Goal: Task Accomplishment & Management: Manage account settings

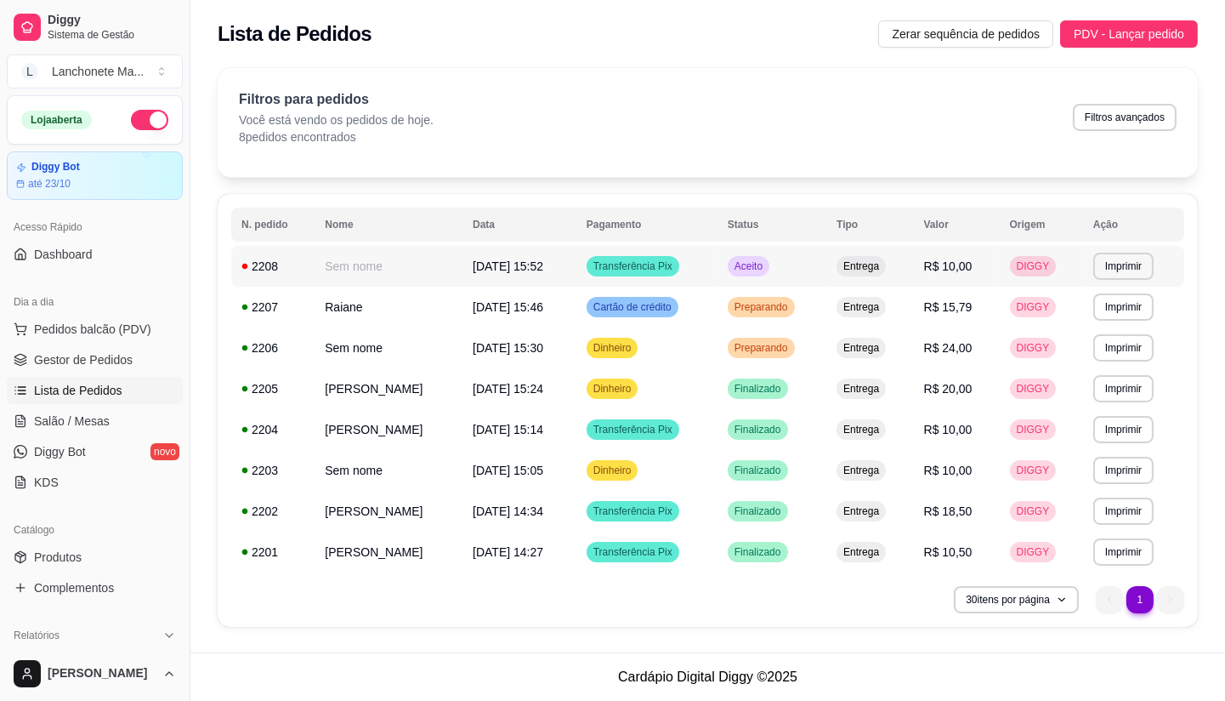
click at [741, 270] on span "Aceito" at bounding box center [748, 266] width 35 height 14
click at [766, 343] on span "Preparando" at bounding box center [761, 348] width 60 height 14
click at [789, 287] on td "Preparando" at bounding box center [772, 307] width 109 height 41
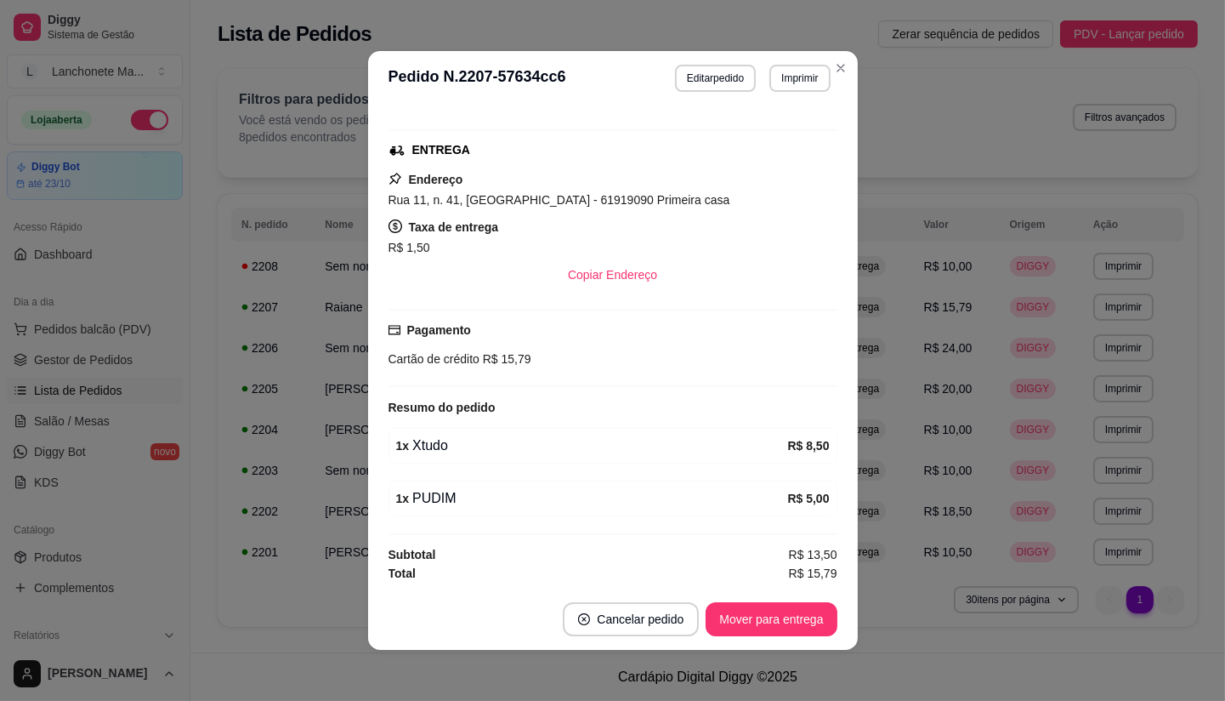
scroll to position [247, 0]
click at [738, 617] on button "Mover para entrega" at bounding box center [772, 619] width 128 height 33
click at [738, 617] on div "Mover para entrega" at bounding box center [759, 619] width 155 height 34
click at [740, 617] on div "Mover para entrega" at bounding box center [759, 619] width 155 height 34
click at [740, 617] on div "Mover para finalizado" at bounding box center [755, 619] width 165 height 34
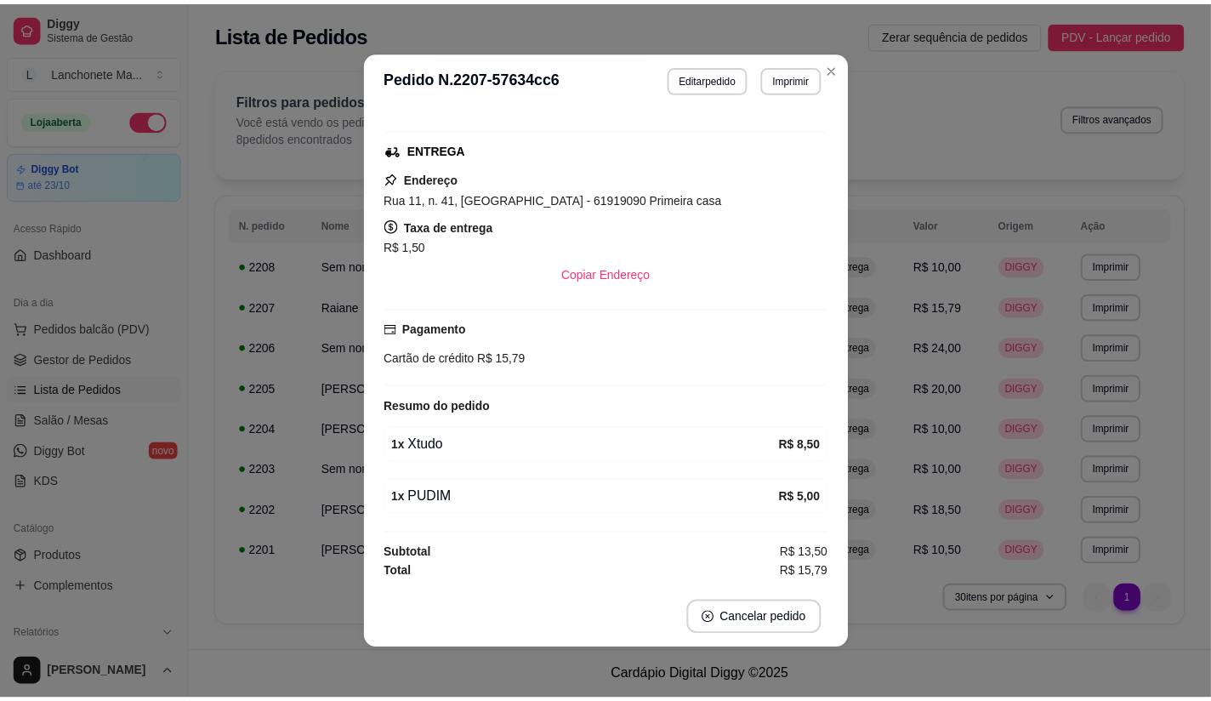
scroll to position [207, 0]
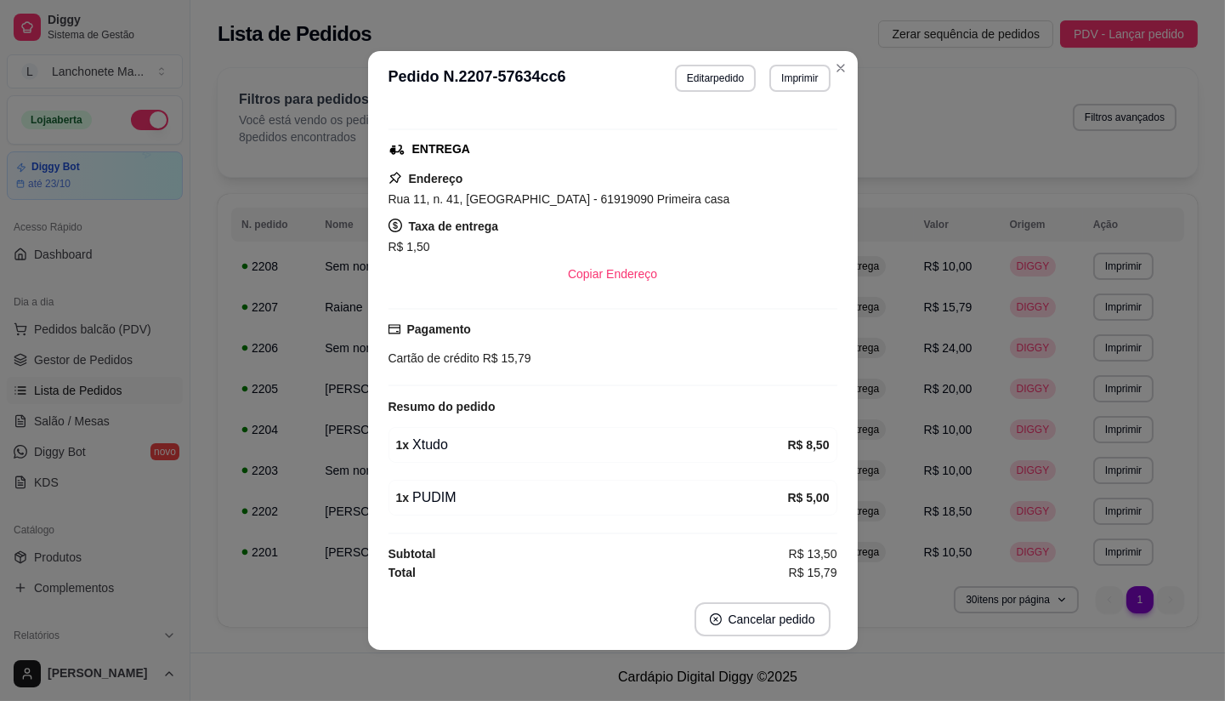
click at [740, 618] on button "Cancelar pedido" at bounding box center [763, 619] width 136 height 34
click at [740, 619] on button "Cancelar pedido" at bounding box center [762, 619] width 132 height 33
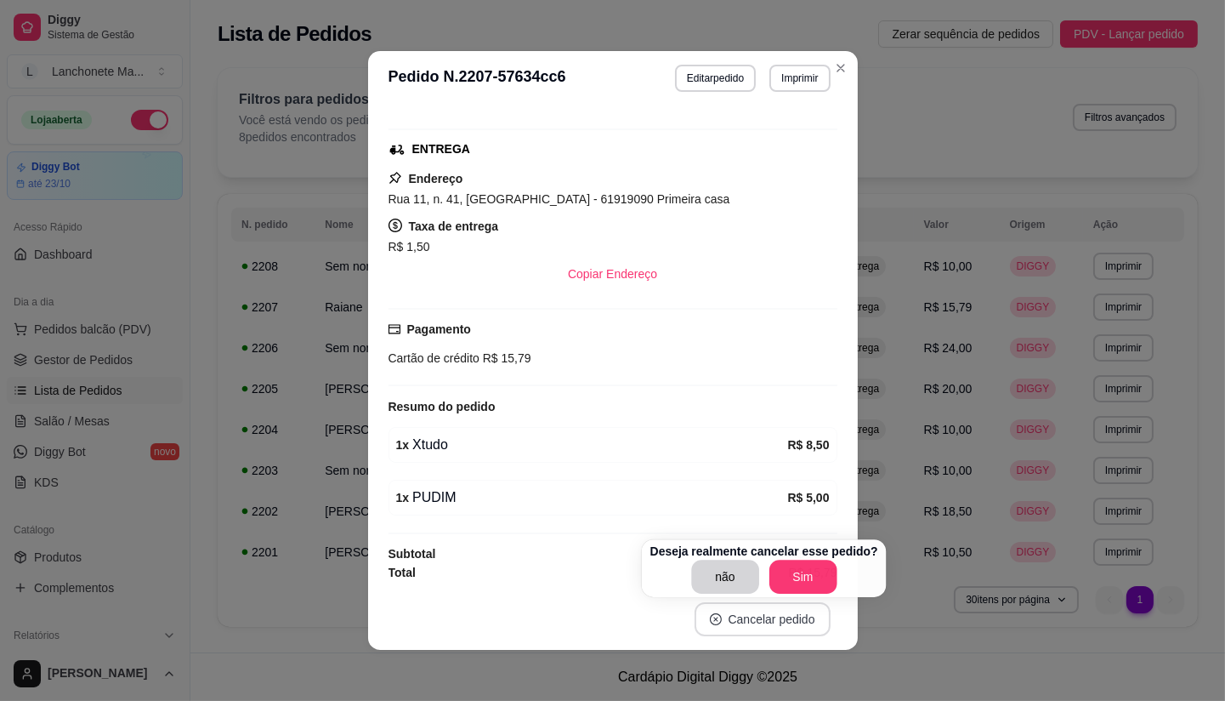
click at [740, 619] on button "Cancelar pedido" at bounding box center [763, 619] width 136 height 34
click at [840, 56] on button "Close" at bounding box center [840, 67] width 27 height 27
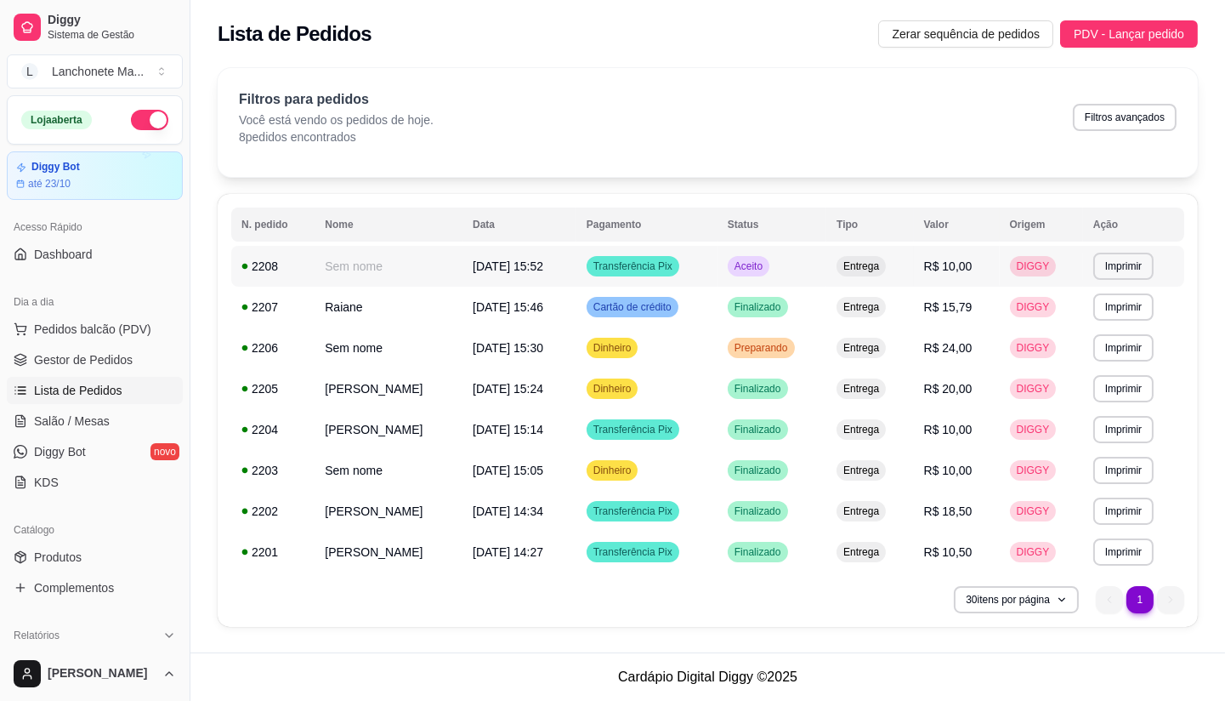
click at [774, 258] on td "Aceito" at bounding box center [772, 266] width 109 height 41
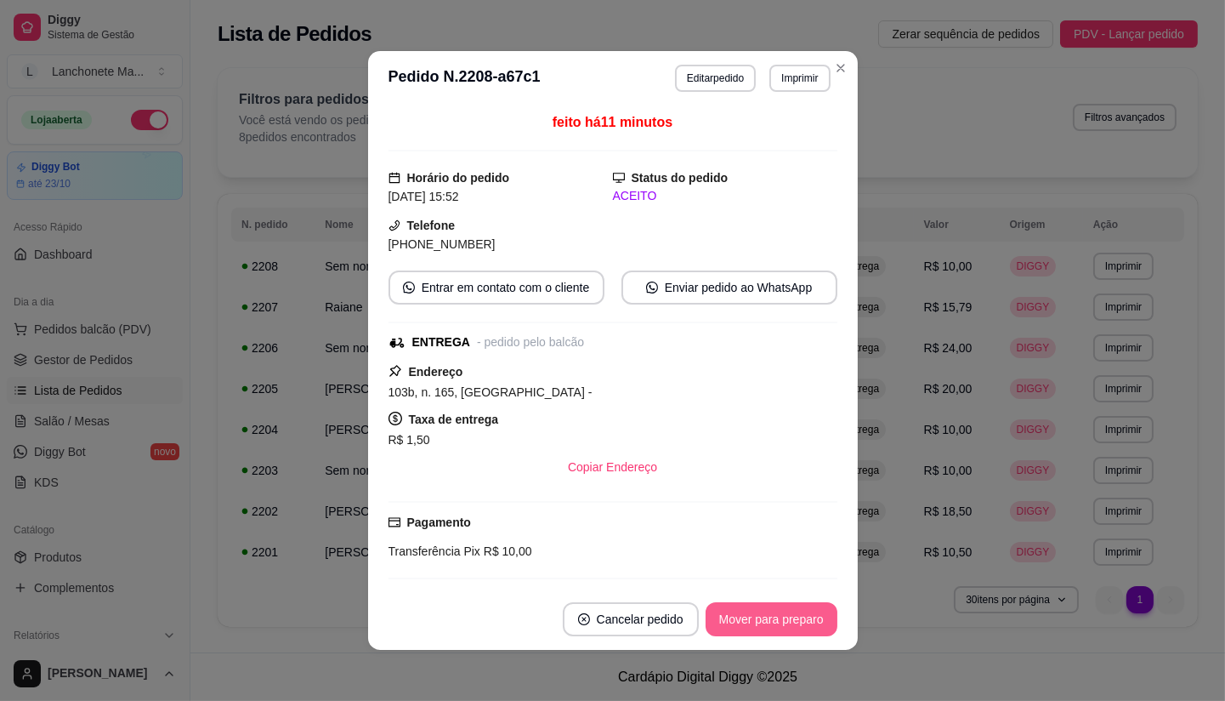
click at [778, 621] on button "Mover para preparo" at bounding box center [772, 619] width 132 height 34
click at [782, 629] on div "Mover para preparo" at bounding box center [760, 619] width 156 height 34
click at [784, 629] on div "Mover para entrega" at bounding box center [759, 619] width 155 height 34
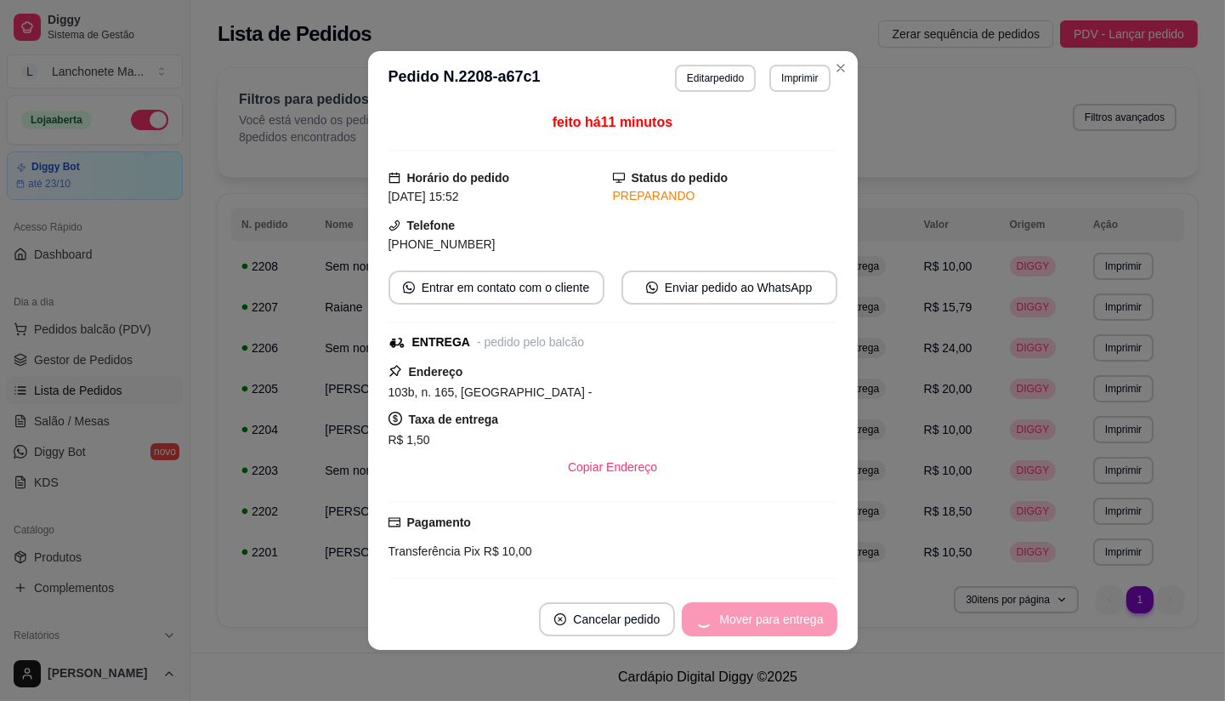
click at [784, 629] on div "Mover para entrega" at bounding box center [759, 619] width 155 height 34
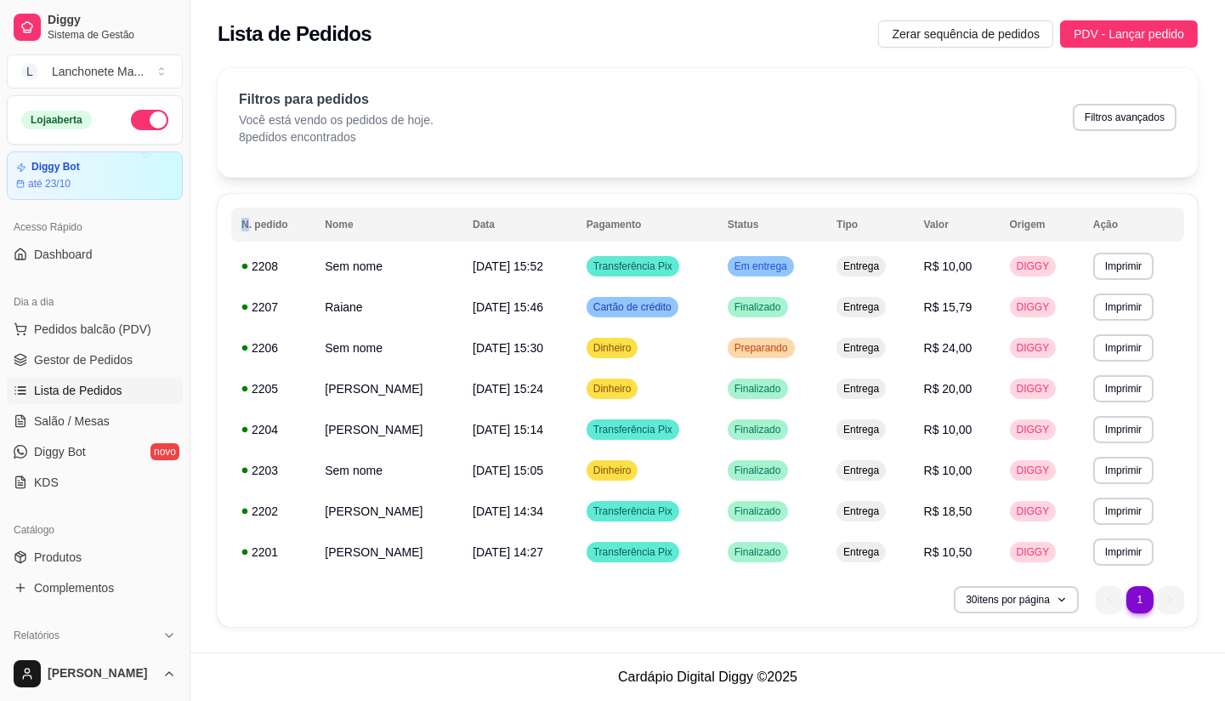
click at [835, 72] on div "Filtros para pedidos Você está vendo os pedidos de hoje. 8 pedidos encontrados …" at bounding box center [708, 122] width 980 height 109
click at [759, 336] on td "Preparando" at bounding box center [772, 347] width 109 height 41
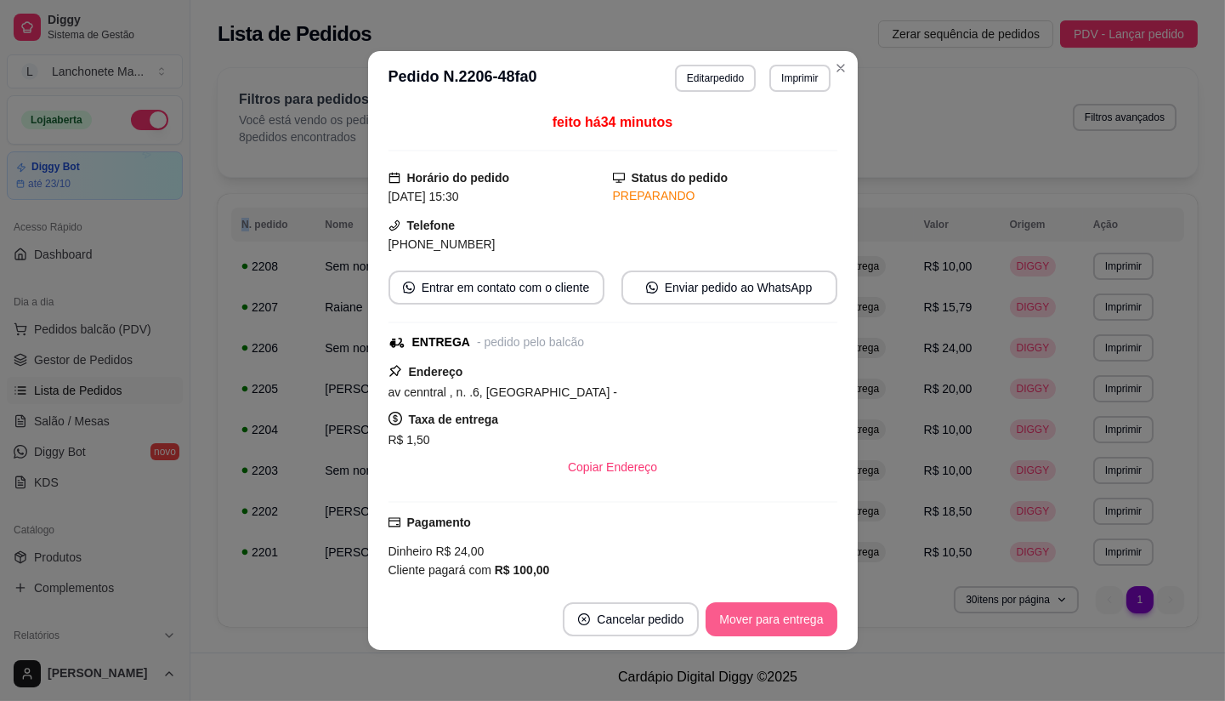
click at [752, 615] on button "Mover para entrega" at bounding box center [771, 619] width 131 height 34
click at [769, 618] on button "Mover para finalizado" at bounding box center [766, 619] width 141 height 34
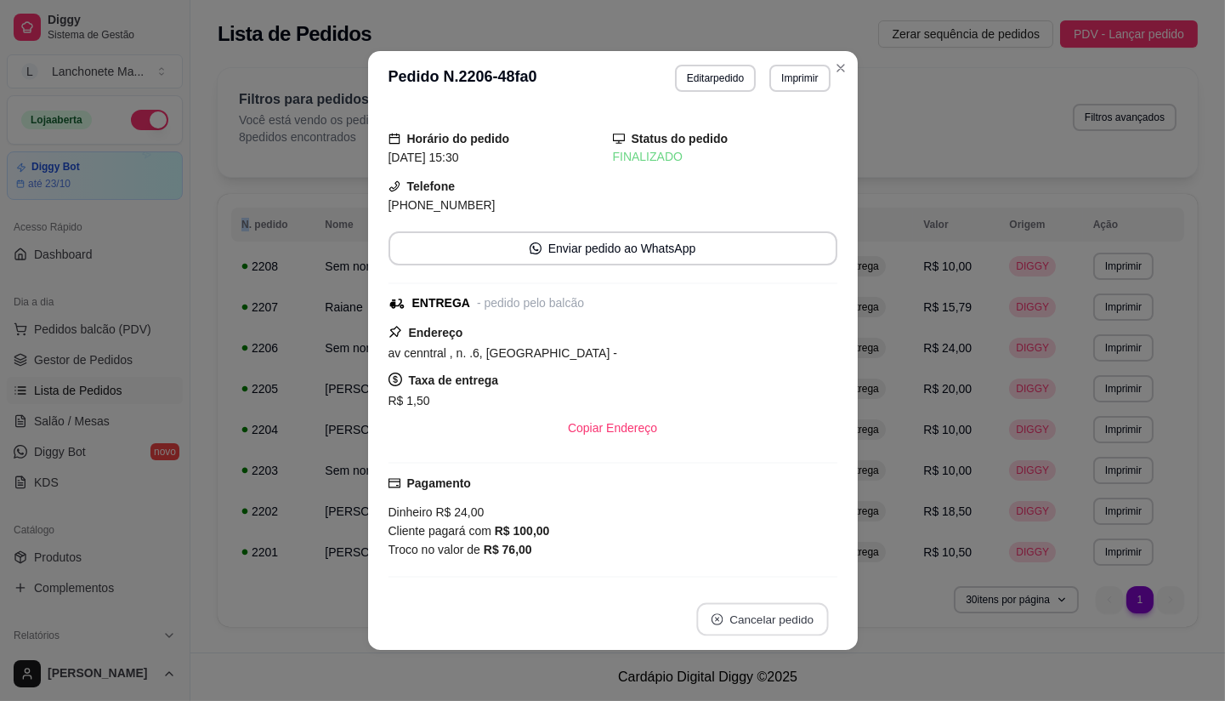
click at [770, 614] on button "Cancelar pedido" at bounding box center [762, 619] width 132 height 33
click at [827, 62] on button "Close" at bounding box center [840, 67] width 27 height 27
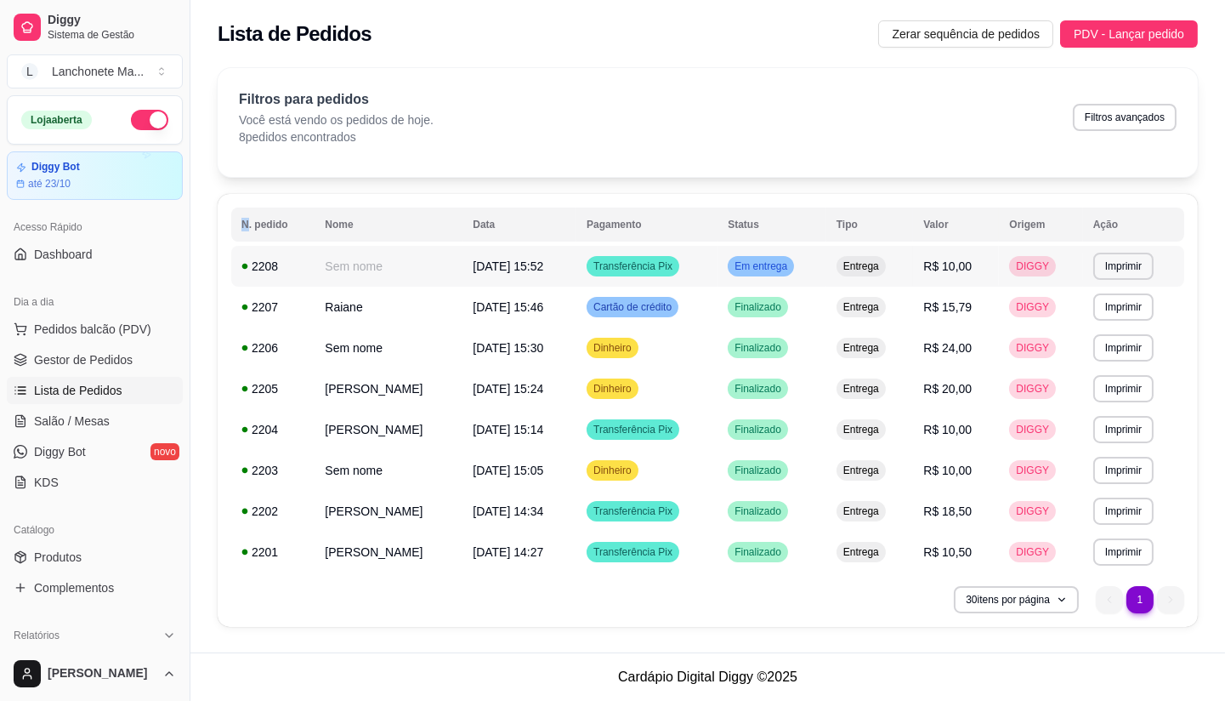
click at [812, 248] on td "Em entrega" at bounding box center [772, 266] width 109 height 41
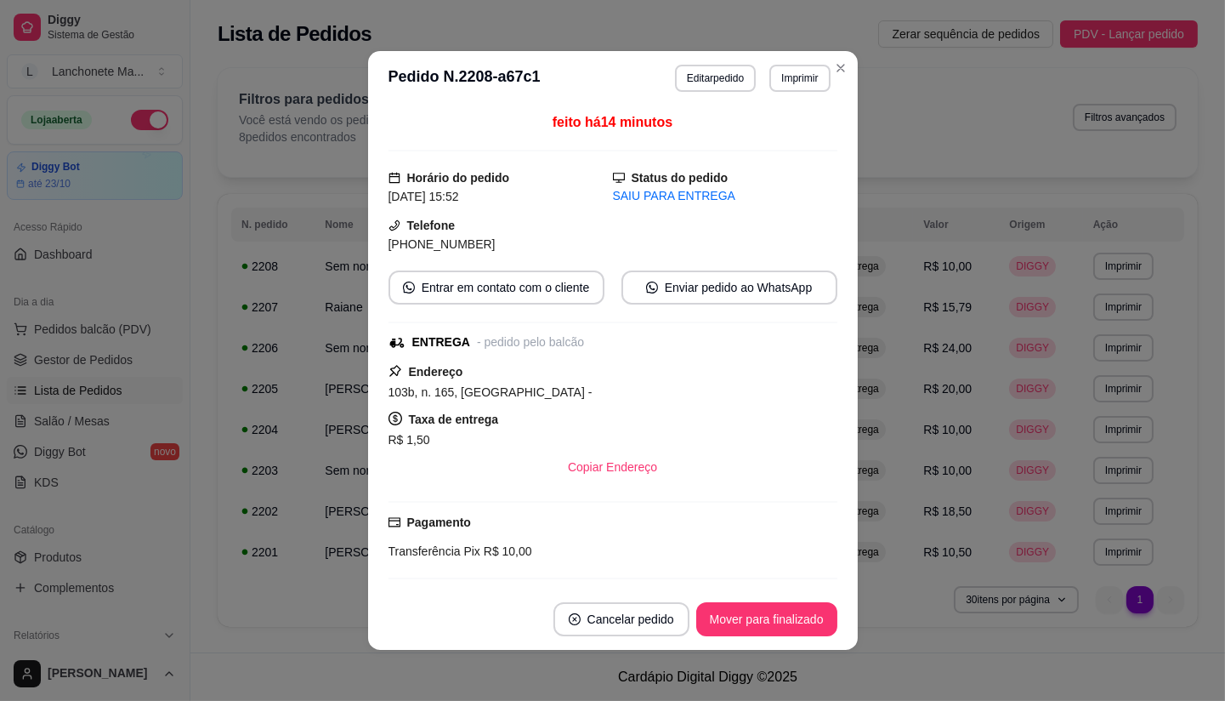
click at [777, 601] on footer "Cancelar pedido Mover para finalizado" at bounding box center [613, 618] width 490 height 61
click at [775, 631] on button "Mover para finalizado" at bounding box center [766, 619] width 141 height 34
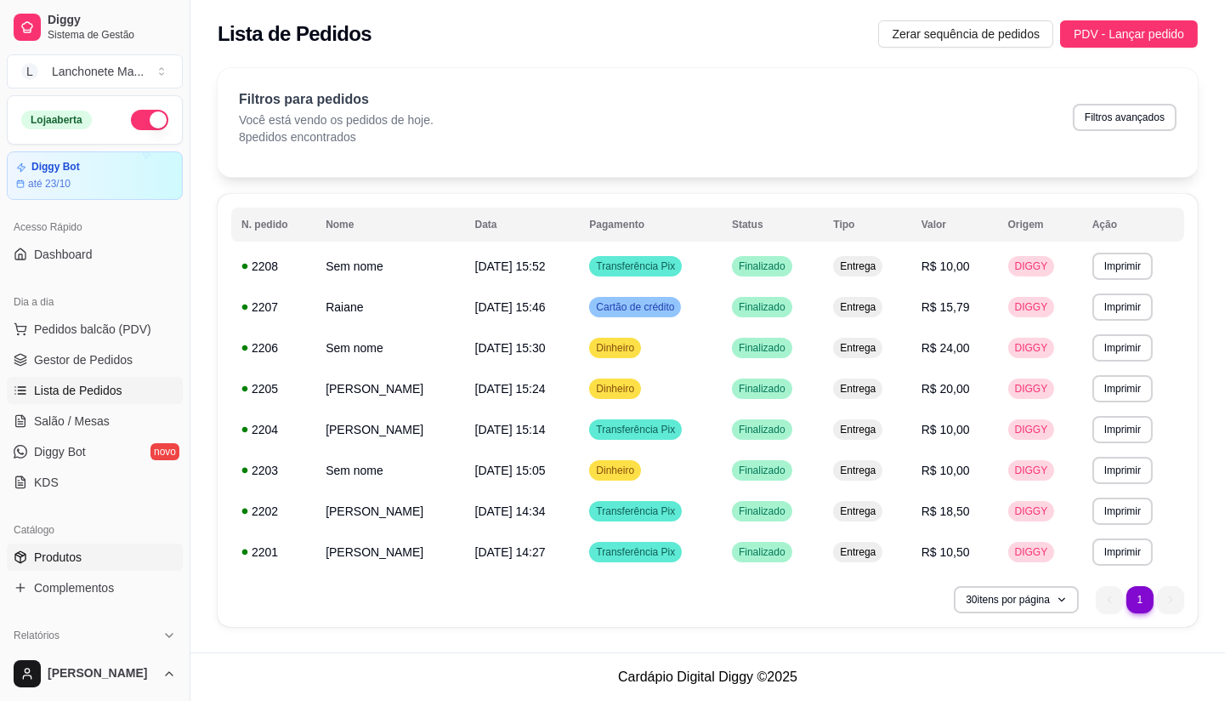
click at [102, 545] on link "Produtos" at bounding box center [95, 556] width 176 height 27
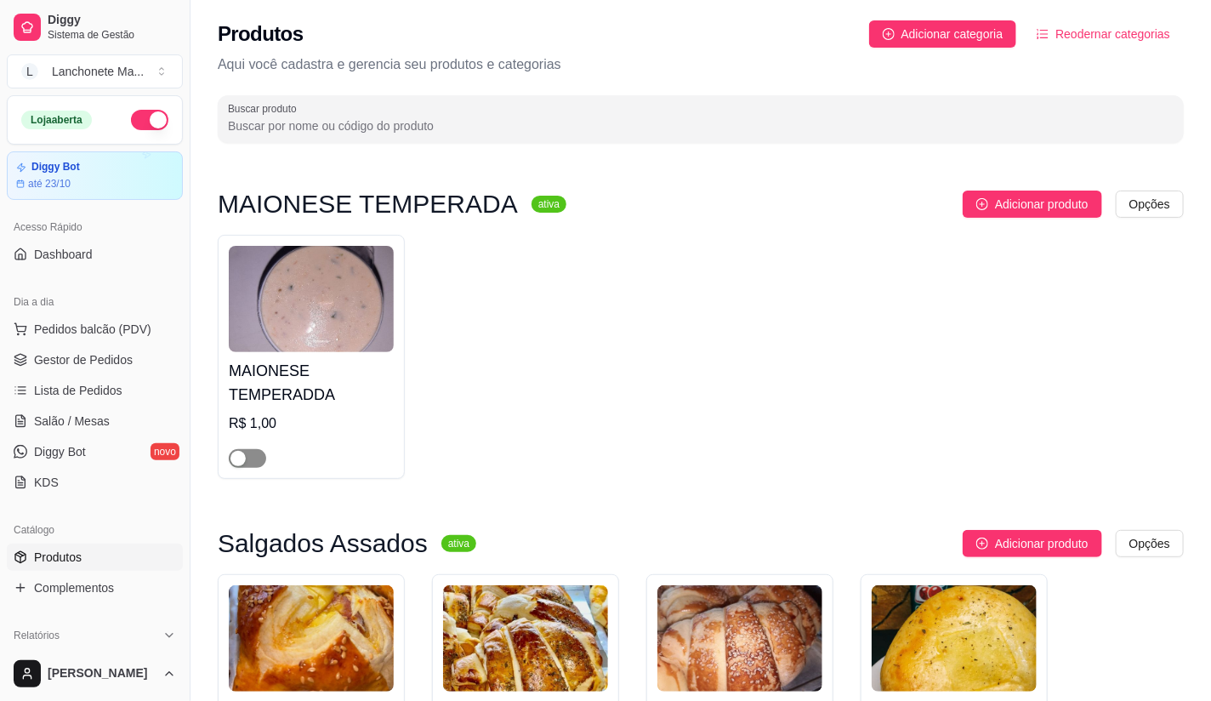
click at [236, 463] on div "button" at bounding box center [237, 458] width 15 height 15
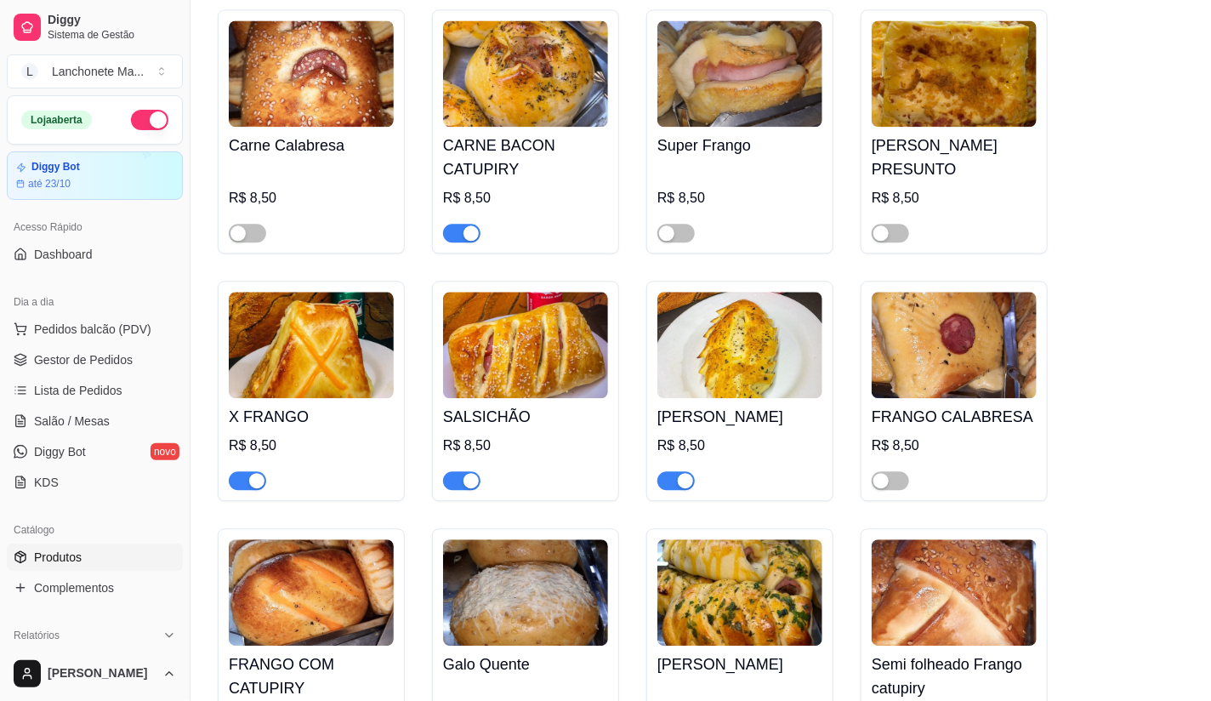
scroll to position [1605, 0]
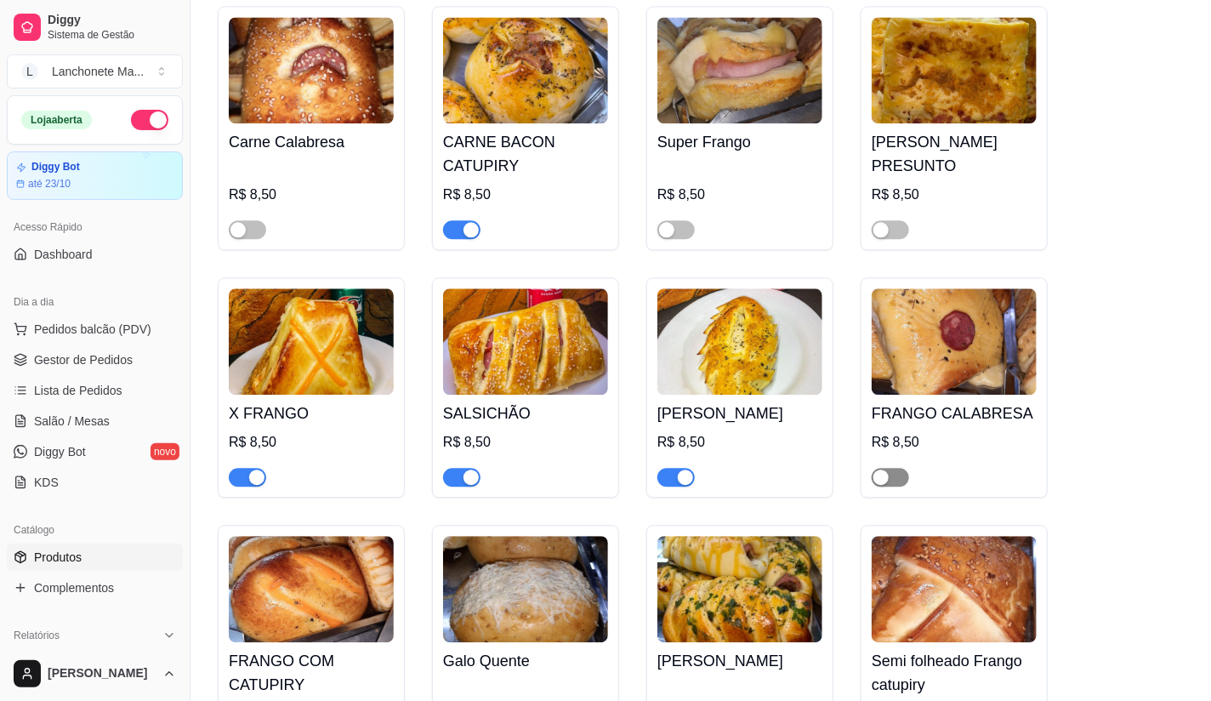
click at [897, 468] on span "button" at bounding box center [890, 477] width 37 height 19
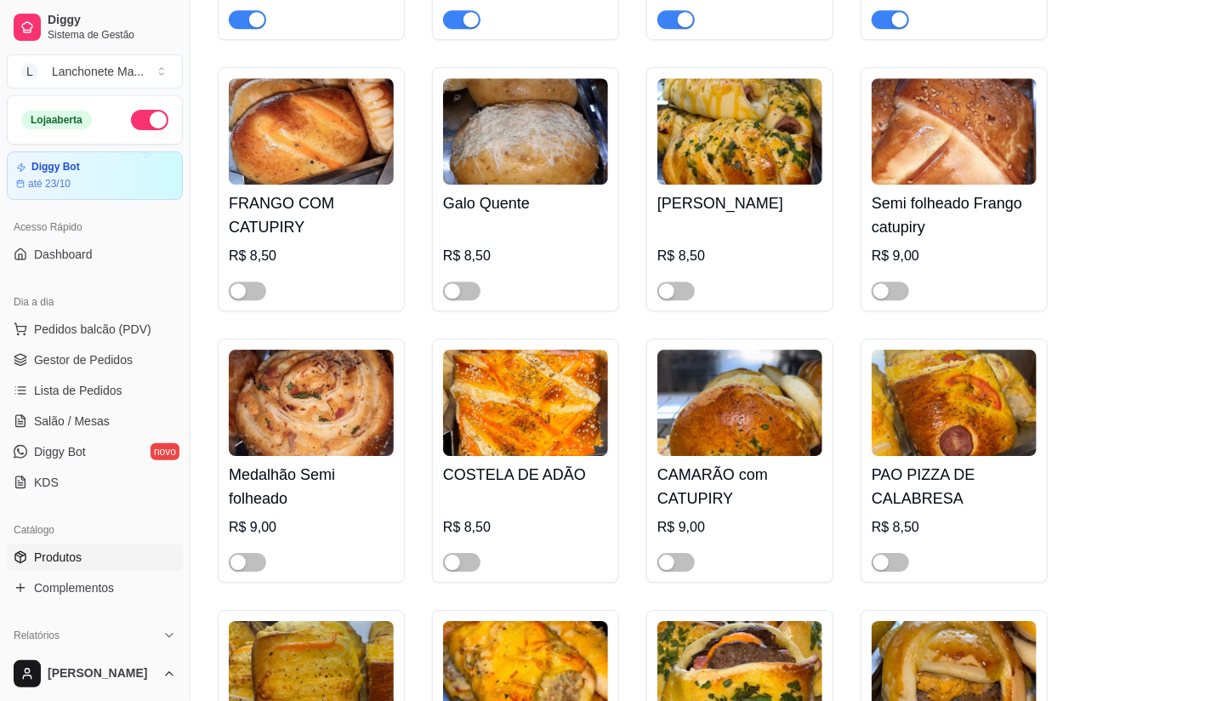
scroll to position [2078, 0]
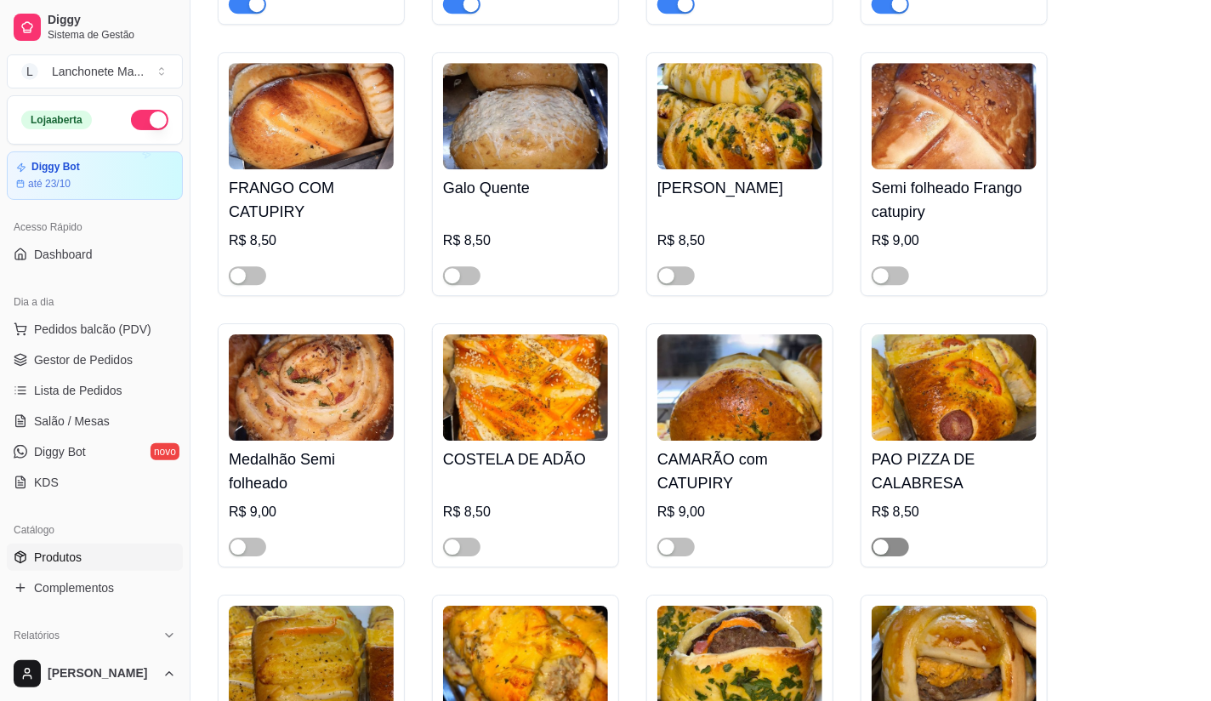
click at [899, 537] on span "button" at bounding box center [890, 546] width 37 height 19
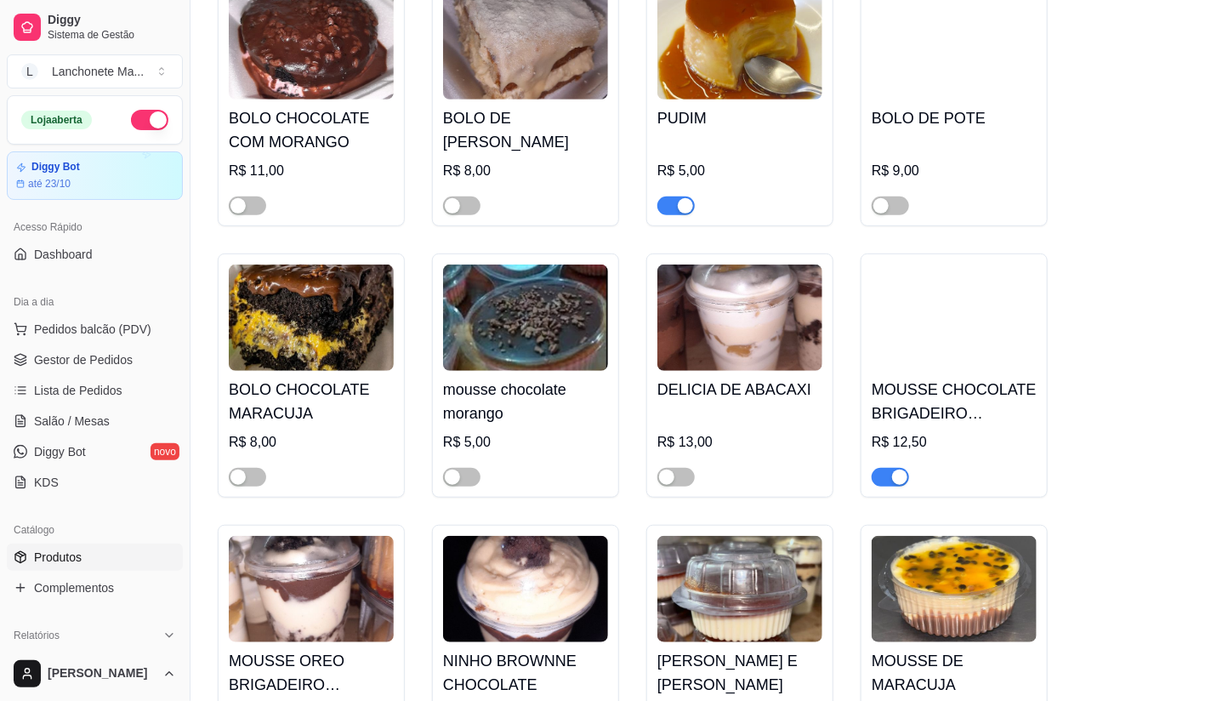
scroll to position [5763, 0]
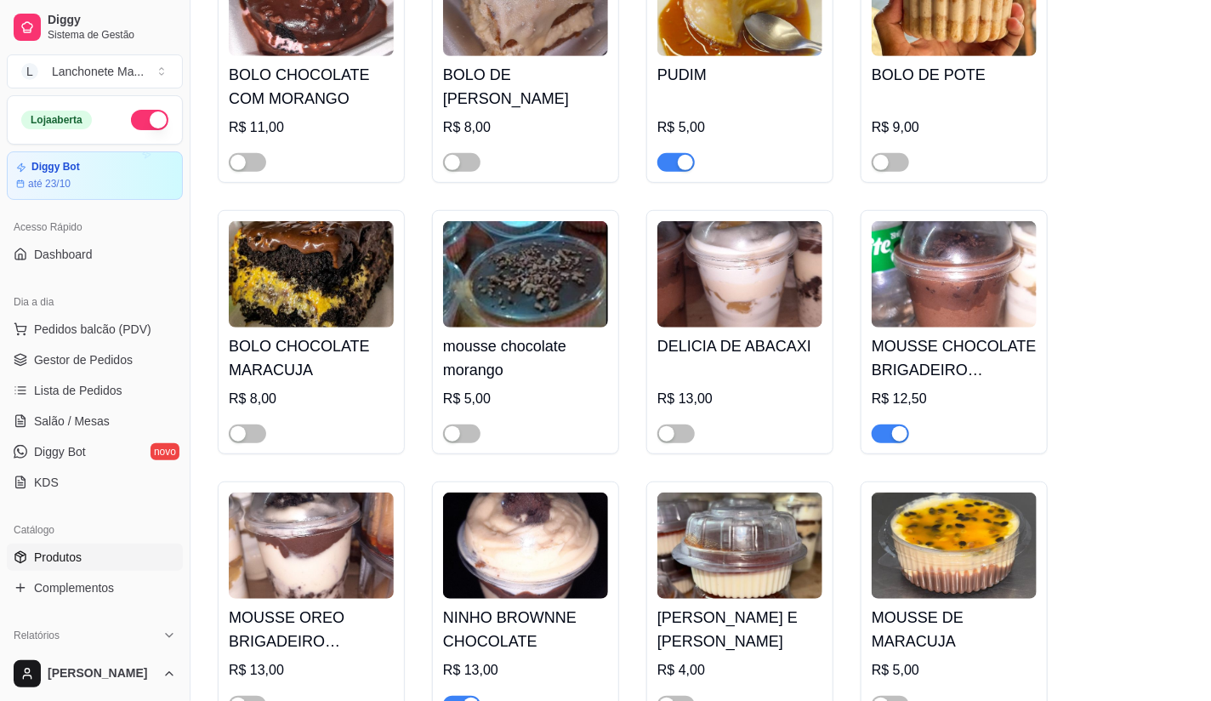
click at [894, 426] on div "button" at bounding box center [899, 433] width 15 height 15
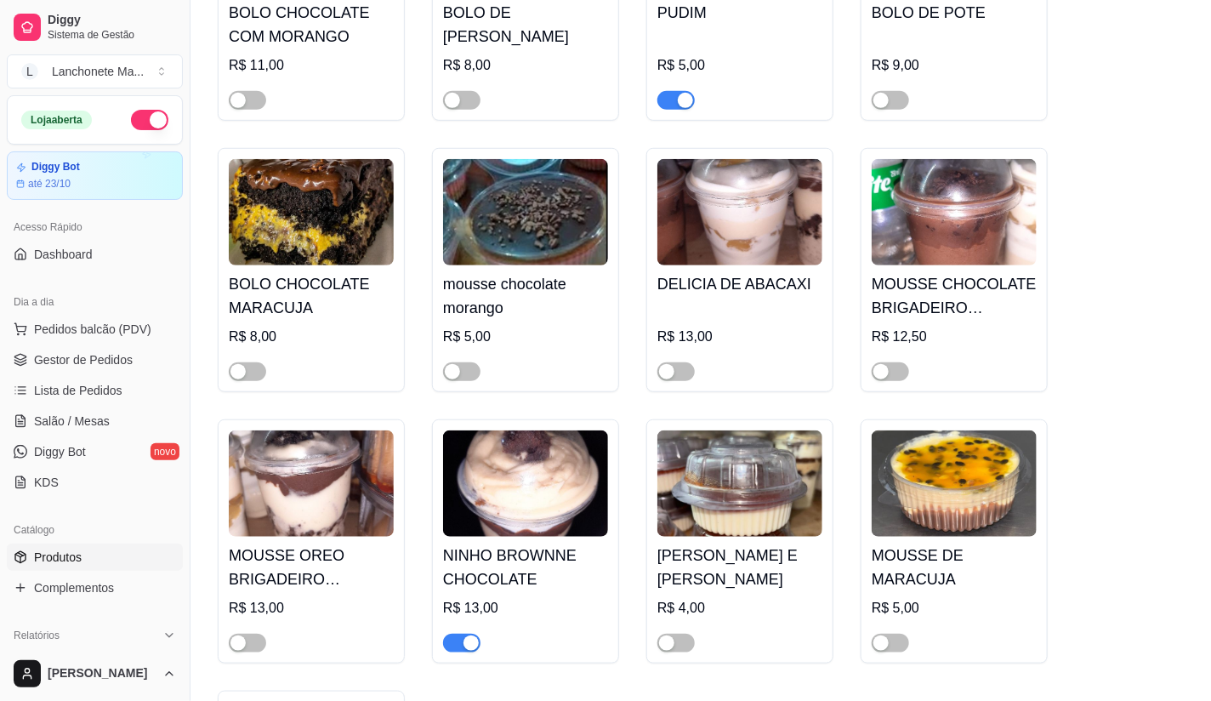
scroll to position [5952, 0]
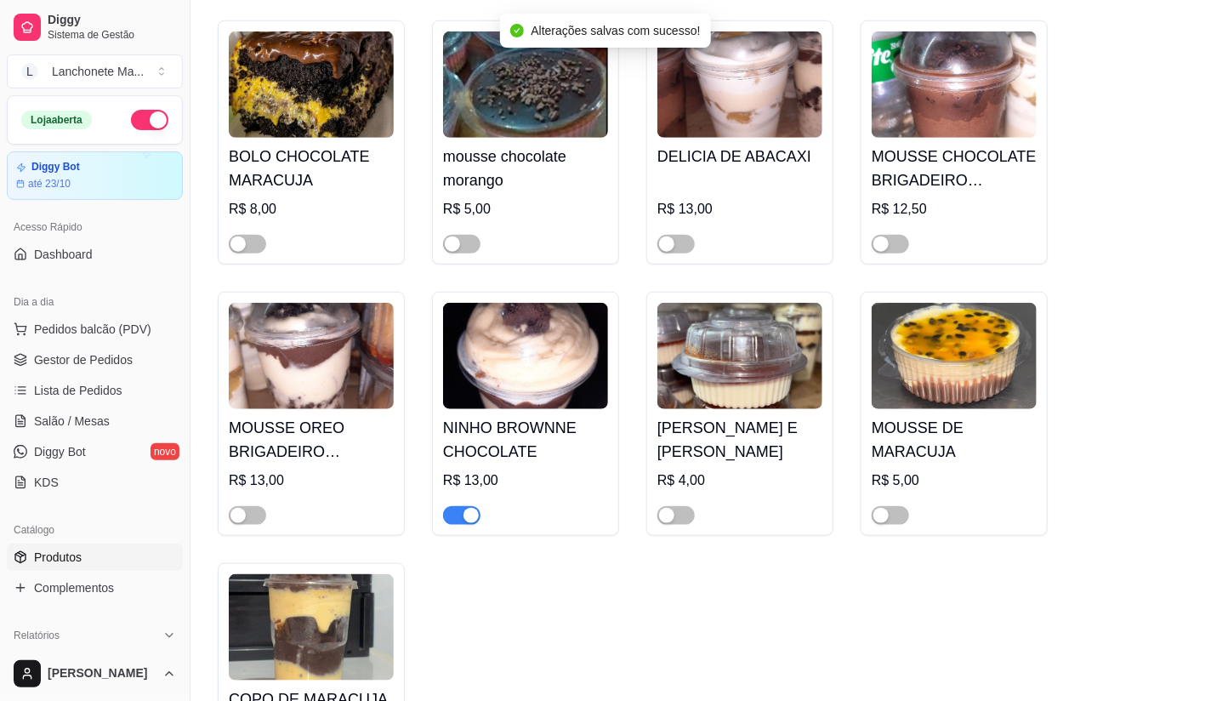
click at [461, 506] on span "button" at bounding box center [461, 515] width 37 height 19
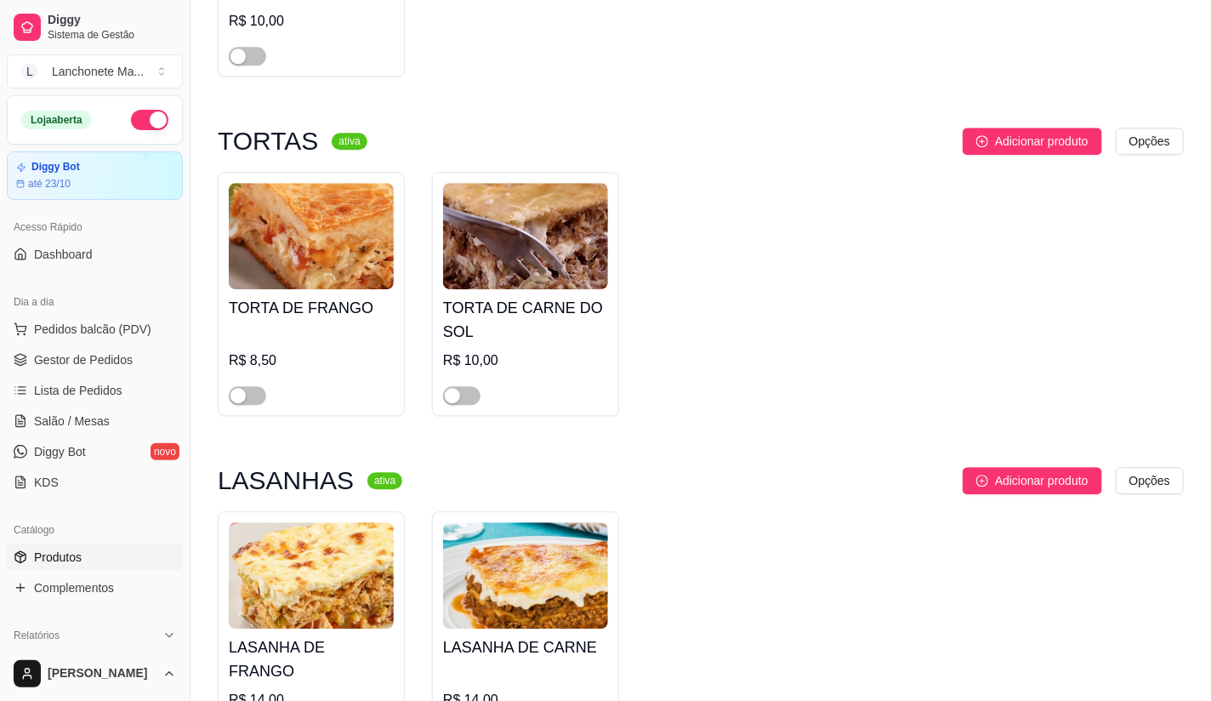
scroll to position [4535, 0]
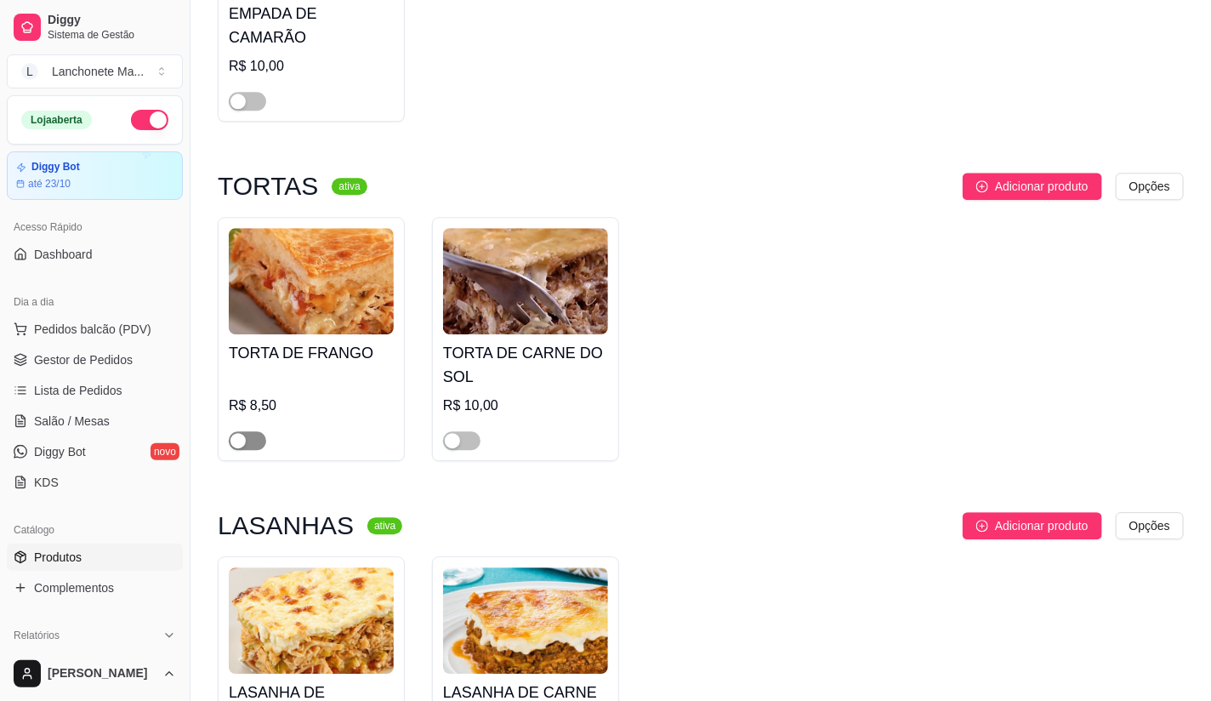
click at [242, 433] on div "button" at bounding box center [237, 440] width 15 height 15
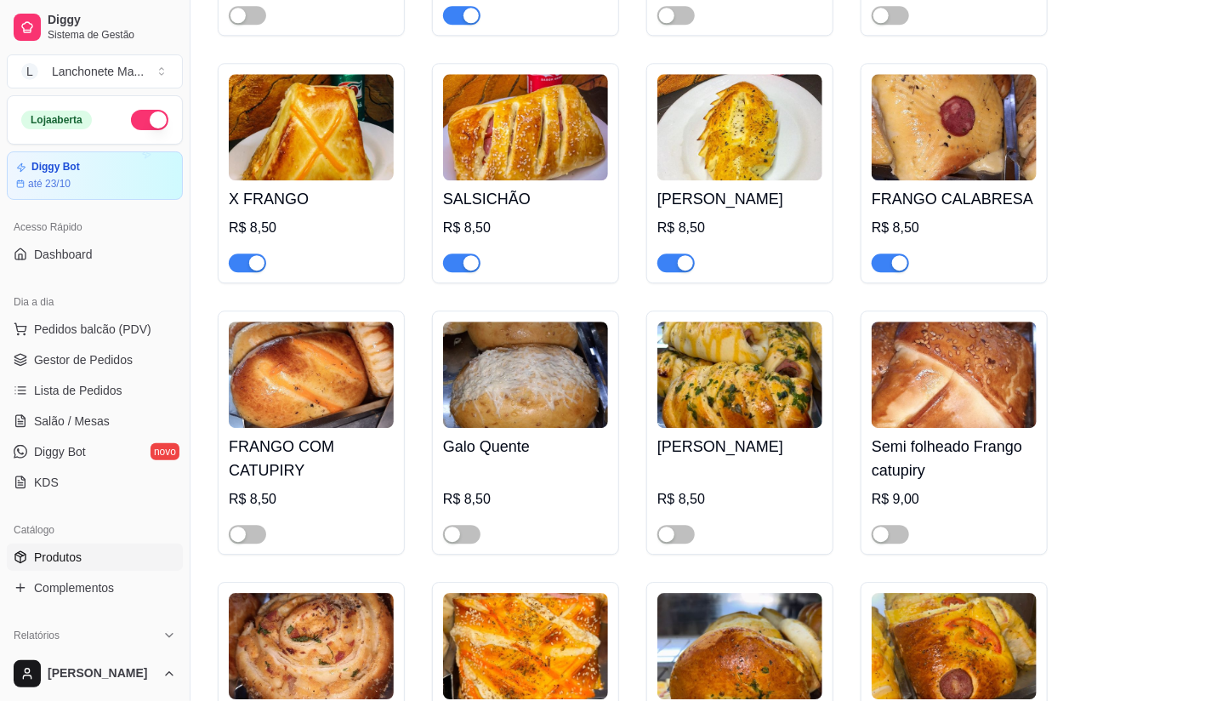
scroll to position [1795, 0]
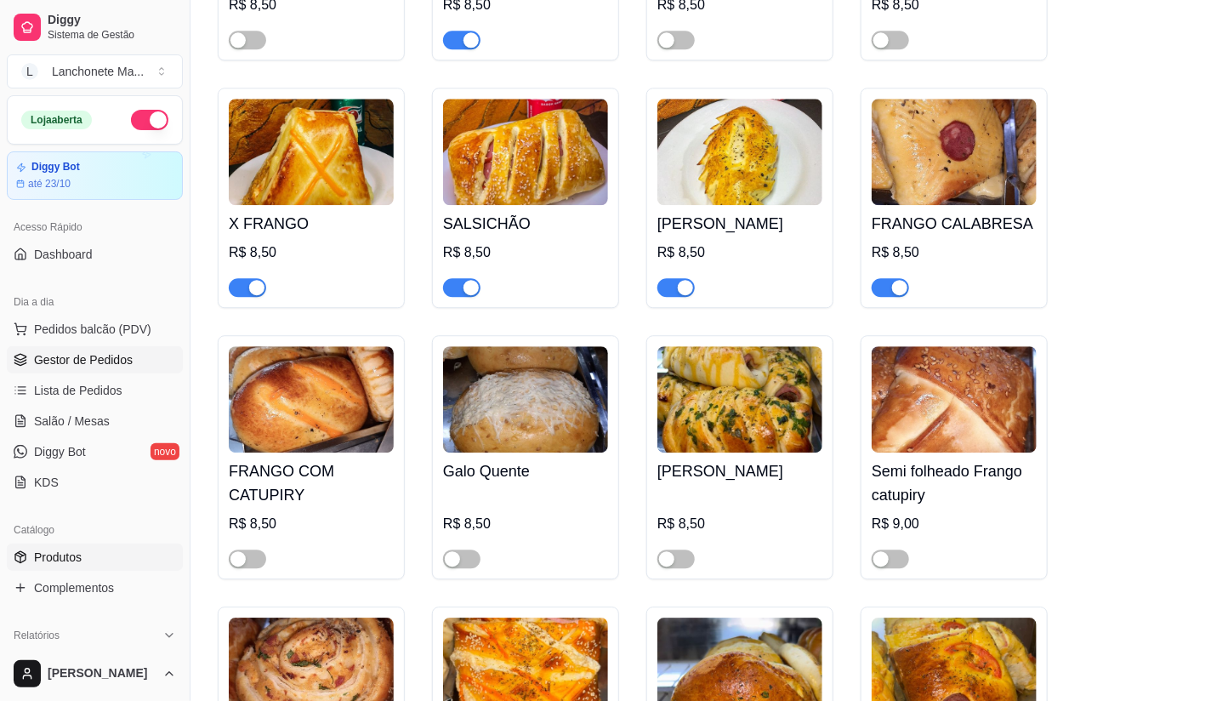
click at [66, 355] on span "Gestor de Pedidos" at bounding box center [83, 359] width 99 height 17
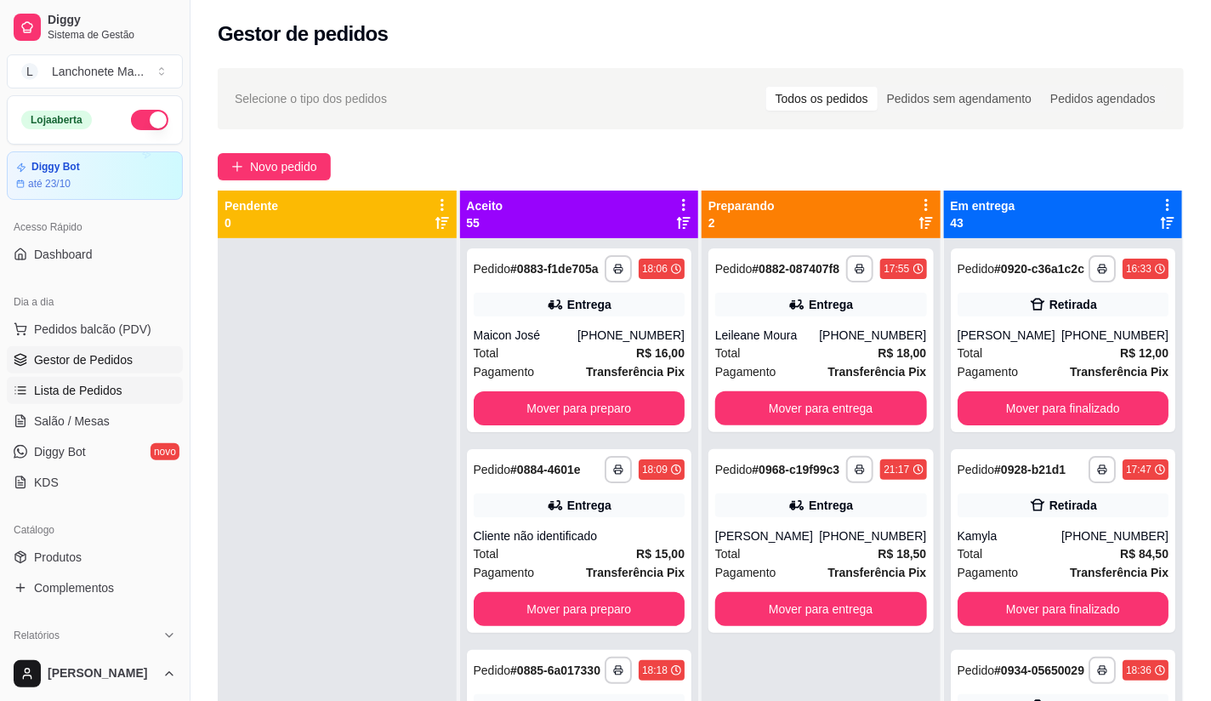
click at [71, 395] on span "Lista de Pedidos" at bounding box center [78, 390] width 88 height 17
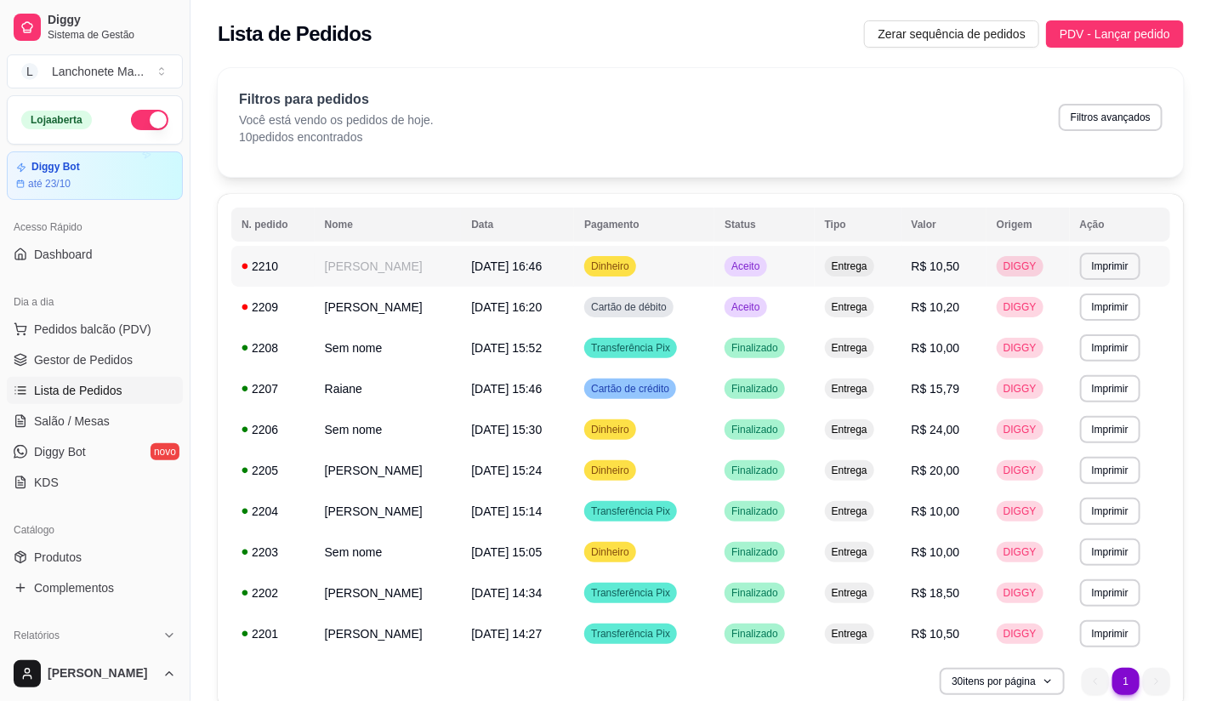
click at [766, 265] on div "Aceito" at bounding box center [745, 266] width 42 height 20
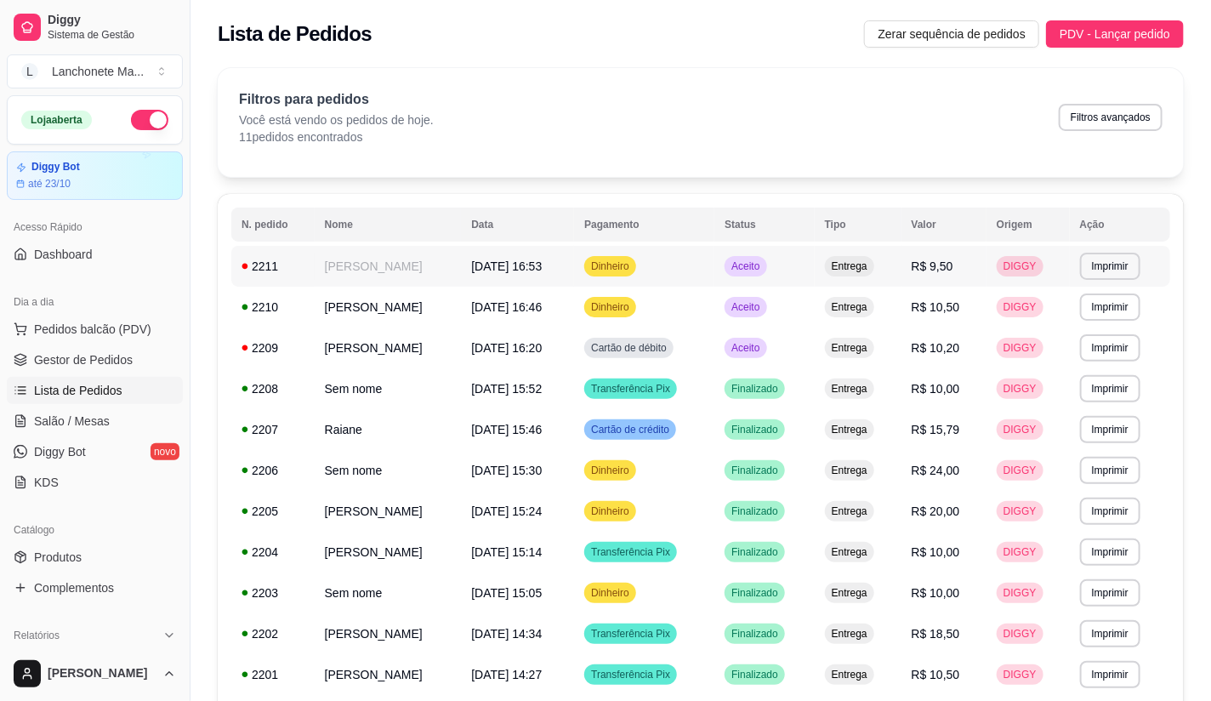
click at [703, 266] on td "Dinheiro" at bounding box center [644, 266] width 140 height 41
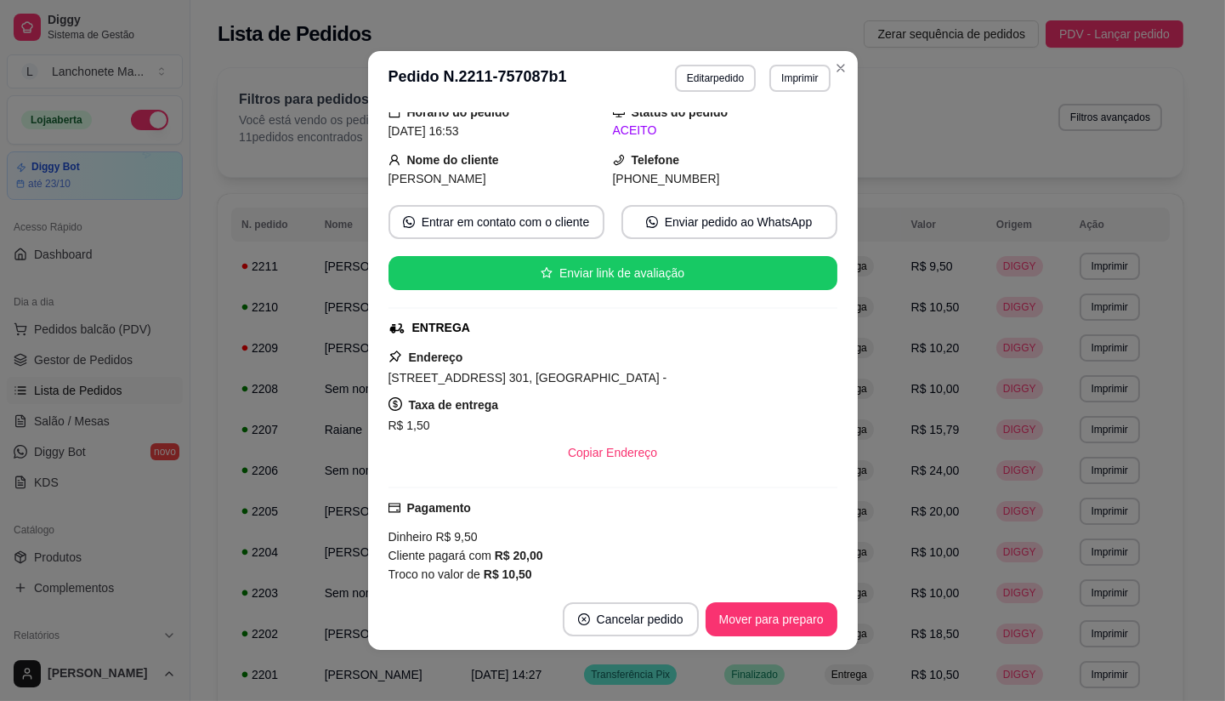
scroll to position [230, 0]
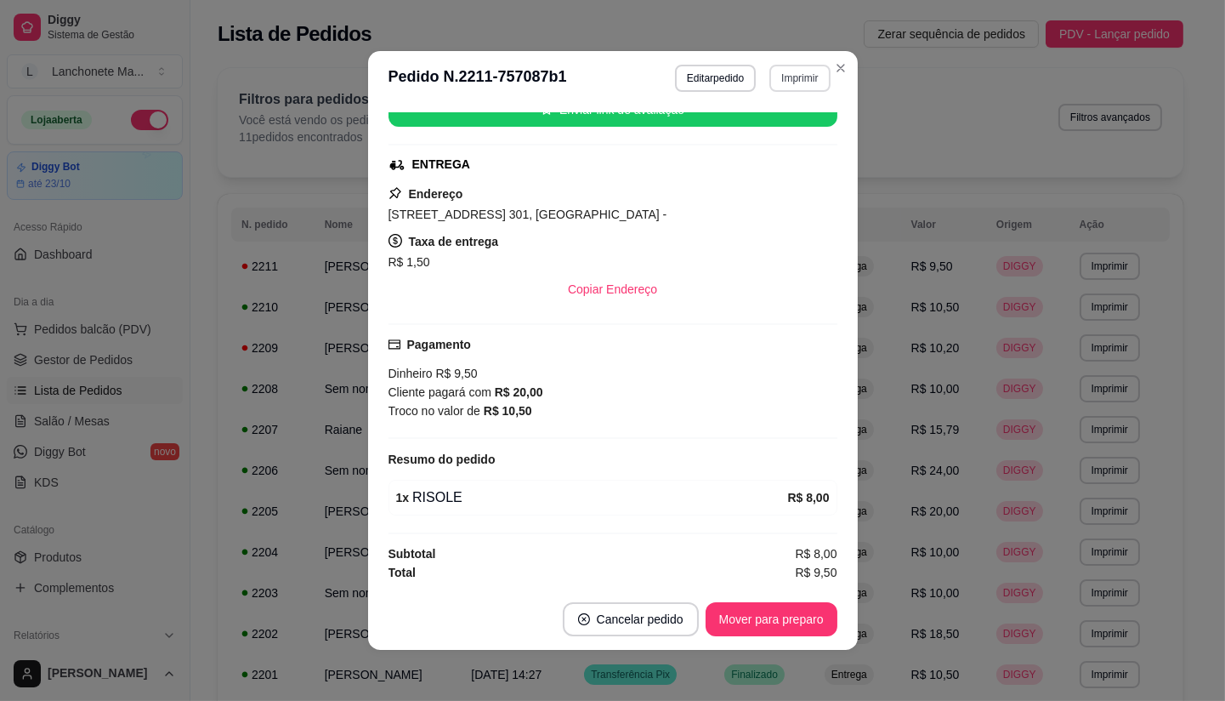
click at [820, 66] on button "Imprimir" at bounding box center [800, 78] width 60 height 27
click at [834, 62] on icon "Close" at bounding box center [841, 68] width 14 height 14
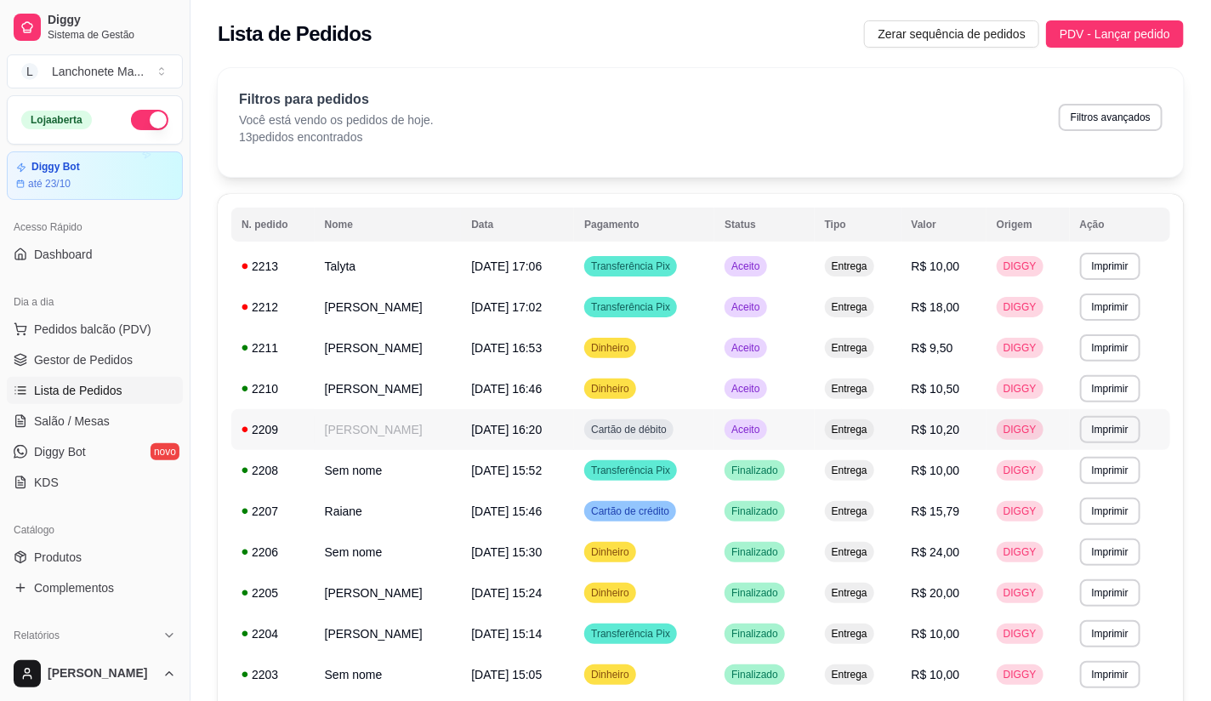
click at [753, 431] on span "Aceito" at bounding box center [745, 430] width 35 height 14
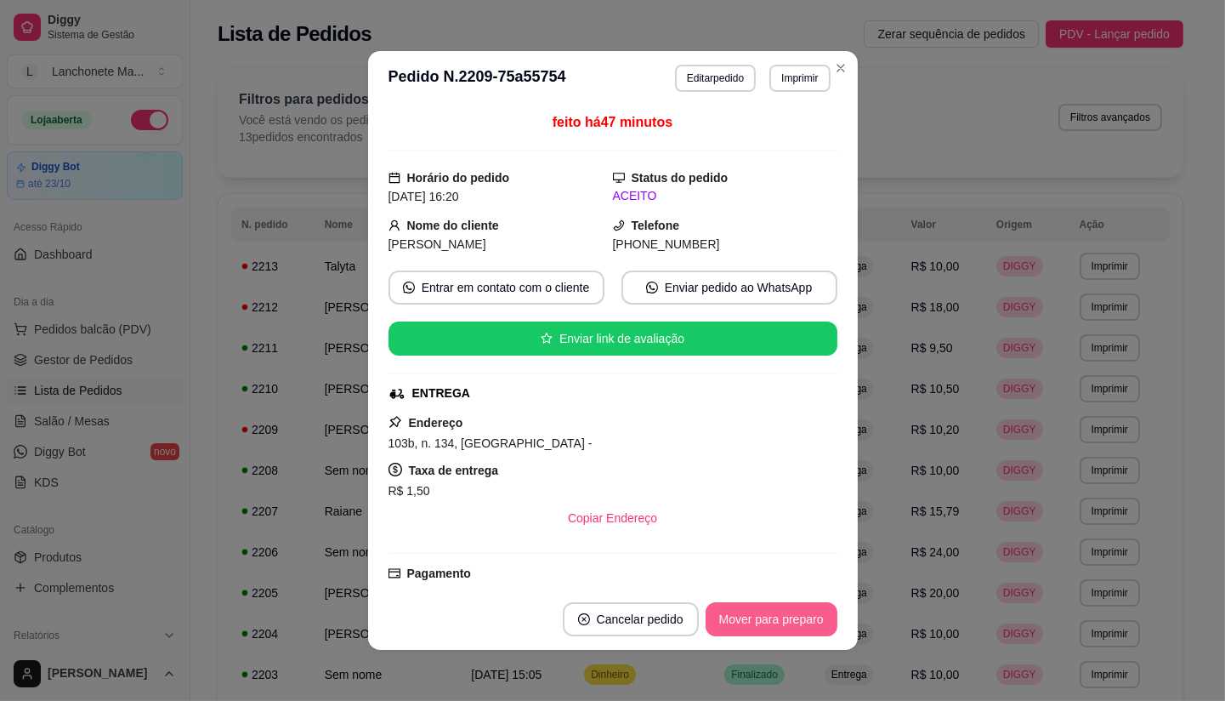
click at [755, 616] on button "Mover para preparo" at bounding box center [772, 619] width 132 height 34
click at [755, 618] on div "Mover para preparo" at bounding box center [760, 619] width 156 height 34
click at [755, 619] on div "Mover para preparo" at bounding box center [760, 619] width 156 height 34
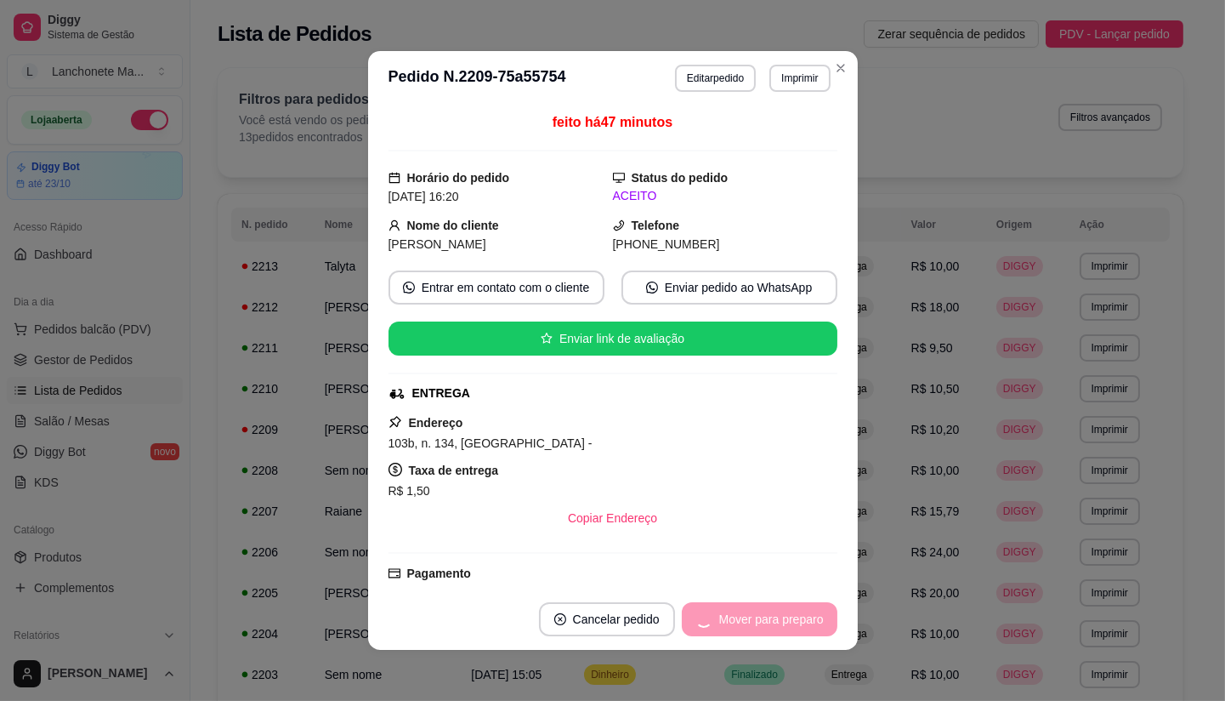
click at [755, 619] on div "Mover para preparo" at bounding box center [760, 619] width 156 height 34
click at [755, 621] on div "Mover para preparo" at bounding box center [760, 619] width 156 height 34
click at [757, 621] on div "Mover para preparo" at bounding box center [760, 619] width 156 height 34
click at [757, 622] on div "Mover para preparo" at bounding box center [760, 619] width 156 height 34
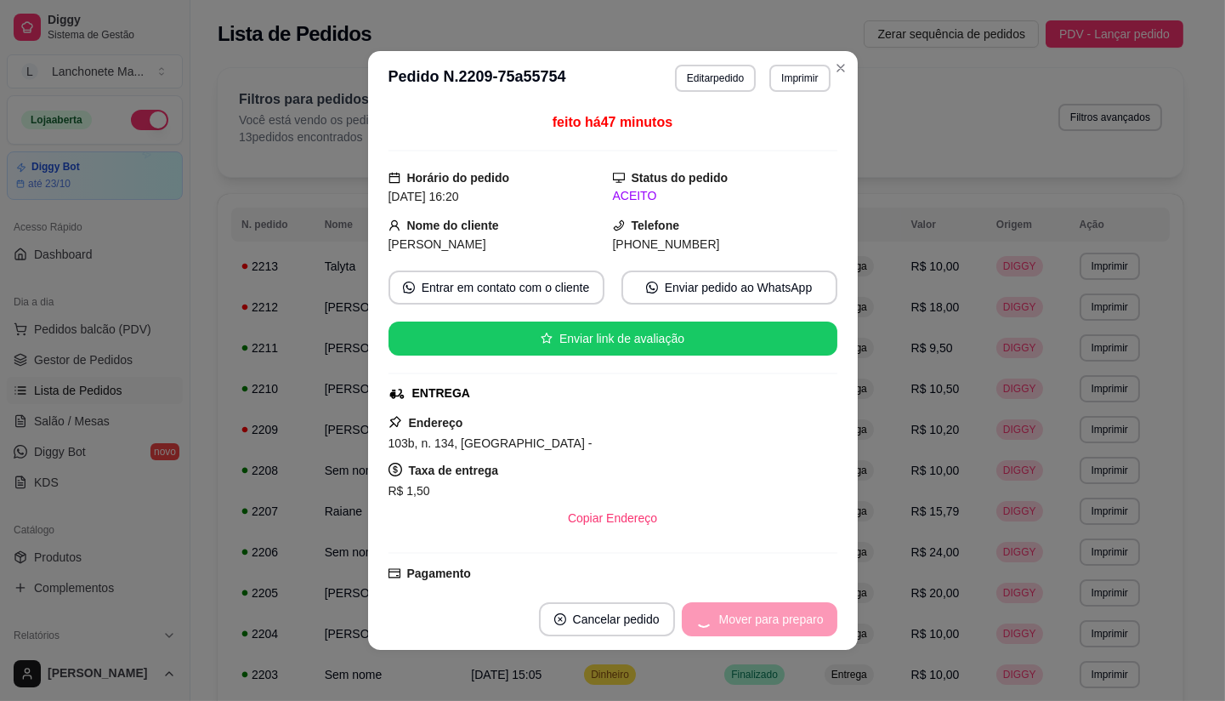
click at [757, 622] on div "Mover para preparo" at bounding box center [760, 619] width 156 height 34
click at [758, 619] on div "Mover para preparo" at bounding box center [760, 619] width 156 height 34
click at [759, 618] on div "Mover para preparo" at bounding box center [760, 619] width 156 height 34
click at [847, 62] on header "**********" at bounding box center [613, 78] width 490 height 54
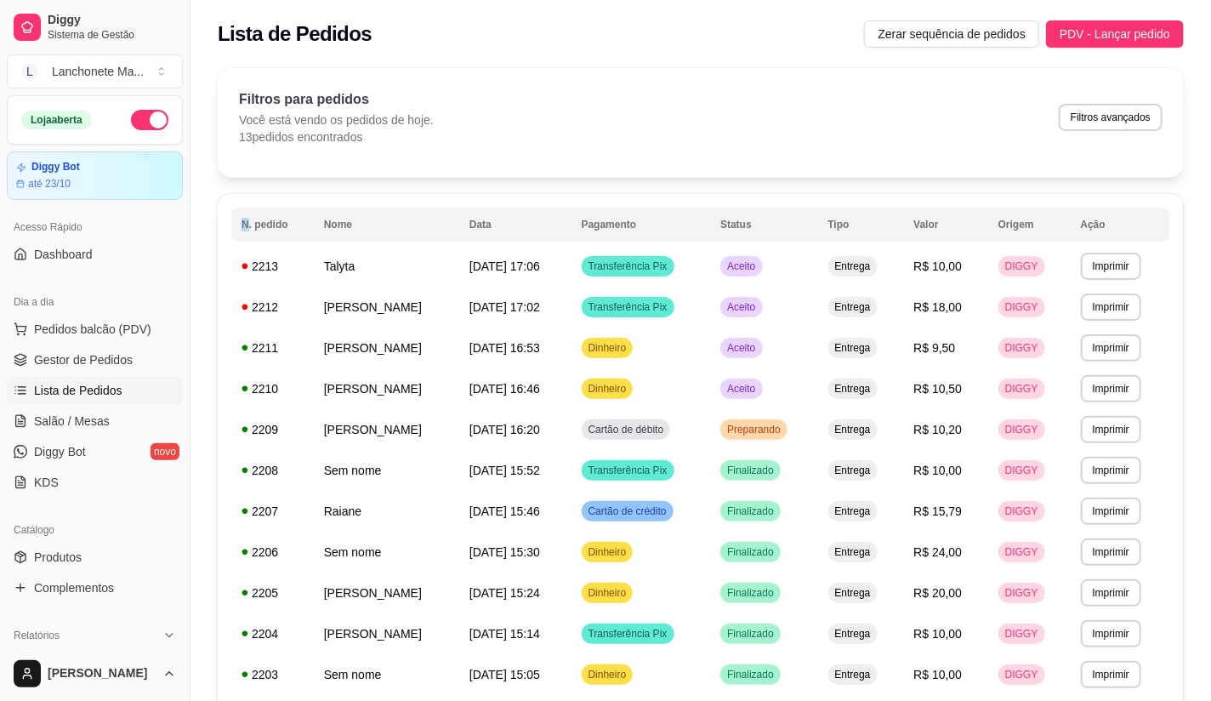
click at [843, 61] on div "**********" at bounding box center [700, 454] width 1020 height 793
click at [757, 432] on span "Em entrega" at bounding box center [754, 430] width 60 height 14
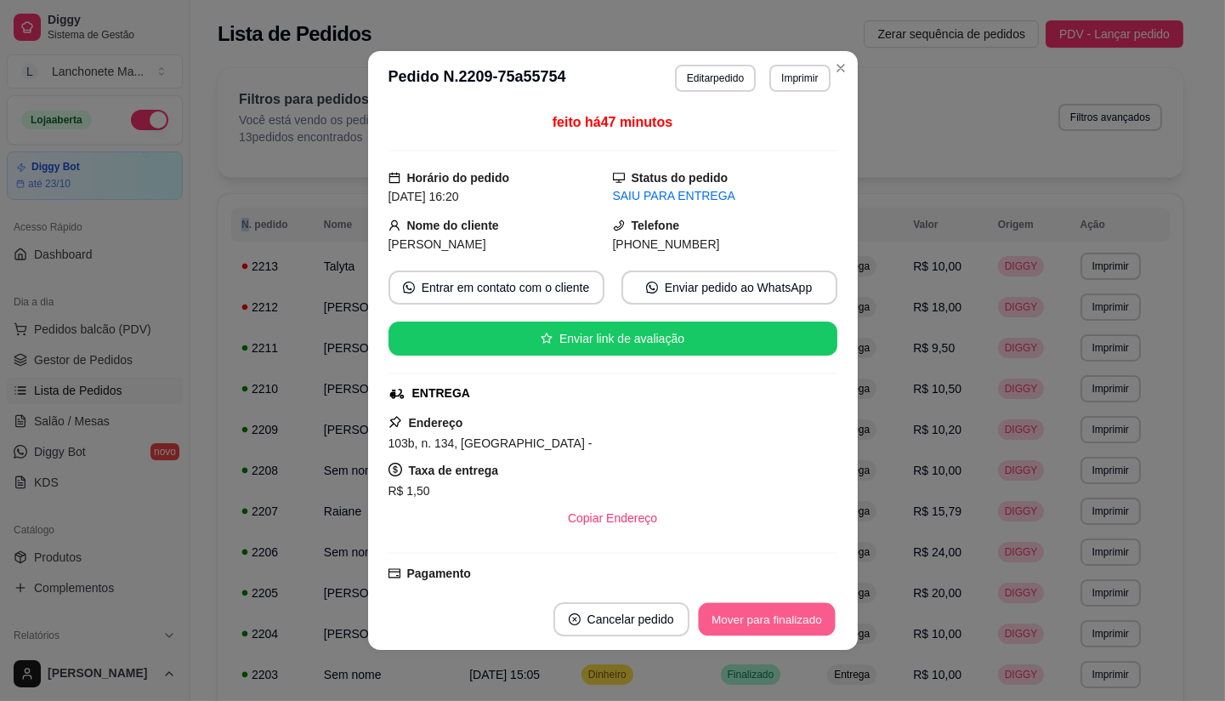
click at [748, 622] on button "Mover para finalizado" at bounding box center [766, 619] width 137 height 33
click at [750, 630] on div "Mover para finalizado" at bounding box center [755, 619] width 165 height 34
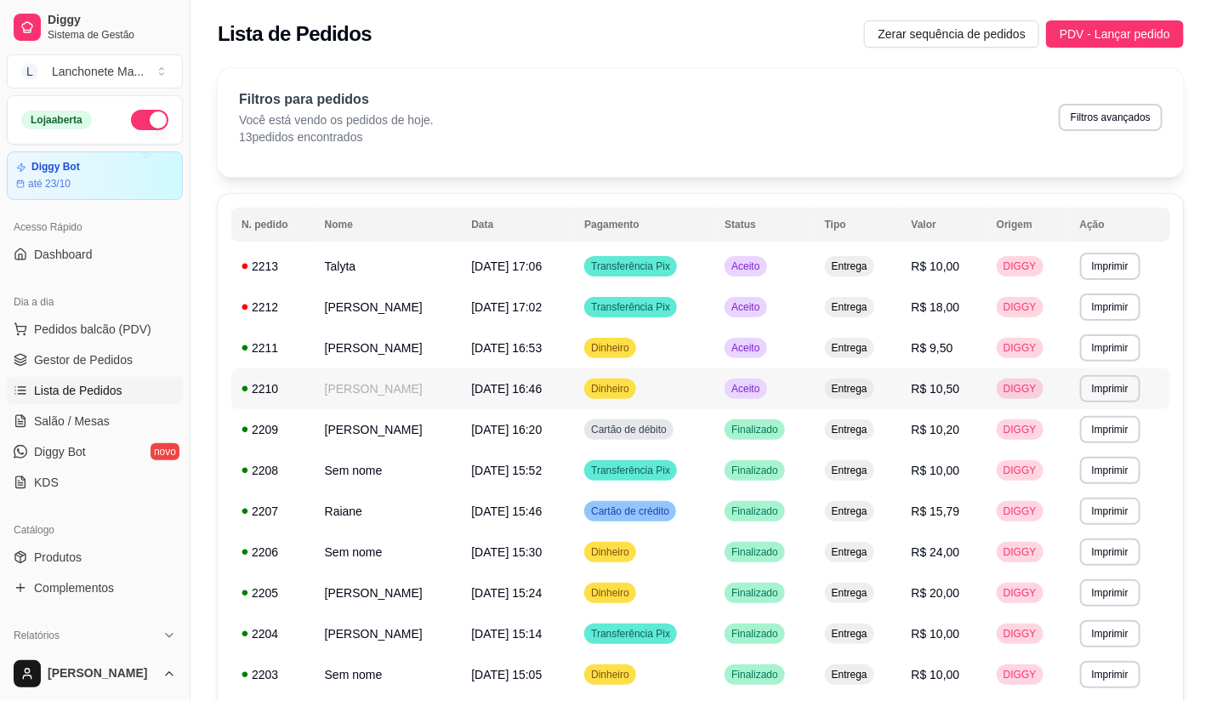
click at [738, 372] on td "Aceito" at bounding box center [764, 388] width 100 height 41
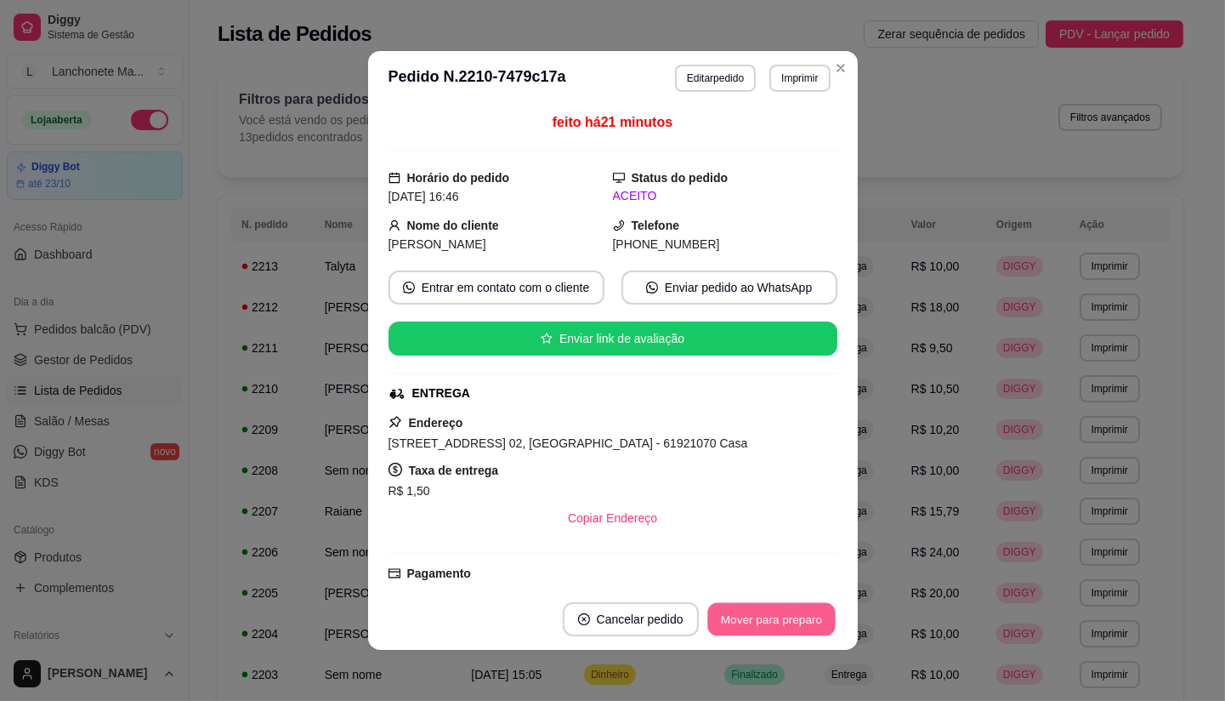
click at [746, 619] on button "Mover para preparo" at bounding box center [771, 619] width 128 height 33
click at [746, 619] on div "Mover para preparo" at bounding box center [760, 619] width 156 height 34
click at [747, 621] on button "Mover para entrega" at bounding box center [772, 619] width 128 height 33
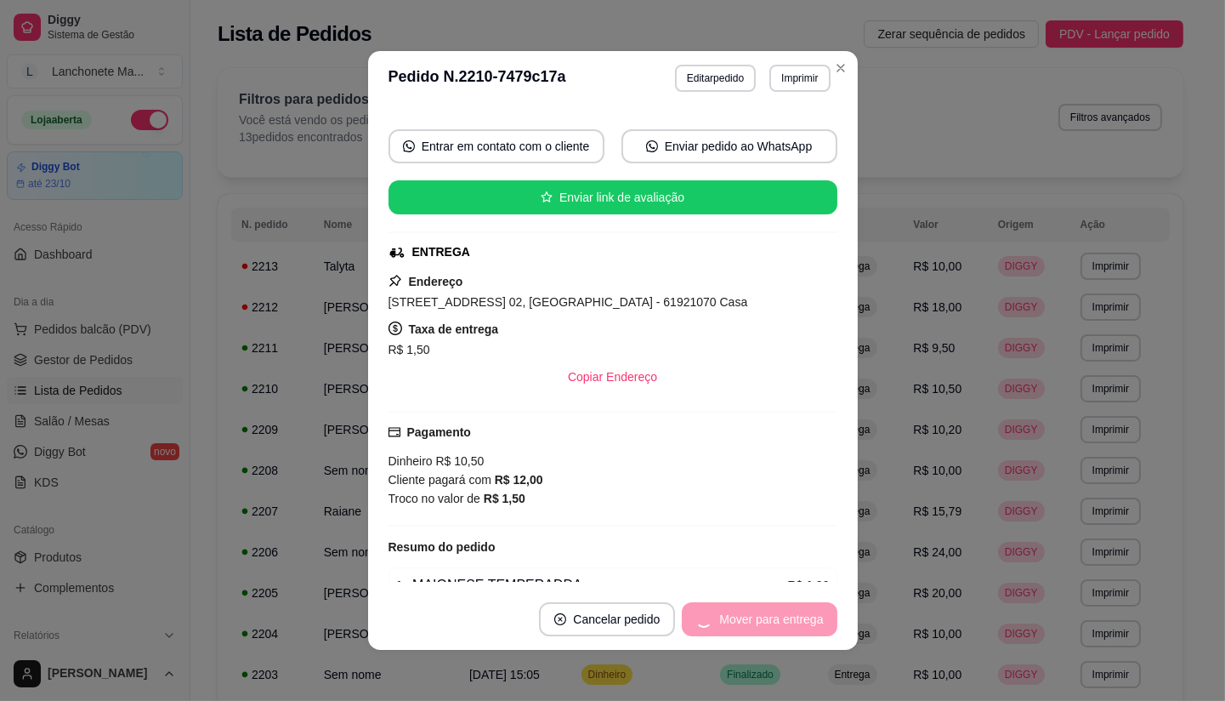
scroll to position [283, 0]
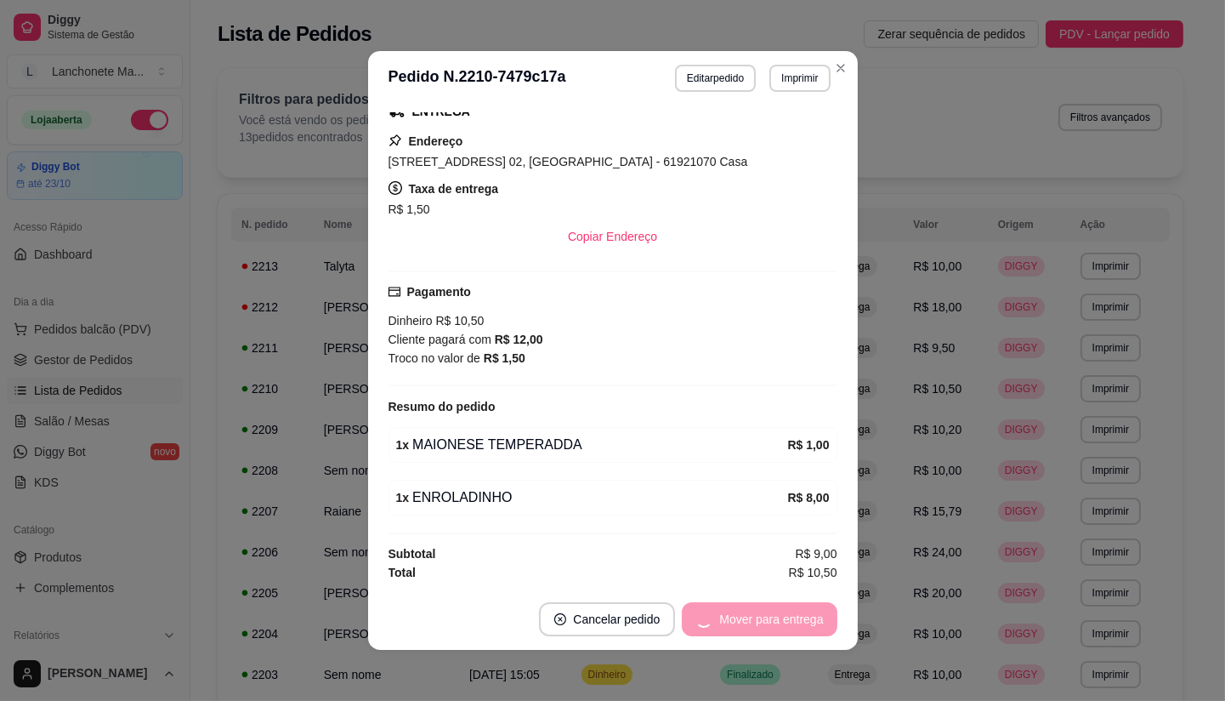
click at [724, 599] on footer "Cancelar pedido Mover para entrega" at bounding box center [613, 618] width 490 height 61
click at [725, 605] on div "Mover para entrega" at bounding box center [759, 619] width 155 height 34
click at [727, 608] on div "Mover para entrega" at bounding box center [759, 619] width 155 height 34
click at [729, 618] on div "Mover para finalizado" at bounding box center [755, 619] width 165 height 34
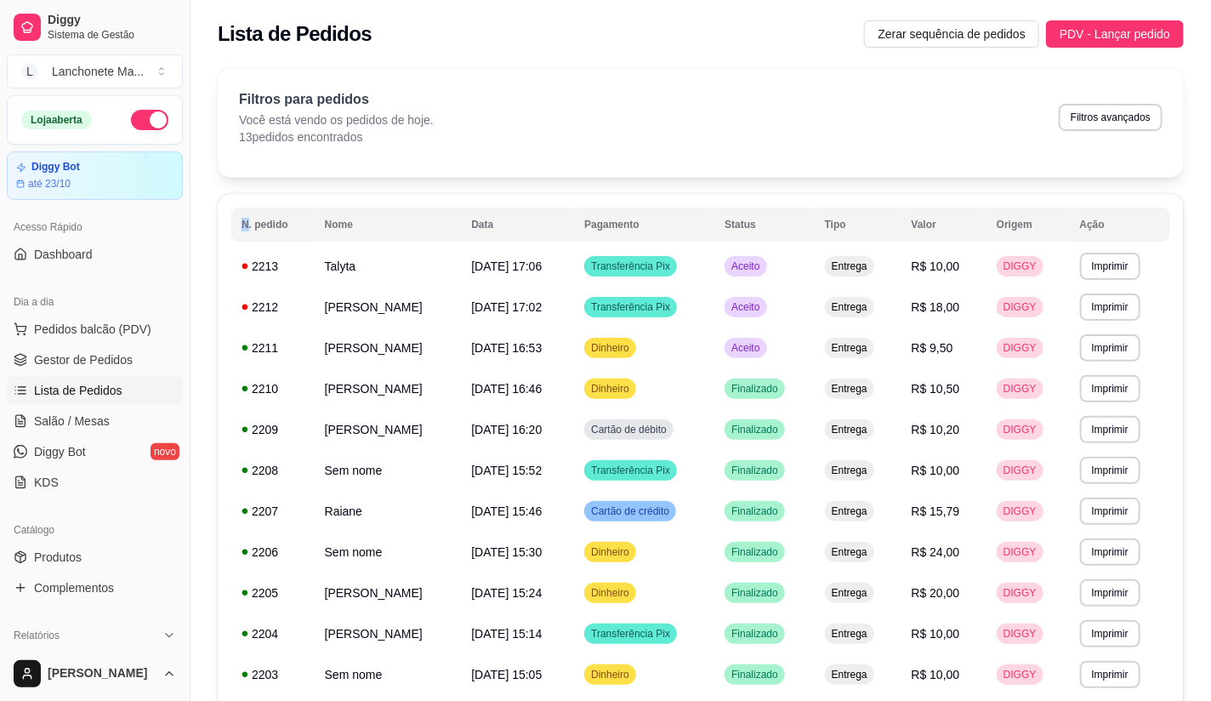
click at [838, 71] on div "Filtros para pedidos Você está vendo os pedidos de hoje. 13 pedidos encontrados…" at bounding box center [701, 122] width 966 height 109
click at [761, 361] on td "Aceito" at bounding box center [764, 347] width 100 height 41
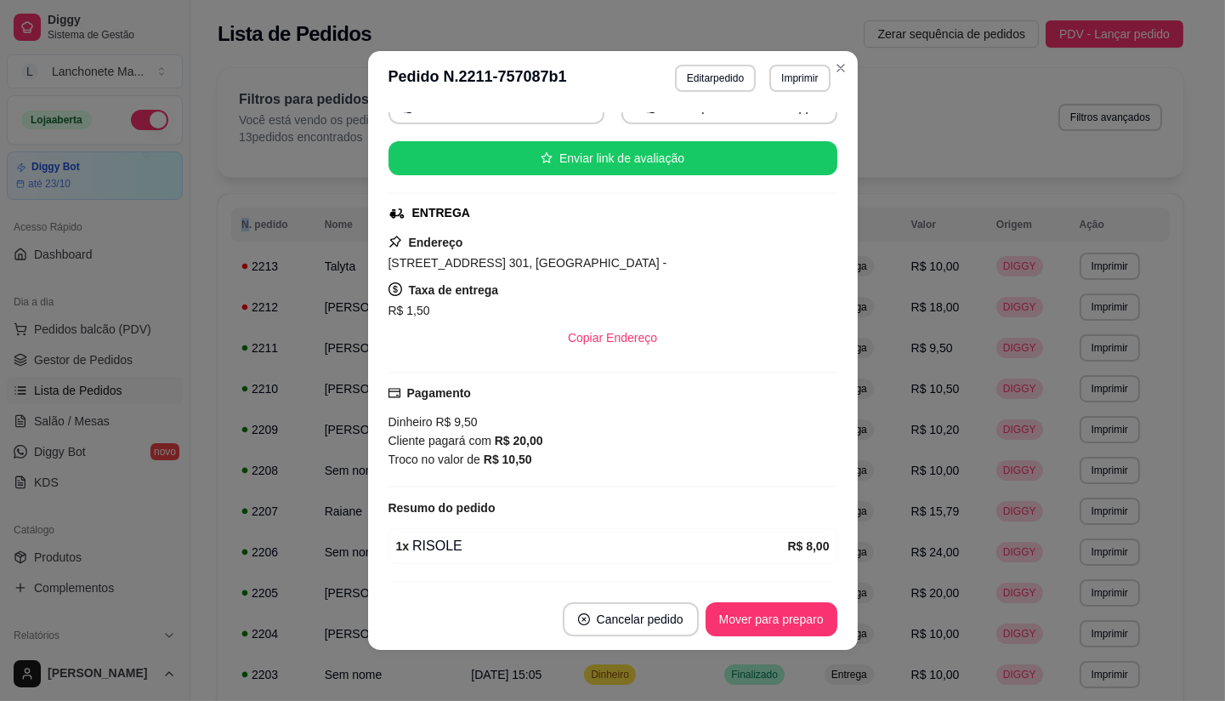
scroll to position [230, 0]
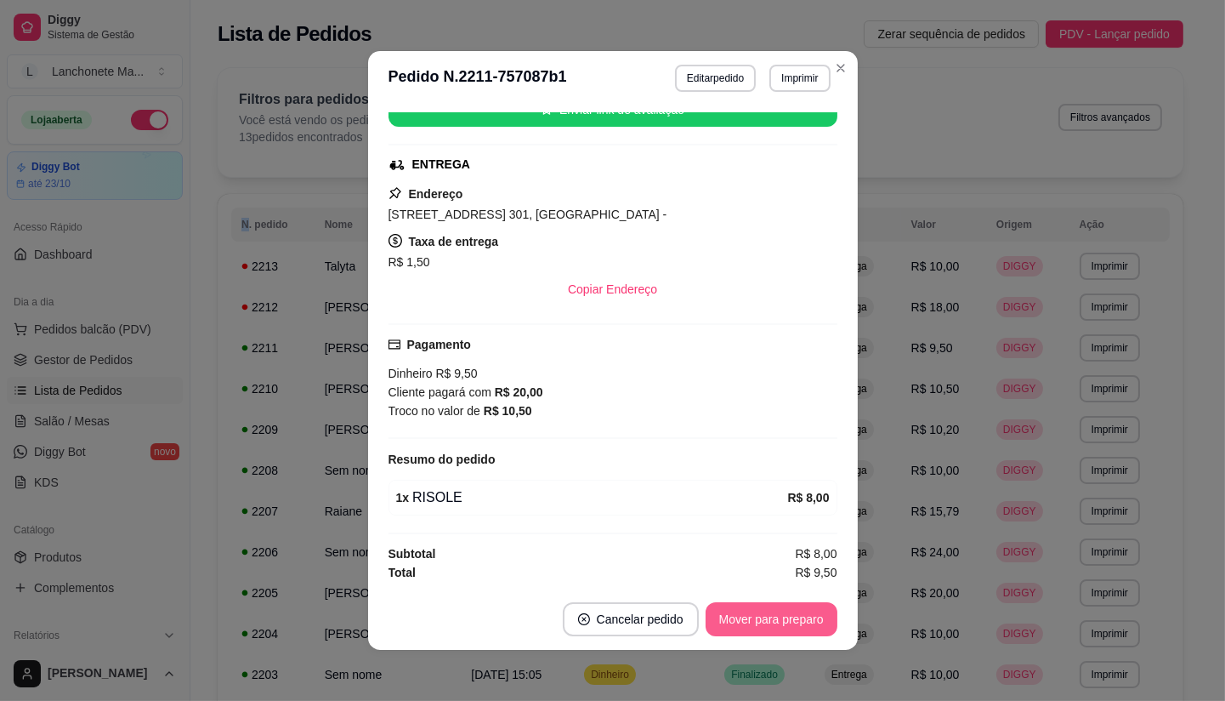
click at [782, 633] on button "Mover para preparo" at bounding box center [772, 619] width 132 height 34
click at [784, 617] on div "Mover para preparo" at bounding box center [760, 619] width 156 height 34
click at [784, 617] on button "Mover para entrega" at bounding box center [771, 619] width 131 height 34
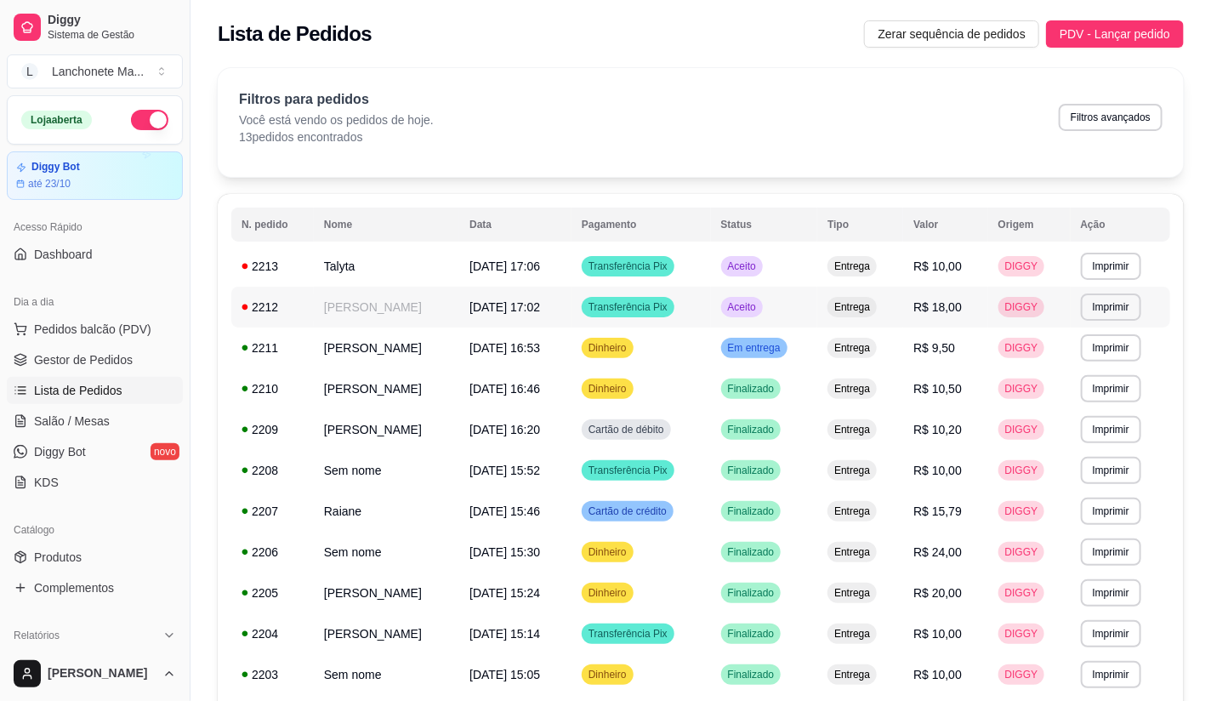
click at [754, 325] on td "Aceito" at bounding box center [764, 307] width 107 height 41
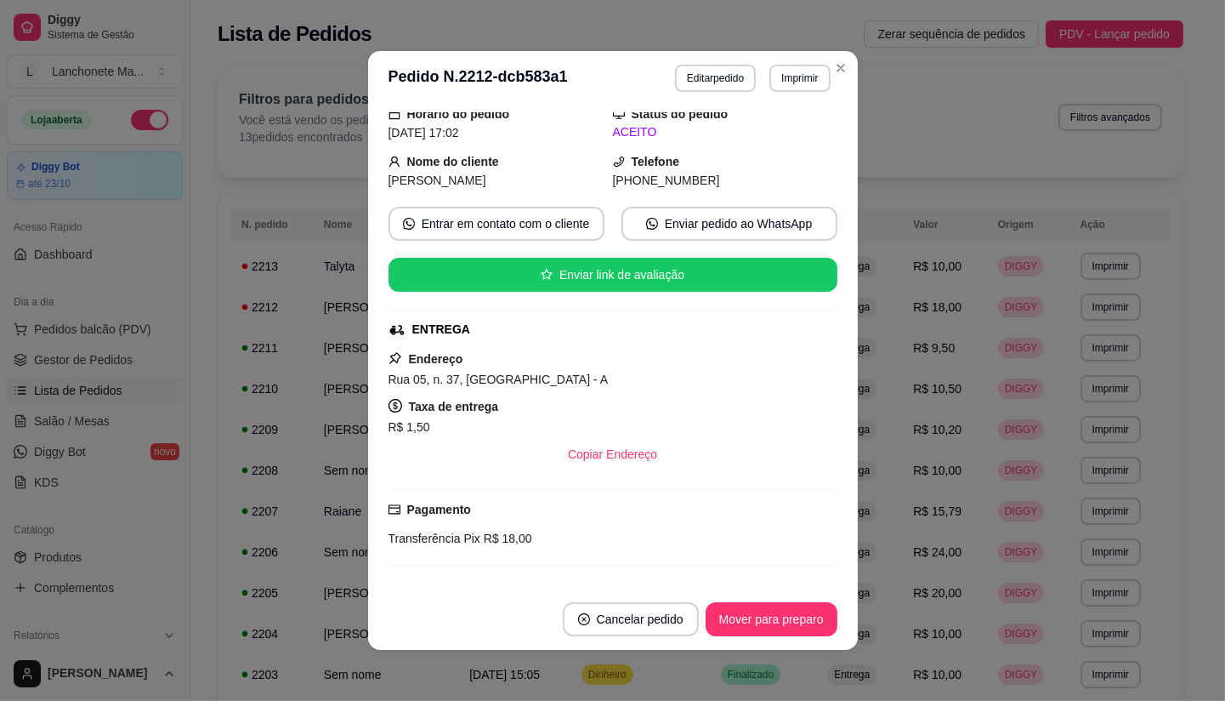
scroll to position [94, 0]
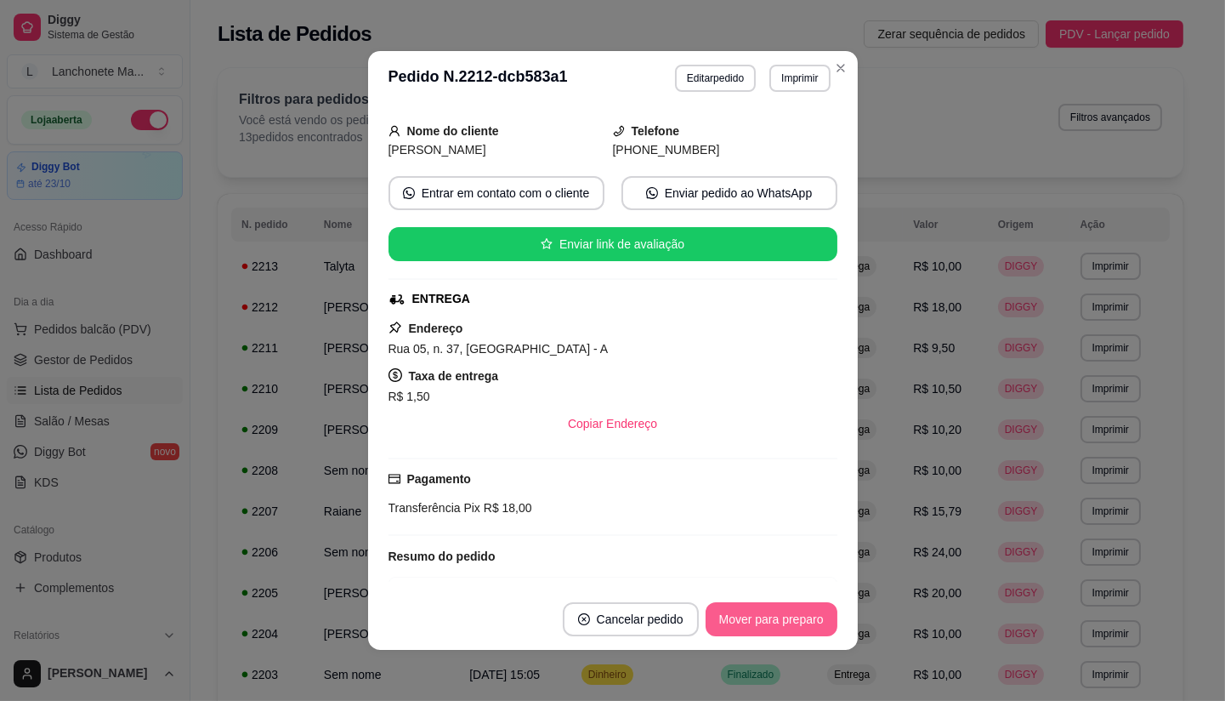
click at [746, 610] on button "Mover para preparo" at bounding box center [772, 619] width 132 height 34
click at [746, 610] on div "Mover para preparo" at bounding box center [760, 619] width 156 height 34
click at [746, 611] on div "Mover para preparo" at bounding box center [760, 619] width 156 height 34
click at [746, 611] on button "Mover para entrega" at bounding box center [772, 619] width 128 height 33
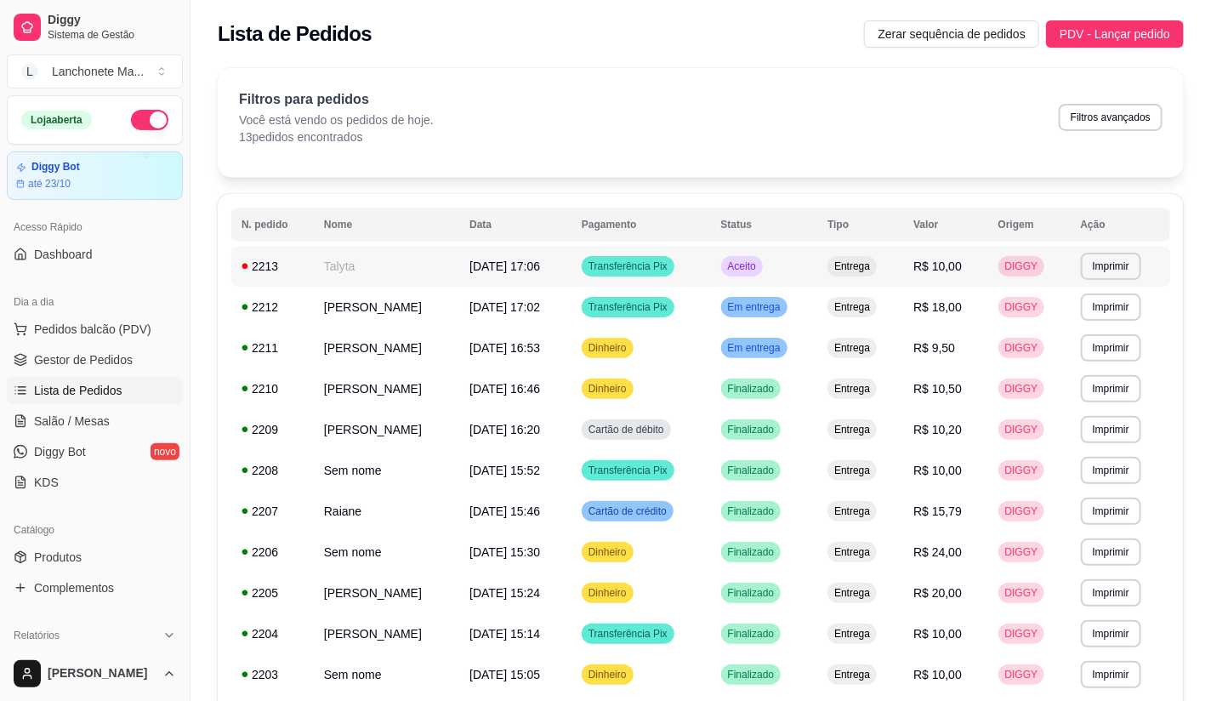
click at [759, 253] on td "Aceito" at bounding box center [764, 266] width 107 height 41
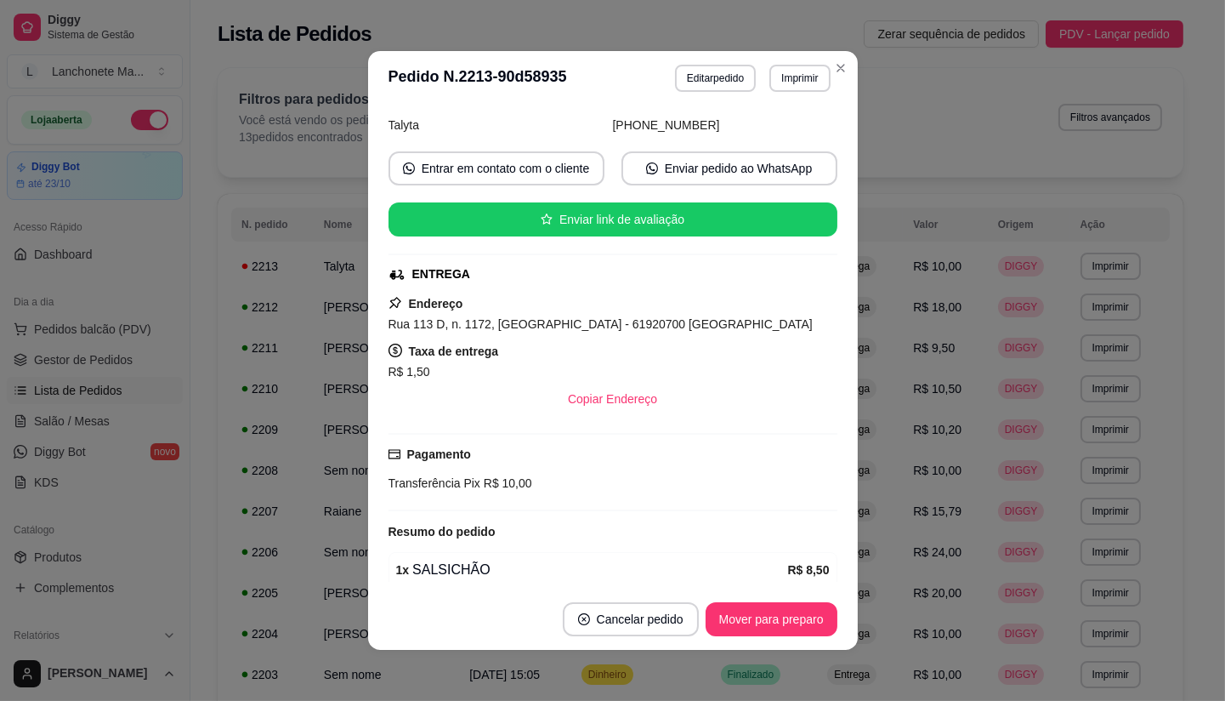
scroll to position [193, 0]
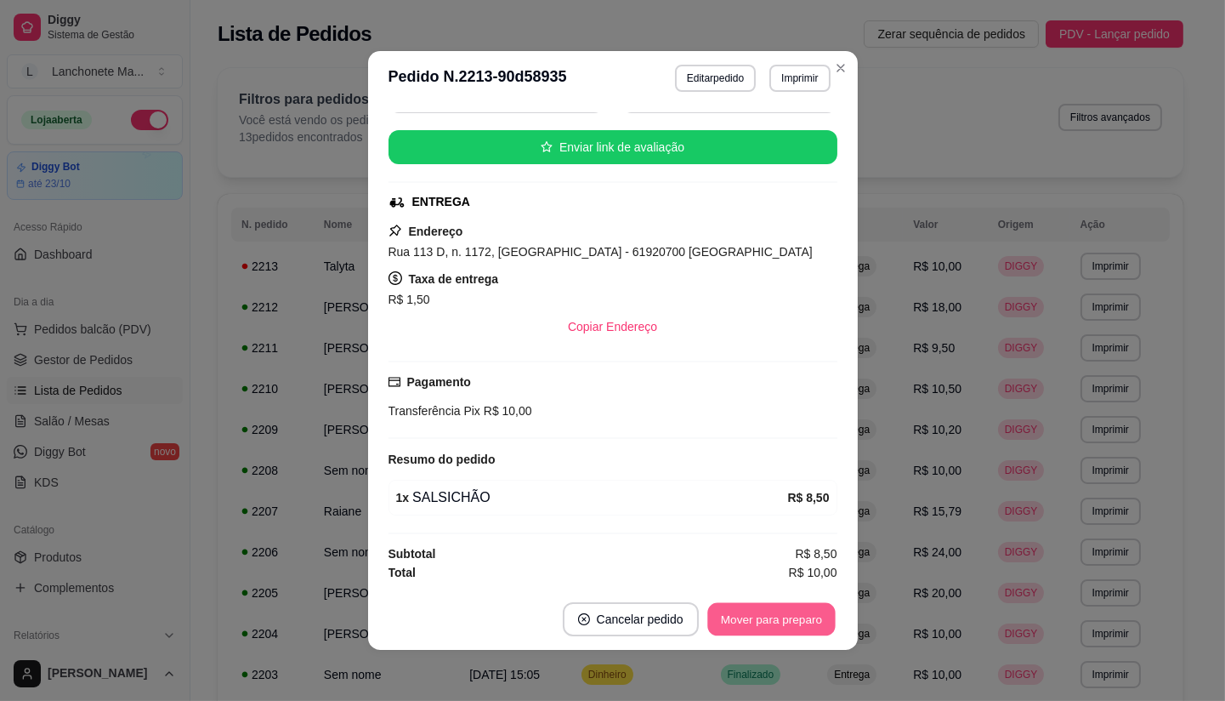
click at [751, 633] on button "Mover para preparo" at bounding box center [771, 619] width 128 height 33
click at [751, 633] on button "Mover para entrega" at bounding box center [771, 619] width 131 height 34
click at [751, 633] on div "Mover para entrega" at bounding box center [759, 619] width 155 height 34
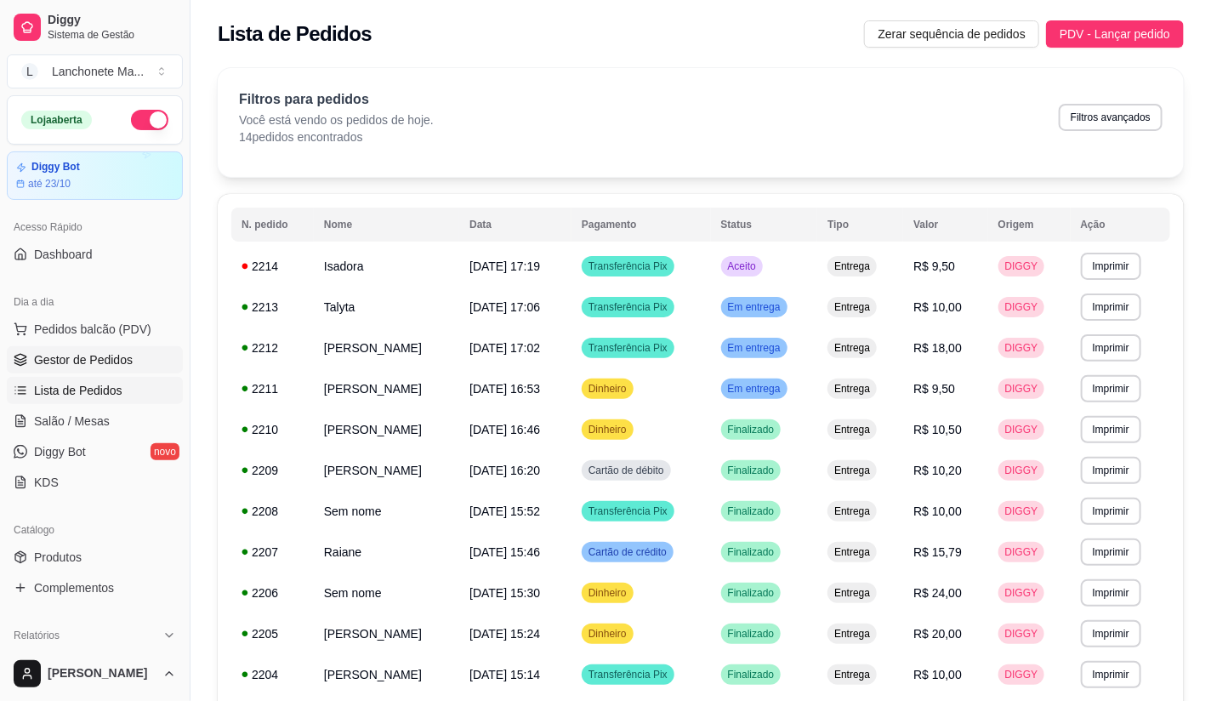
click at [89, 354] on span "Gestor de Pedidos" at bounding box center [83, 359] width 99 height 17
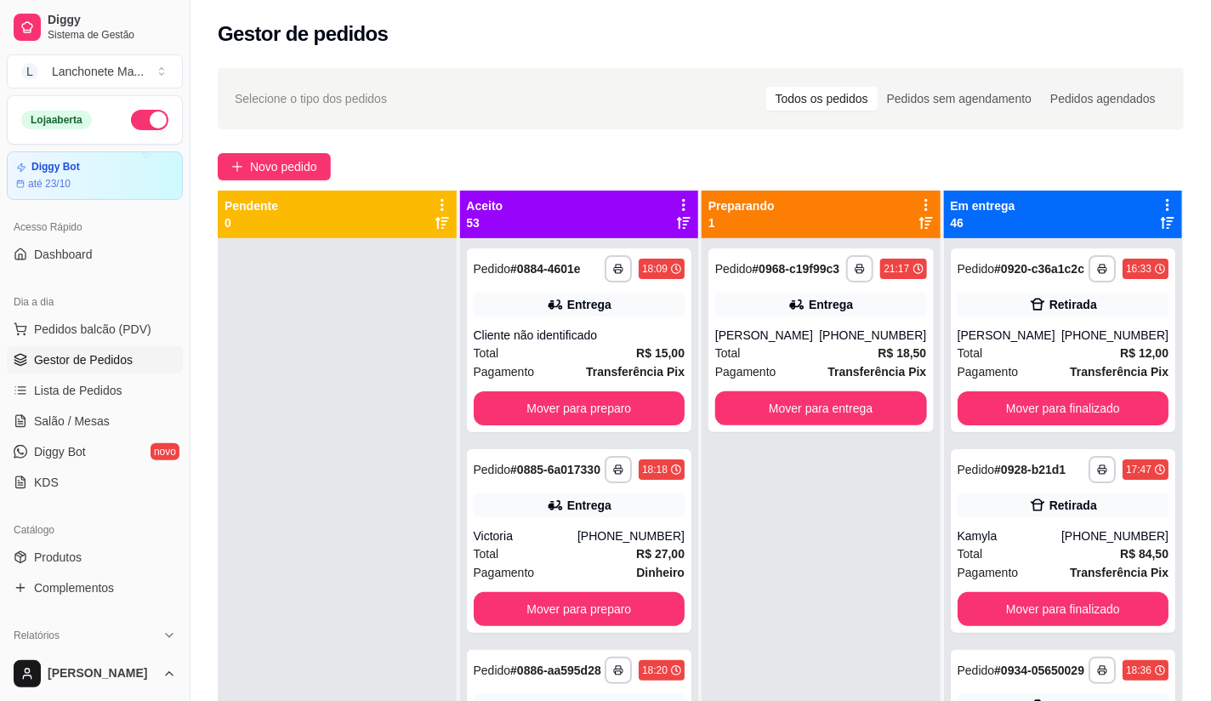
click at [275, 145] on div "**********" at bounding box center [700, 485] width 1020 height 854
click at [269, 156] on button "Novo pedido" at bounding box center [274, 166] width 113 height 27
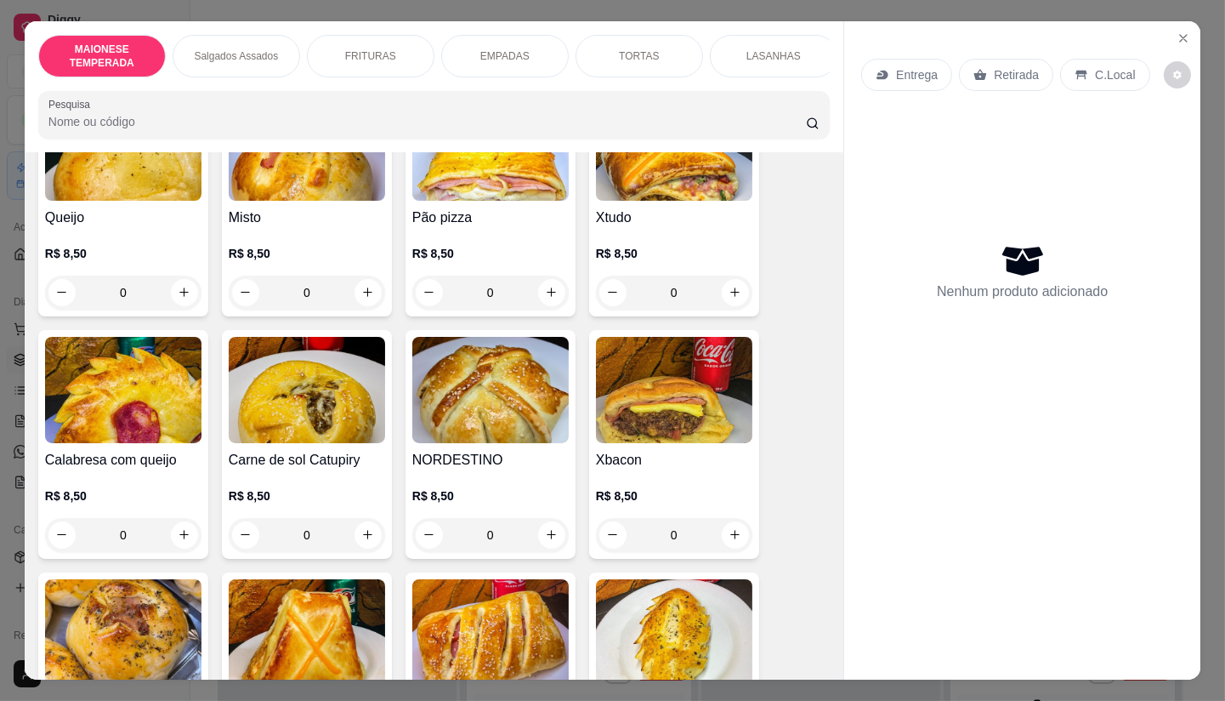
scroll to position [378, 0]
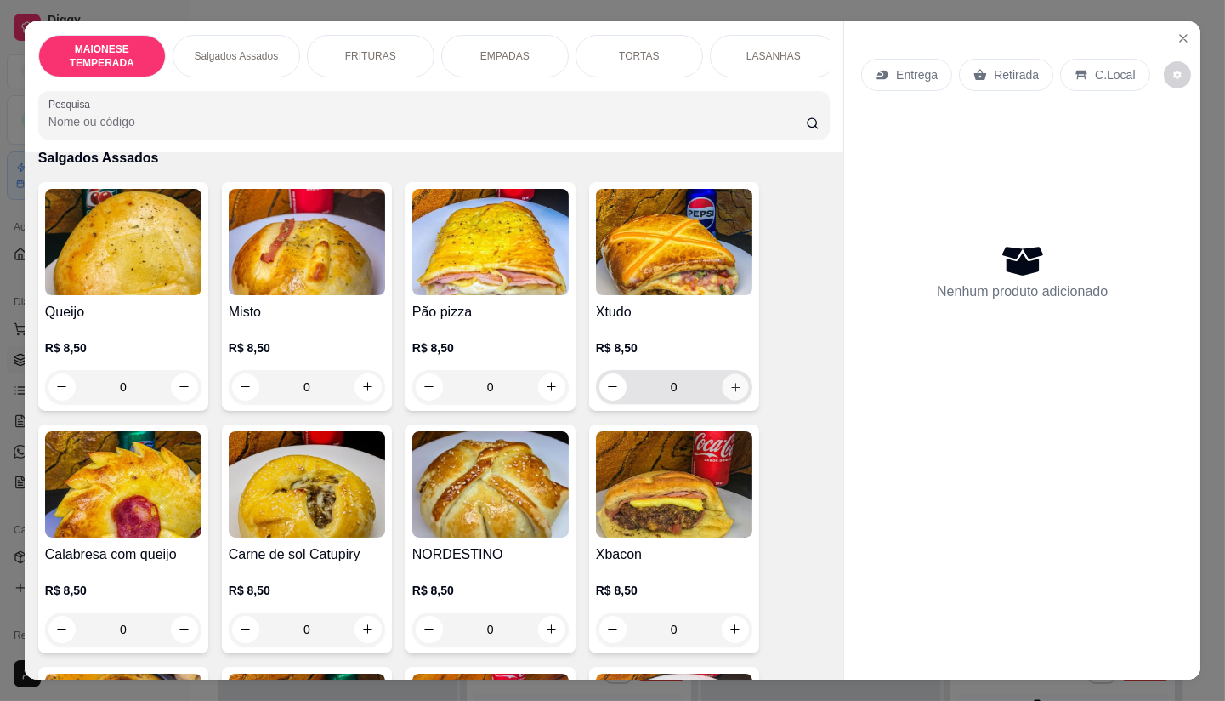
click at [736, 377] on button "increase-product-quantity" at bounding box center [735, 386] width 26 height 26
type input "1"
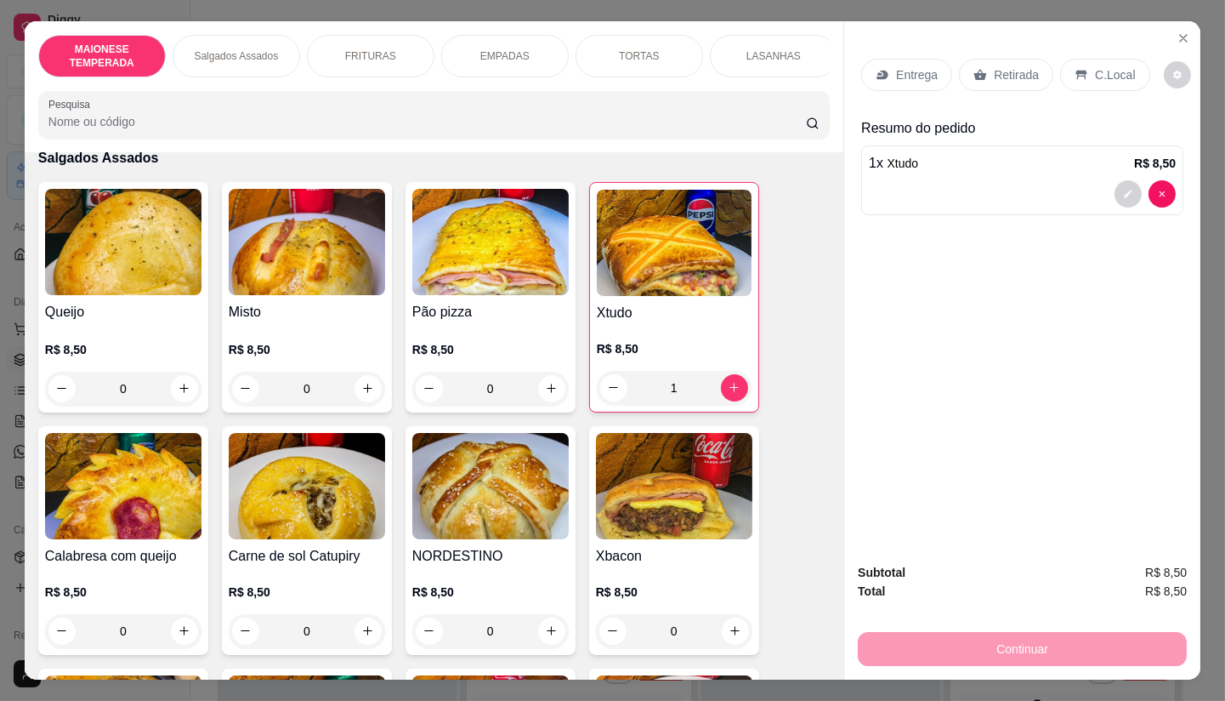
click at [896, 71] on p "Entrega" at bounding box center [917, 74] width 42 height 17
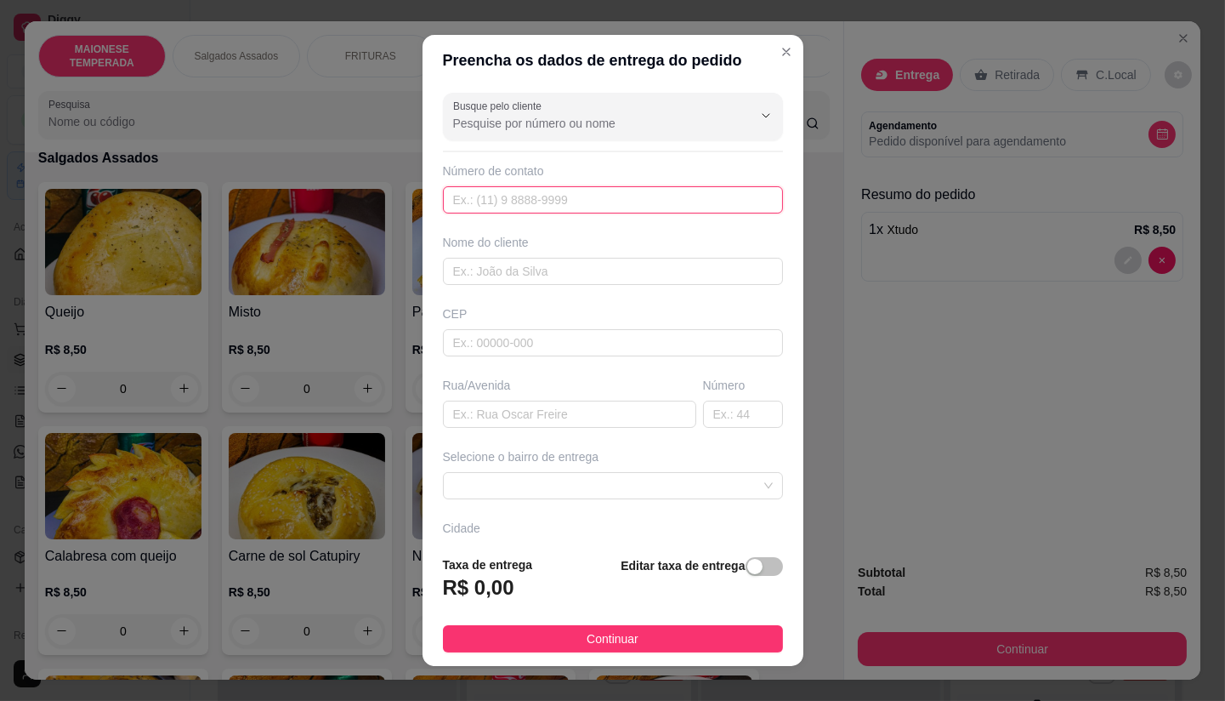
click at [486, 207] on input "text" at bounding box center [613, 199] width 340 height 27
type input "[PHONE_NUMBER]"
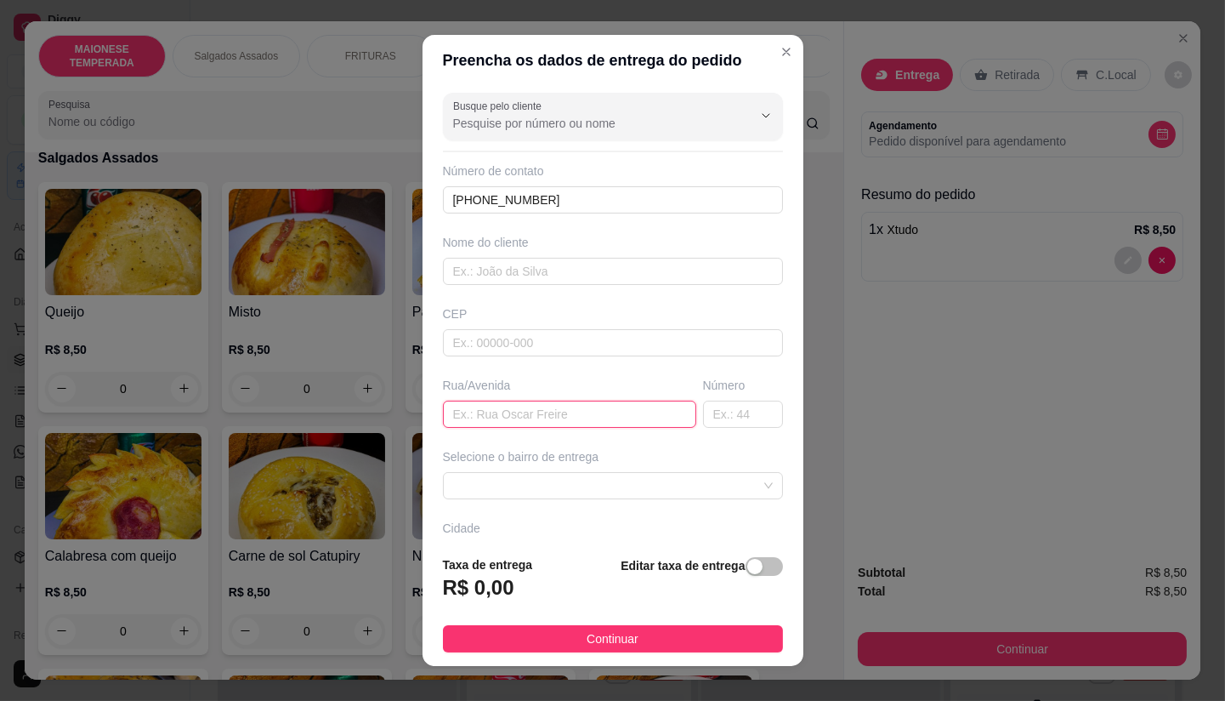
click at [543, 413] on input "text" at bounding box center [569, 414] width 253 height 27
type input "[PERSON_NAME]"
click at [727, 429] on div "Busque pelo cliente Número de contato [PHONE_NUMBER] Nome do cliente CEP Rua/[G…" at bounding box center [613, 314] width 381 height 456
click at [727, 414] on input "text" at bounding box center [743, 414] width 80 height 27
click at [629, 497] on span at bounding box center [613, 486] width 320 height 26
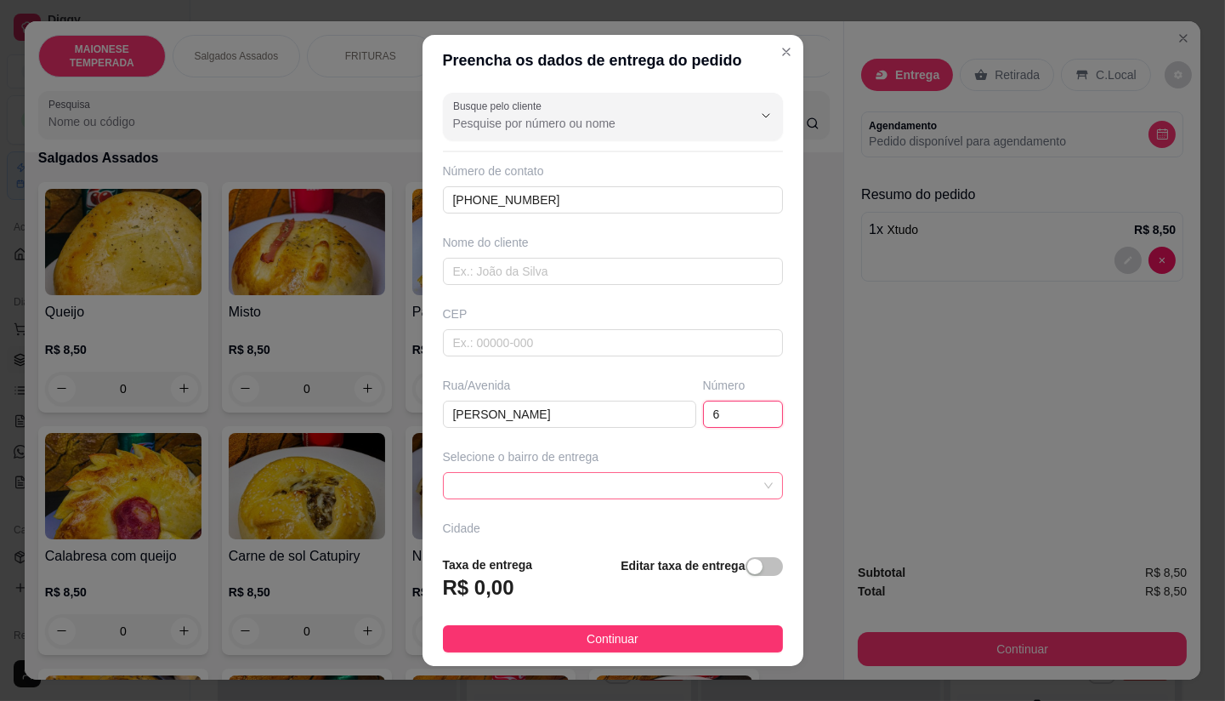
type input "6"
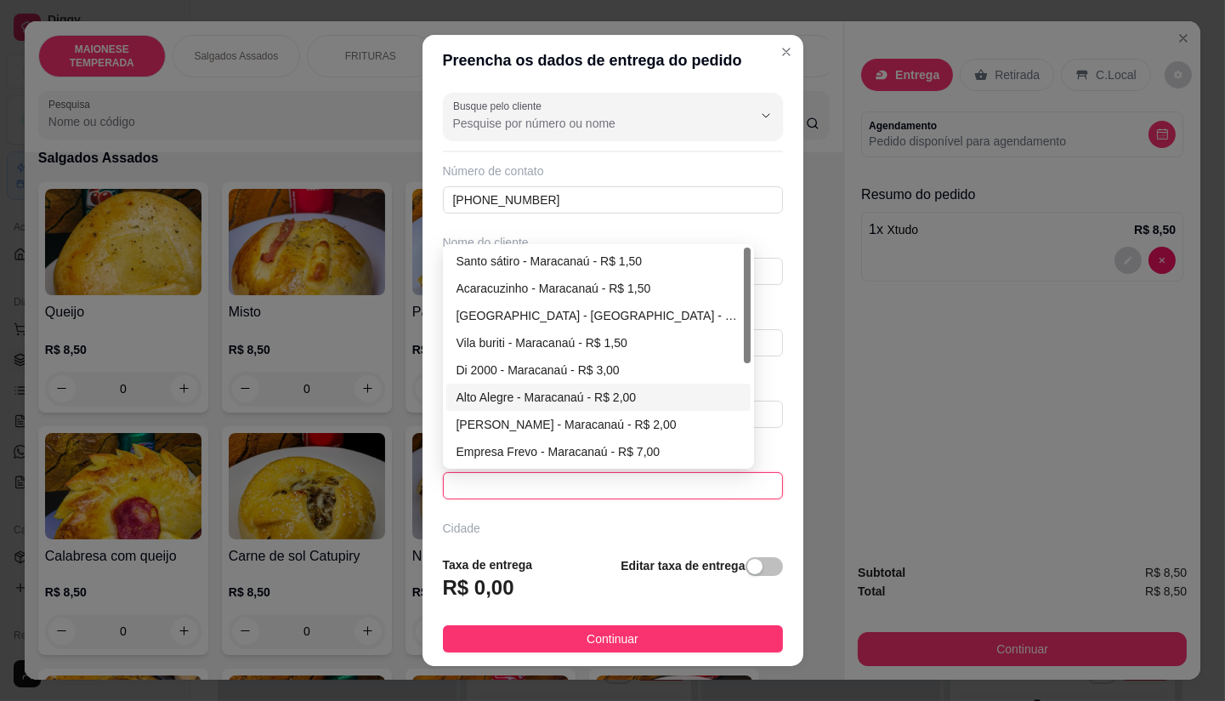
click at [487, 388] on div "Alto Alegre - Maracanaú - R$ 2,00" at bounding box center [599, 397] width 285 height 19
type input "Maracanaú"
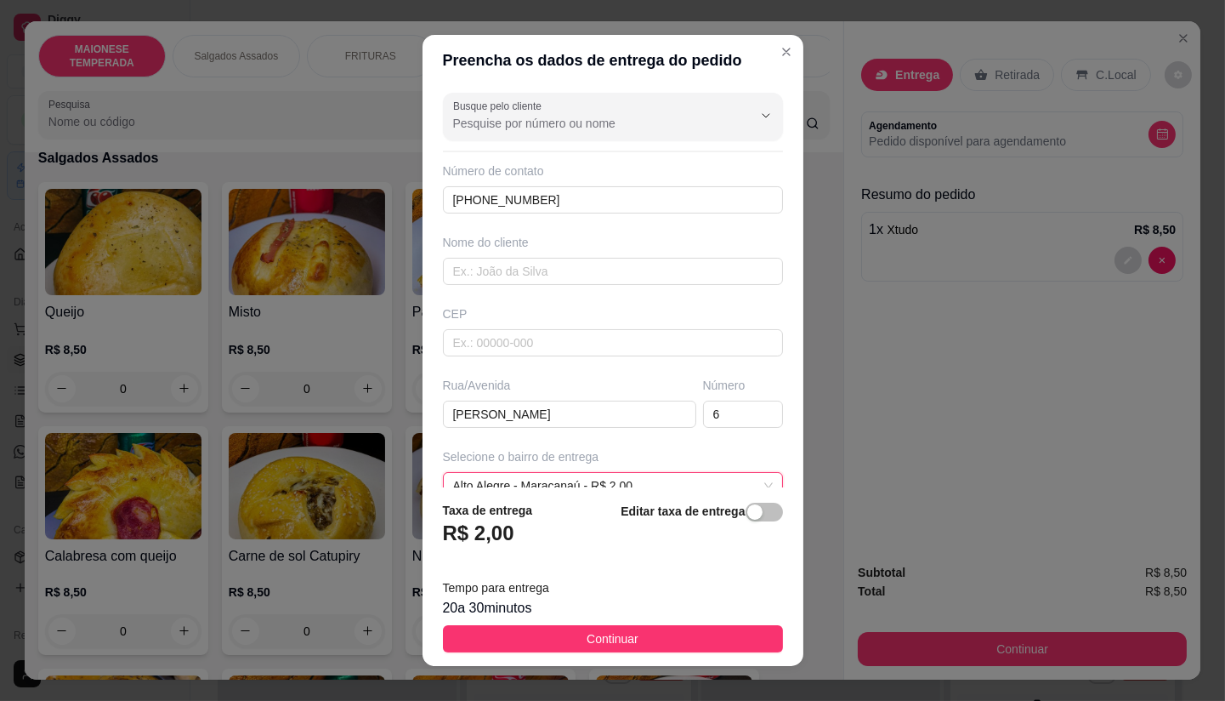
click at [627, 636] on button "Continuar" at bounding box center [613, 638] width 340 height 27
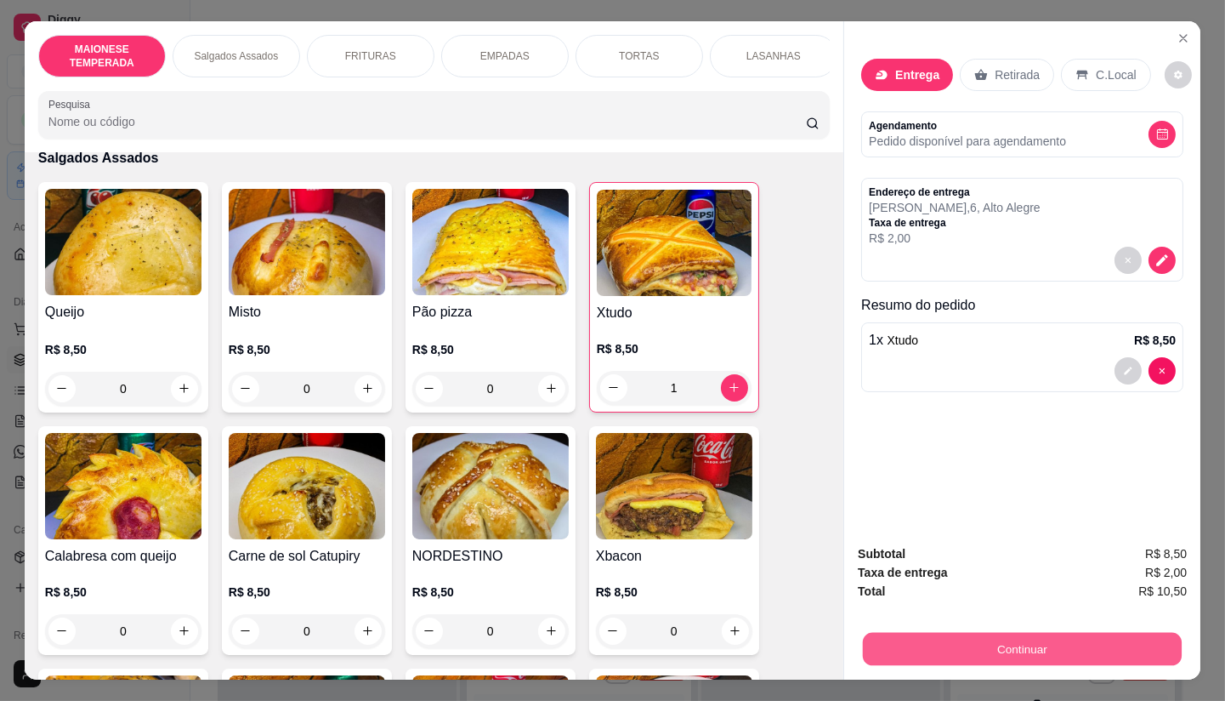
click at [907, 639] on button "Continuar" at bounding box center [1022, 649] width 319 height 33
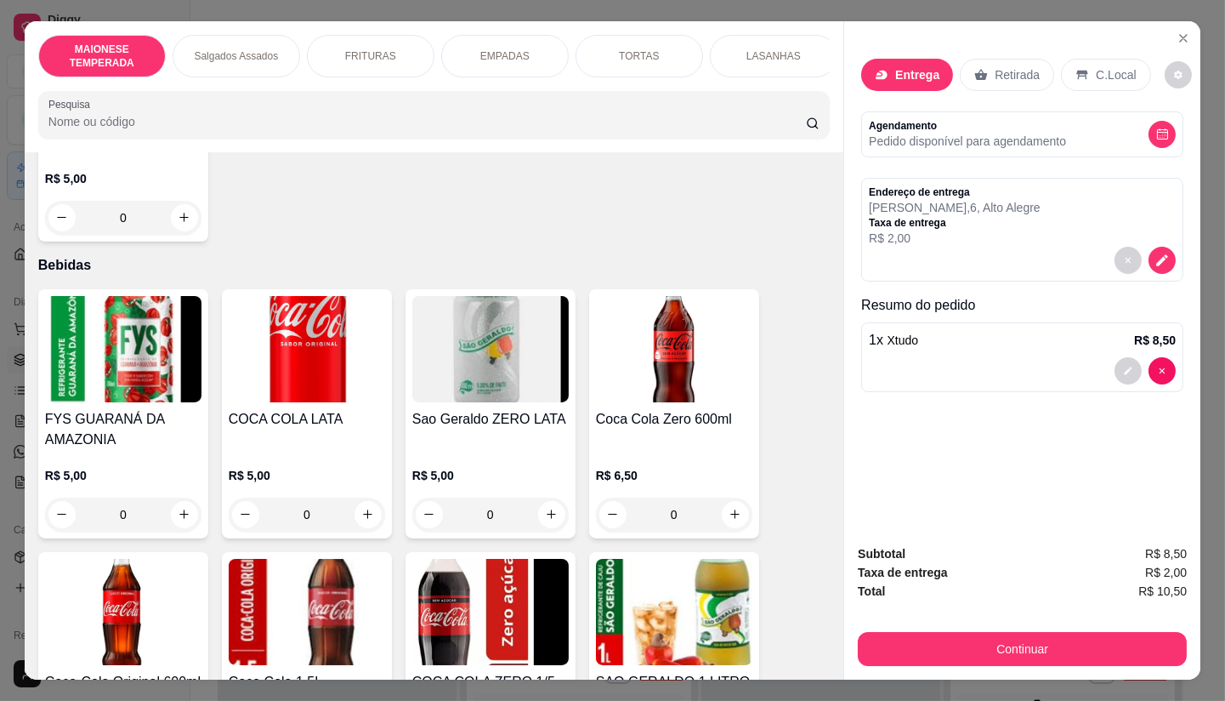
scroll to position [2740, 0]
click at [361, 507] on icon "increase-product-quantity" at bounding box center [367, 513] width 13 height 13
type input "1"
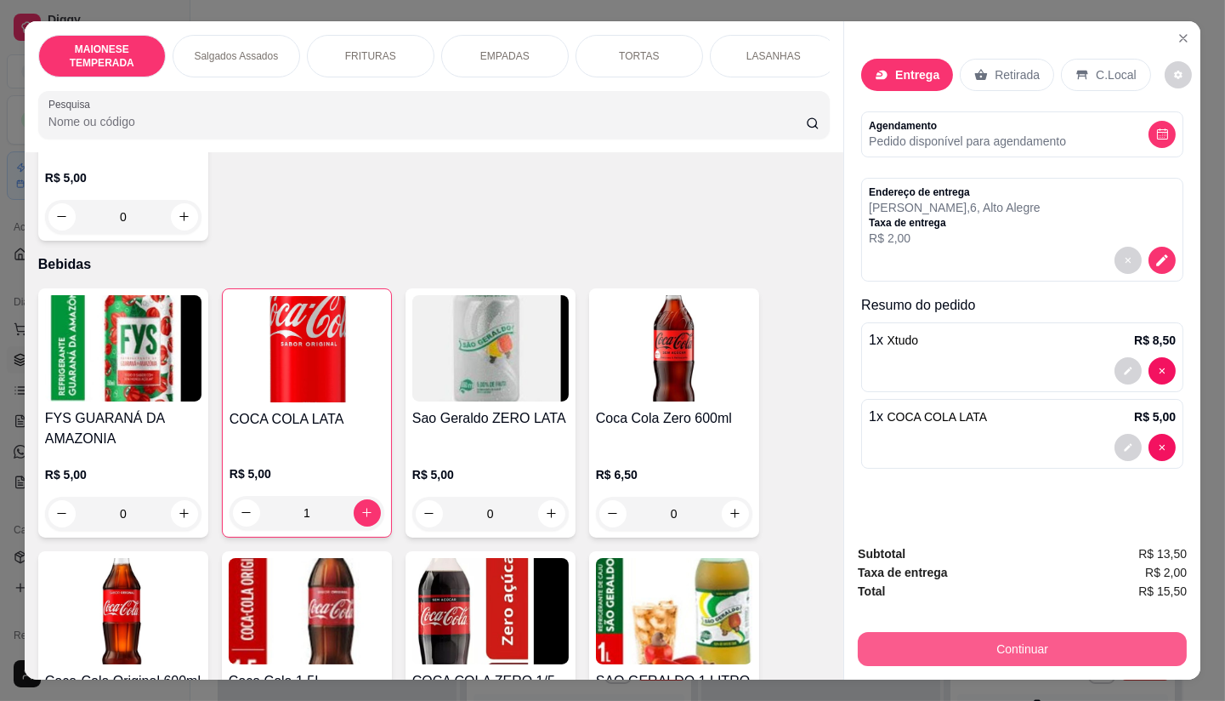
click at [946, 634] on button "Continuar" at bounding box center [1022, 649] width 329 height 34
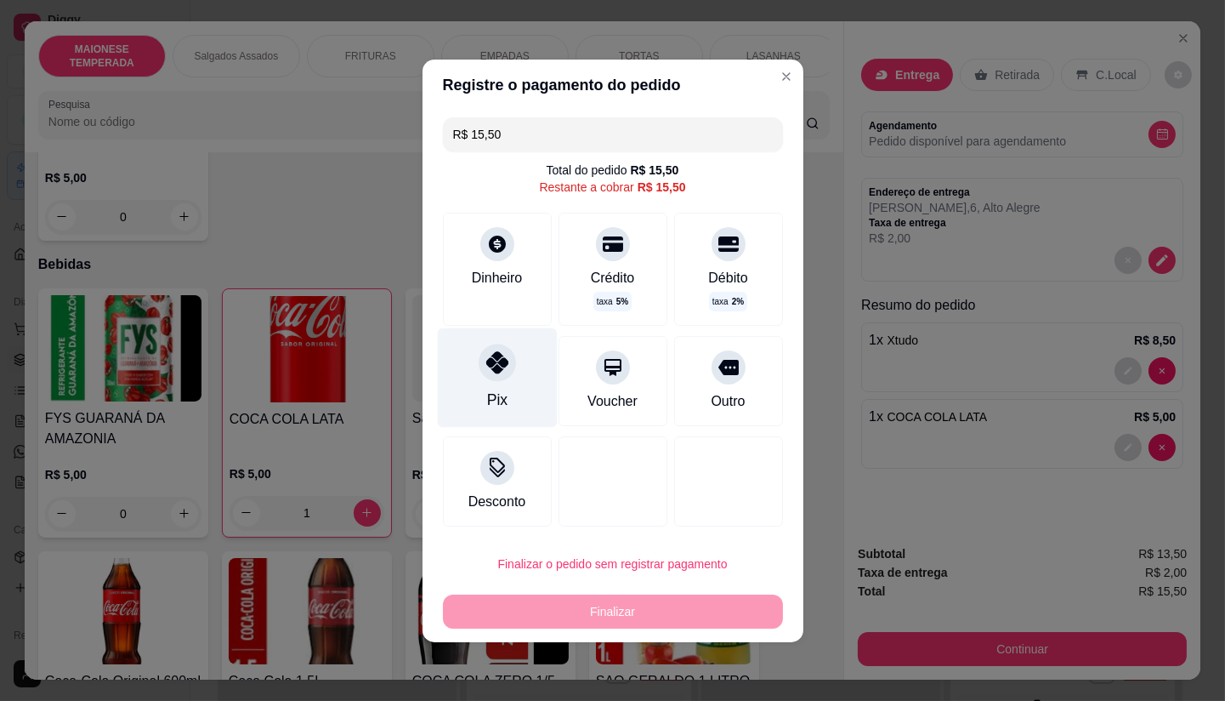
click at [485, 384] on div "Pix" at bounding box center [497, 376] width 120 height 99
type input "R$ 0,00"
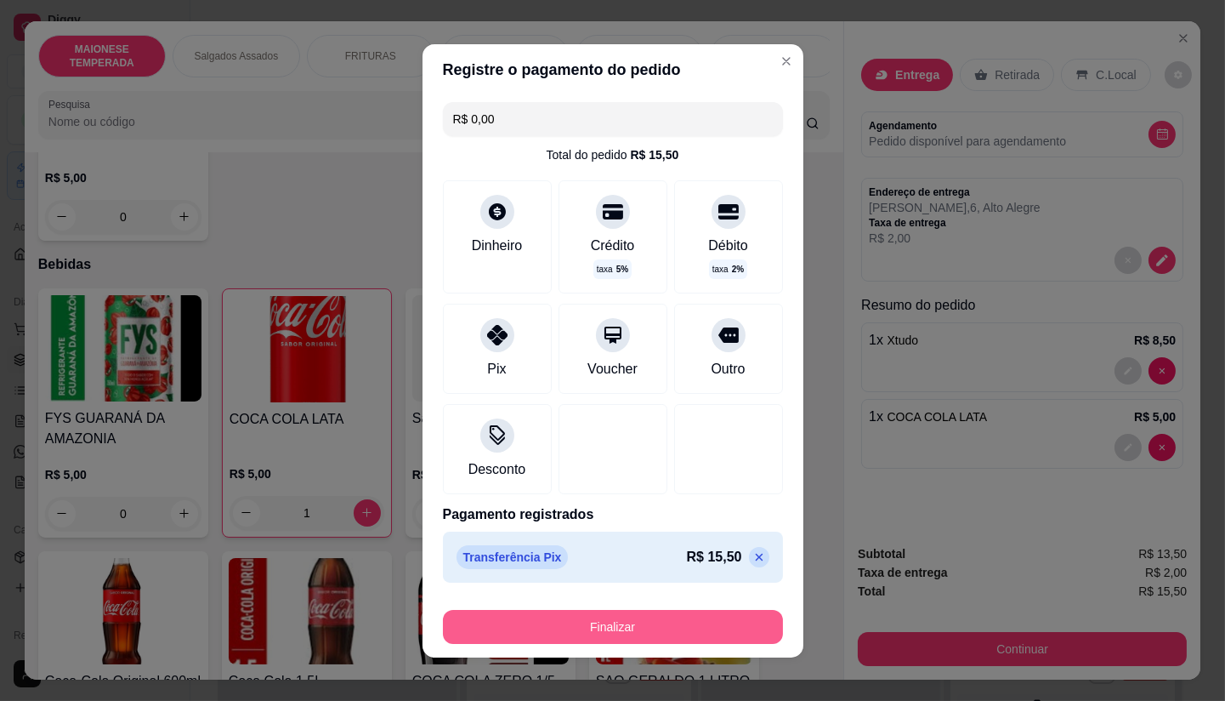
click at [644, 639] on button "Finalizar" at bounding box center [613, 627] width 340 height 34
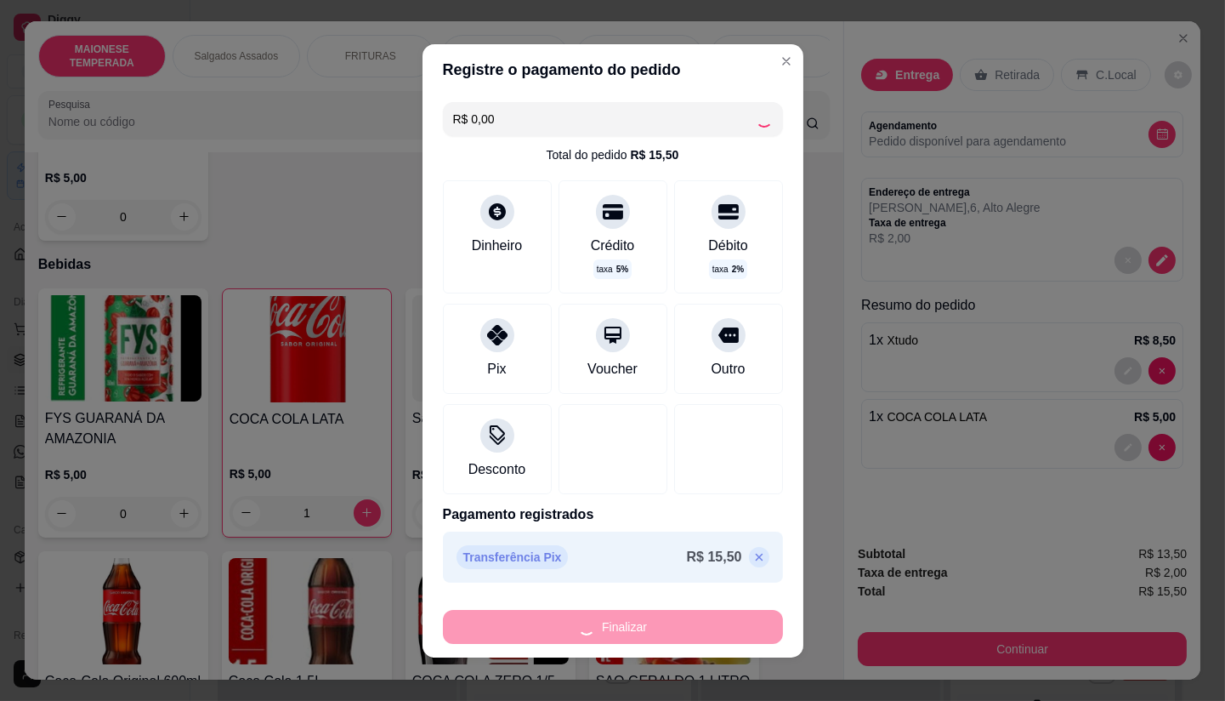
type input "0"
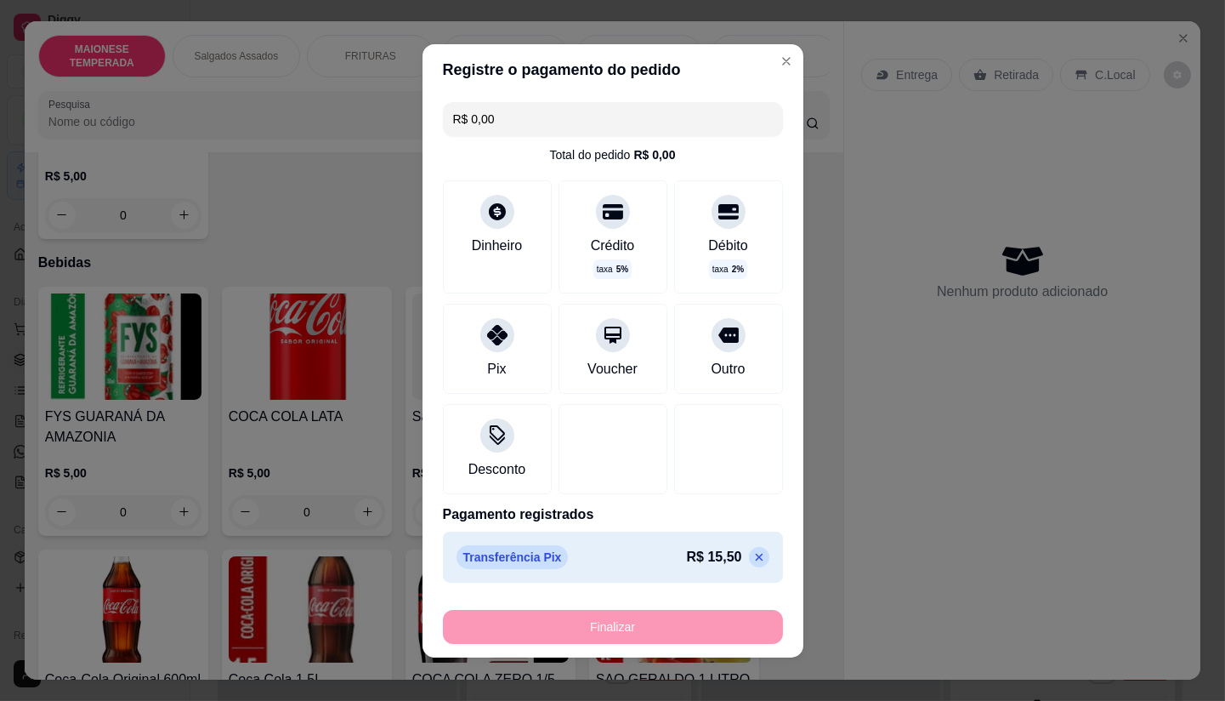
type input "-R$ 15,50"
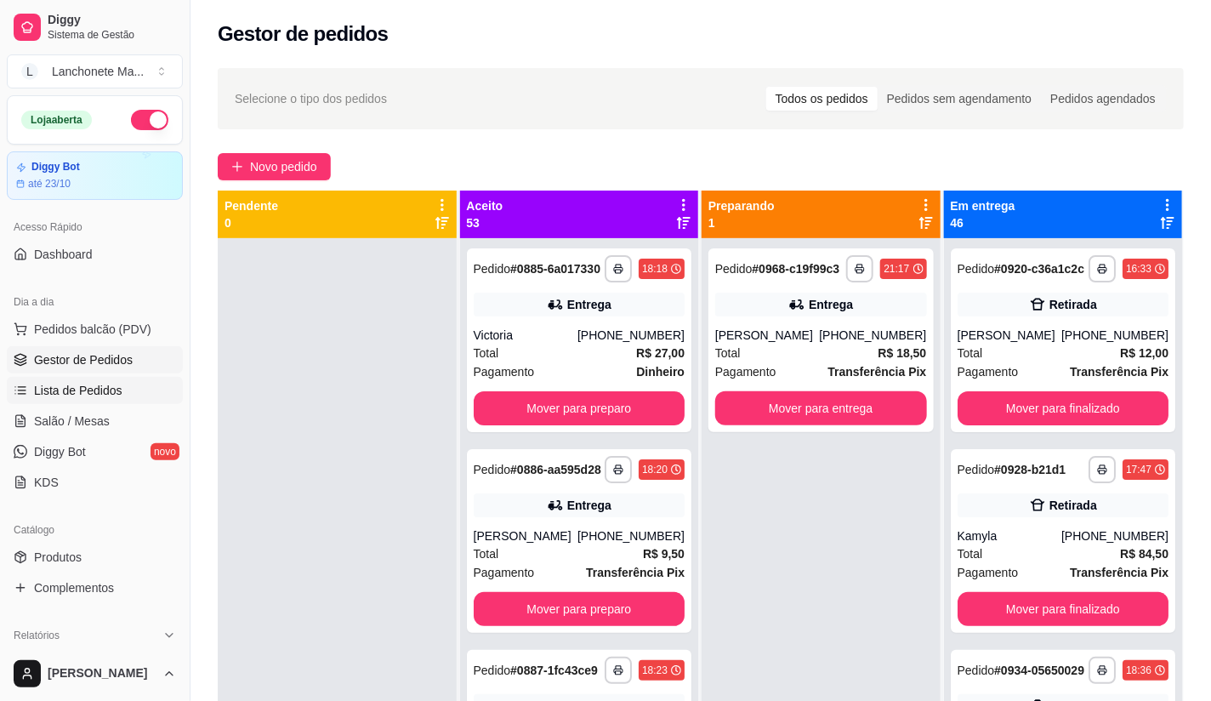
click at [92, 394] on span "Lista de Pedidos" at bounding box center [78, 390] width 88 height 17
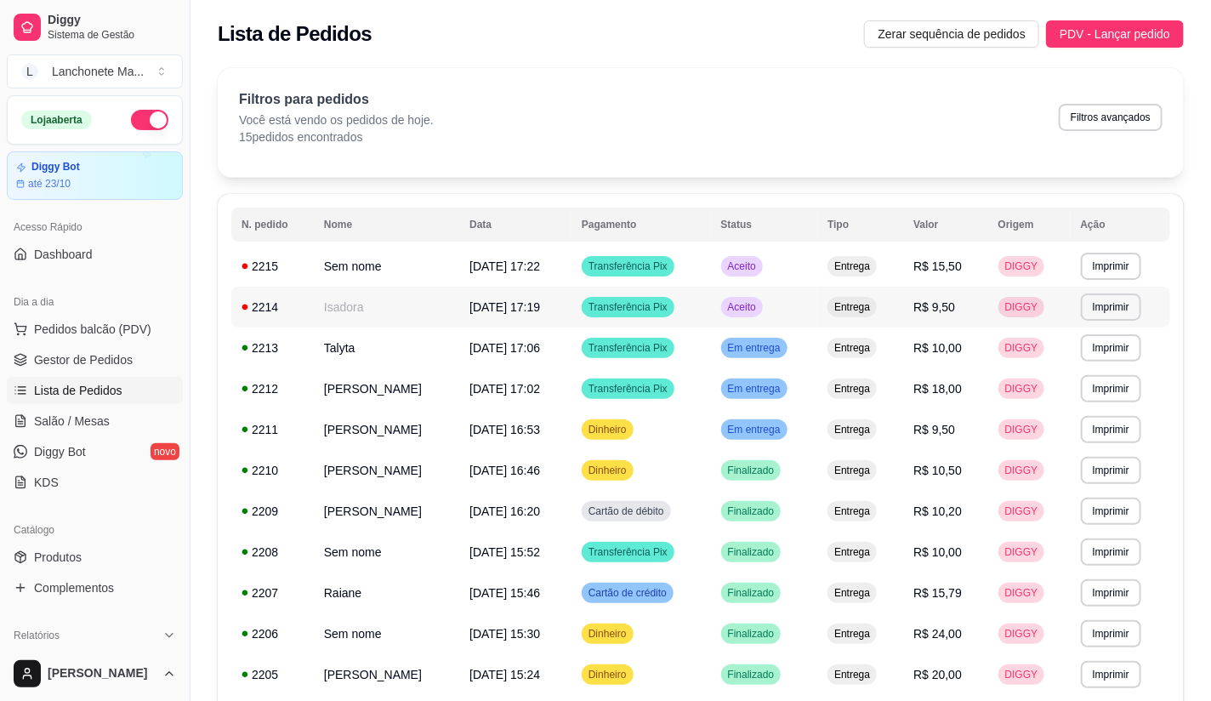
click at [784, 293] on td "Aceito" at bounding box center [764, 307] width 107 height 41
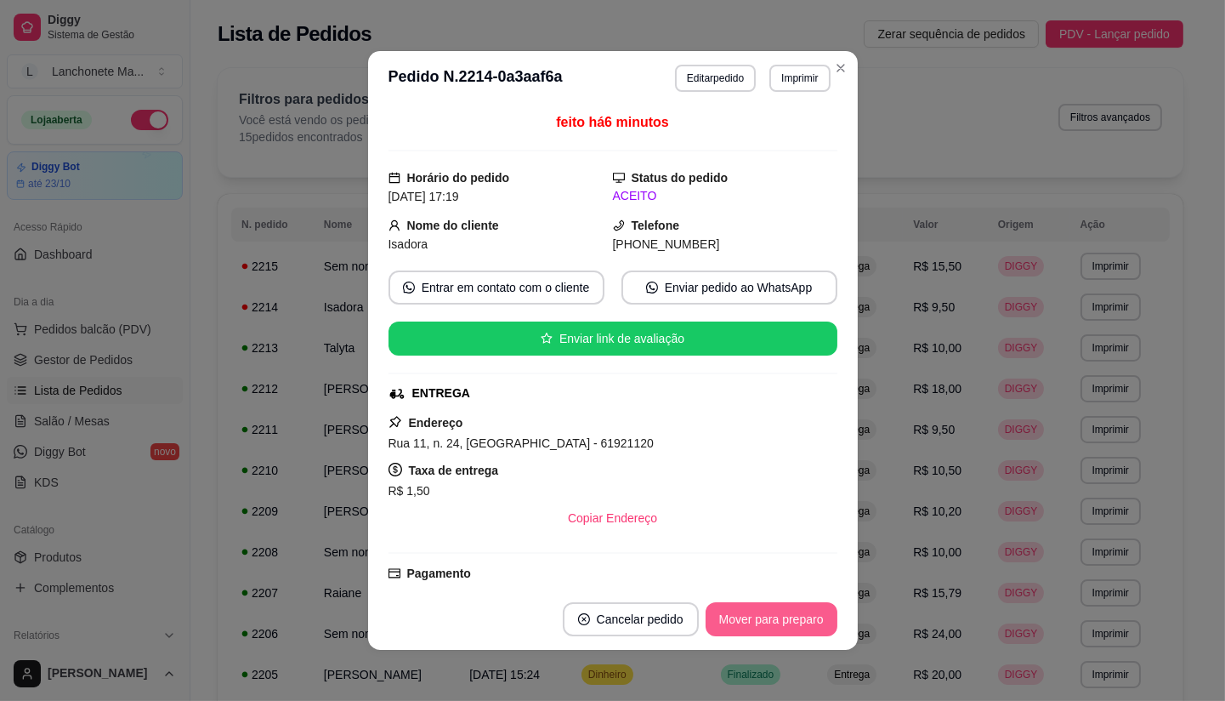
click at [772, 615] on button "Mover para preparo" at bounding box center [772, 619] width 132 height 34
click at [772, 615] on div "Mover para preparo" at bounding box center [760, 619] width 156 height 34
click at [772, 616] on div "Mover para preparo" at bounding box center [760, 619] width 156 height 34
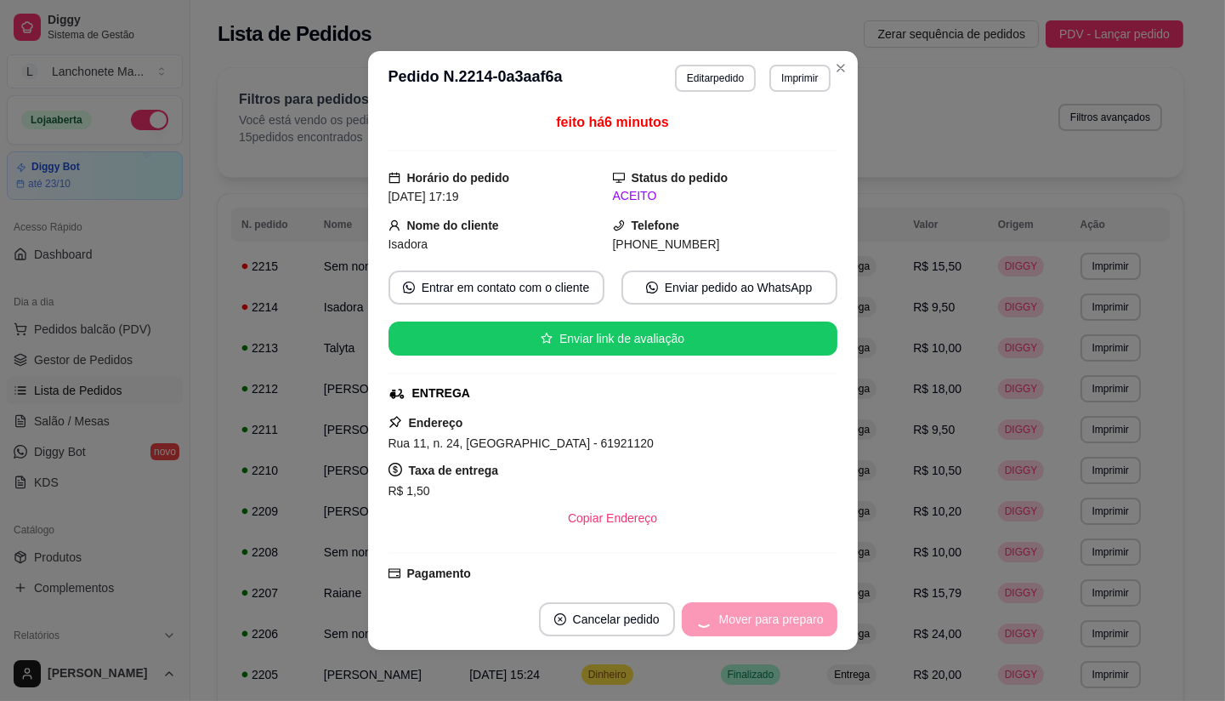
click at [772, 616] on div "Mover para preparo" at bounding box center [760, 619] width 156 height 34
click at [772, 616] on button "Mover para entrega" at bounding box center [772, 619] width 128 height 33
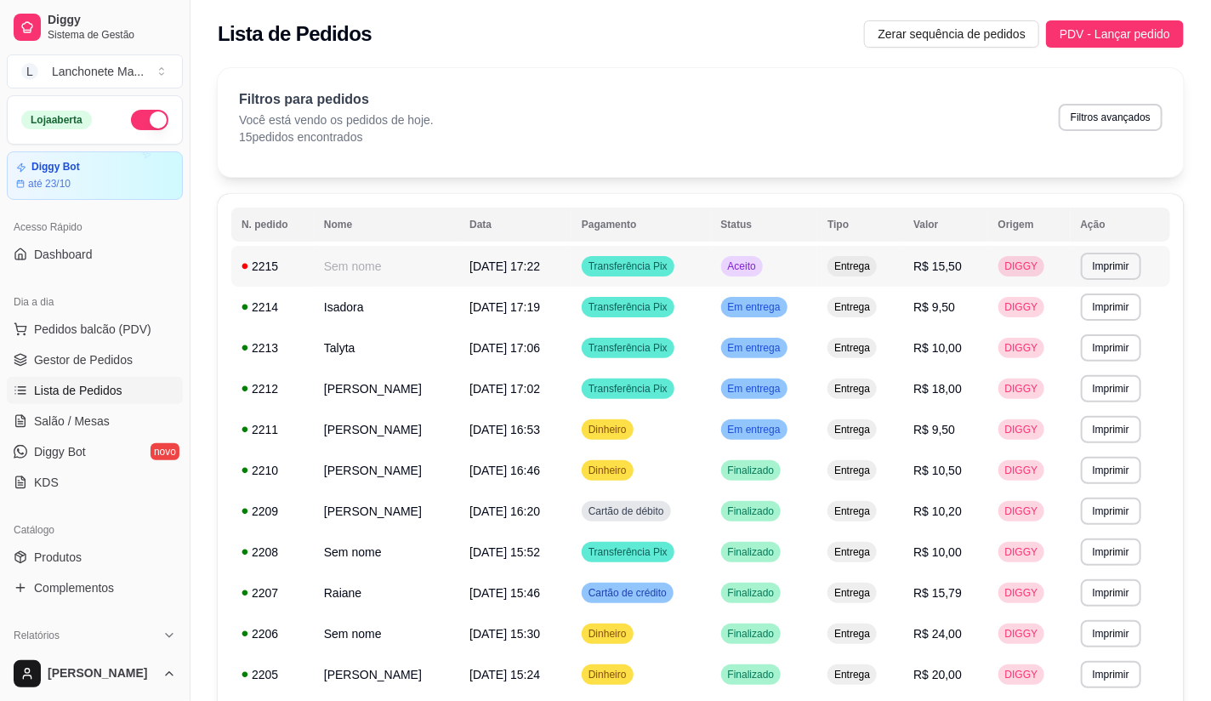
click at [759, 272] on span "Aceito" at bounding box center [741, 266] width 35 height 14
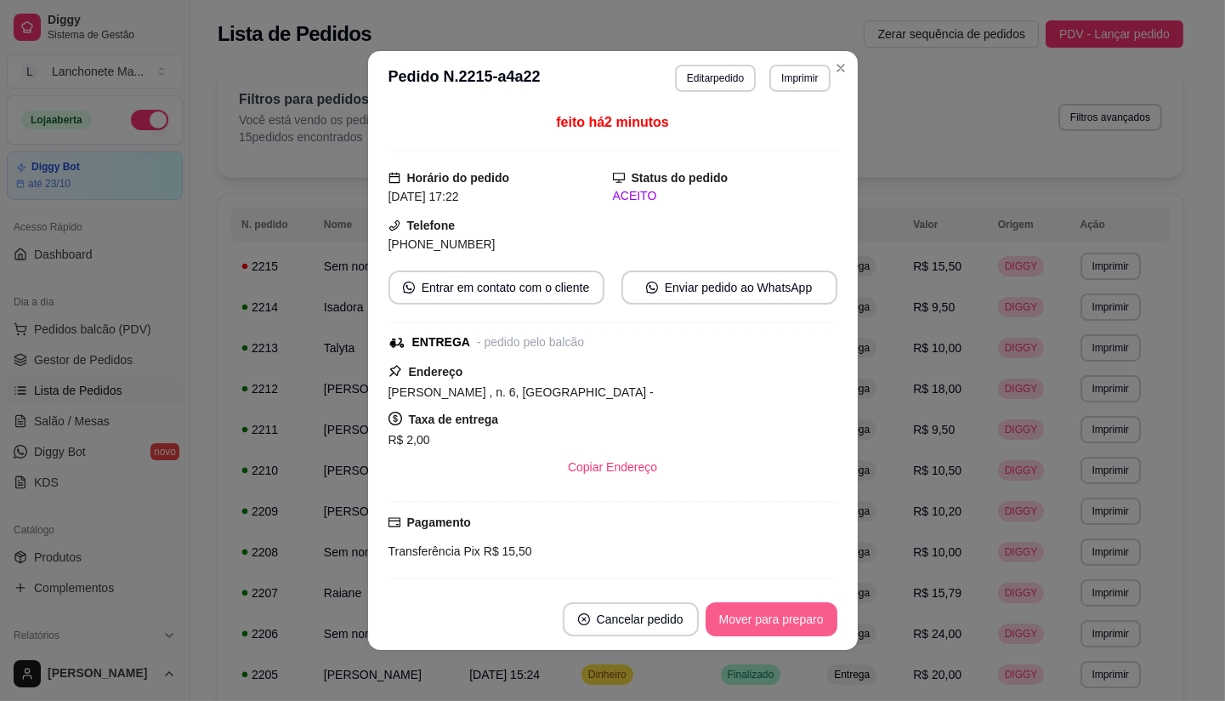
click at [753, 614] on button "Mover para preparo" at bounding box center [772, 619] width 132 height 34
click at [753, 614] on div "Mover para preparo" at bounding box center [760, 619] width 156 height 34
click at [753, 614] on button "Mover para entrega" at bounding box center [772, 619] width 128 height 33
click at [753, 614] on div "Mover para entrega" at bounding box center [759, 619] width 155 height 34
click at [754, 614] on div "Mover para entrega" at bounding box center [759, 619] width 155 height 34
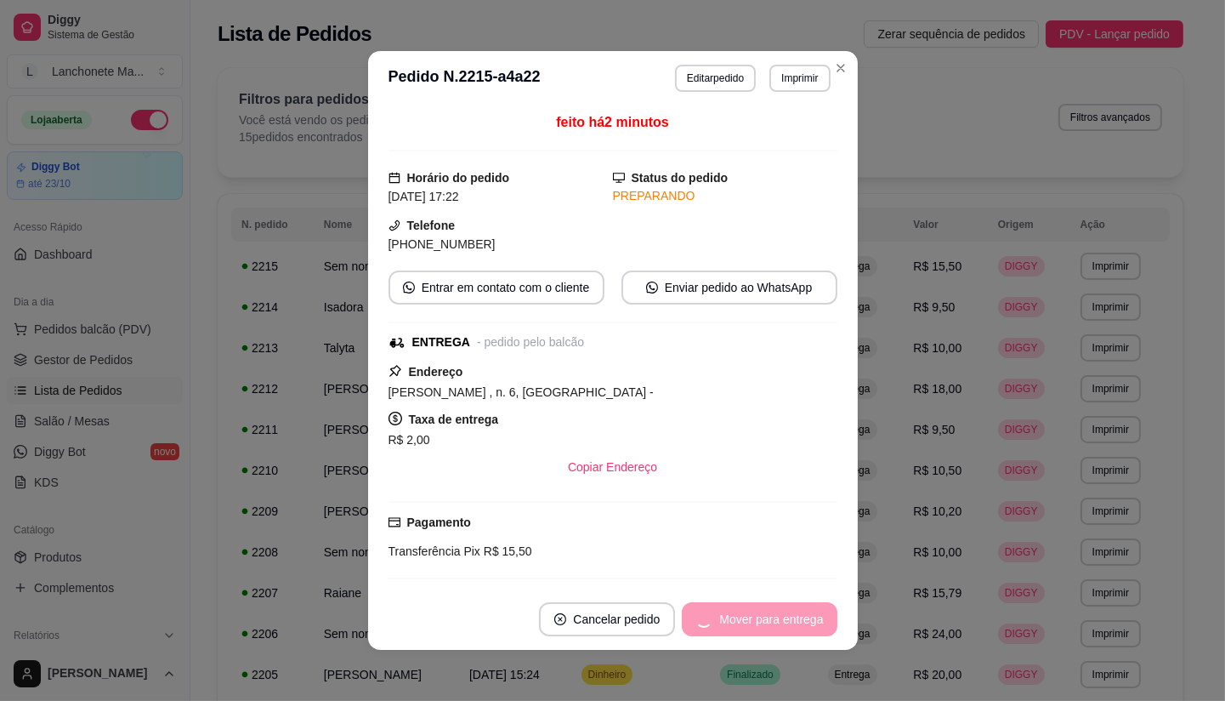
click at [754, 614] on div "Mover para entrega" at bounding box center [759, 619] width 155 height 34
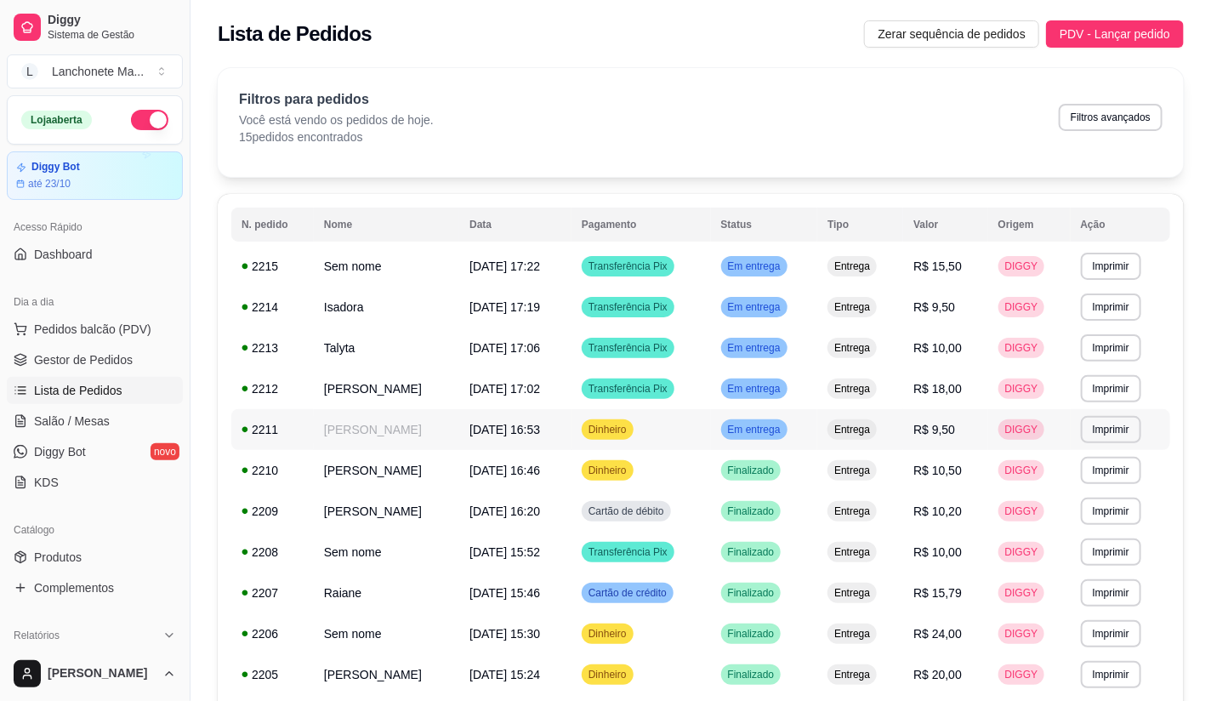
click at [784, 423] on span "Em entrega" at bounding box center [754, 430] width 60 height 14
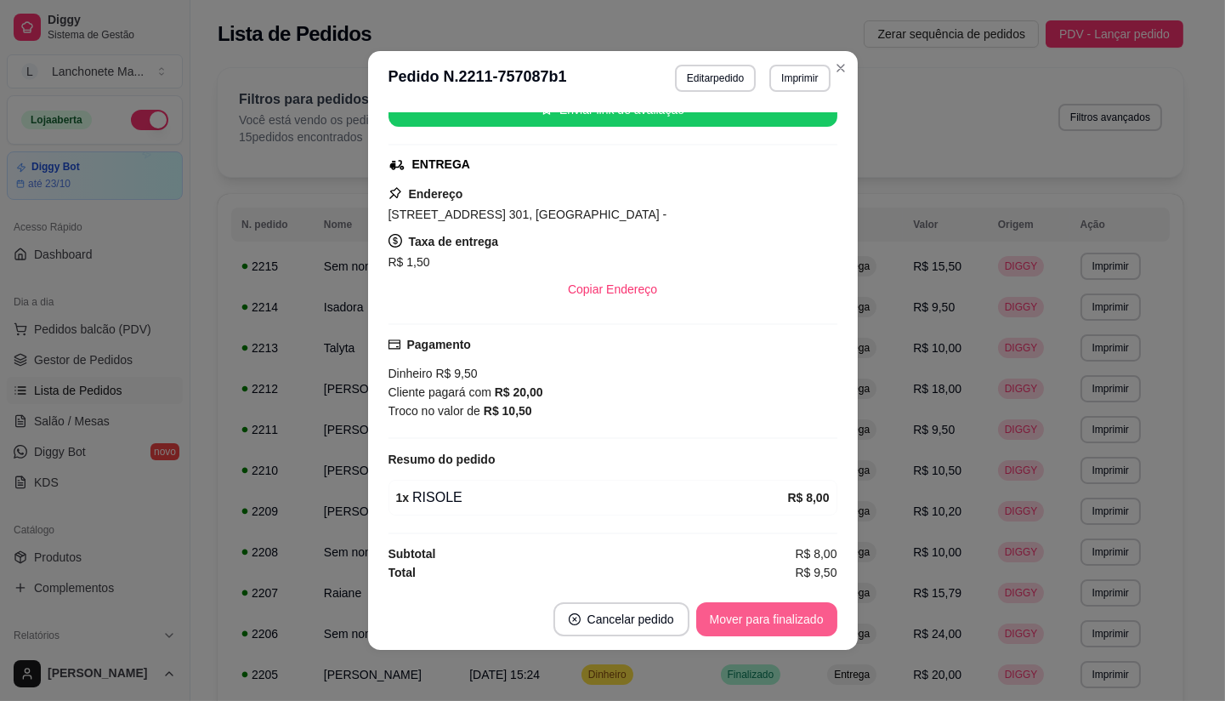
click at [752, 610] on button "Mover para finalizado" at bounding box center [766, 619] width 141 height 34
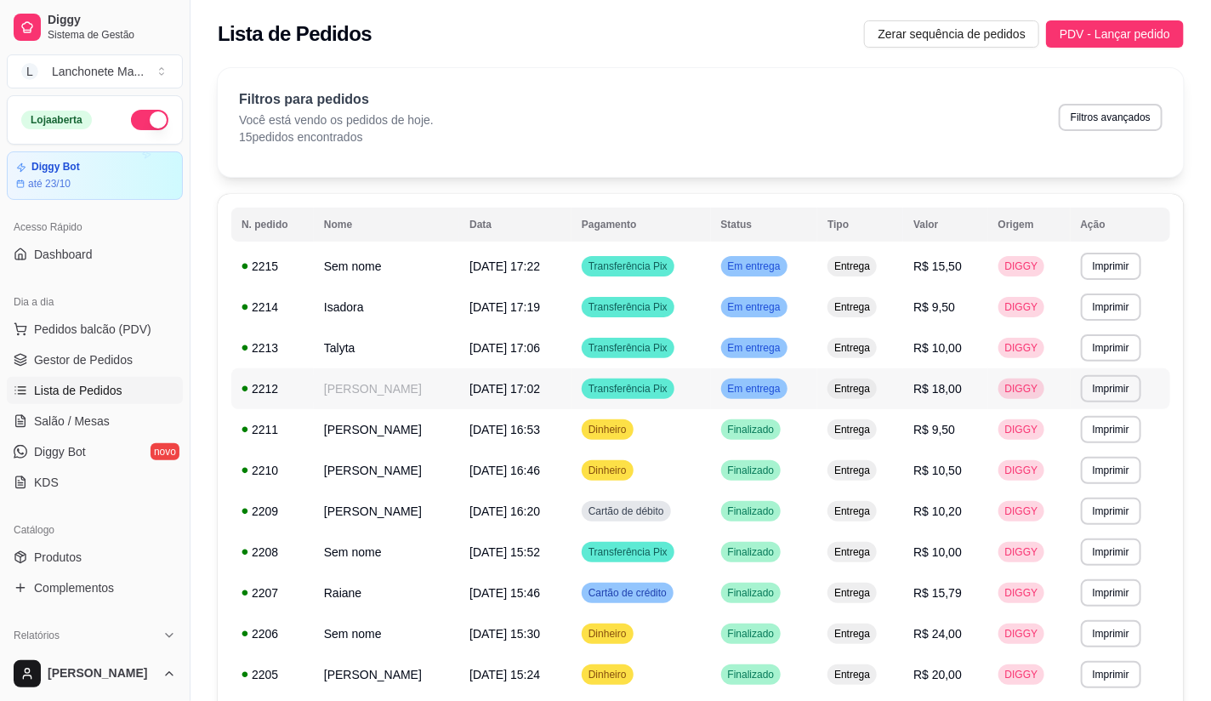
click at [778, 389] on span "Em entrega" at bounding box center [754, 389] width 60 height 14
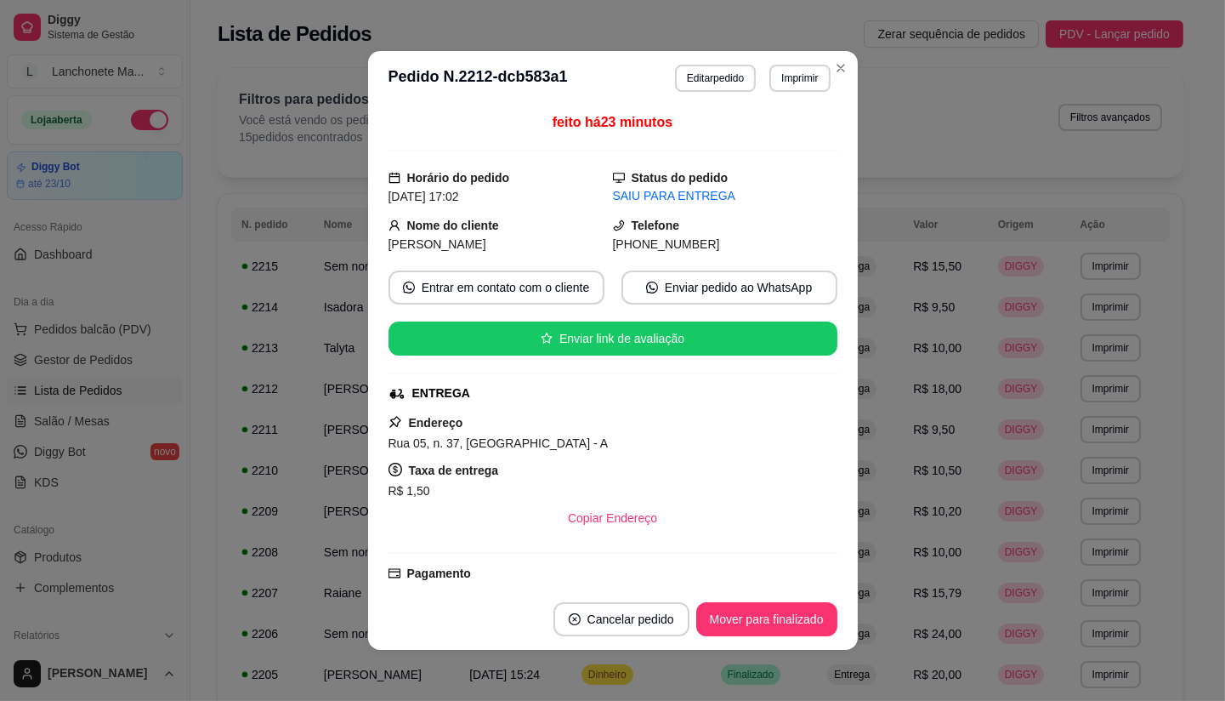
click at [771, 607] on button "Mover para finalizado" at bounding box center [766, 619] width 141 height 34
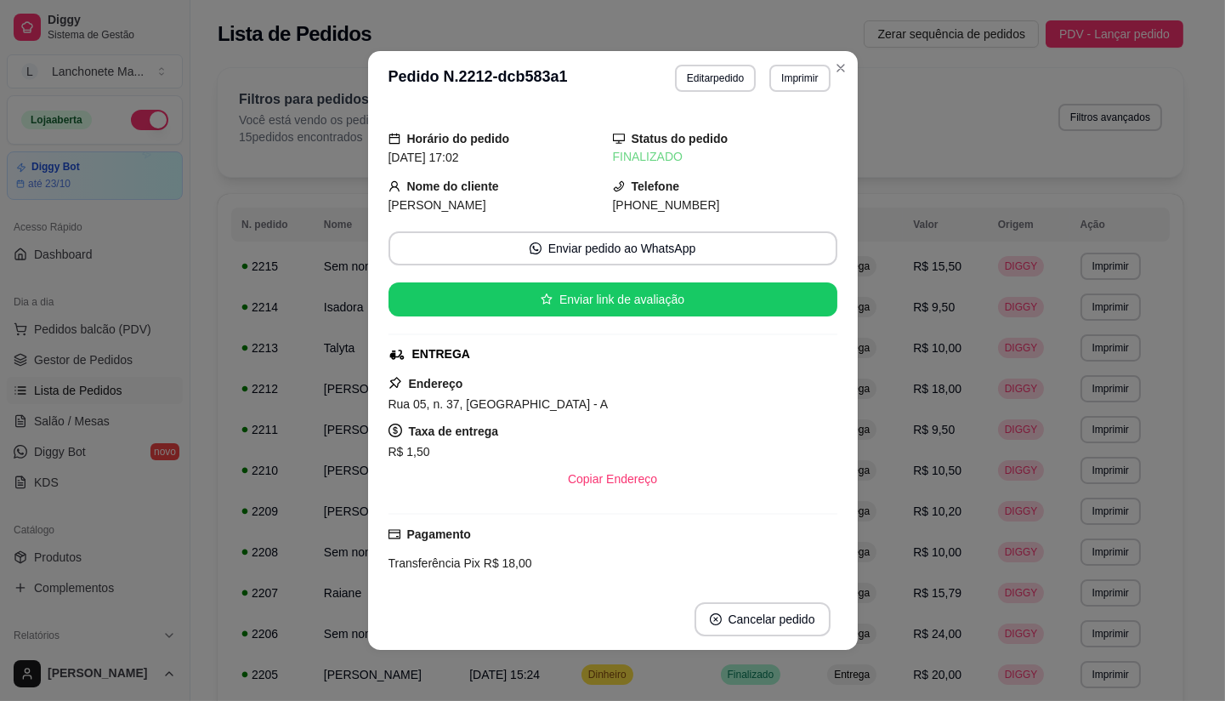
click at [830, 51] on header "**********" at bounding box center [613, 78] width 490 height 54
click at [831, 51] on header "**********" at bounding box center [613, 78] width 490 height 54
drag, startPoint x: 831, startPoint y: 51, endPoint x: 831, endPoint y: 63, distance: 11.9
click at [831, 52] on header "**********" at bounding box center [613, 78] width 490 height 54
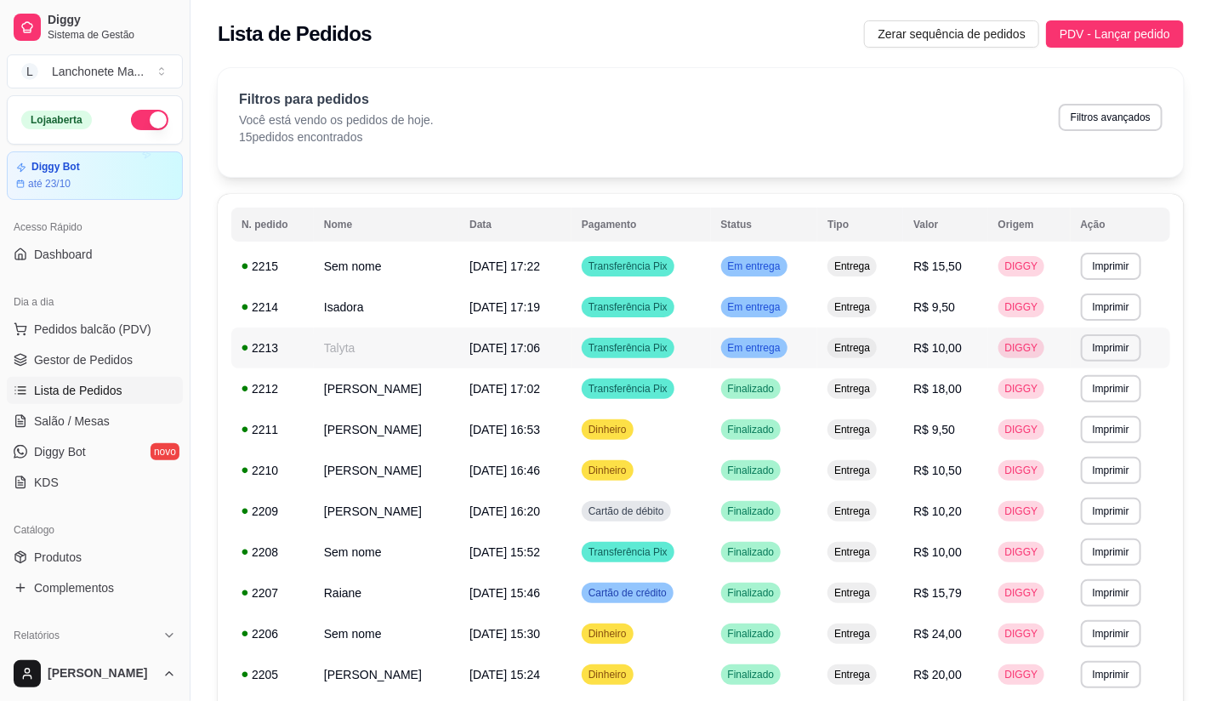
click at [784, 341] on span "Em entrega" at bounding box center [754, 348] width 60 height 14
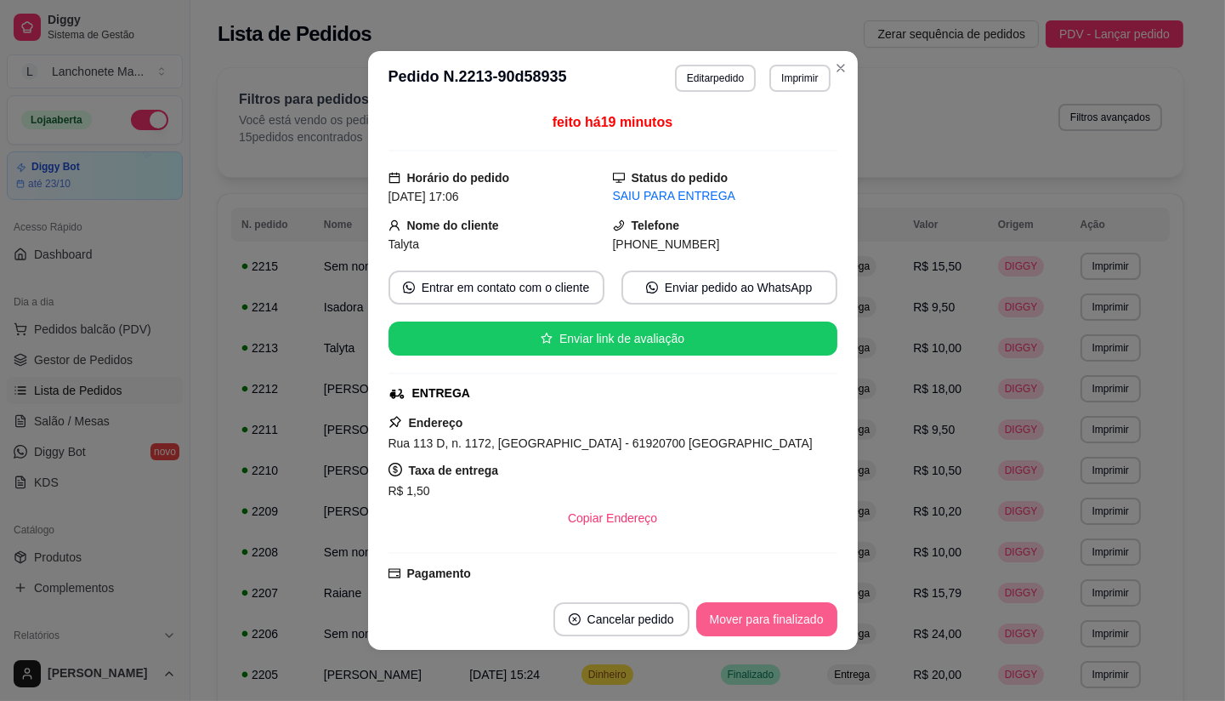
click at [786, 616] on button "Mover para finalizado" at bounding box center [766, 619] width 141 height 34
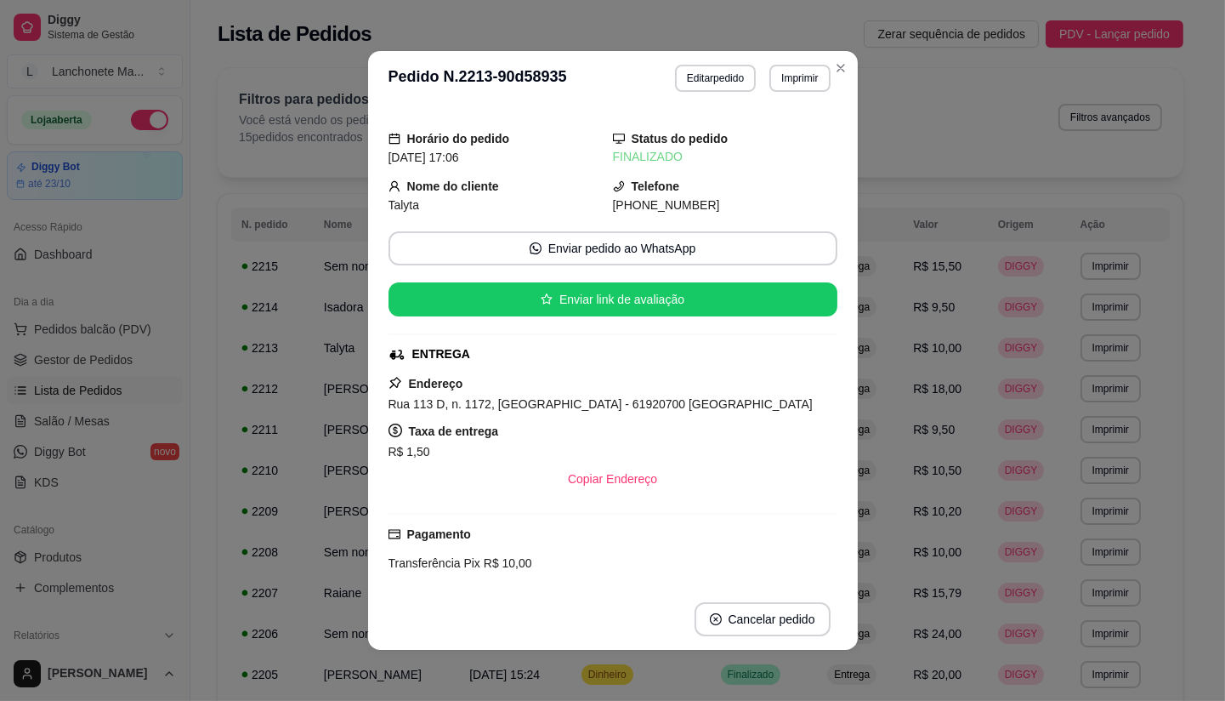
click at [838, 54] on header "**********" at bounding box center [613, 78] width 490 height 54
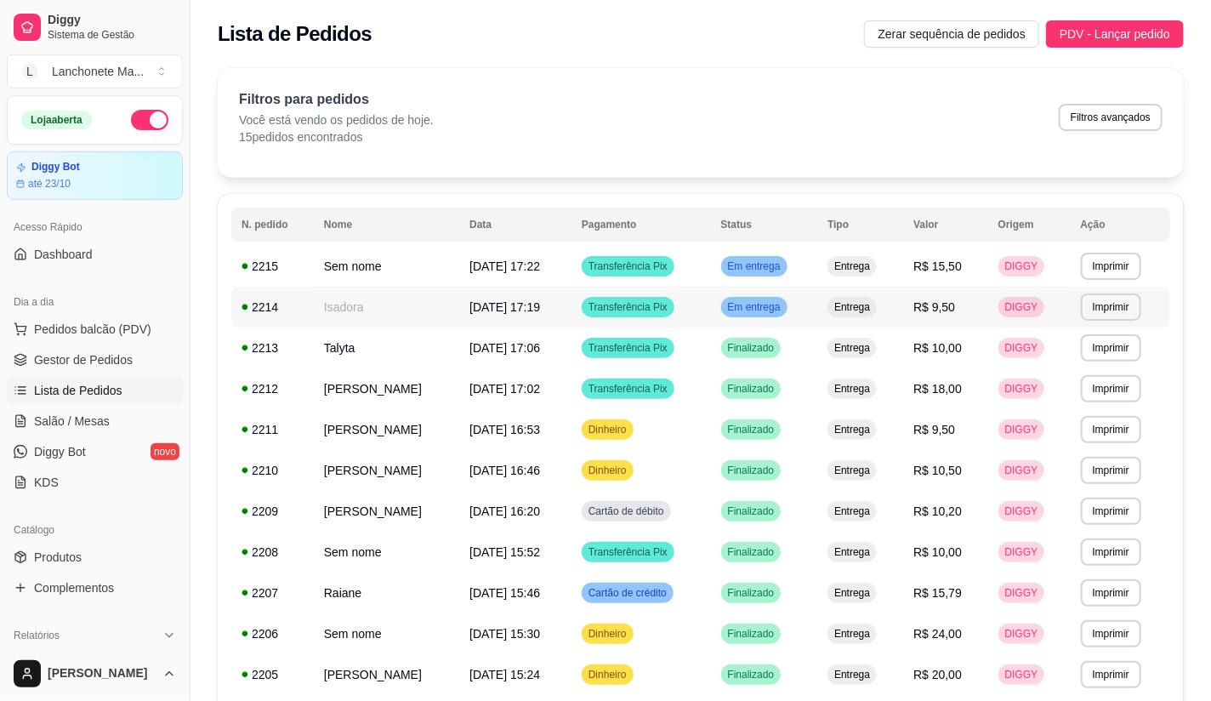
click at [785, 297] on div "Em entrega" at bounding box center [754, 307] width 66 height 20
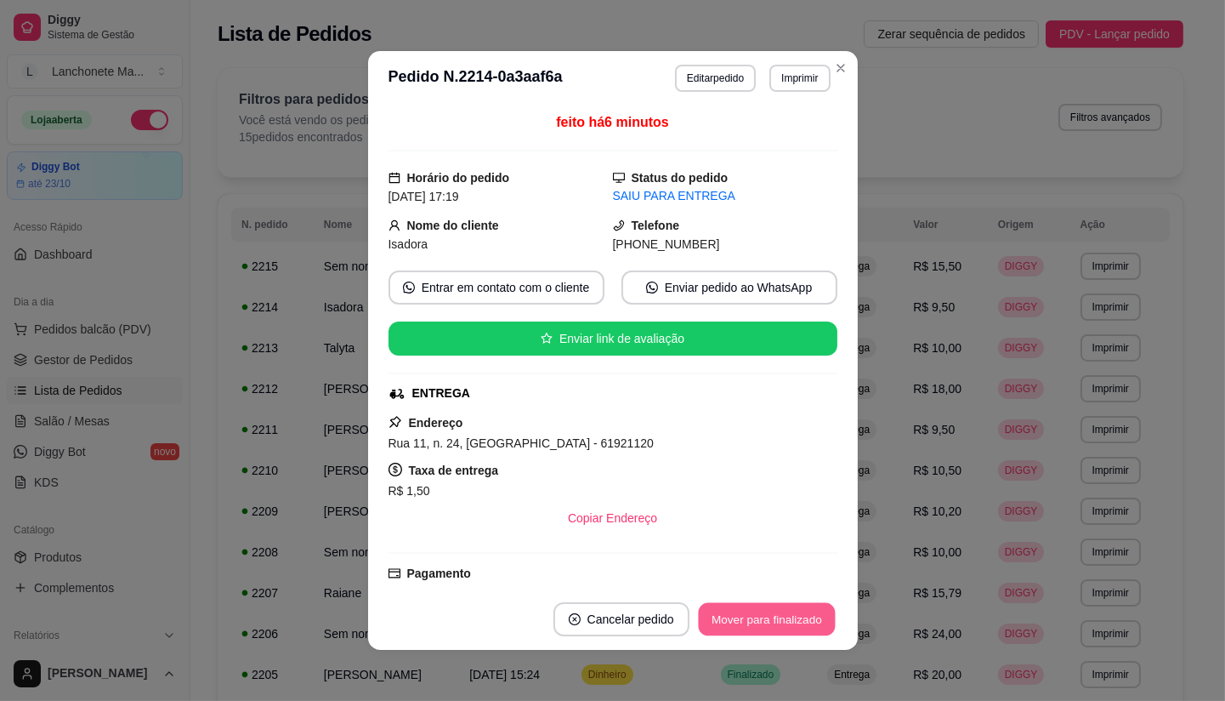
click at [802, 615] on button "Mover para finalizado" at bounding box center [766, 619] width 137 height 33
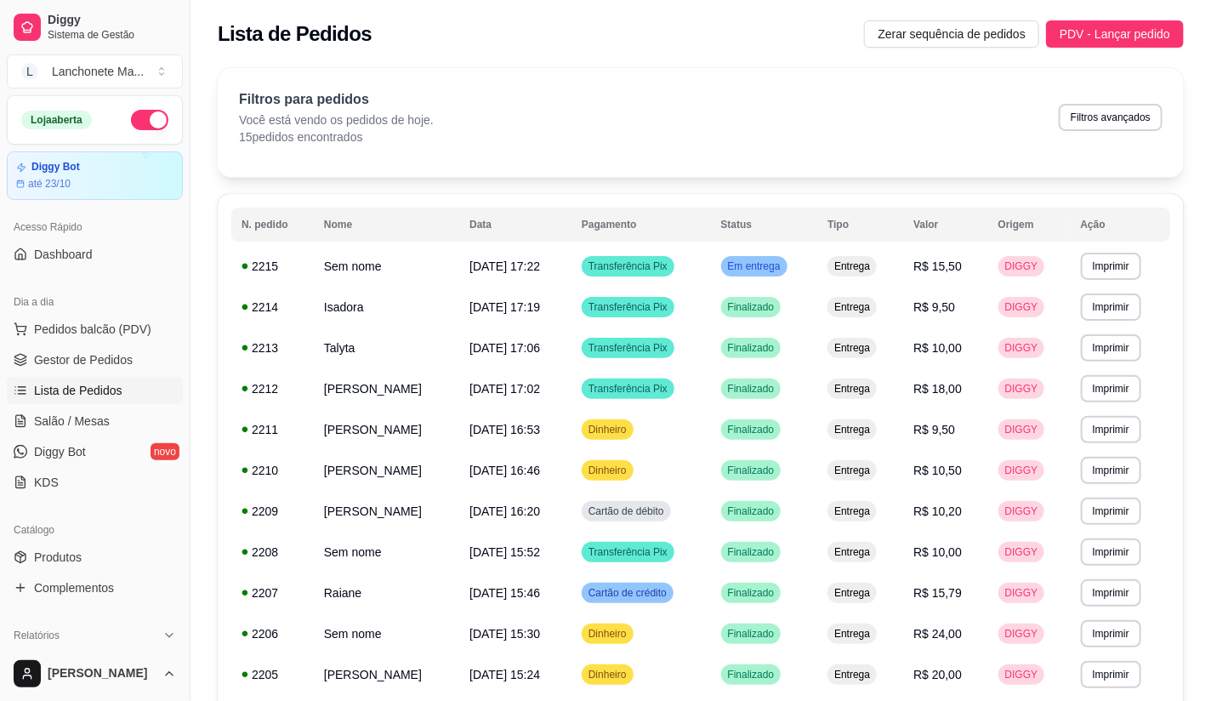
click at [782, 258] on div "Em entrega" at bounding box center [754, 266] width 66 height 20
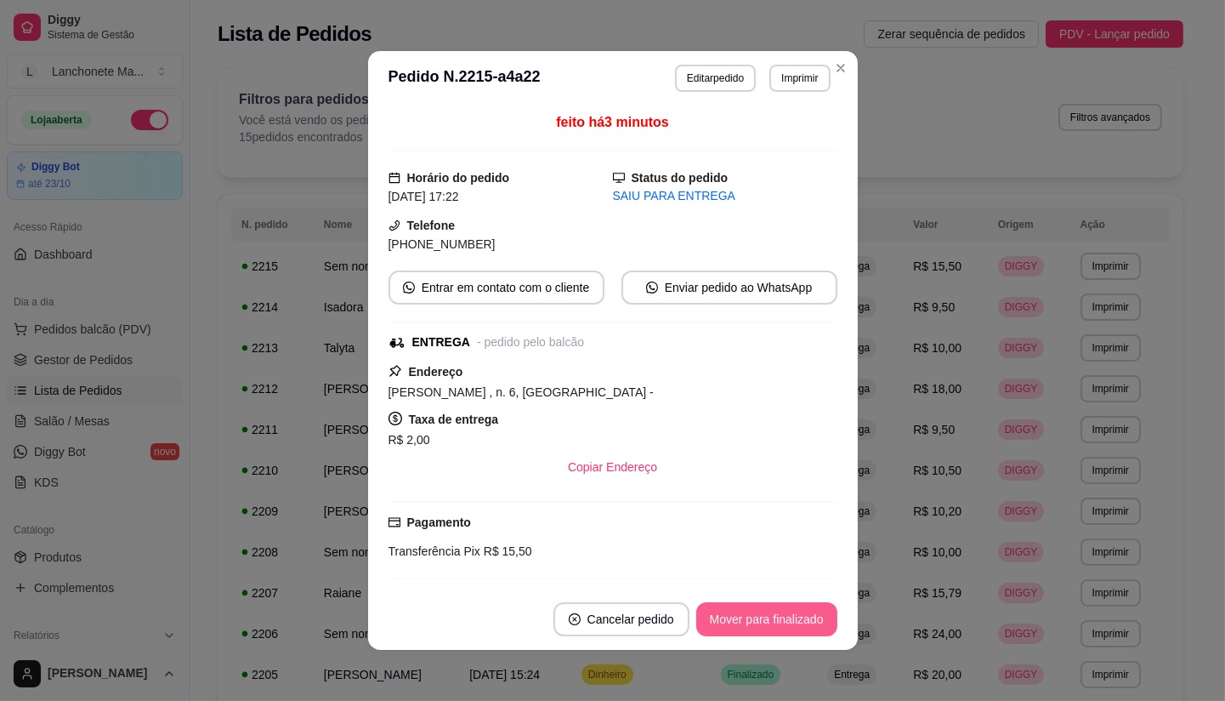
click at [797, 617] on button "Mover para finalizado" at bounding box center [766, 619] width 141 height 34
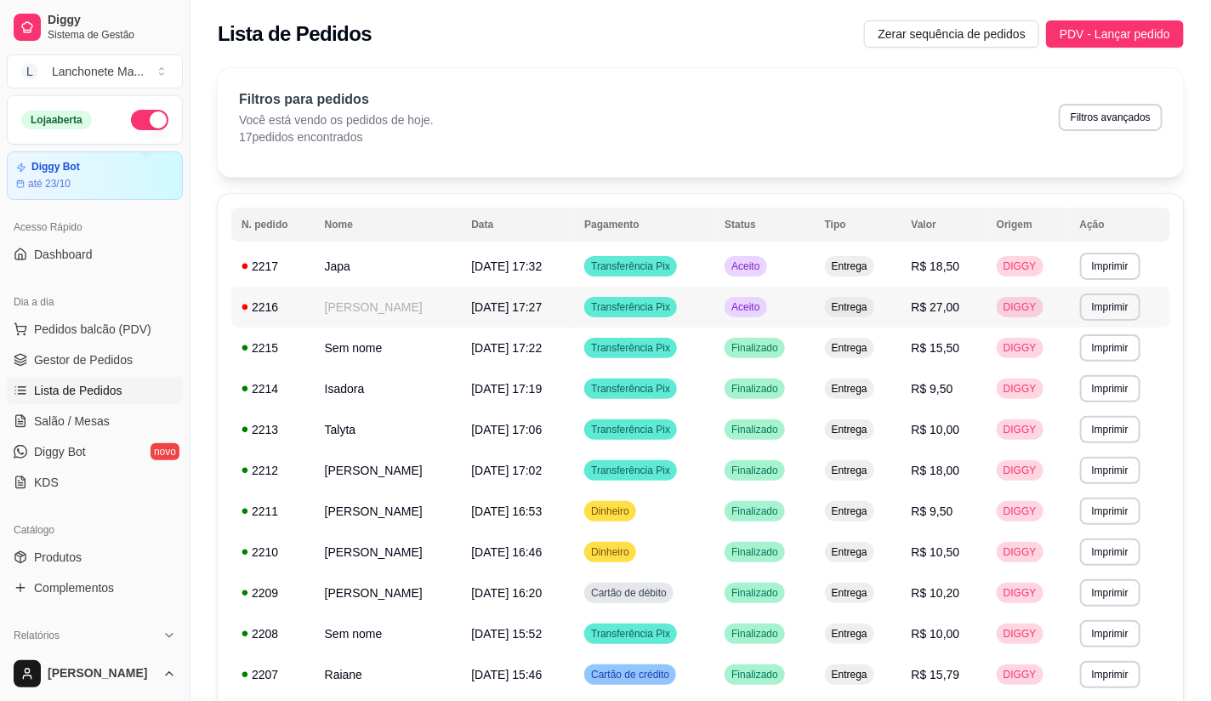
click at [770, 294] on td "Aceito" at bounding box center [764, 307] width 100 height 41
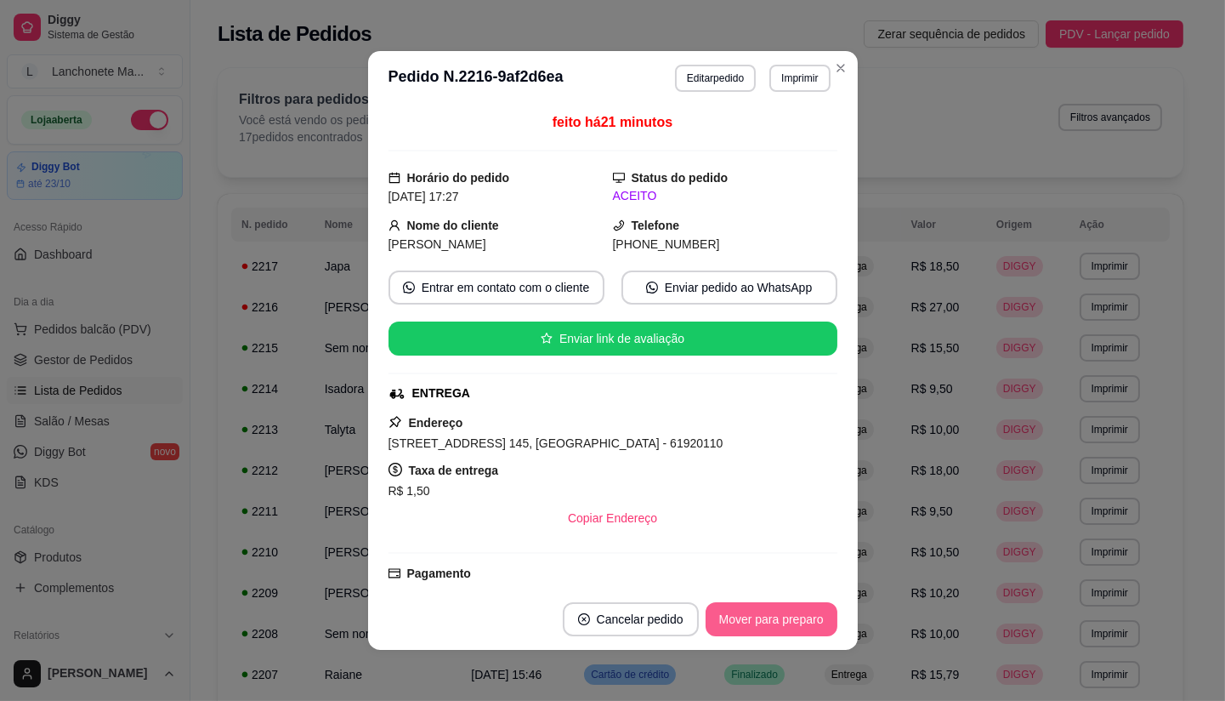
click at [760, 627] on button "Mover para preparo" at bounding box center [772, 619] width 132 height 34
click at [760, 627] on div "Mover para preparo" at bounding box center [760, 619] width 156 height 34
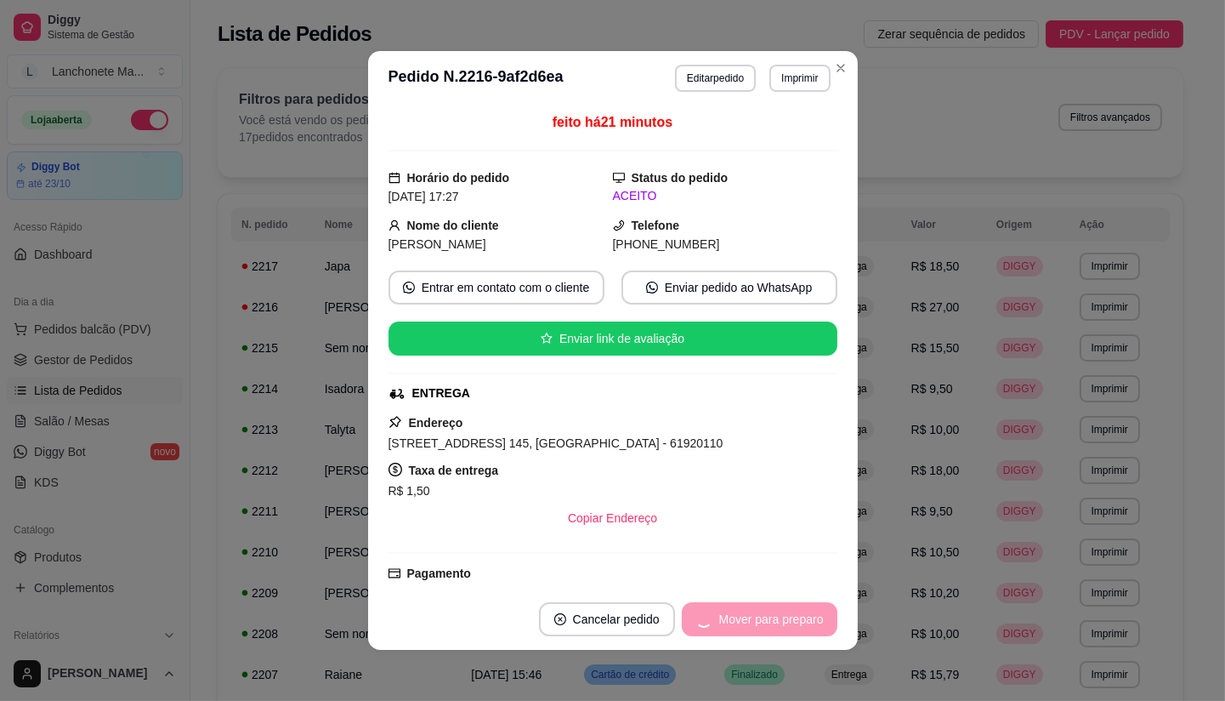
click at [760, 627] on div "Mover para preparo" at bounding box center [760, 619] width 156 height 34
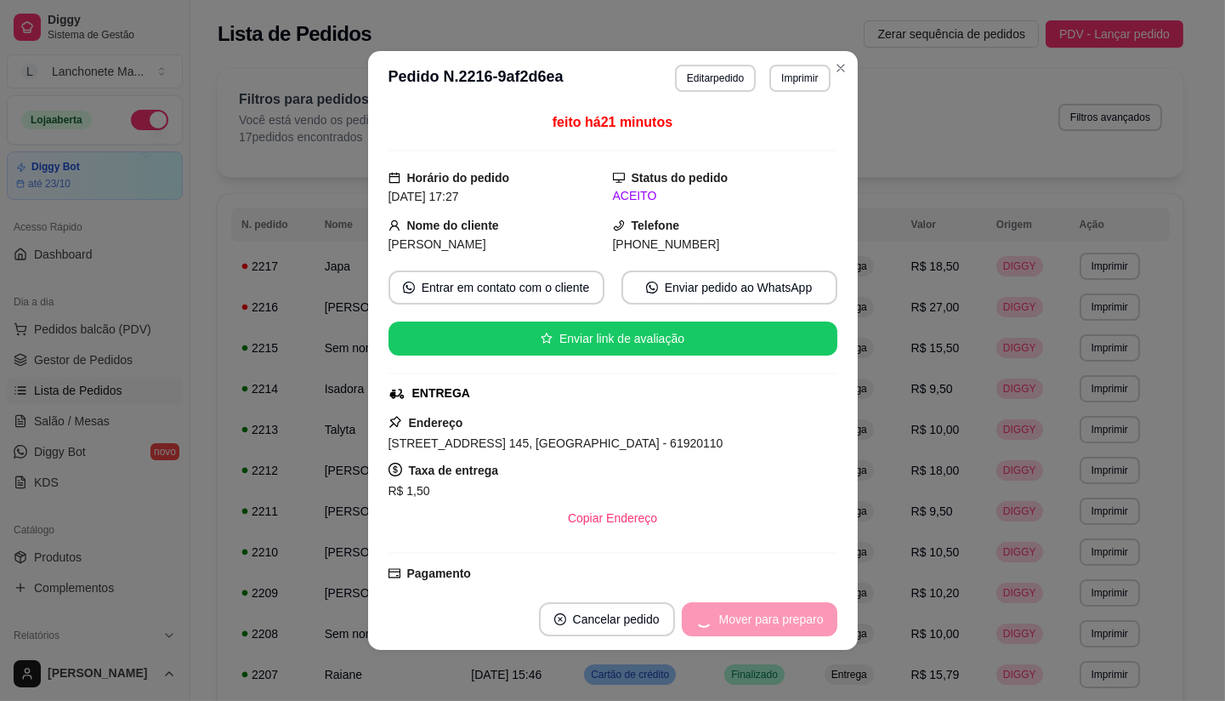
click at [760, 627] on div "Mover para preparo" at bounding box center [760, 619] width 156 height 34
click at [760, 627] on button "Mover para entrega" at bounding box center [771, 619] width 131 height 34
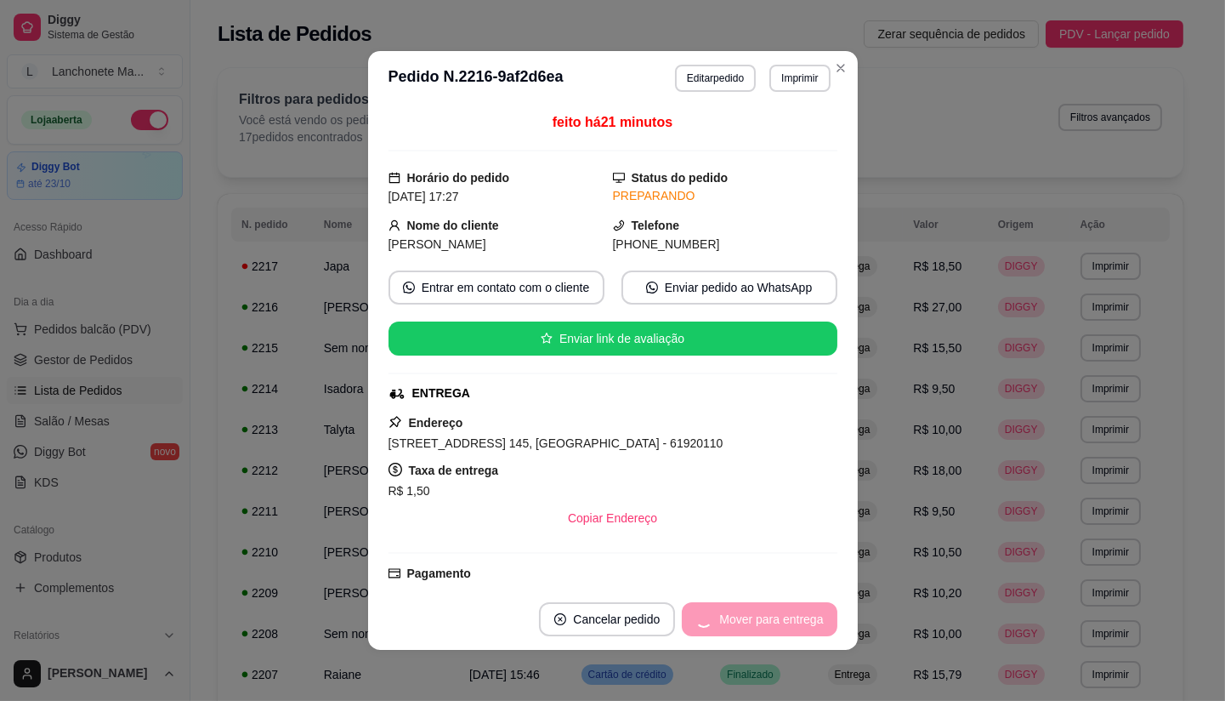
click at [760, 627] on div "Mover para entrega" at bounding box center [759, 619] width 155 height 34
click at [758, 627] on div "Mover para entrega" at bounding box center [759, 619] width 155 height 34
click at [747, 614] on div "Mover para entrega" at bounding box center [759, 619] width 155 height 34
click at [748, 615] on div "Mover para entrega" at bounding box center [759, 619] width 155 height 34
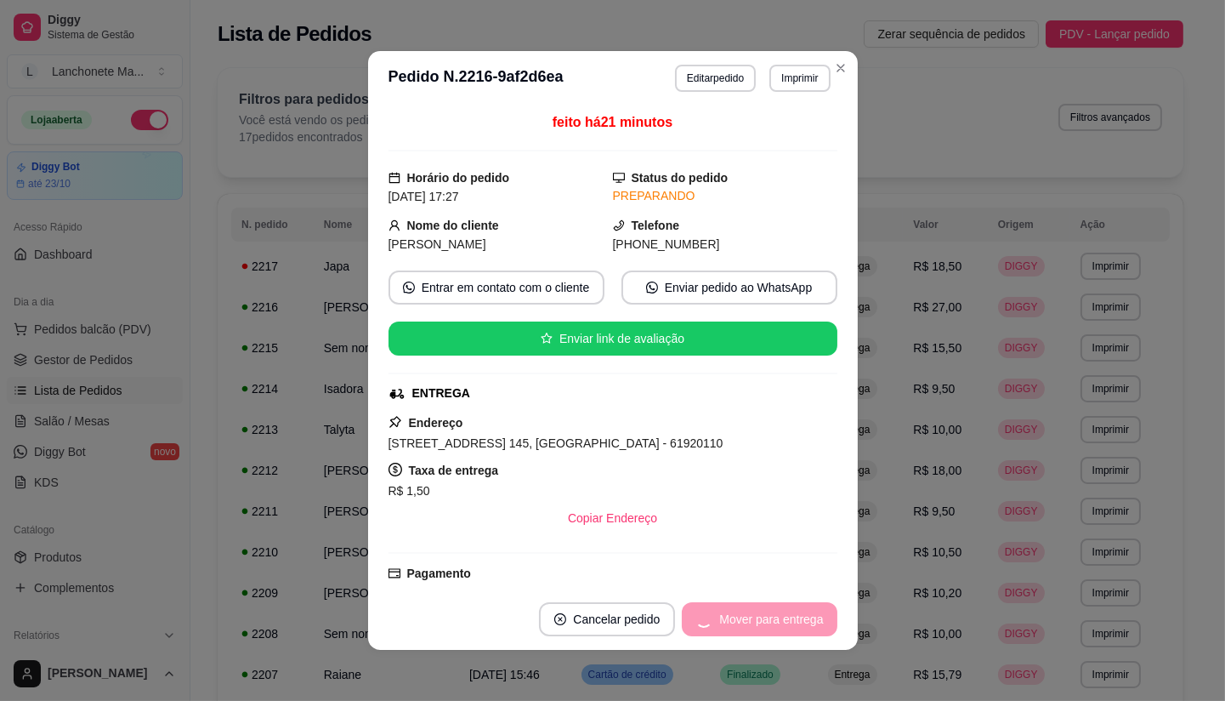
click at [749, 615] on div "Mover para entrega" at bounding box center [759, 619] width 155 height 34
click at [750, 615] on div "Mover para finalizado" at bounding box center [755, 619] width 165 height 34
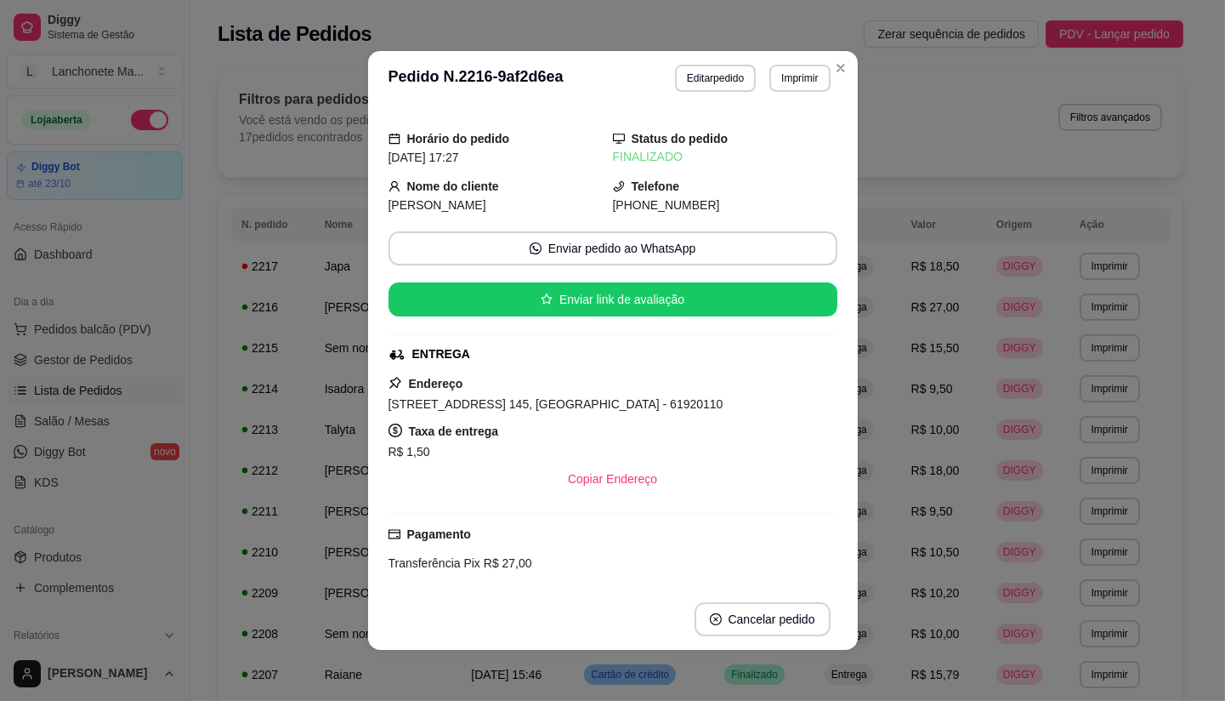
click at [844, 78] on header "**********" at bounding box center [613, 78] width 490 height 54
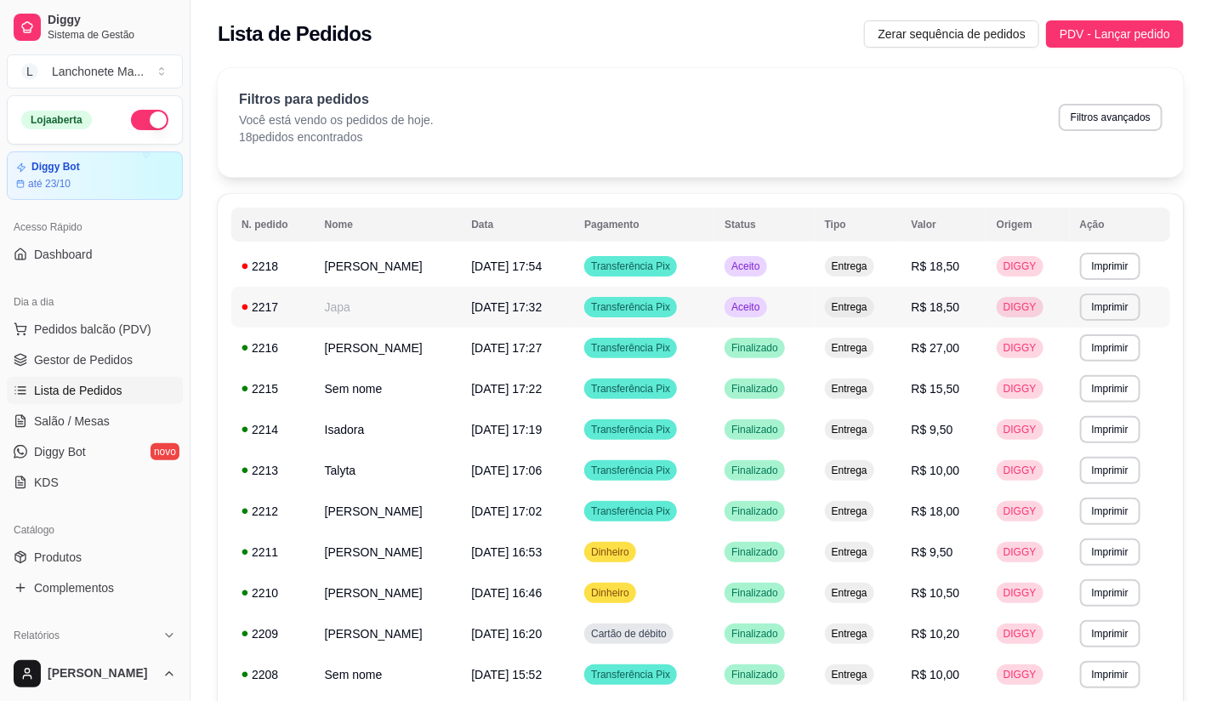
click at [752, 289] on td "Aceito" at bounding box center [764, 307] width 100 height 41
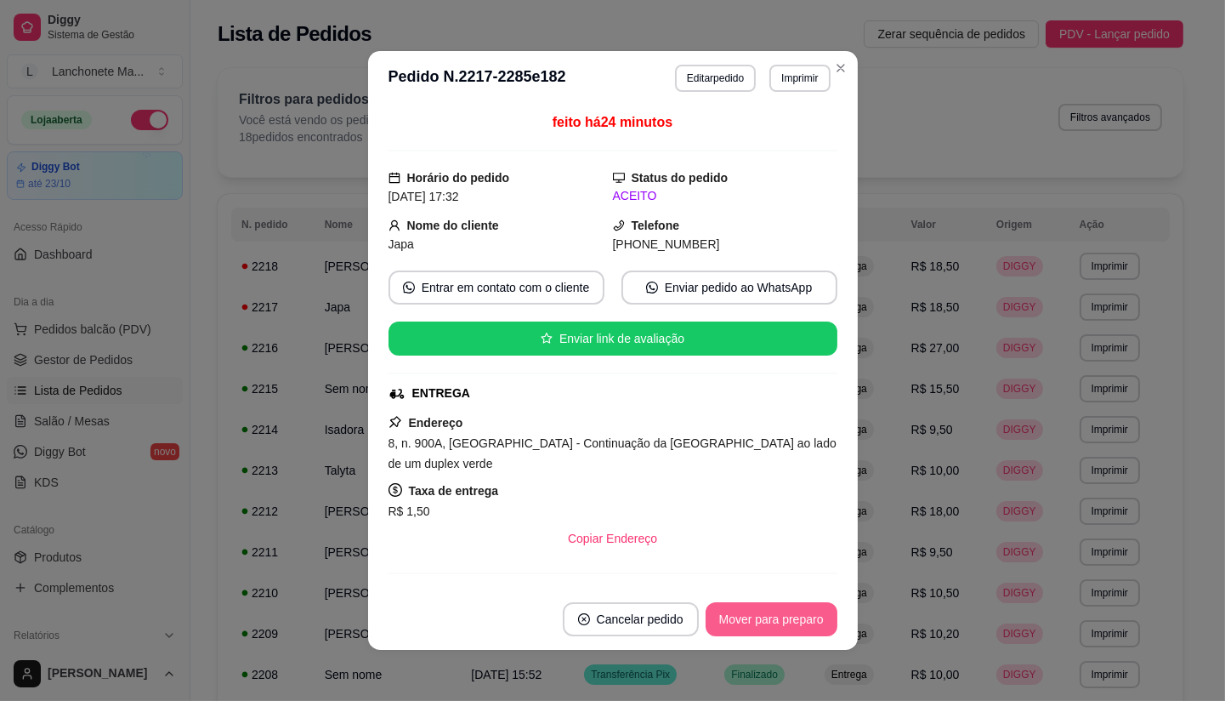
click at [792, 622] on button "Mover para preparo" at bounding box center [772, 619] width 132 height 34
click at [792, 622] on div "Mover para preparo" at bounding box center [760, 619] width 156 height 34
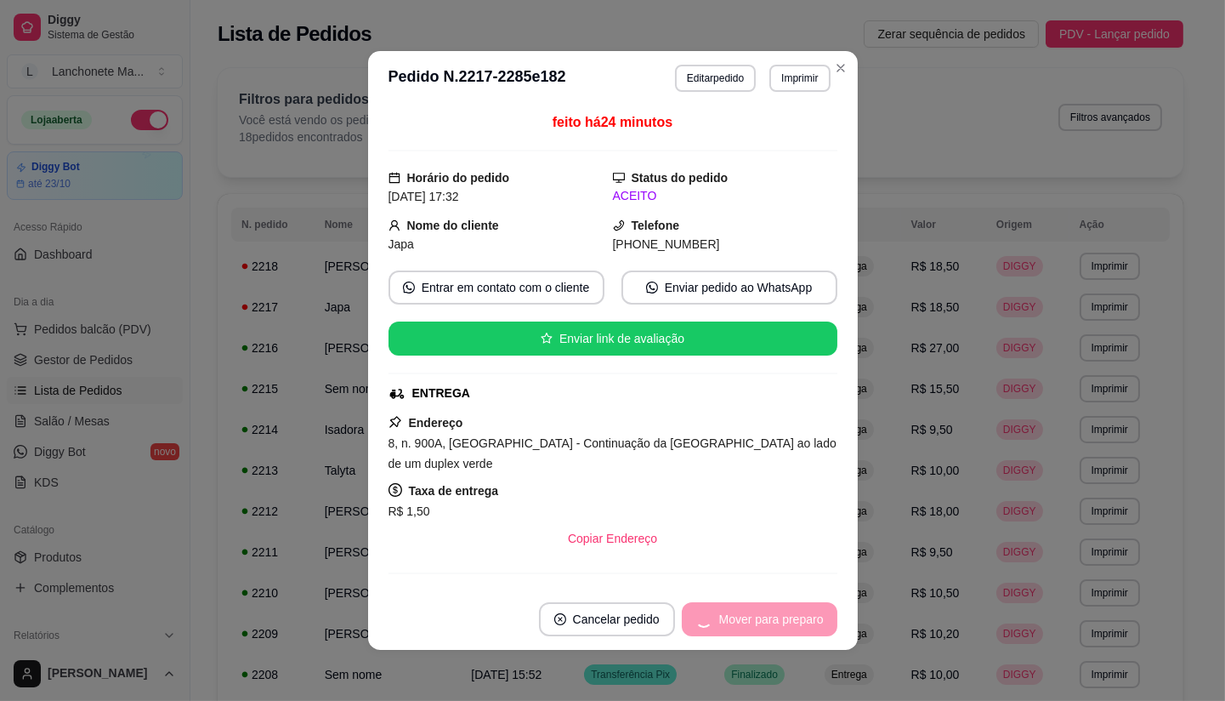
click at [792, 622] on div "Mover para preparo" at bounding box center [760, 619] width 156 height 34
click at [792, 622] on button "Mover para entrega" at bounding box center [772, 619] width 128 height 33
click at [785, 634] on button "Mover para finalizado" at bounding box center [766, 619] width 141 height 34
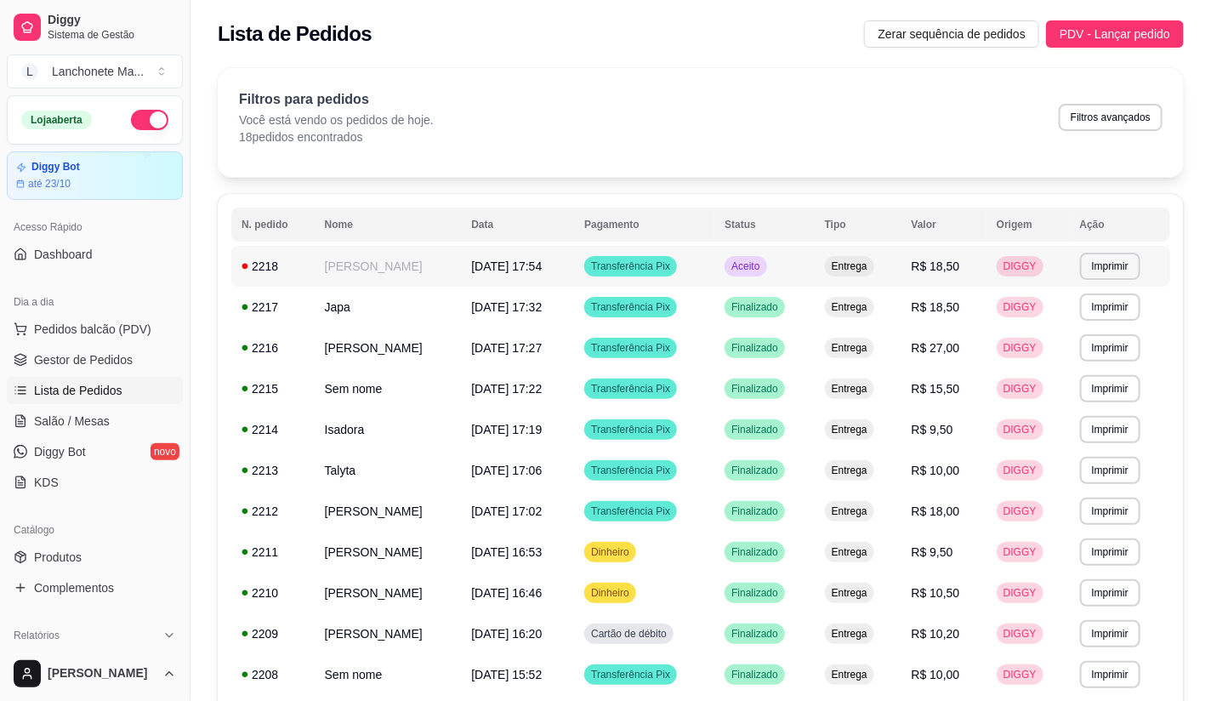
click at [784, 265] on td "Aceito" at bounding box center [764, 266] width 100 height 41
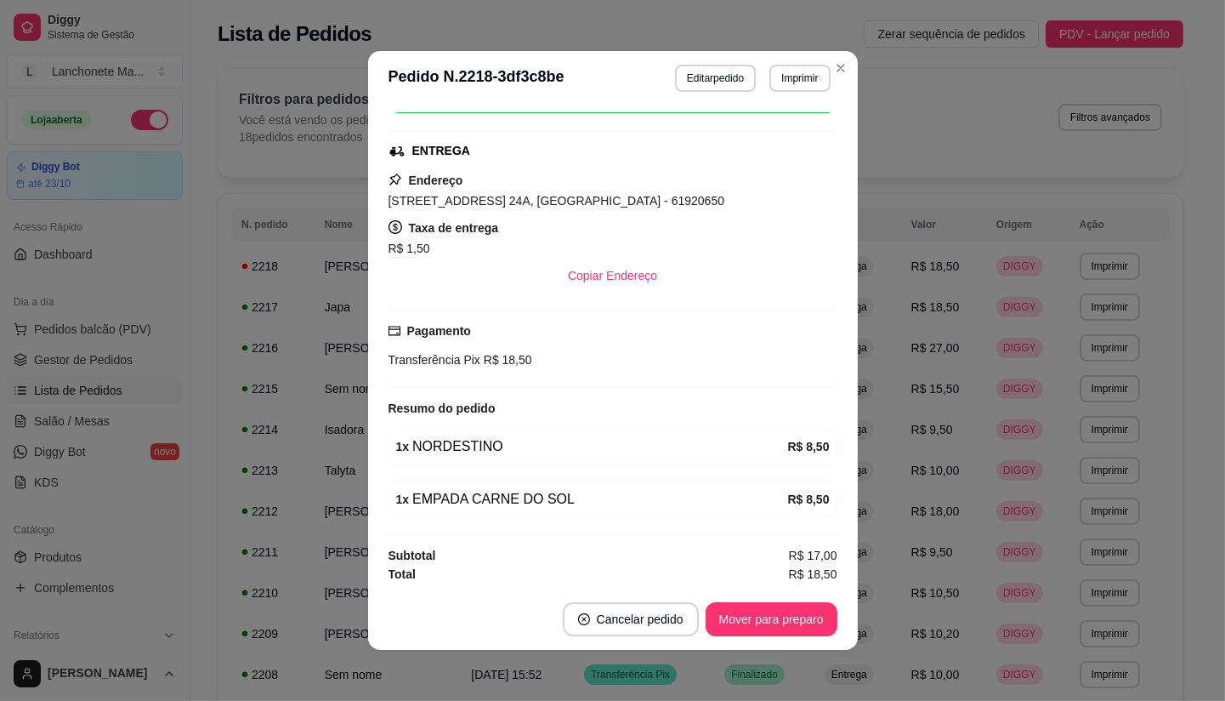
scroll to position [247, 0]
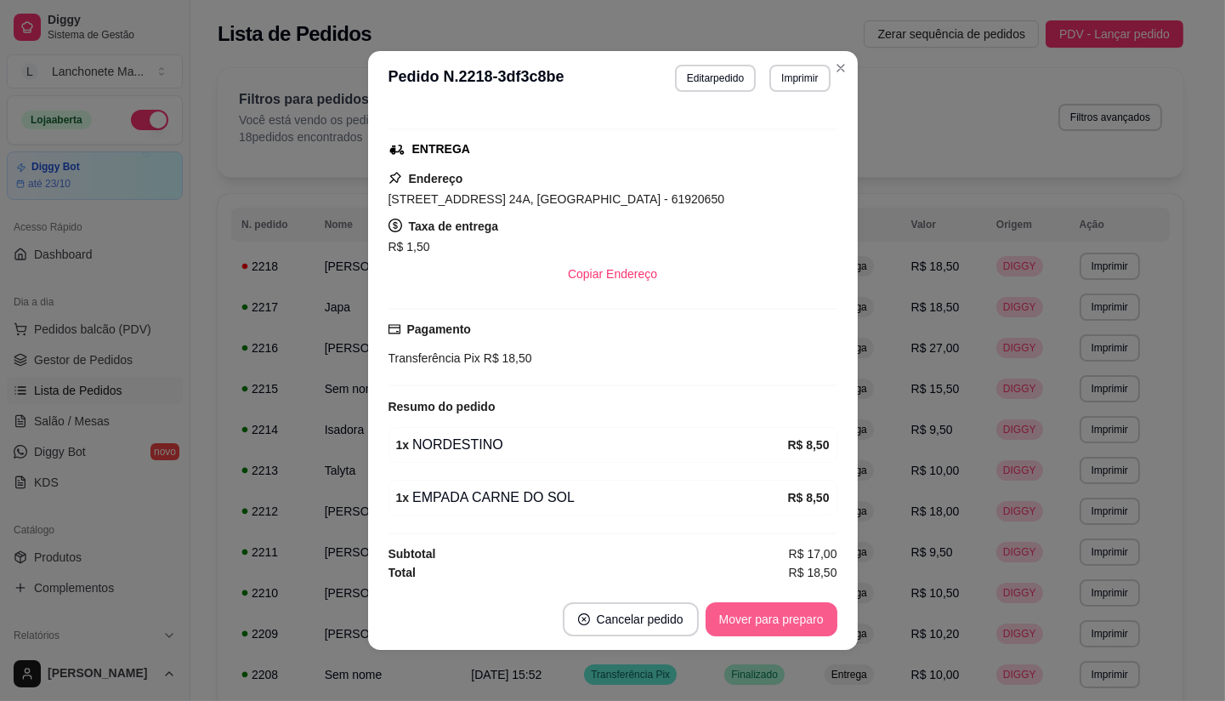
click at [769, 627] on button "Mover para preparo" at bounding box center [772, 619] width 132 height 34
click at [769, 627] on div "Mover para preparo" at bounding box center [760, 619] width 156 height 34
click at [769, 627] on button "Mover para entrega" at bounding box center [772, 619] width 128 height 33
click at [769, 627] on div "Mover para entrega" at bounding box center [771, 619] width 131 height 34
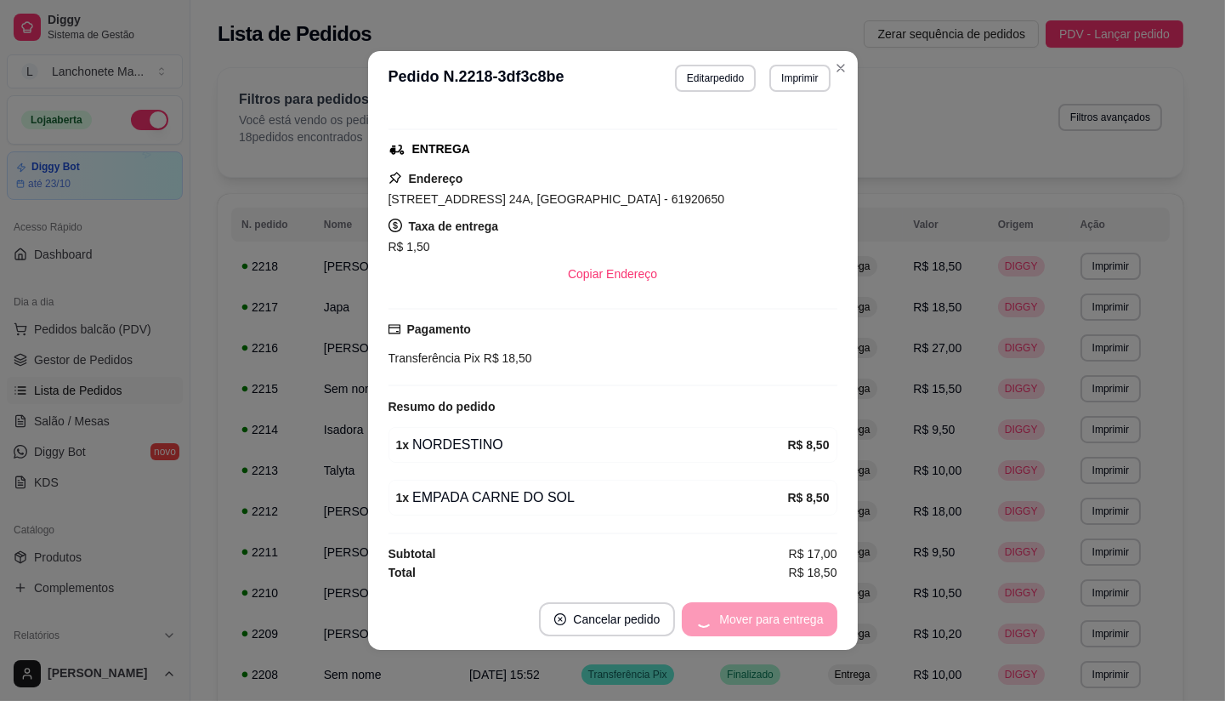
click at [769, 627] on div "Mover para entrega" at bounding box center [759, 619] width 155 height 34
click at [768, 627] on div "Mover para entrega" at bounding box center [759, 619] width 155 height 34
click at [768, 628] on div "Mover para entrega" at bounding box center [759, 619] width 155 height 34
click at [784, 622] on div "Mover para entrega" at bounding box center [759, 619] width 155 height 34
click at [784, 623] on button "Mover para finalizado" at bounding box center [766, 619] width 137 height 33
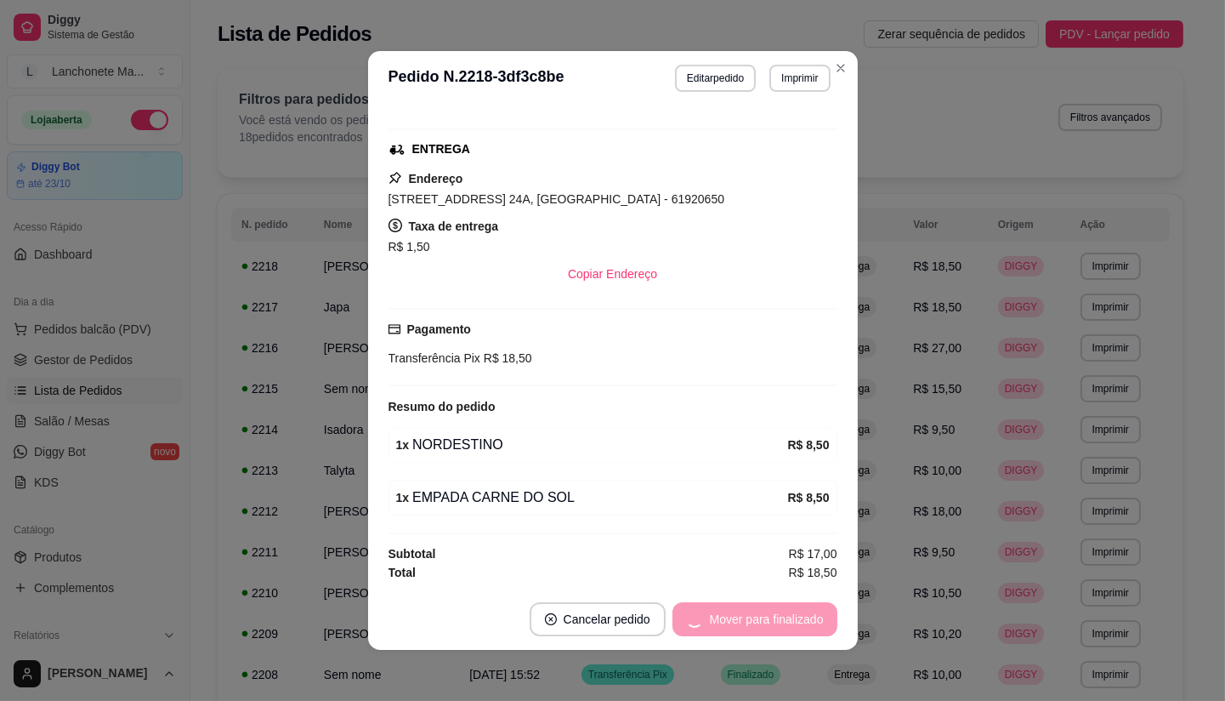
click at [783, 623] on div "Mover para finalizado" at bounding box center [755, 619] width 165 height 34
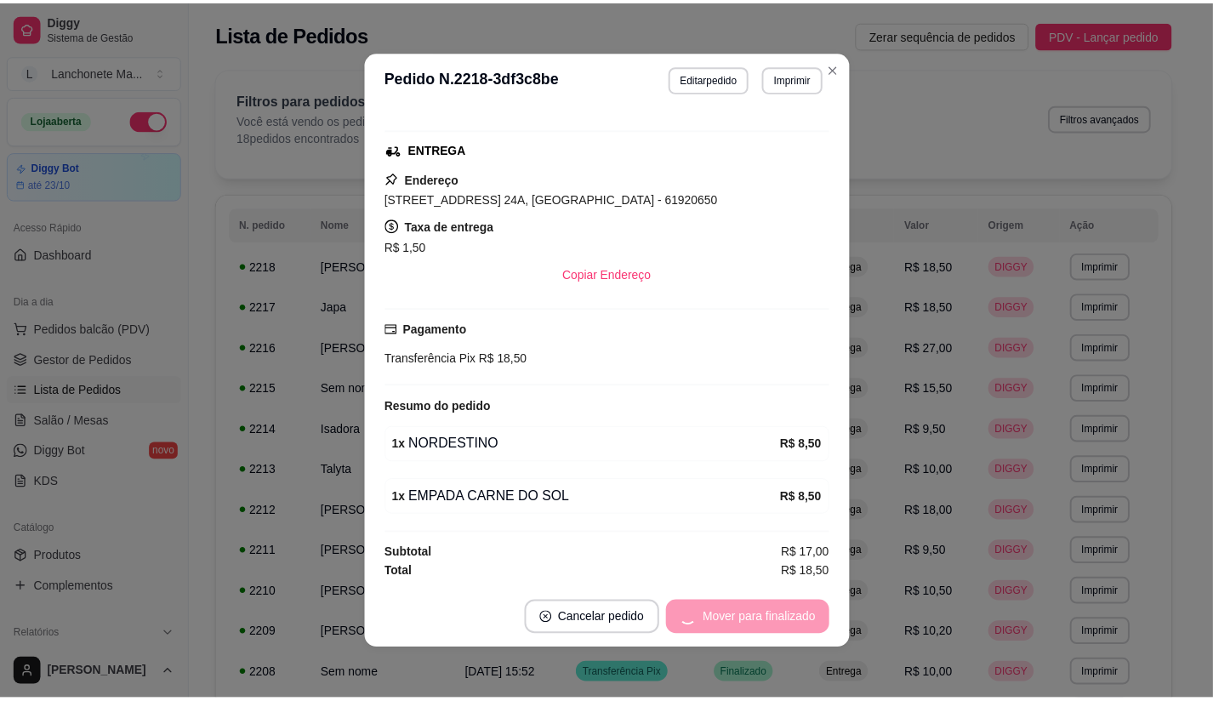
scroll to position [207, 0]
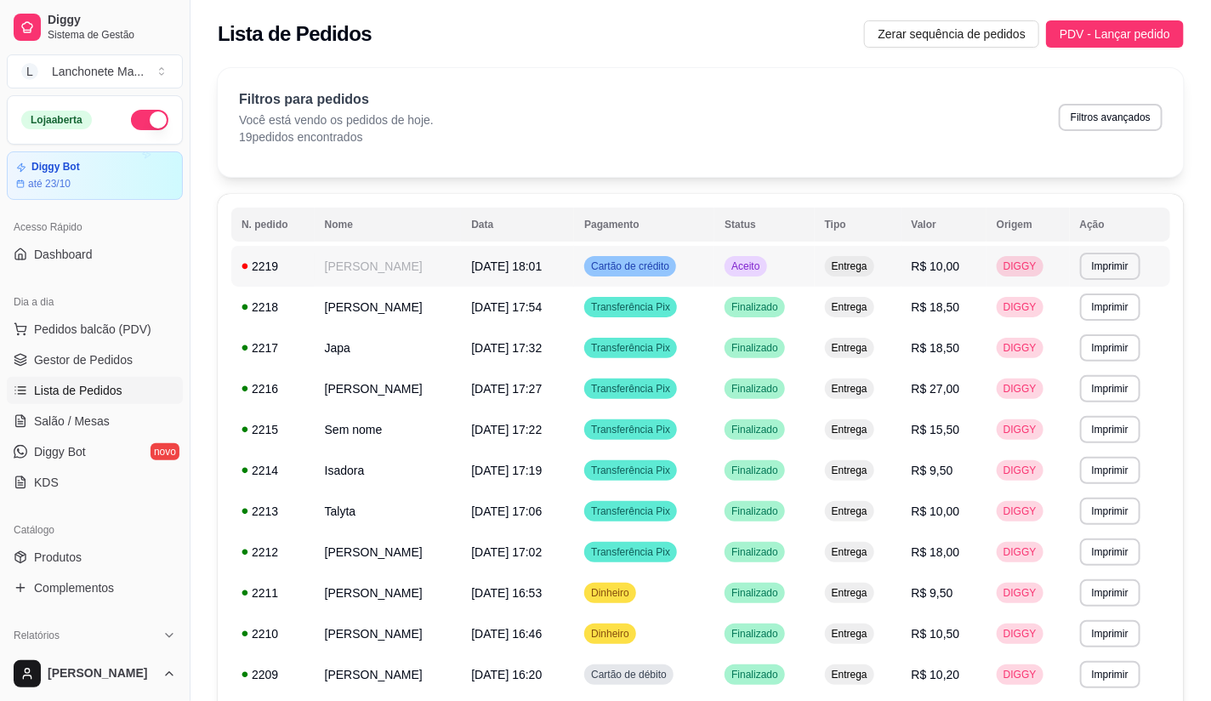
click at [730, 264] on td "Aceito" at bounding box center [764, 266] width 100 height 41
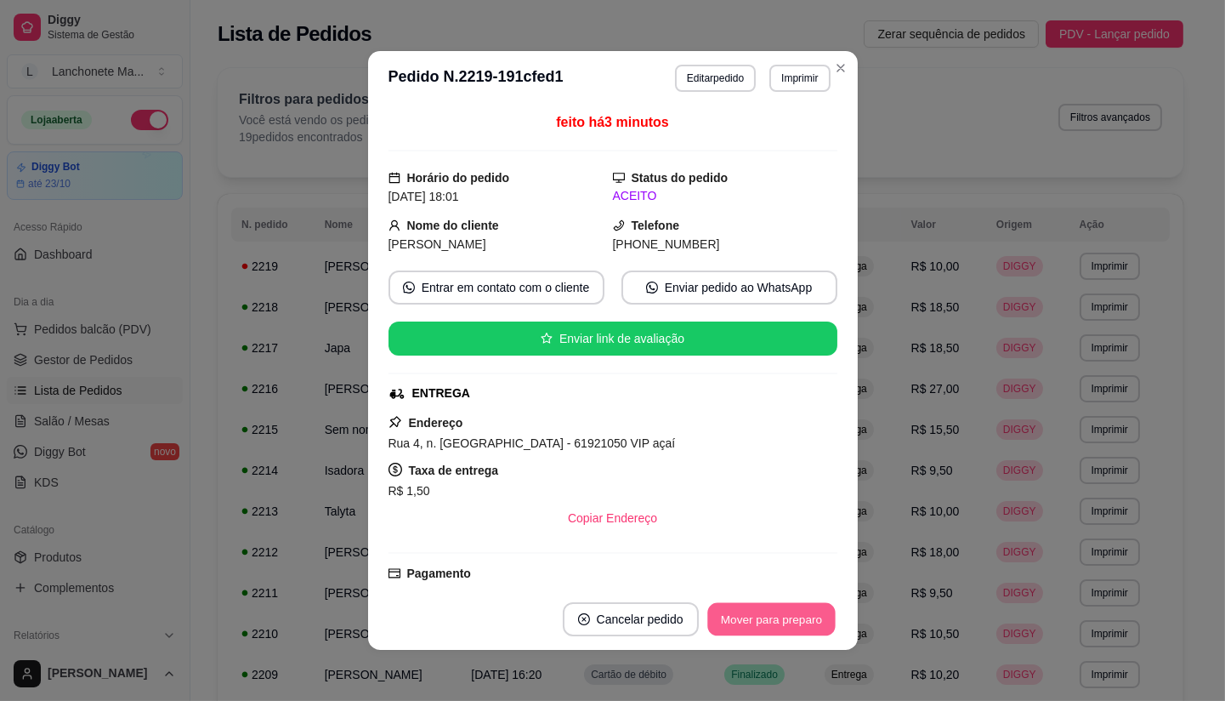
click at [804, 633] on button "Mover para preparo" at bounding box center [771, 619] width 128 height 33
click at [804, 633] on div "Mover para preparo" at bounding box center [772, 619] width 132 height 34
click at [804, 633] on div "Mover para preparo" at bounding box center [760, 619] width 156 height 34
click at [803, 632] on div "Mover para preparo" at bounding box center [760, 619] width 156 height 34
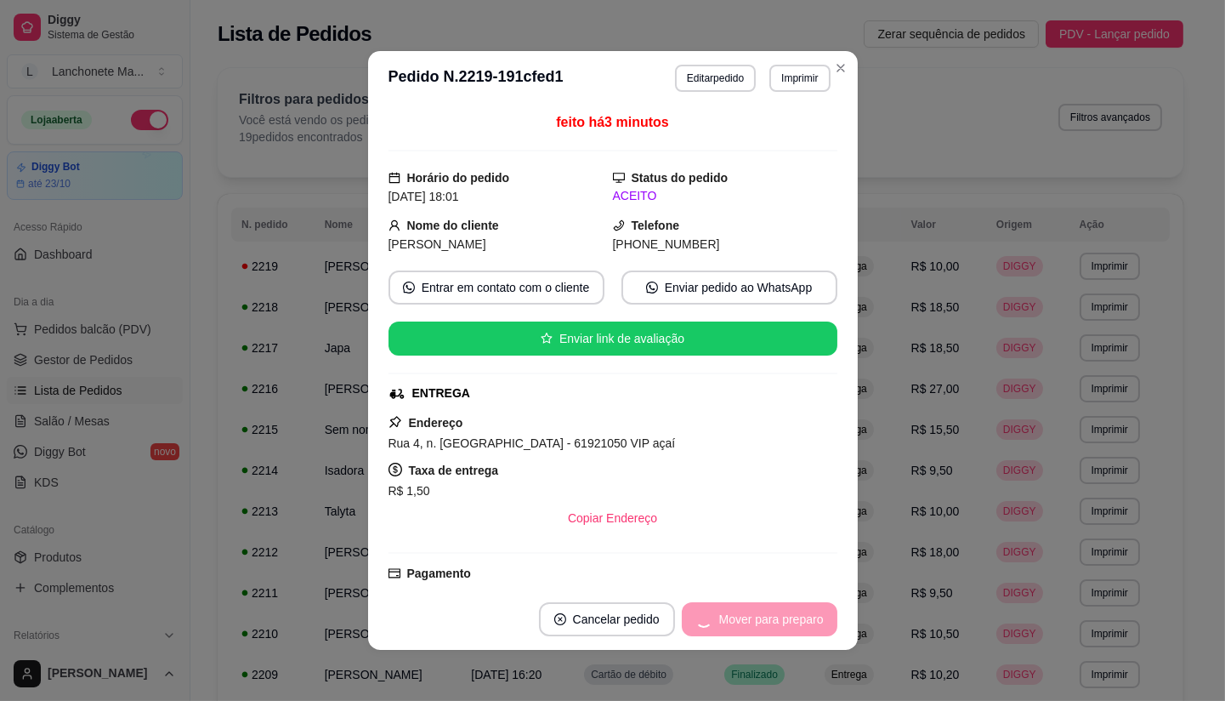
click at [803, 632] on div "Mover para preparo" at bounding box center [760, 619] width 156 height 34
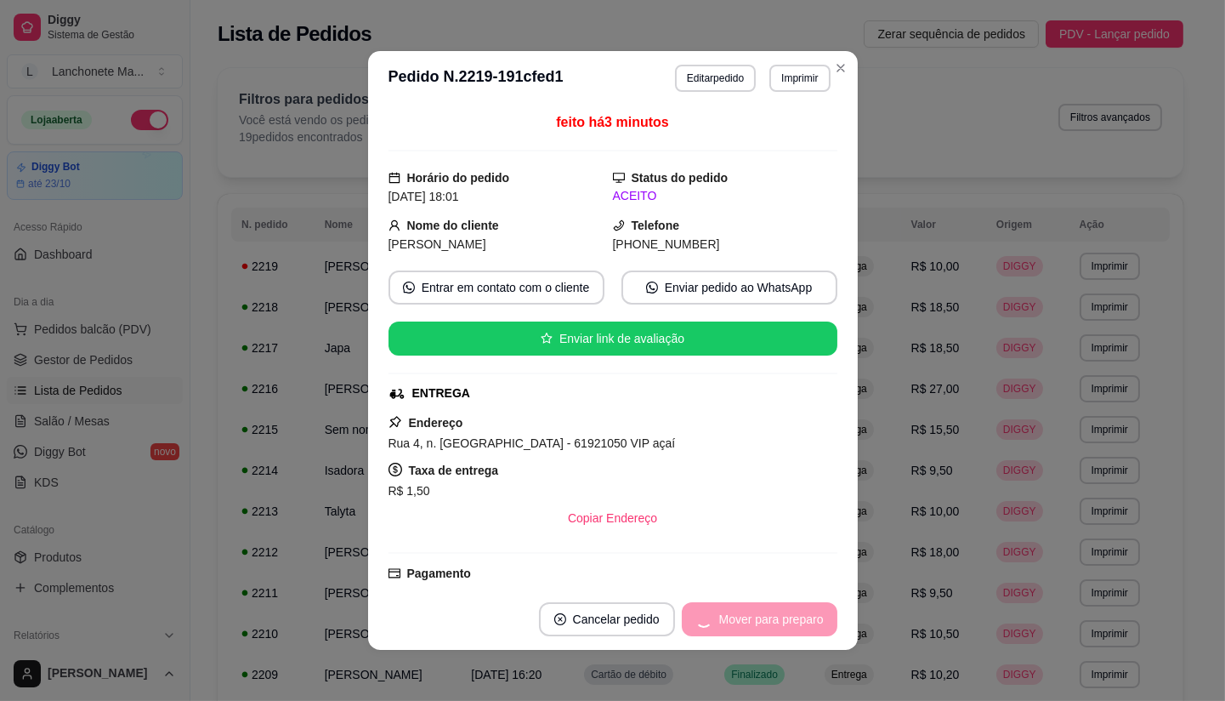
click at [803, 632] on div "Mover para preparo" at bounding box center [760, 619] width 156 height 34
click at [803, 632] on button "Mover para entrega" at bounding box center [772, 619] width 128 height 33
click at [803, 632] on div "Mover para entrega" at bounding box center [759, 619] width 155 height 34
click at [788, 622] on div "Mover para entrega" at bounding box center [759, 619] width 155 height 34
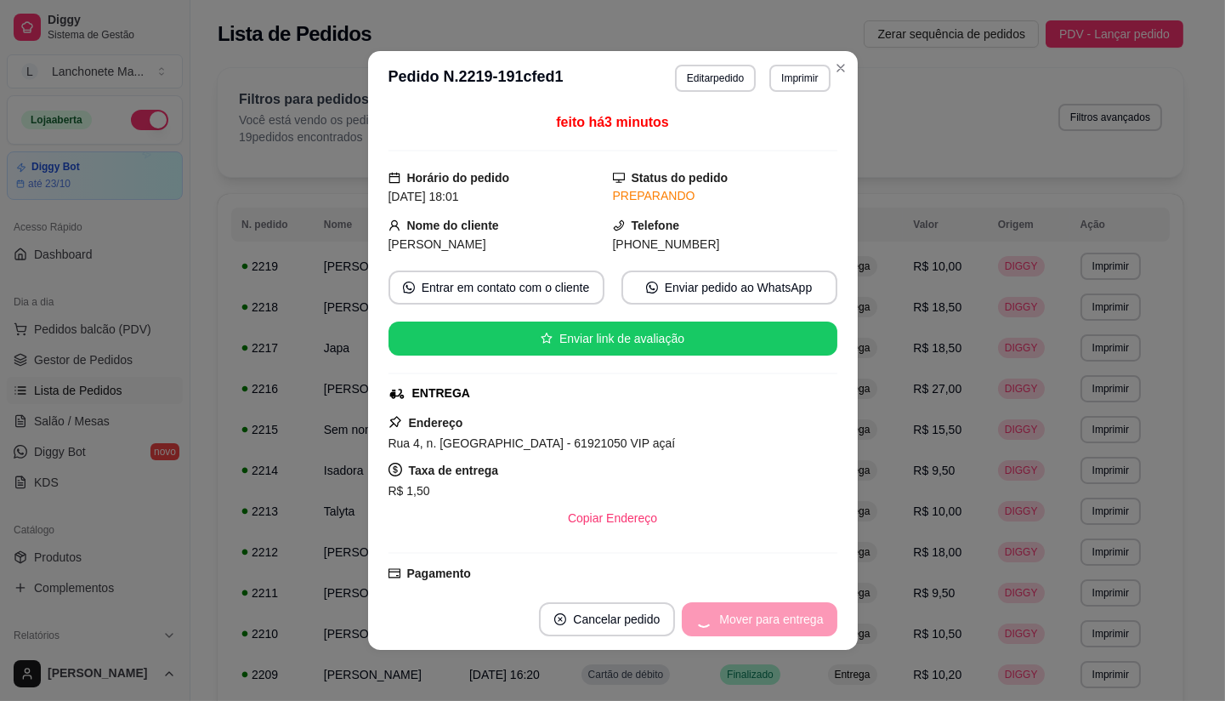
click at [789, 622] on div "Mover para entrega" at bounding box center [759, 619] width 155 height 34
click at [789, 622] on button "Mover para finalizado" at bounding box center [766, 619] width 141 height 34
click at [789, 622] on div "Mover para finalizado" at bounding box center [755, 619] width 165 height 34
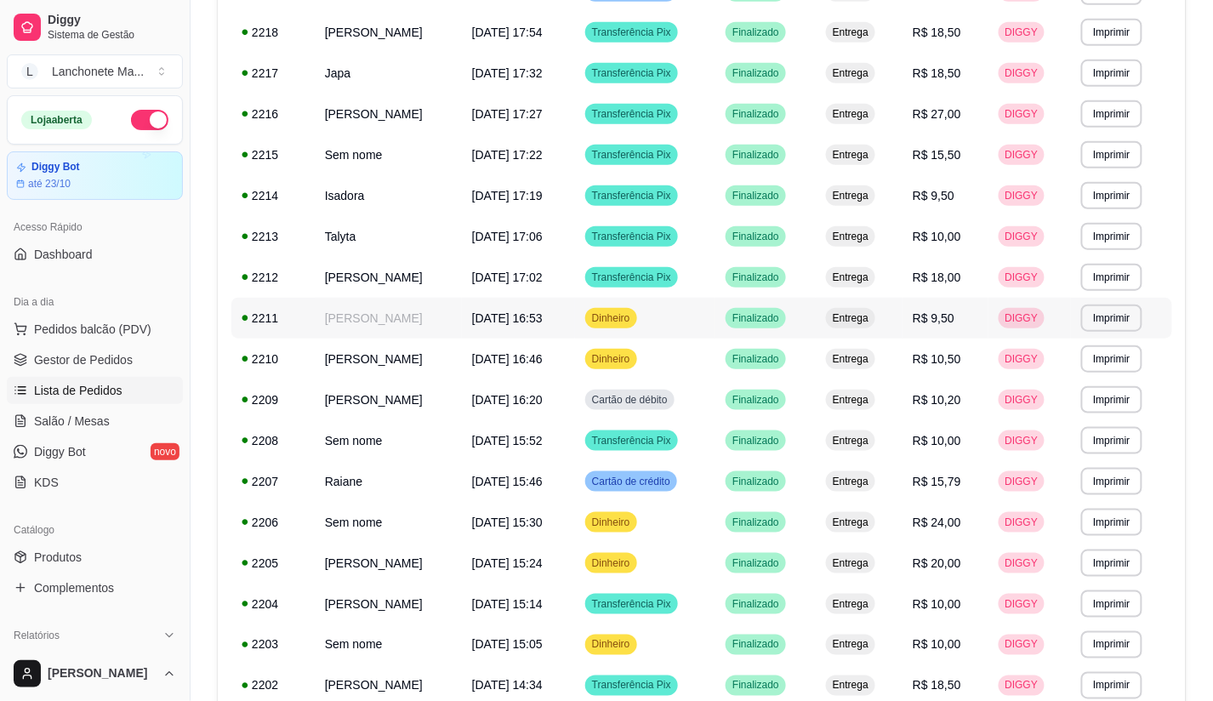
scroll to position [0, 0]
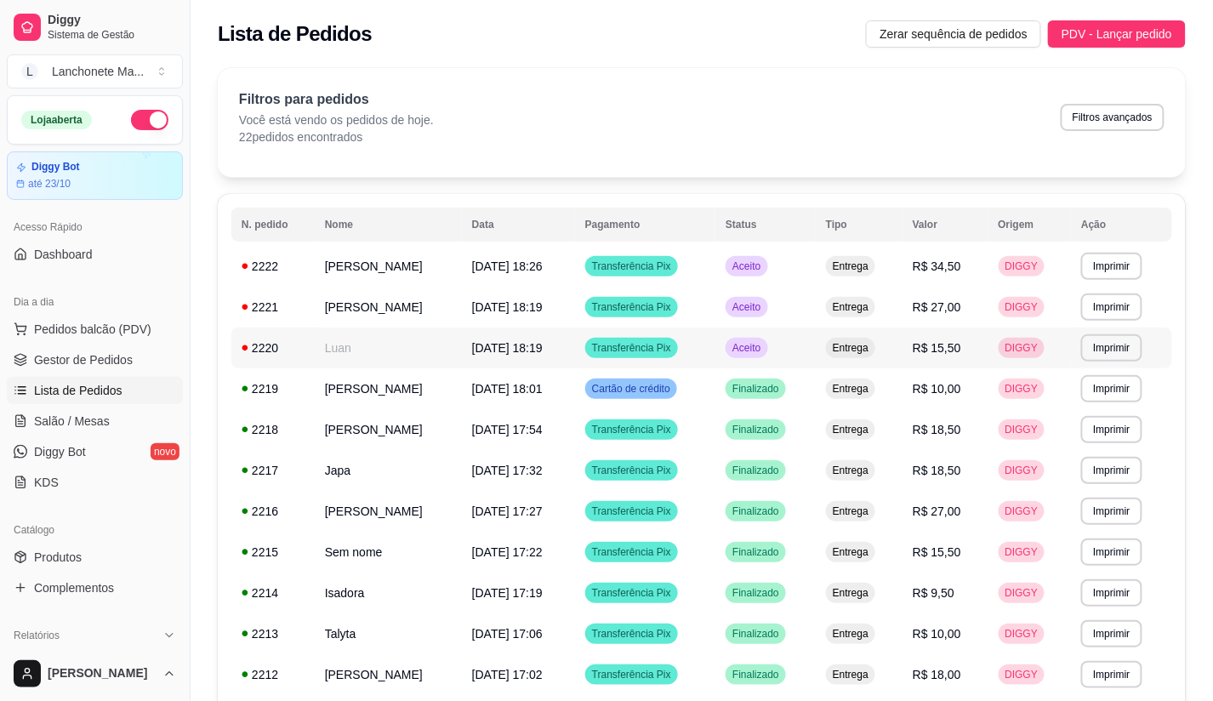
click at [804, 358] on td "Aceito" at bounding box center [765, 347] width 100 height 41
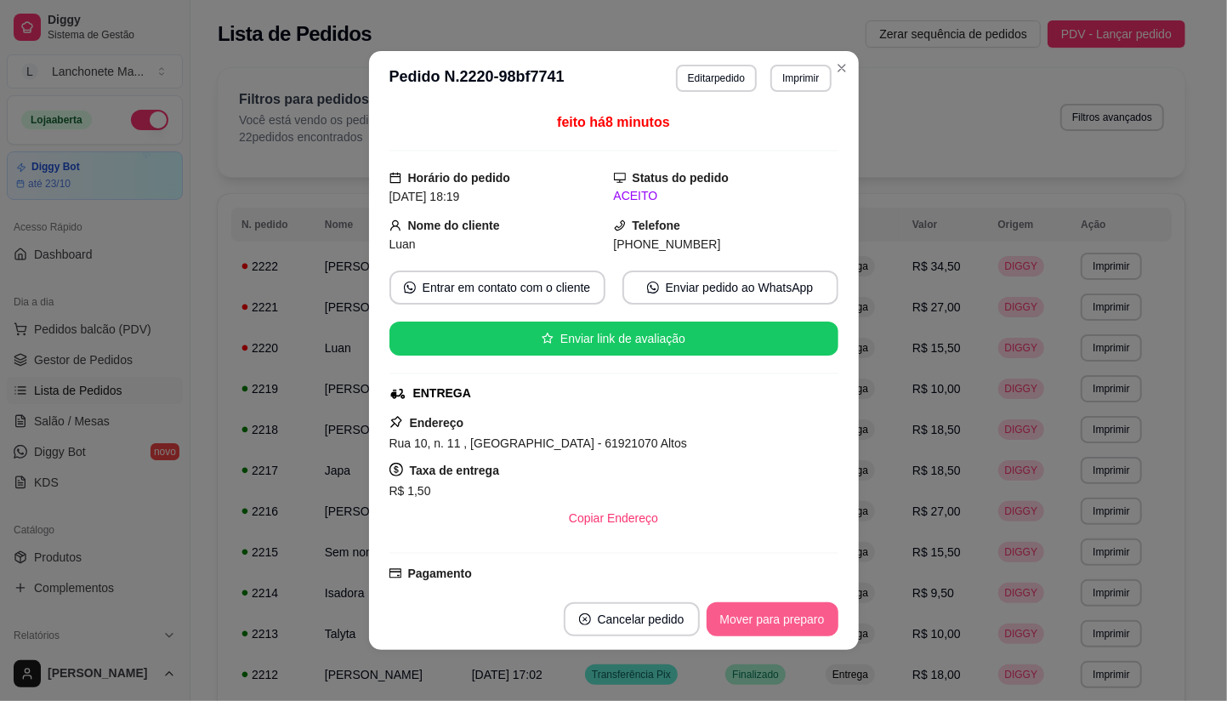
click at [802, 623] on button "Mover para preparo" at bounding box center [773, 619] width 132 height 34
click at [802, 623] on div "Mover para preparo" at bounding box center [761, 619] width 156 height 34
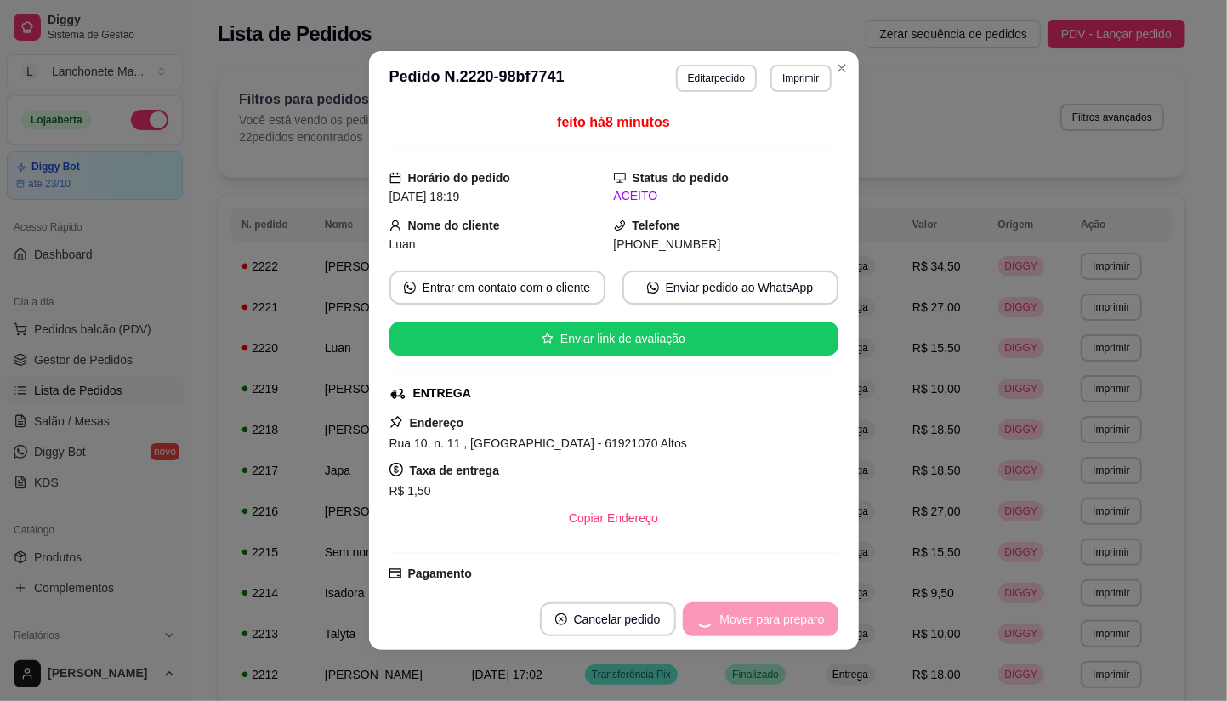
click at [802, 623] on div "Mover para preparo" at bounding box center [761, 619] width 156 height 34
click at [802, 623] on button "Mover para entrega" at bounding box center [773, 619] width 128 height 33
click at [799, 615] on button "Mover para finalizado" at bounding box center [767, 619] width 137 height 33
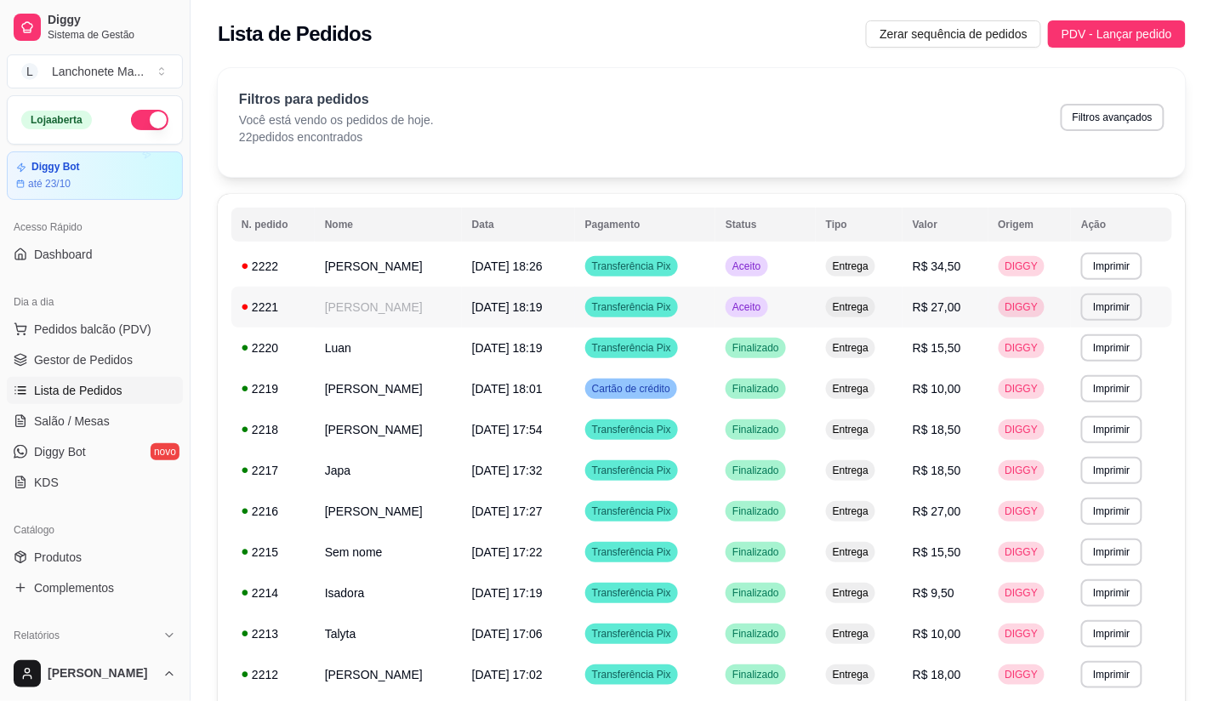
click at [781, 311] on td "Aceito" at bounding box center [765, 307] width 100 height 41
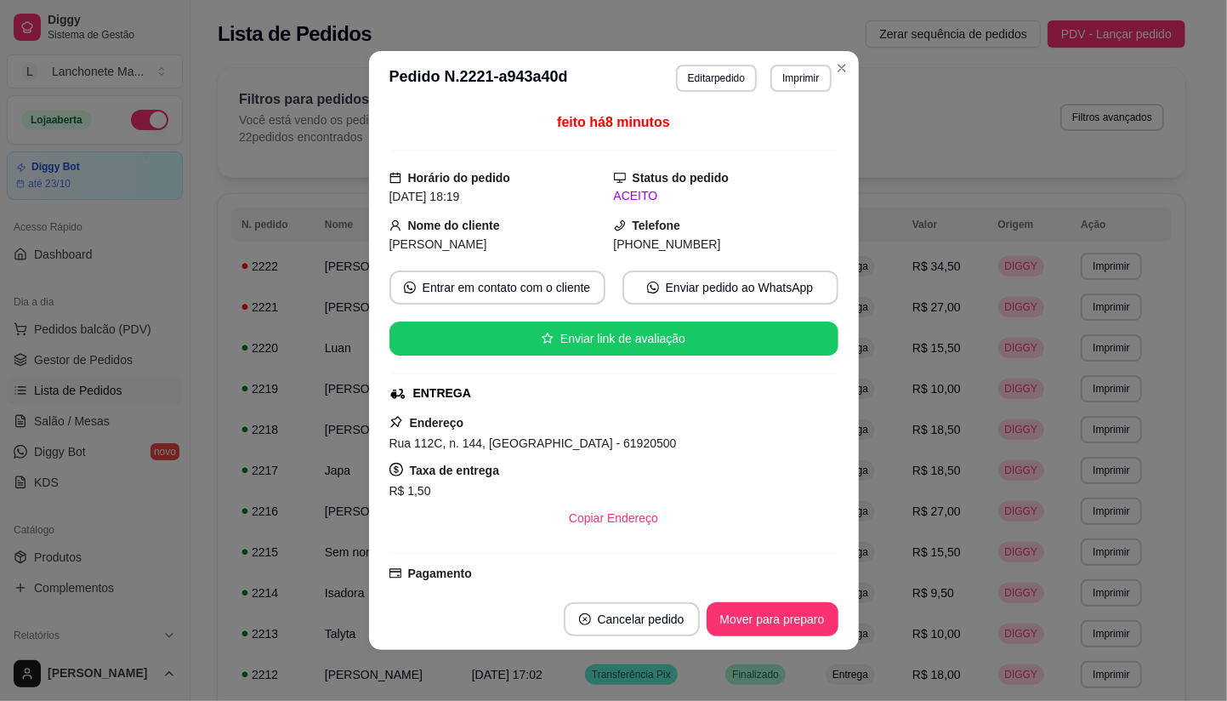
click at [719, 598] on footer "Cancelar pedido Mover para preparo" at bounding box center [614, 618] width 490 height 61
click at [732, 616] on button "Mover para preparo" at bounding box center [773, 619] width 132 height 34
click at [732, 616] on button "Mover para entrega" at bounding box center [773, 619] width 128 height 33
click at [732, 616] on div "Mover para entrega" at bounding box center [760, 619] width 155 height 34
click at [732, 616] on button "Mover para finalizado" at bounding box center [767, 619] width 141 height 34
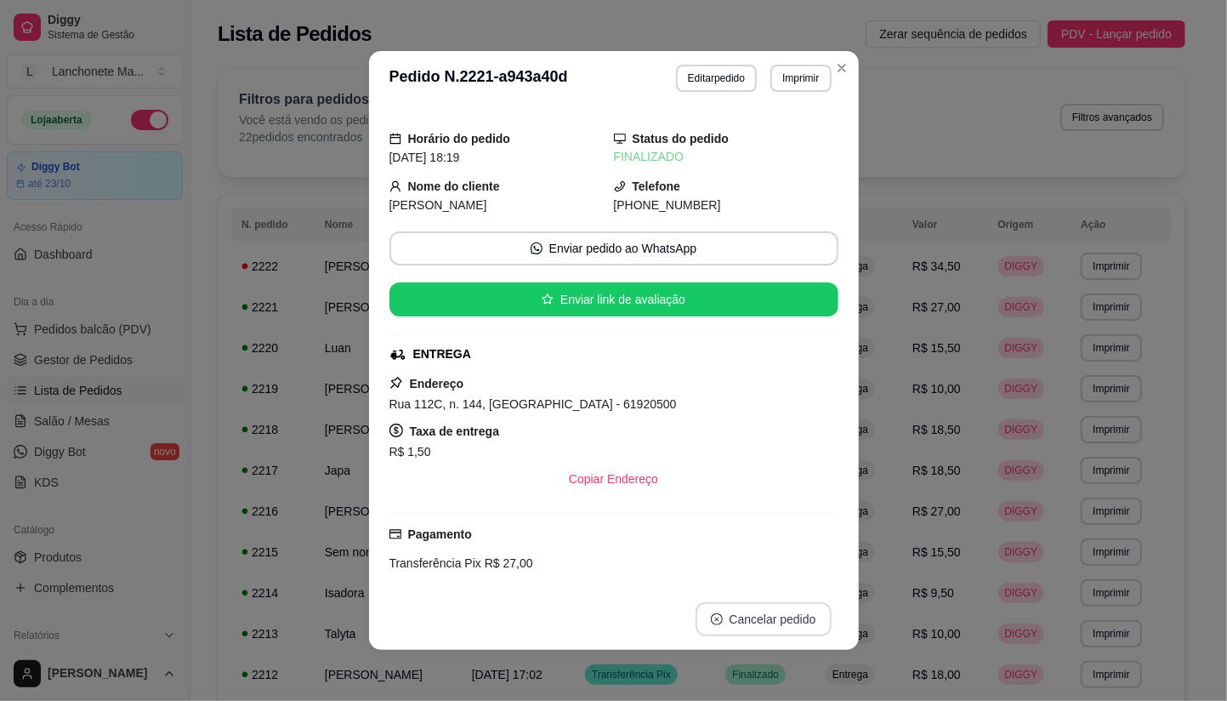
click at [732, 616] on button "Cancelar pedido" at bounding box center [764, 619] width 136 height 34
click at [839, 64] on icon "Close" at bounding box center [842, 68] width 14 height 14
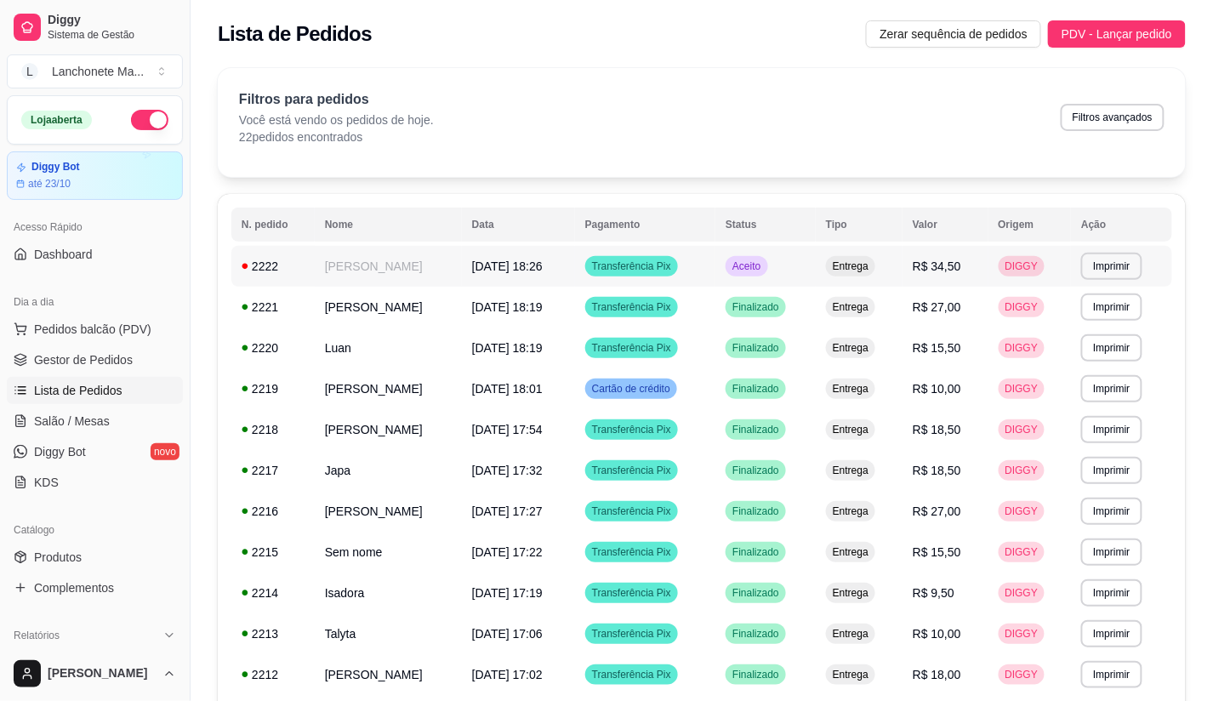
click at [767, 265] on div "Aceito" at bounding box center [746, 266] width 42 height 20
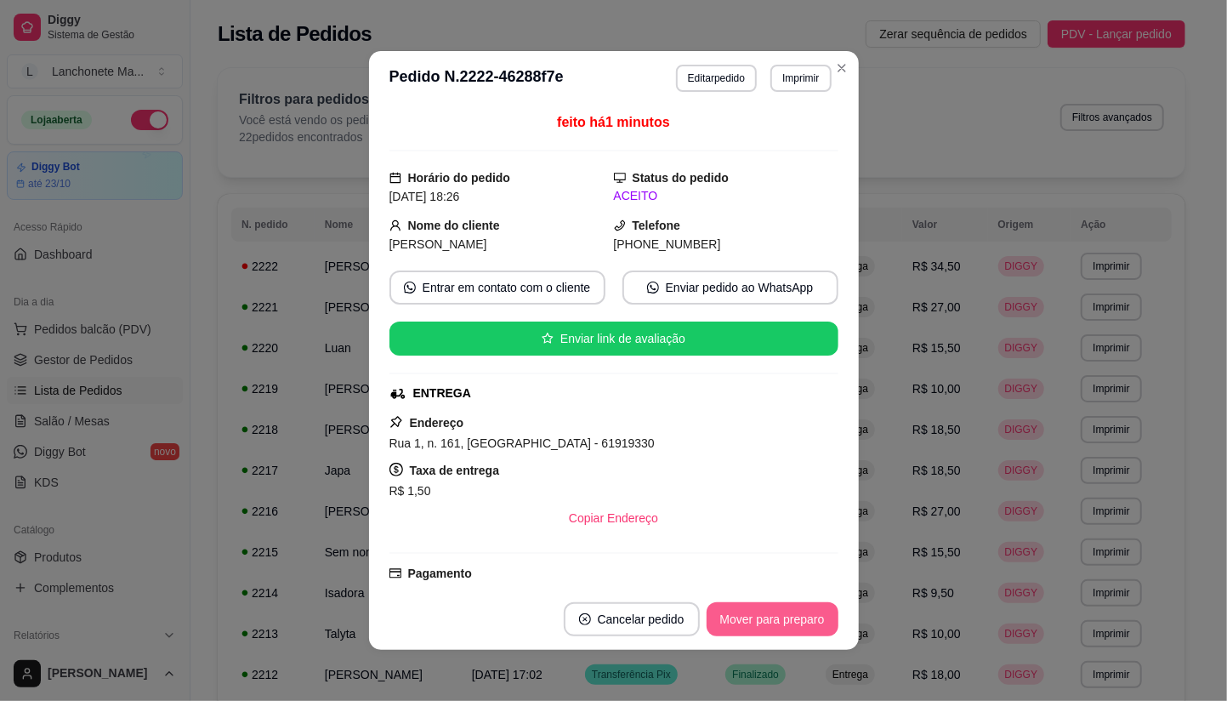
click at [803, 619] on button "Mover para preparo" at bounding box center [773, 619] width 132 height 34
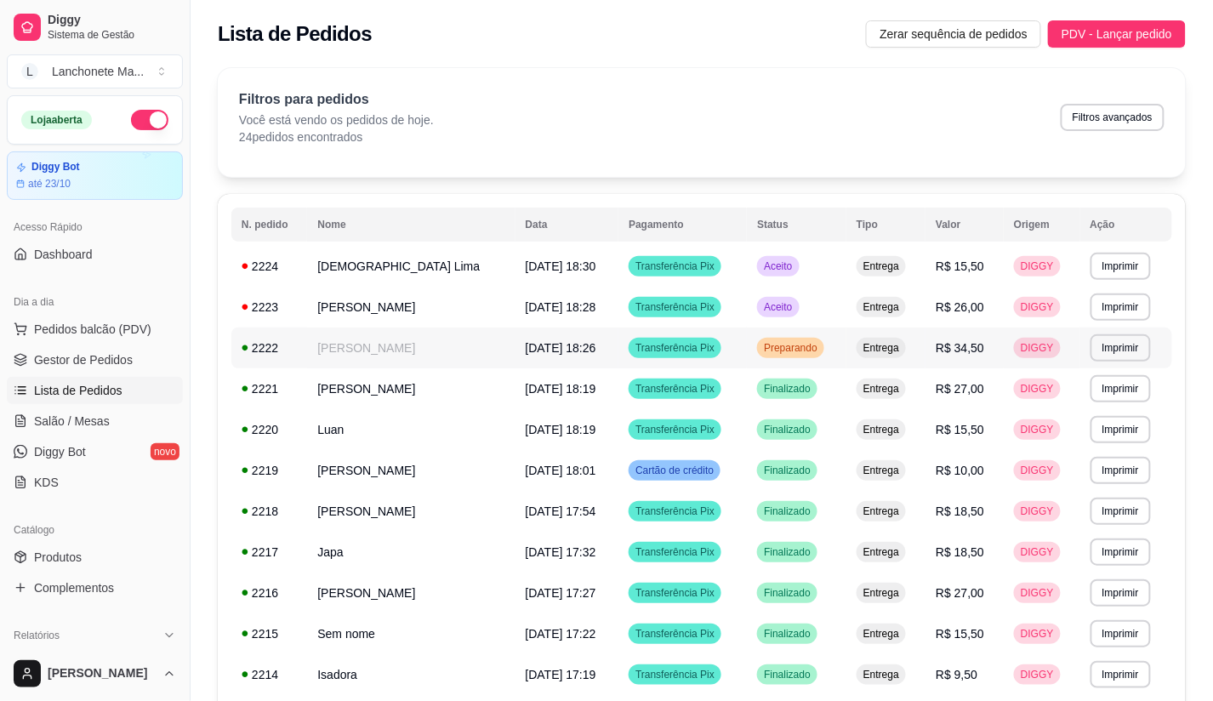
click at [788, 341] on span "Preparando" at bounding box center [790, 348] width 60 height 14
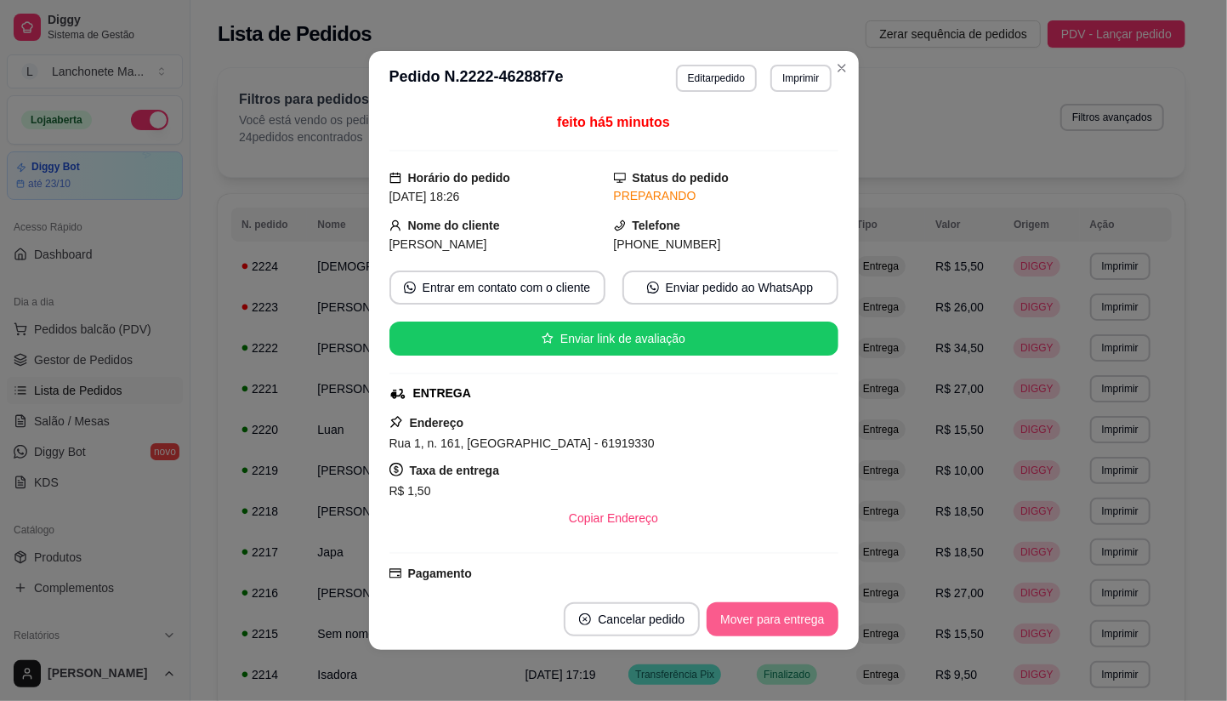
click at [781, 617] on button "Mover para entrega" at bounding box center [772, 619] width 131 height 34
click at [779, 621] on button "Mover para finalizado" at bounding box center [767, 619] width 137 height 33
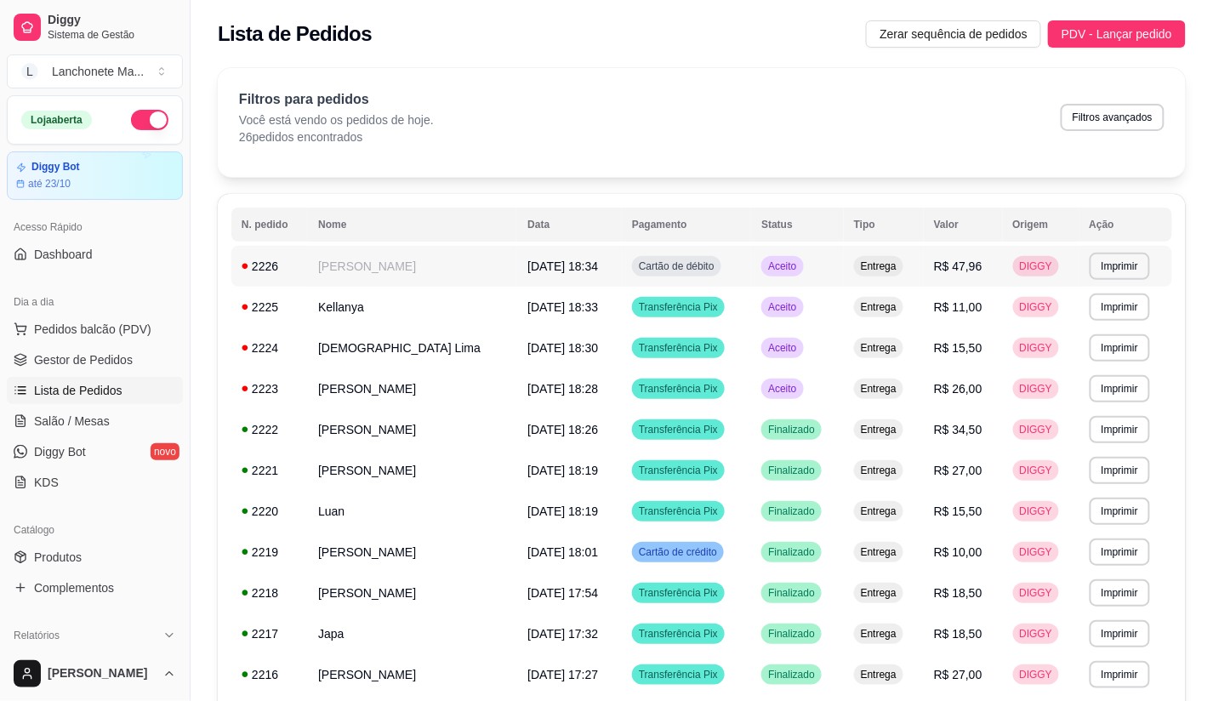
click at [774, 257] on td "Aceito" at bounding box center [797, 266] width 93 height 41
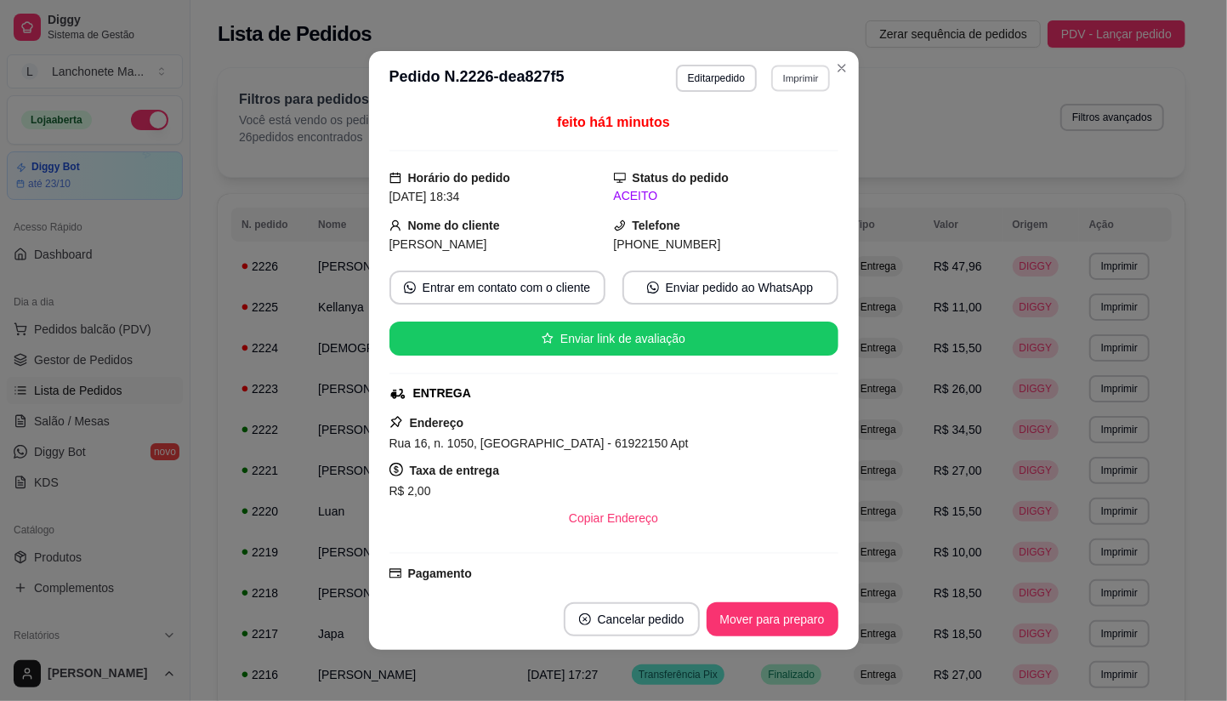
click at [820, 68] on button "Imprimir" at bounding box center [800, 78] width 59 height 26
click at [834, 58] on button "Close" at bounding box center [841, 67] width 27 height 27
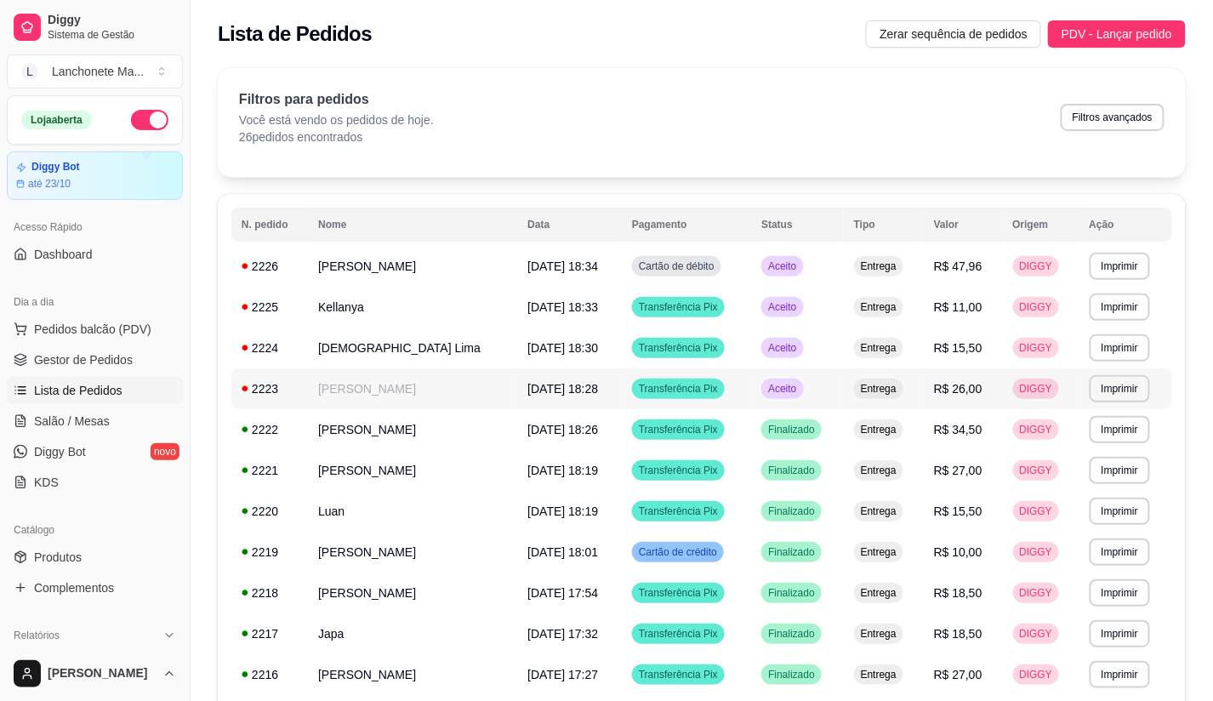
click at [789, 391] on span "Aceito" at bounding box center [781, 389] width 35 height 14
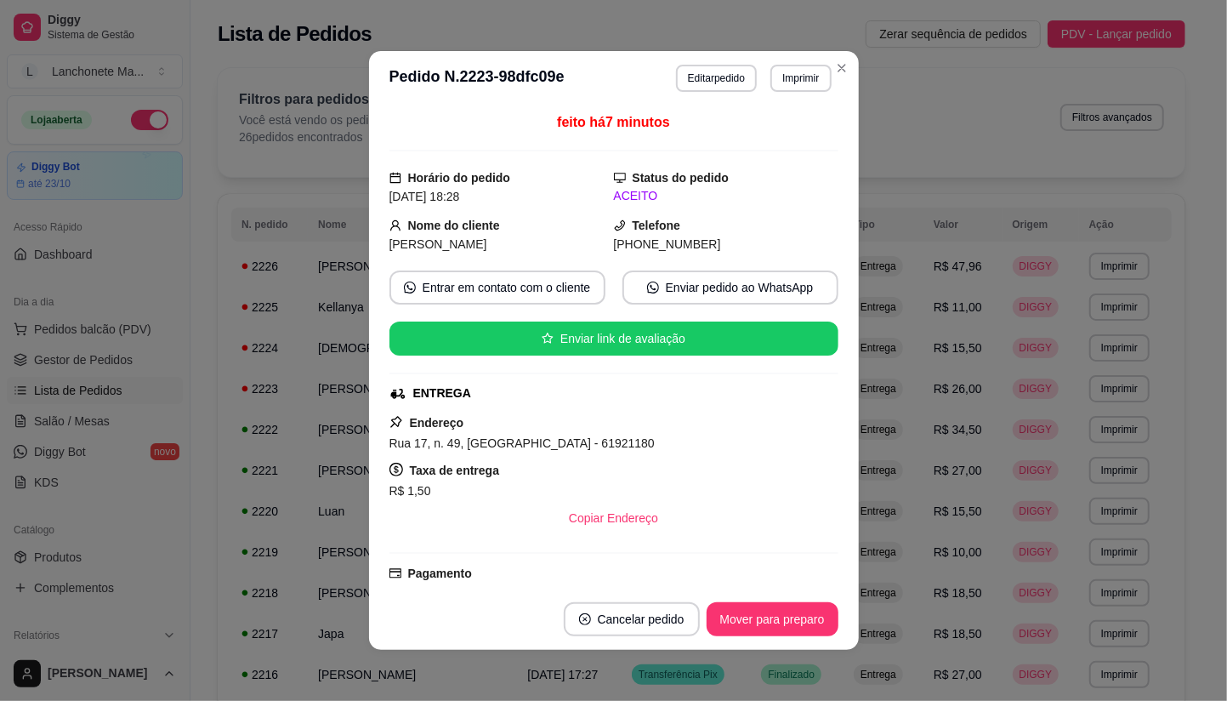
click at [779, 604] on button "Mover para preparo" at bounding box center [773, 619] width 132 height 34
click at [848, 54] on header "**********" at bounding box center [614, 78] width 490 height 54
click at [844, 60] on section "**********" at bounding box center [614, 350] width 490 height 599
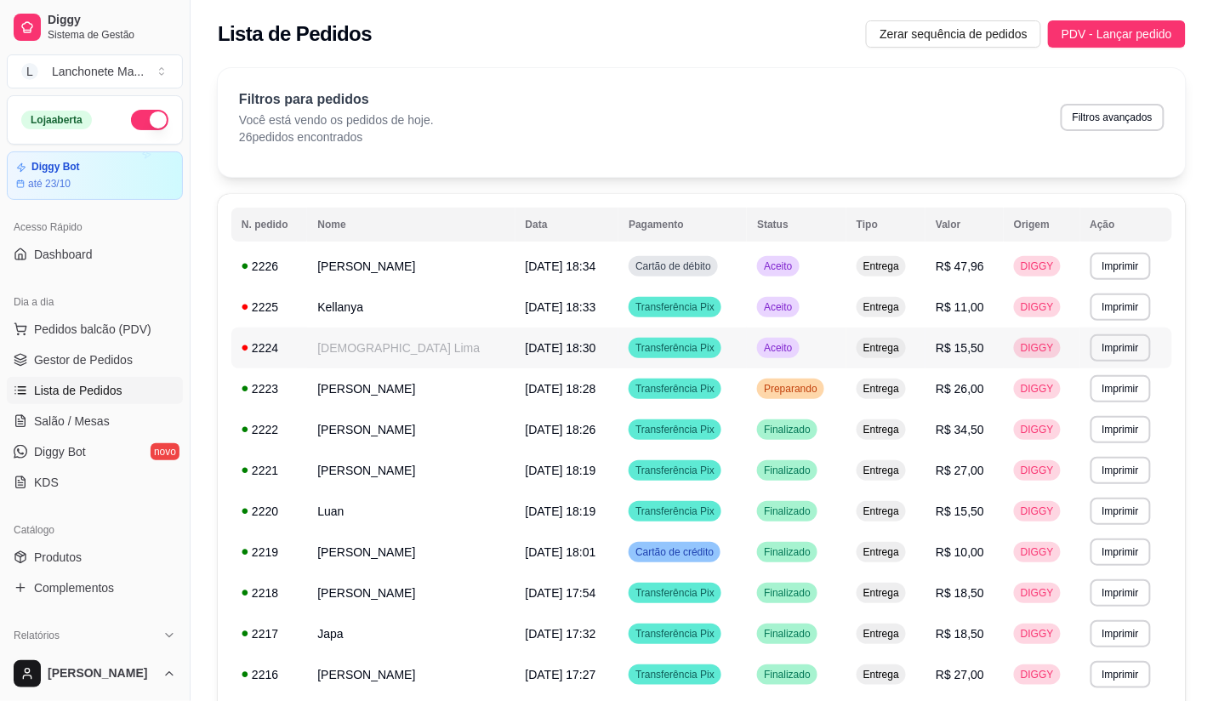
click at [832, 349] on td "Aceito" at bounding box center [796, 347] width 99 height 41
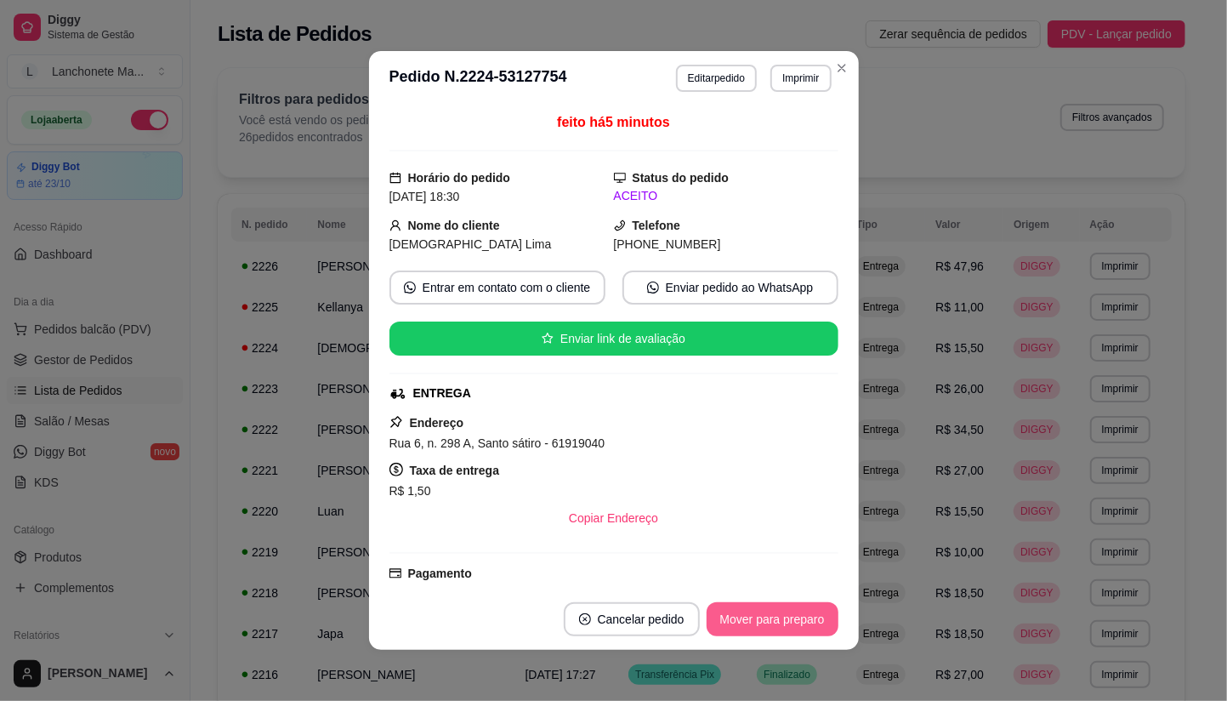
click at [811, 625] on button "Mover para preparo" at bounding box center [773, 619] width 132 height 34
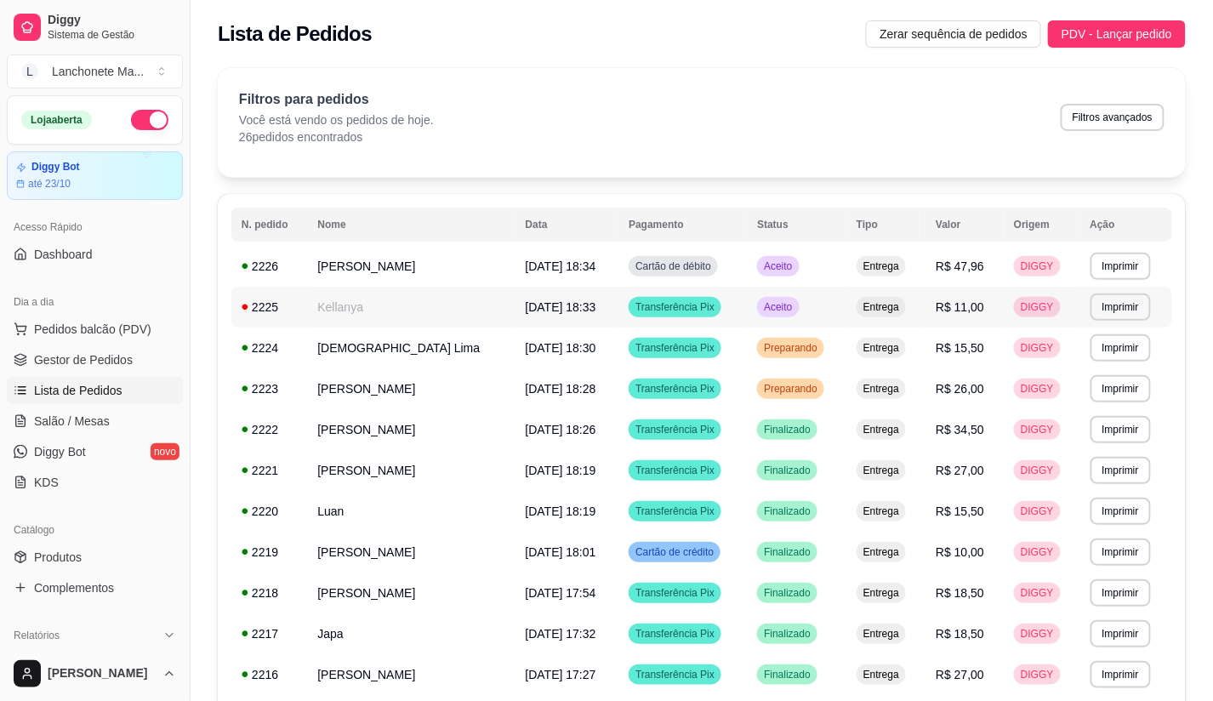
click at [795, 302] on span "Aceito" at bounding box center [777, 307] width 35 height 14
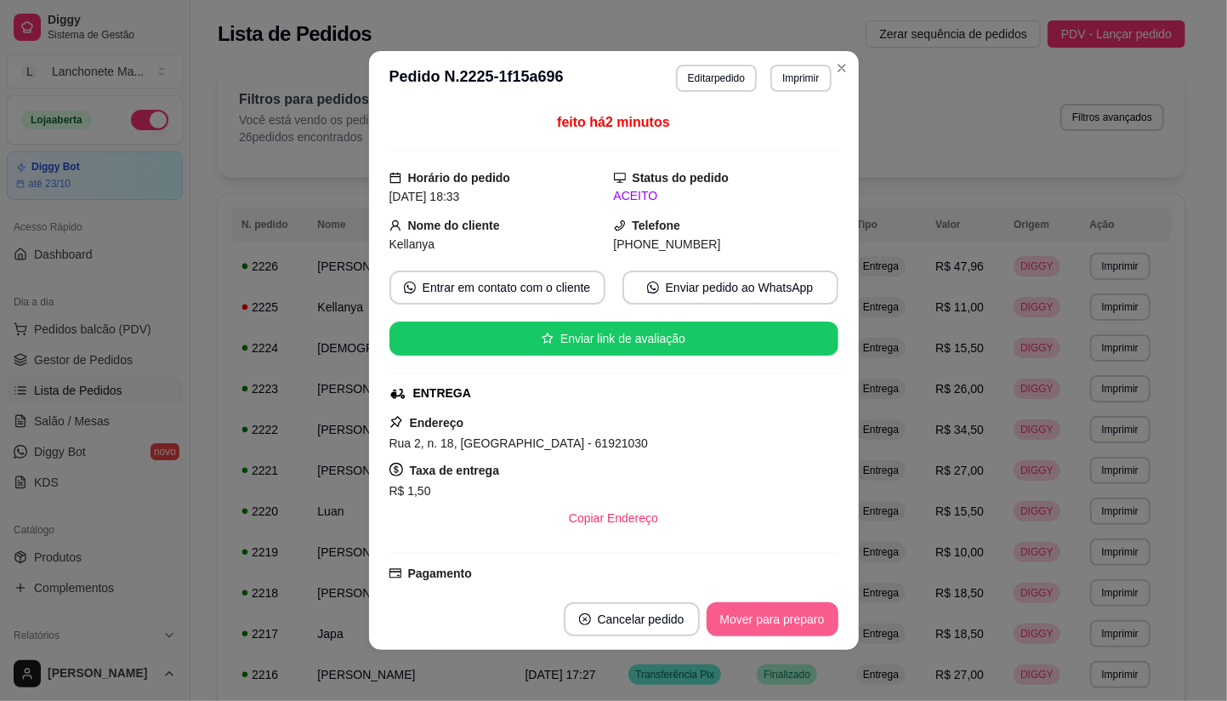
click at [795, 624] on button "Mover para preparo" at bounding box center [773, 619] width 132 height 34
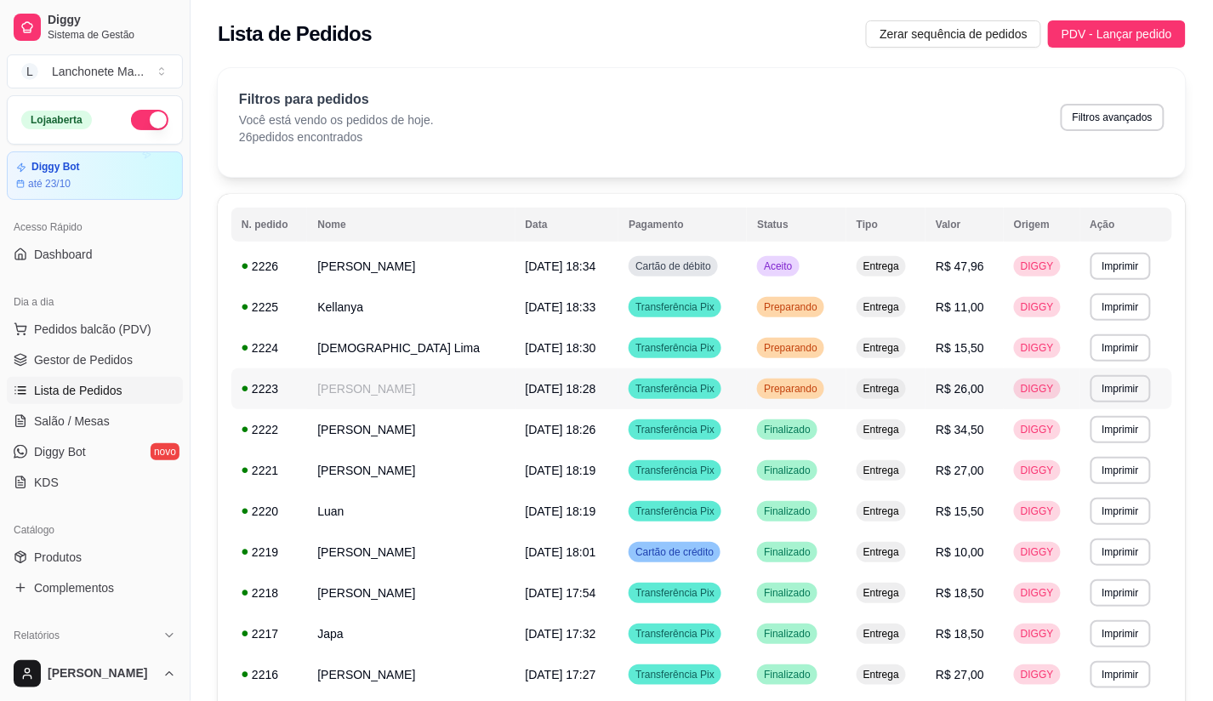
click at [811, 387] on span "Preparando" at bounding box center [790, 389] width 60 height 14
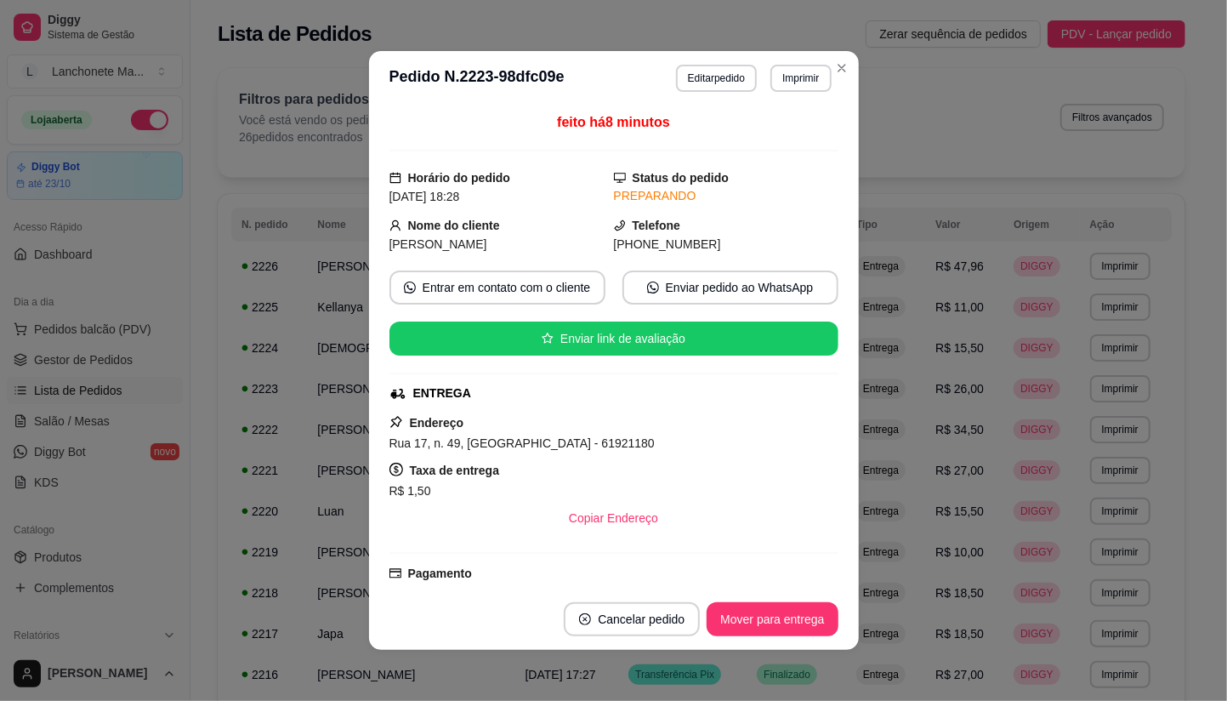
click at [827, 90] on header "**********" at bounding box center [614, 78] width 490 height 54
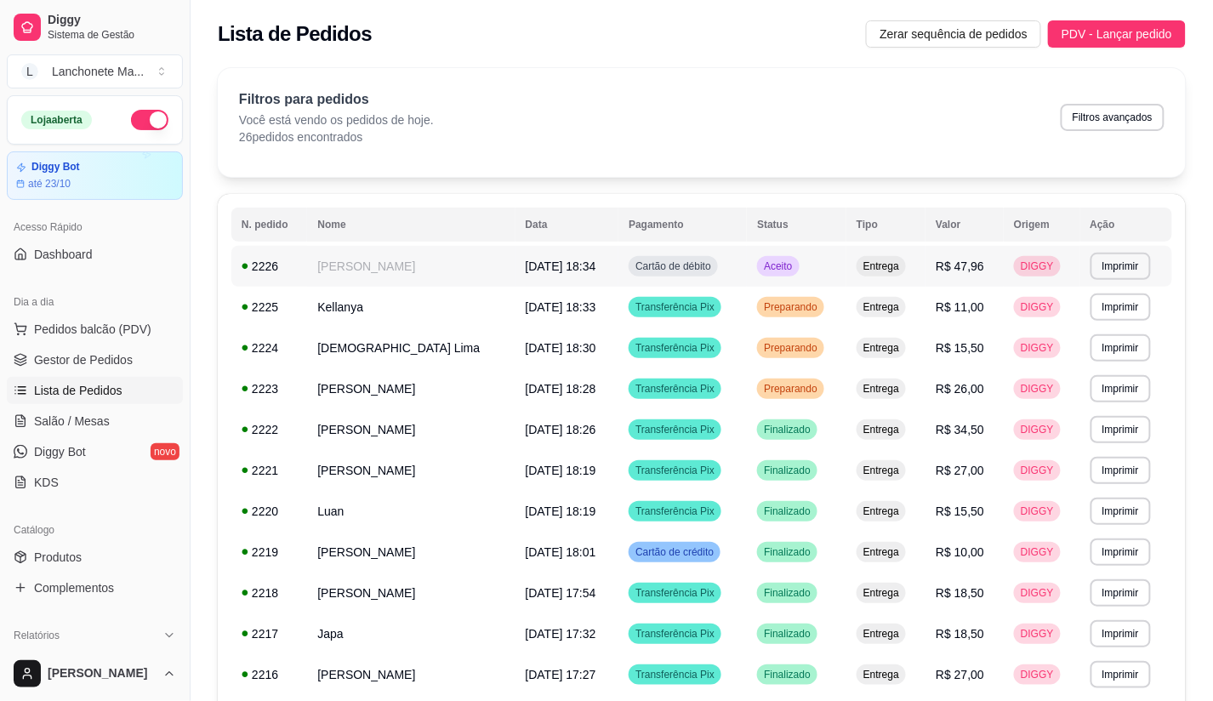
click at [799, 252] on td "Aceito" at bounding box center [796, 266] width 99 height 41
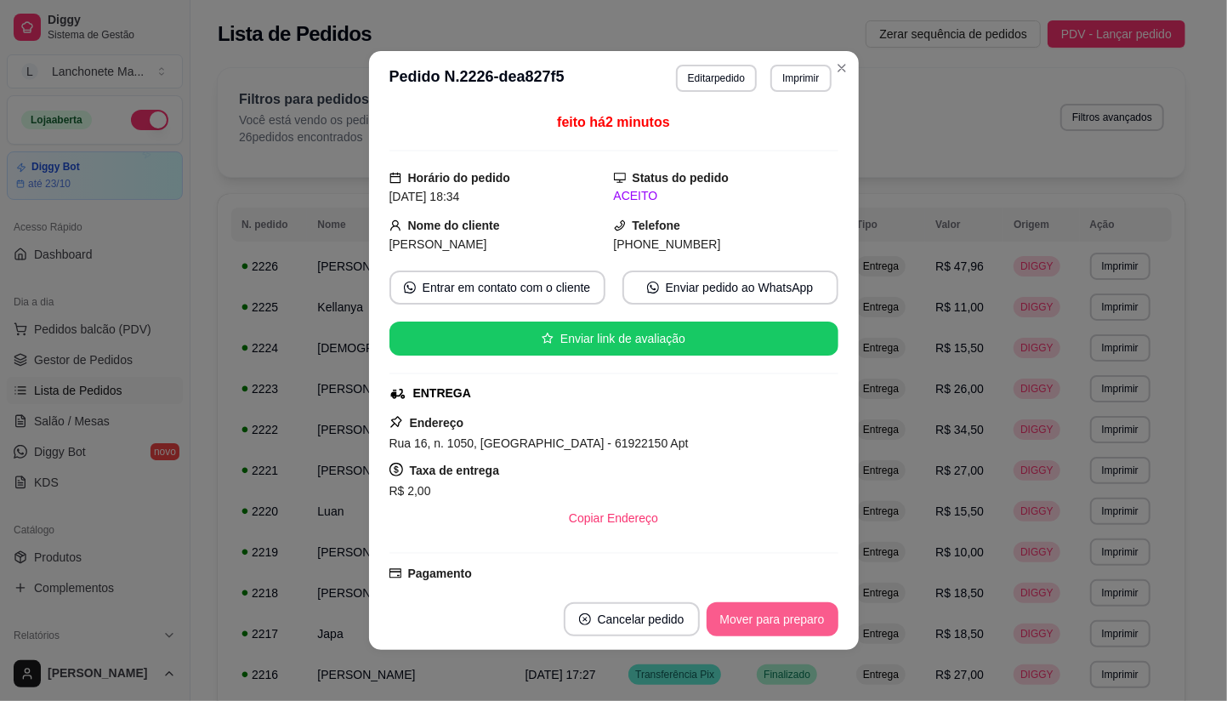
click at [789, 627] on button "Mover para preparo" at bounding box center [773, 619] width 132 height 34
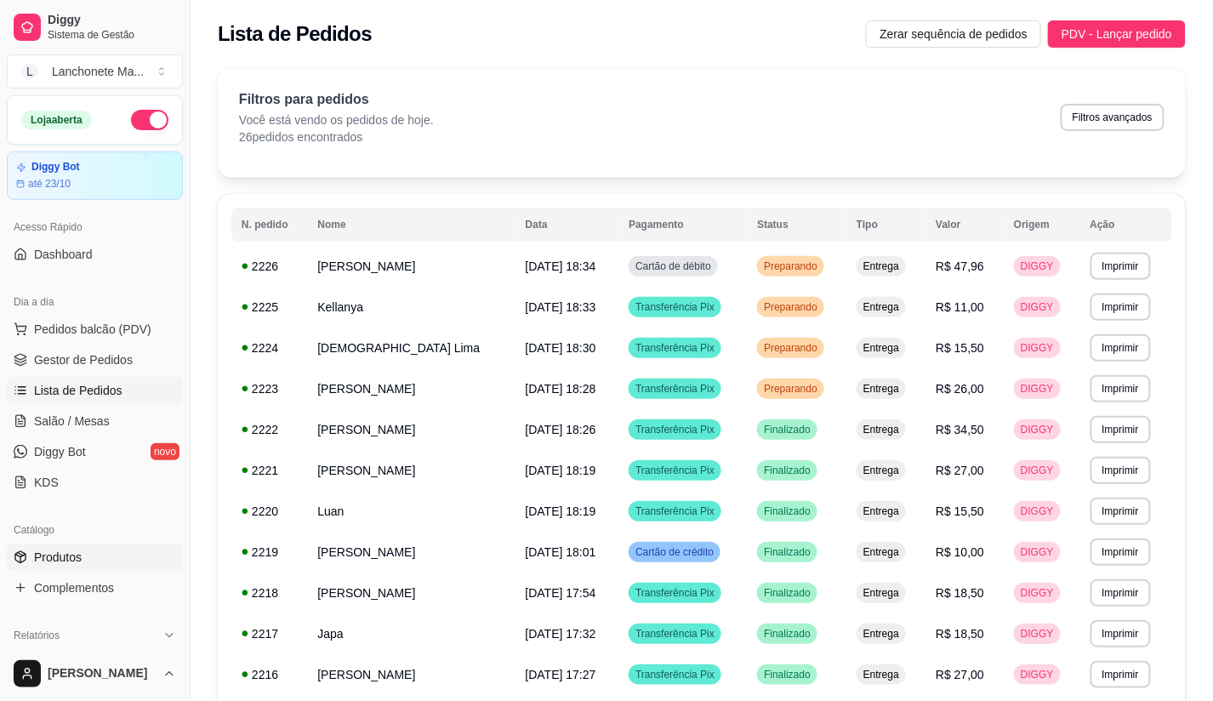
click at [46, 561] on span "Produtos" at bounding box center [58, 556] width 48 height 17
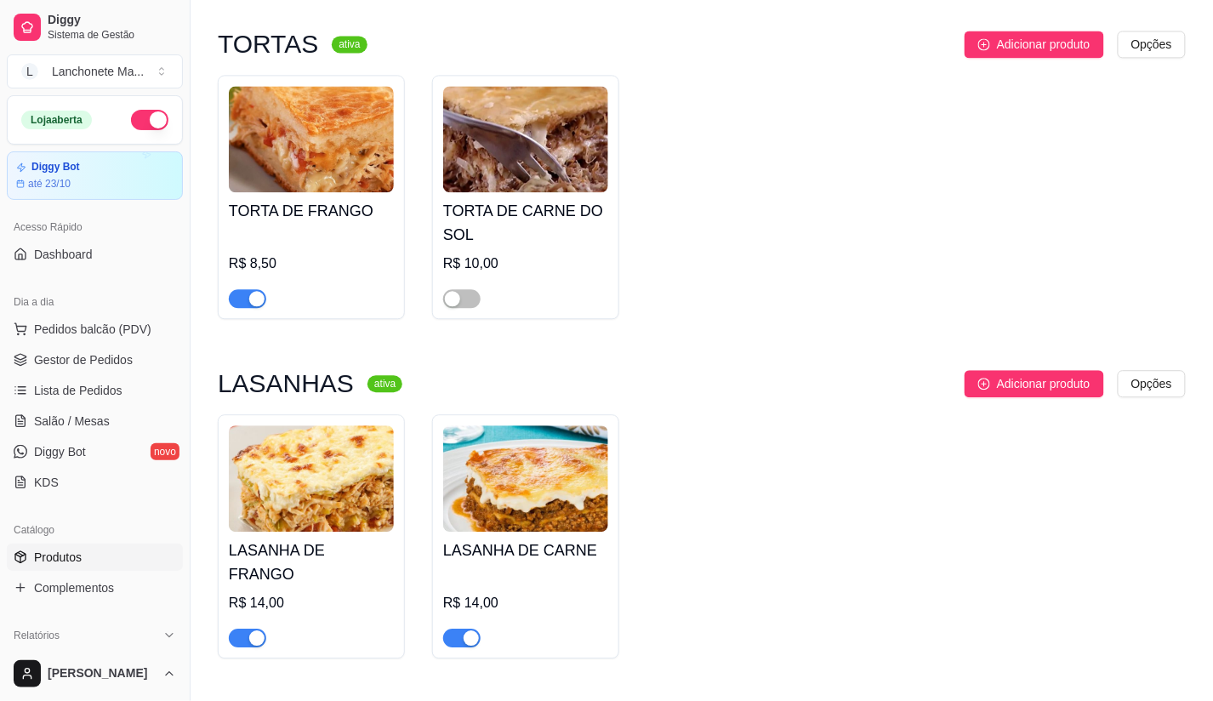
scroll to position [4724, 0]
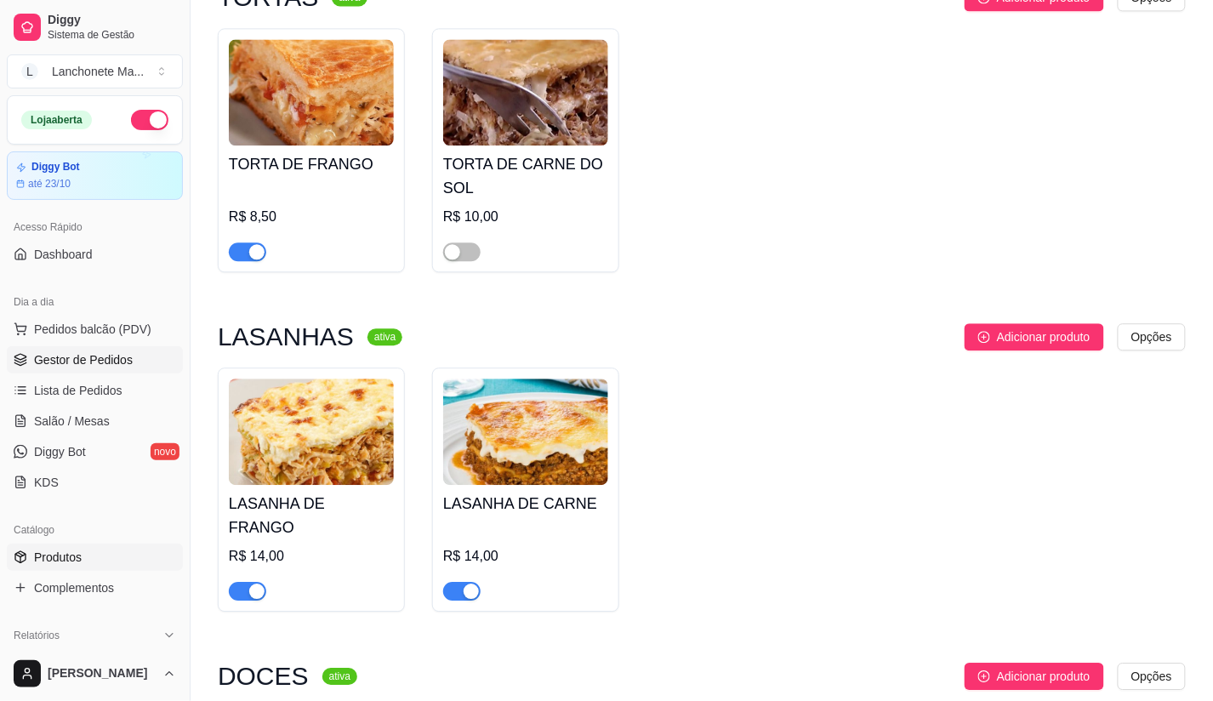
click at [66, 360] on span "Gestor de Pedidos" at bounding box center [83, 359] width 99 height 17
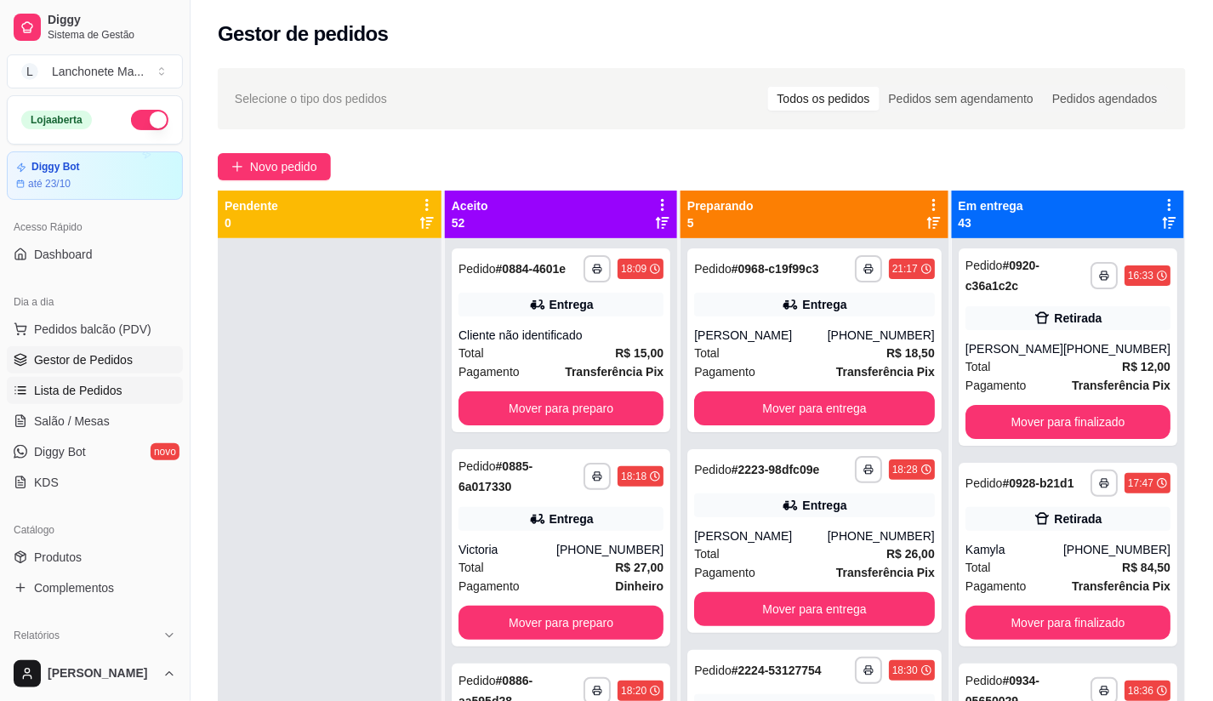
click at [79, 389] on span "Lista de Pedidos" at bounding box center [78, 390] width 88 height 17
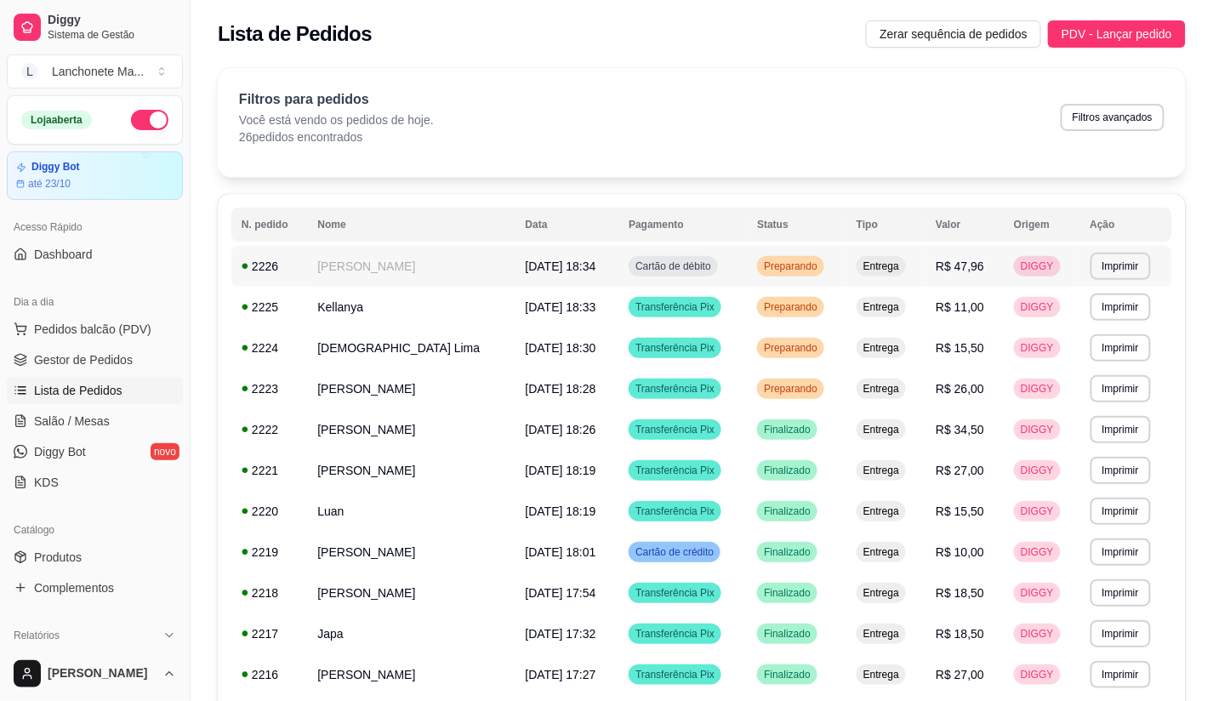
click at [767, 260] on td "Preparando" at bounding box center [796, 266] width 99 height 41
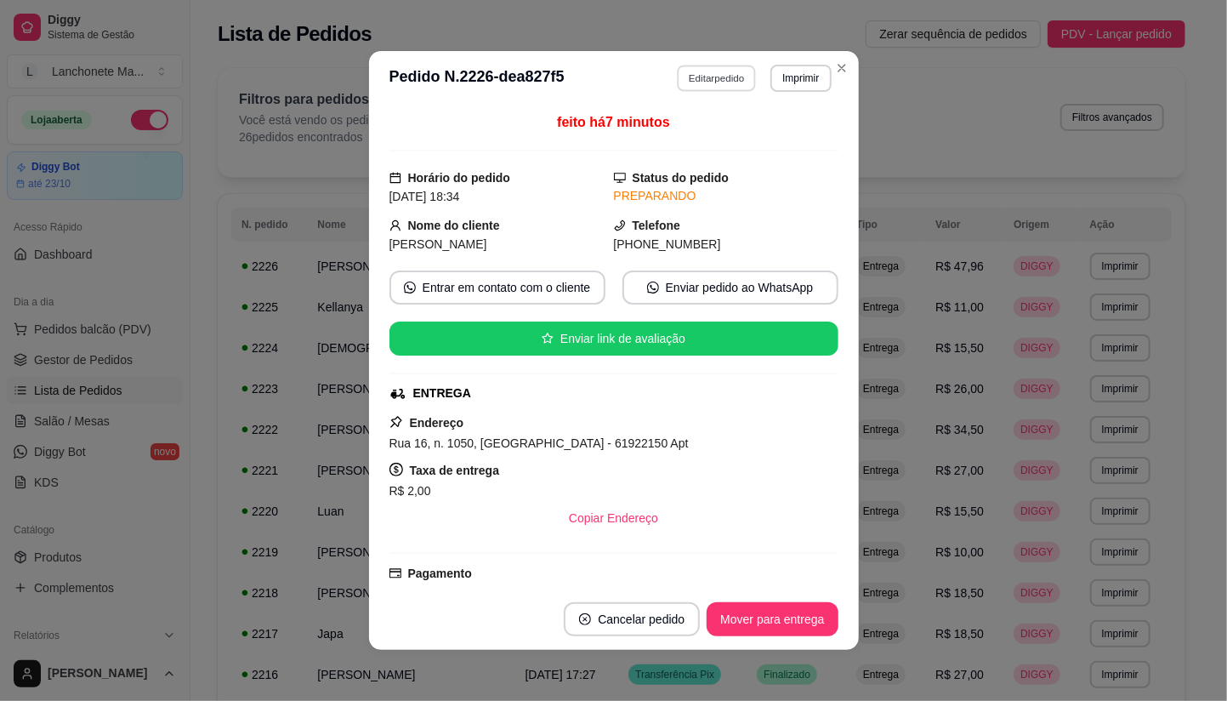
click at [713, 72] on button "Editar pedido" at bounding box center [716, 78] width 79 height 26
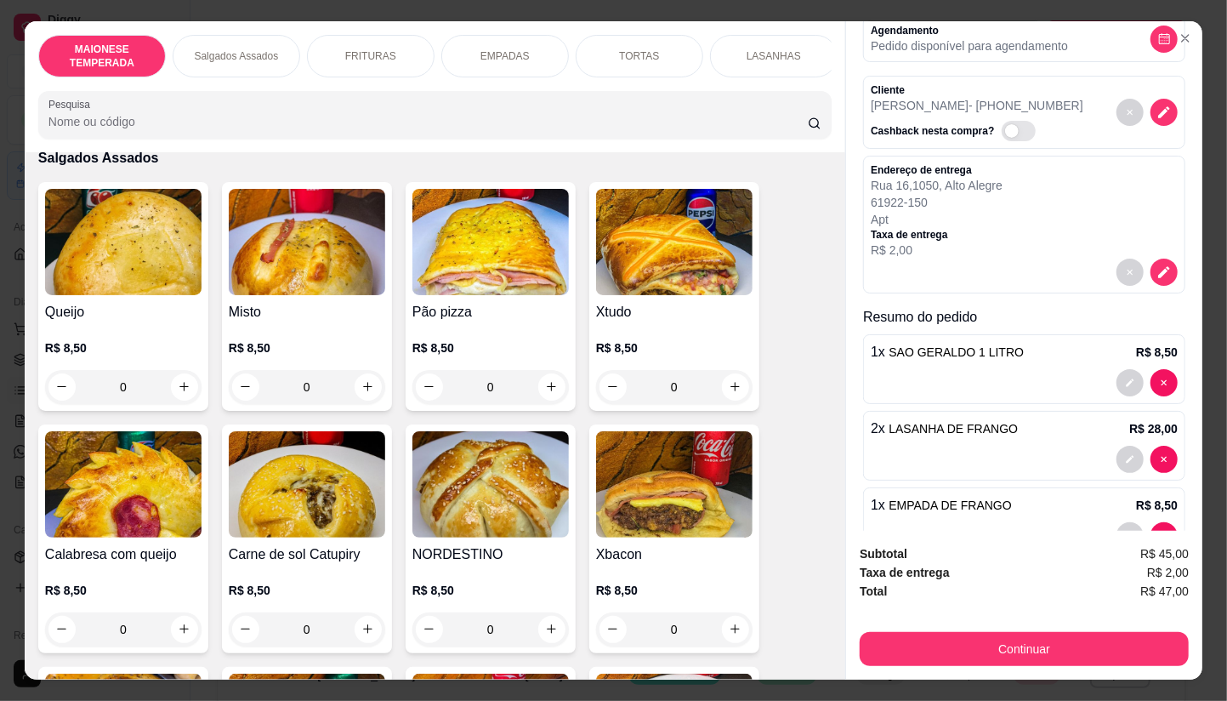
scroll to position [162, 0]
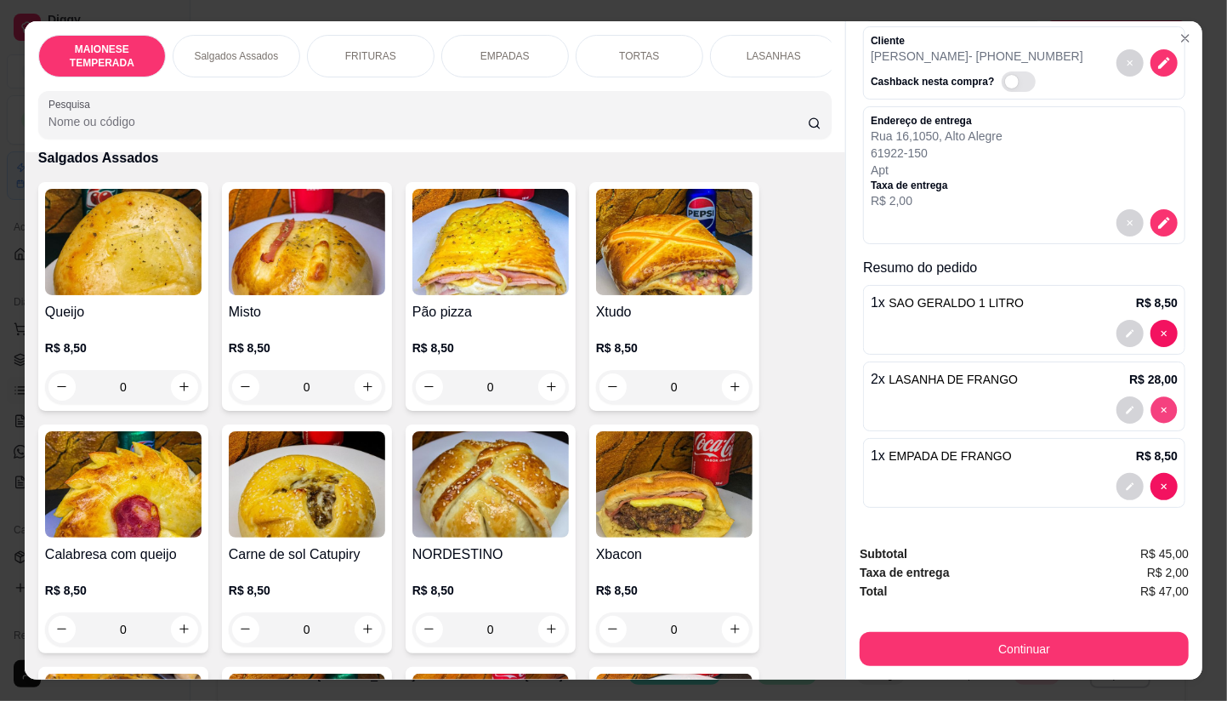
type input "0"
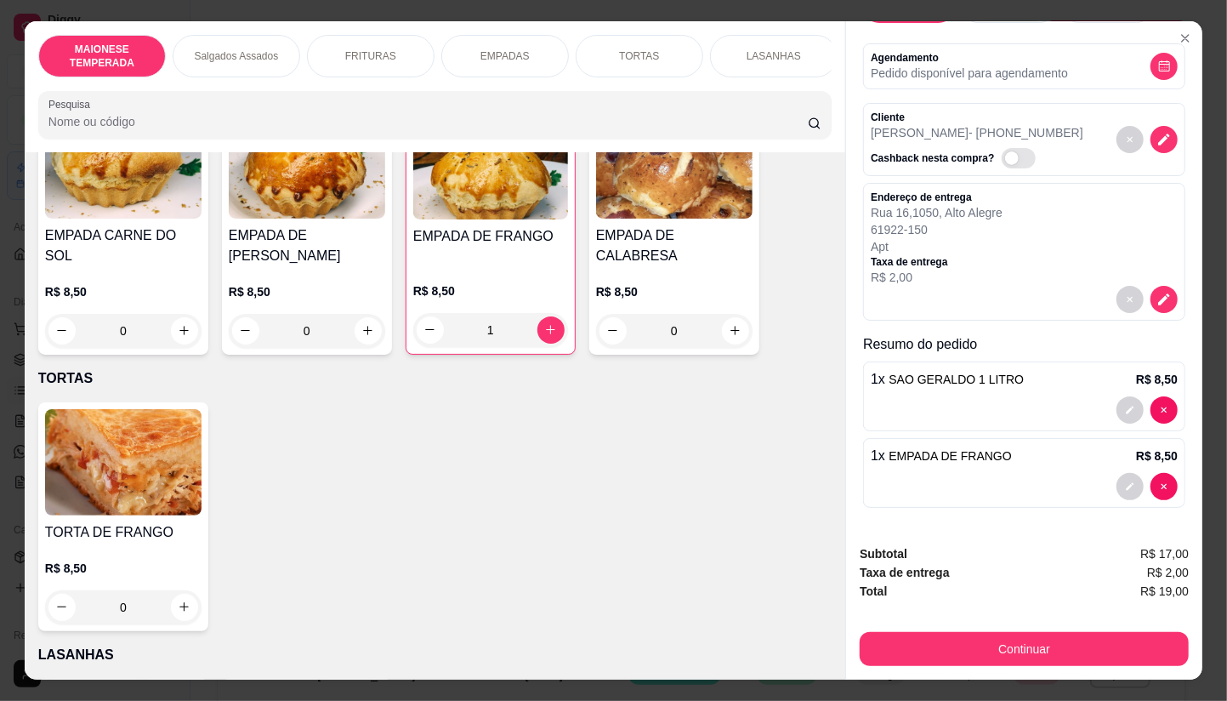
scroll to position [1889, 0]
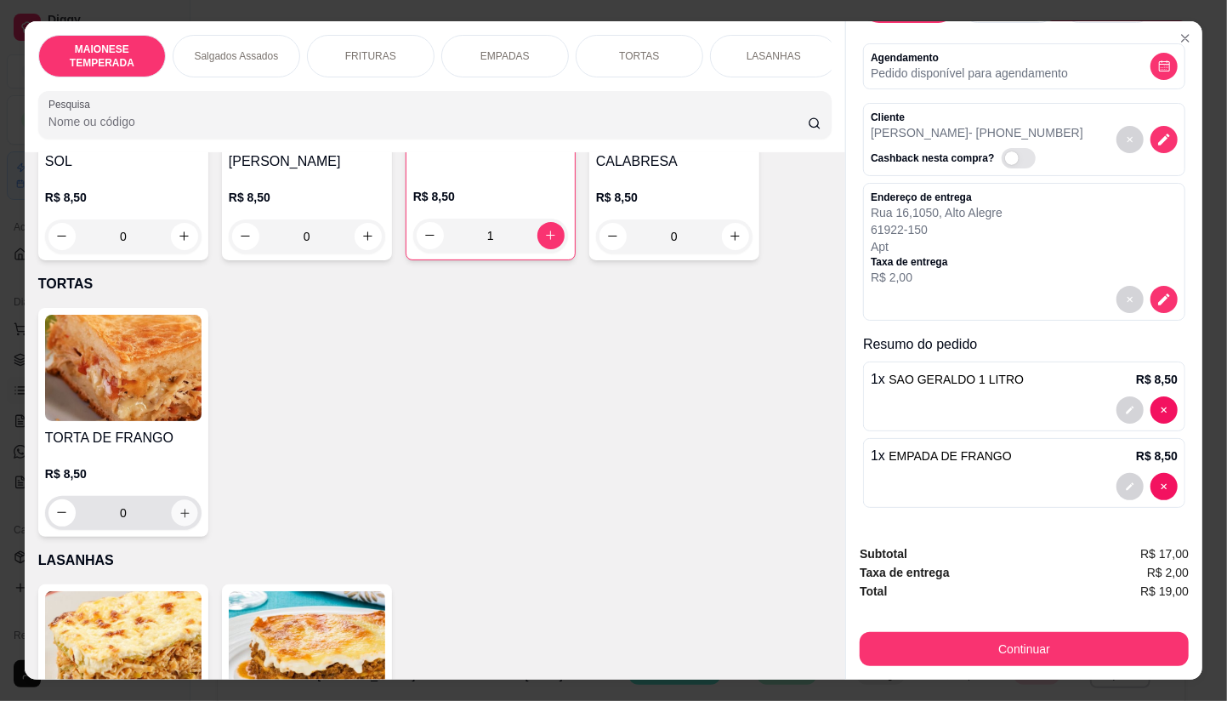
click at [179, 506] on icon "increase-product-quantity" at bounding box center [185, 512] width 13 height 13
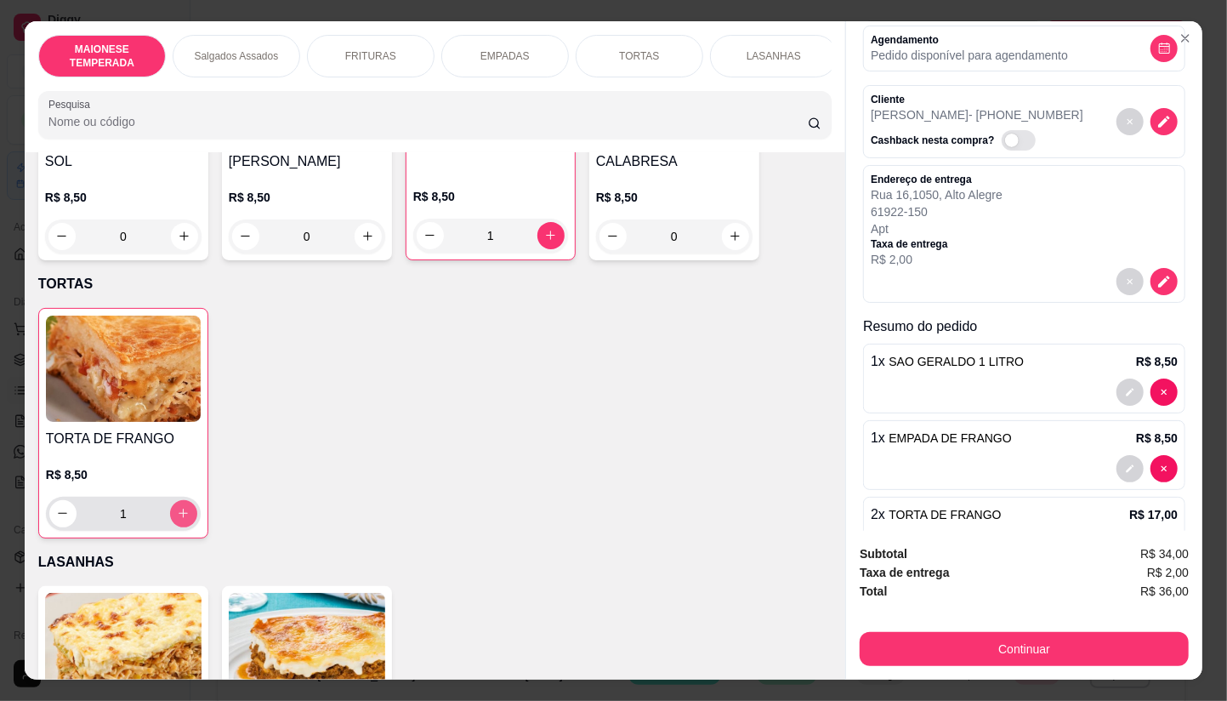
type input "2"
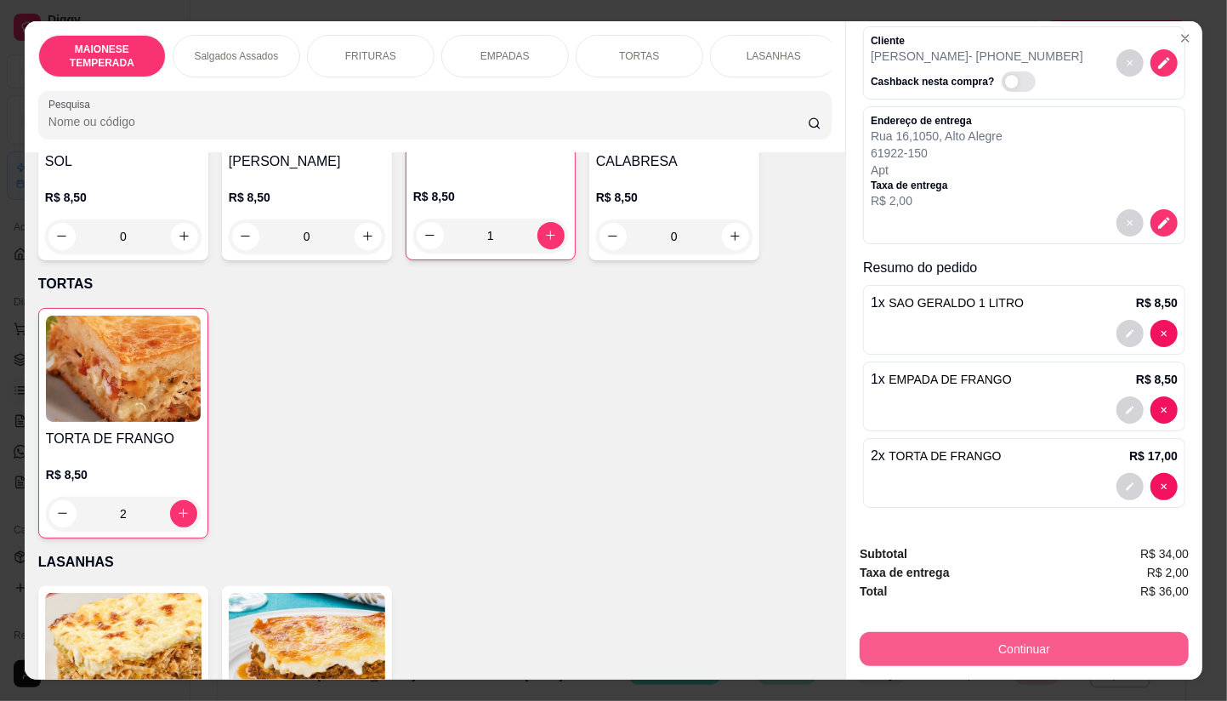
click at [936, 641] on button "Continuar" at bounding box center [1024, 649] width 329 height 34
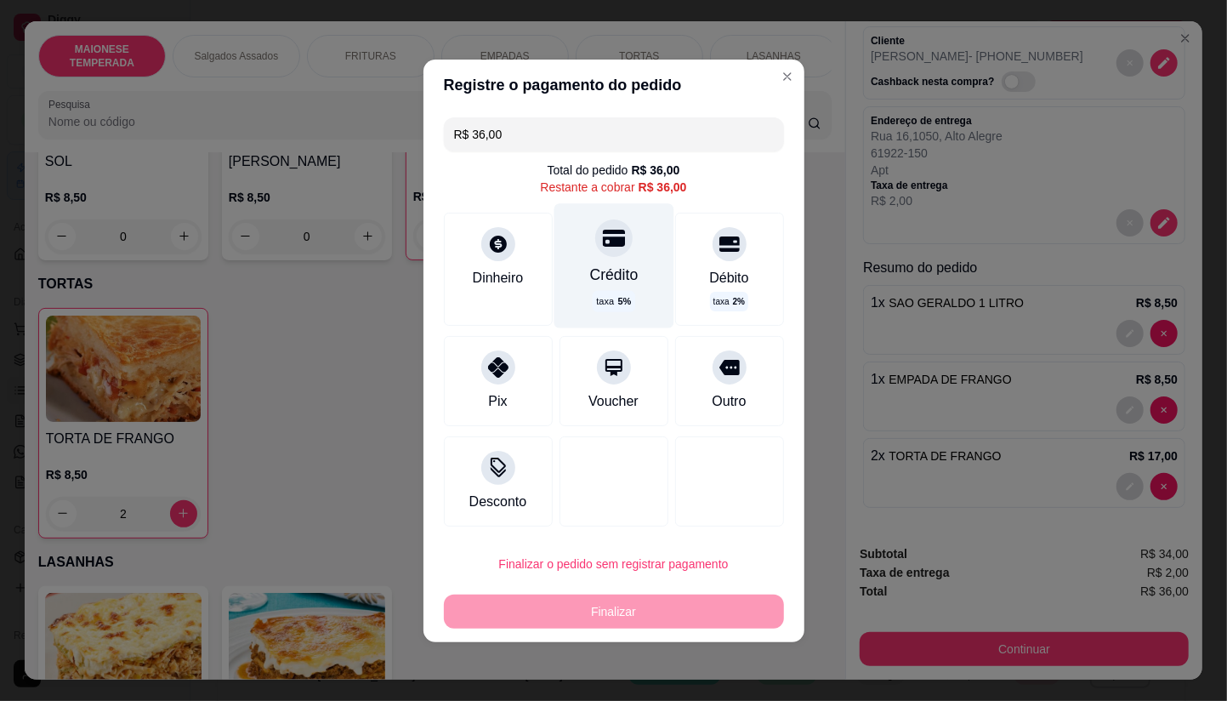
click at [615, 259] on div "Crédito taxa 5 %" at bounding box center [614, 265] width 120 height 124
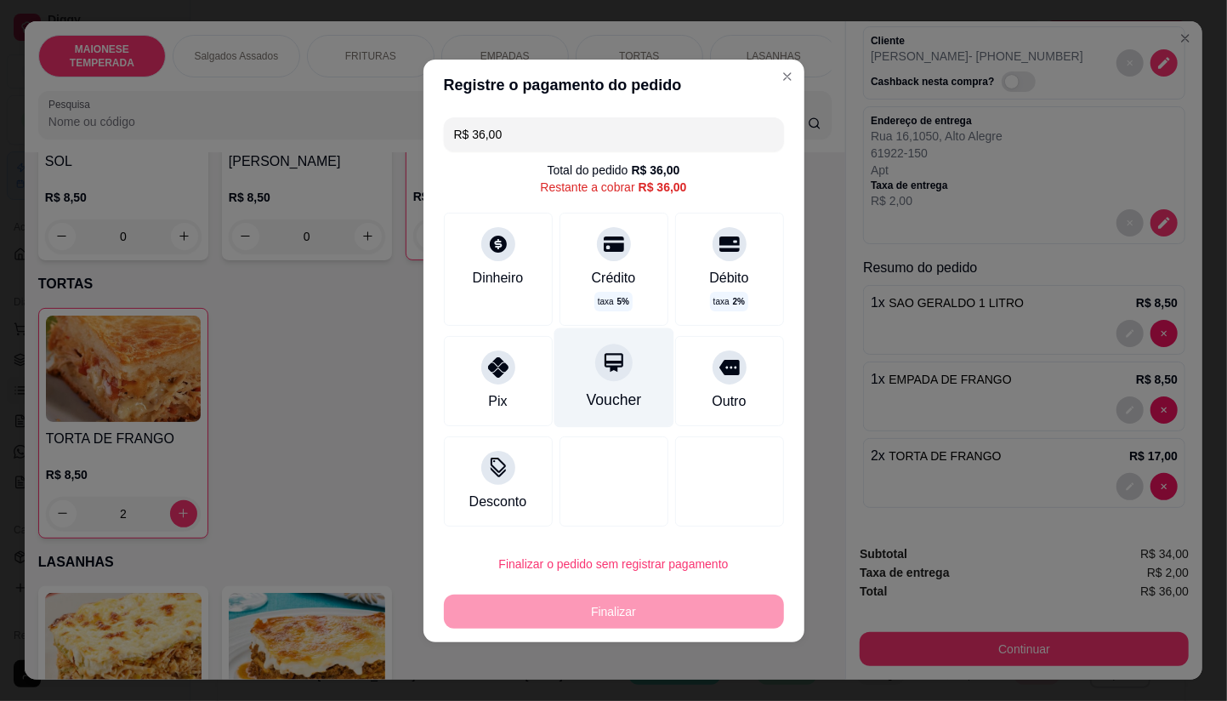
type input "R$ 0,00"
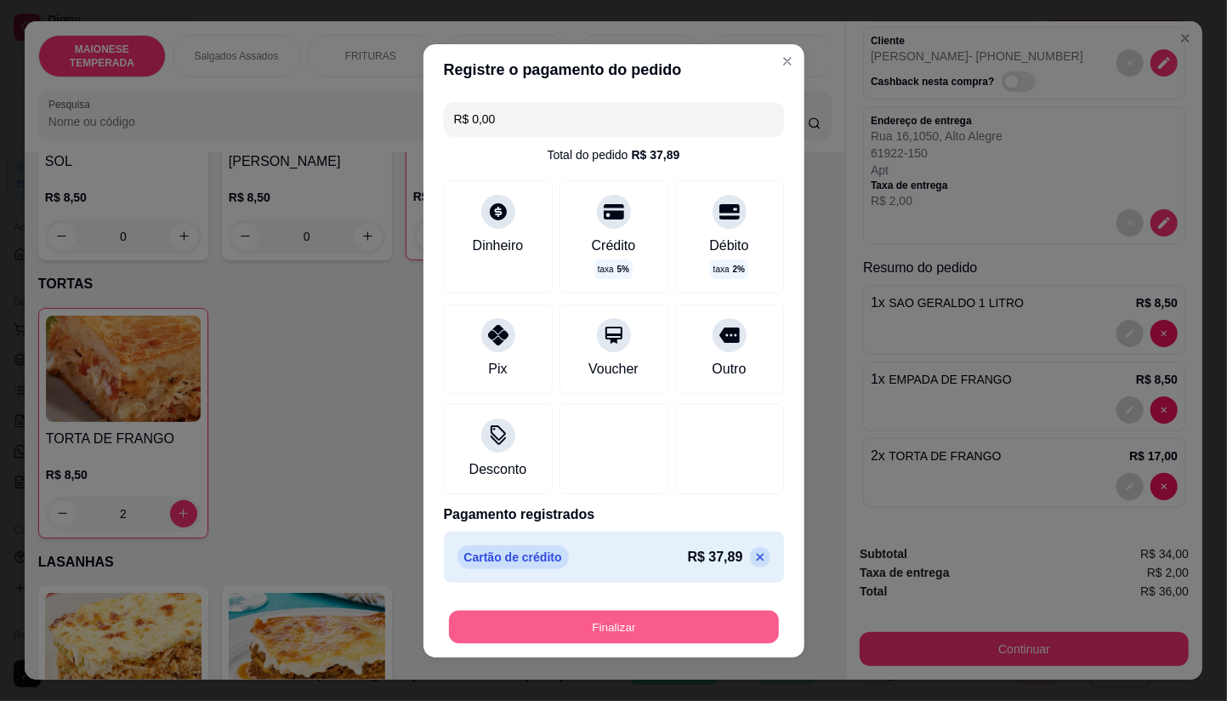
click at [679, 624] on button "Finalizar" at bounding box center [614, 626] width 330 height 33
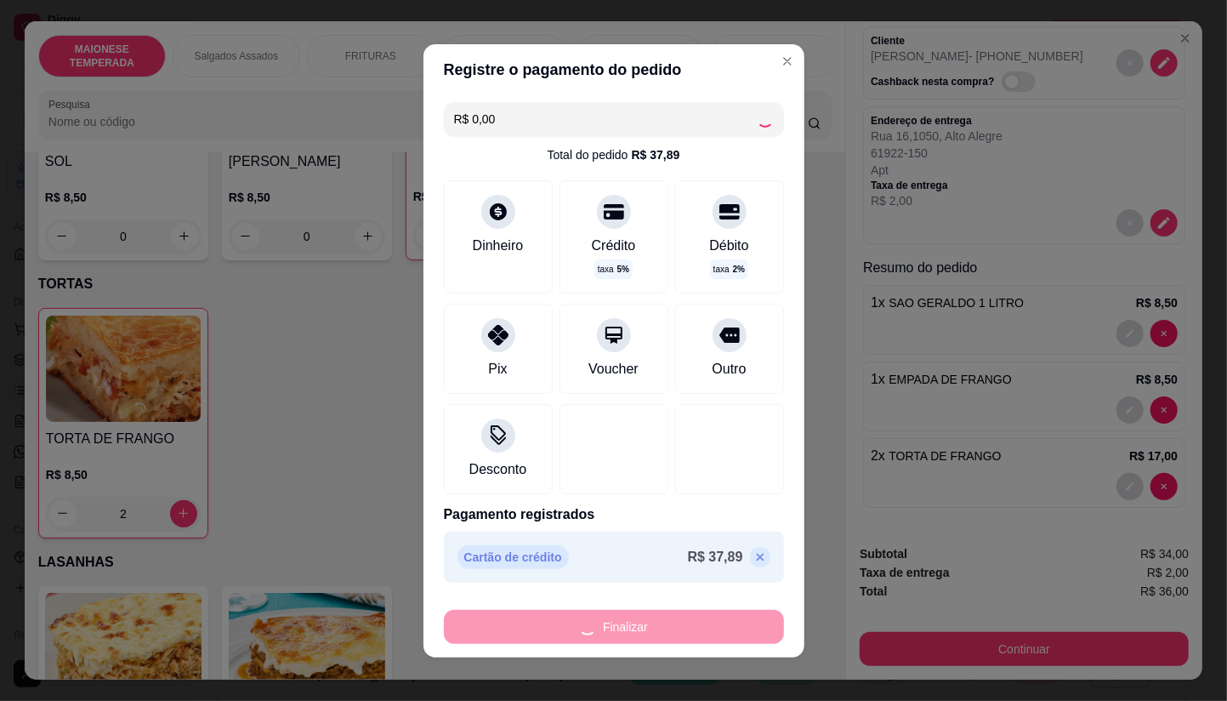
type input "0"
type input "-R$ 36,00"
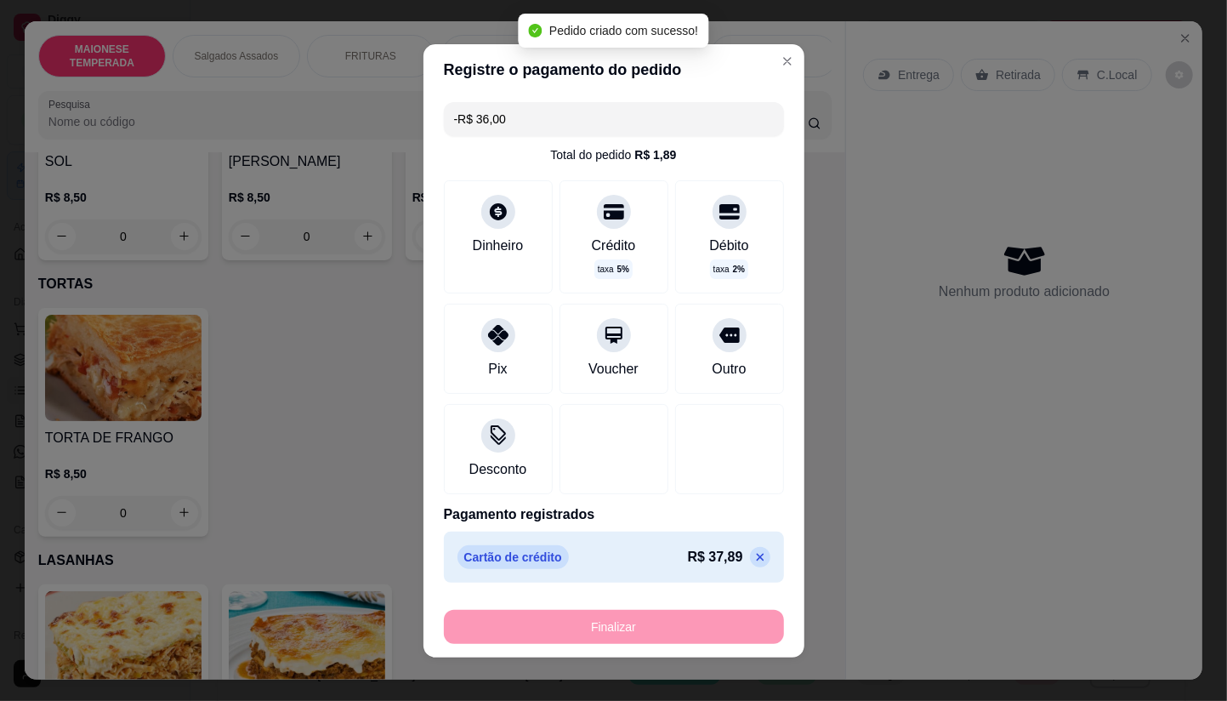
scroll to position [0, 0]
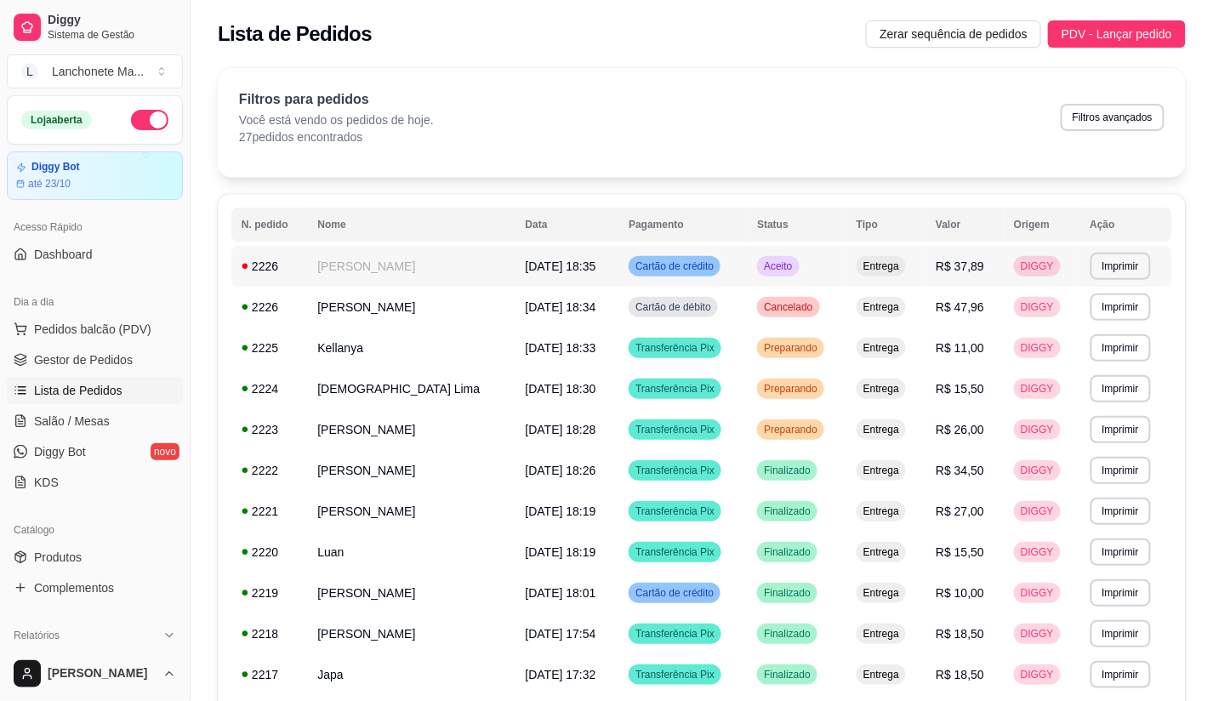
click at [829, 261] on td "Aceito" at bounding box center [796, 266] width 99 height 41
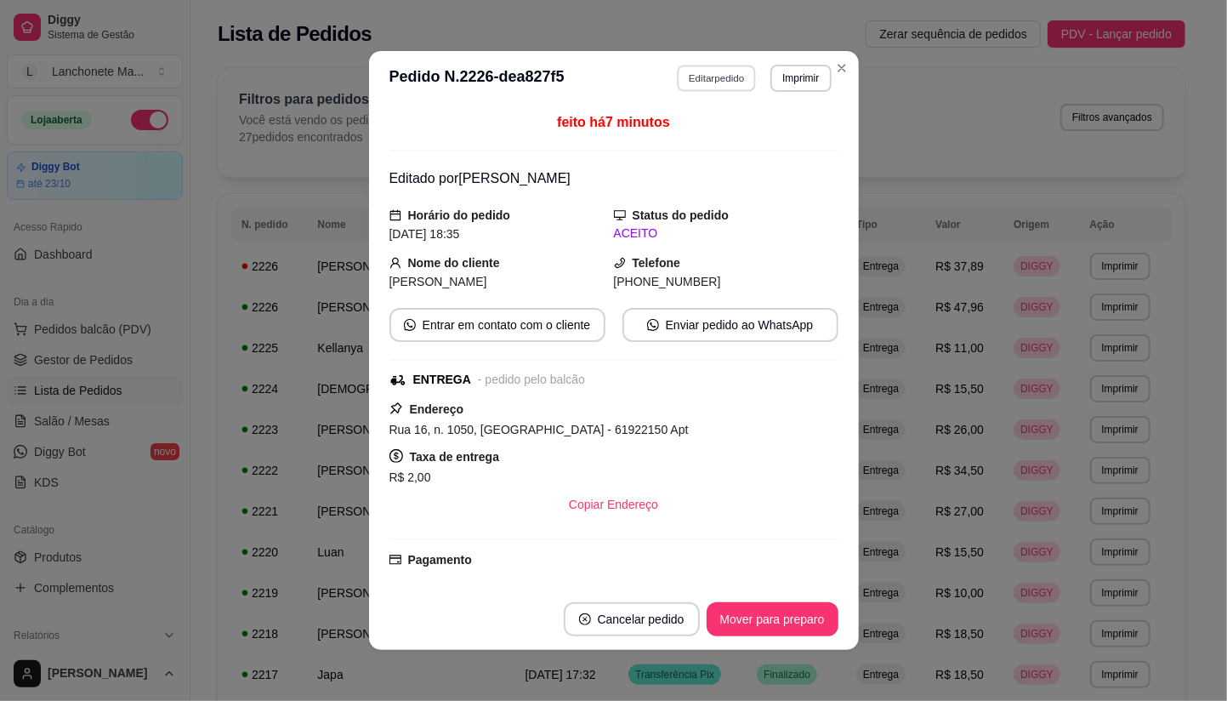
click at [727, 77] on button "Editar pedido" at bounding box center [716, 78] width 79 height 26
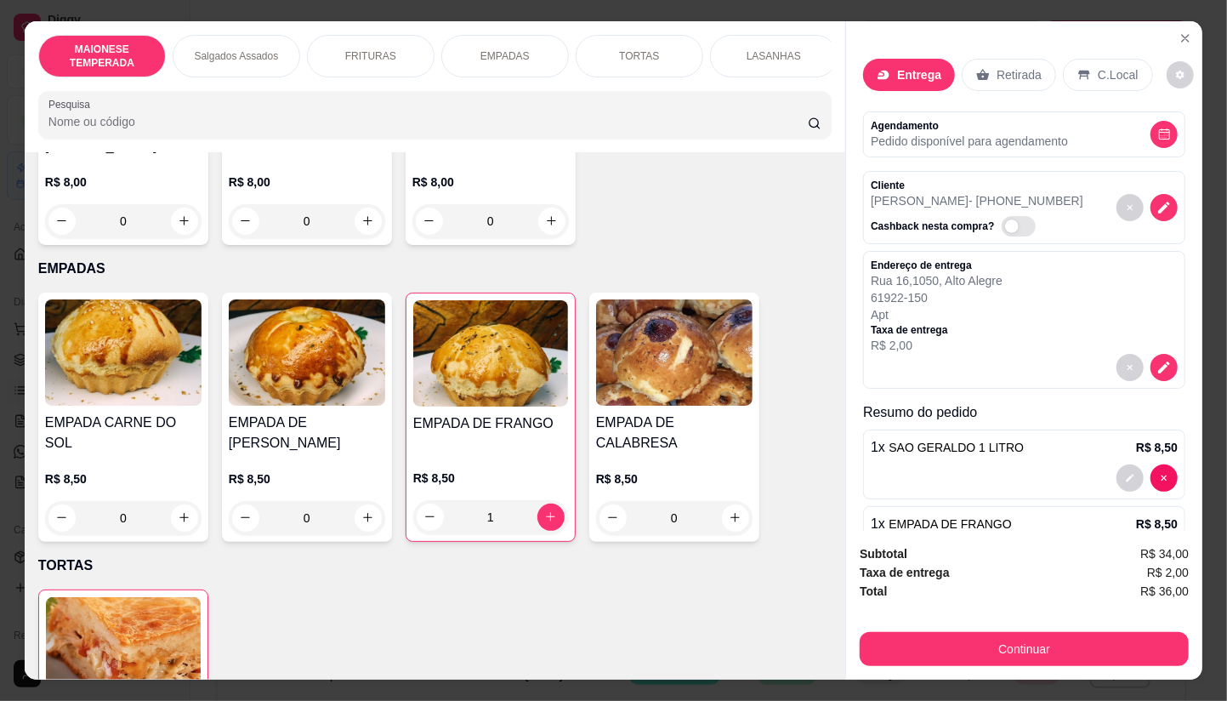
scroll to position [1701, 0]
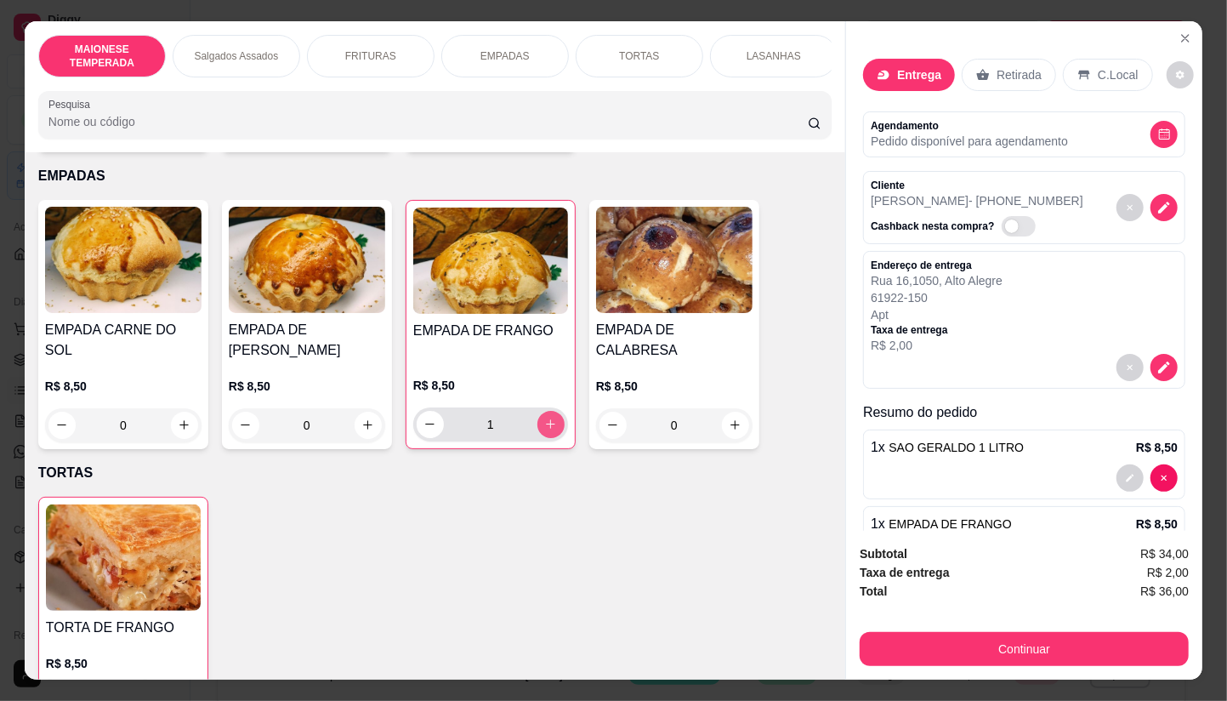
click at [545, 418] on icon "increase-product-quantity" at bounding box center [550, 424] width 13 height 13
type input "2"
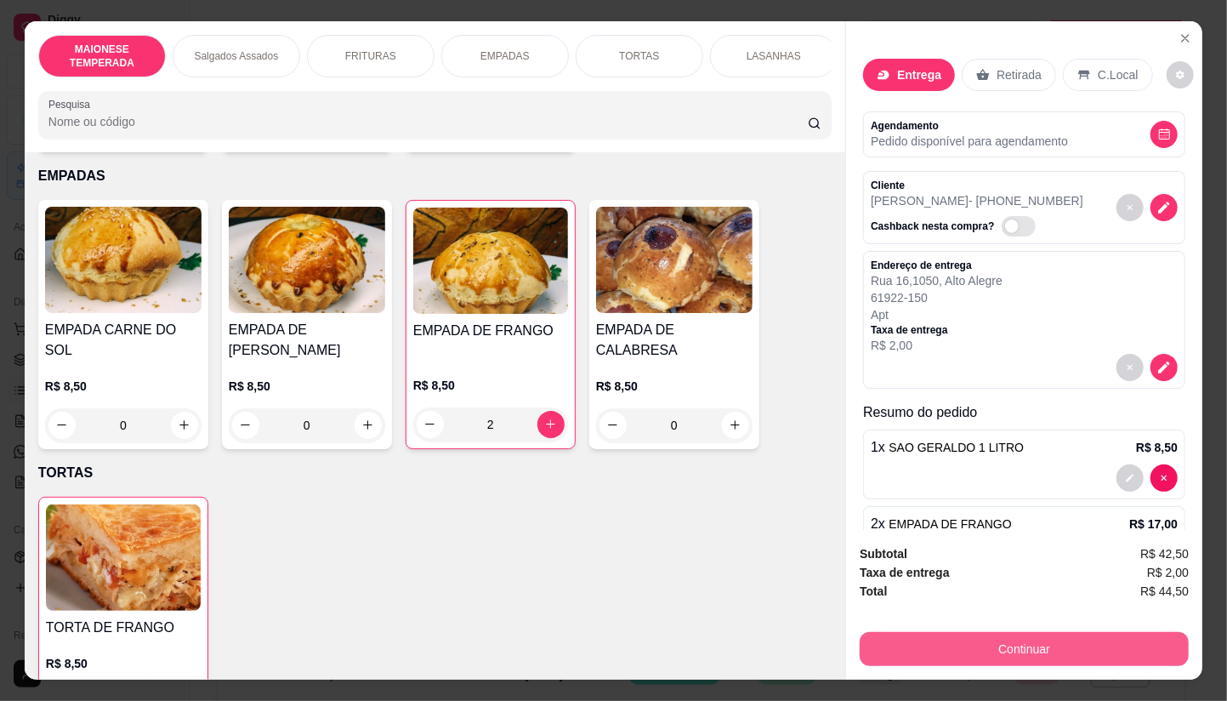
click at [1027, 639] on button "Continuar" at bounding box center [1024, 649] width 329 height 34
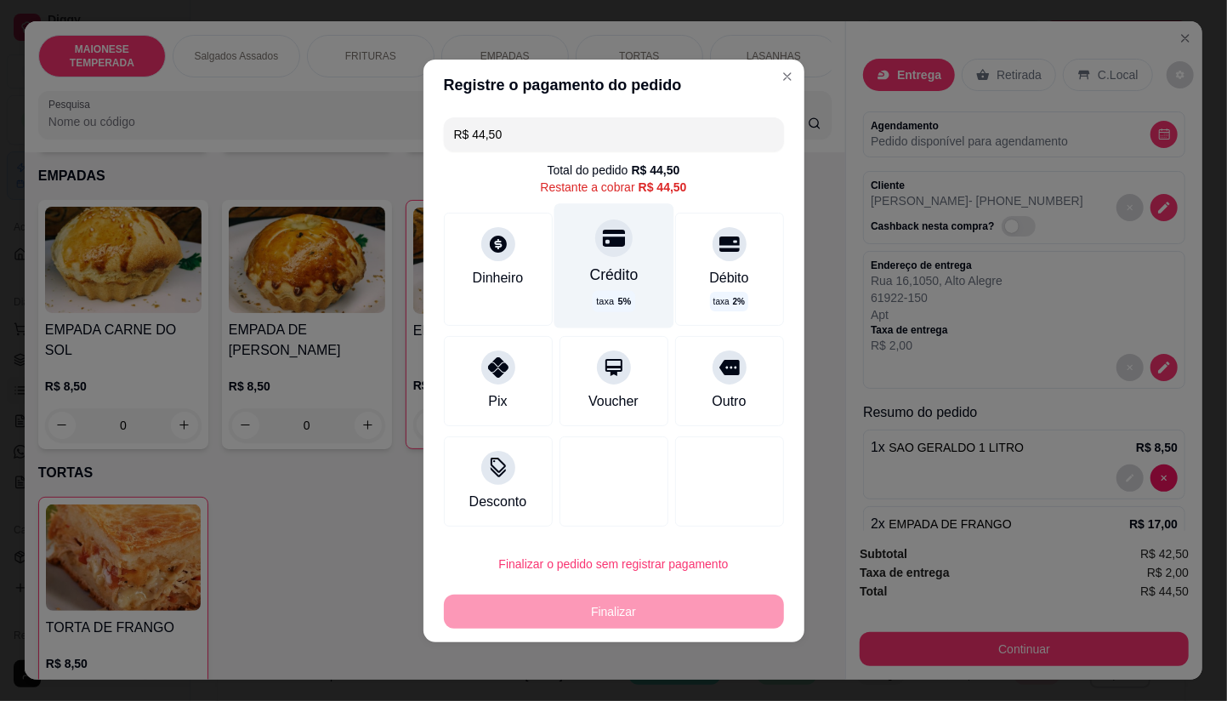
click at [608, 238] on icon at bounding box center [613, 238] width 22 height 17
type input "R$ 0,00"
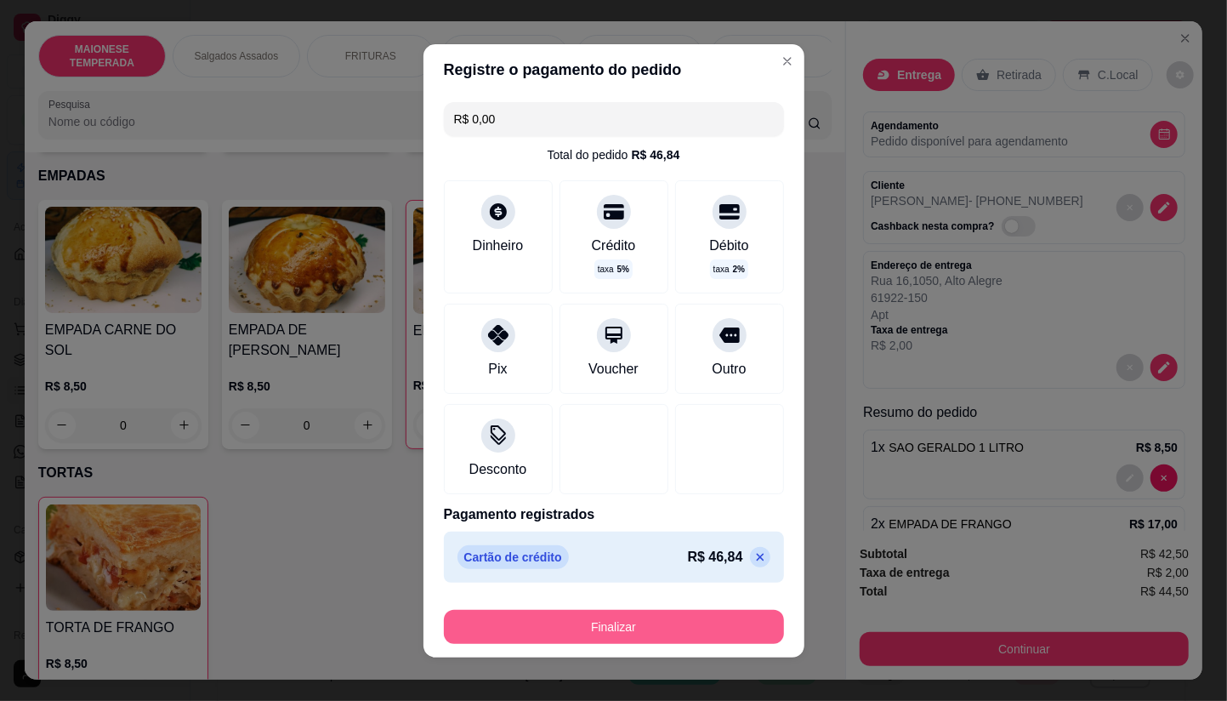
click at [676, 617] on button "Finalizar" at bounding box center [614, 627] width 340 height 34
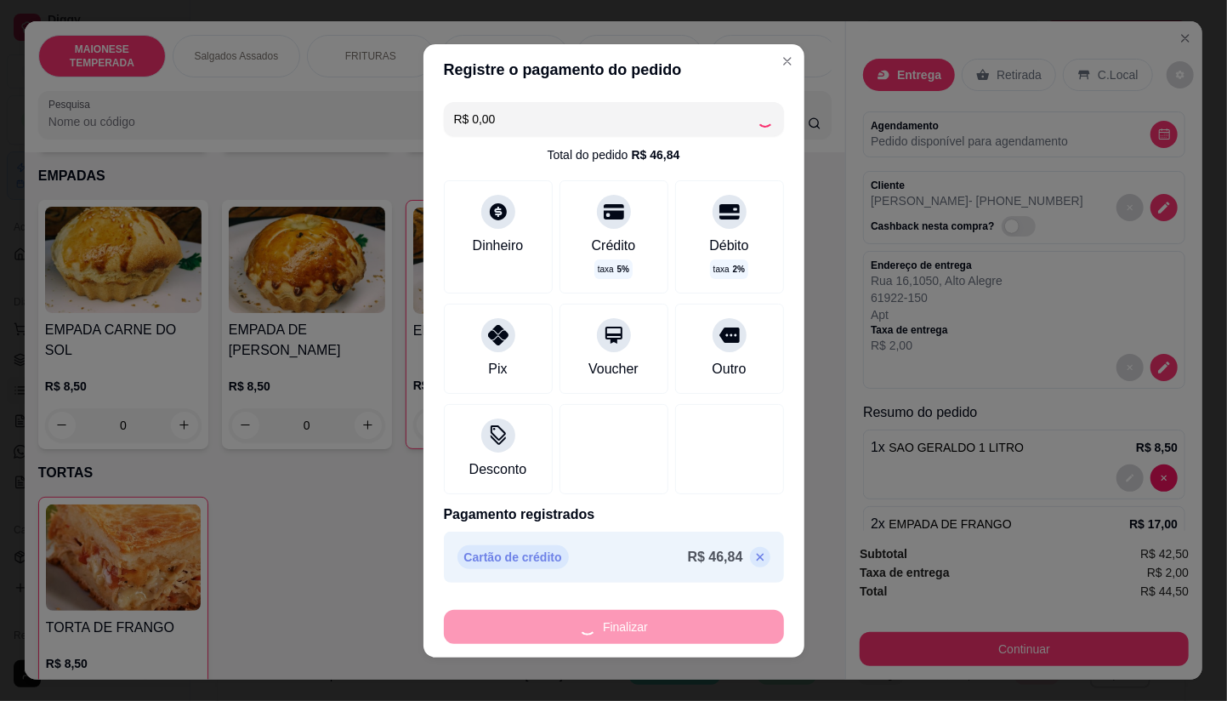
type input "0"
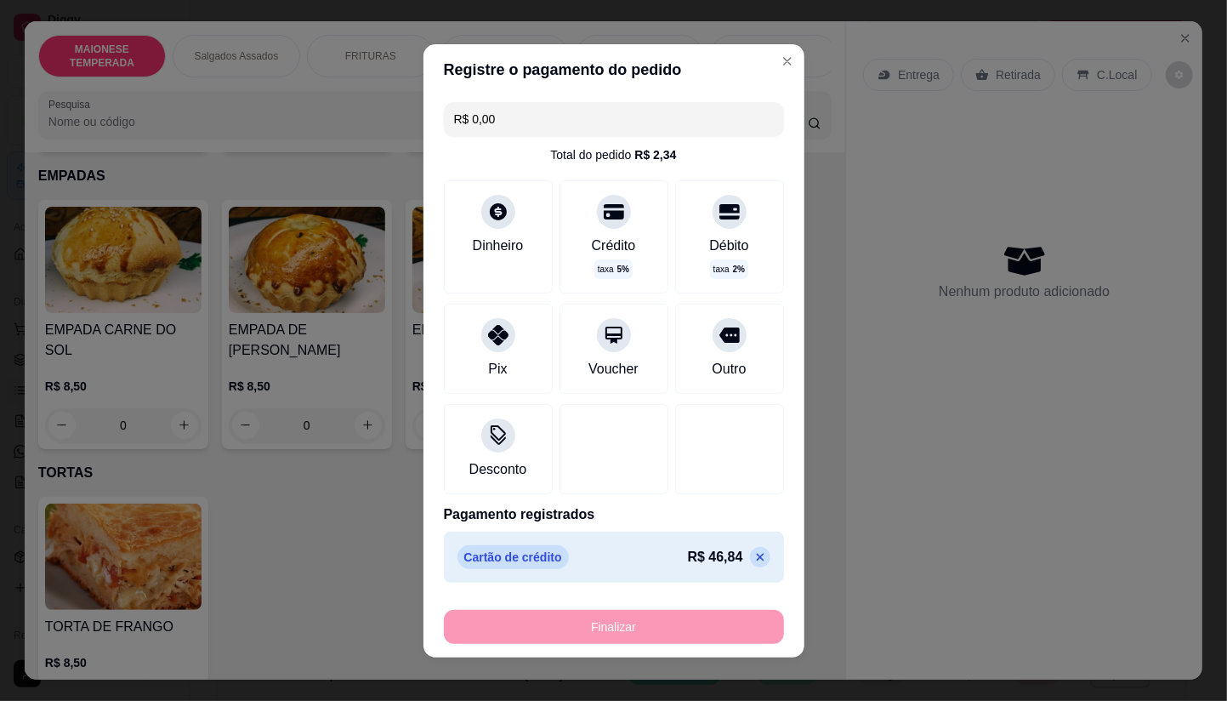
type input "-R$ 44,50"
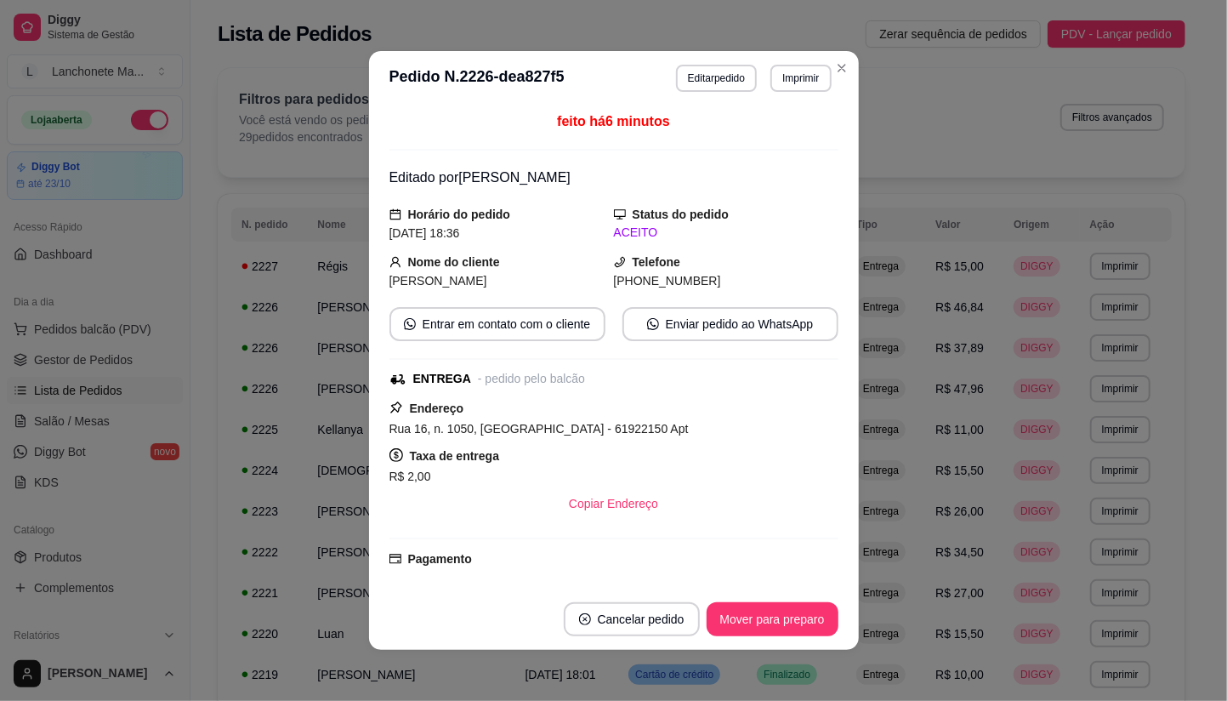
scroll to position [0, 0]
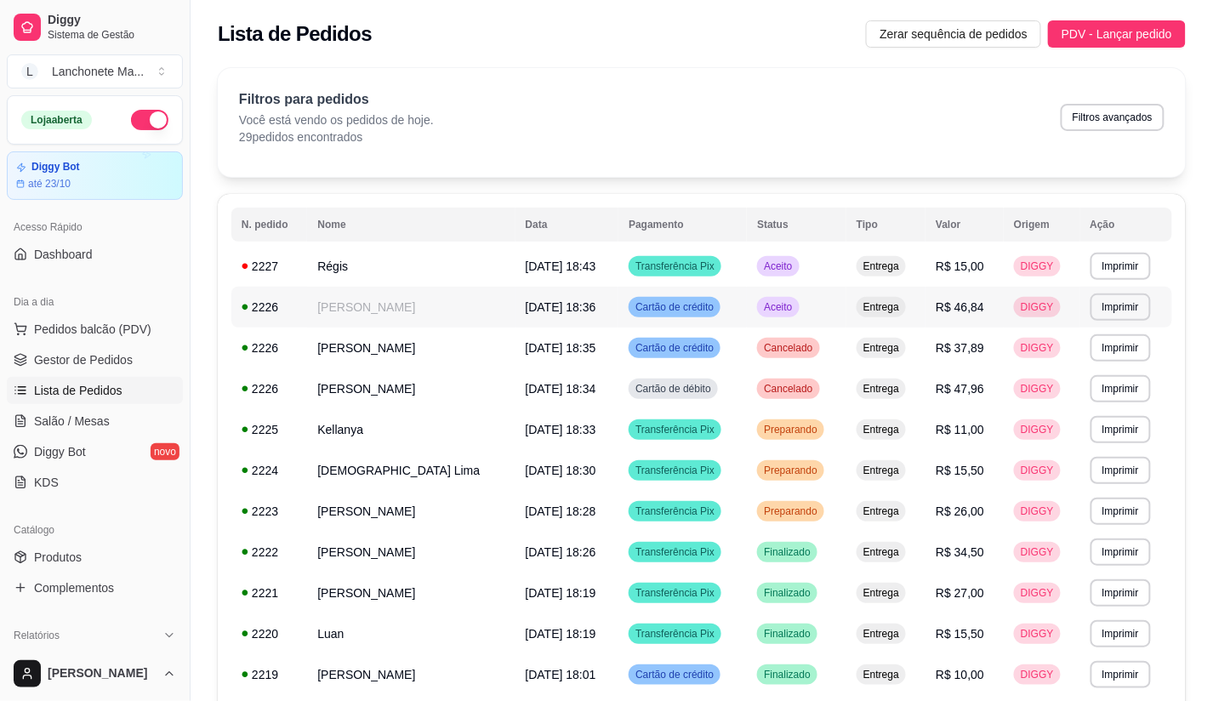
click at [794, 293] on td "Aceito" at bounding box center [796, 307] width 99 height 41
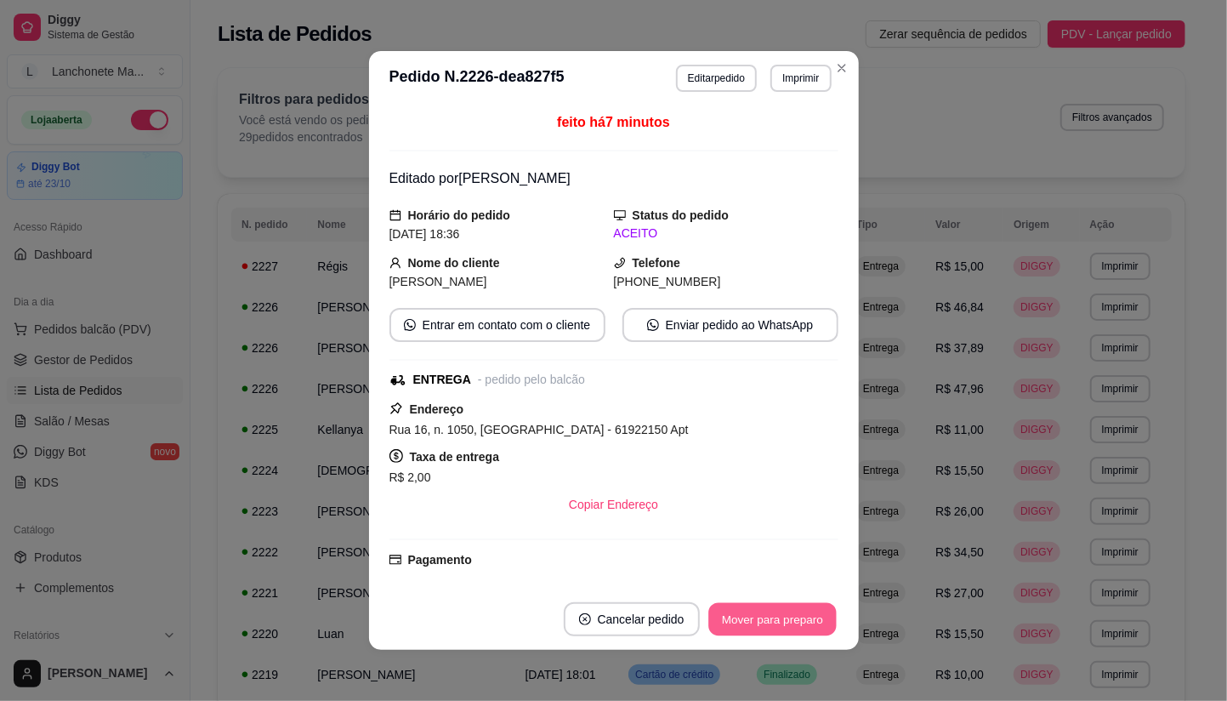
click at [808, 614] on button "Mover para preparo" at bounding box center [772, 619] width 128 height 33
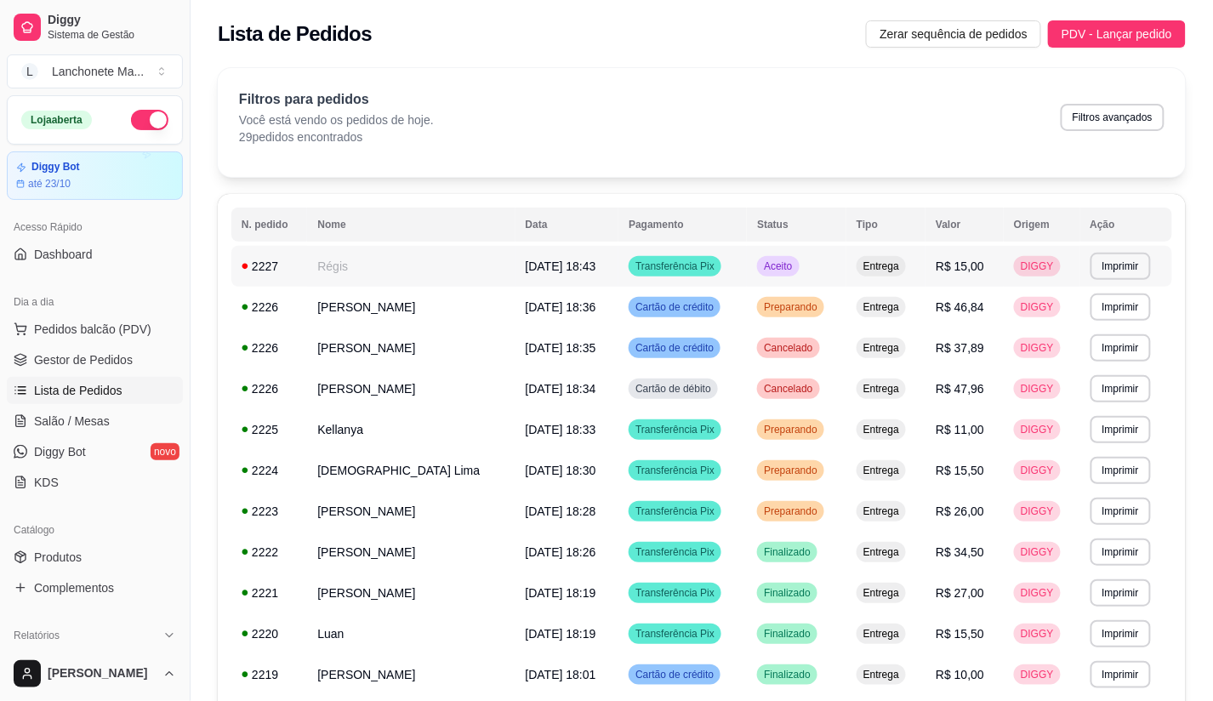
click at [819, 268] on td "Aceito" at bounding box center [796, 266] width 99 height 41
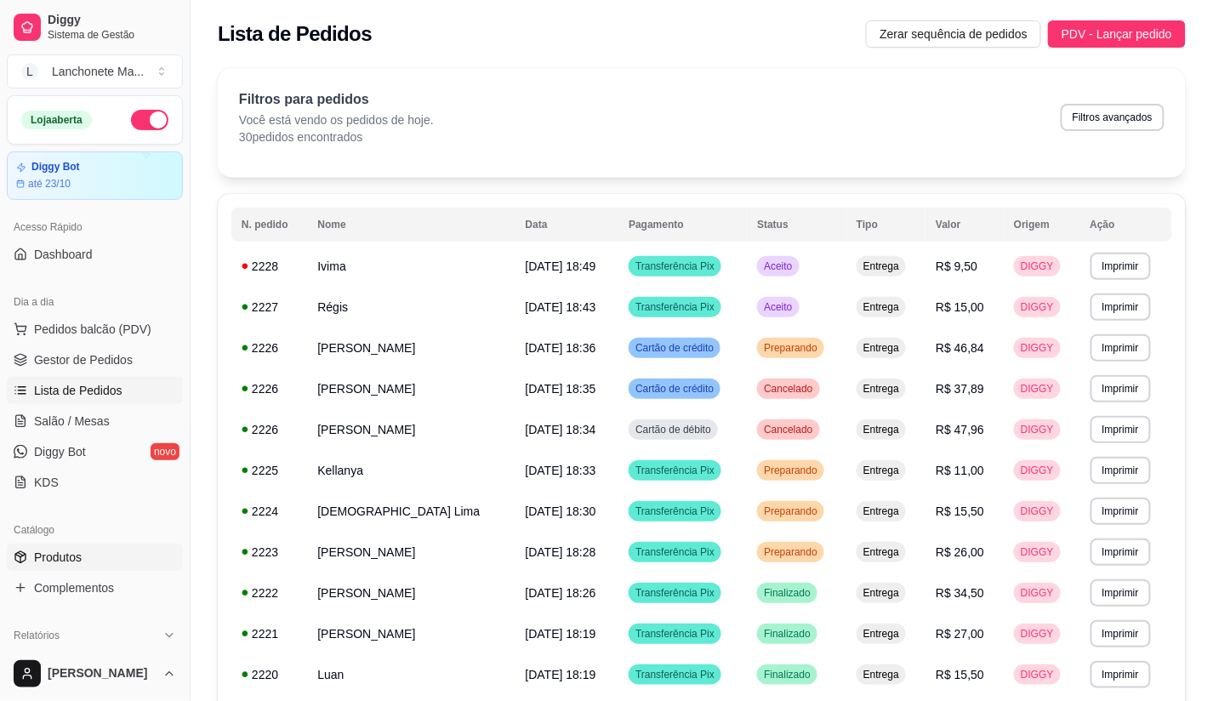
click at [65, 566] on link "Produtos" at bounding box center [95, 556] width 176 height 27
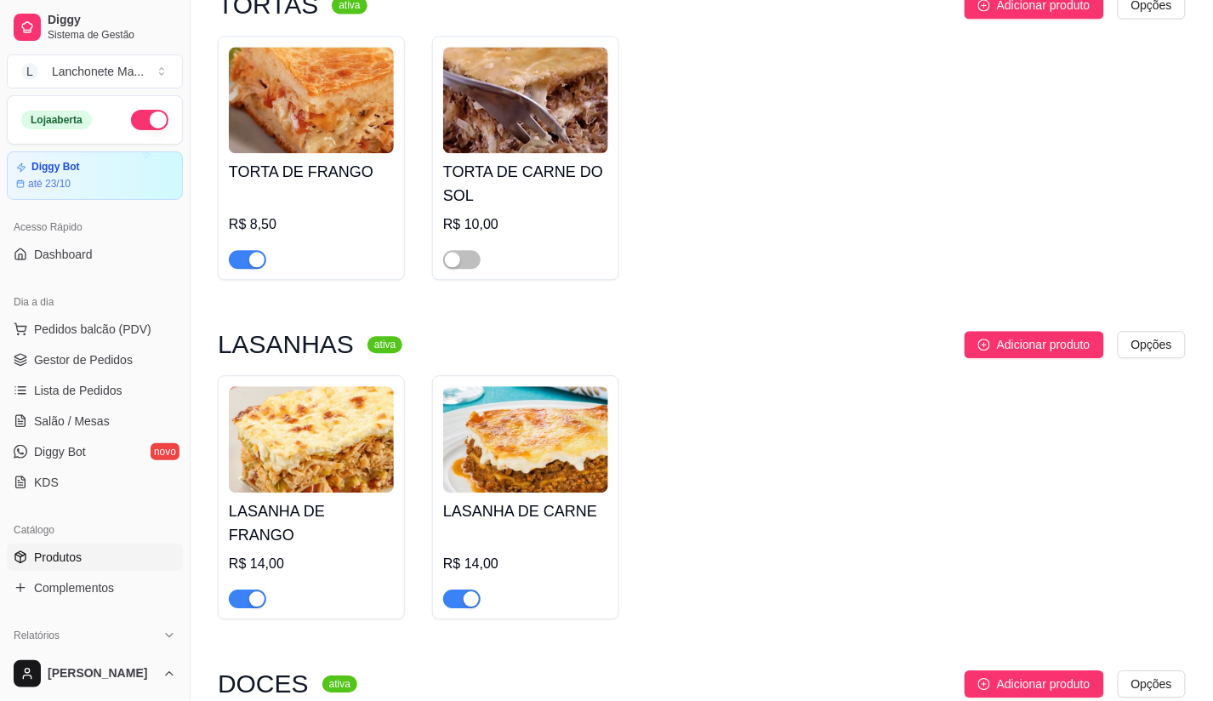
scroll to position [4818, 0]
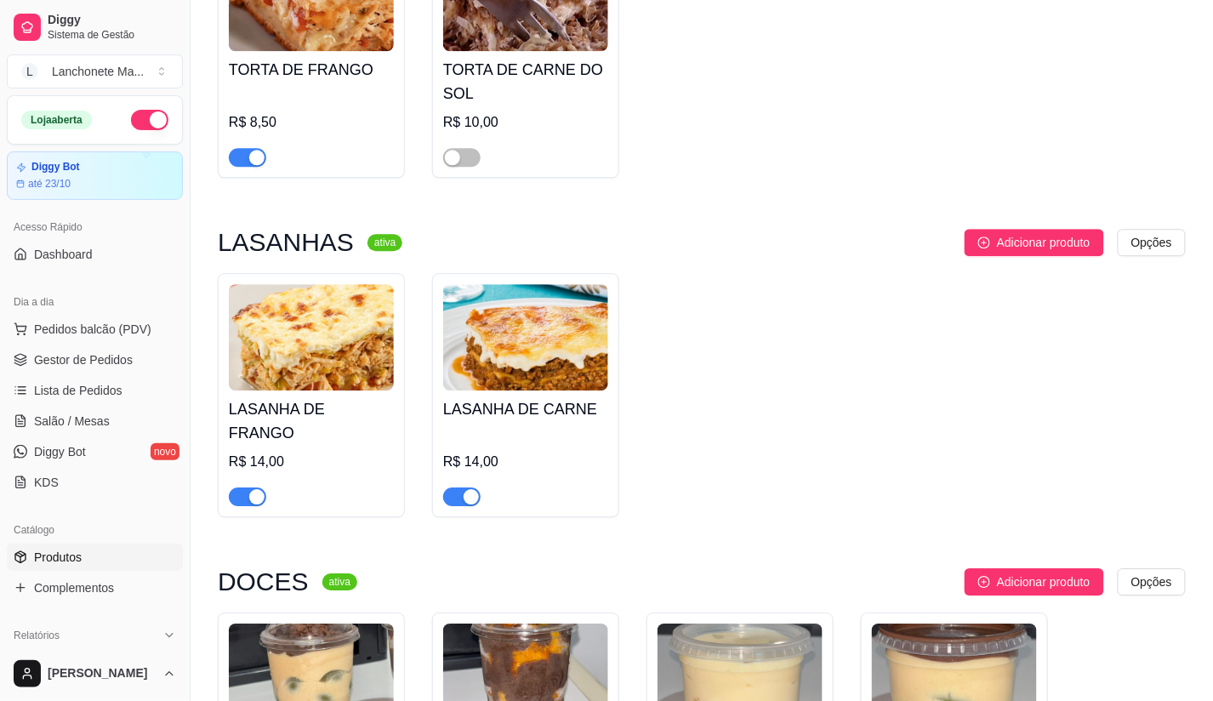
click at [251, 489] on div "button" at bounding box center [256, 496] width 15 height 15
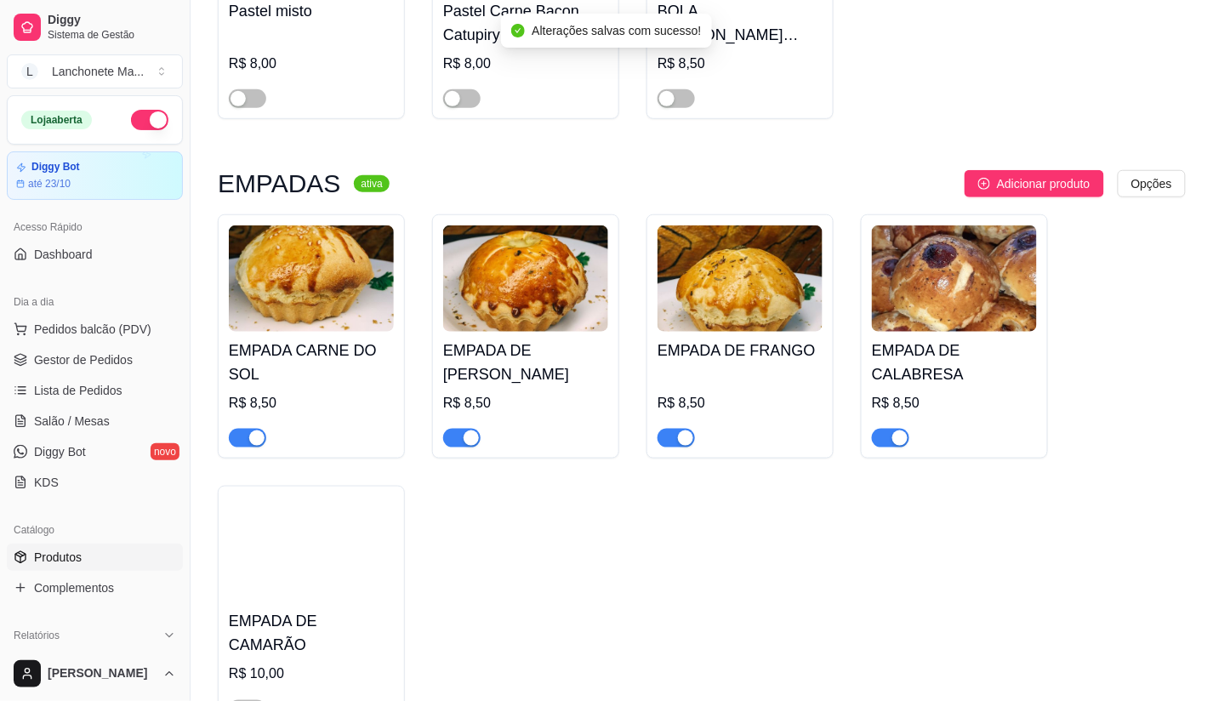
scroll to position [3873, 0]
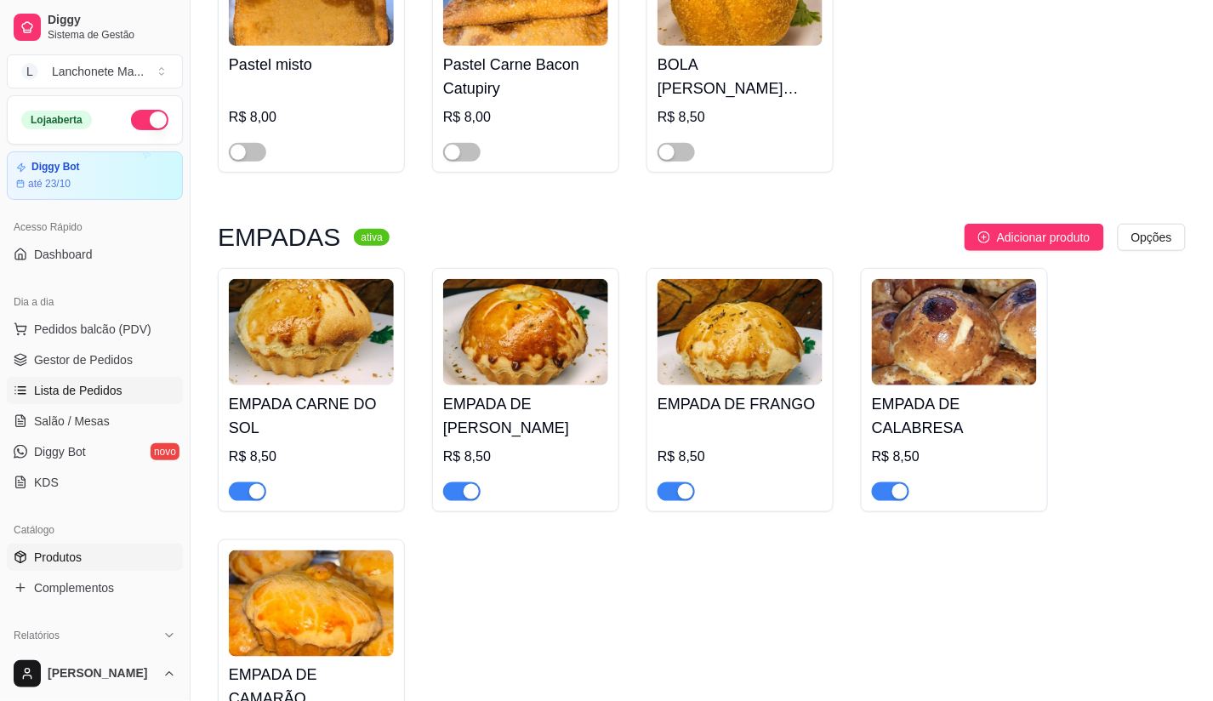
click at [74, 391] on span "Lista de Pedidos" at bounding box center [78, 390] width 88 height 17
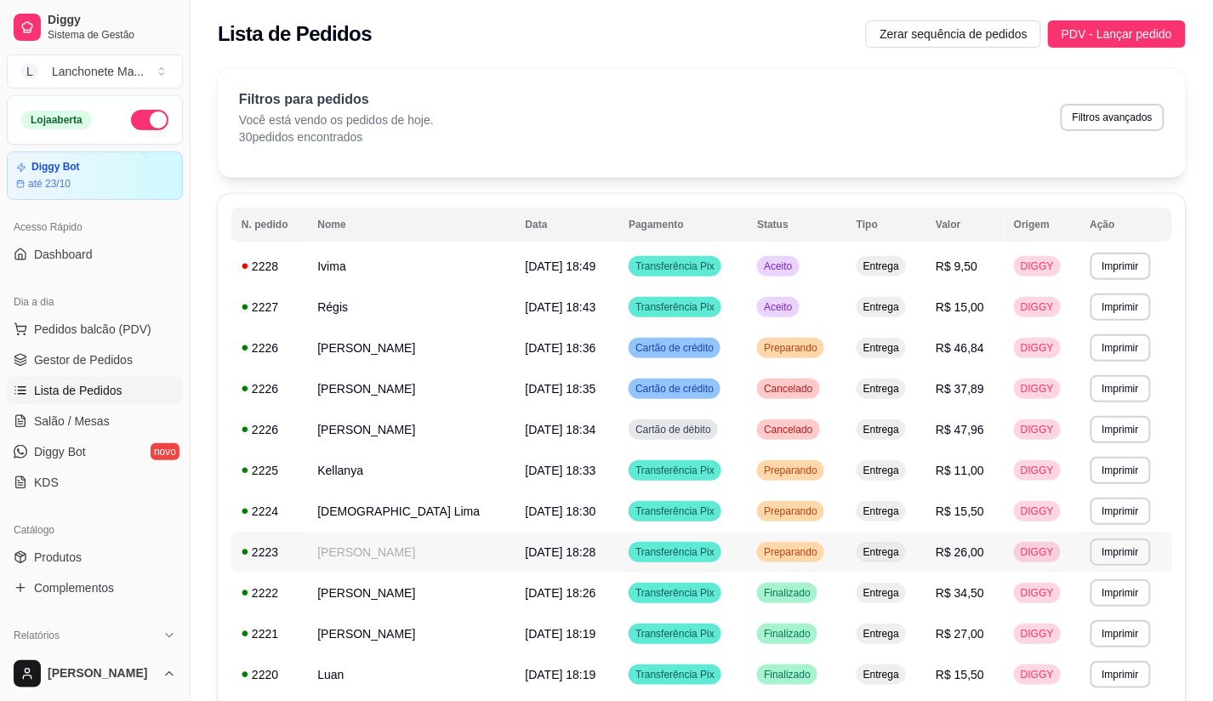
click at [816, 549] on span "Preparando" at bounding box center [790, 552] width 60 height 14
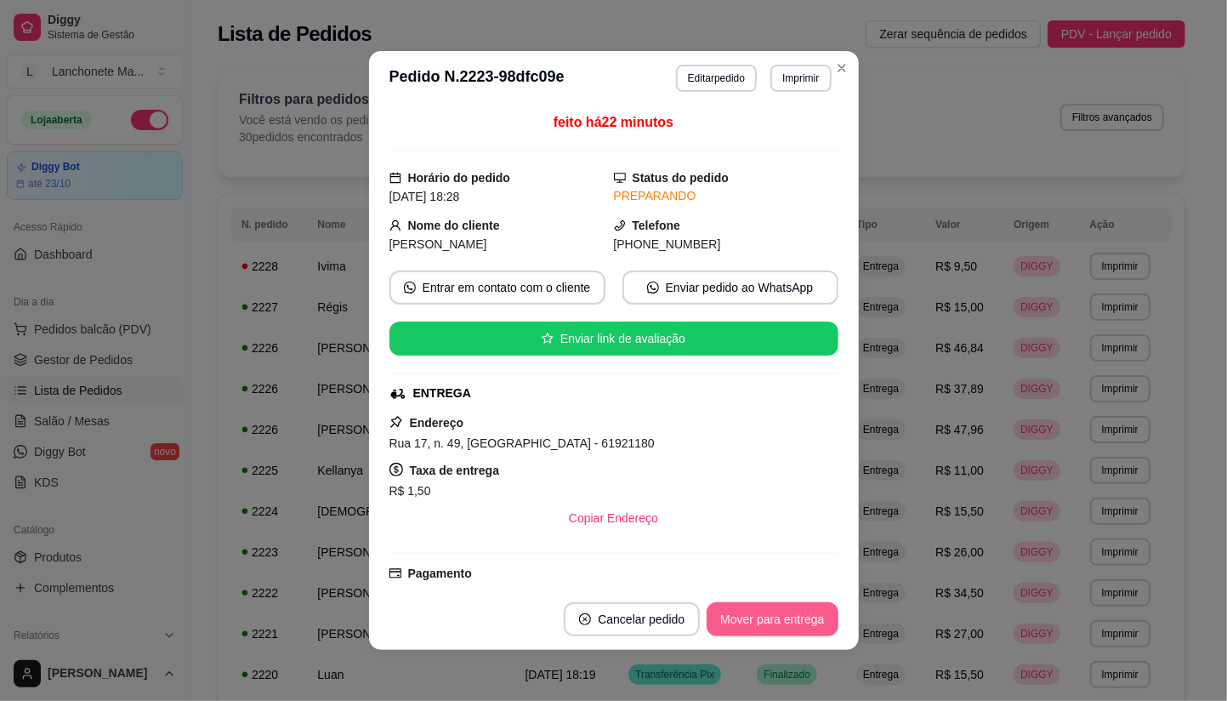
click at [784, 616] on button "Mover para entrega" at bounding box center [772, 619] width 131 height 34
click at [787, 622] on button "Mover para finalizado" at bounding box center [767, 619] width 141 height 34
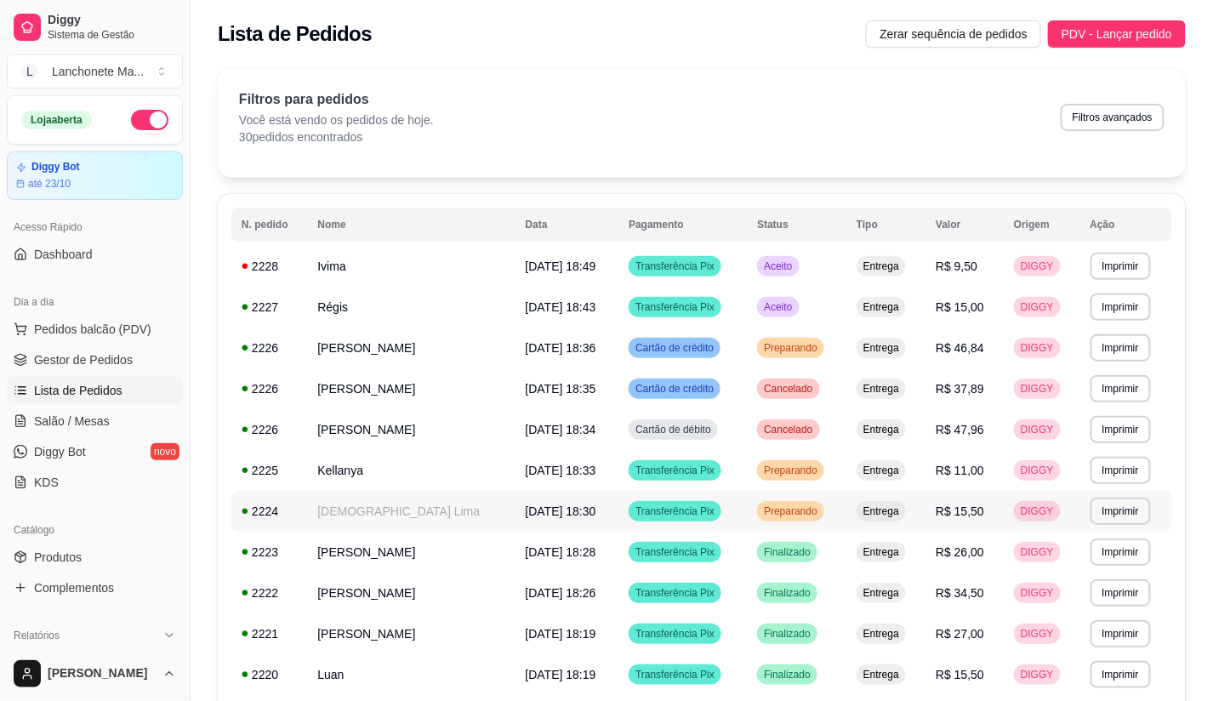
click at [783, 507] on span "Preparando" at bounding box center [790, 511] width 60 height 14
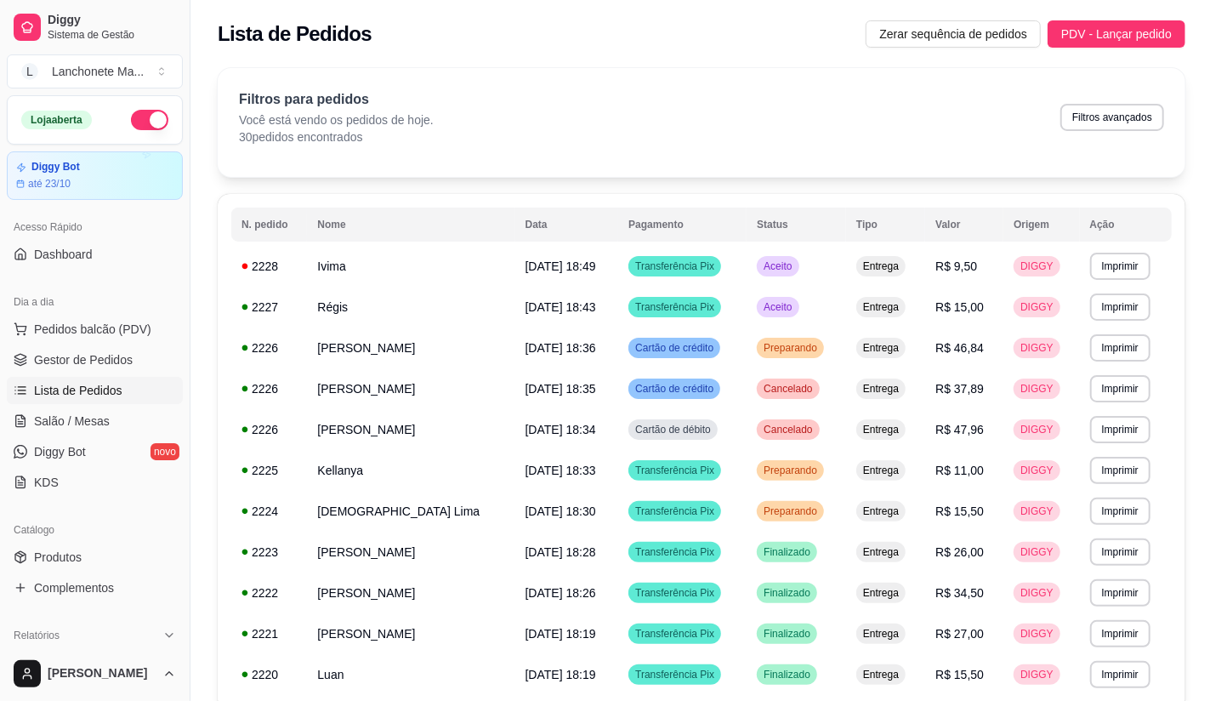
click at [795, 631] on button "Mover para entrega" at bounding box center [772, 619] width 131 height 34
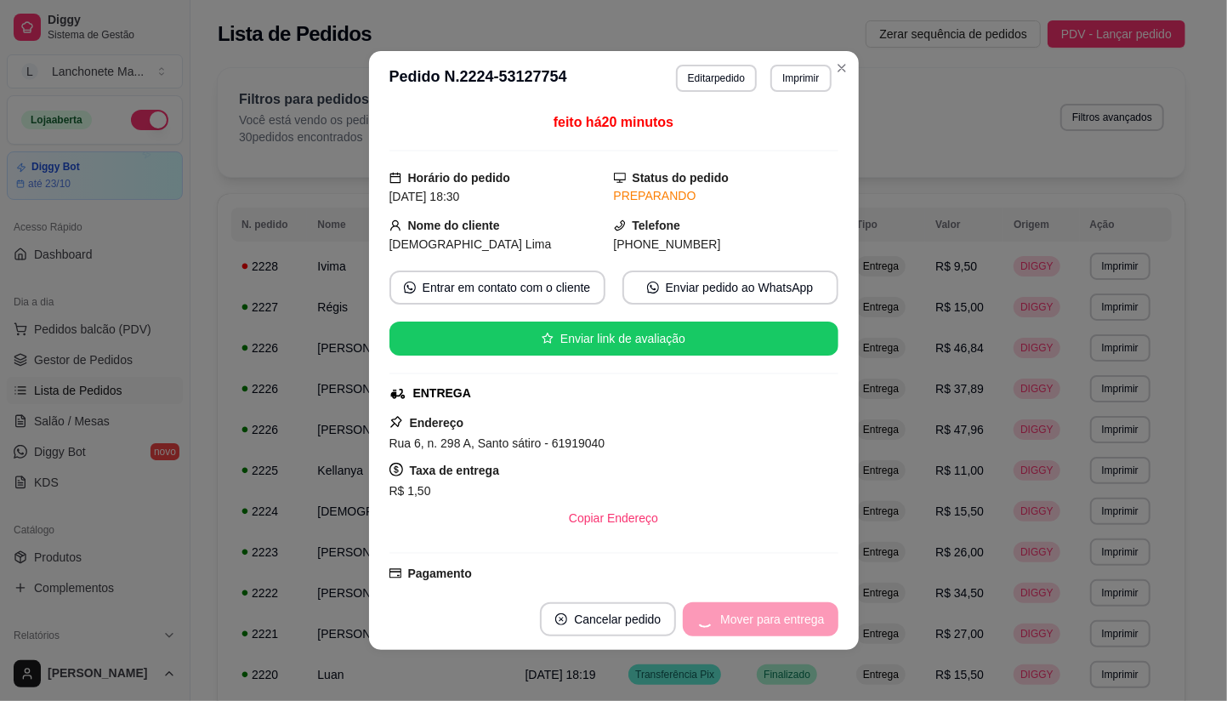
click at [795, 631] on div "Mover para entrega" at bounding box center [760, 619] width 155 height 34
click at [795, 631] on div "Mover para finalizado" at bounding box center [755, 619] width 165 height 34
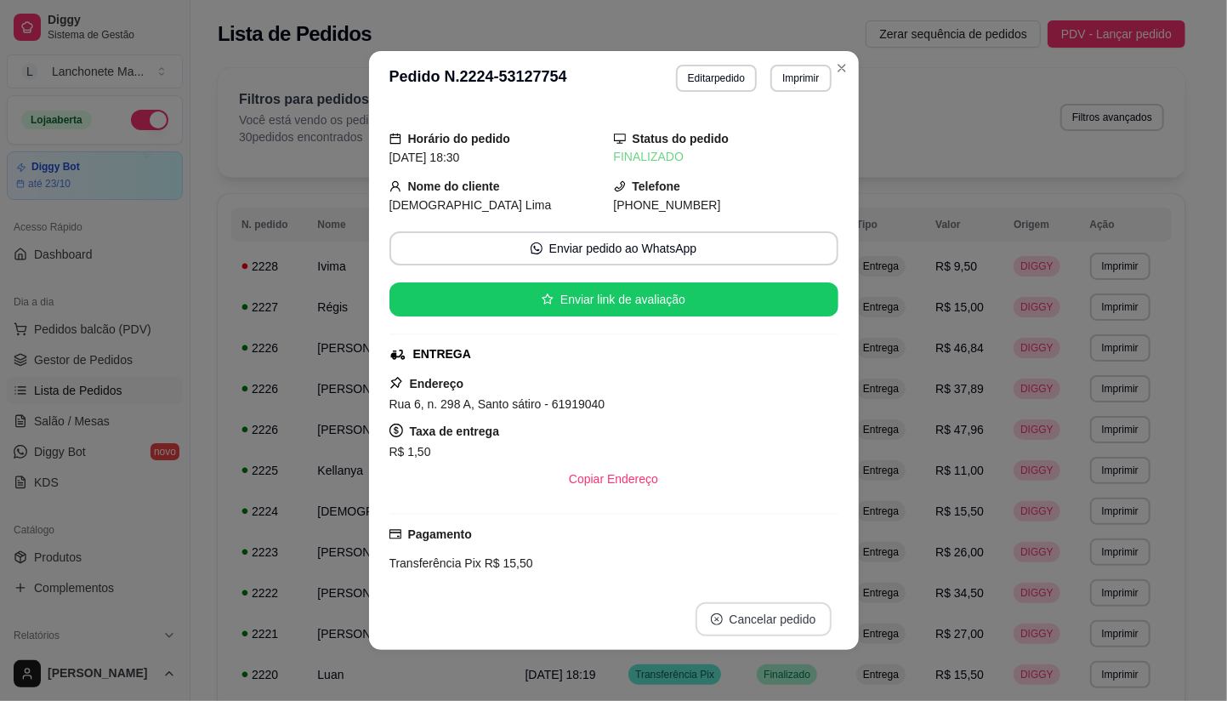
click at [795, 631] on button "Cancelar pedido" at bounding box center [764, 619] width 136 height 34
click at [795, 631] on button "Cancelar pedido" at bounding box center [763, 619] width 132 height 33
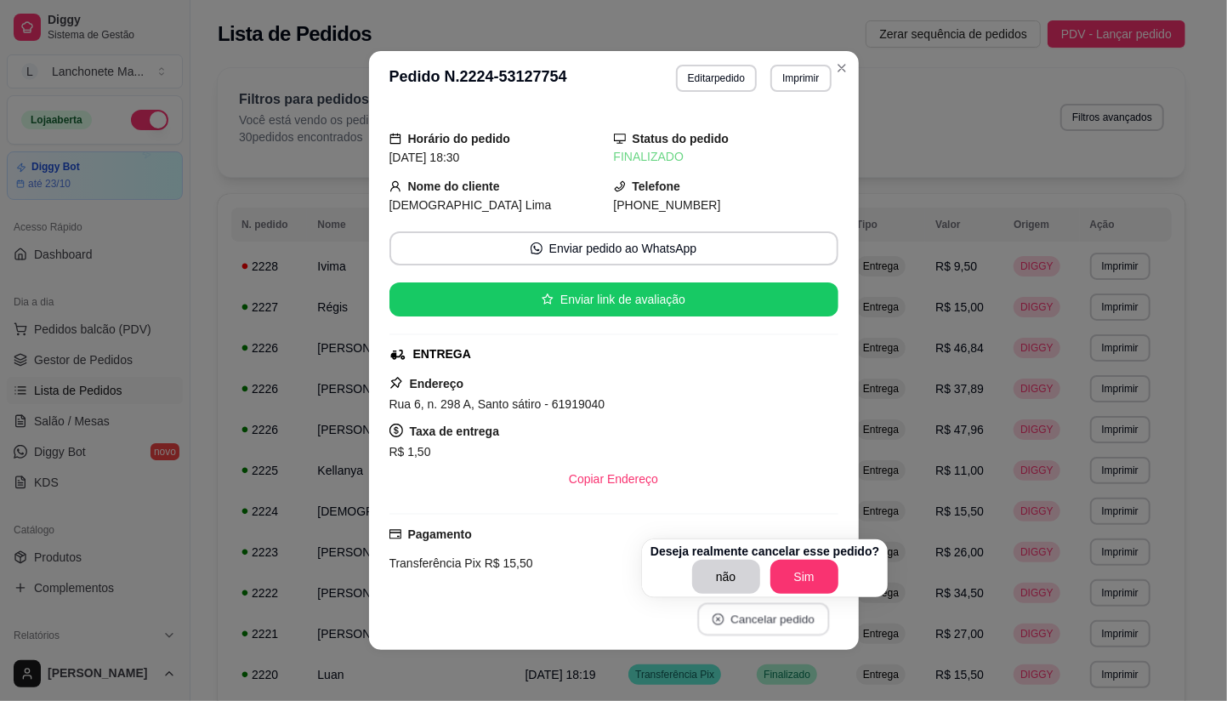
click at [795, 631] on button "Cancelar pedido" at bounding box center [763, 619] width 132 height 33
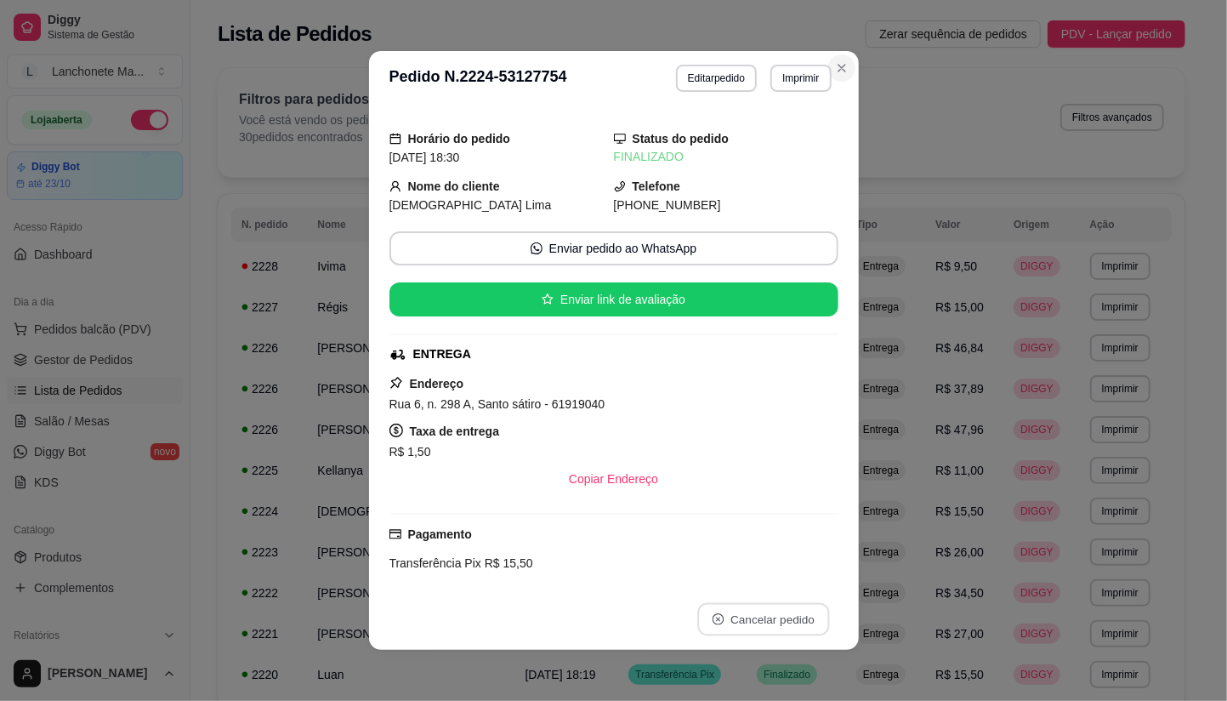
click at [840, 74] on icon "Close" at bounding box center [842, 68] width 14 height 14
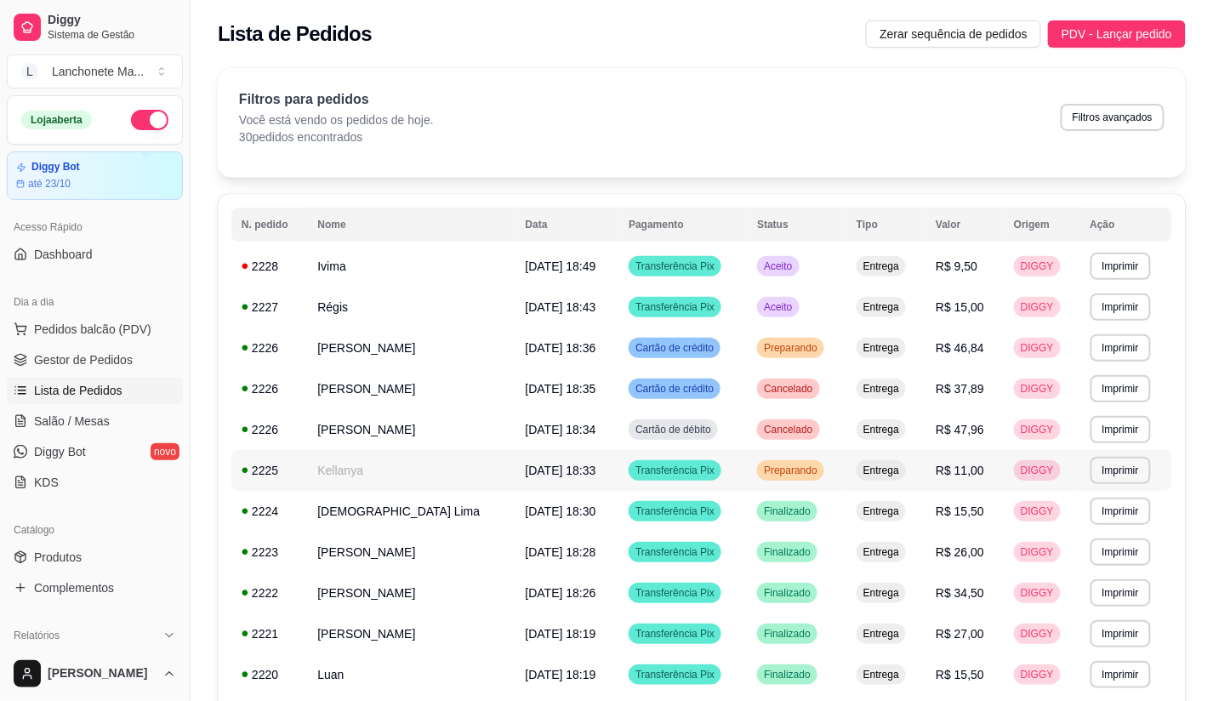
click at [776, 474] on span "Preparando" at bounding box center [790, 470] width 60 height 14
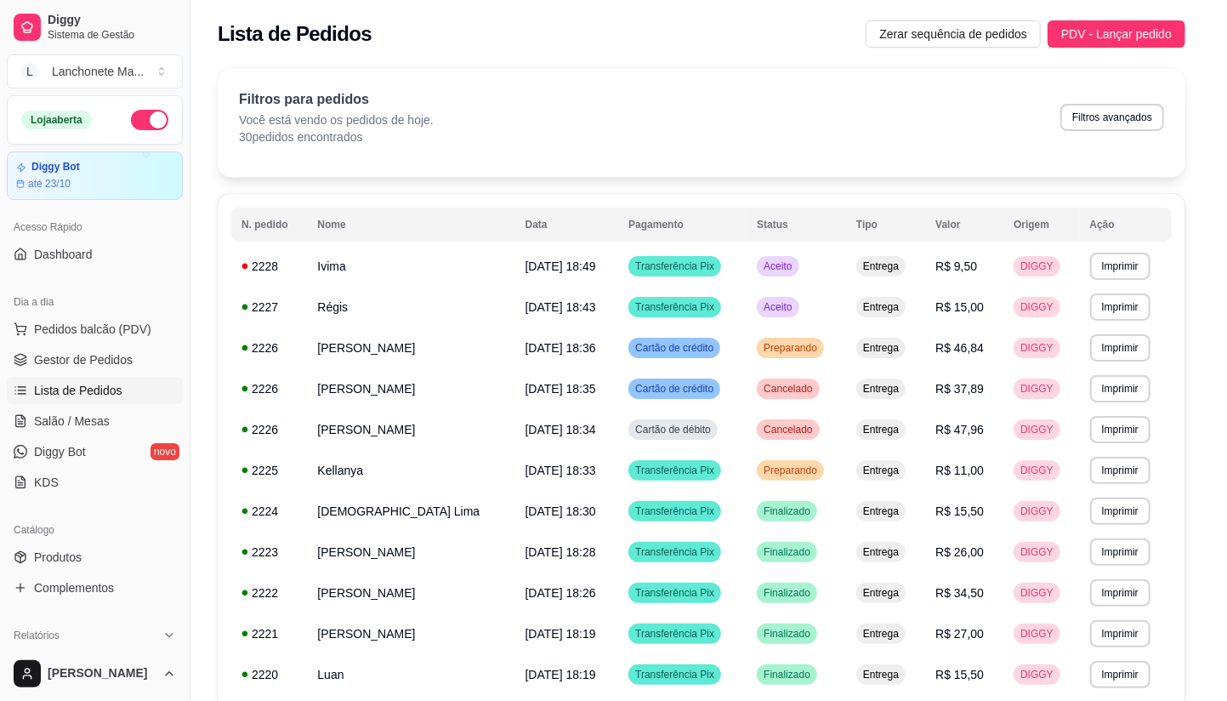
click at [804, 645] on footer "Cancelar pedido Mover para entrega" at bounding box center [613, 618] width 490 height 61
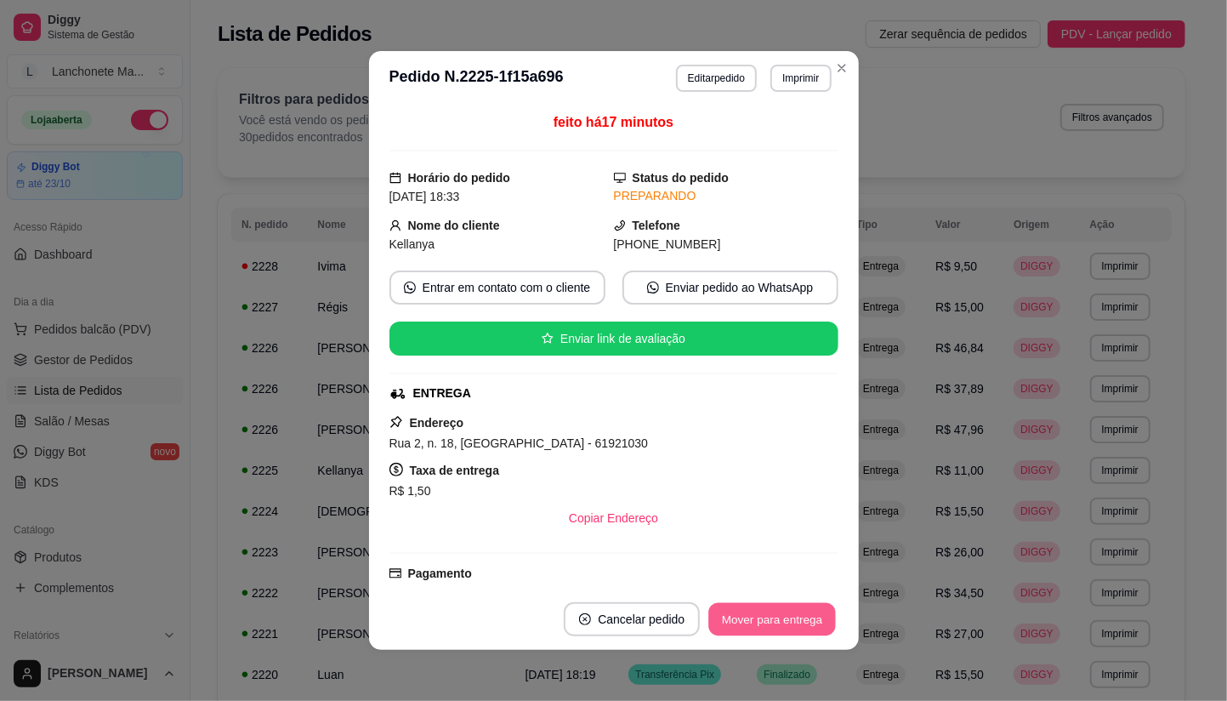
click at [806, 631] on button "Mover para entrega" at bounding box center [773, 619] width 128 height 33
click at [806, 631] on div "Mover para entrega" at bounding box center [760, 619] width 155 height 34
click at [806, 631] on button "Mover para finalizado" at bounding box center [767, 619] width 137 height 33
click at [806, 631] on div "Mover para finalizado" at bounding box center [755, 619] width 165 height 34
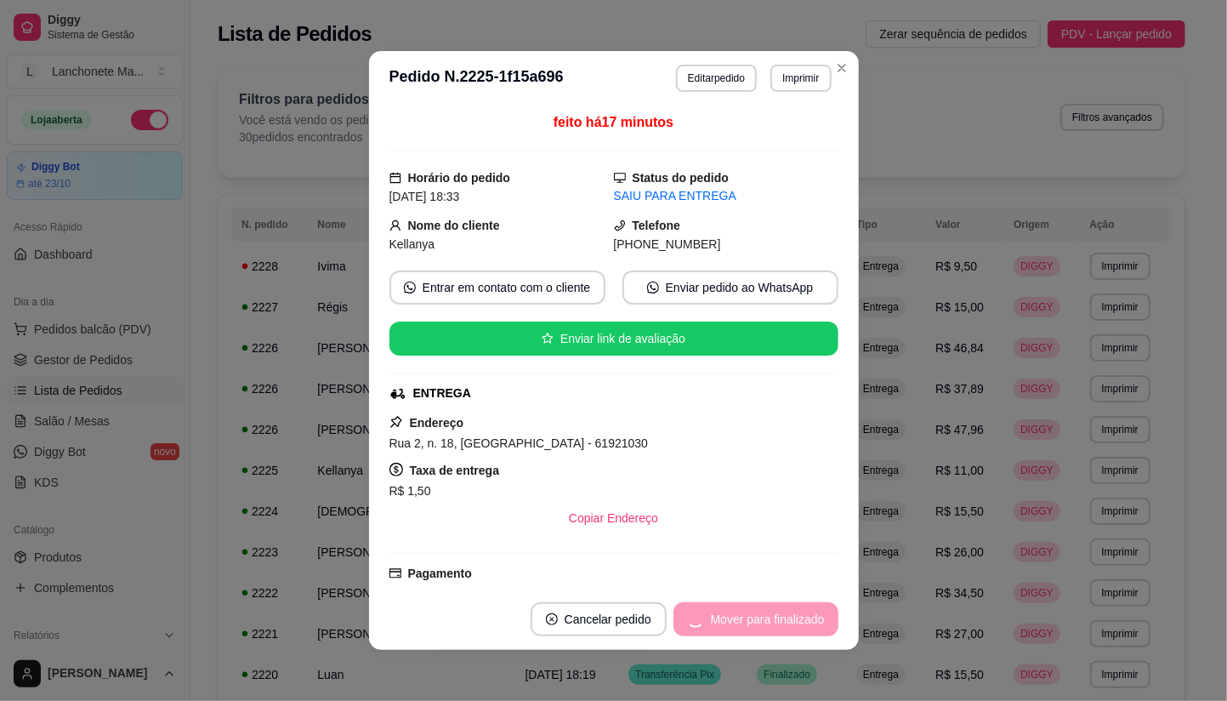
click at [808, 631] on div "Mover para finalizado" at bounding box center [755, 619] width 165 height 34
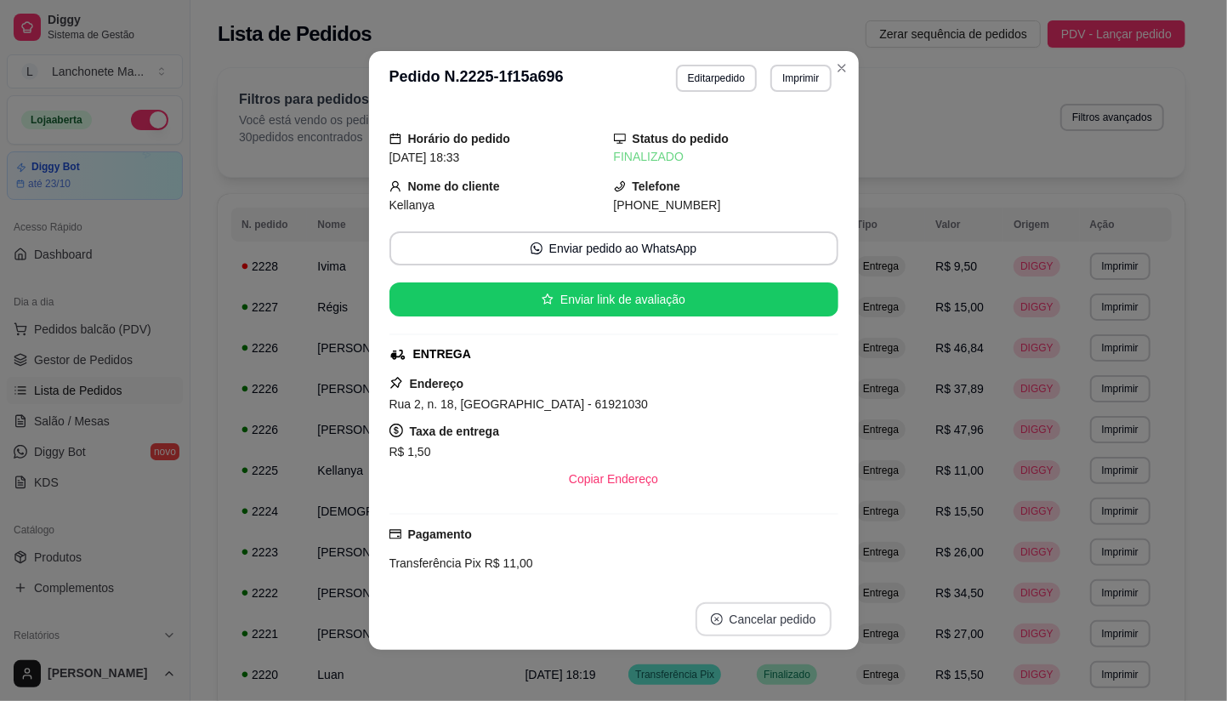
click at [808, 631] on button "Cancelar pedido" at bounding box center [764, 619] width 136 height 34
click at [808, 631] on button "Cancelar pedido" at bounding box center [763, 619] width 132 height 33
click at [837, 64] on icon "Close" at bounding box center [842, 68] width 14 height 14
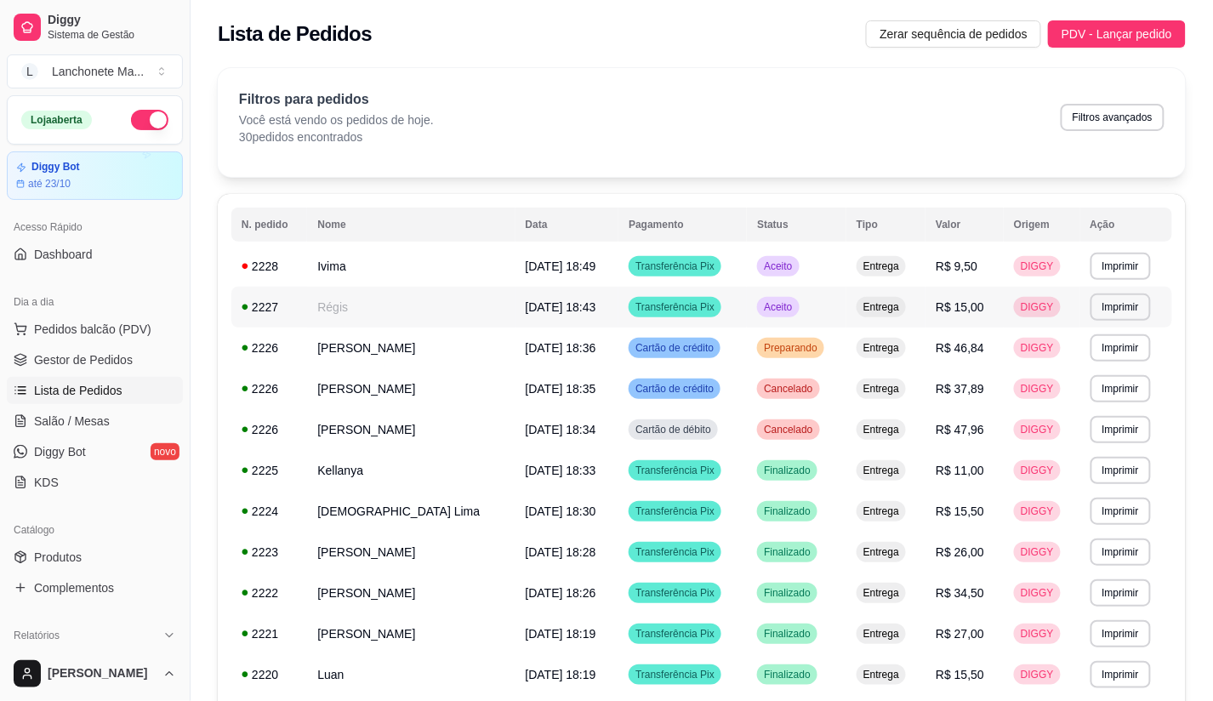
click at [795, 302] on span "Aceito" at bounding box center [777, 307] width 35 height 14
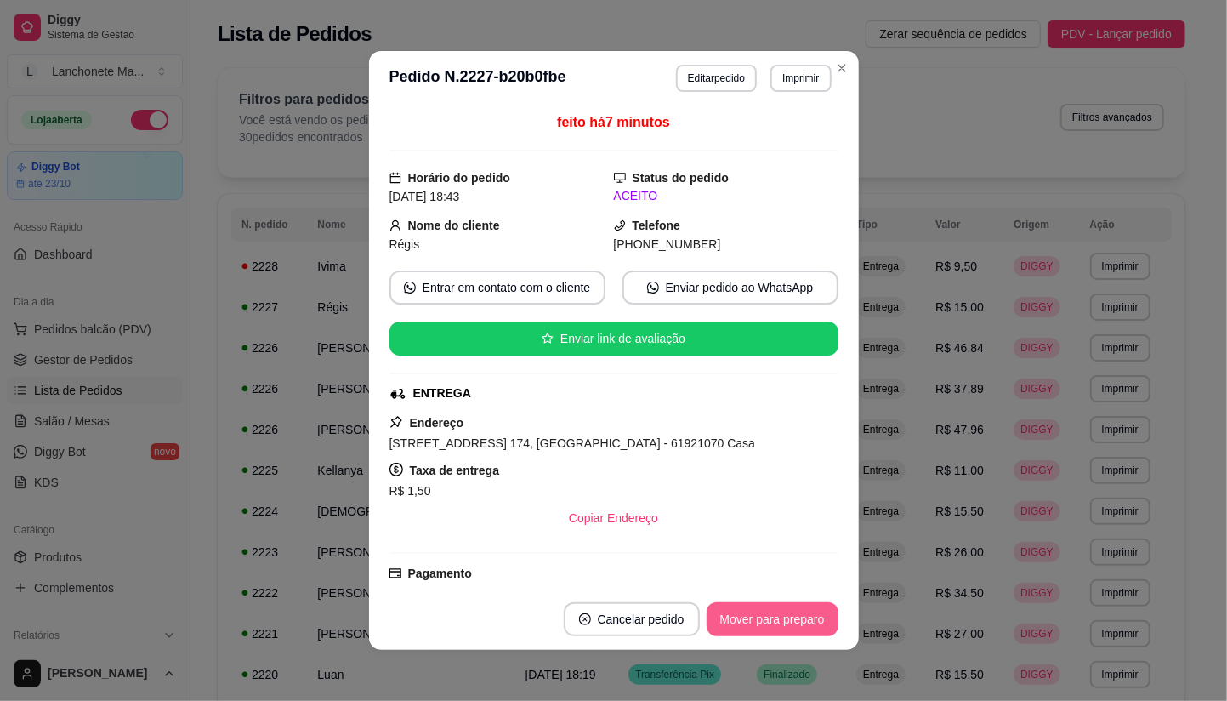
click at [785, 621] on button "Mover para preparo" at bounding box center [773, 619] width 132 height 34
click at [785, 621] on div "Mover para preparo" at bounding box center [761, 619] width 156 height 34
click at [785, 621] on button "Mover para entrega" at bounding box center [772, 619] width 131 height 34
click at [785, 621] on div "Mover para entrega" at bounding box center [760, 619] width 155 height 34
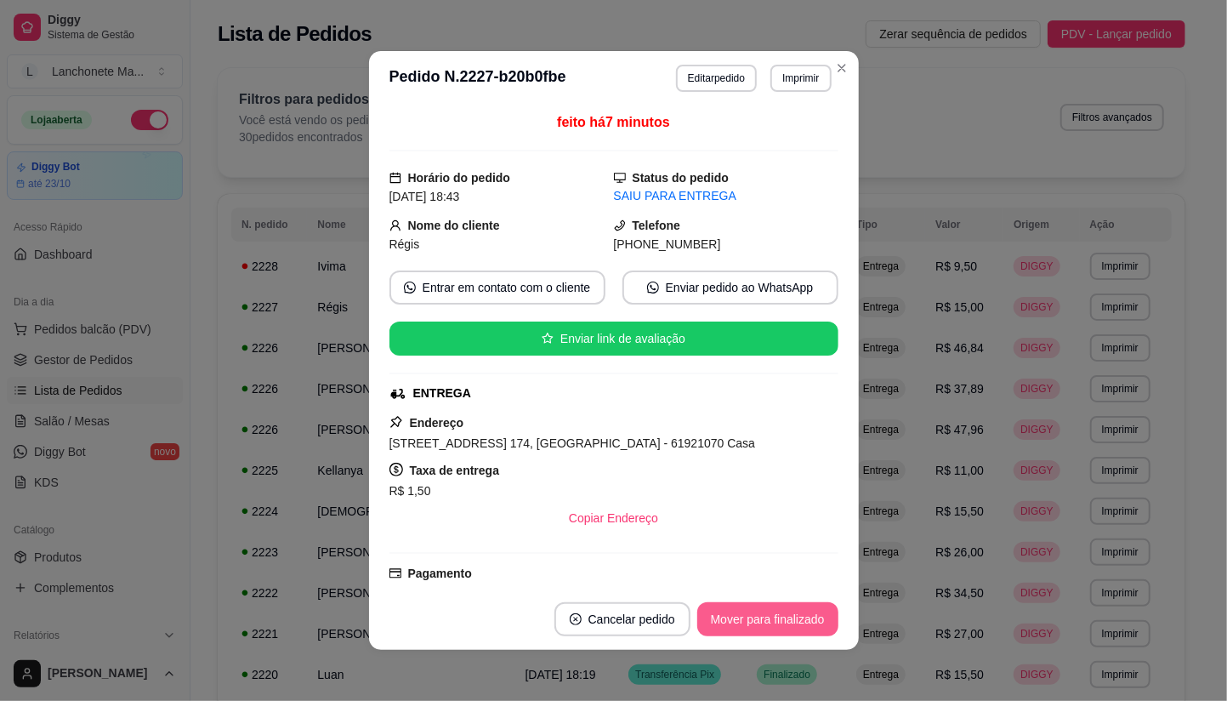
click at [785, 621] on button "Mover para finalizado" at bounding box center [767, 619] width 141 height 34
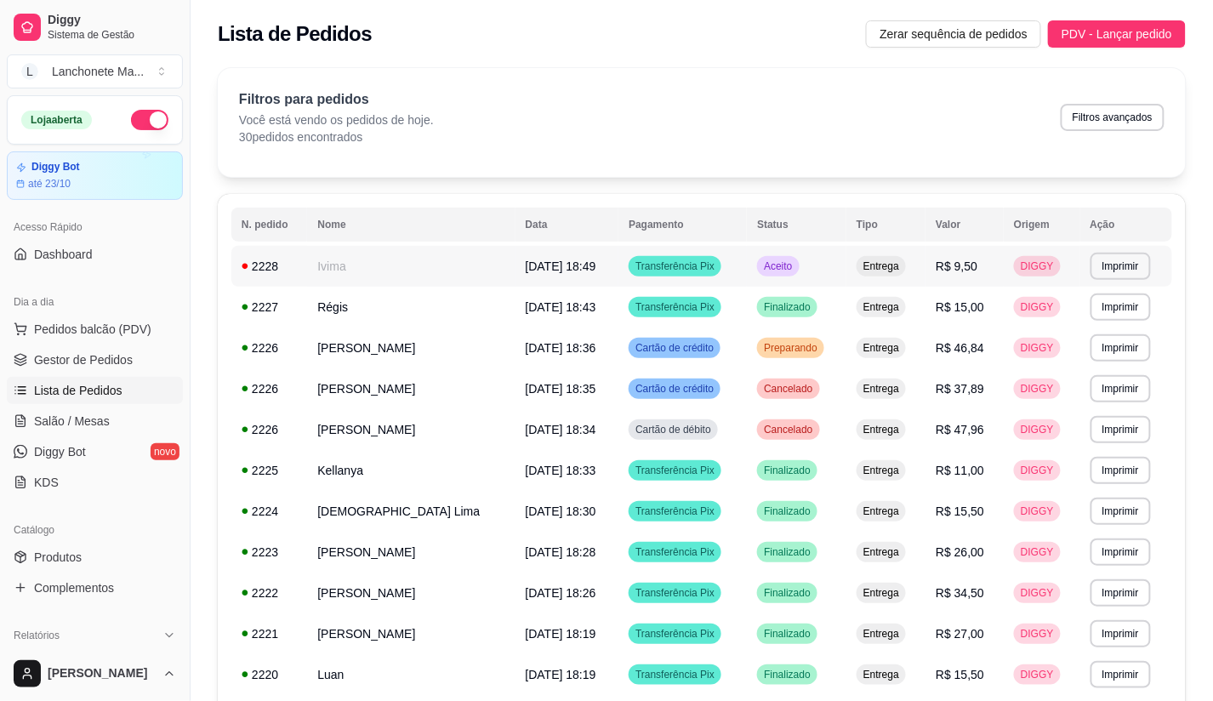
click at [795, 260] on span "Aceito" at bounding box center [777, 266] width 35 height 14
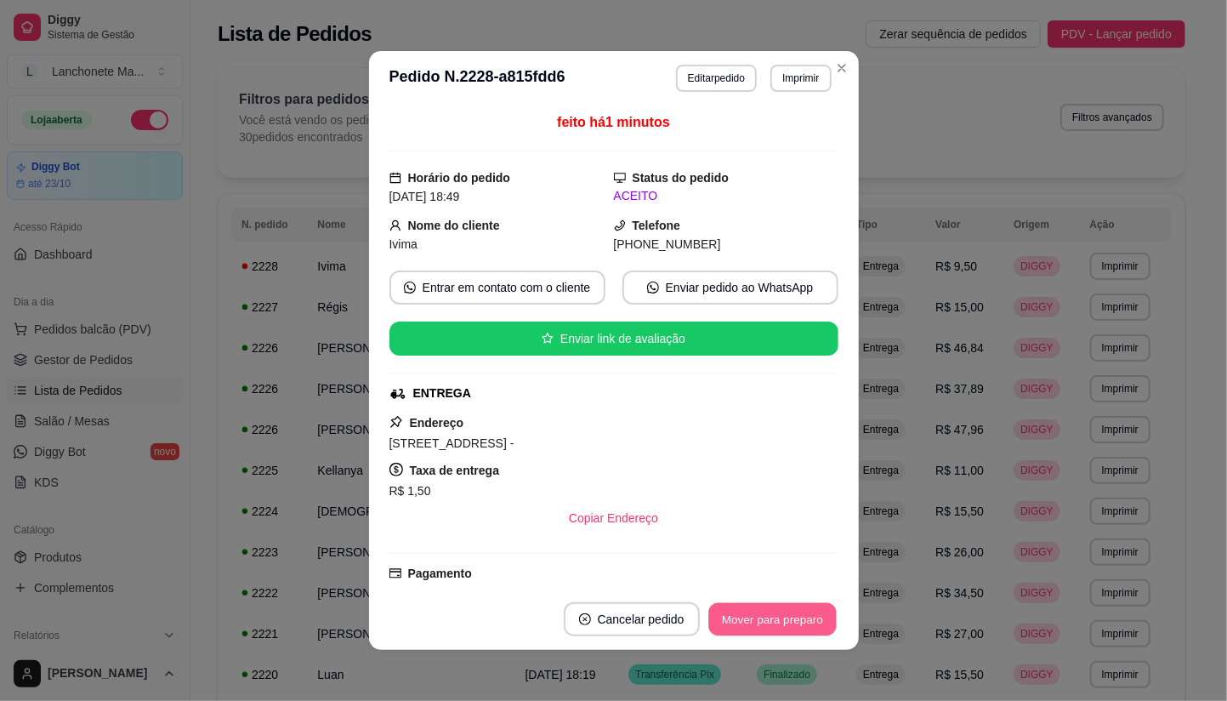
click at [806, 609] on button "Mover para preparo" at bounding box center [772, 619] width 128 height 33
click at [787, 595] on footer "Cancelar pedido Mover para entrega" at bounding box center [614, 618] width 490 height 61
click at [778, 621] on button "Mover para entrega" at bounding box center [773, 619] width 128 height 33
click at [778, 621] on div "Mover para entrega" at bounding box center [760, 619] width 155 height 34
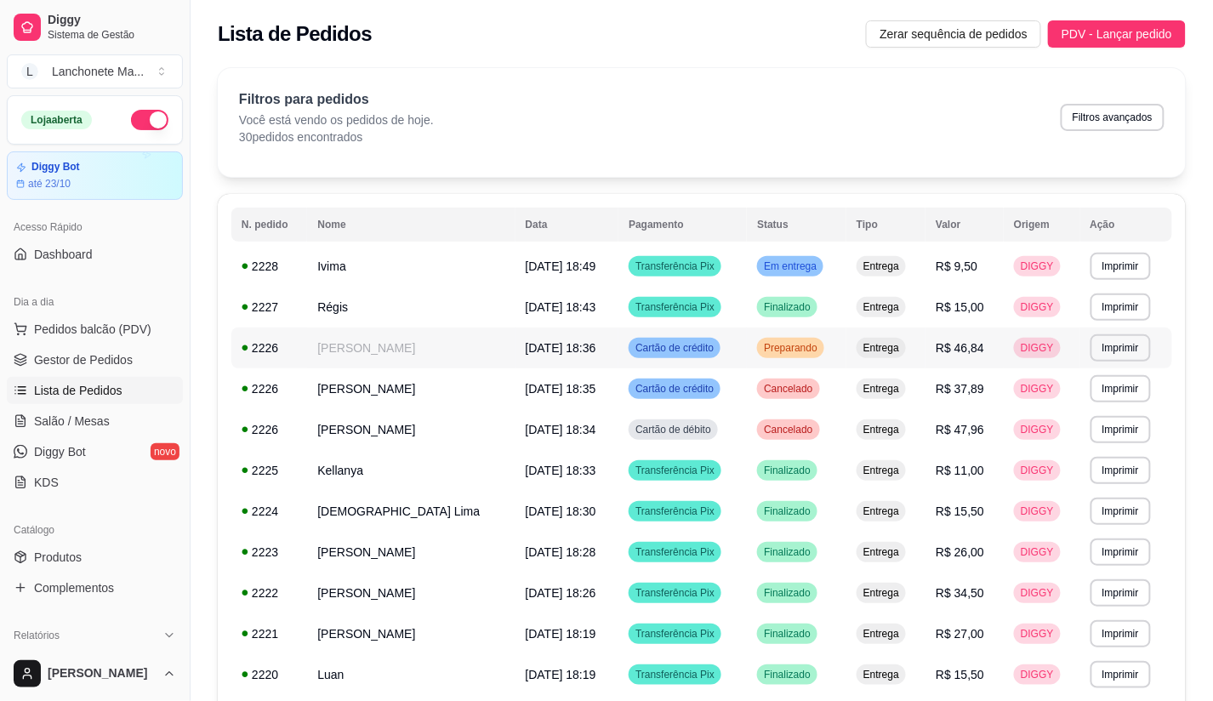
click at [814, 344] on span "Preparando" at bounding box center [790, 348] width 60 height 14
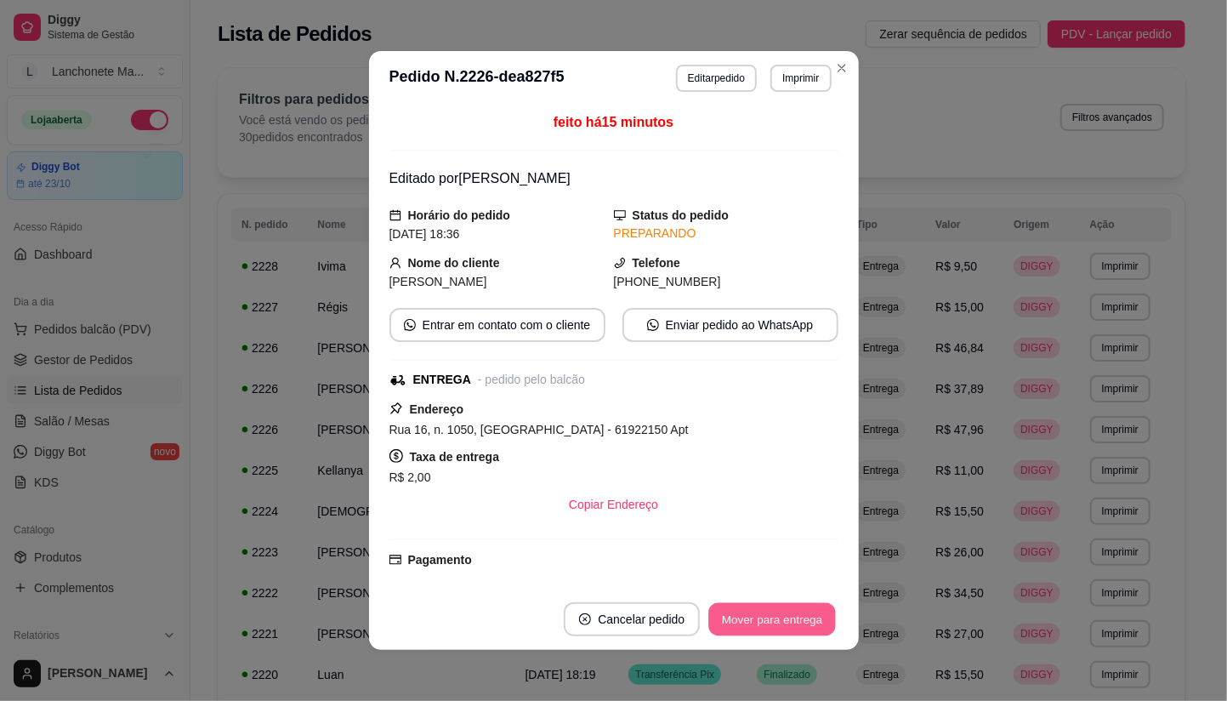
click at [804, 619] on button "Mover para entrega" at bounding box center [773, 619] width 128 height 33
click at [804, 619] on button "Mover para finalizado" at bounding box center [767, 619] width 141 height 34
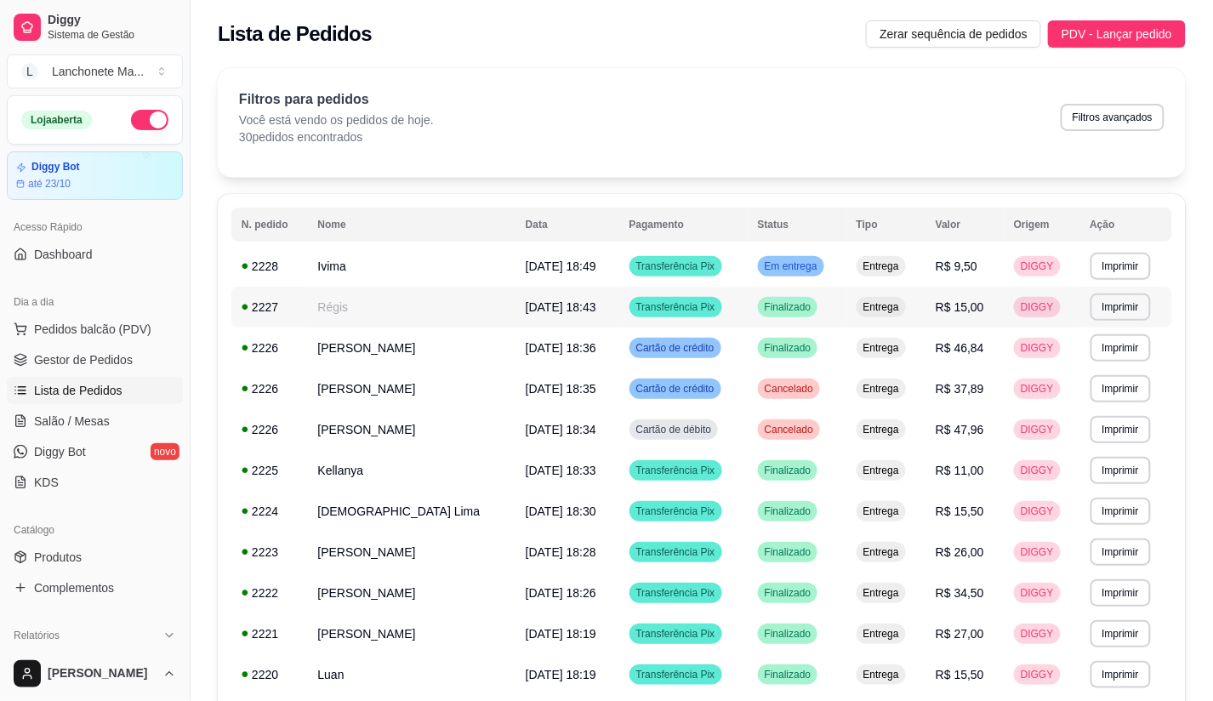
click at [808, 252] on td "Em entrega" at bounding box center [796, 266] width 99 height 41
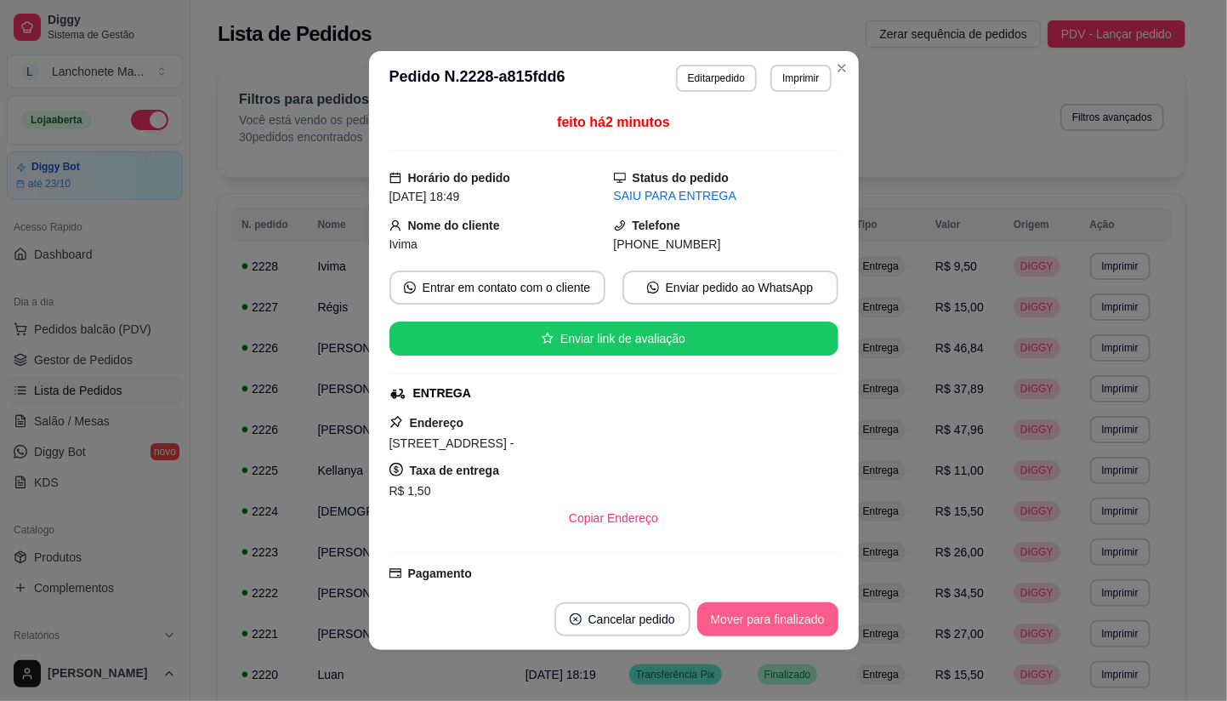
click at [801, 619] on button "Mover para finalizado" at bounding box center [767, 619] width 141 height 34
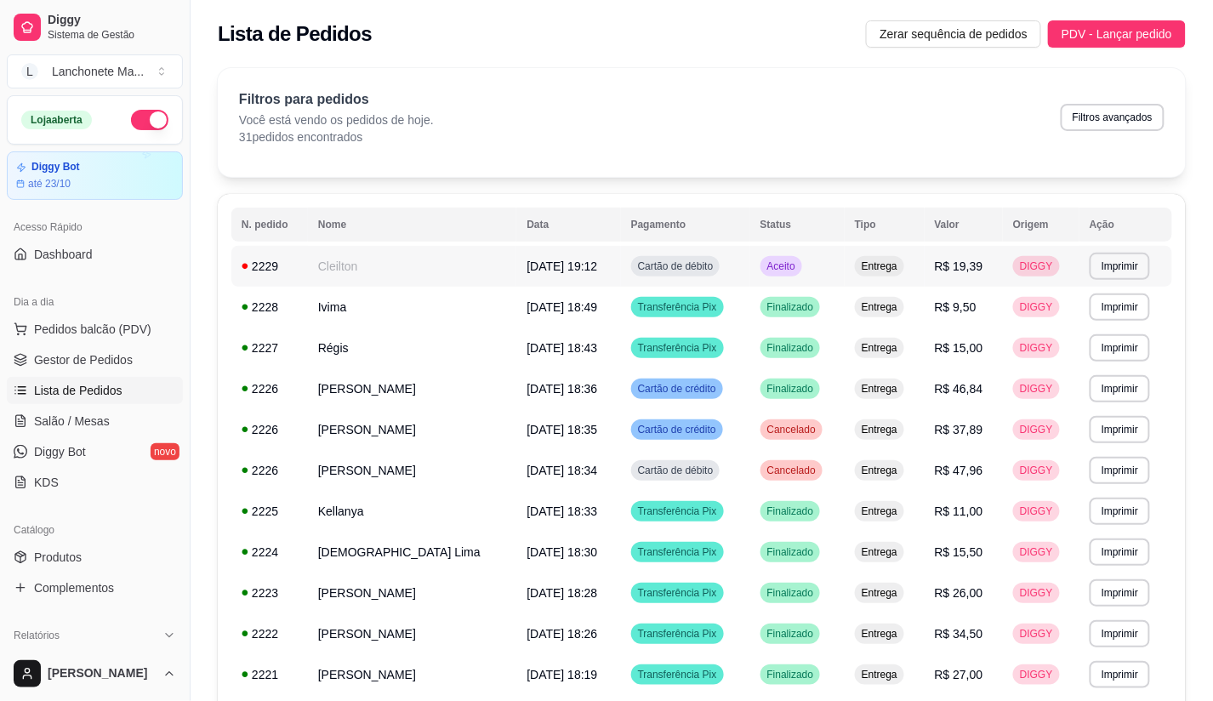
click at [788, 273] on span "Aceito" at bounding box center [781, 266] width 35 height 14
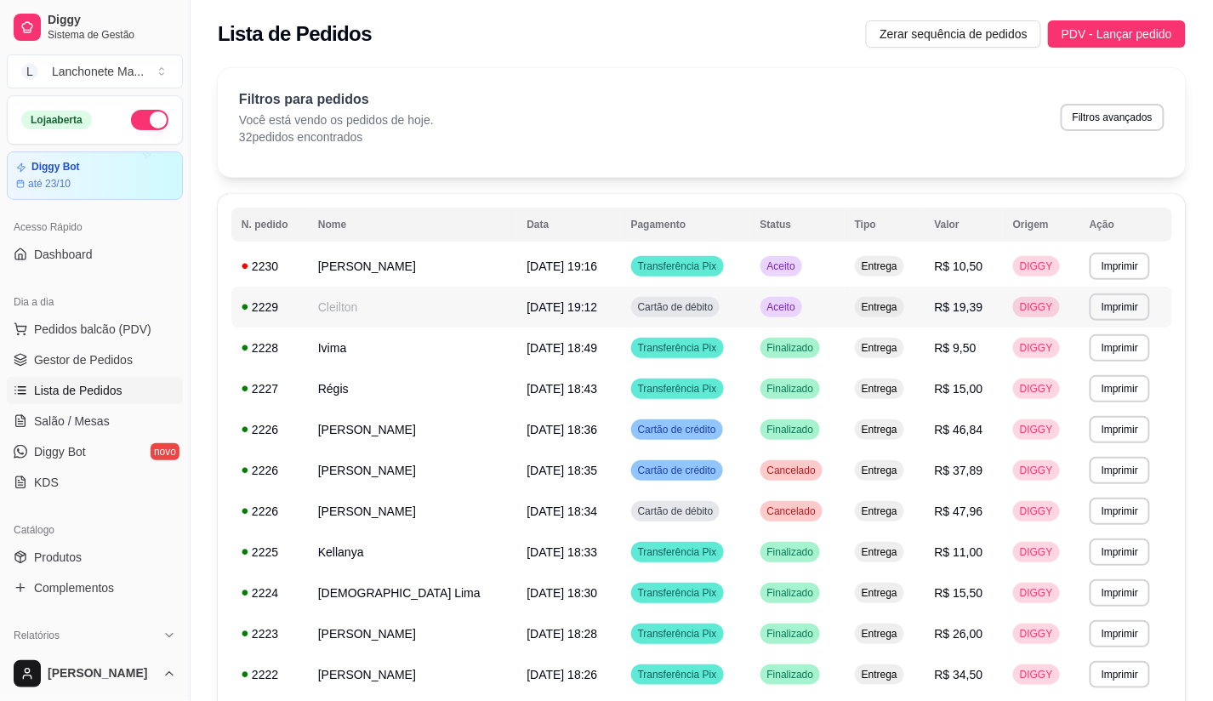
click at [798, 300] on span "Aceito" at bounding box center [781, 307] width 35 height 14
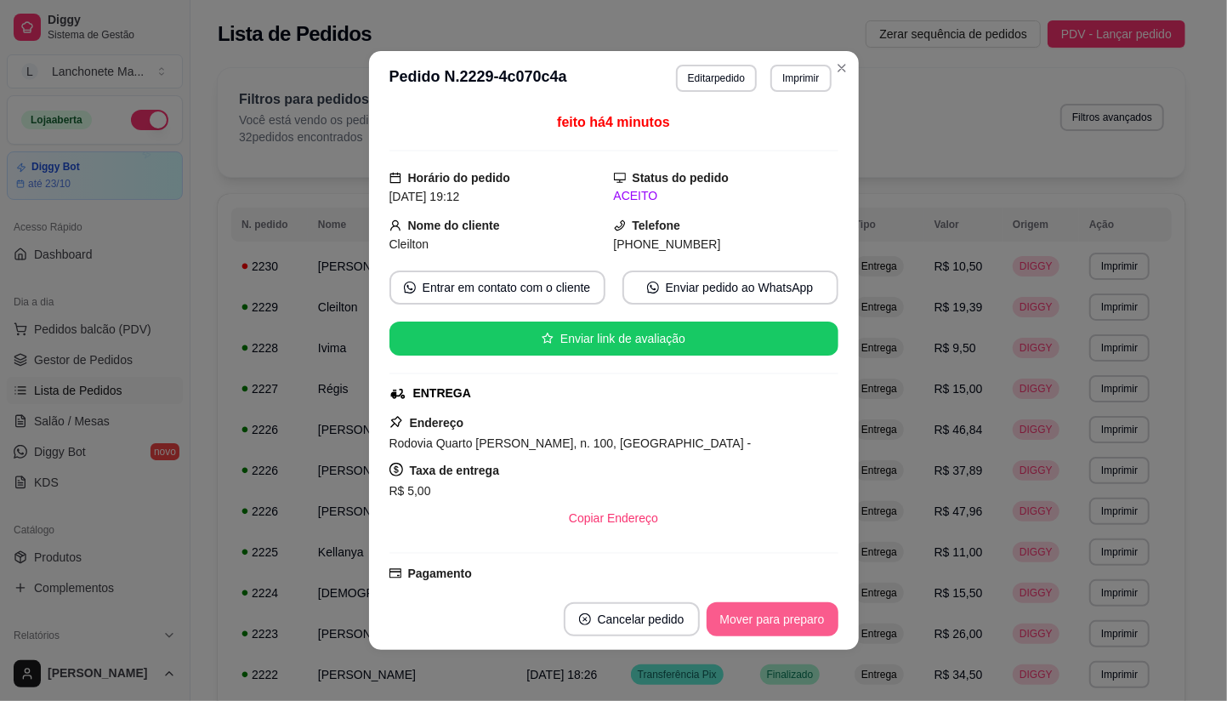
click at [797, 618] on button "Mover para preparo" at bounding box center [773, 619] width 132 height 34
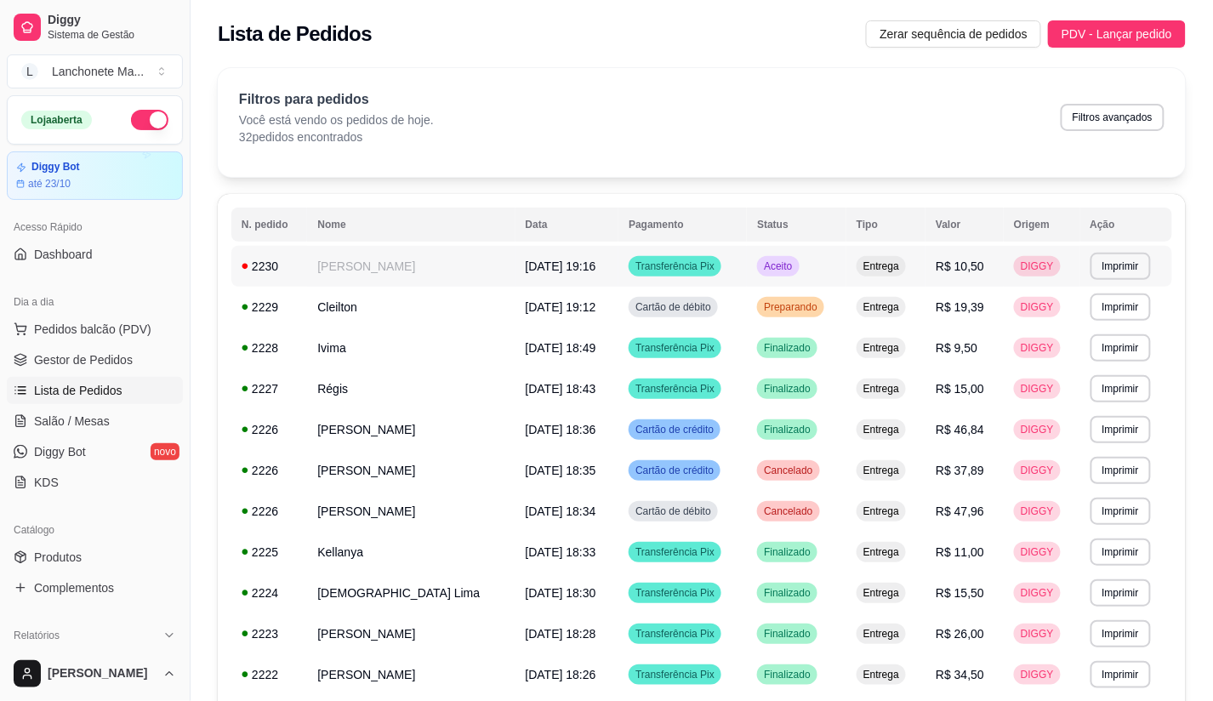
click at [810, 253] on td "Aceito" at bounding box center [796, 266] width 99 height 41
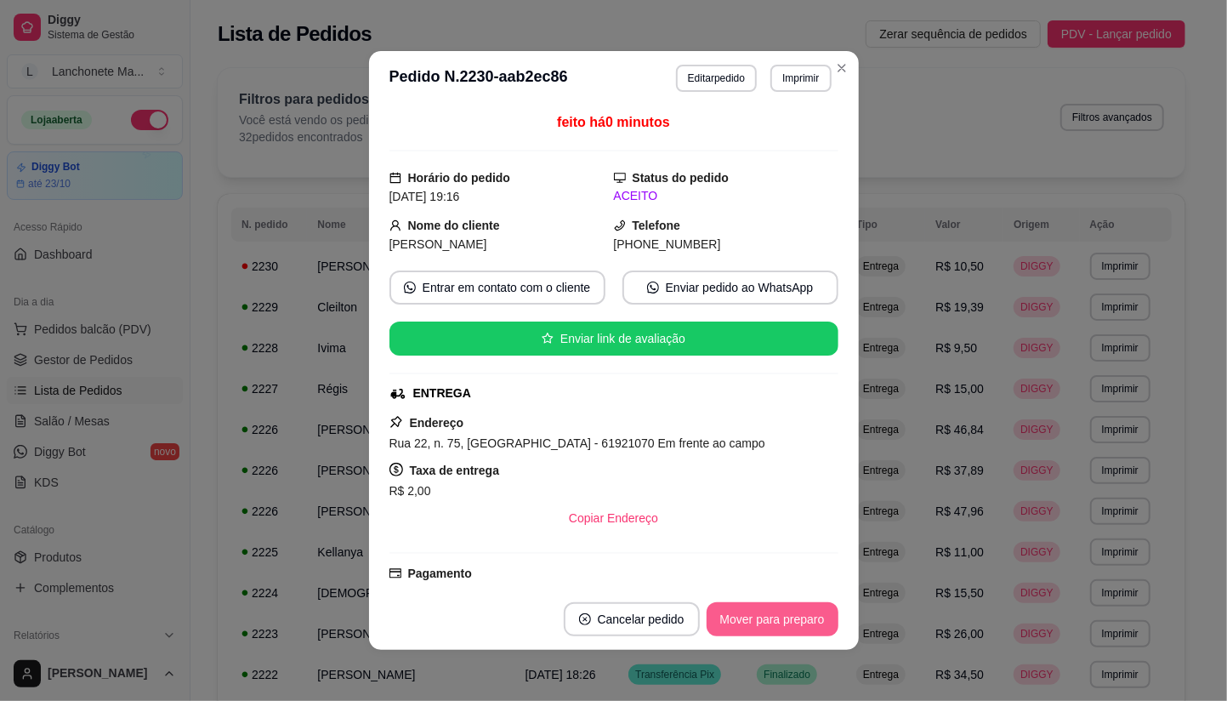
click at [775, 621] on button "Mover para preparo" at bounding box center [773, 619] width 132 height 34
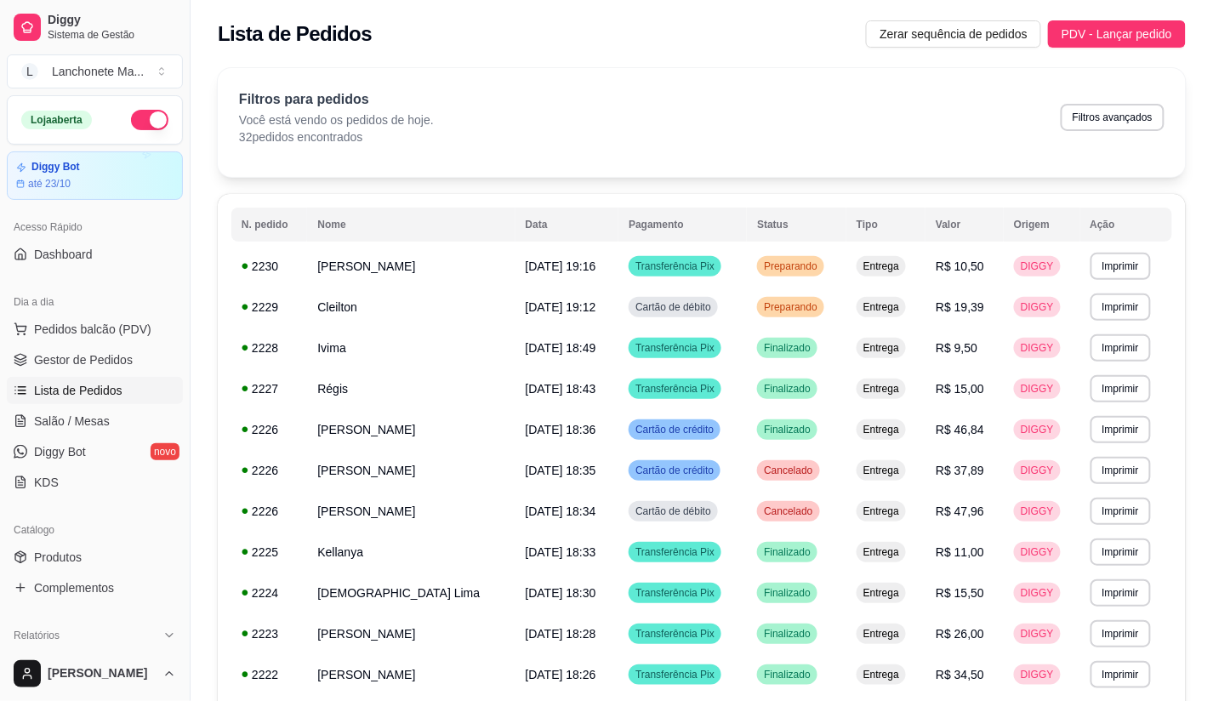
drag, startPoint x: 829, startPoint y: 49, endPoint x: 830, endPoint y: 104, distance: 54.4
click at [829, 51] on div "Lista de Pedidos Zerar sequência de pedidos PDV - Lançar pedido" at bounding box center [701, 29] width 1022 height 58
click at [805, 303] on span "Preparando" at bounding box center [790, 307] width 60 height 14
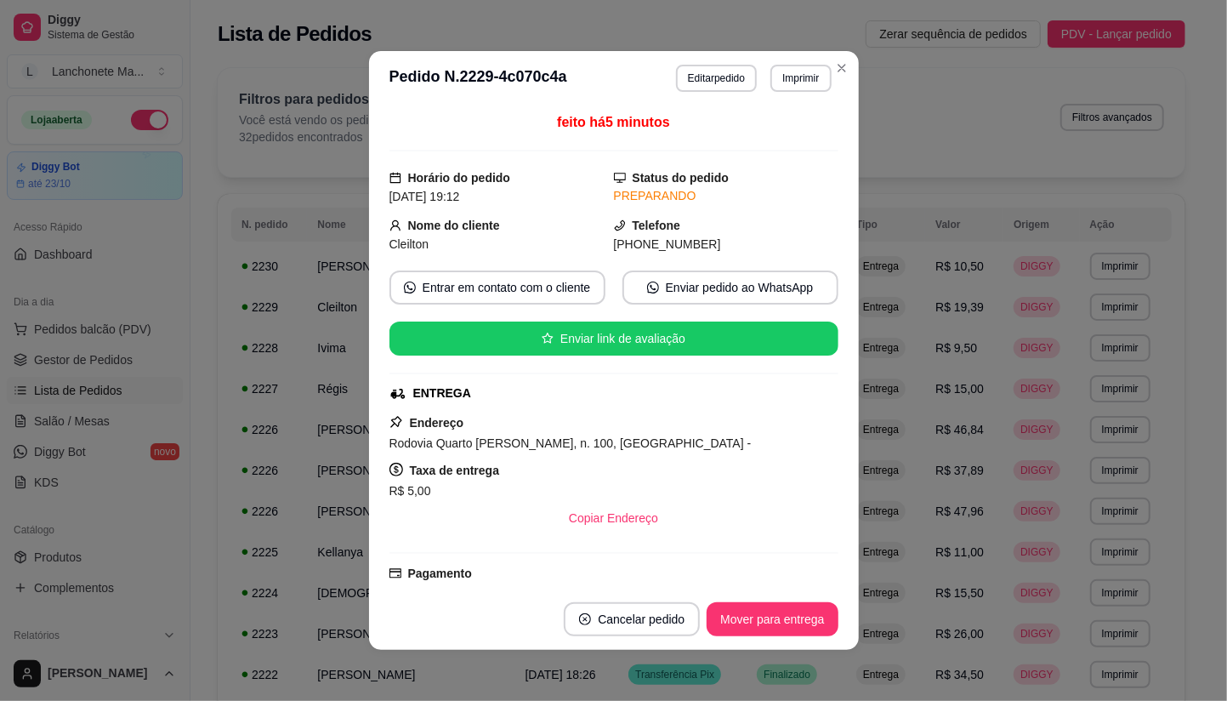
click at [786, 627] on button "Mover para entrega" at bounding box center [772, 619] width 131 height 34
click at [785, 629] on div "Mover para entrega" at bounding box center [760, 619] width 155 height 34
click at [780, 606] on button "Mover para finalizado" at bounding box center [767, 619] width 141 height 34
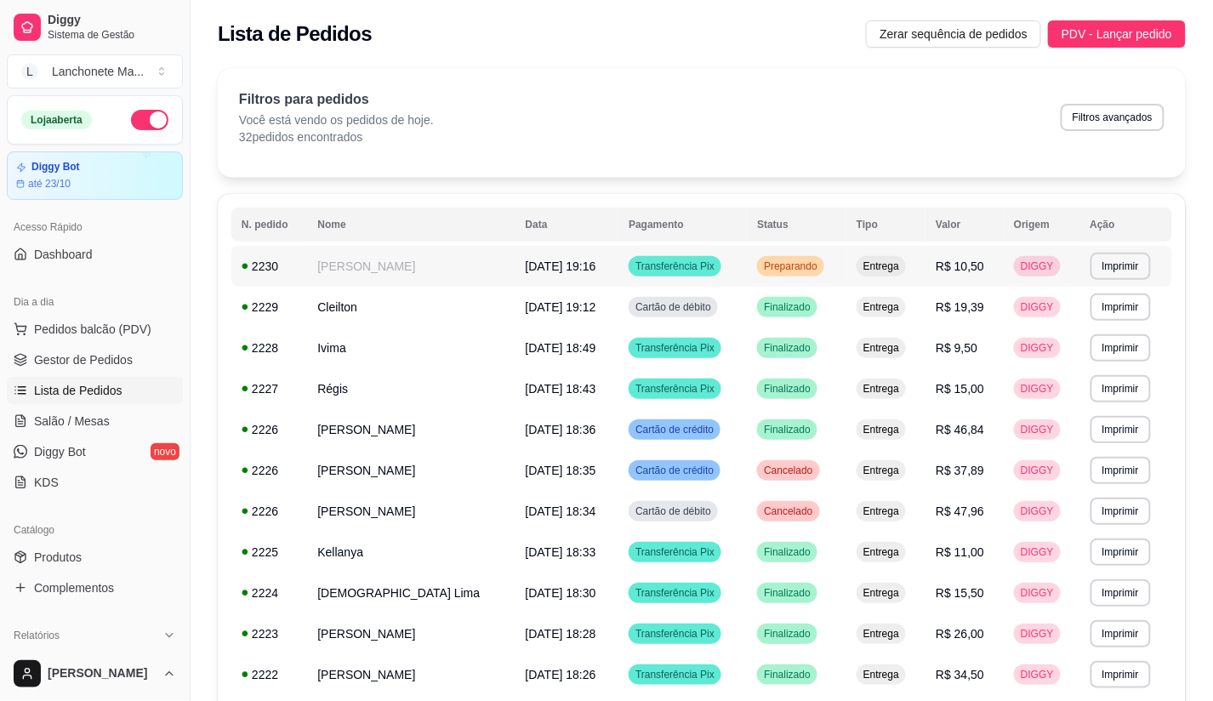
click at [792, 264] on span "Preparando" at bounding box center [790, 266] width 60 height 14
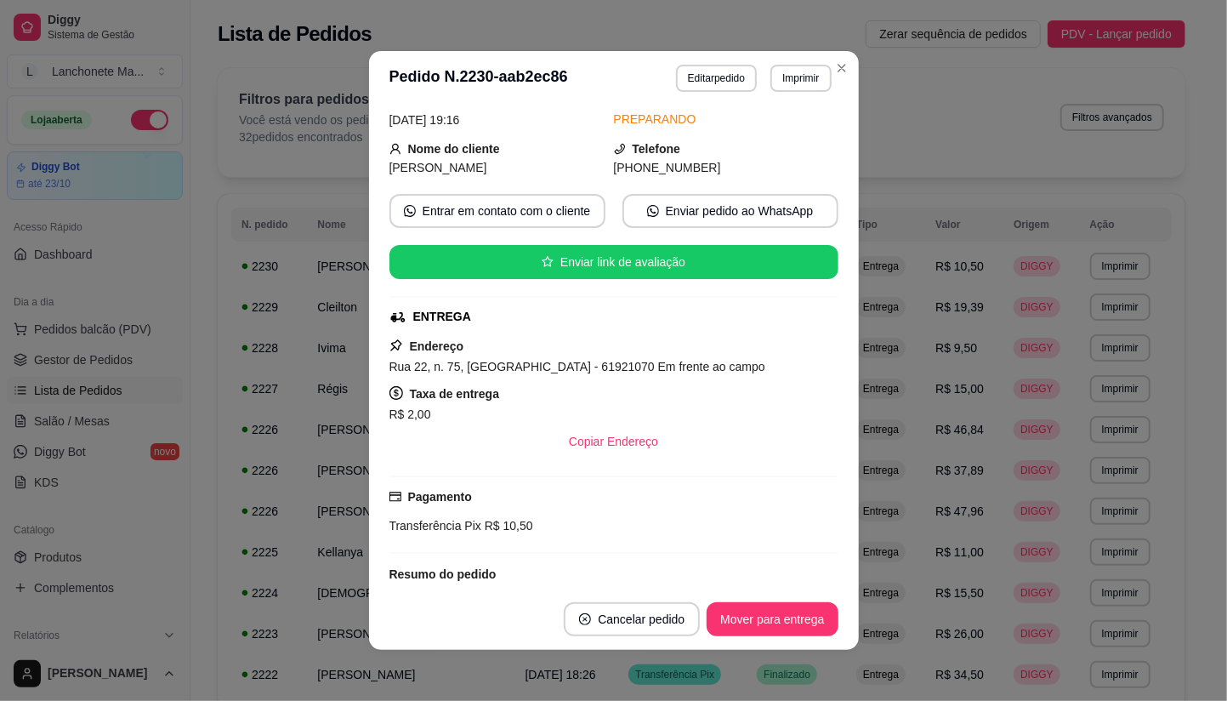
scroll to position [193, 0]
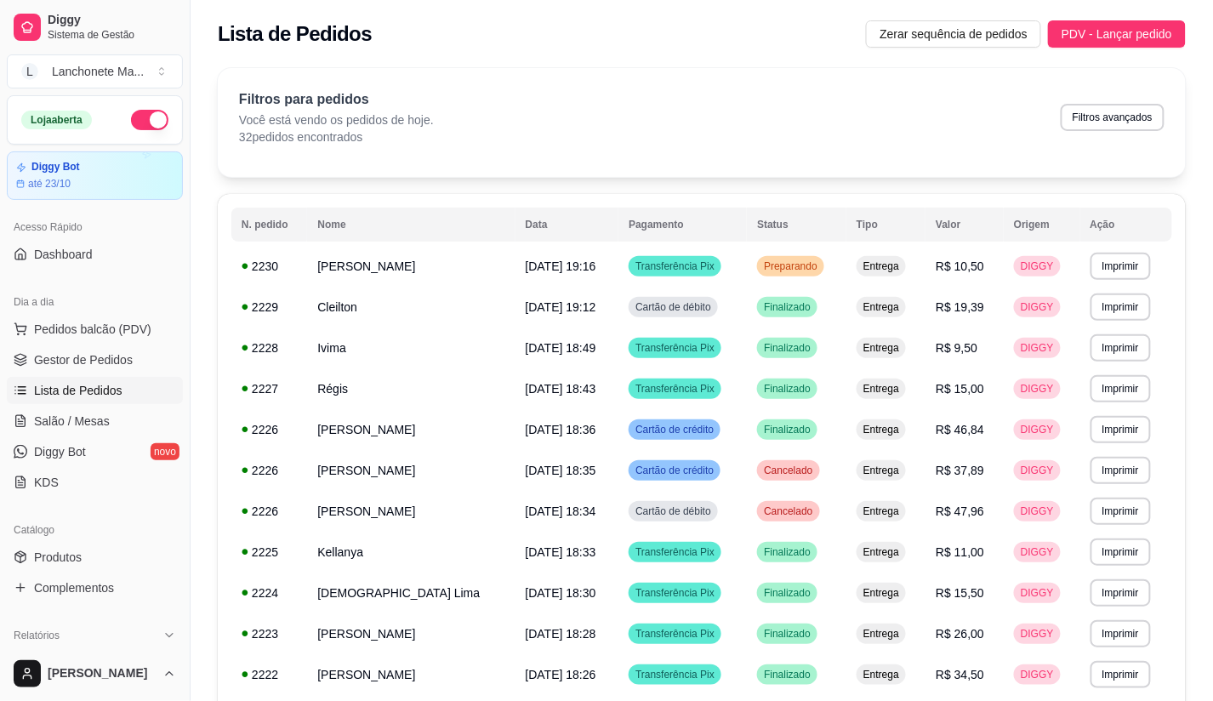
click at [834, 56] on div "Lista de Pedidos Zerar sequência de pedidos PDV - Lançar pedido" at bounding box center [701, 29] width 1022 height 58
click at [833, 240] on th "Status" at bounding box center [796, 224] width 99 height 34
click at [821, 264] on span "Preparando" at bounding box center [790, 266] width 60 height 14
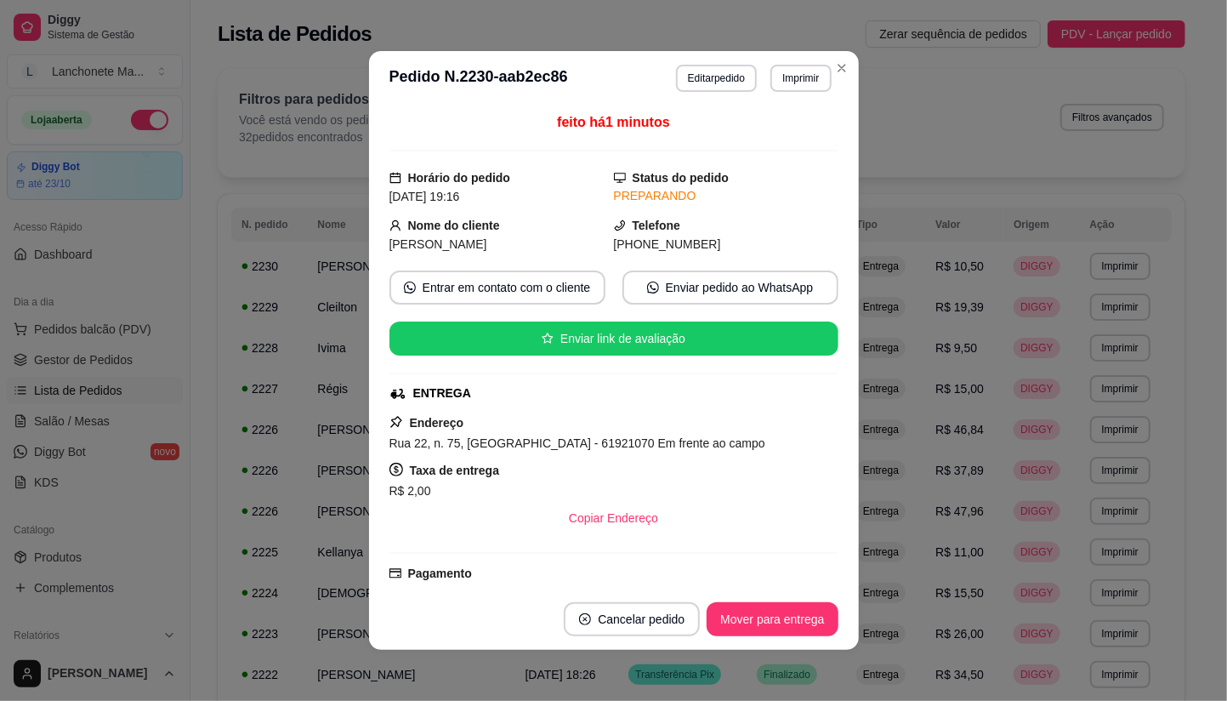
click at [812, 619] on button "Mover para entrega" at bounding box center [772, 619] width 131 height 34
click at [812, 619] on div "Mover para entrega" at bounding box center [760, 619] width 155 height 34
click at [812, 621] on div "Mover para entrega" at bounding box center [760, 619] width 155 height 34
click at [813, 619] on div "Mover para finalizado" at bounding box center [767, 619] width 141 height 34
click at [667, 619] on button "Cancelar pedido" at bounding box center [599, 619] width 136 height 34
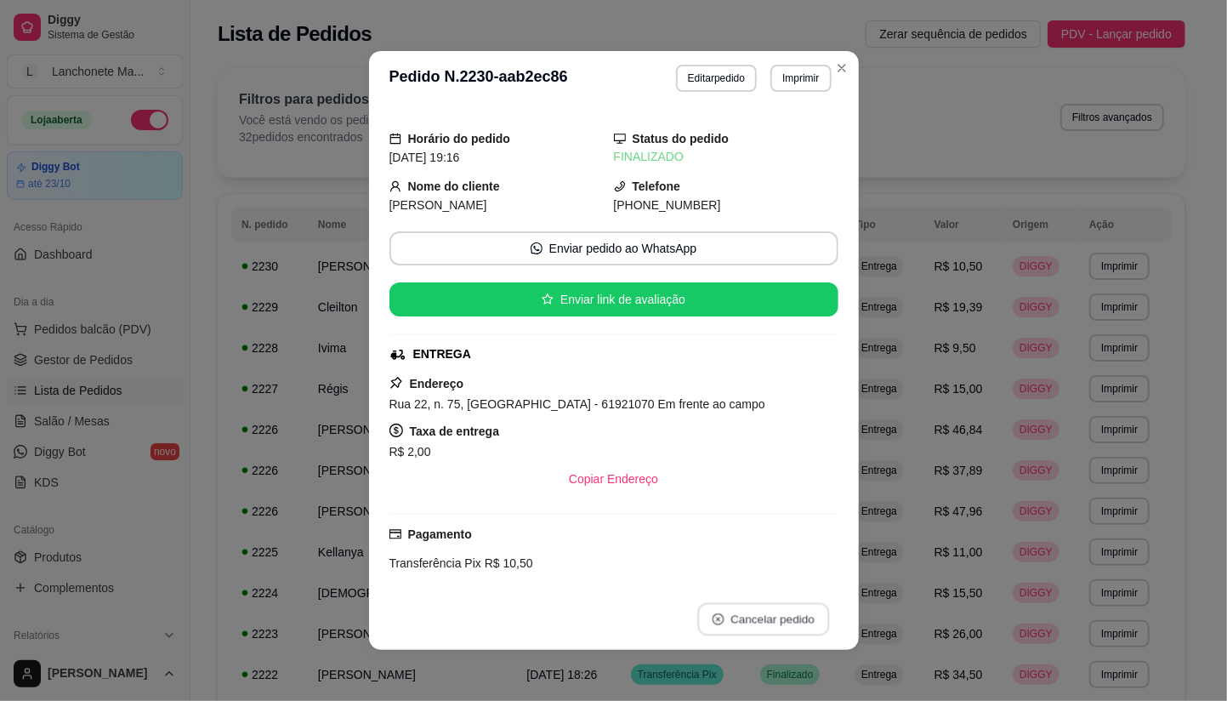
click at [814, 619] on button "Cancelar pedido" at bounding box center [763, 619] width 132 height 33
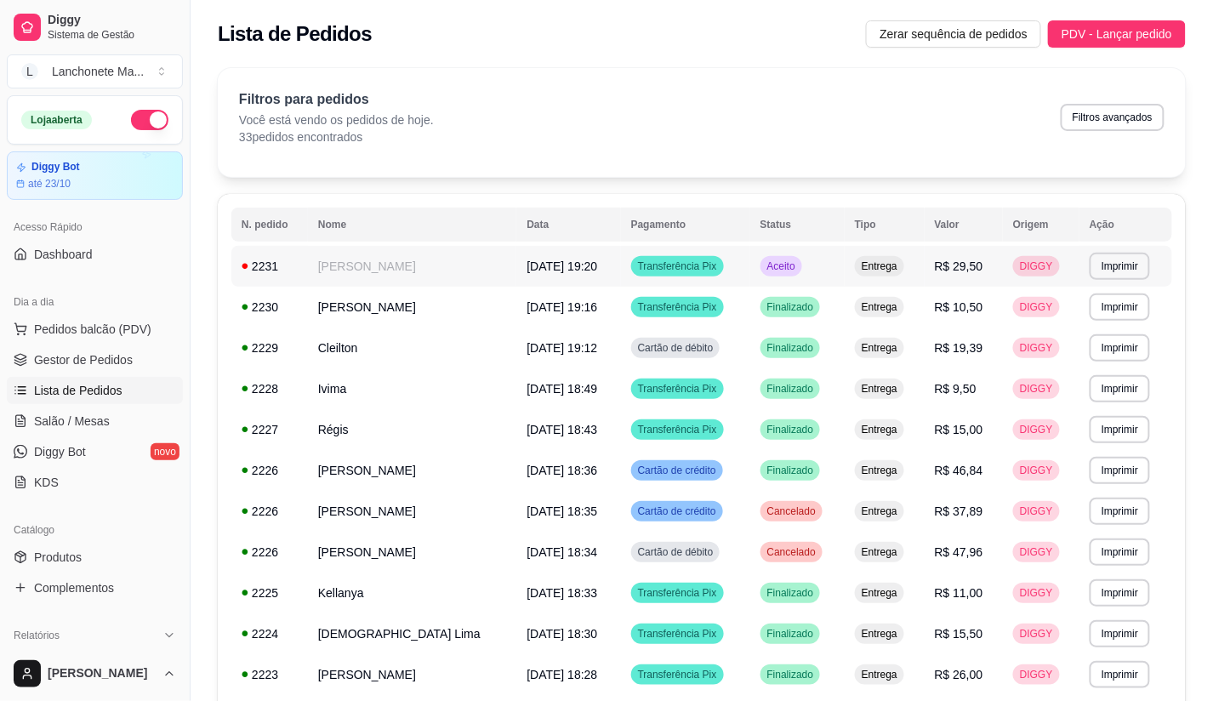
click at [801, 276] on td "Aceito" at bounding box center [797, 266] width 94 height 41
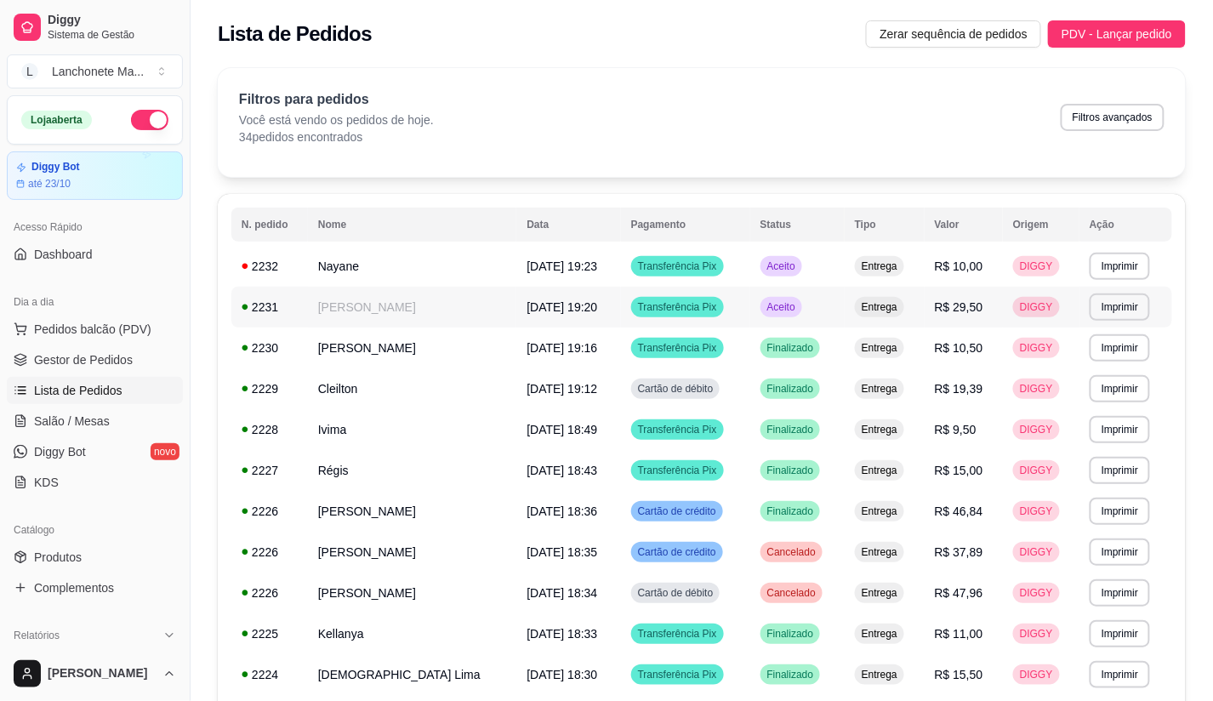
click at [802, 309] on div "Aceito" at bounding box center [781, 307] width 42 height 20
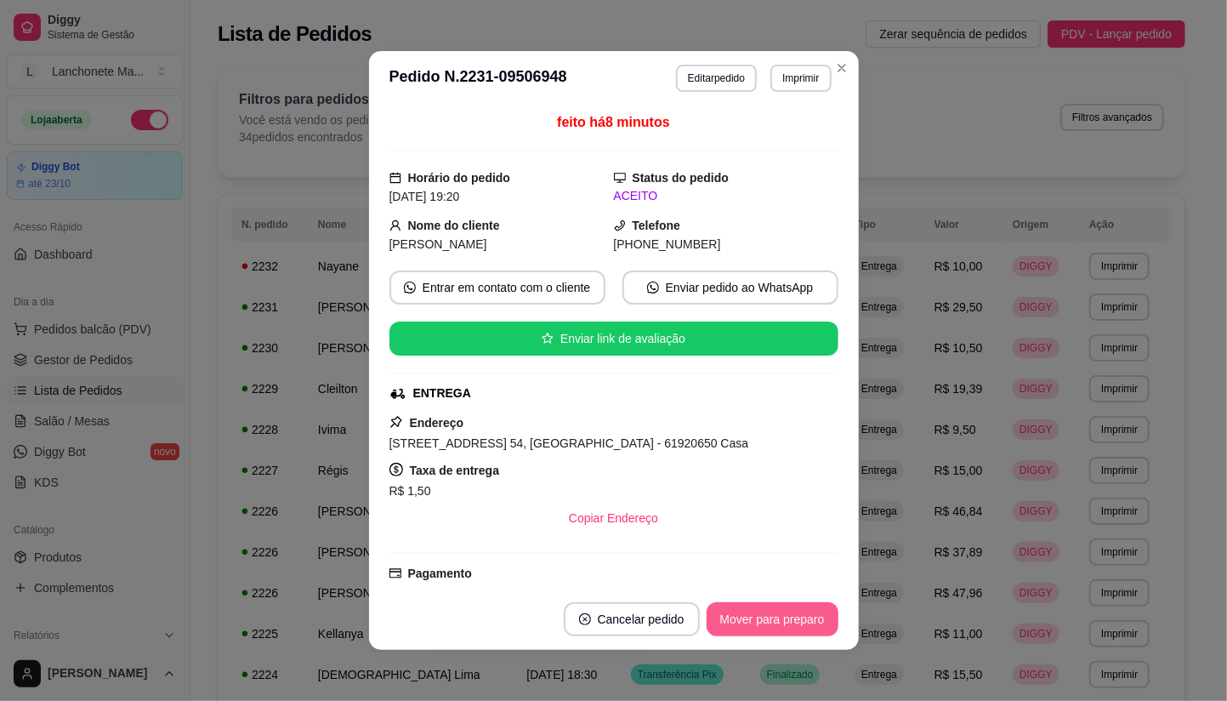
click at [774, 615] on button "Mover para preparo" at bounding box center [773, 619] width 132 height 34
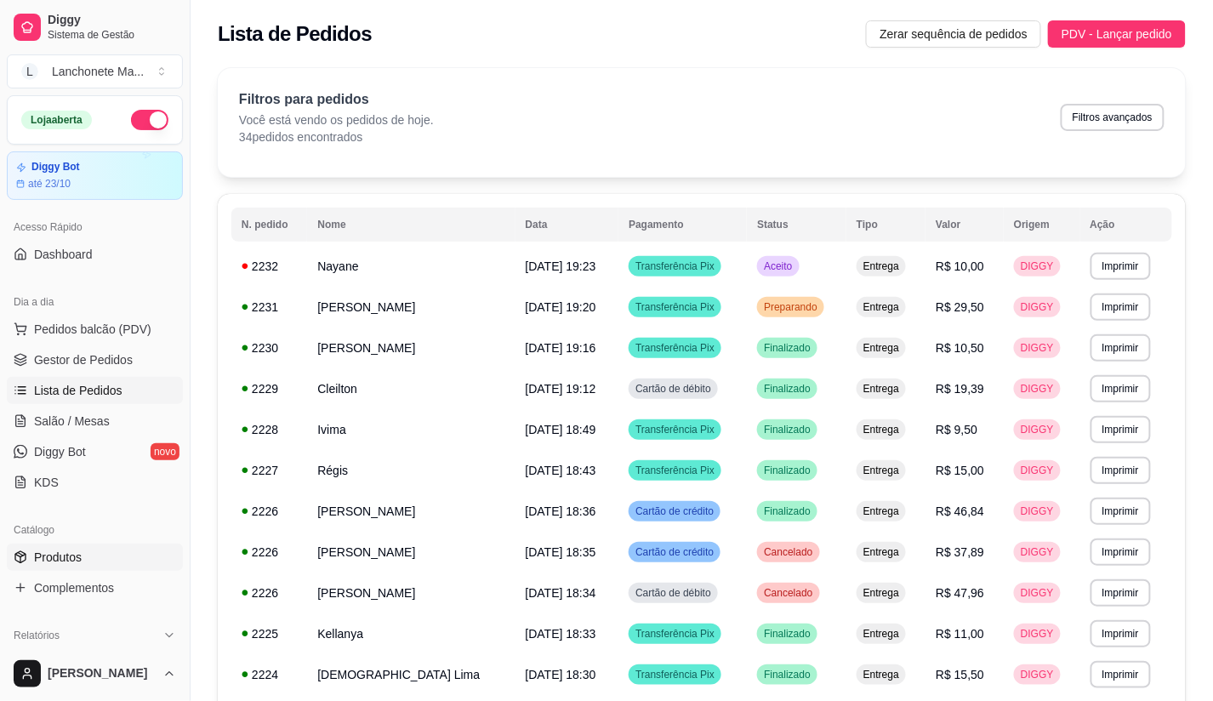
click at [60, 563] on span "Produtos" at bounding box center [58, 556] width 48 height 17
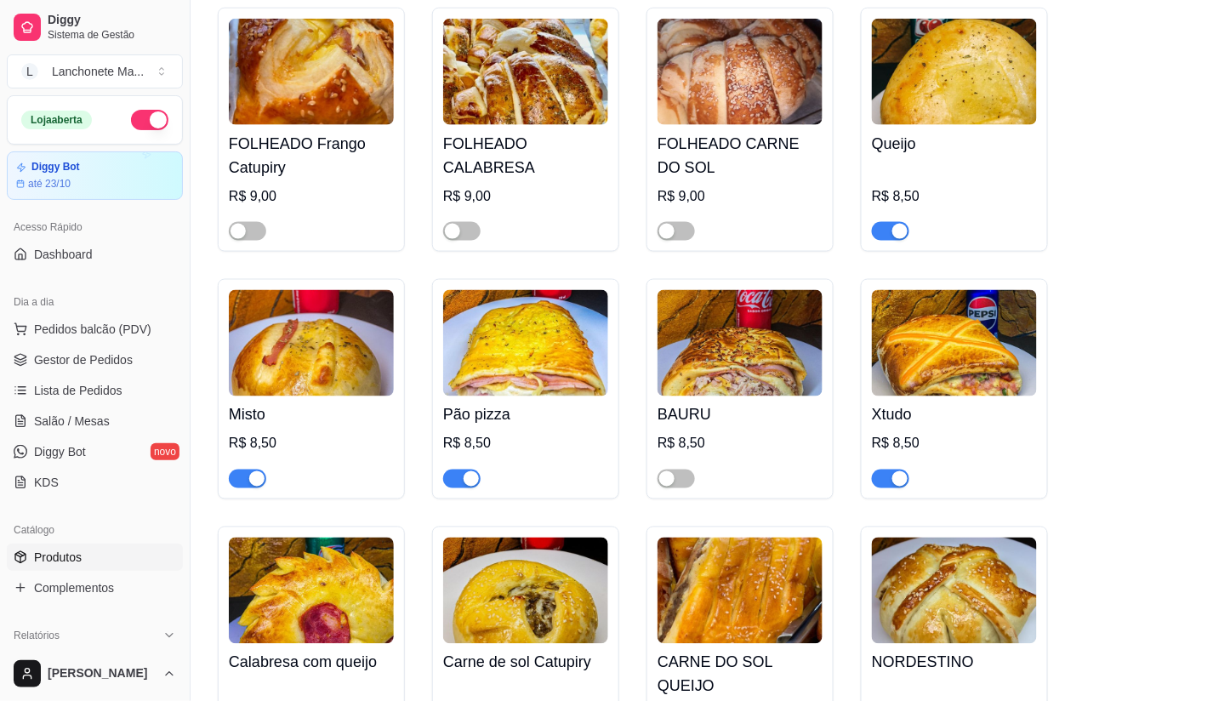
scroll to position [661, 0]
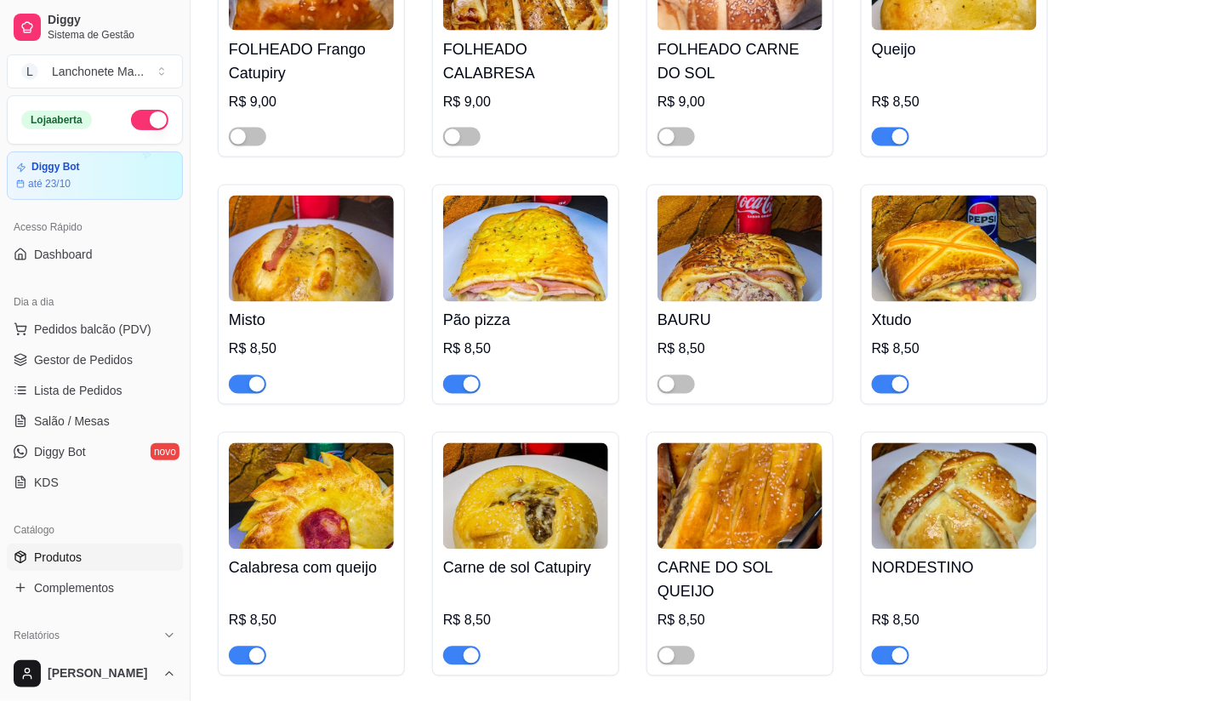
click at [899, 378] on div "button" at bounding box center [899, 384] width 15 height 15
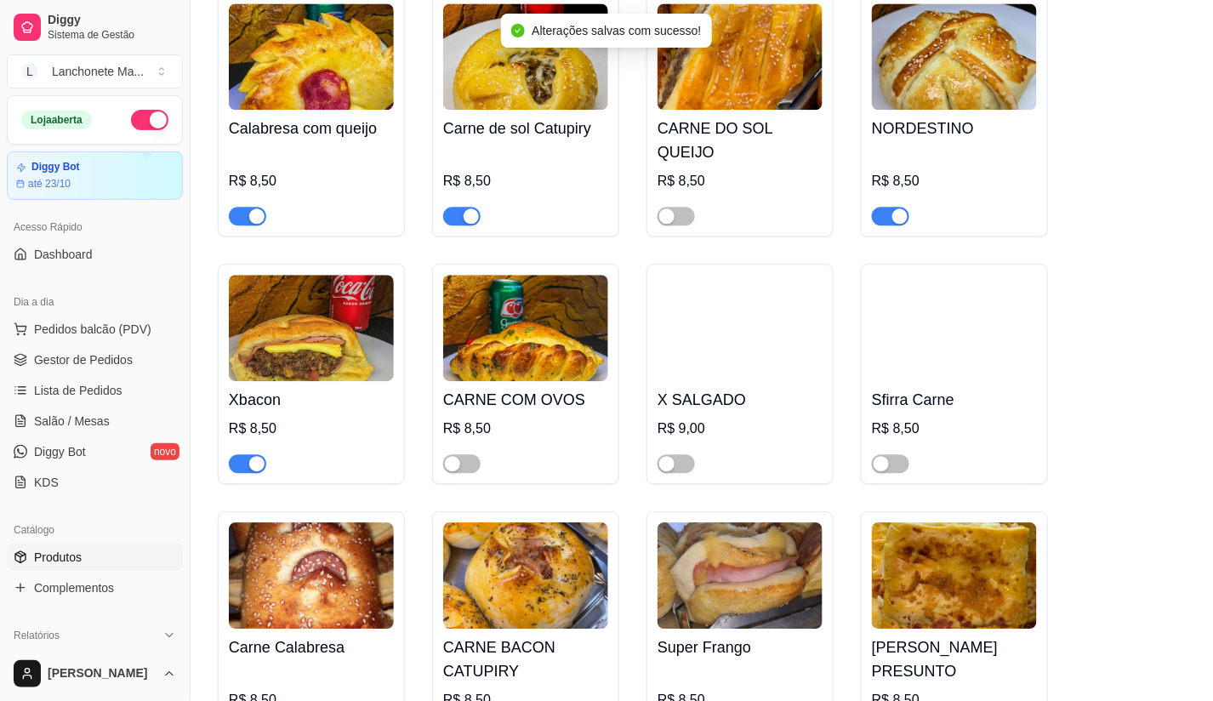
scroll to position [1133, 0]
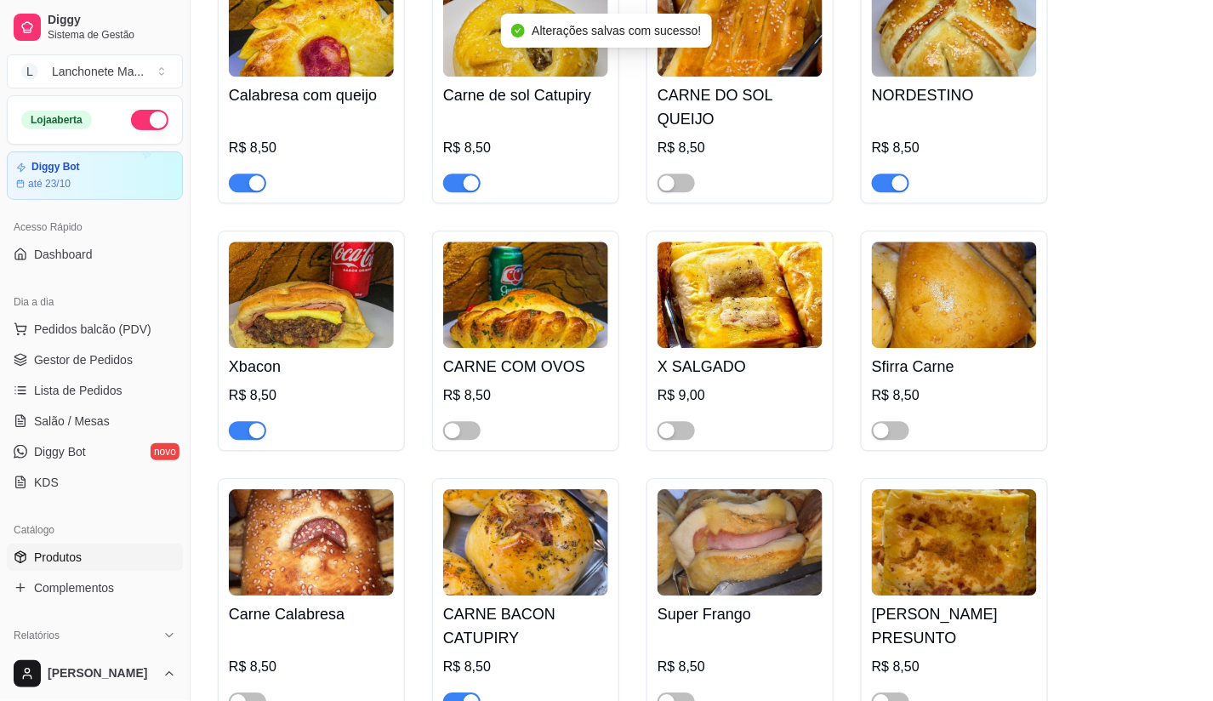
click at [244, 421] on span "button" at bounding box center [247, 430] width 37 height 19
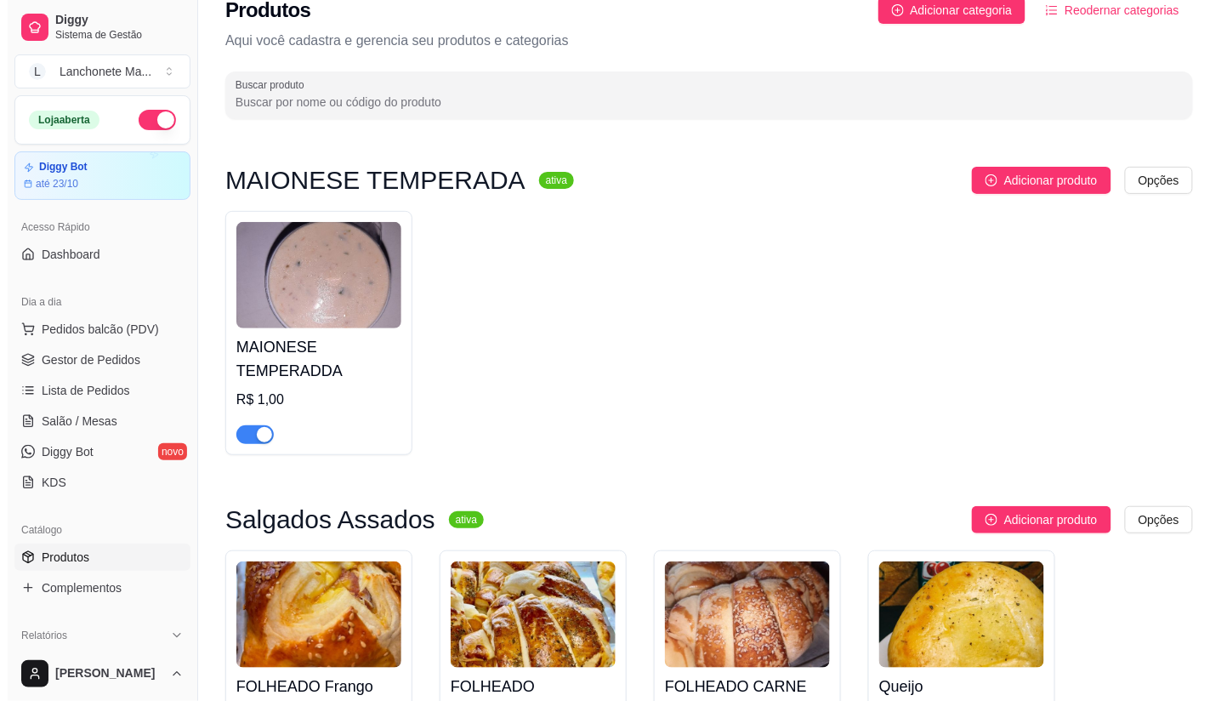
scroll to position [0, 0]
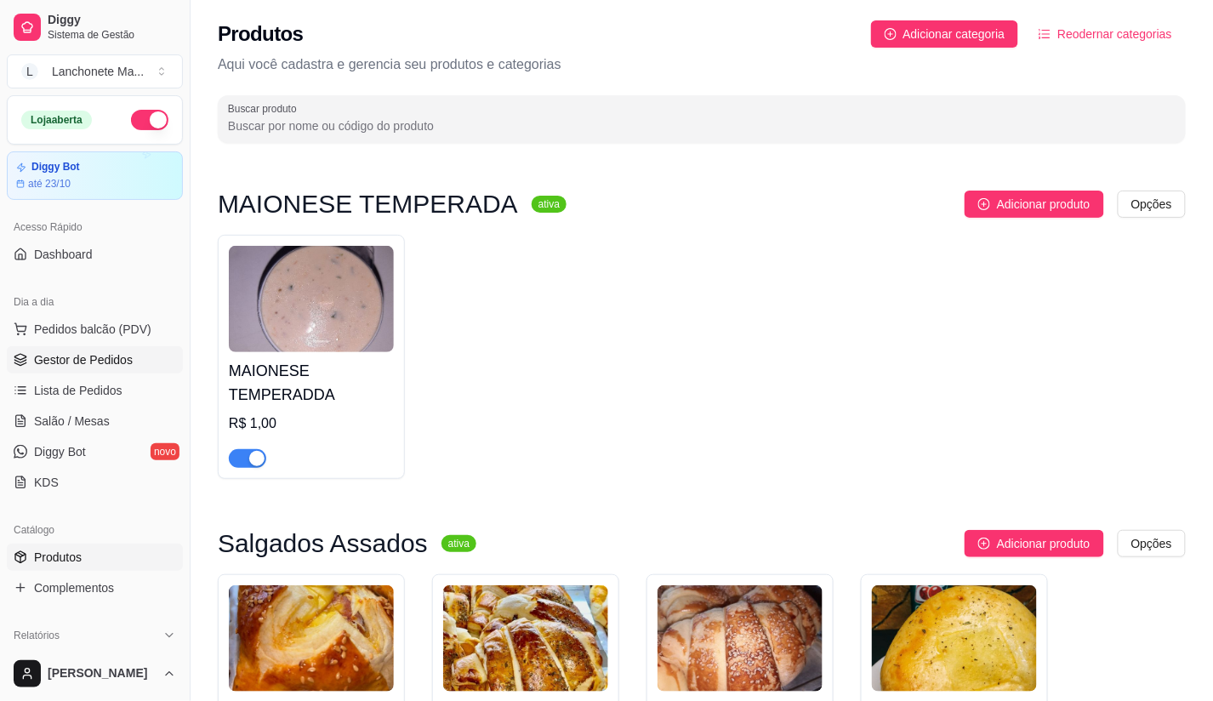
click at [113, 354] on span "Gestor de Pedidos" at bounding box center [83, 359] width 99 height 17
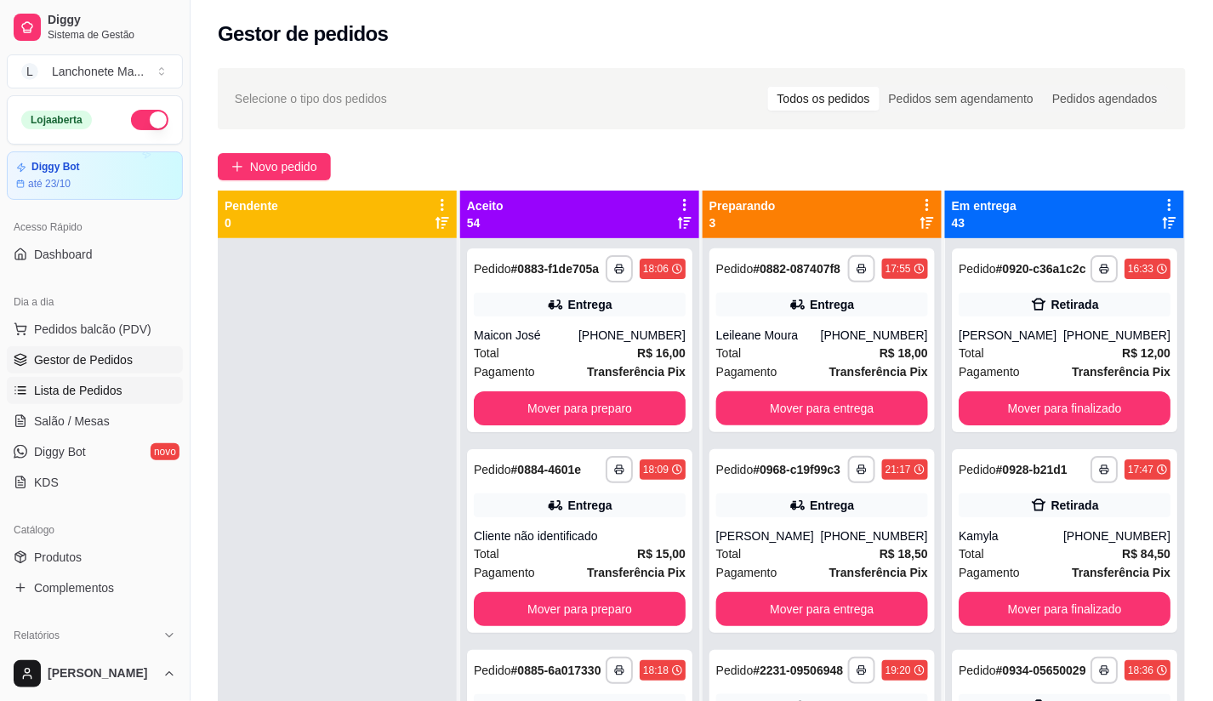
click at [121, 386] on link "Lista de Pedidos" at bounding box center [95, 390] width 176 height 27
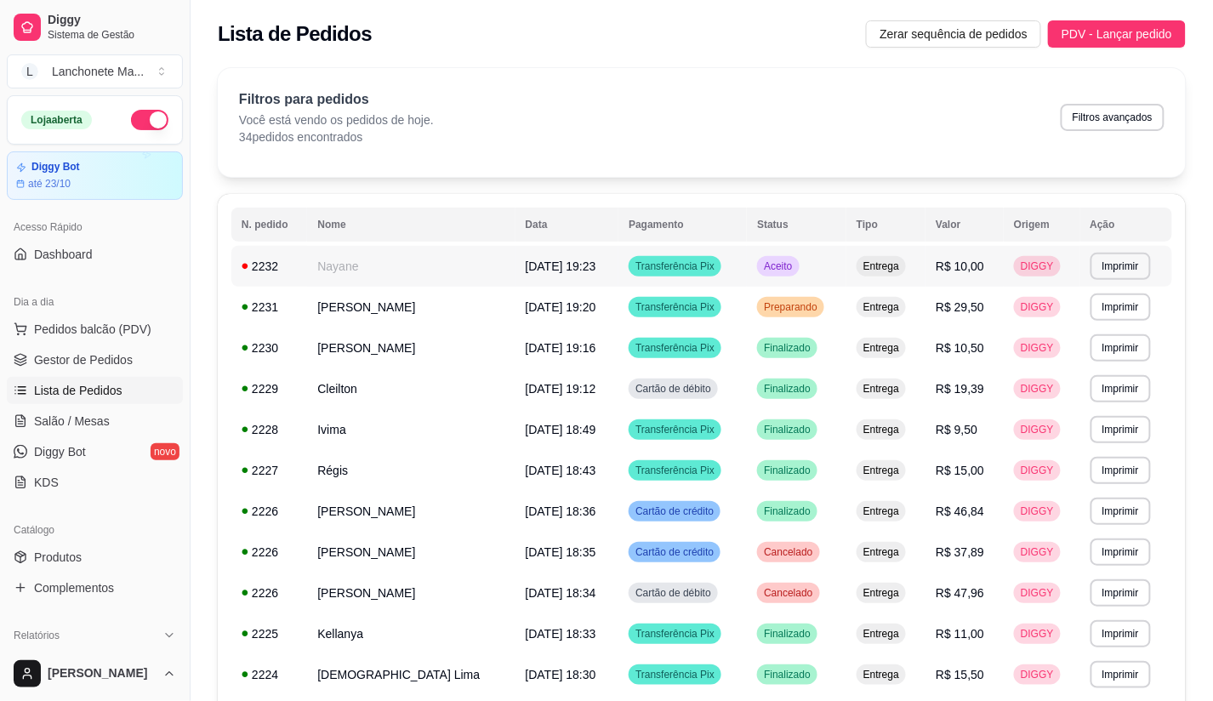
click at [813, 258] on td "Aceito" at bounding box center [796, 266] width 99 height 41
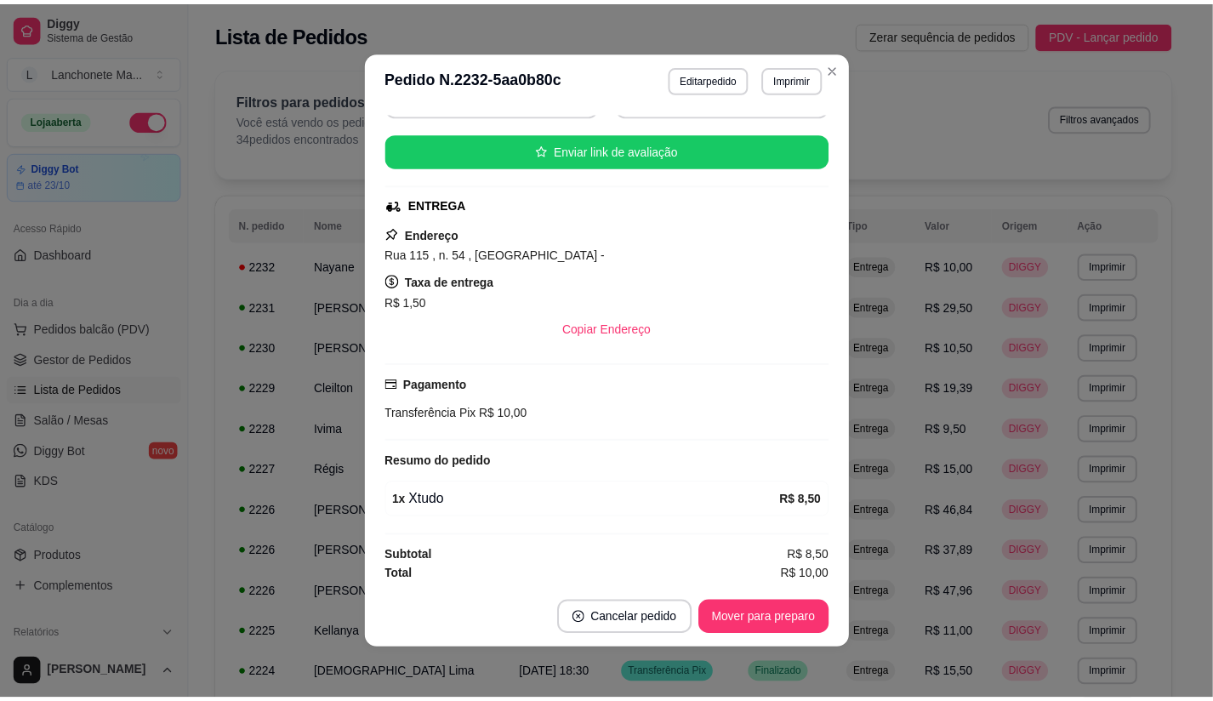
scroll to position [193, 0]
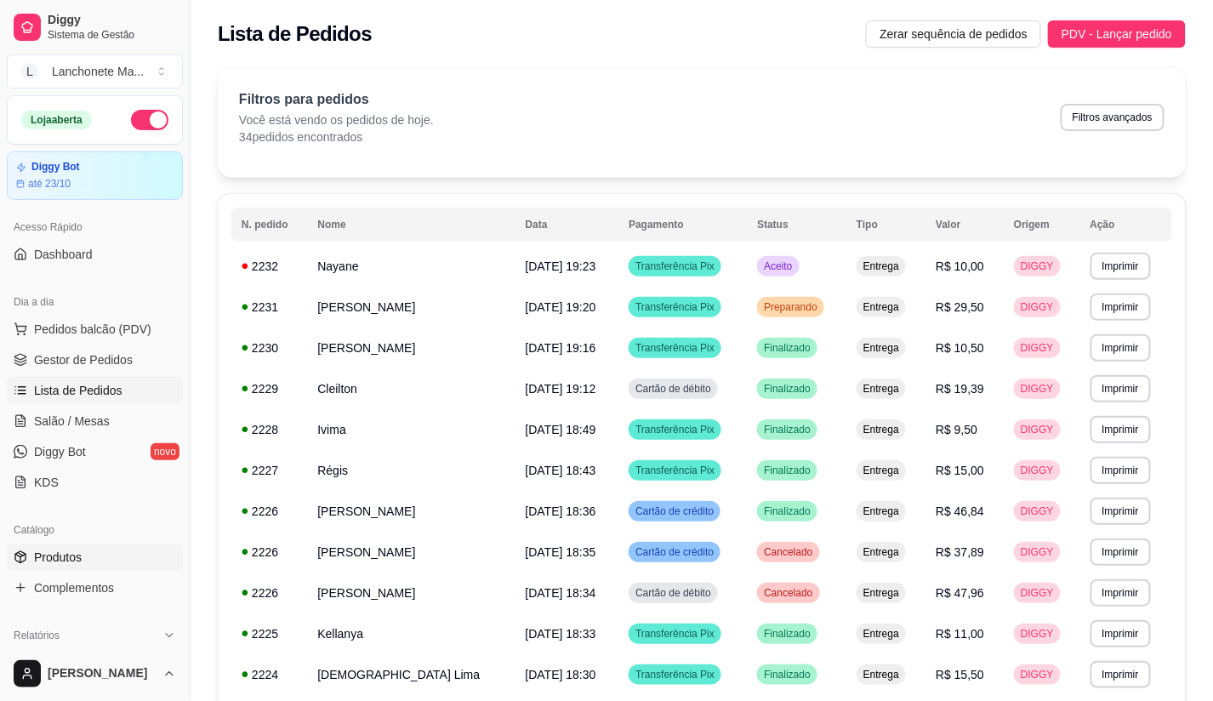
click at [78, 561] on span "Produtos" at bounding box center [58, 556] width 48 height 17
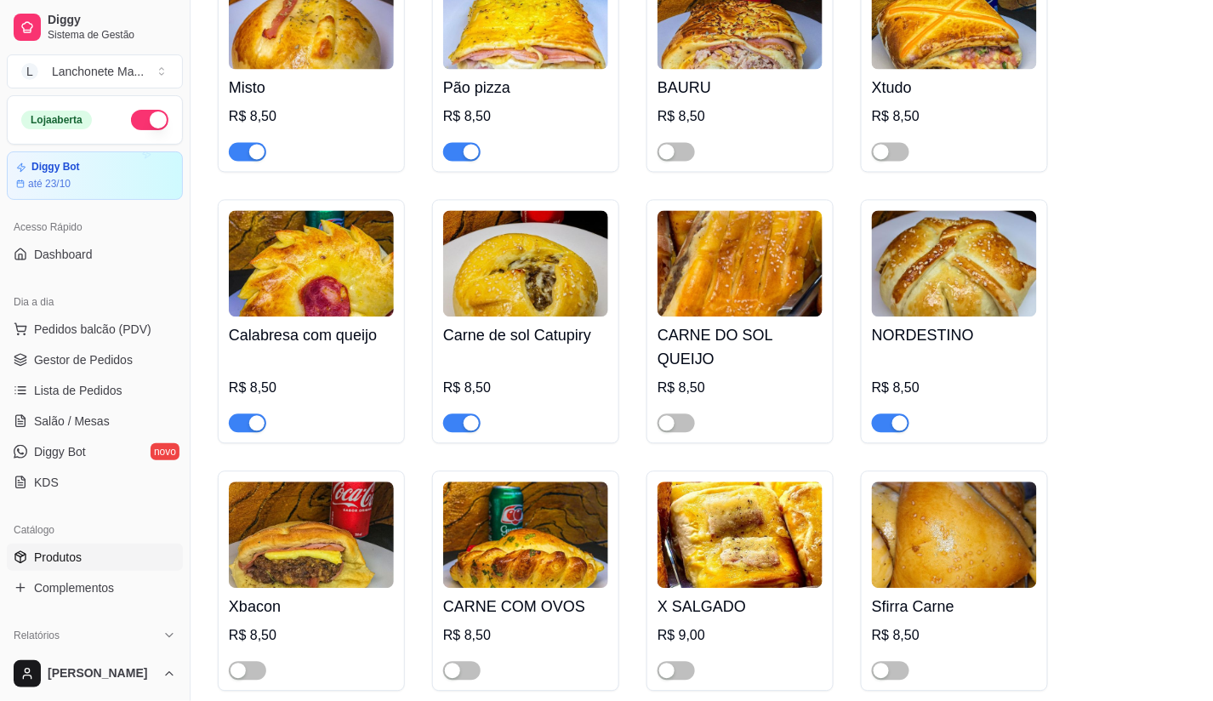
scroll to position [945, 0]
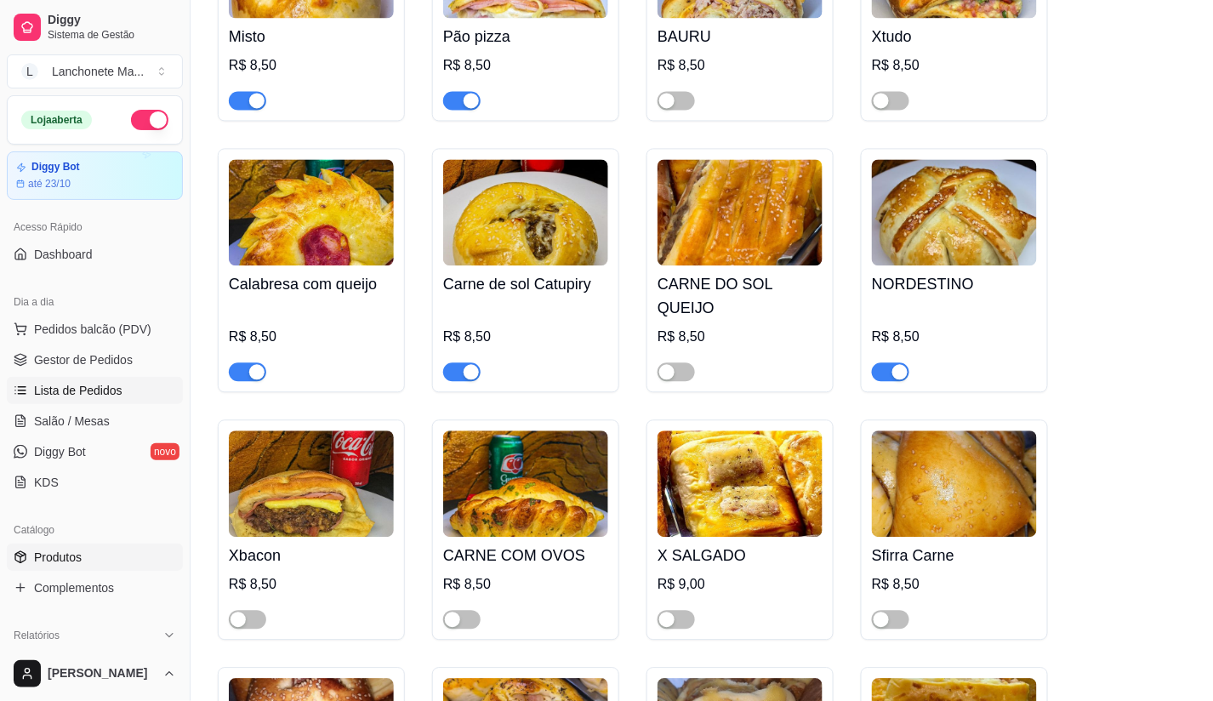
drag, startPoint x: 56, startPoint y: 384, endPoint x: 83, endPoint y: 386, distance: 27.3
click at [56, 385] on span "Lista de Pedidos" at bounding box center [78, 390] width 88 height 17
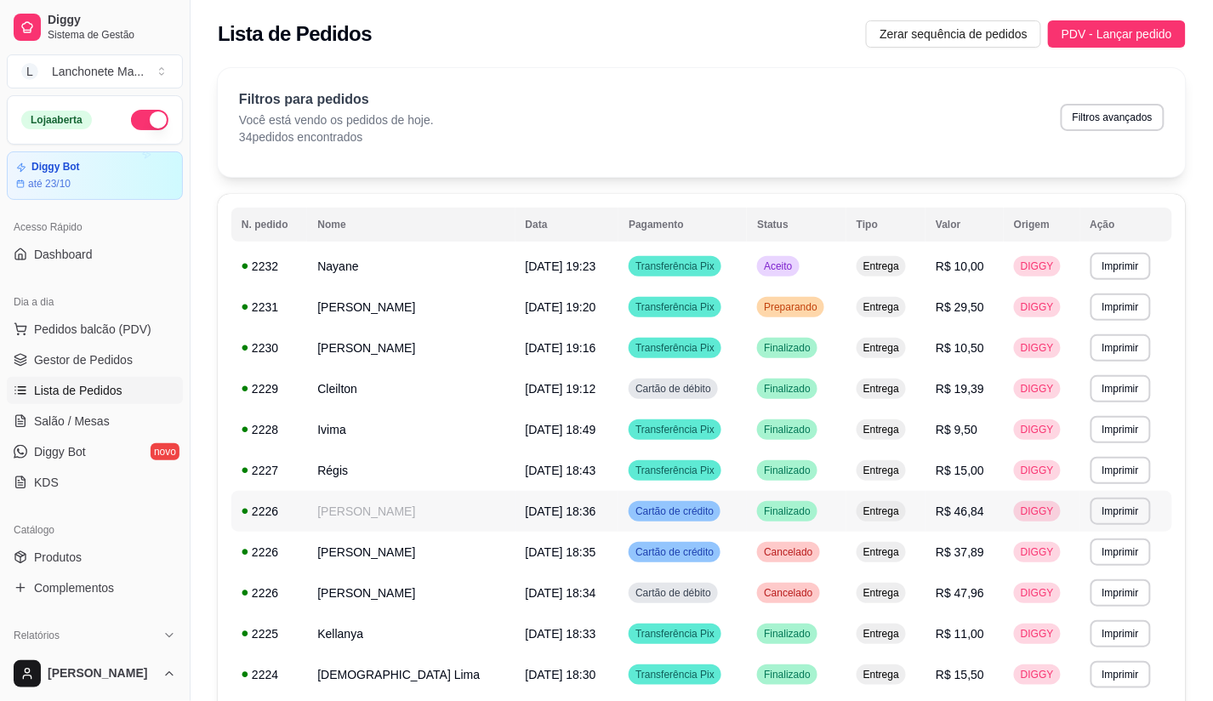
click at [784, 505] on span "Finalizado" at bounding box center [787, 511] width 54 height 14
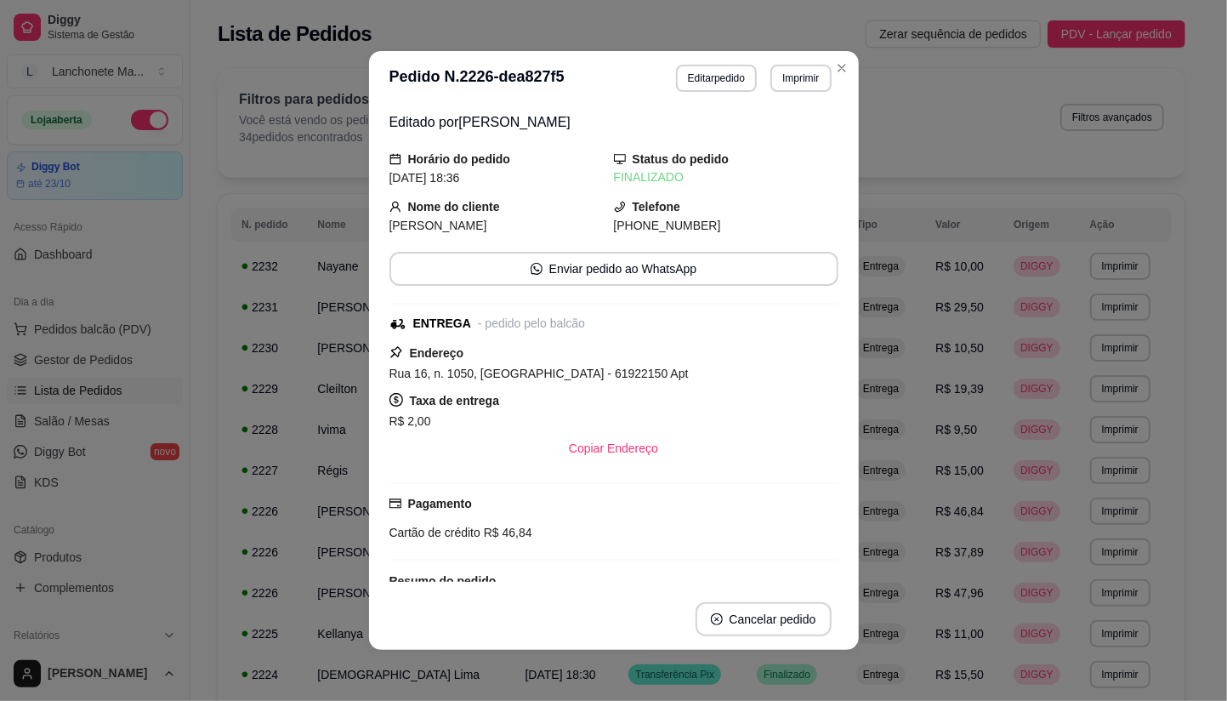
click at [822, 53] on header "**********" at bounding box center [614, 78] width 490 height 54
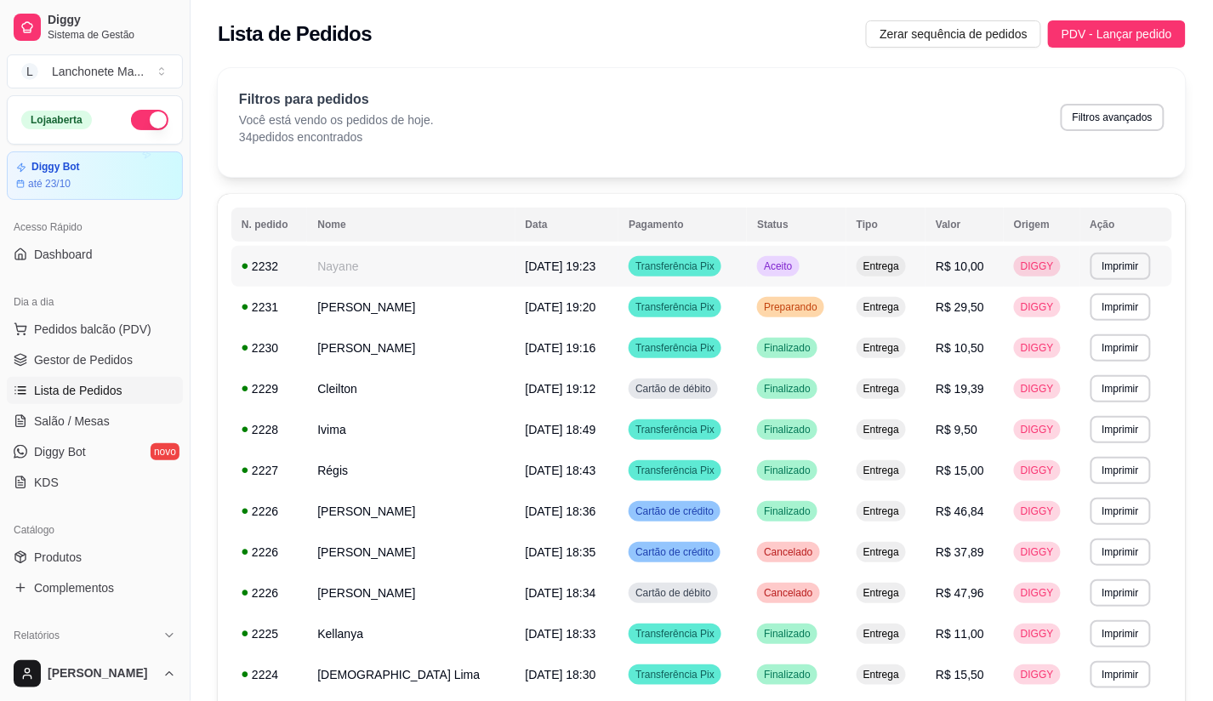
click at [795, 264] on span "Aceito" at bounding box center [777, 266] width 35 height 14
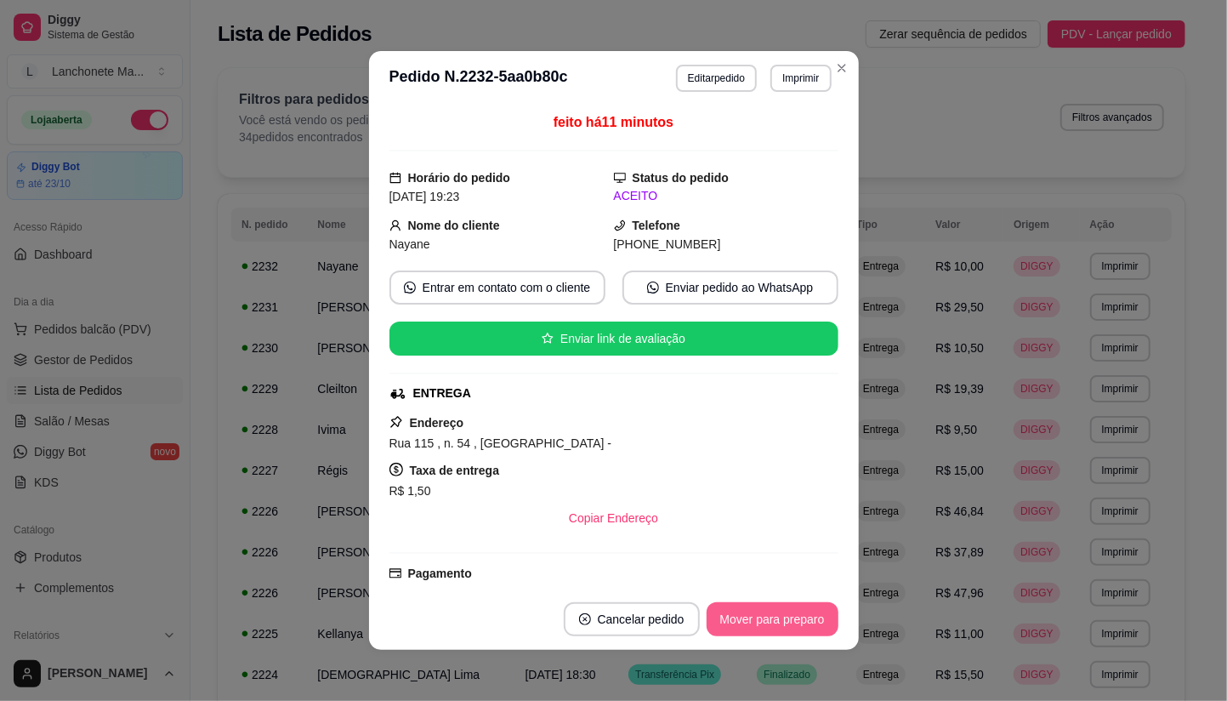
click at [770, 625] on button "Mover para preparo" at bounding box center [773, 619] width 132 height 34
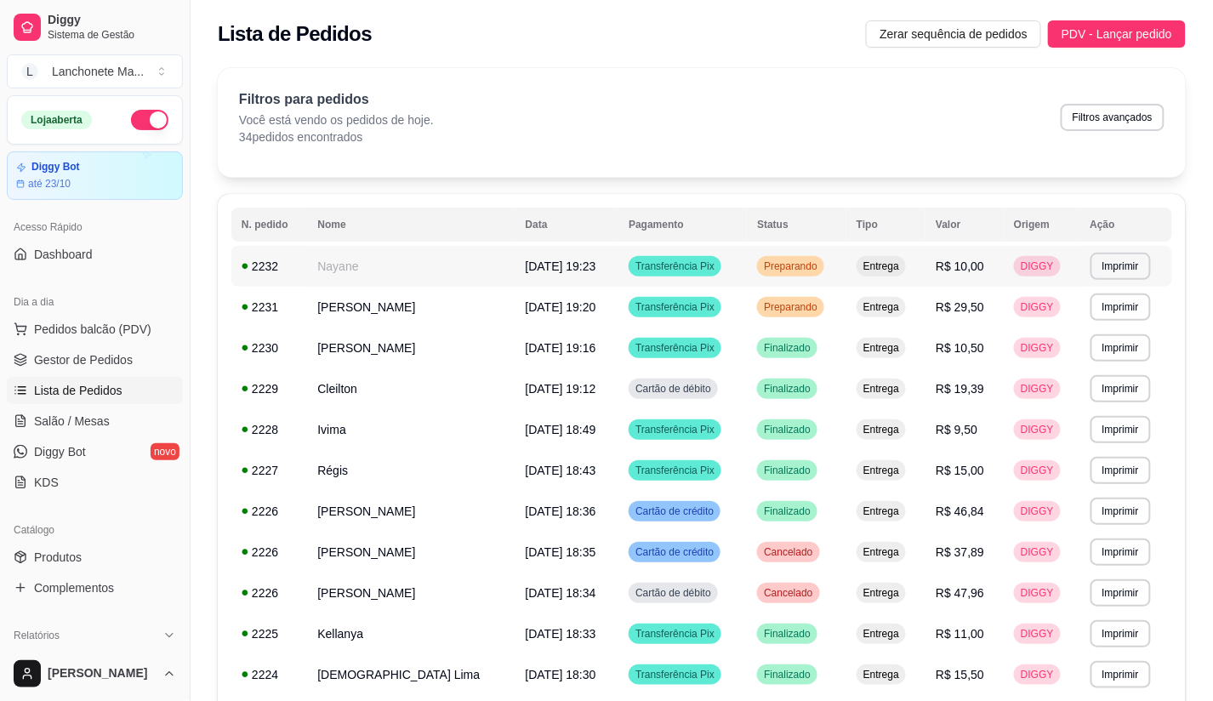
click at [821, 273] on span "Preparando" at bounding box center [790, 266] width 60 height 14
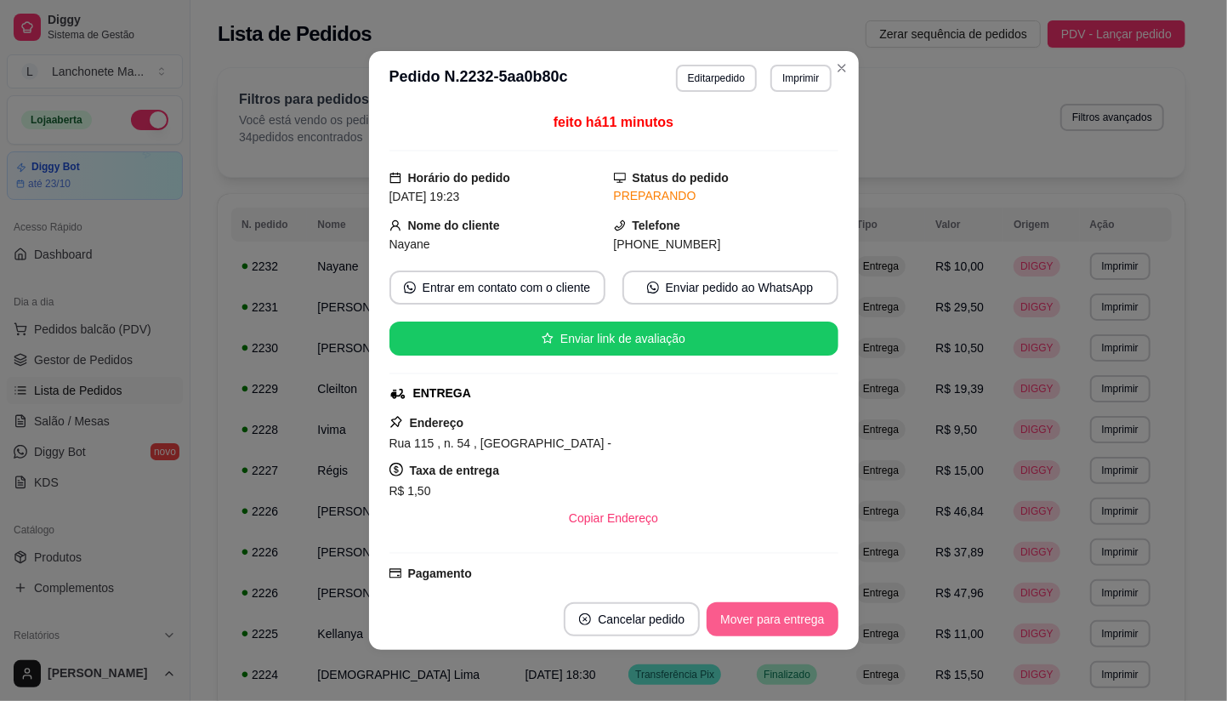
click at [778, 618] on button "Mover para entrega" at bounding box center [772, 619] width 131 height 34
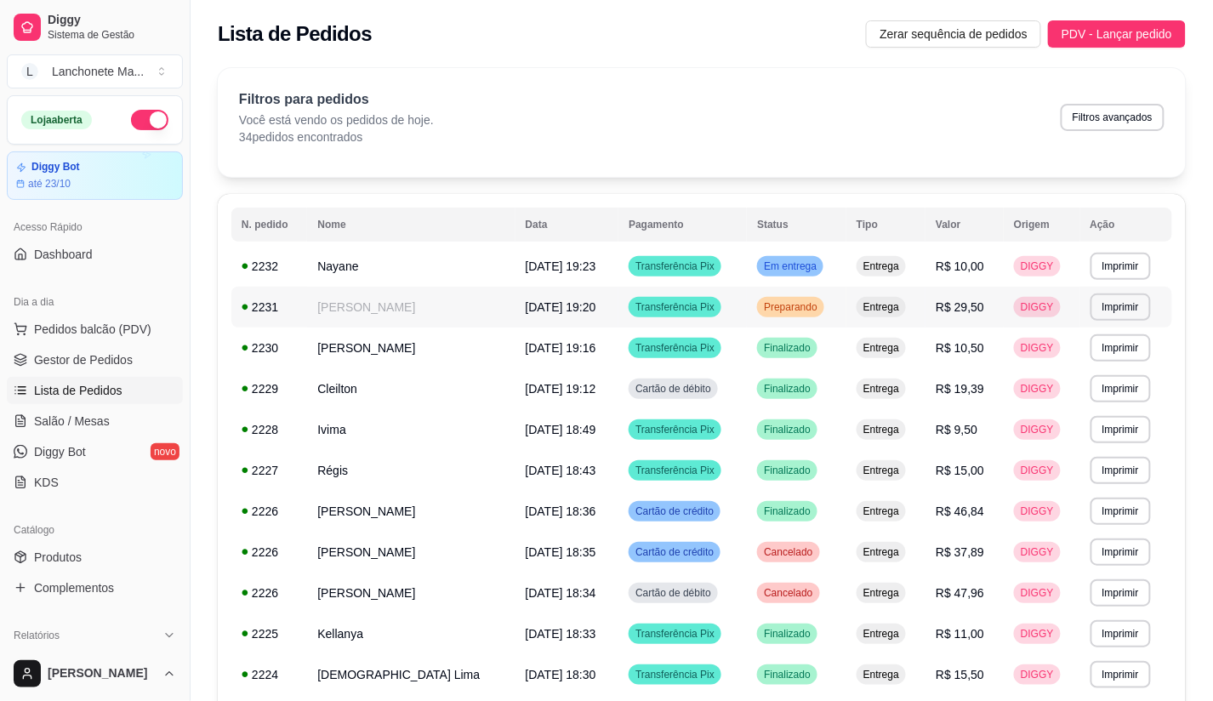
click at [810, 300] on span "Preparando" at bounding box center [790, 307] width 60 height 14
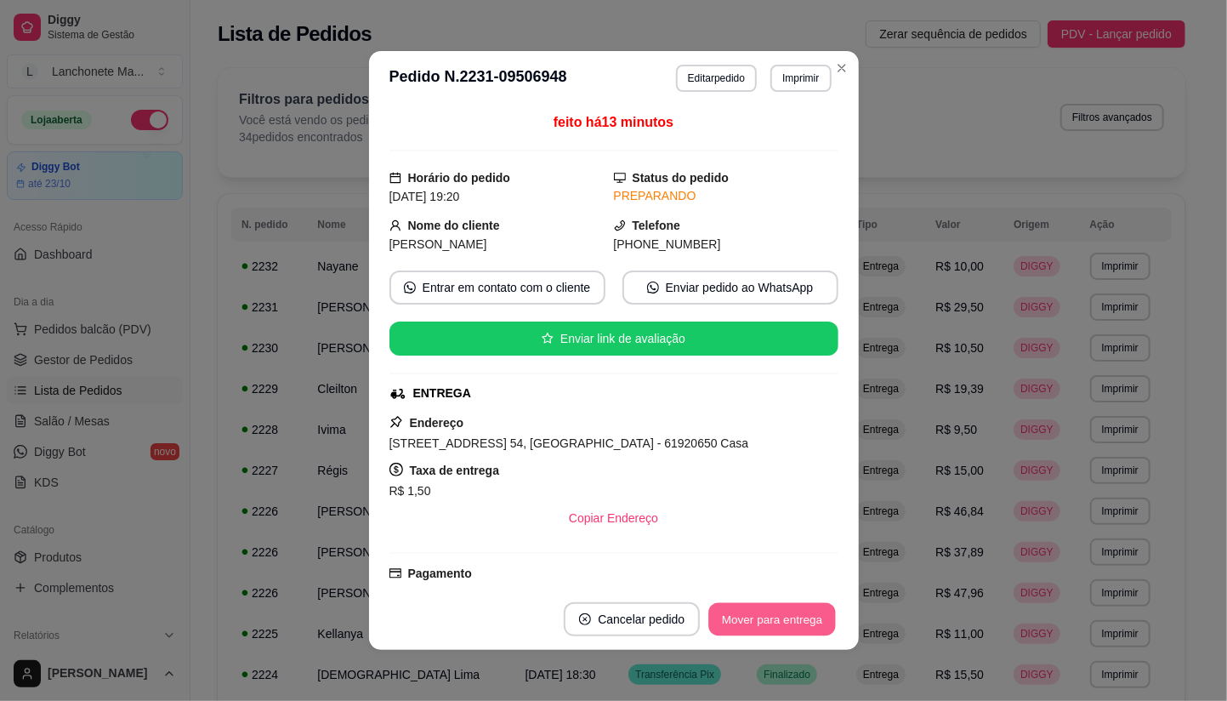
click at [780, 626] on button "Mover para entrega" at bounding box center [773, 619] width 128 height 33
click at [780, 622] on button "Mover para finalizado" at bounding box center [767, 619] width 137 height 33
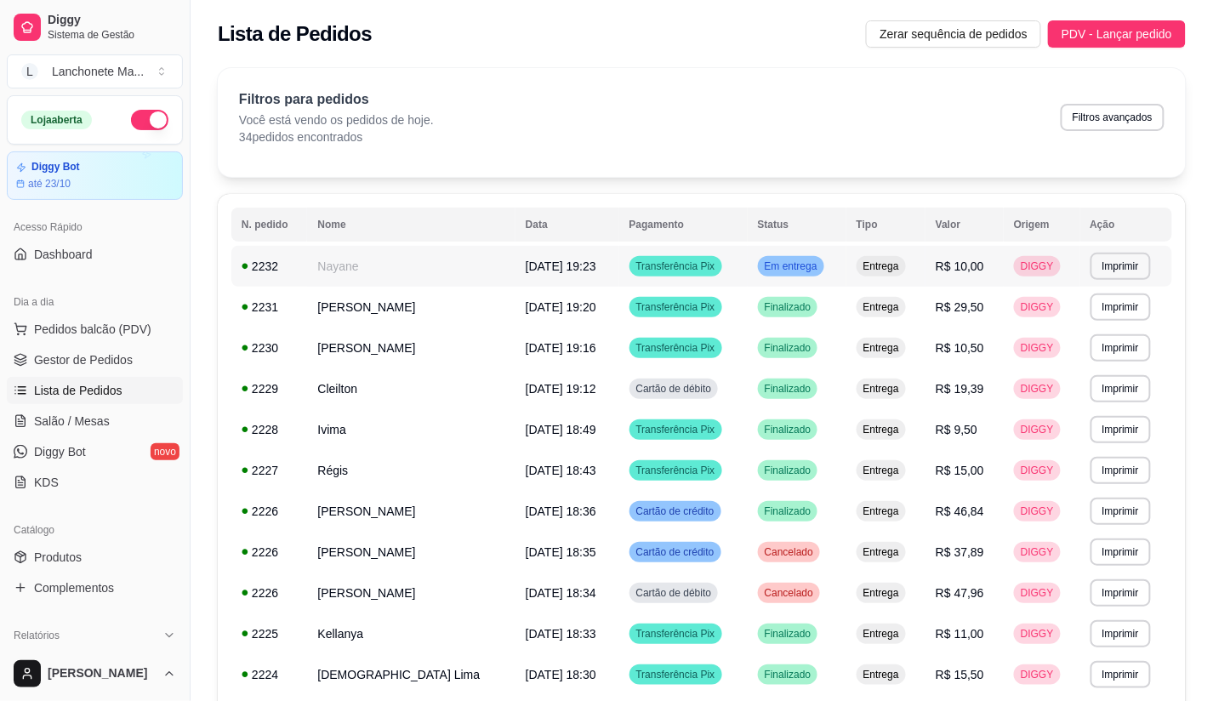
click at [793, 259] on span "Em entrega" at bounding box center [791, 266] width 60 height 14
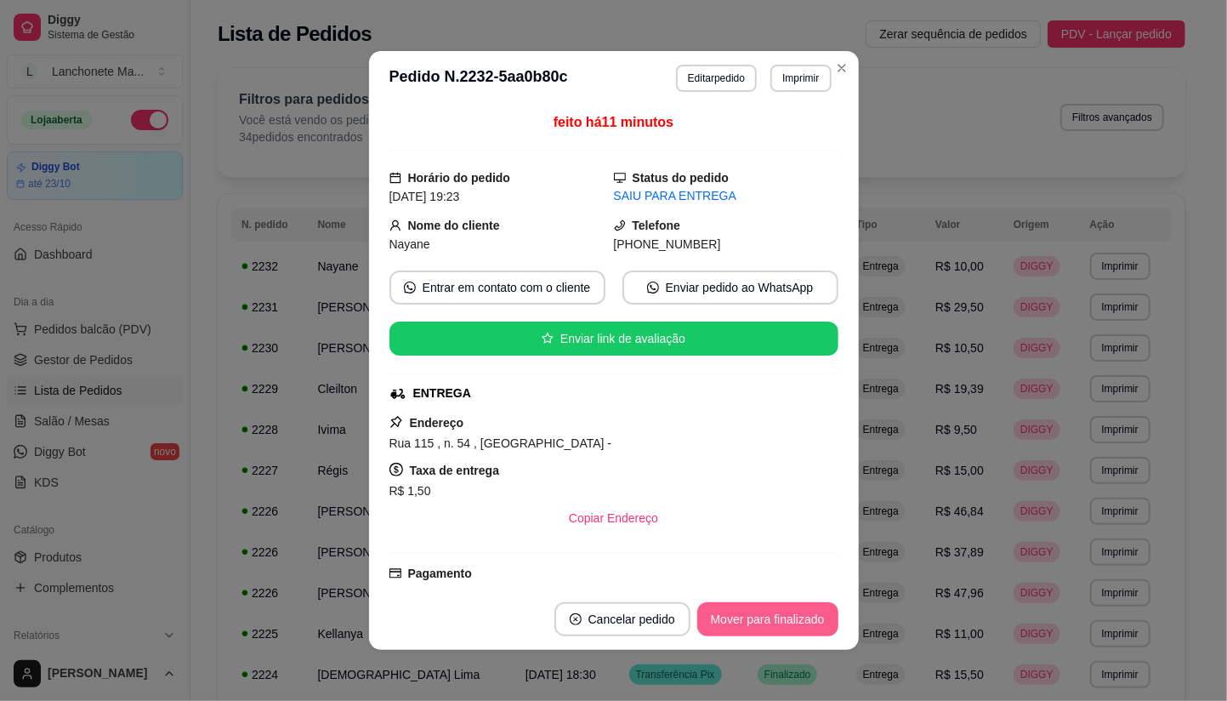
click at [745, 626] on button "Mover para finalizado" at bounding box center [767, 619] width 141 height 34
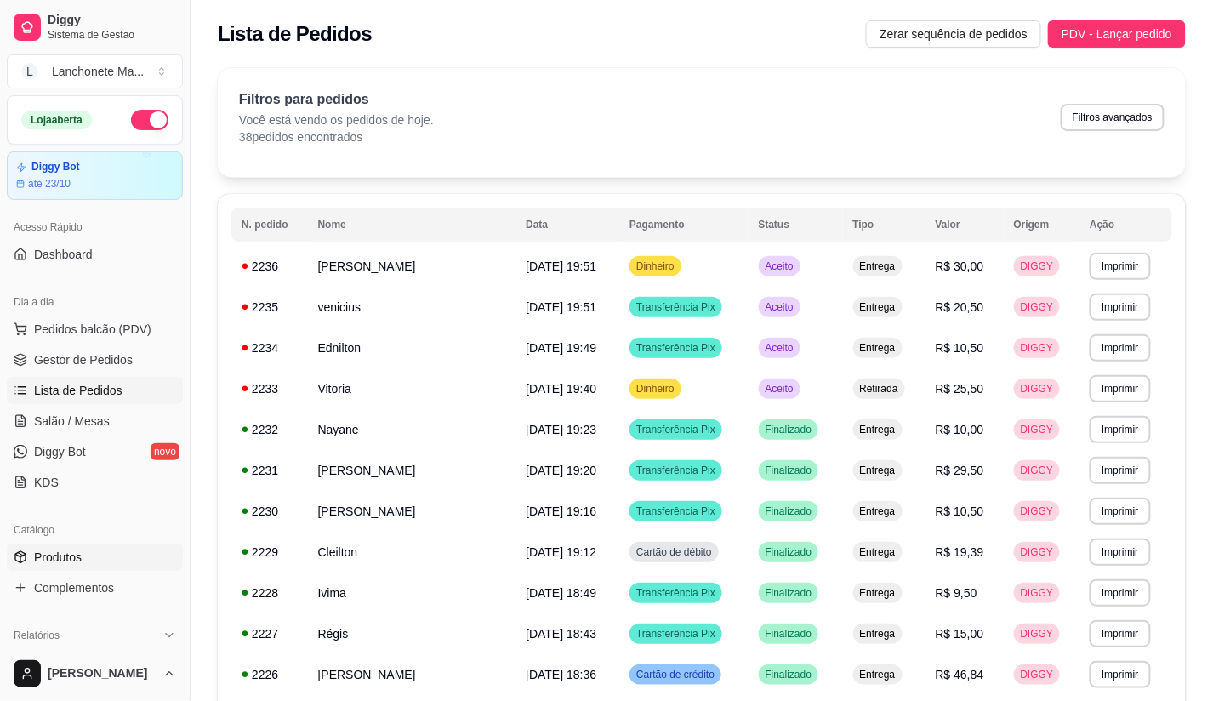
click at [71, 545] on link "Produtos" at bounding box center [95, 556] width 176 height 27
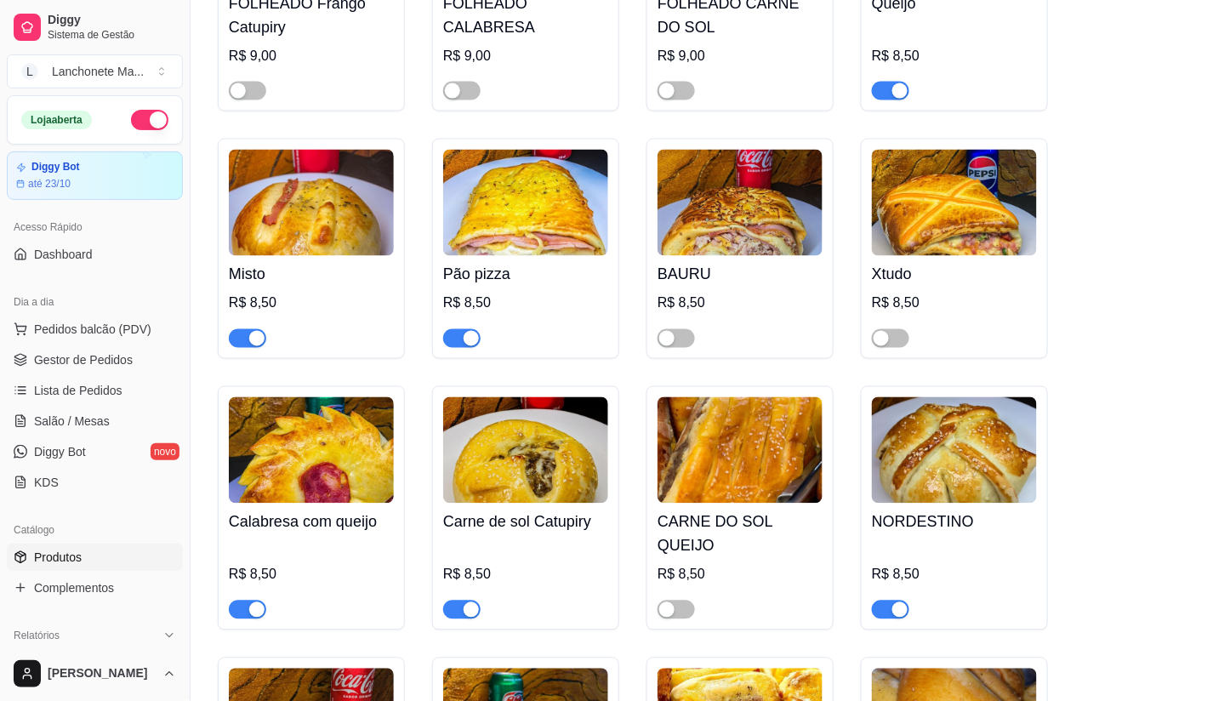
scroll to position [661, 0]
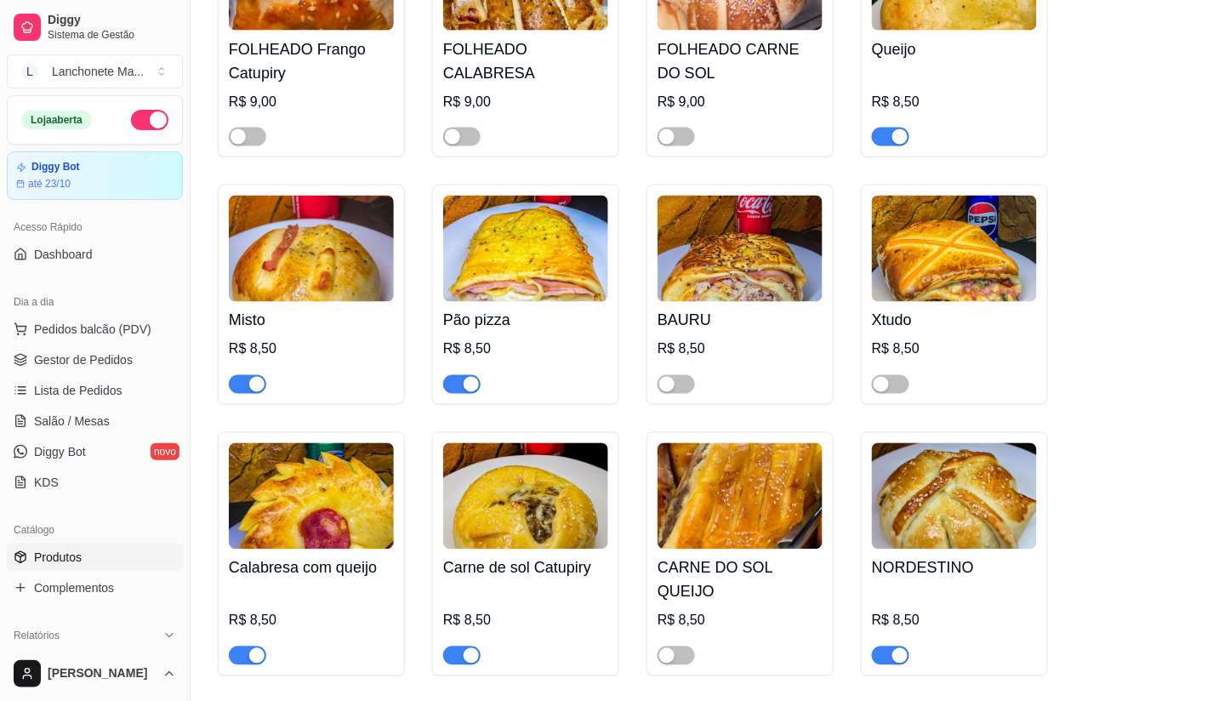
click at [466, 381] on div "button" at bounding box center [470, 384] width 15 height 15
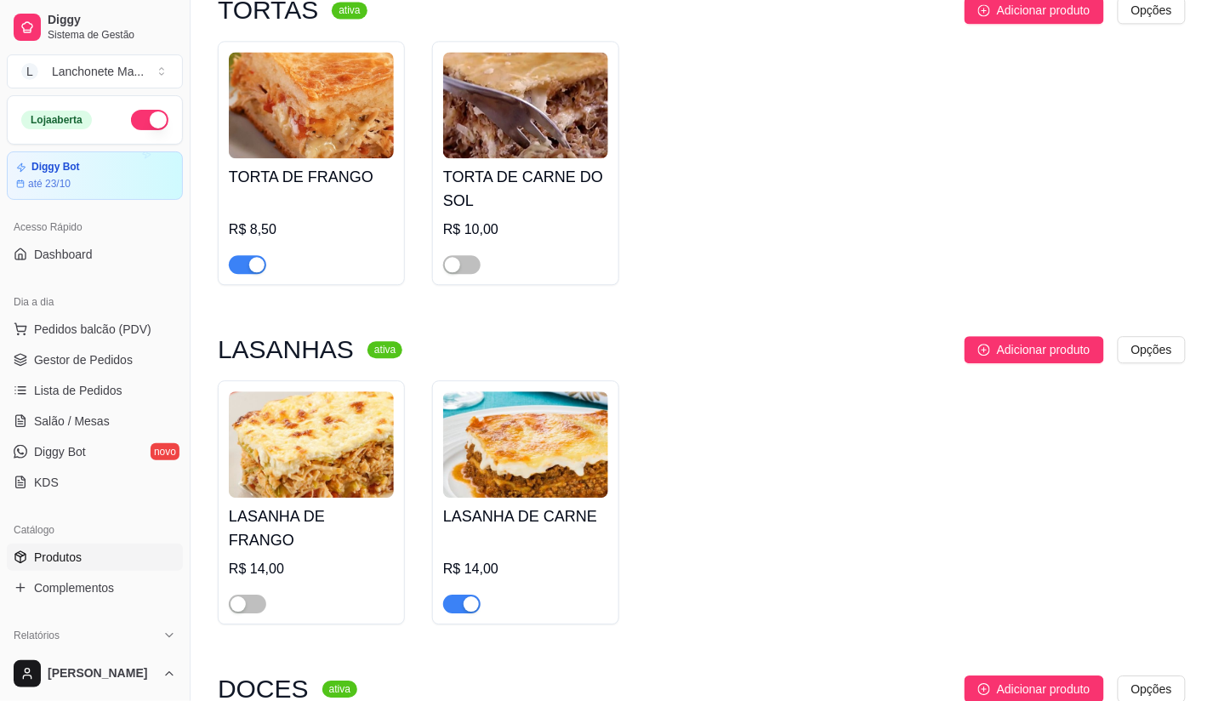
scroll to position [4724, 0]
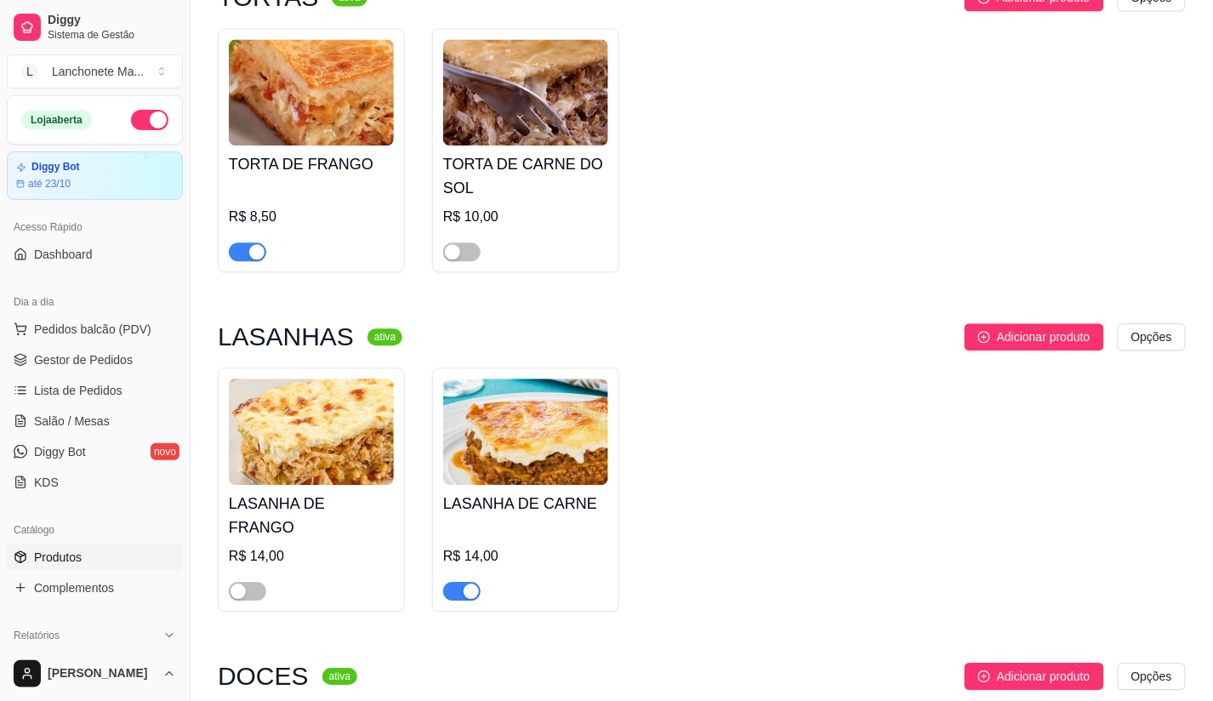
click at [473, 583] on div "button" at bounding box center [470, 590] width 15 height 15
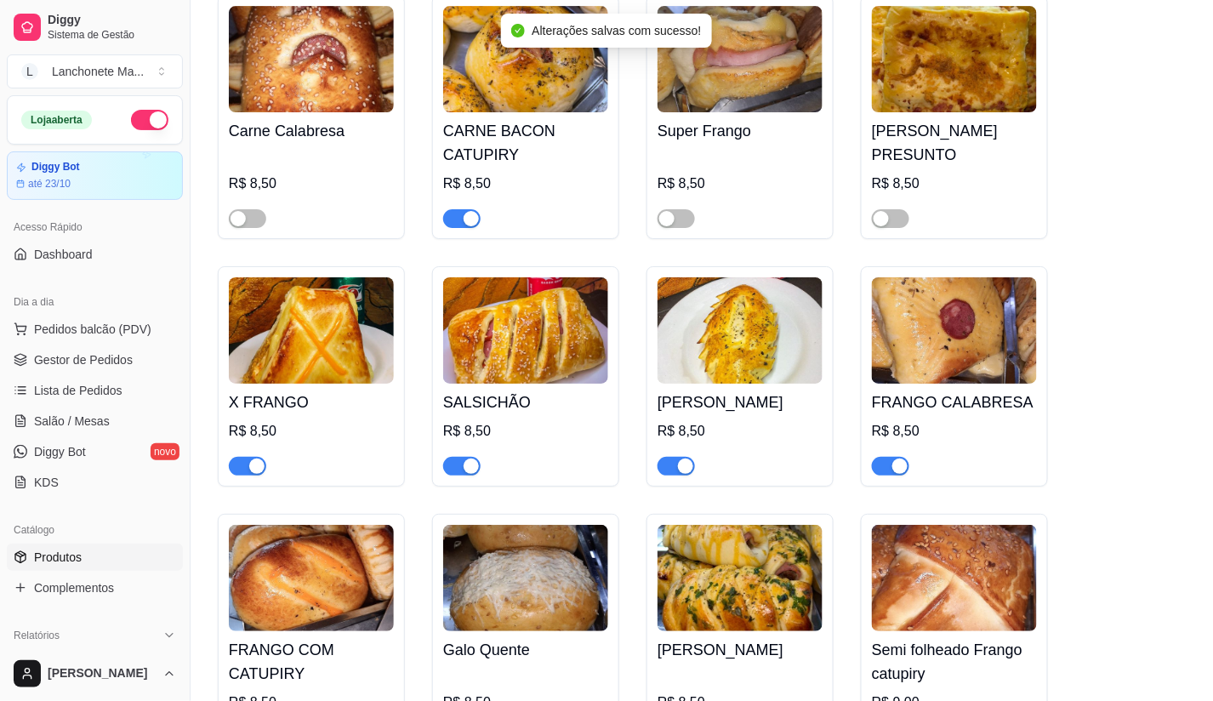
scroll to position [1605, 0]
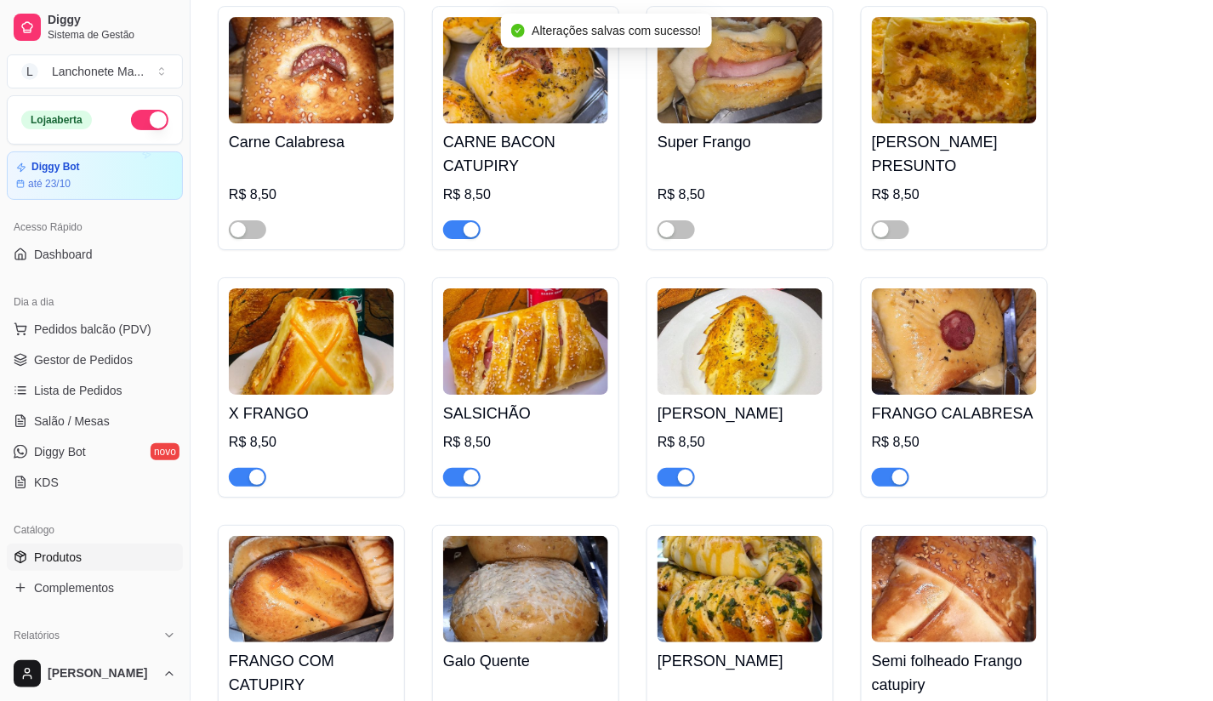
click at [879, 468] on span "button" at bounding box center [890, 477] width 37 height 19
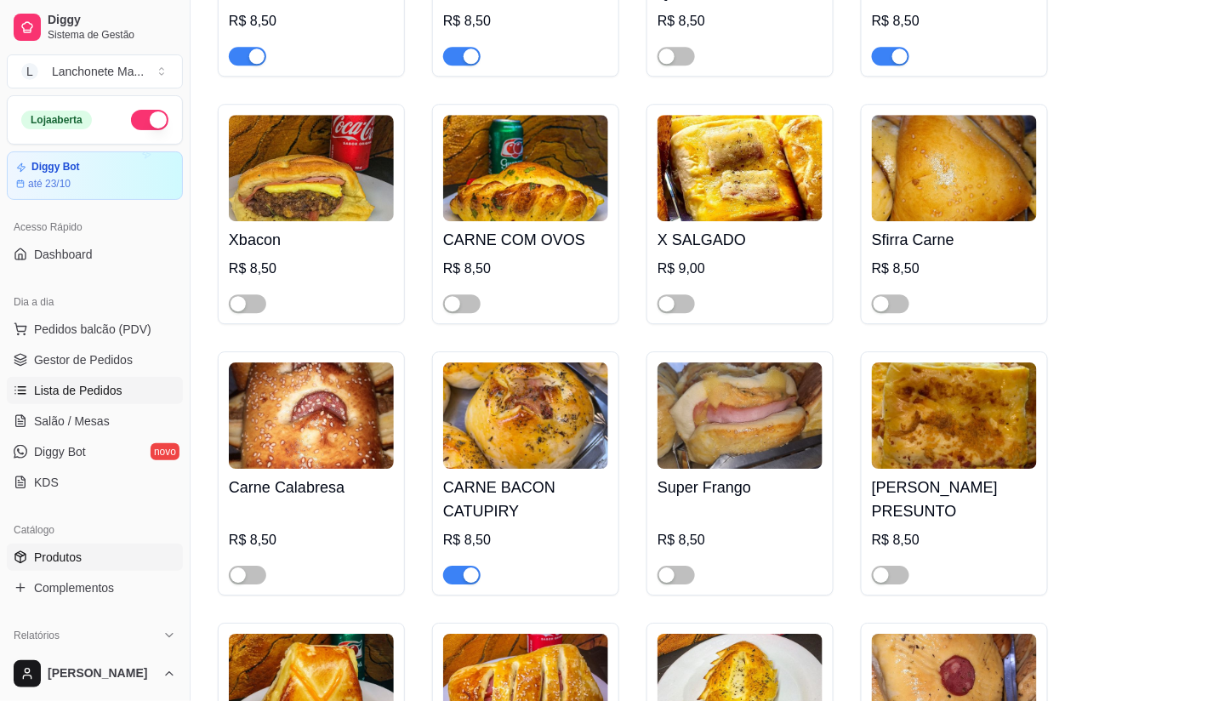
scroll to position [1228, 0]
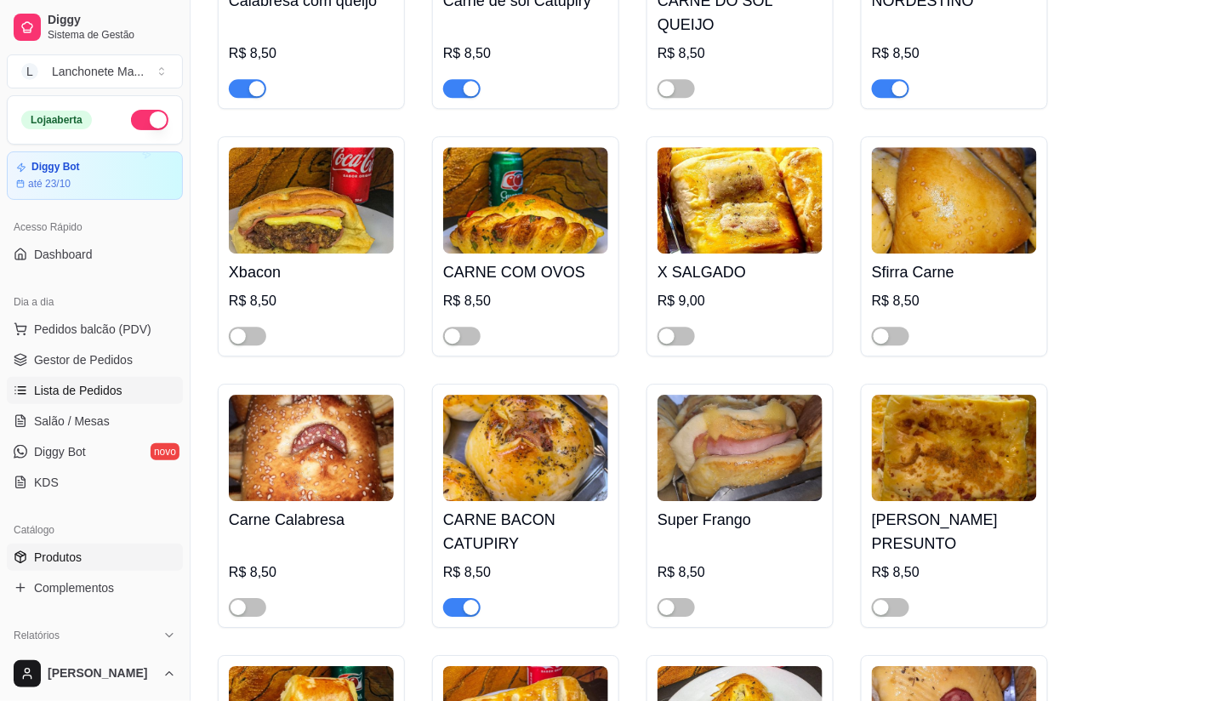
click at [69, 383] on span "Lista de Pedidos" at bounding box center [78, 390] width 88 height 17
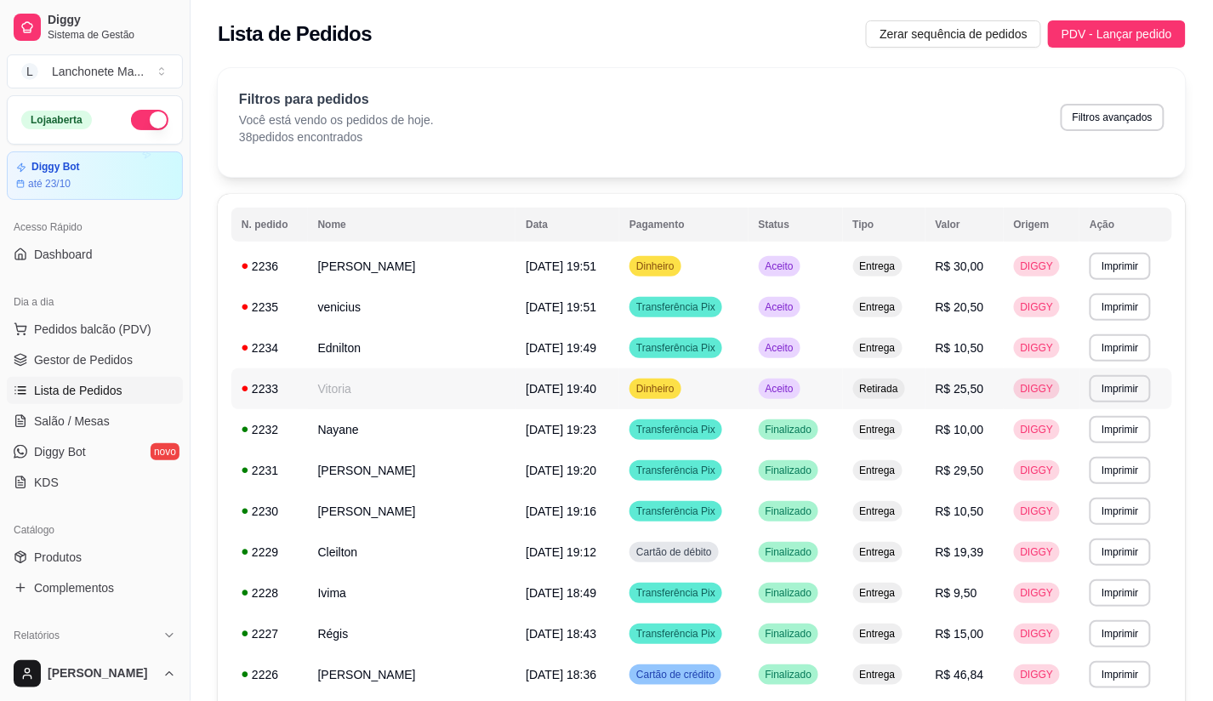
click at [747, 381] on td "Dinheiro" at bounding box center [683, 388] width 128 height 41
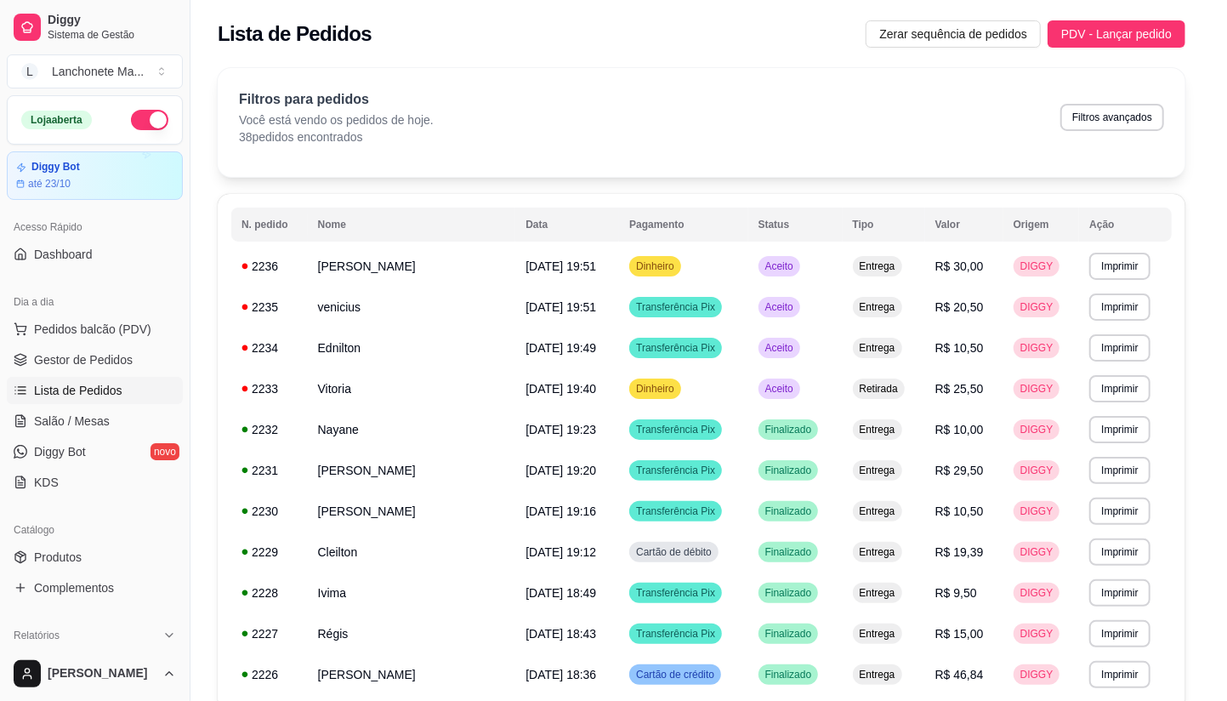
scroll to position [60, 0]
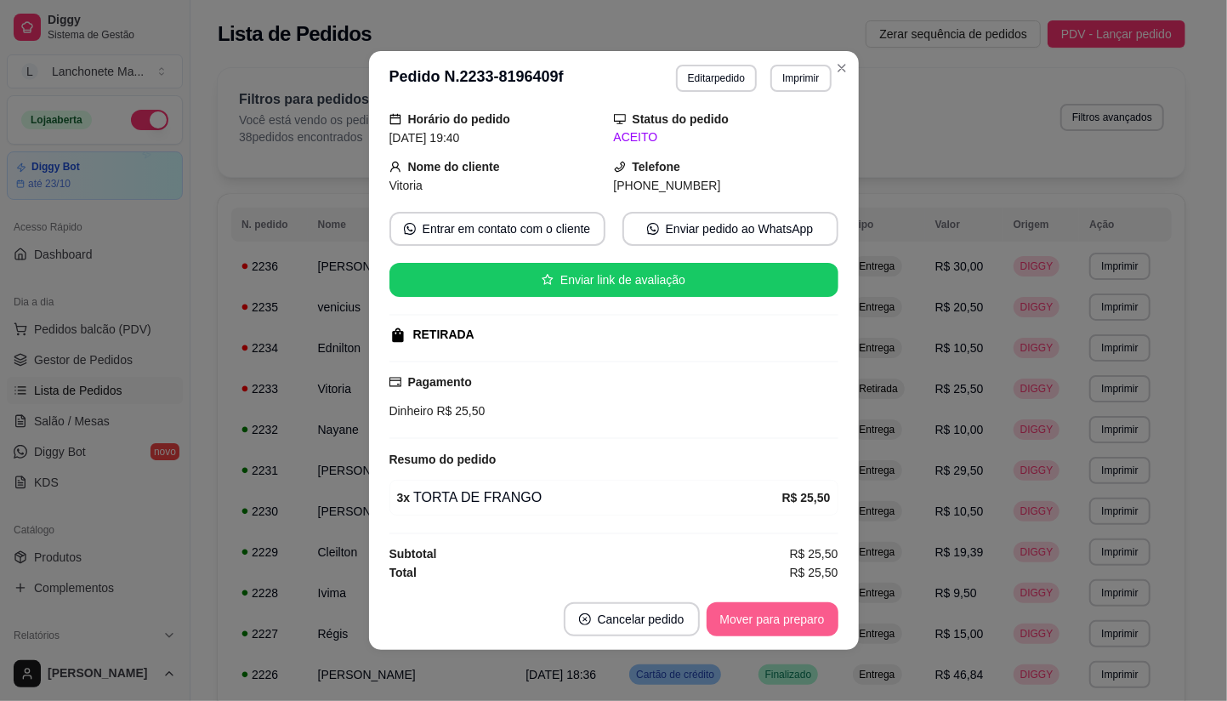
click at [738, 621] on button "Mover para preparo" at bounding box center [773, 619] width 132 height 34
click at [738, 621] on div "Mover para preparo" at bounding box center [761, 619] width 156 height 34
click at [738, 622] on div "Mover para preparo" at bounding box center [761, 619] width 156 height 34
click at [738, 622] on button "Mover para retirada disponível" at bounding box center [744, 619] width 188 height 34
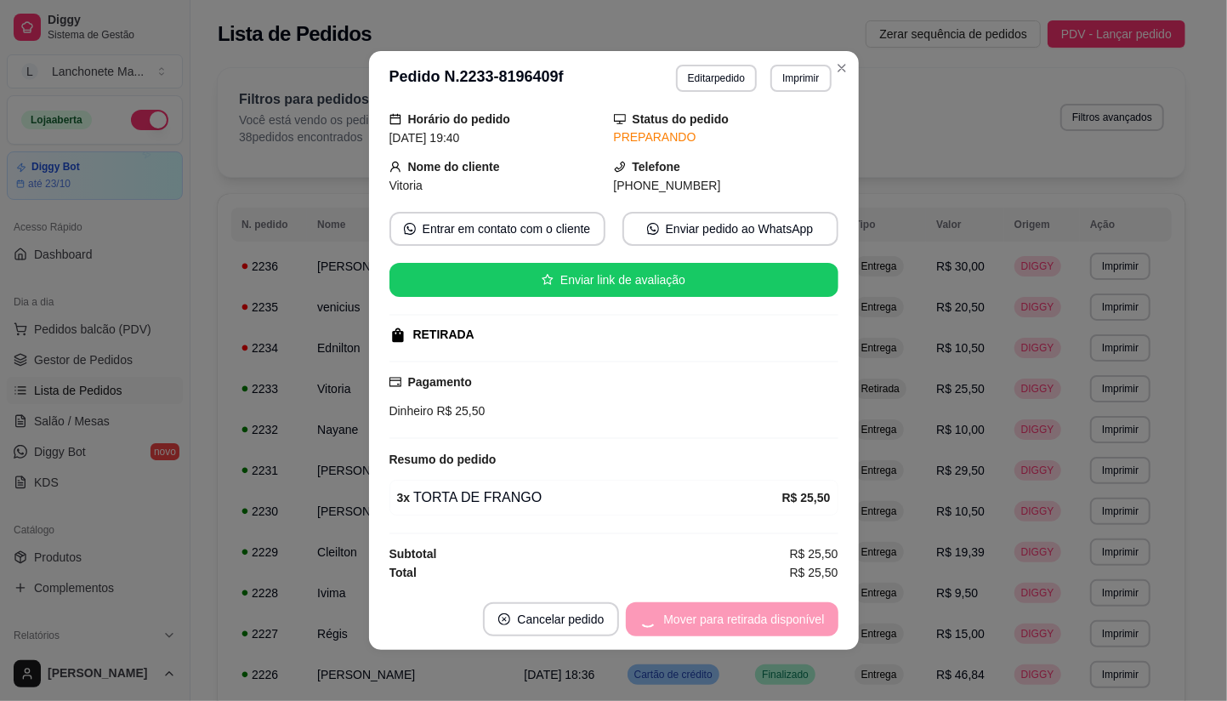
click at [738, 622] on div "Mover para retirada disponível" at bounding box center [732, 619] width 212 height 34
click at [740, 622] on div "Mover para retirada disponível" at bounding box center [732, 619] width 212 height 34
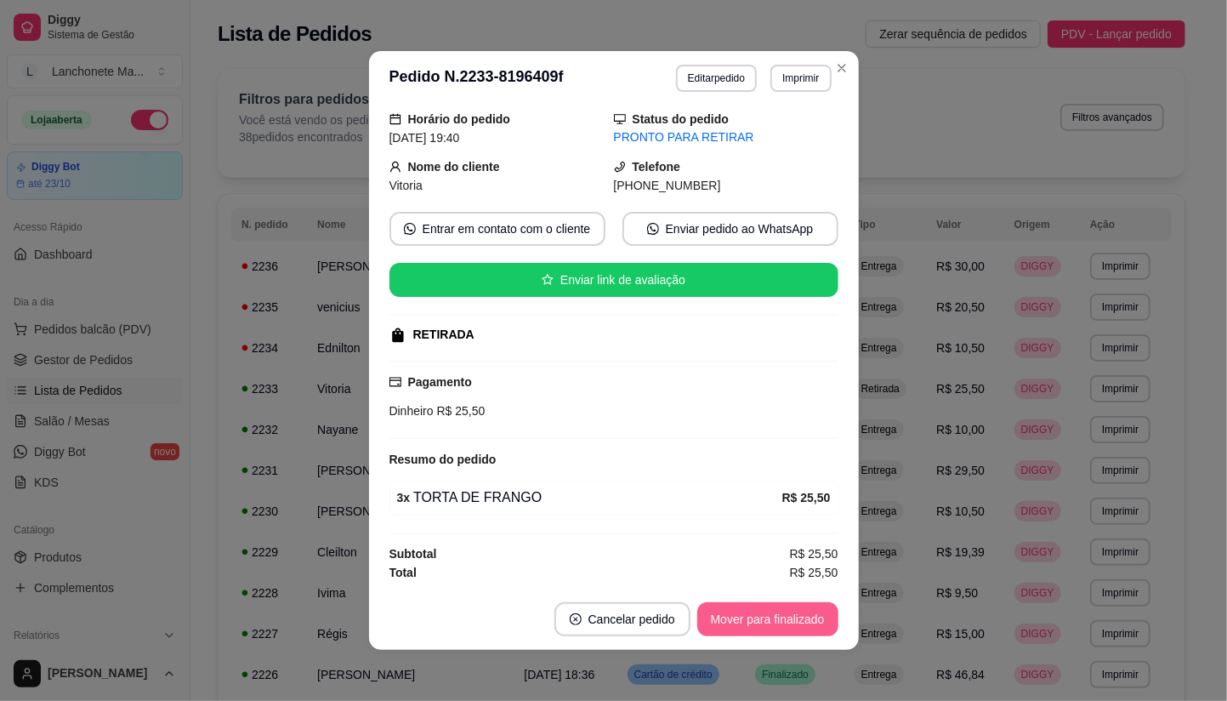
click at [740, 622] on button "Mover para finalizado" at bounding box center [767, 619] width 141 height 34
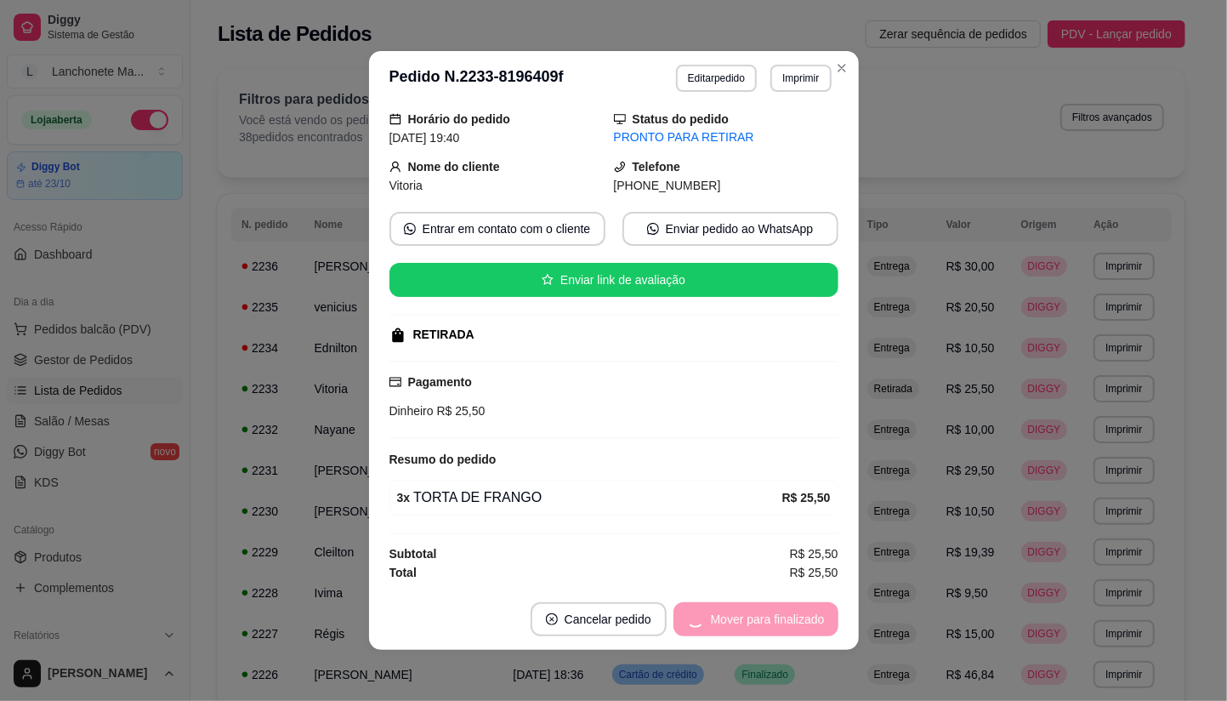
click at [740, 622] on div "Mover para finalizado" at bounding box center [755, 619] width 165 height 34
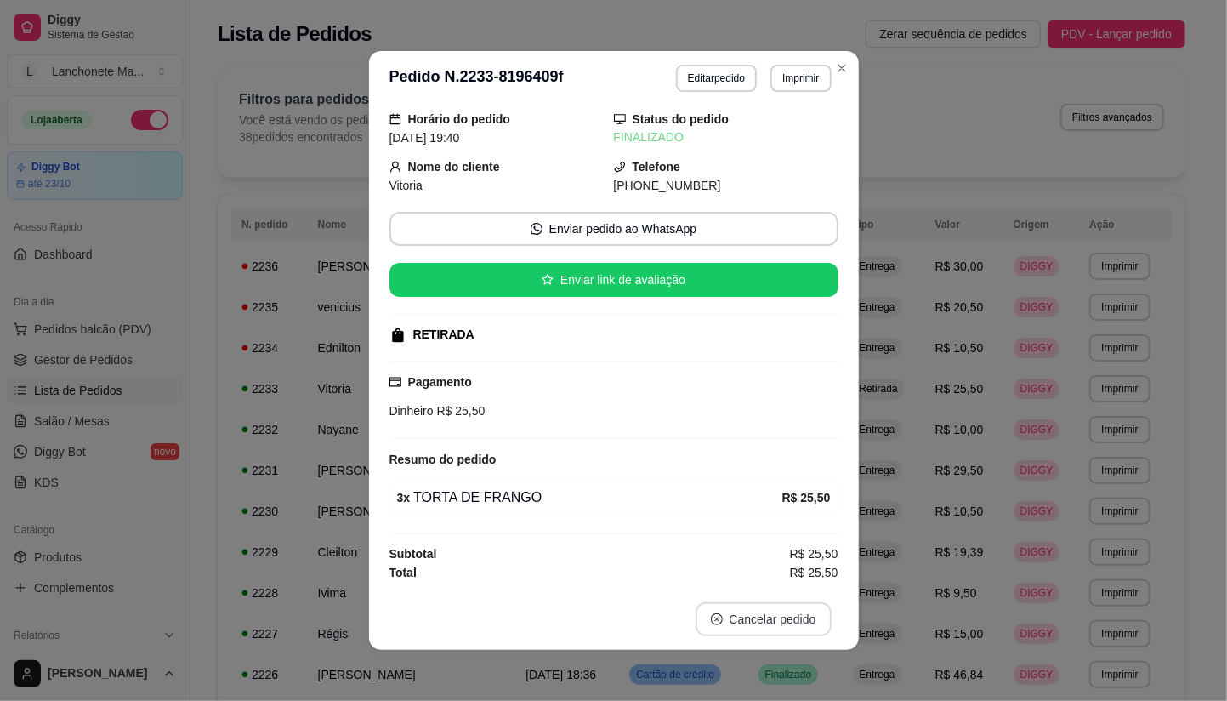
click at [740, 622] on button "Cancelar pedido" at bounding box center [764, 619] width 136 height 34
click at [820, 68] on button "Imprimir" at bounding box center [800, 78] width 60 height 27
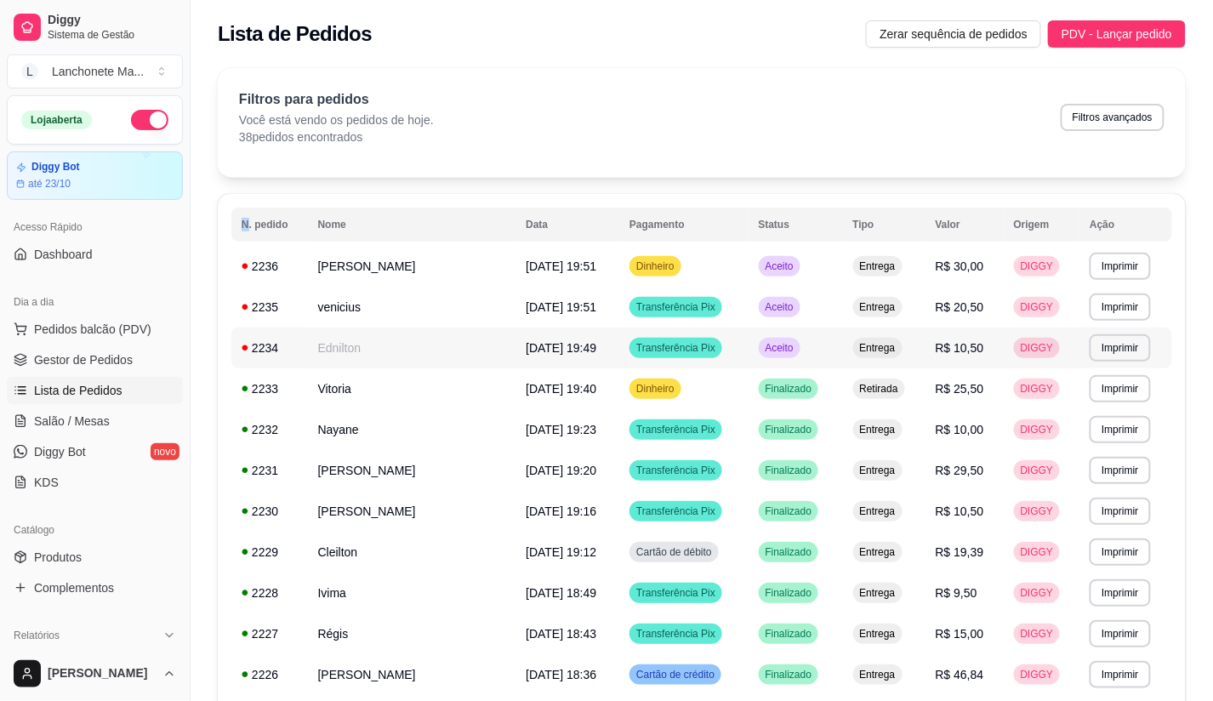
click at [816, 355] on td "Aceito" at bounding box center [795, 347] width 94 height 41
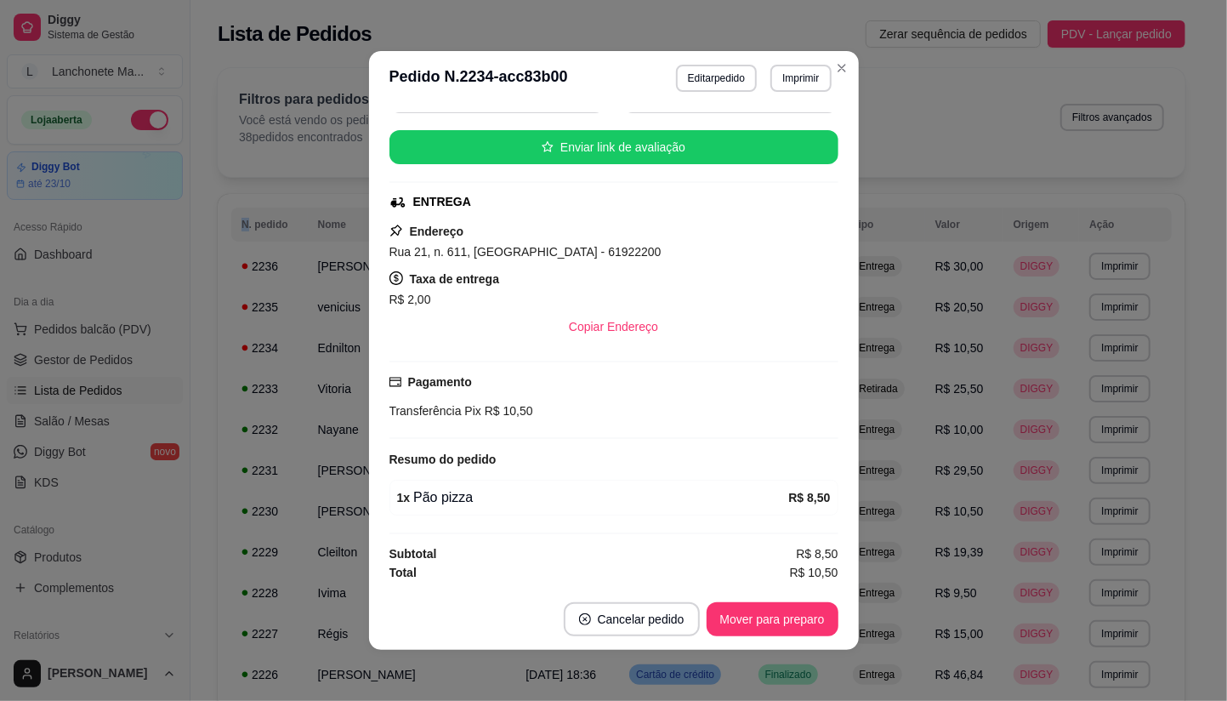
scroll to position [3, 0]
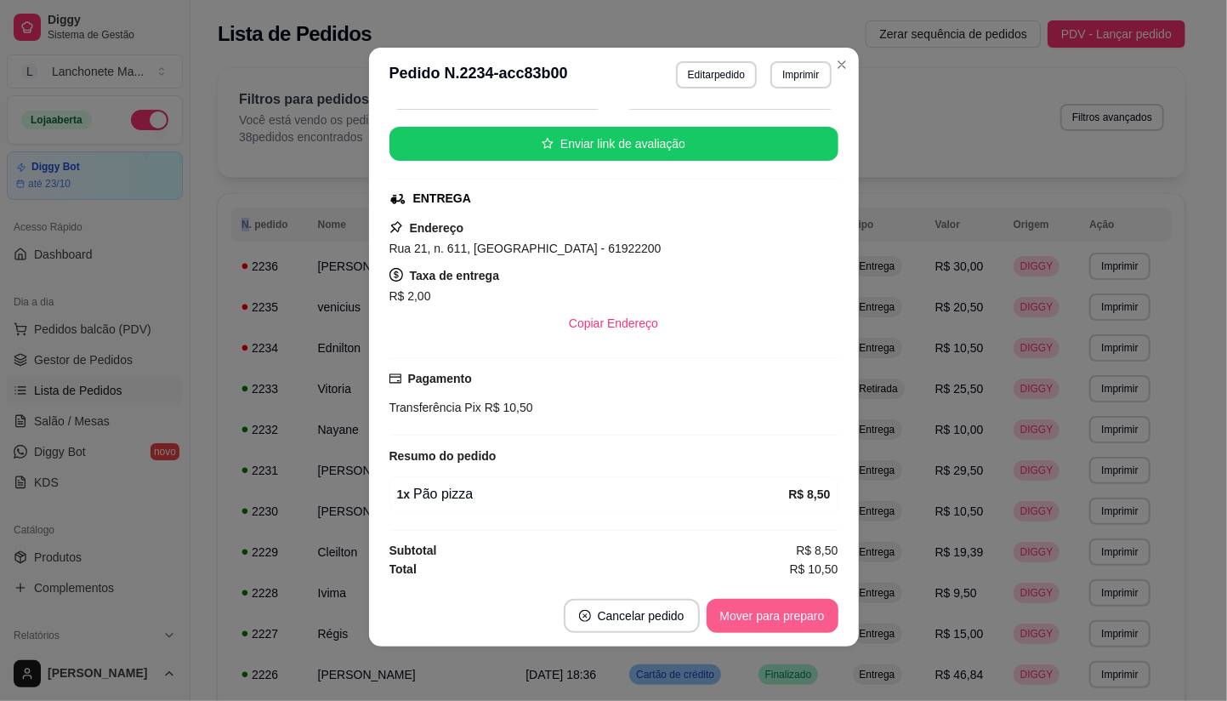
click at [770, 617] on button "Mover para preparo" at bounding box center [773, 616] width 132 height 34
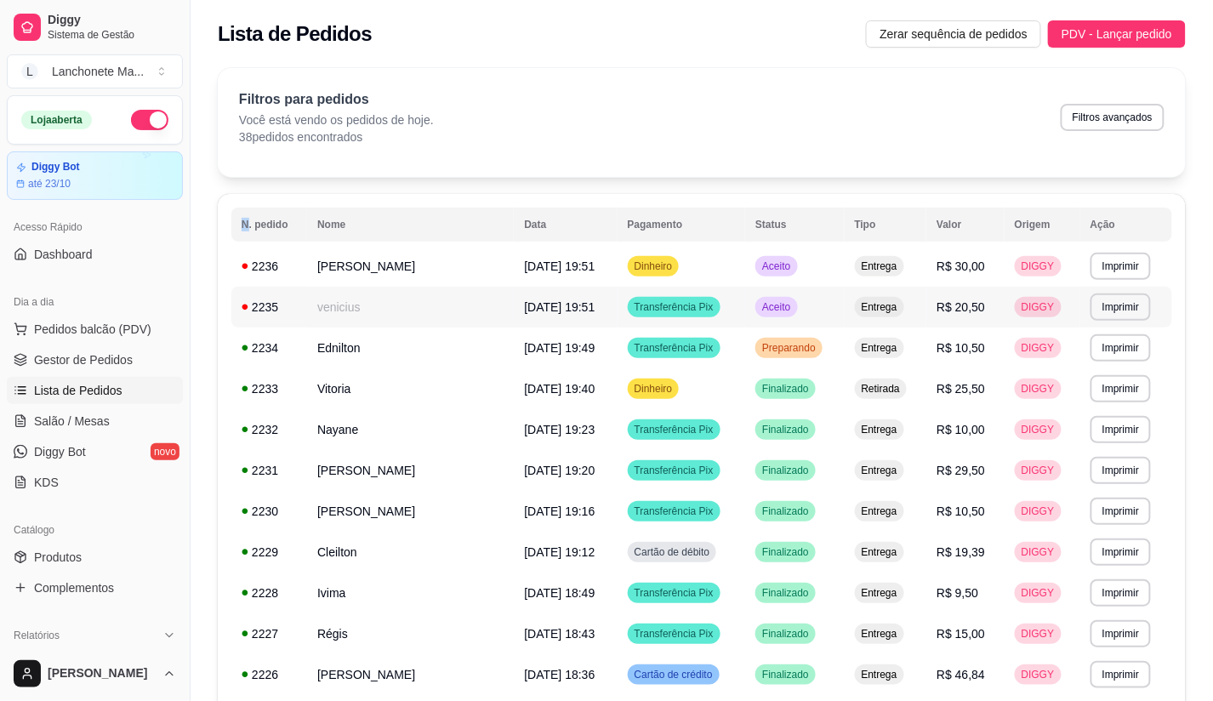
click at [821, 315] on td "Aceito" at bounding box center [794, 307] width 99 height 41
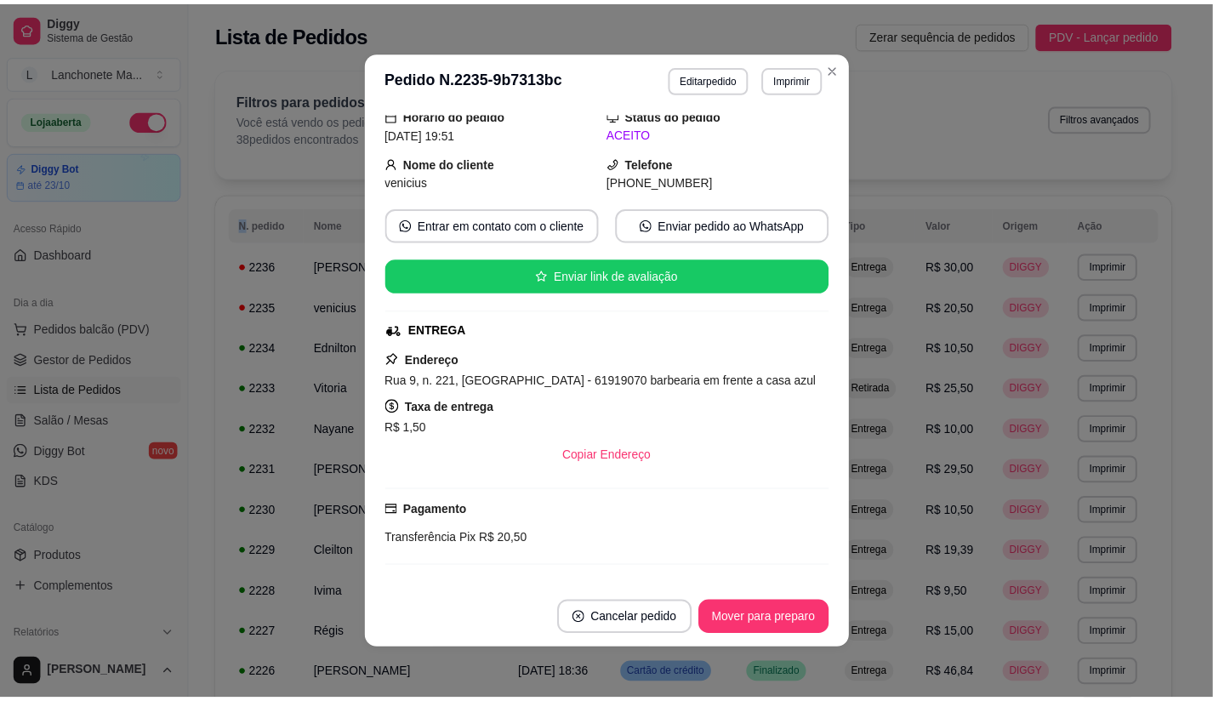
scroll to position [189, 0]
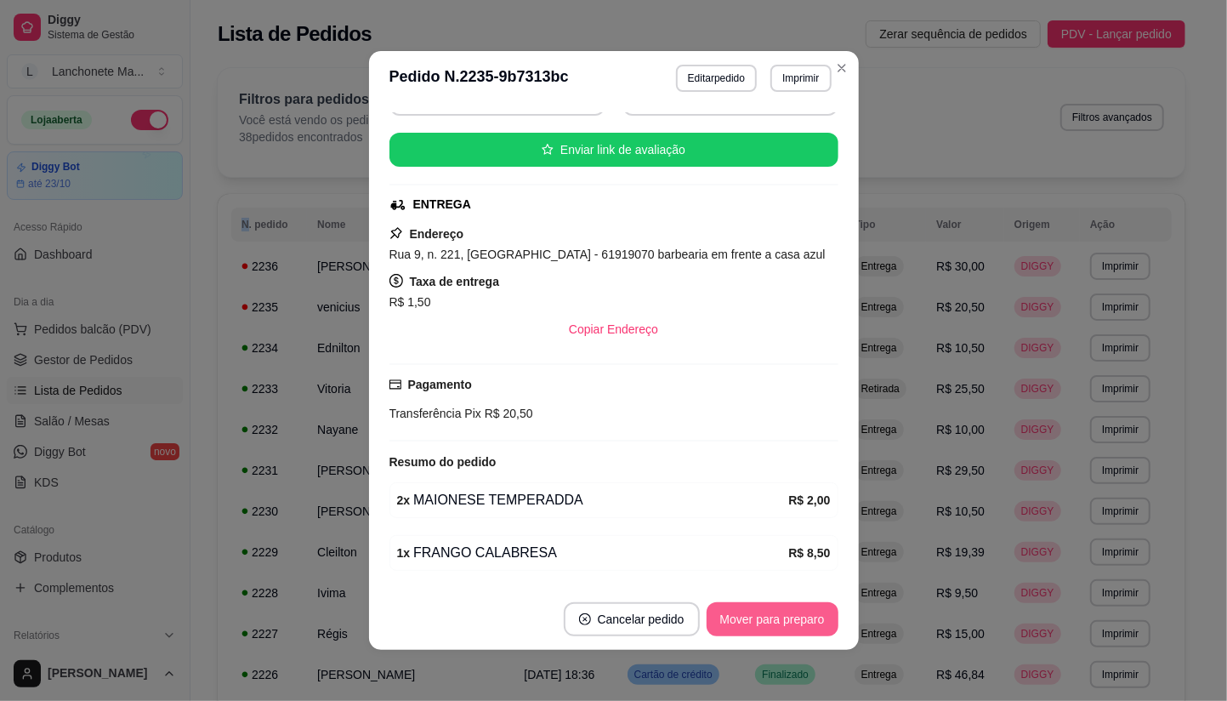
click at [758, 616] on button "Mover para preparo" at bounding box center [773, 619] width 132 height 34
click at [831, 53] on header "**********" at bounding box center [614, 78] width 490 height 54
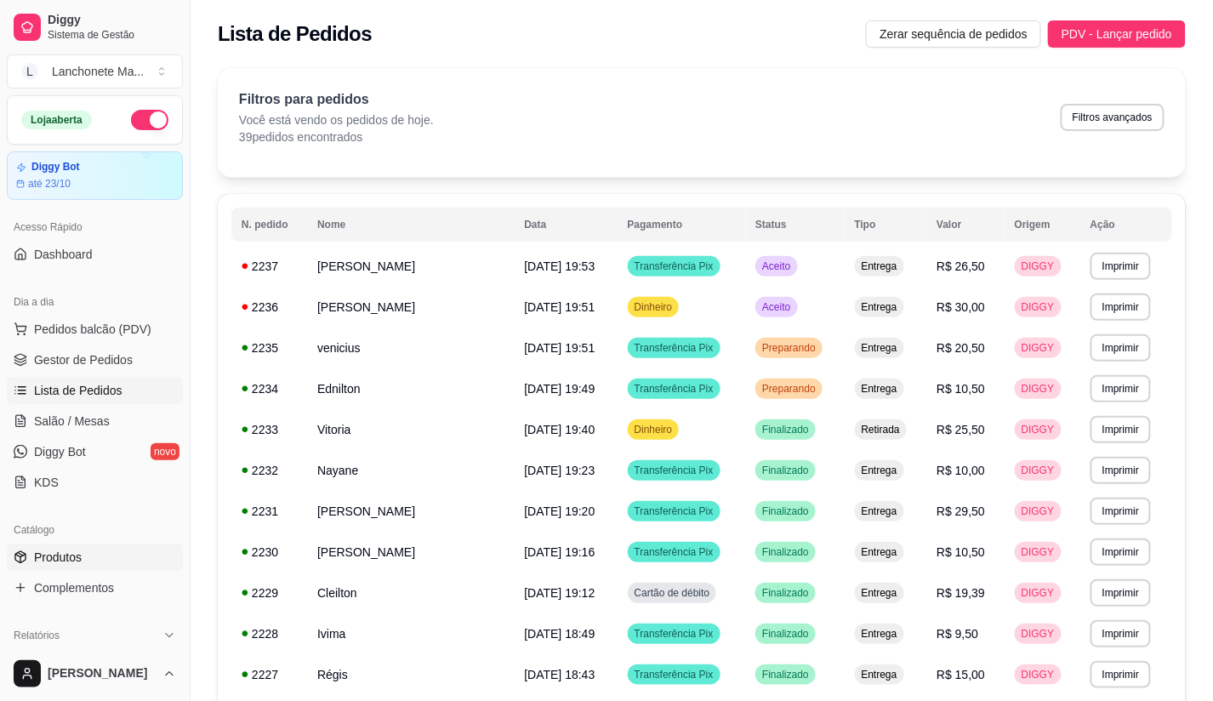
click at [63, 562] on span "Produtos" at bounding box center [58, 556] width 48 height 17
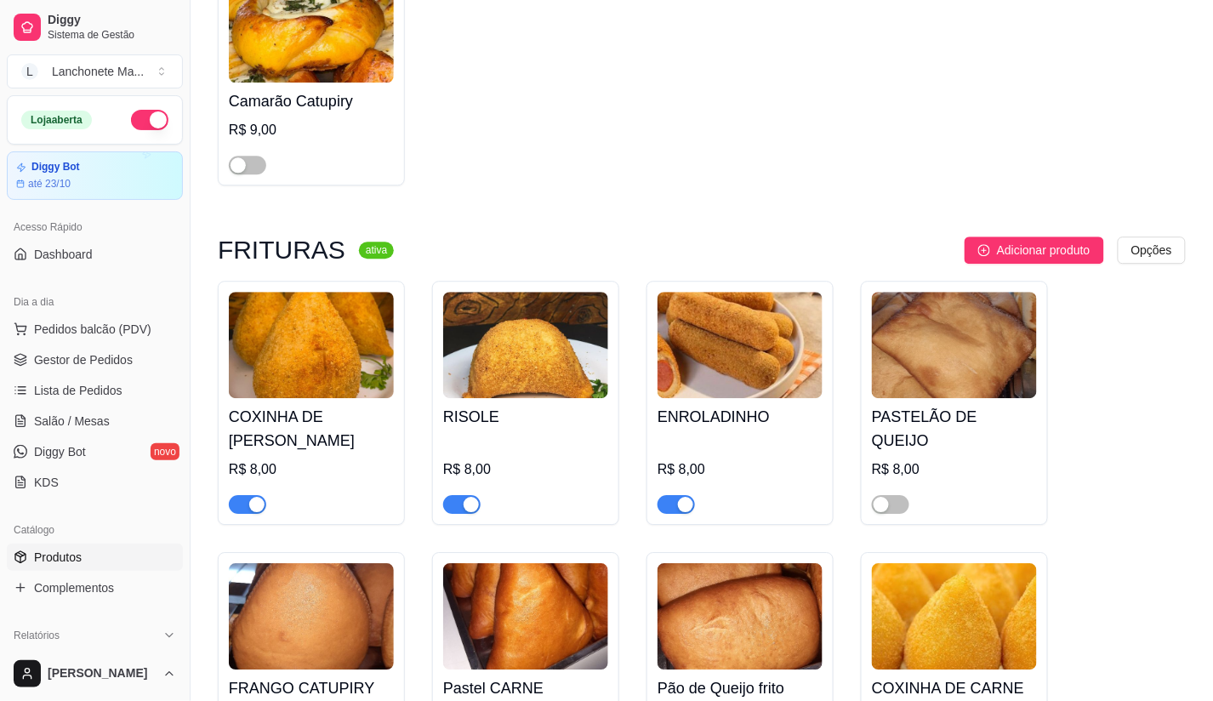
scroll to position [3023, 0]
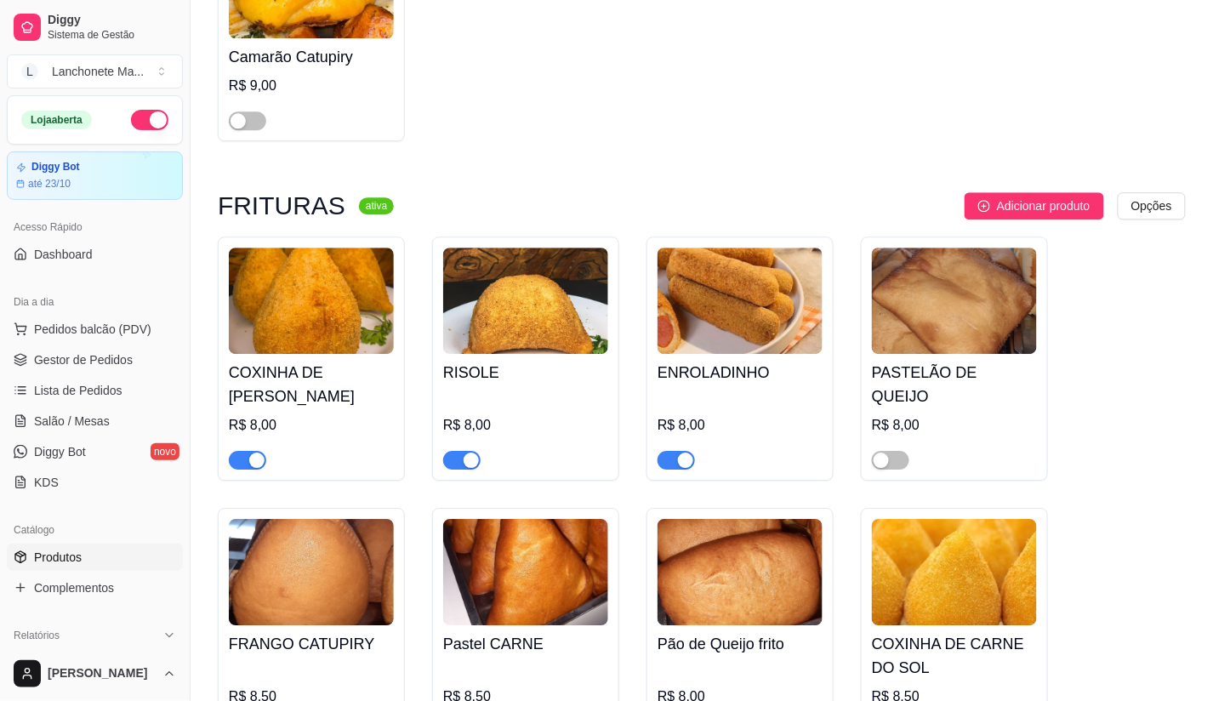
click at [459, 451] on span "button" at bounding box center [461, 460] width 37 height 19
click at [673, 451] on span "button" at bounding box center [675, 460] width 37 height 19
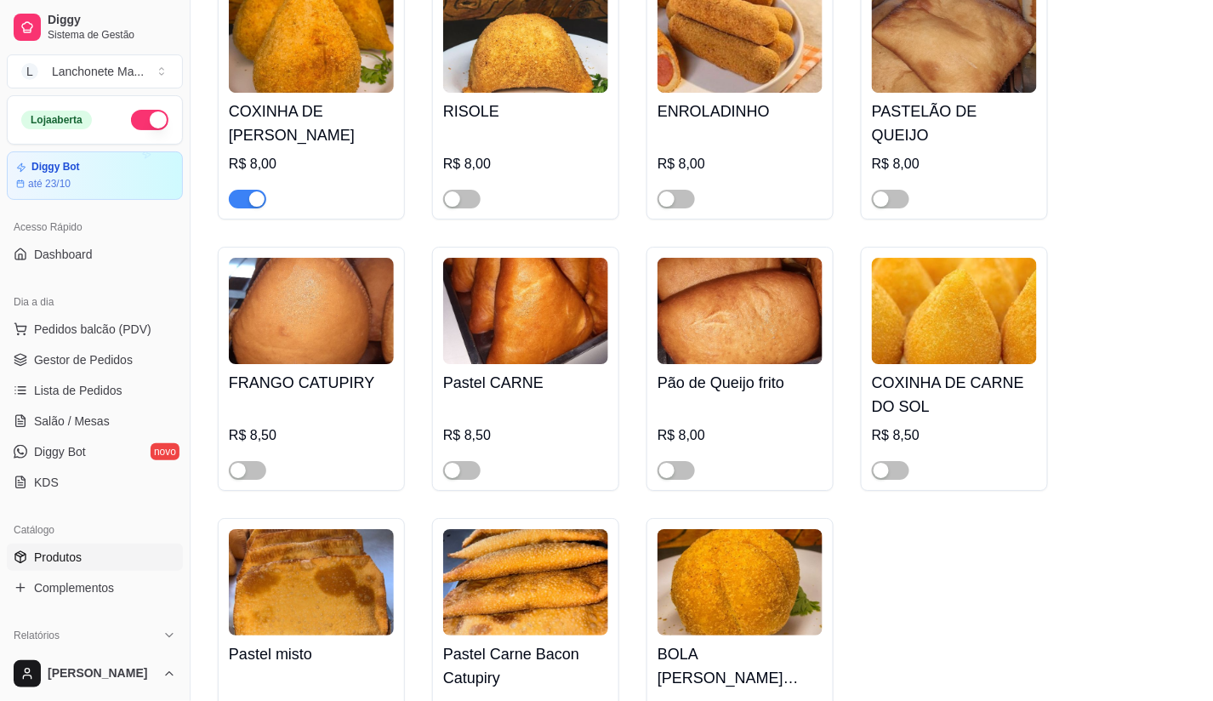
scroll to position [3212, 0]
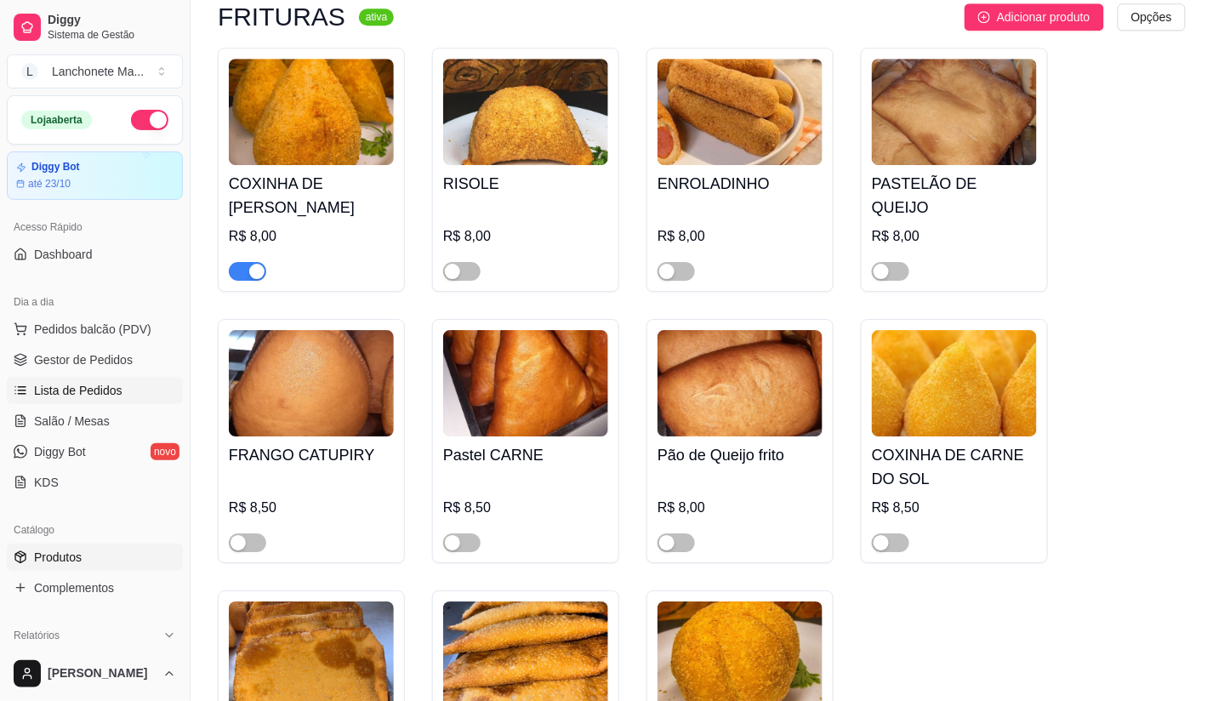
click at [77, 383] on span "Lista de Pedidos" at bounding box center [78, 390] width 88 height 17
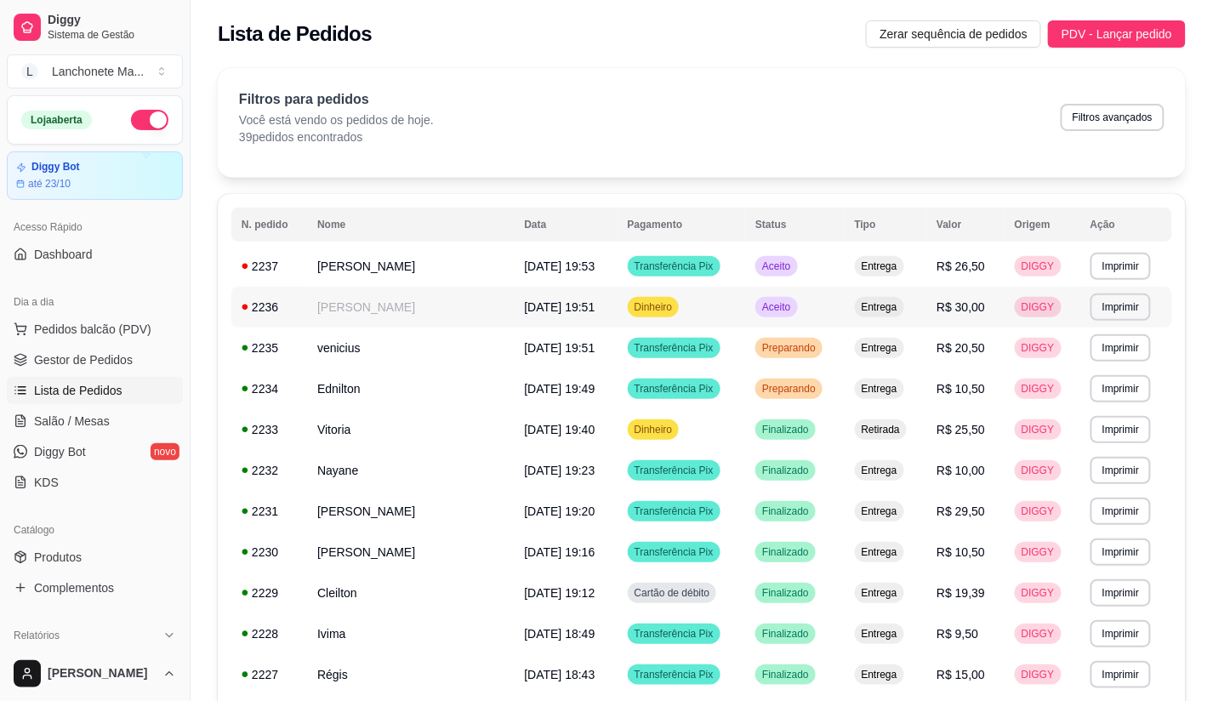
click at [781, 298] on div "Aceito" at bounding box center [776, 307] width 42 height 20
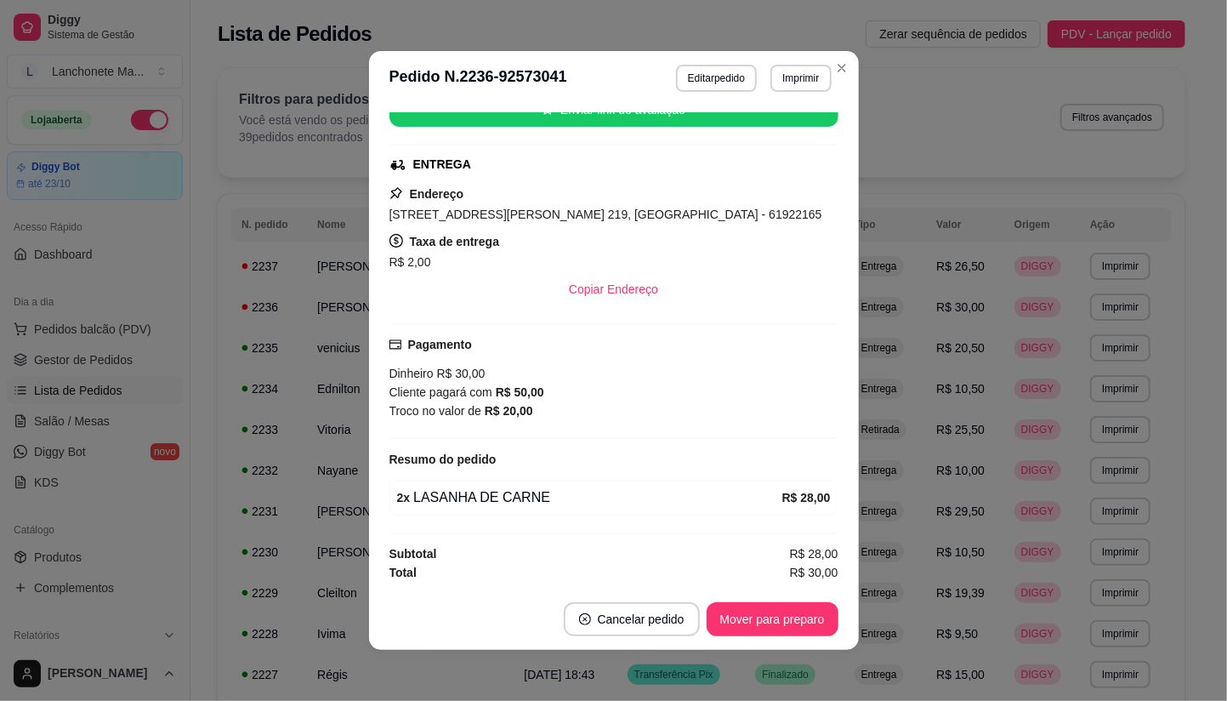
scroll to position [3, 0]
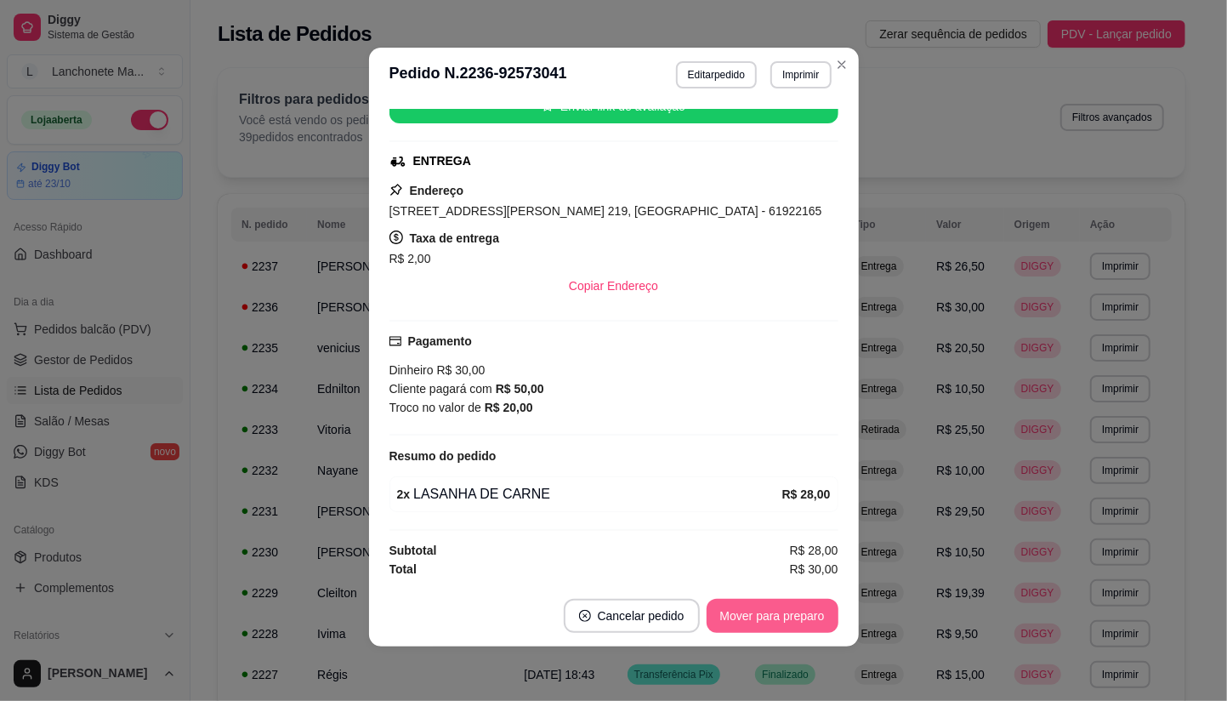
click at [770, 613] on button "Mover para preparo" at bounding box center [773, 616] width 132 height 34
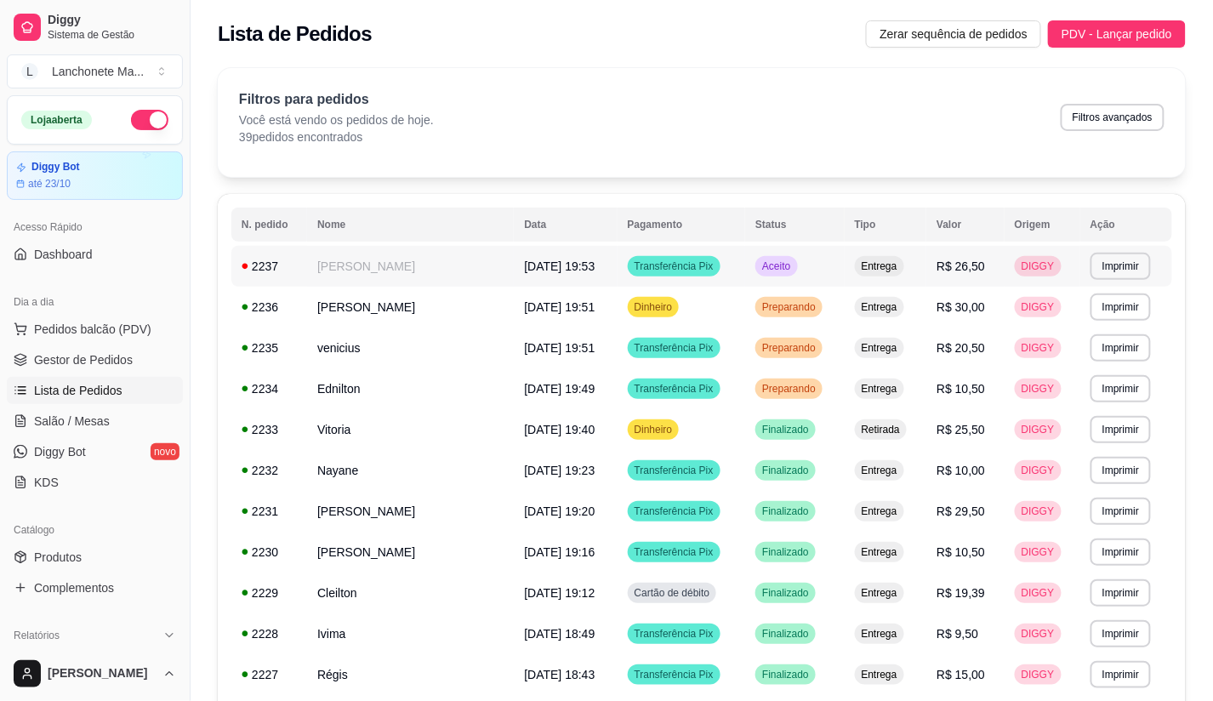
click at [822, 260] on td "Aceito" at bounding box center [794, 266] width 99 height 41
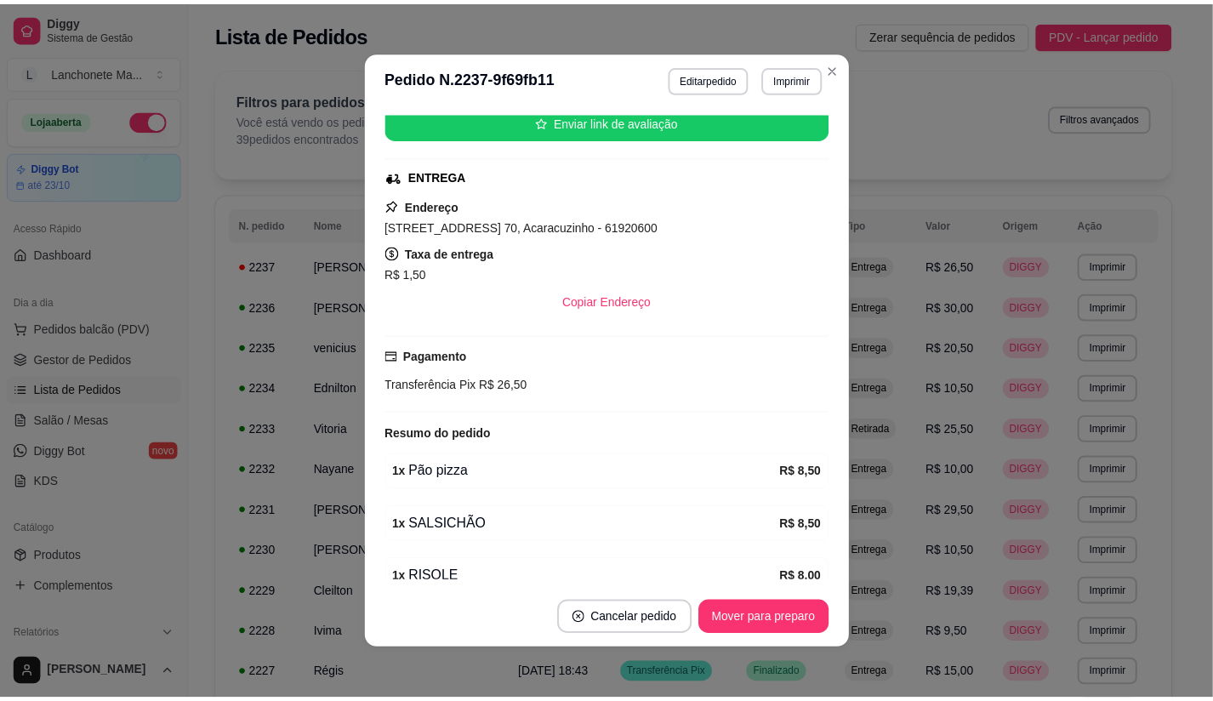
scroll to position [299, 0]
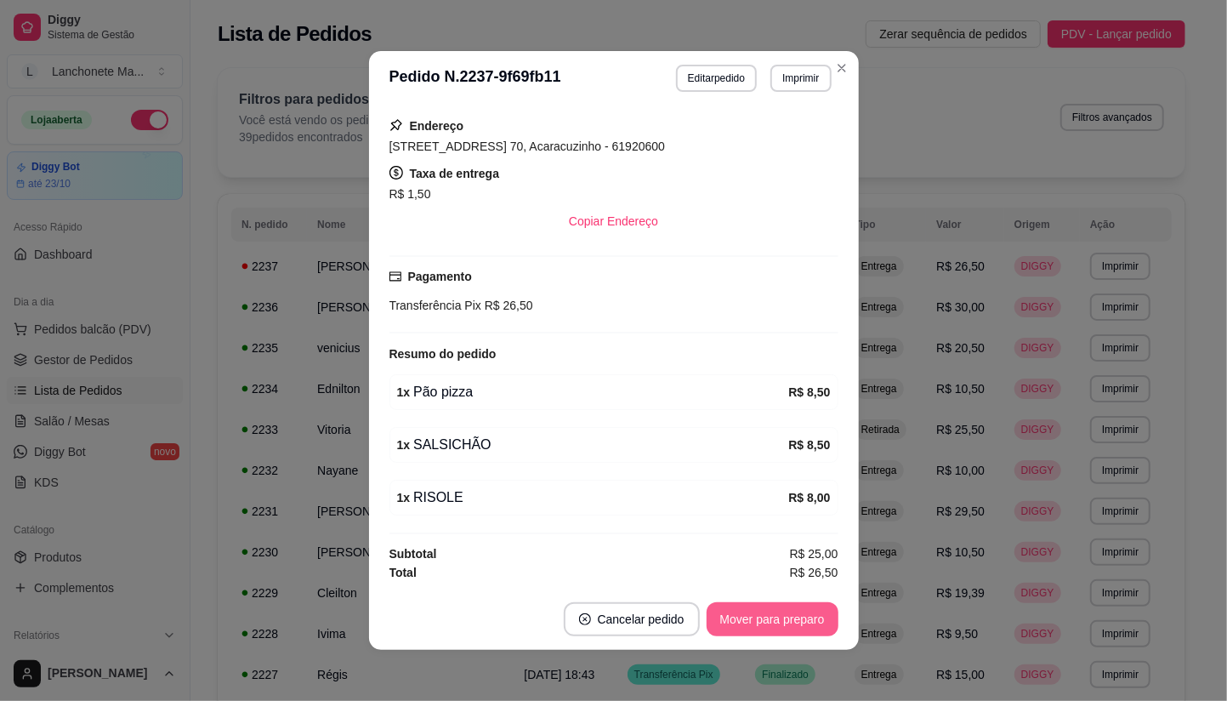
click at [787, 617] on button "Mover para preparo" at bounding box center [773, 619] width 132 height 34
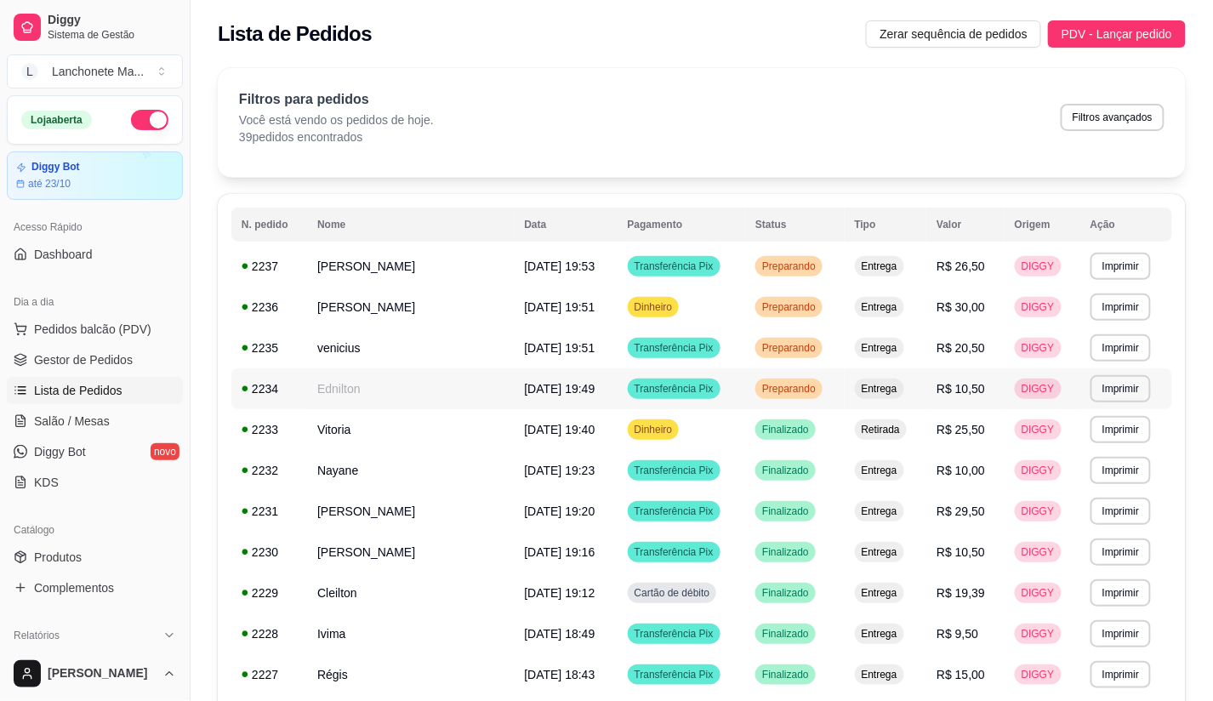
click at [797, 391] on span "Preparando" at bounding box center [788, 389] width 60 height 14
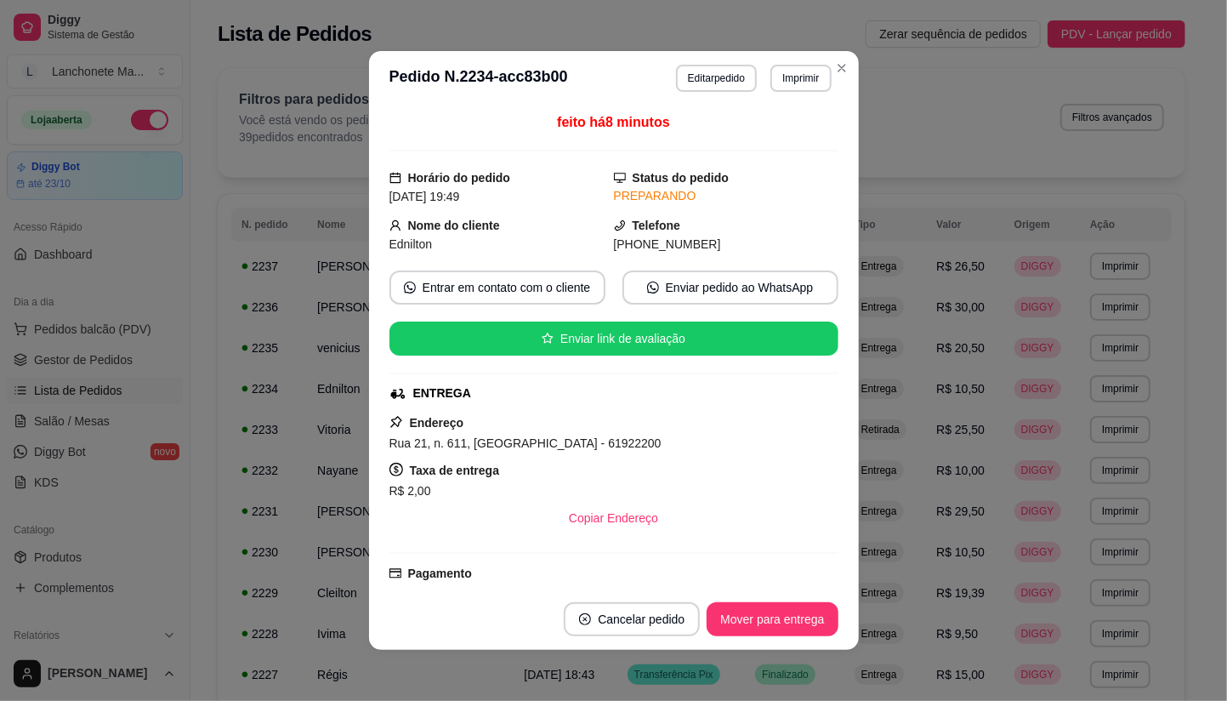
click at [770, 618] on button "Mover para entrega" at bounding box center [772, 619] width 131 height 34
click at [770, 618] on button "Mover para finalizado" at bounding box center [767, 619] width 137 height 33
click at [667, 621] on button "Cancelar pedido" at bounding box center [599, 619] width 136 height 34
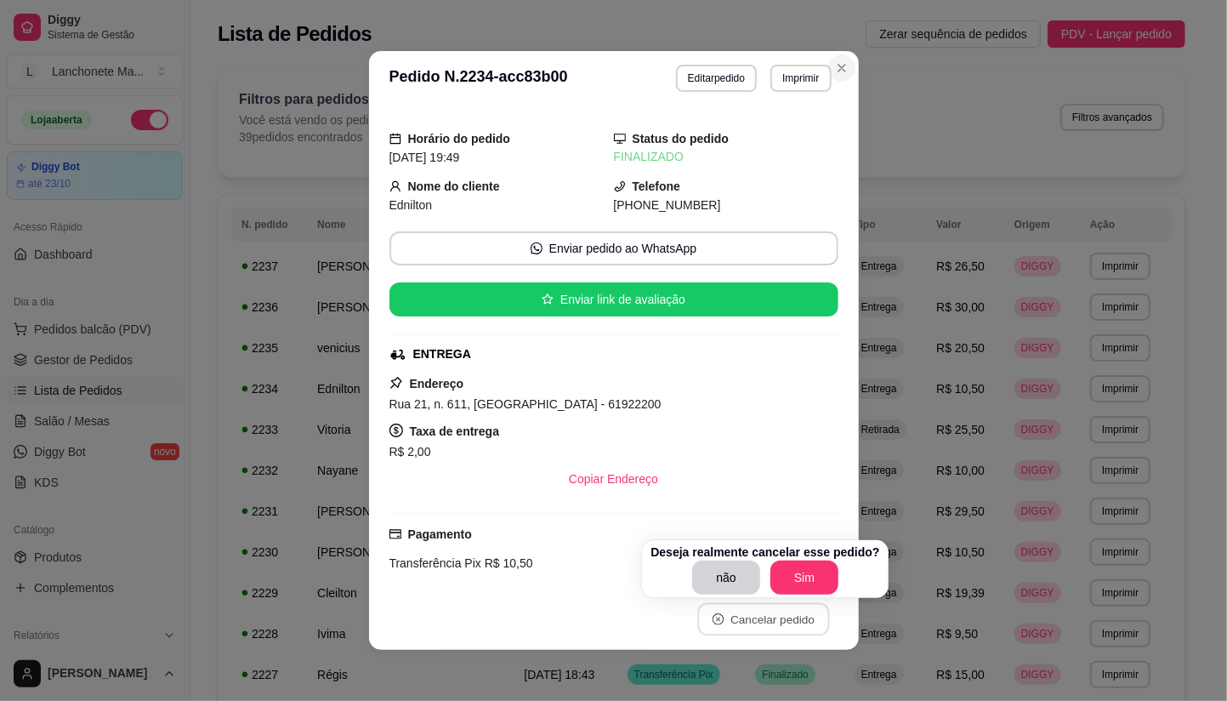
click at [838, 63] on icon "Close" at bounding box center [842, 68] width 14 height 14
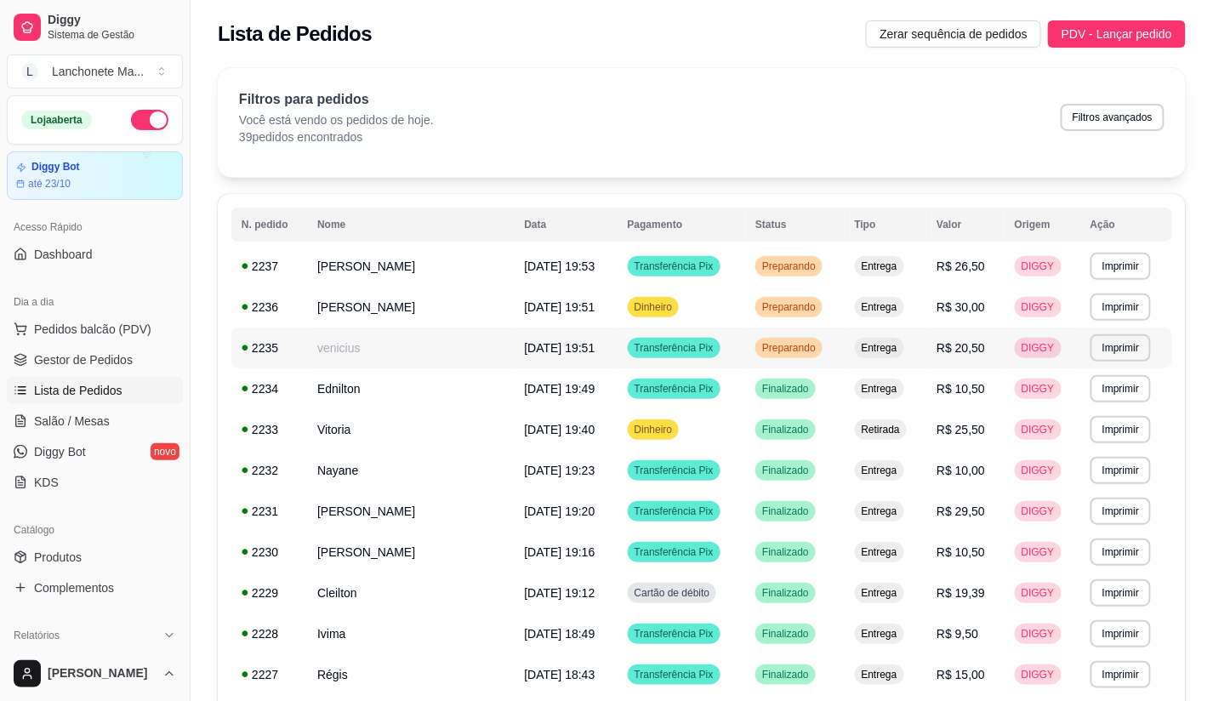
click at [800, 355] on div "Preparando" at bounding box center [788, 348] width 67 height 20
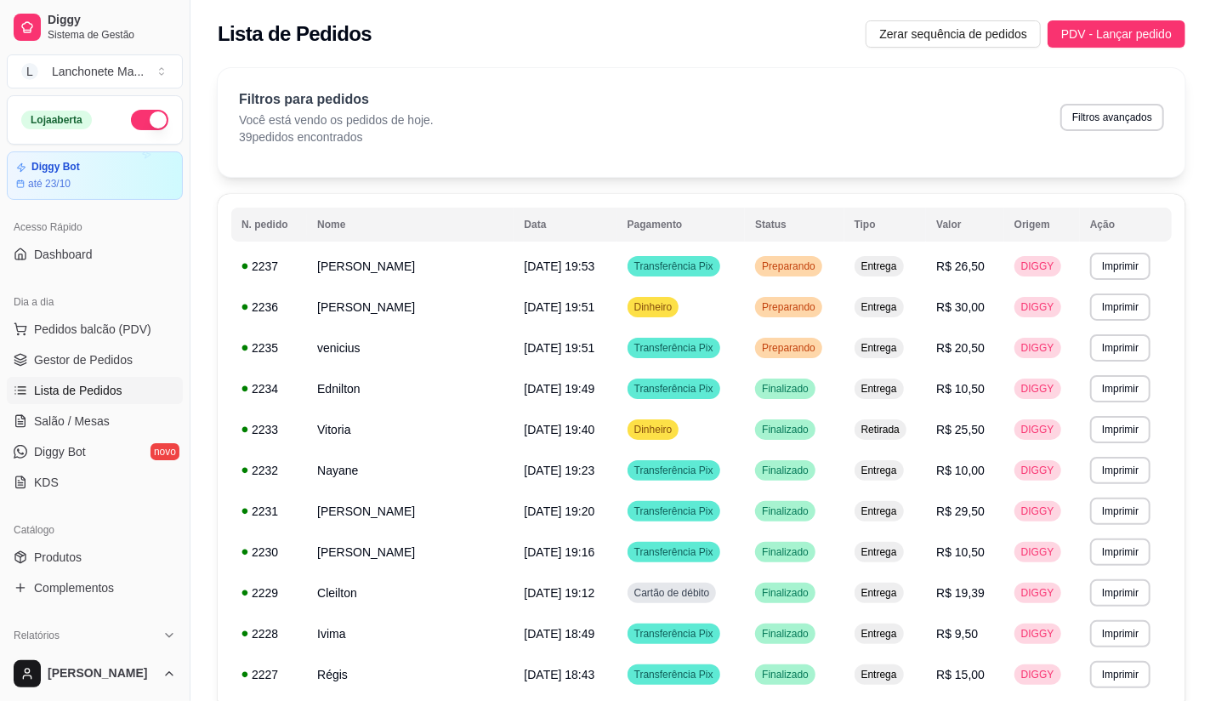
click at [786, 625] on button "Mover para entrega" at bounding box center [772, 619] width 131 height 34
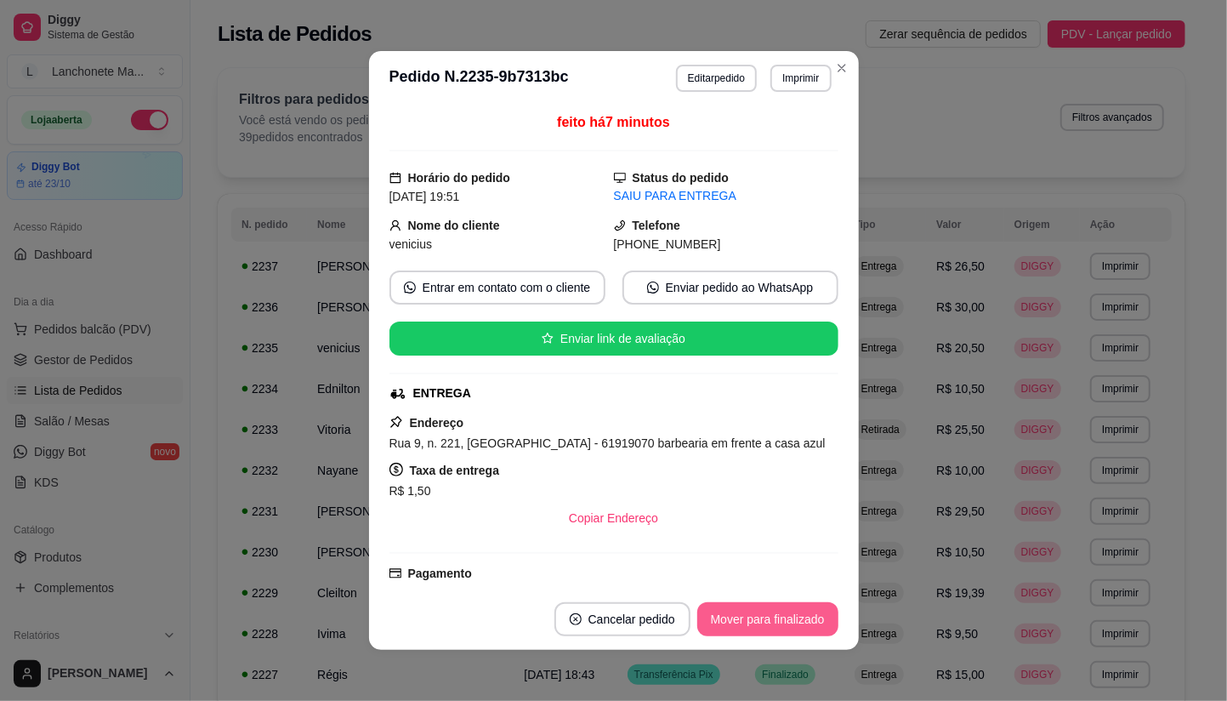
click at [786, 625] on button "Mover para finalizado" at bounding box center [767, 619] width 141 height 34
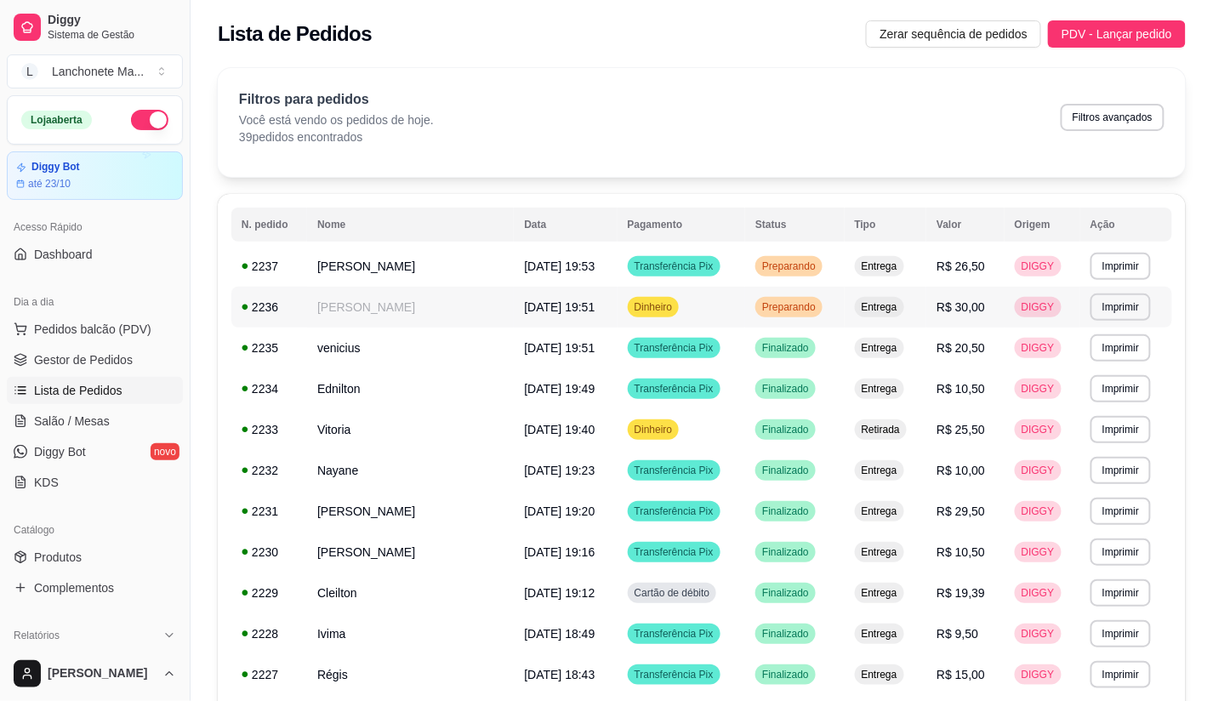
click at [800, 310] on span "Preparando" at bounding box center [788, 307] width 60 height 14
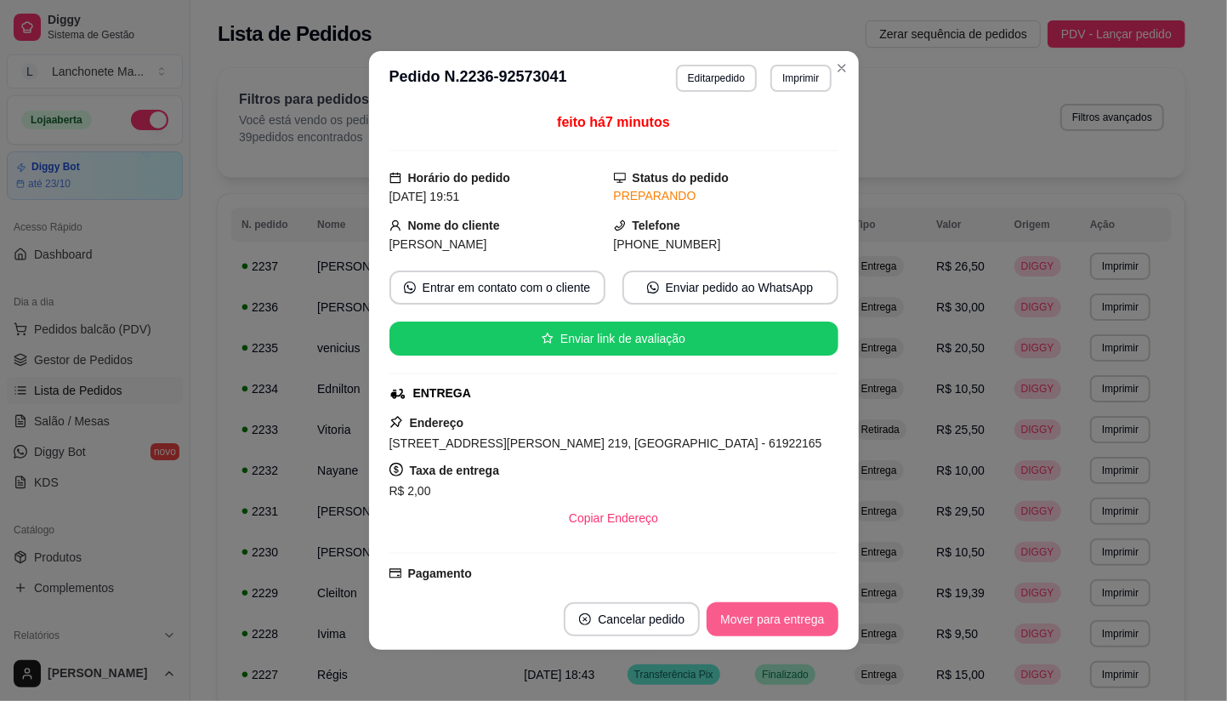
click at [787, 615] on button "Mover para entrega" at bounding box center [772, 619] width 131 height 34
click at [787, 615] on button "Mover para finalizado" at bounding box center [767, 619] width 137 height 33
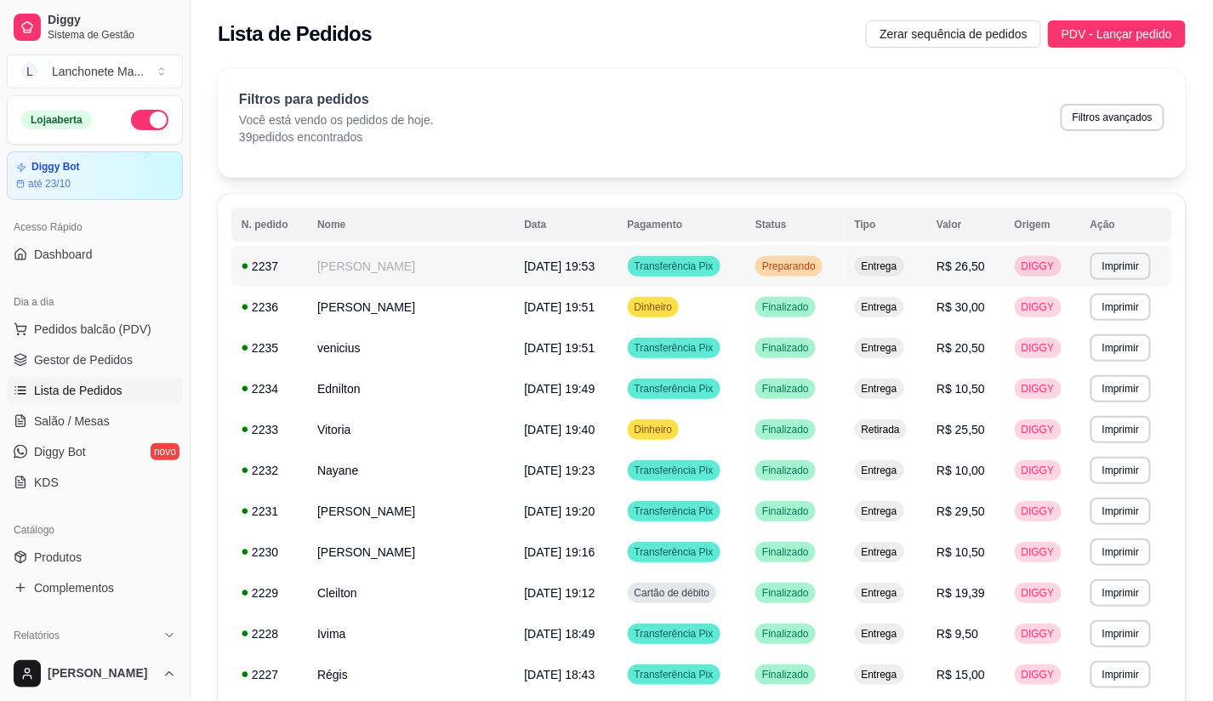
click at [814, 278] on td "Preparando" at bounding box center [794, 266] width 99 height 41
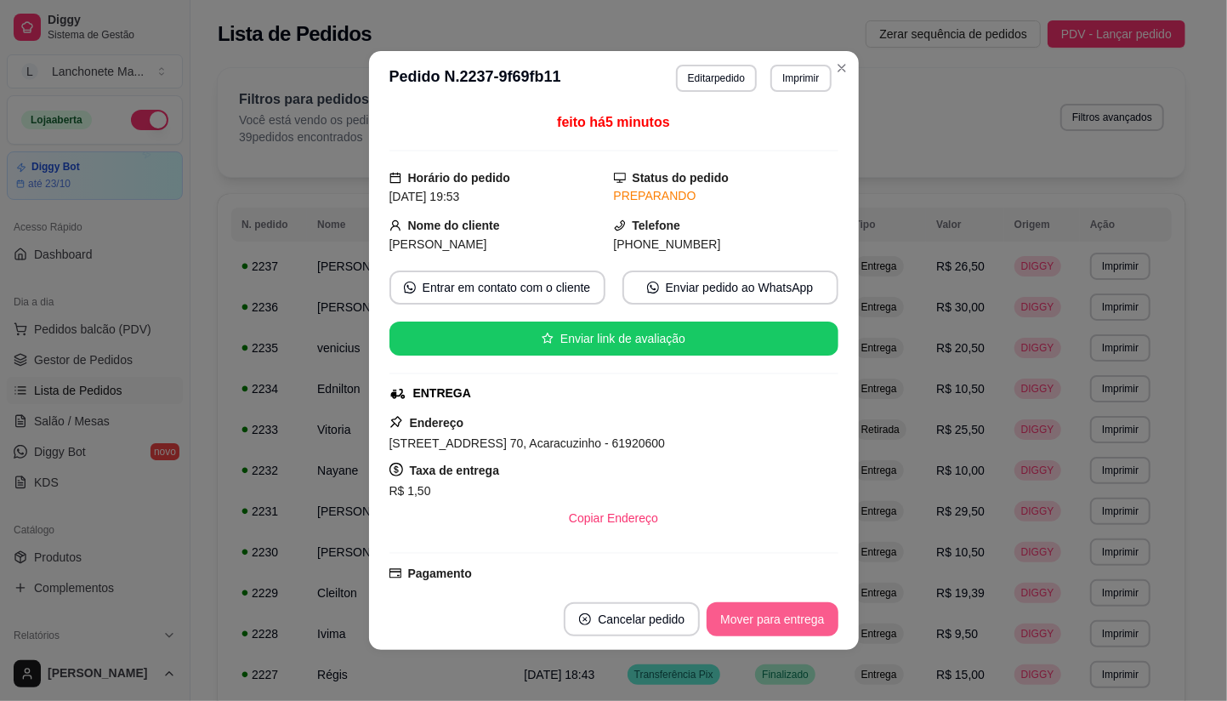
click at [794, 614] on button "Mover para entrega" at bounding box center [772, 619] width 131 height 34
click at [794, 614] on button "Mover para finalizado" at bounding box center [767, 619] width 141 height 34
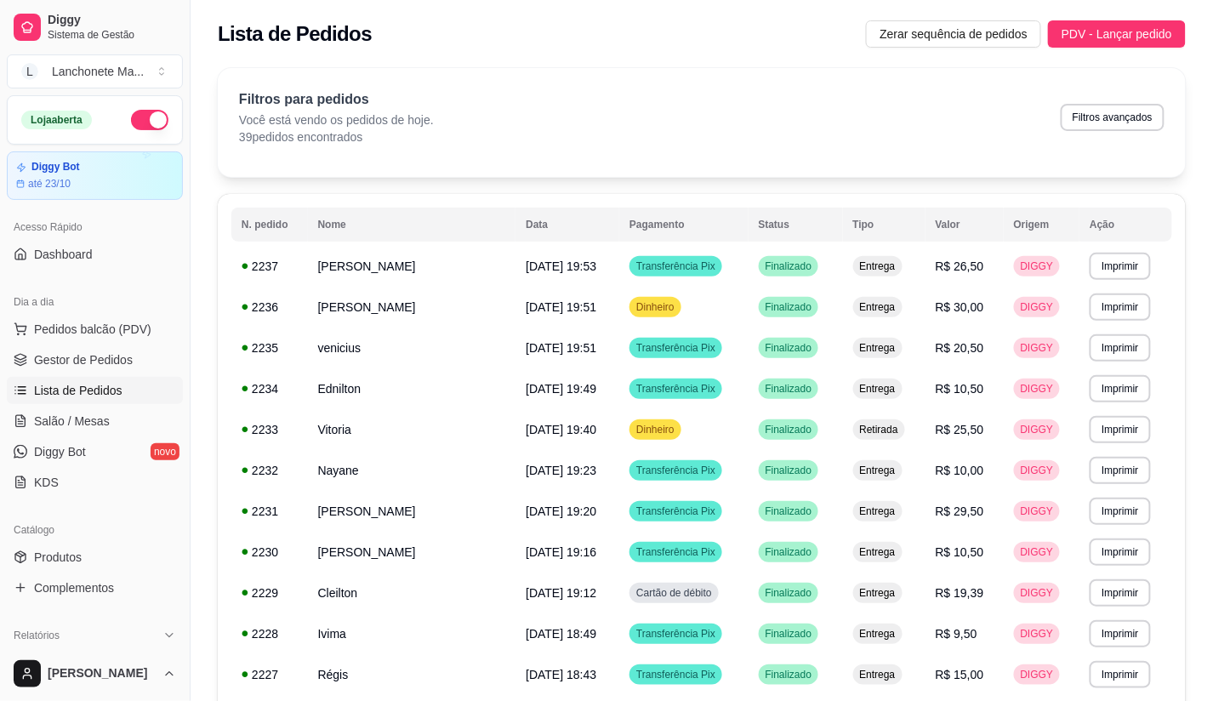
click at [37, 571] on ul "Produtos Complementos" at bounding box center [95, 572] width 176 height 58
click at [80, 555] on span "Produtos" at bounding box center [58, 556] width 48 height 17
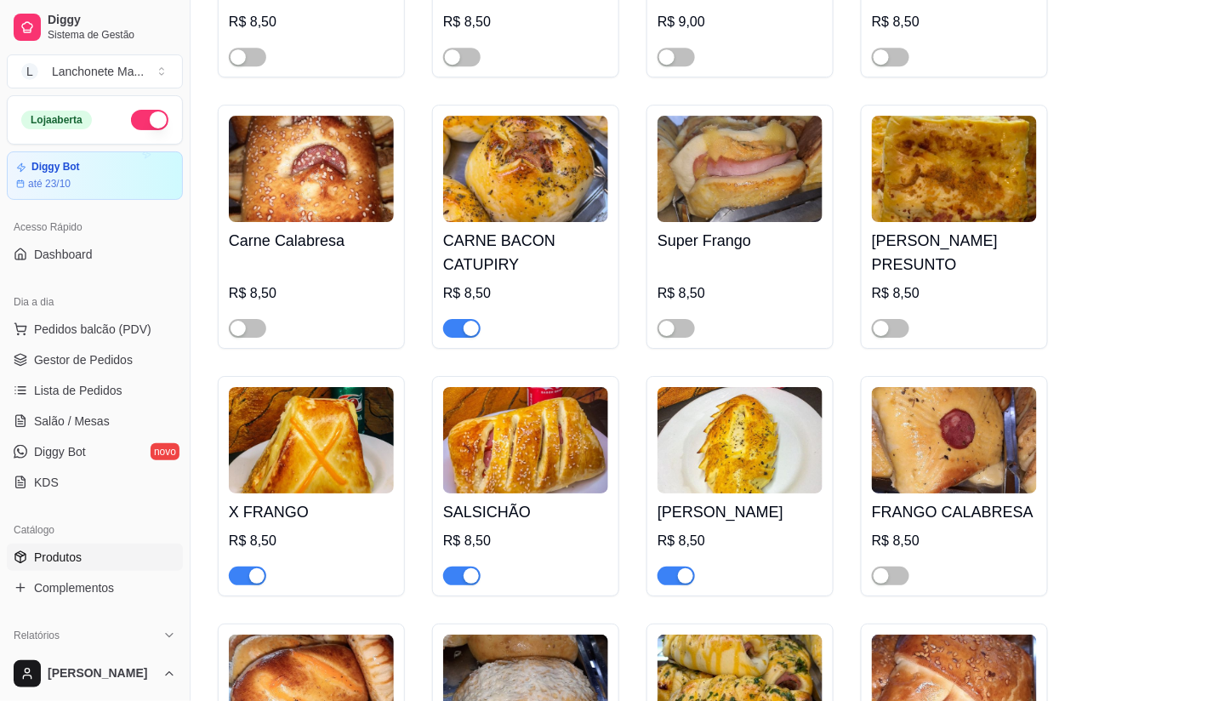
scroll to position [1511, 0]
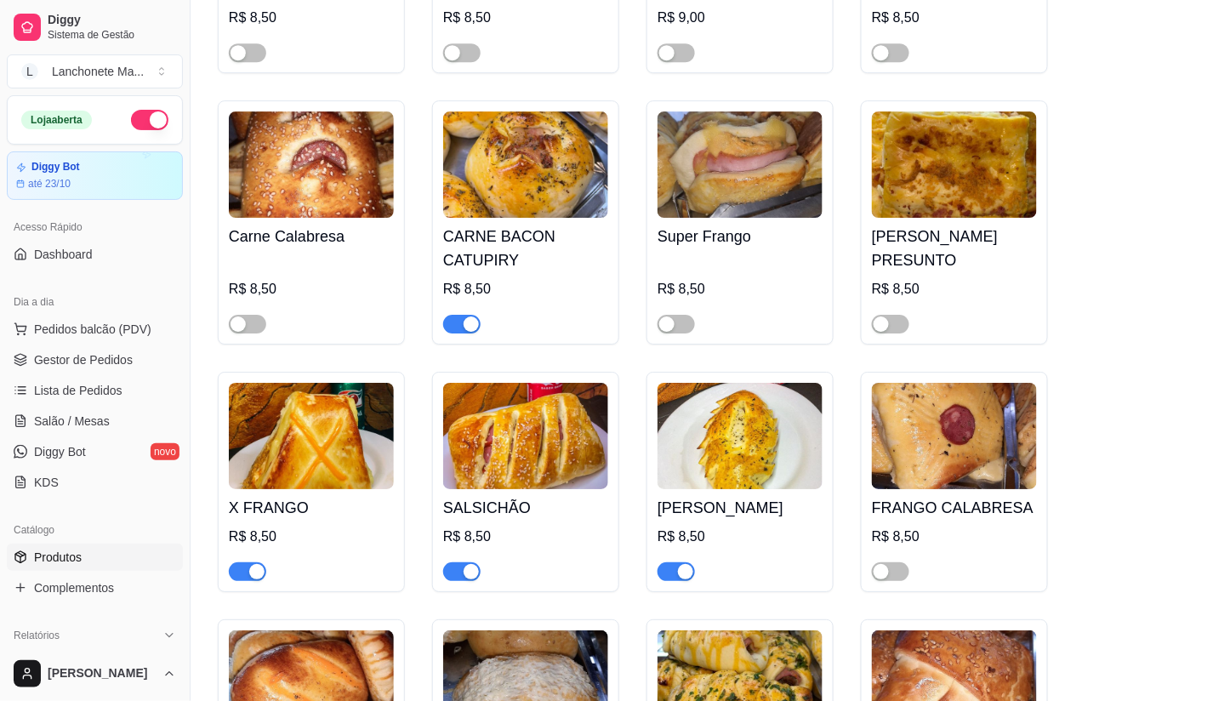
click at [469, 316] on div "button" at bounding box center [470, 323] width 15 height 15
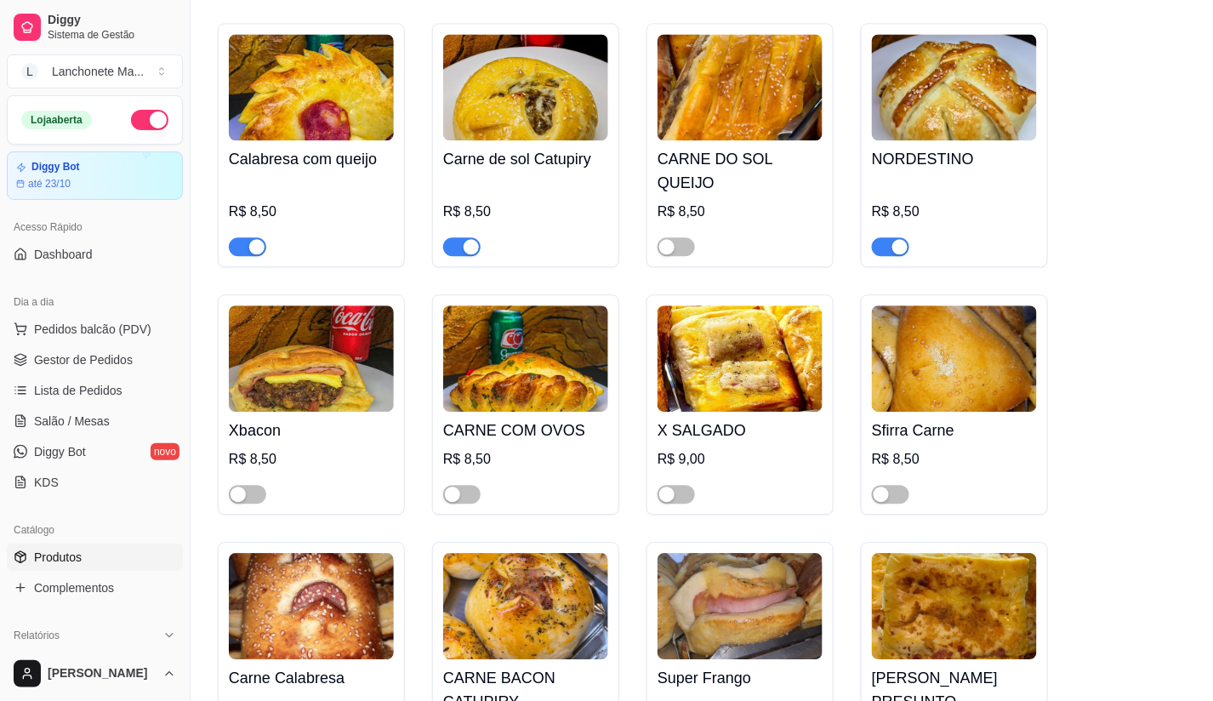
scroll to position [850, 0]
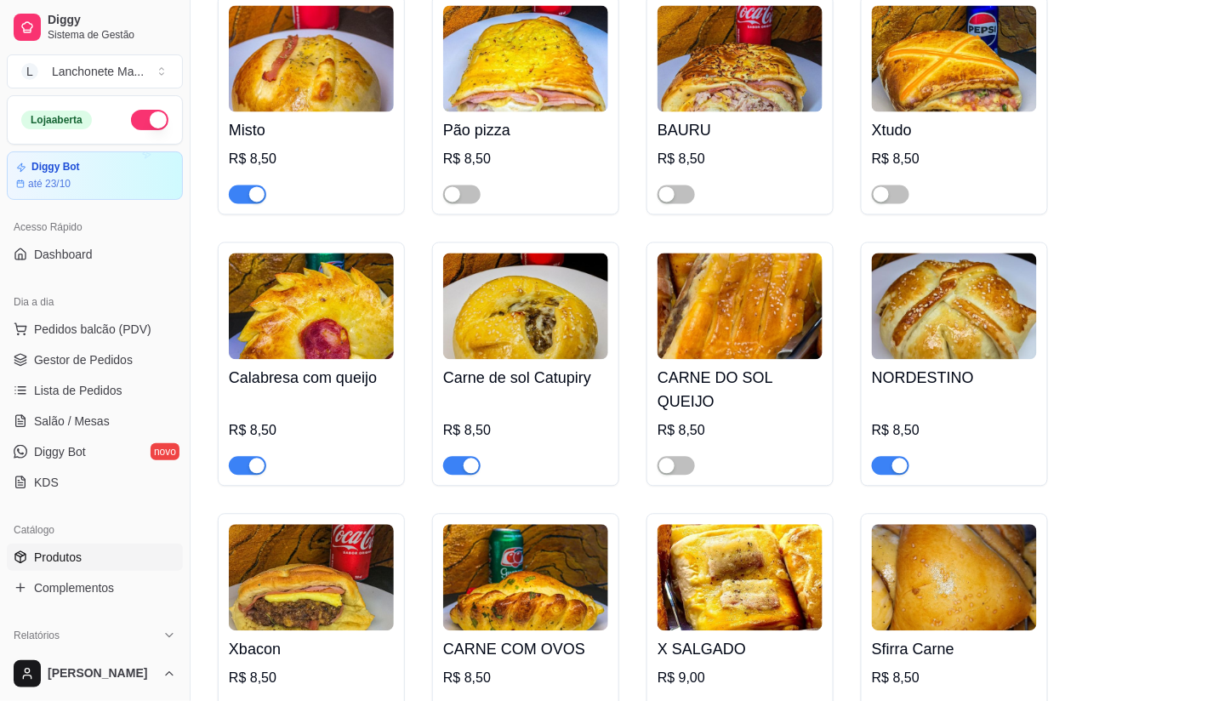
click at [894, 458] on div "button" at bounding box center [899, 465] width 15 height 15
click at [38, 349] on link "Gestor de Pedidos" at bounding box center [95, 359] width 176 height 27
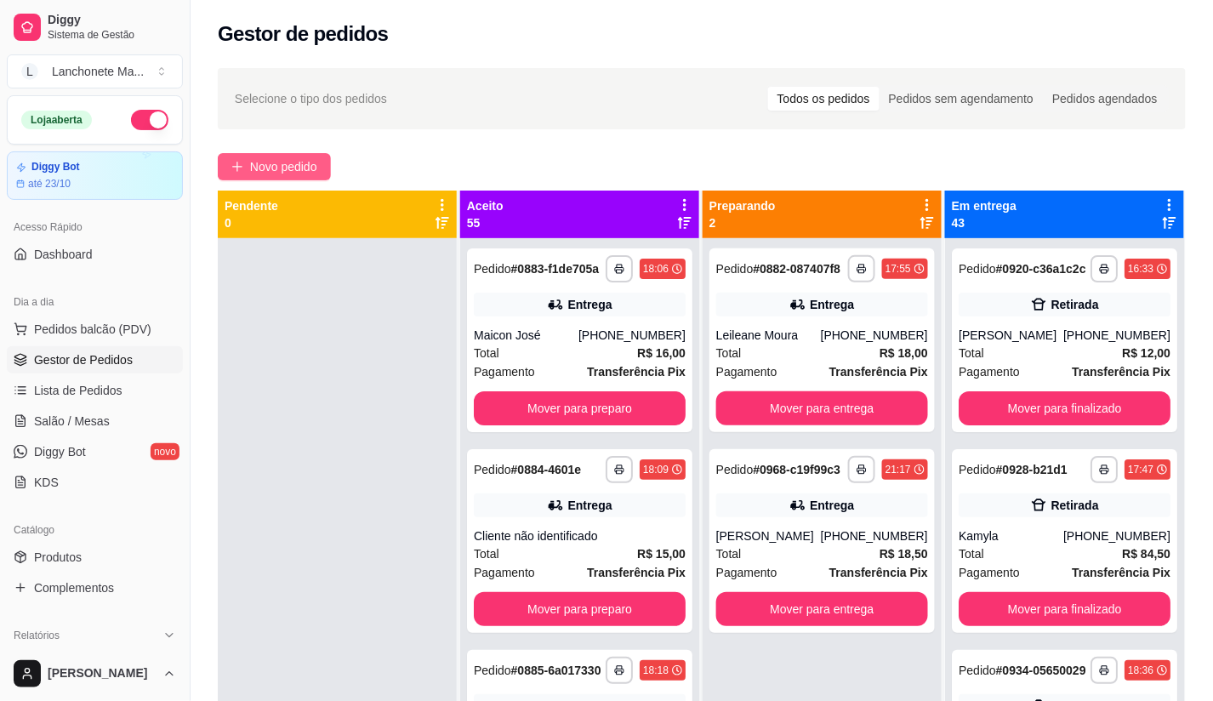
click at [283, 168] on span "Novo pedido" at bounding box center [283, 166] width 67 height 19
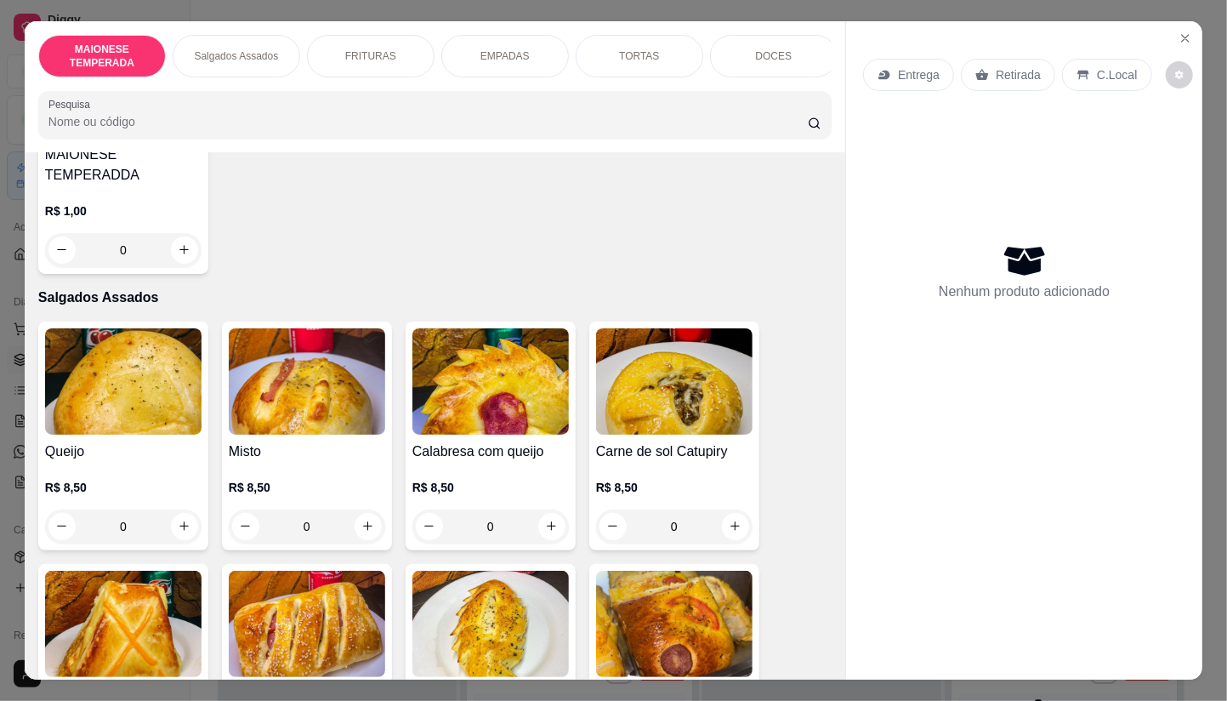
scroll to position [283, 0]
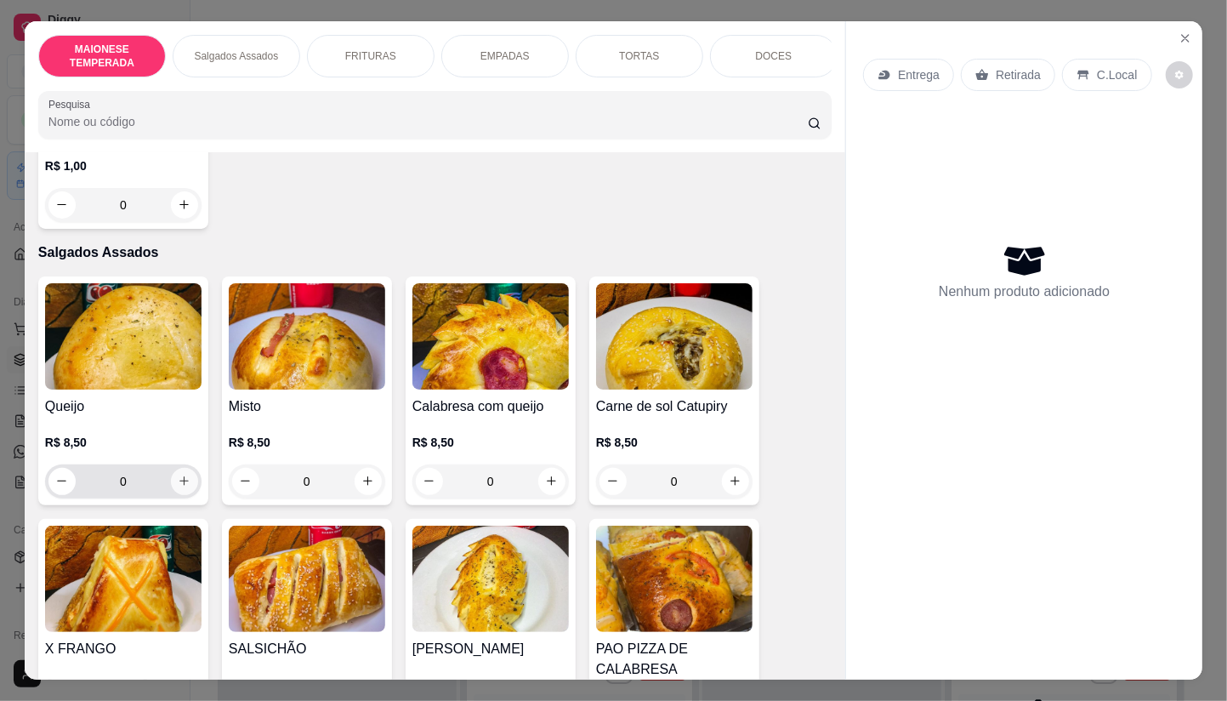
click at [179, 474] on icon "increase-product-quantity" at bounding box center [184, 480] width 13 height 13
type input "1"
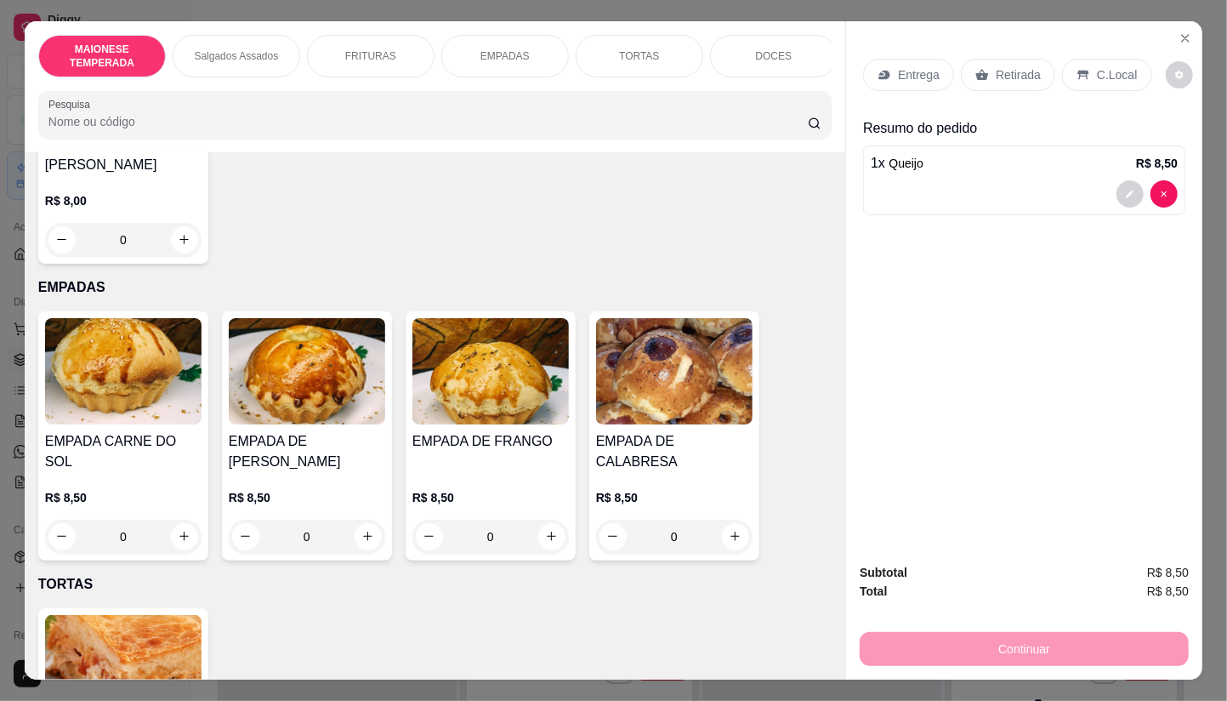
scroll to position [1133, 0]
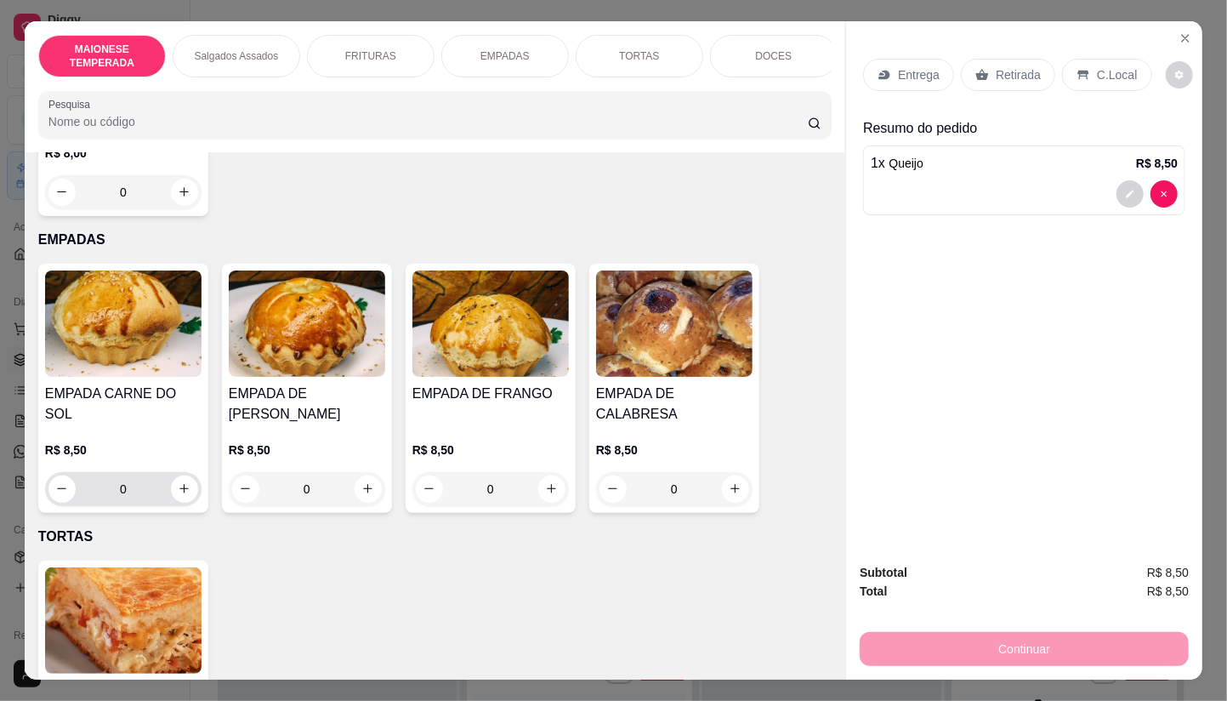
click at [179, 475] on button "increase-product-quantity" at bounding box center [184, 488] width 27 height 27
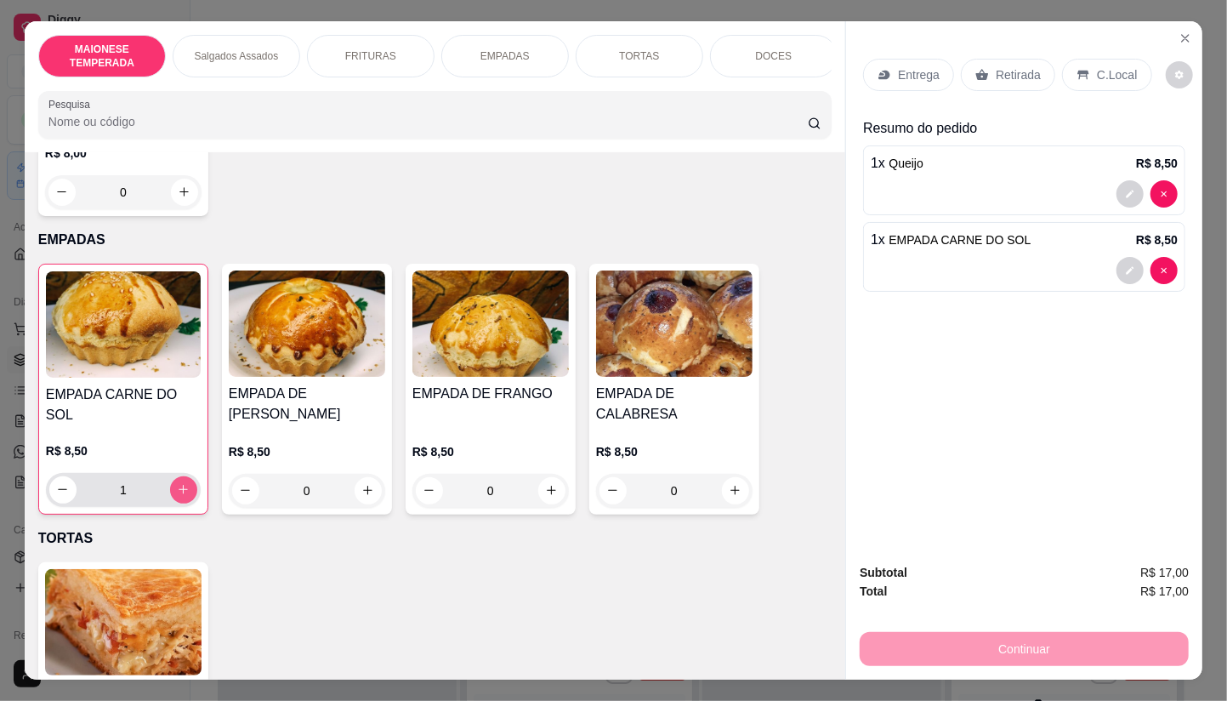
type input "1"
click at [901, 71] on p "Entrega" at bounding box center [919, 74] width 42 height 17
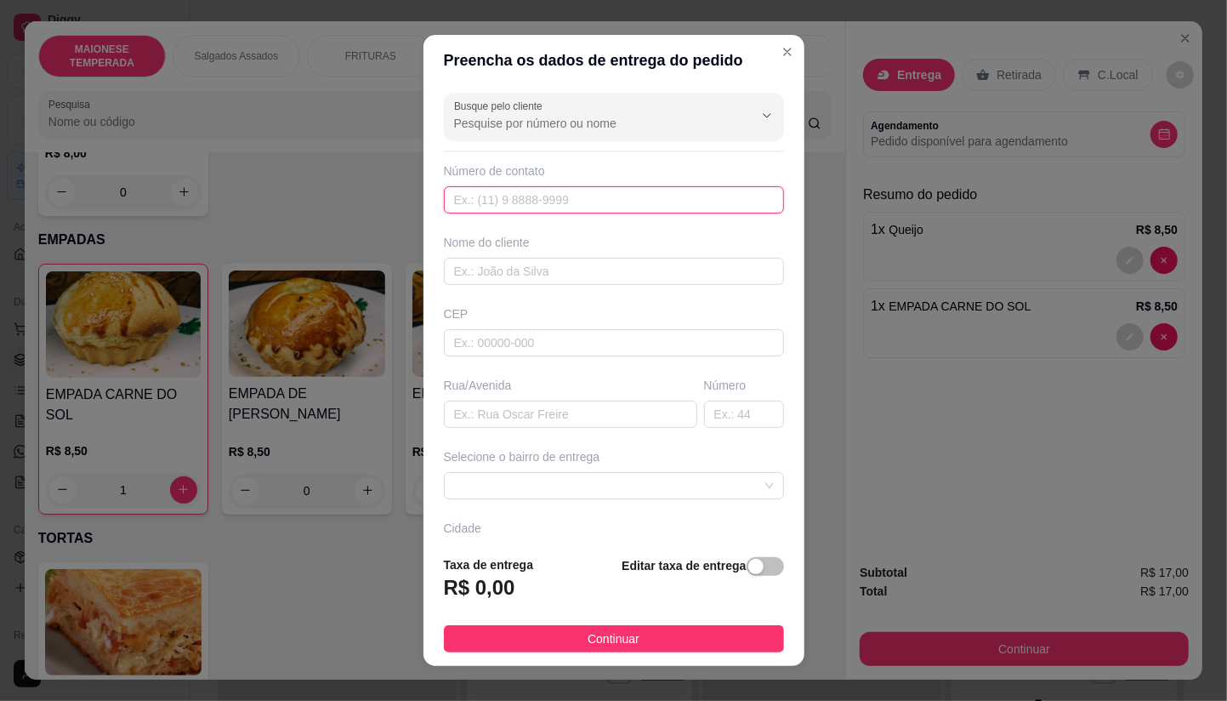
click at [516, 208] on input "text" at bounding box center [614, 199] width 340 height 27
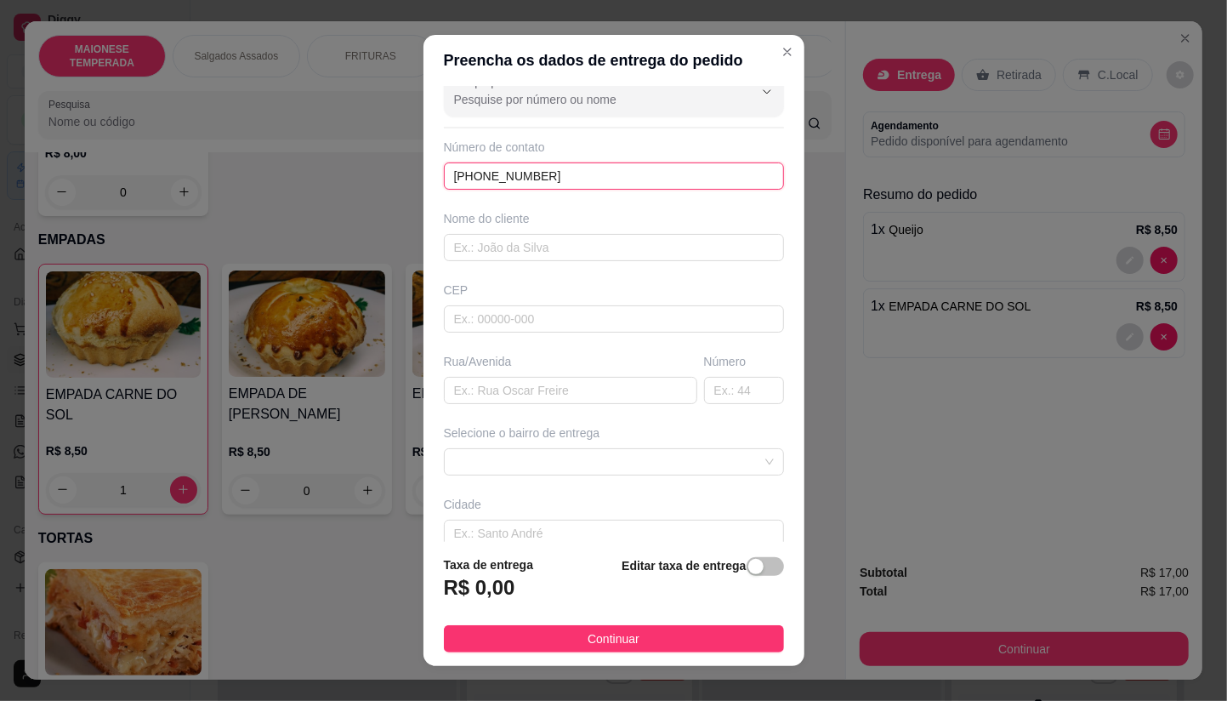
scroll to position [94, 0]
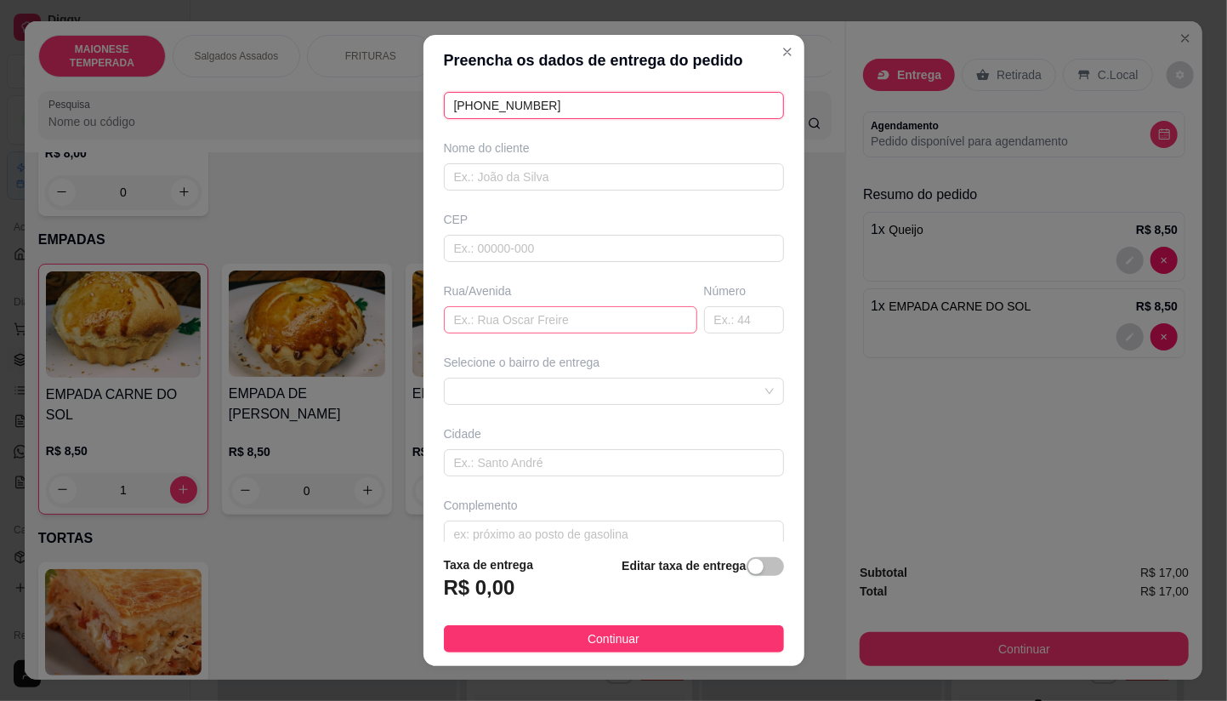
type input "[PHONE_NUMBER]"
click at [541, 315] on input "text" at bounding box center [570, 319] width 253 height 27
type input "102A"
click at [741, 315] on input "text" at bounding box center [744, 319] width 80 height 27
click at [643, 383] on span at bounding box center [614, 391] width 320 height 26
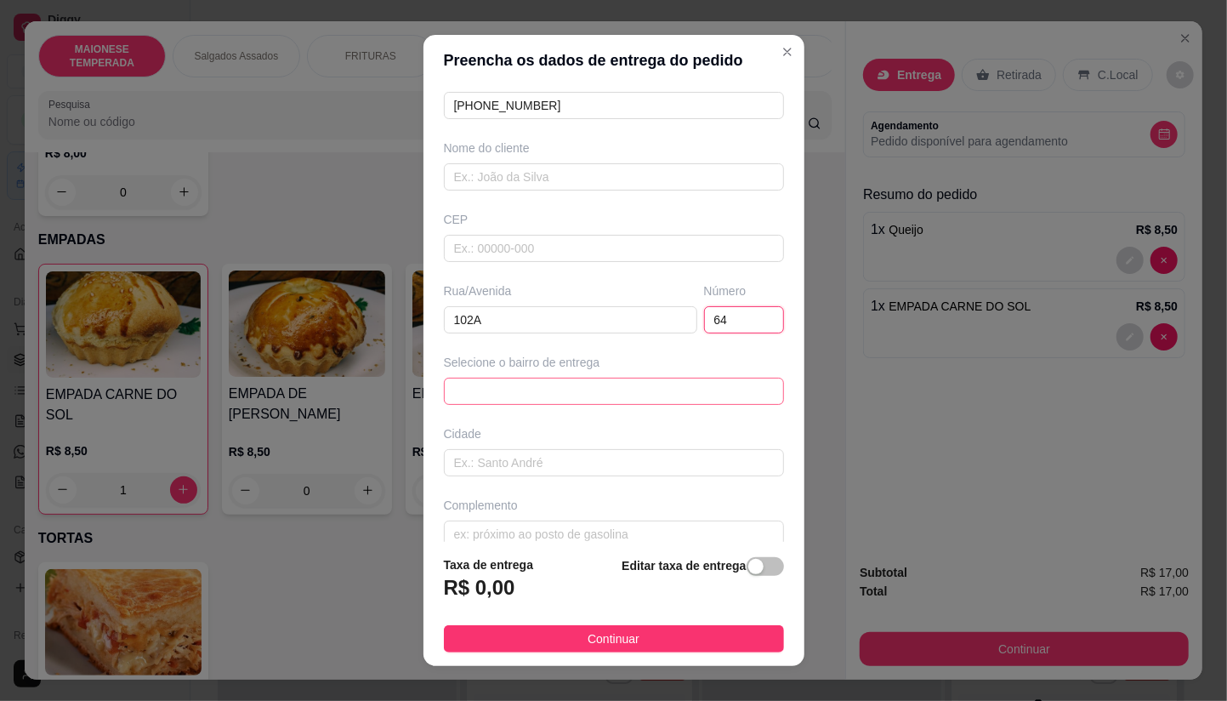
type input "64"
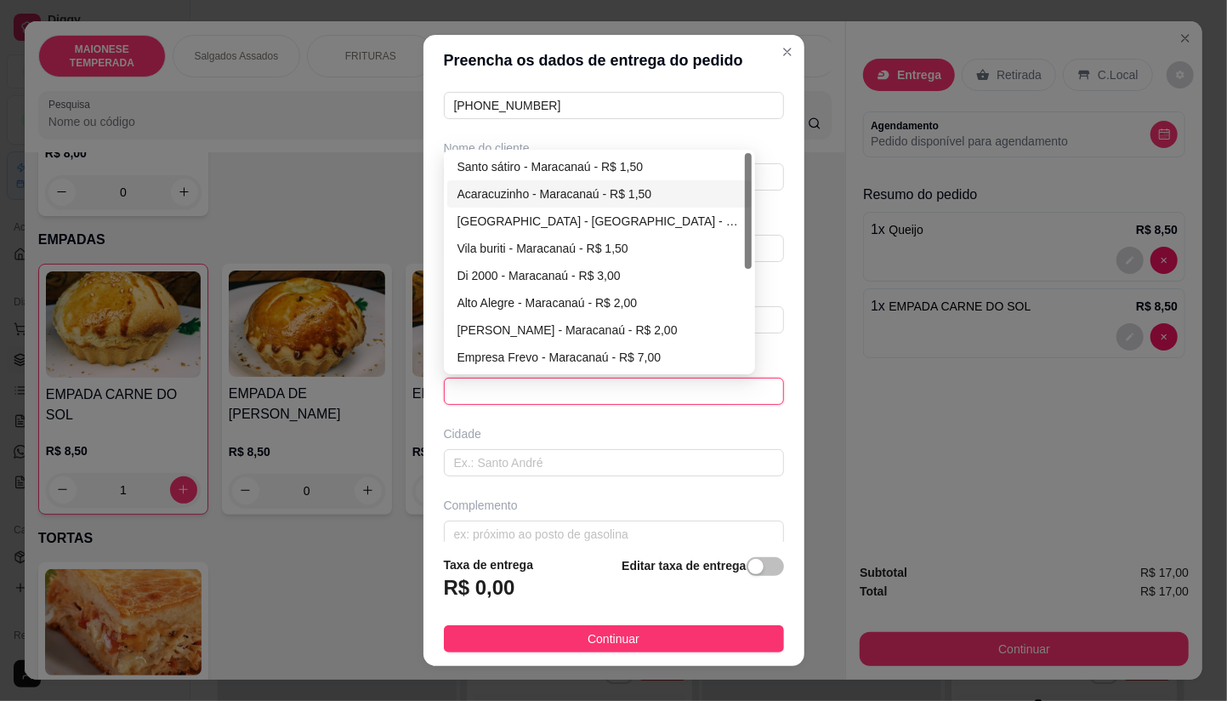
click at [498, 182] on div "Acaracuzinho - Maracanaú - R$ 1,50" at bounding box center [599, 193] width 305 height 27
type input "Maracanaú"
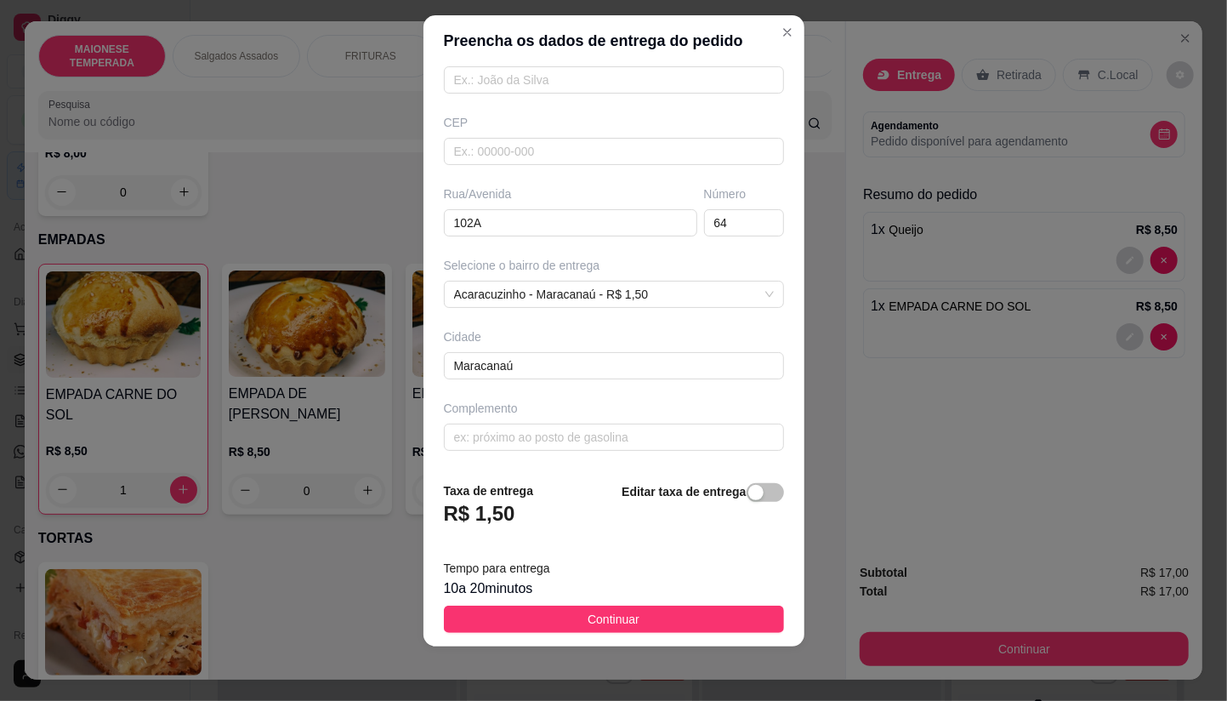
scroll to position [0, 0]
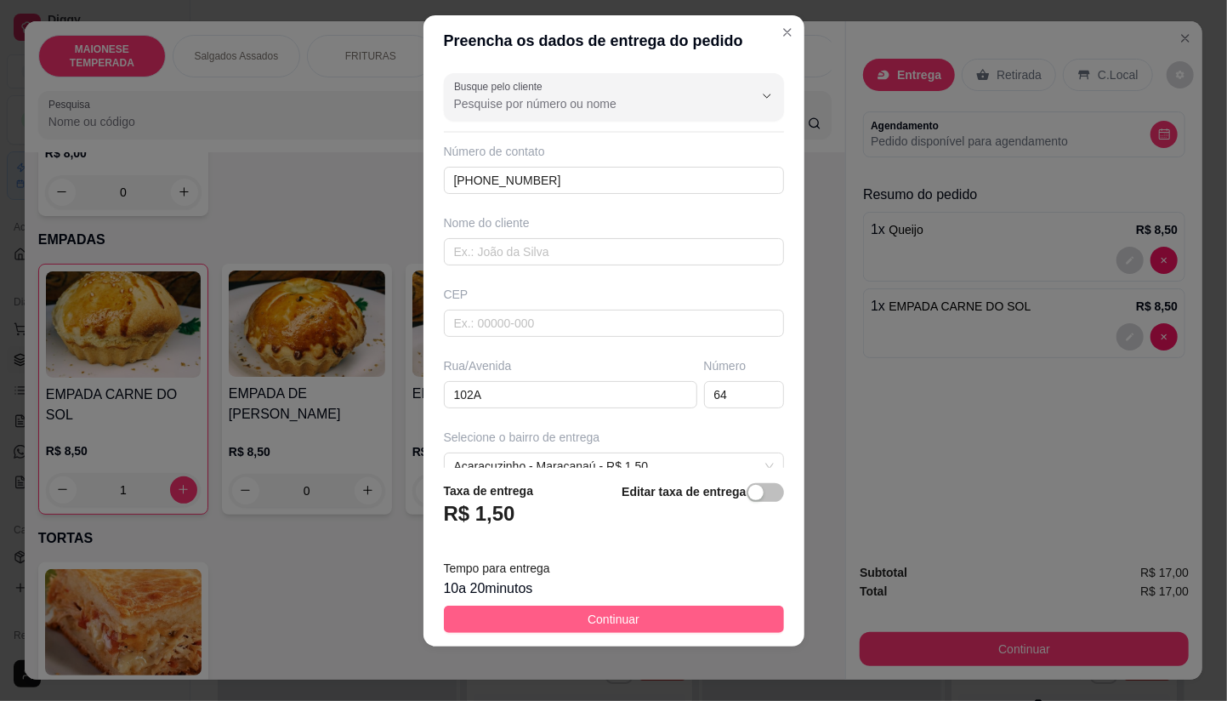
click at [655, 622] on button "Continuar" at bounding box center [614, 618] width 340 height 27
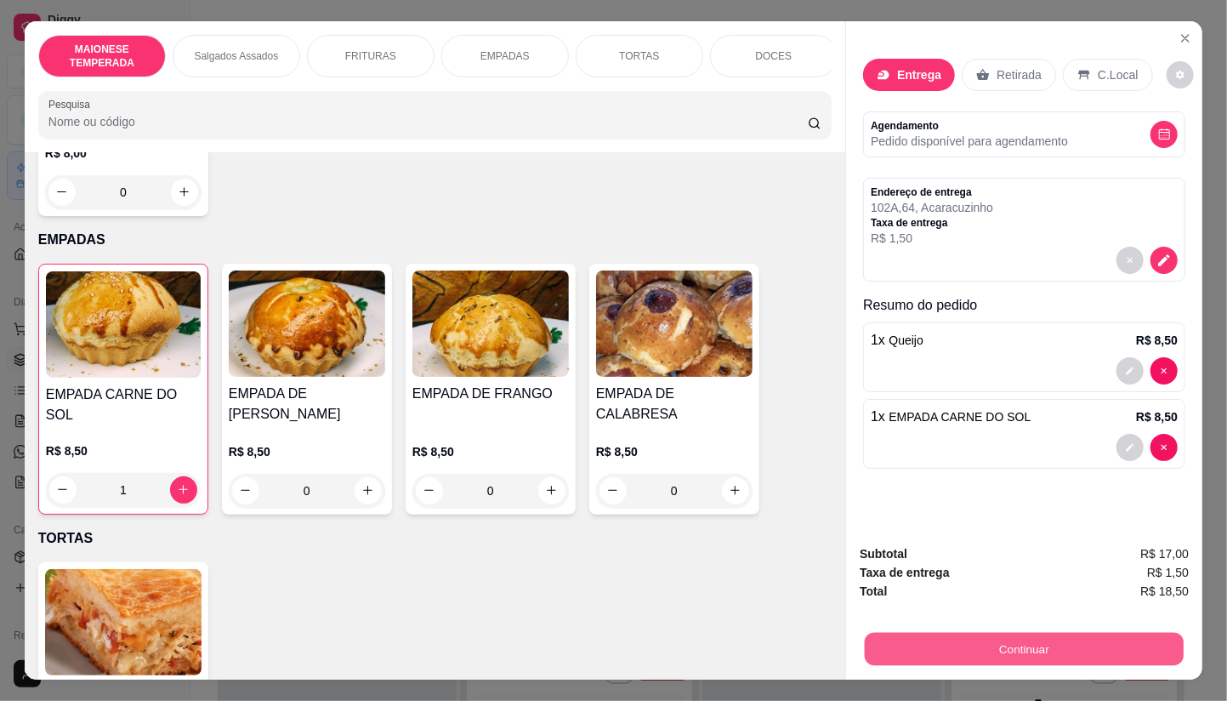
click at [1055, 655] on button "Continuar" at bounding box center [1024, 649] width 319 height 33
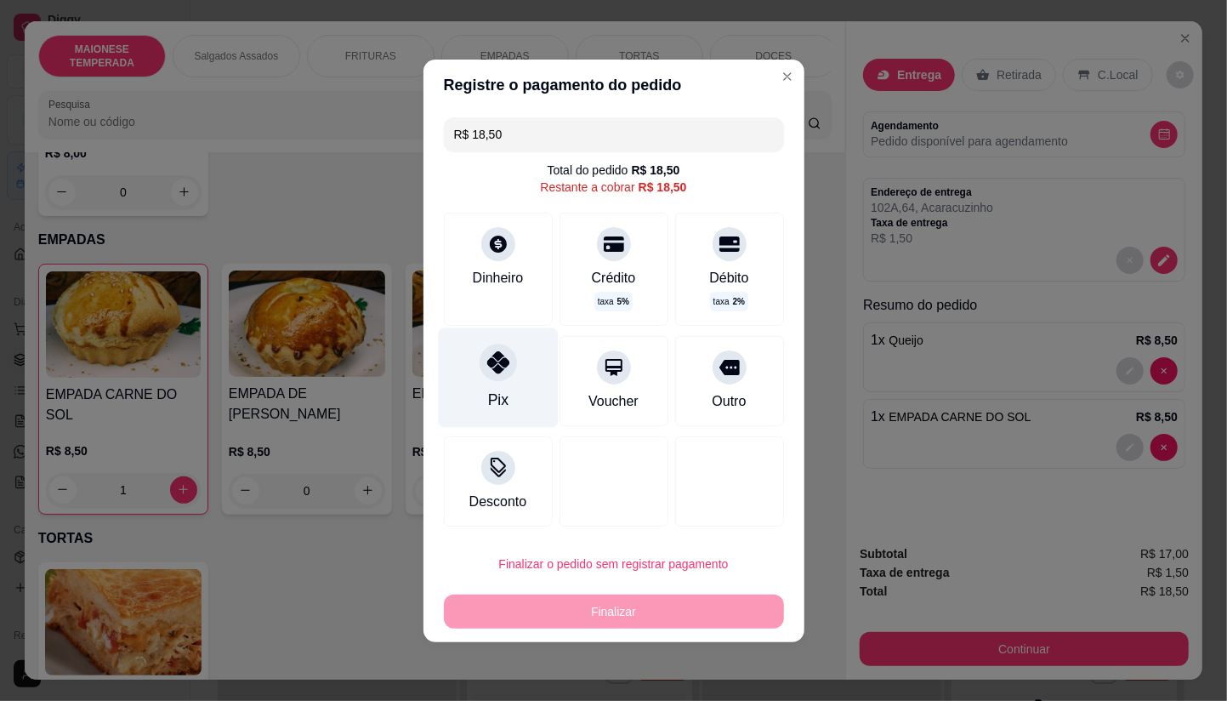
click at [510, 355] on div at bounding box center [498, 362] width 37 height 37
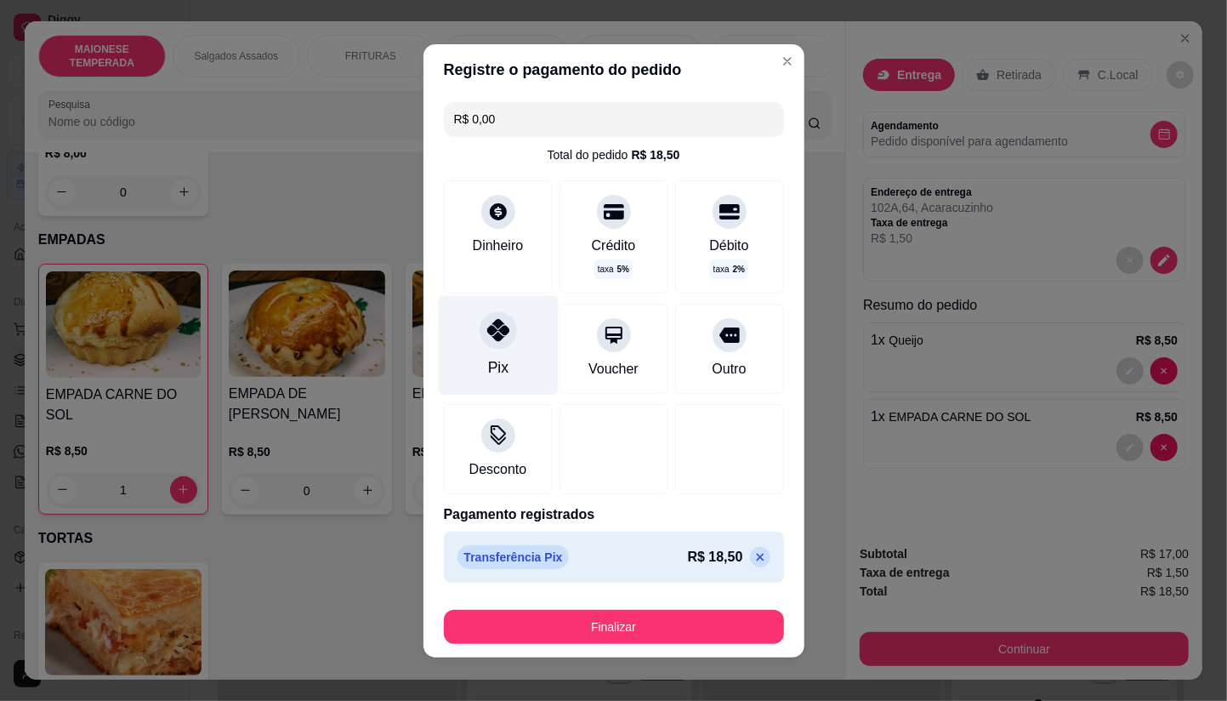
type input "R$ 0,00"
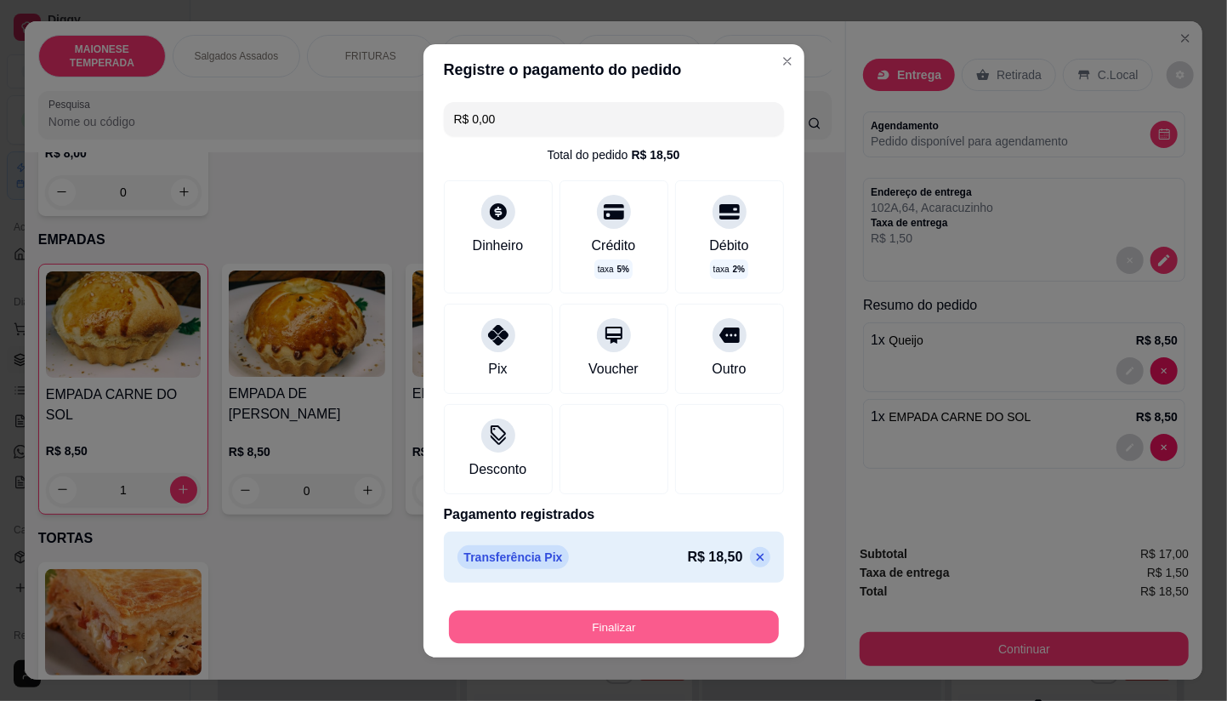
click at [606, 615] on button "Finalizar" at bounding box center [614, 626] width 330 height 33
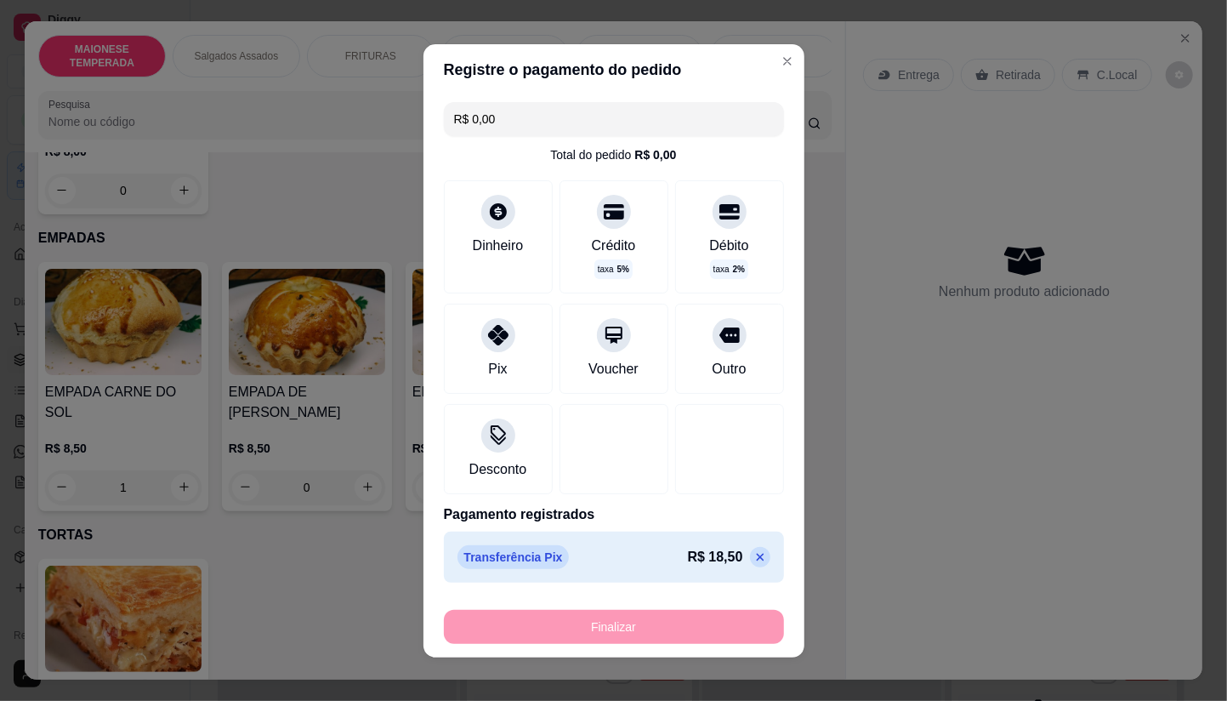
type input "0"
type input "-R$ 18,50"
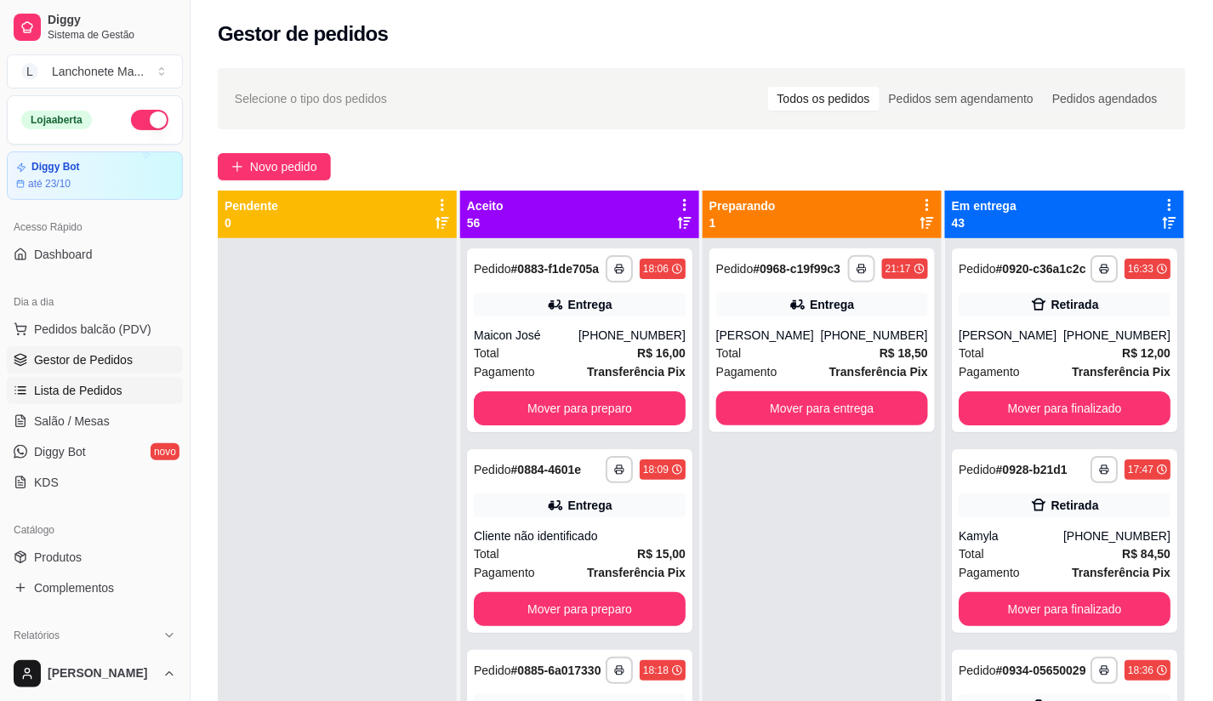
click at [96, 386] on span "Lista de Pedidos" at bounding box center [78, 390] width 88 height 17
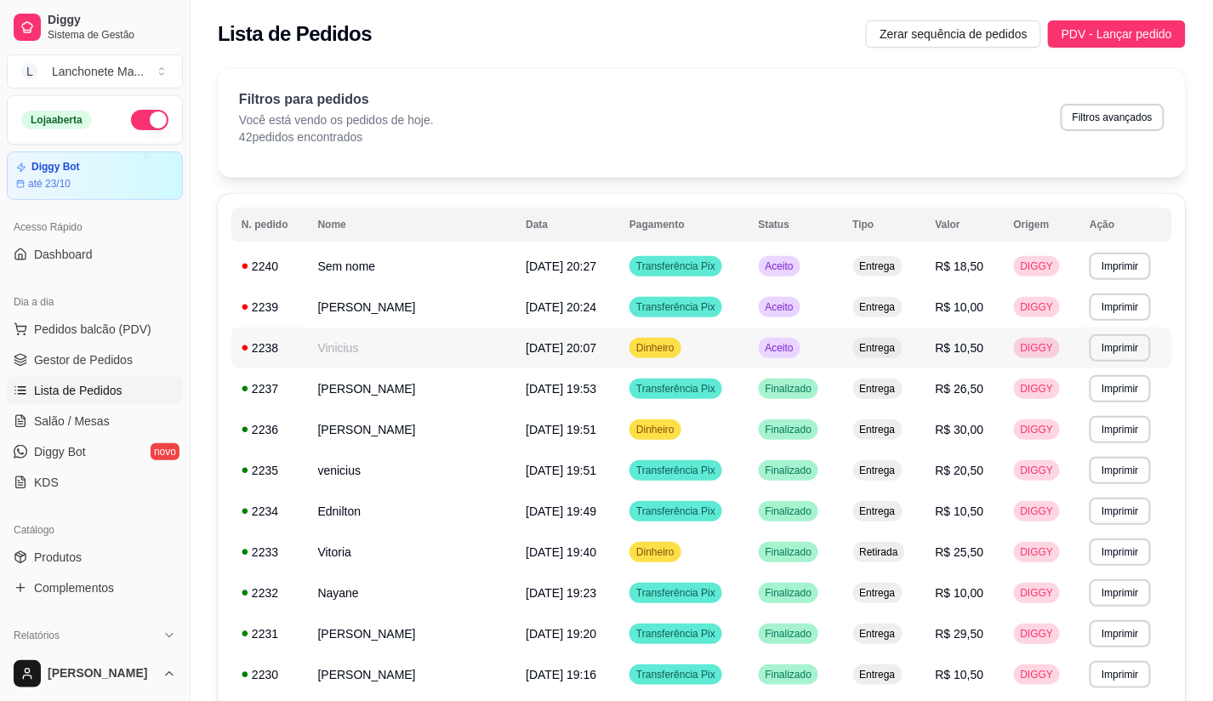
click at [718, 344] on td "Dinheiro" at bounding box center [683, 347] width 128 height 41
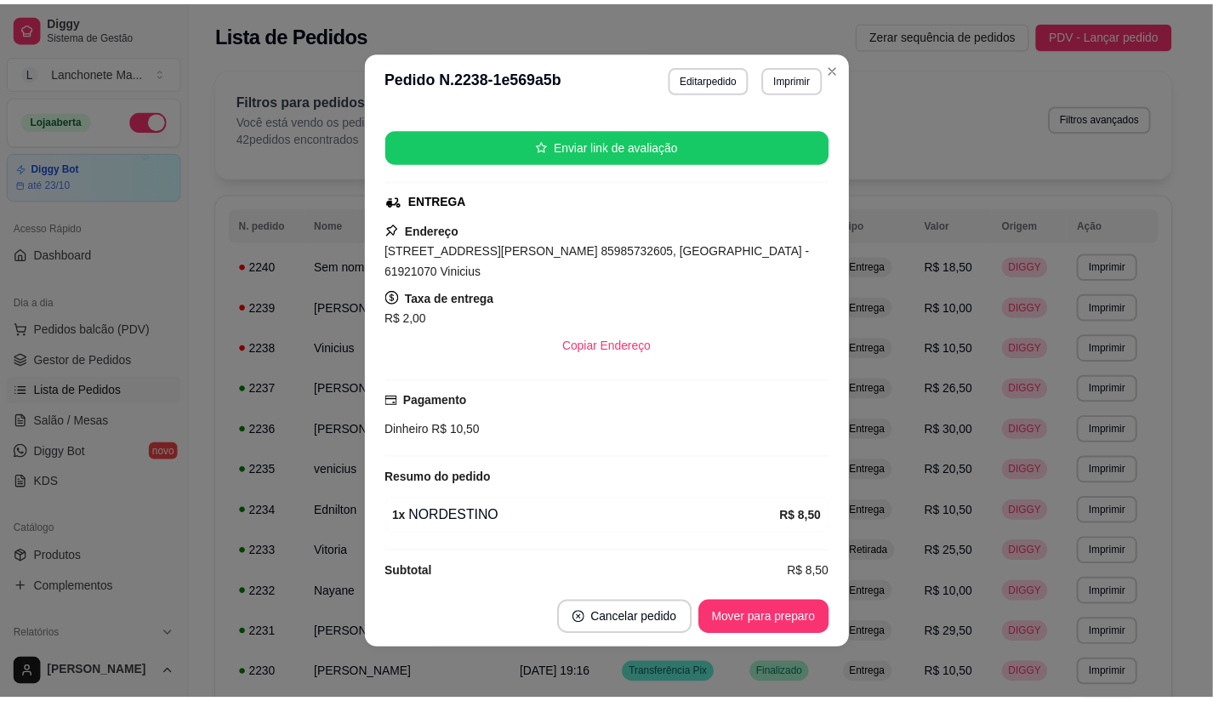
scroll to position [3, 0]
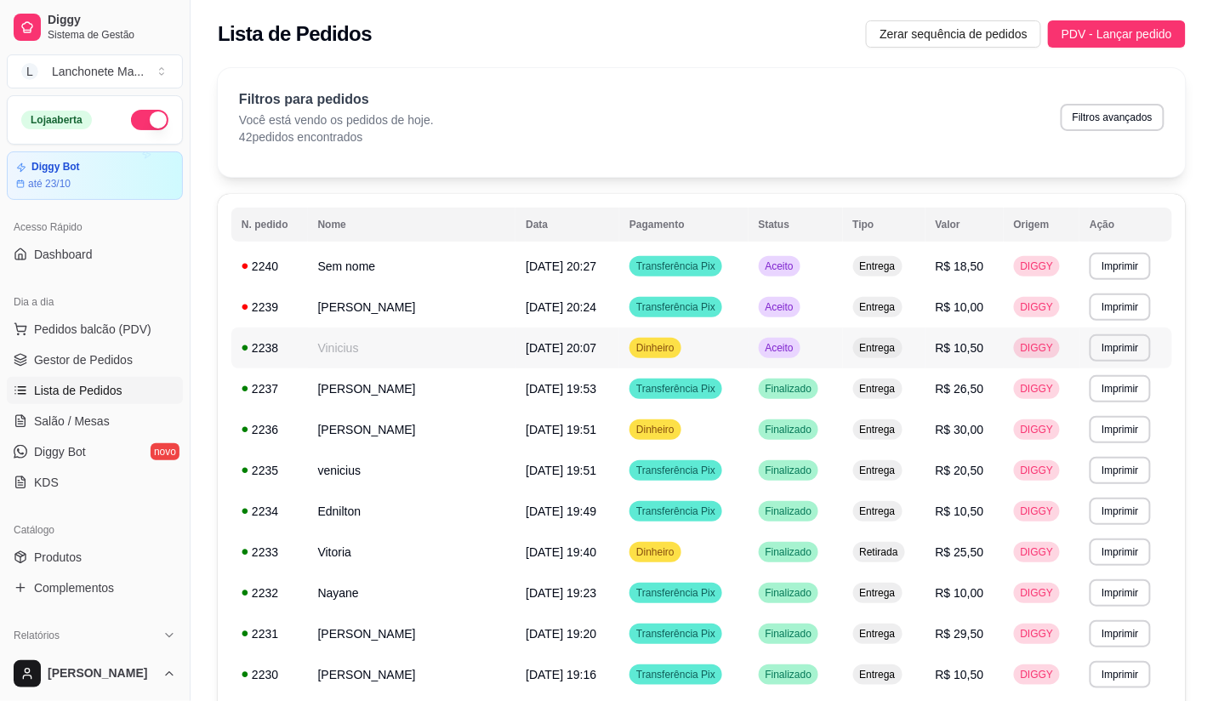
click at [821, 340] on td "Aceito" at bounding box center [795, 347] width 94 height 41
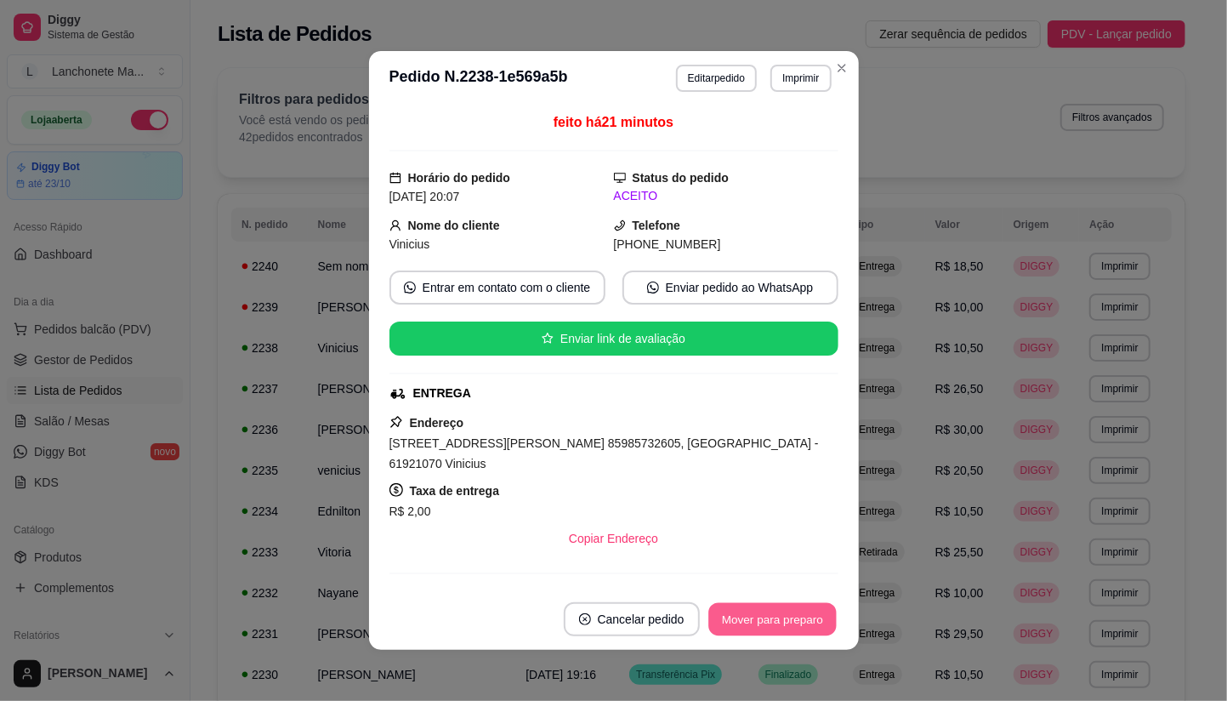
click at [793, 609] on button "Mover para preparo" at bounding box center [772, 619] width 128 height 33
click at [802, 610] on div "Mover para preparo" at bounding box center [761, 619] width 156 height 34
click at [802, 613] on button "Mover para entrega" at bounding box center [773, 619] width 128 height 33
click at [802, 613] on button "Mover para finalizado" at bounding box center [767, 619] width 141 height 34
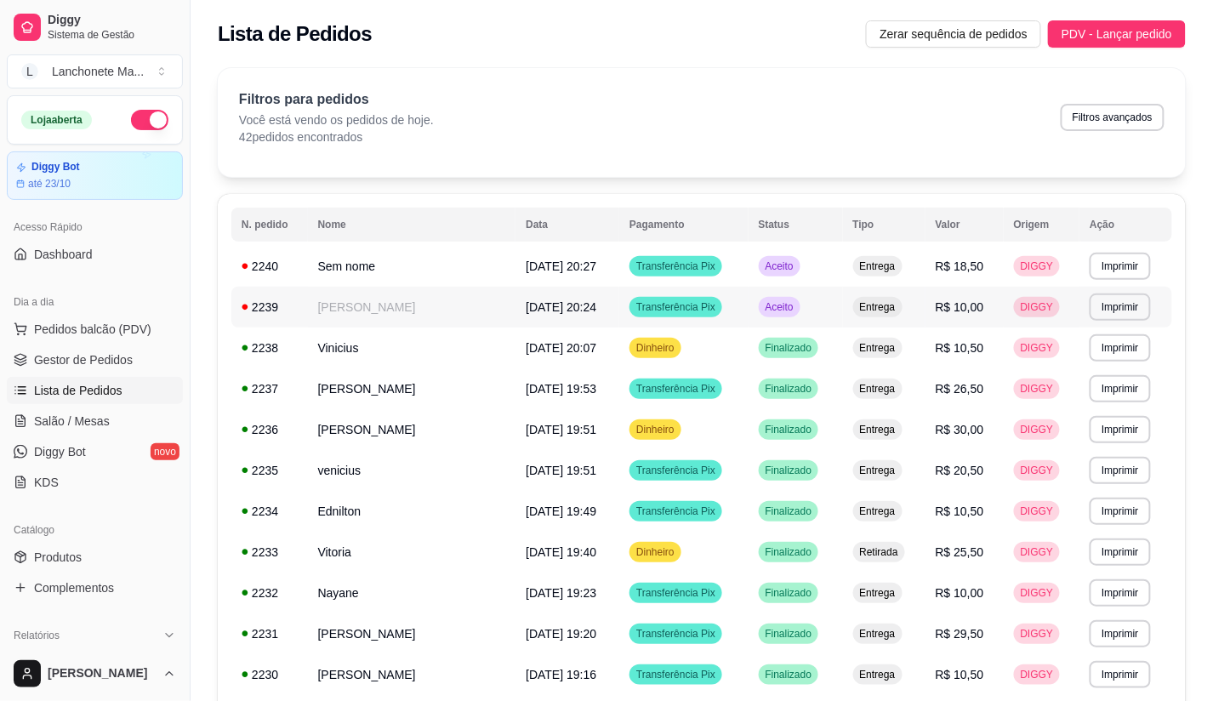
click at [792, 289] on td "Aceito" at bounding box center [795, 307] width 94 height 41
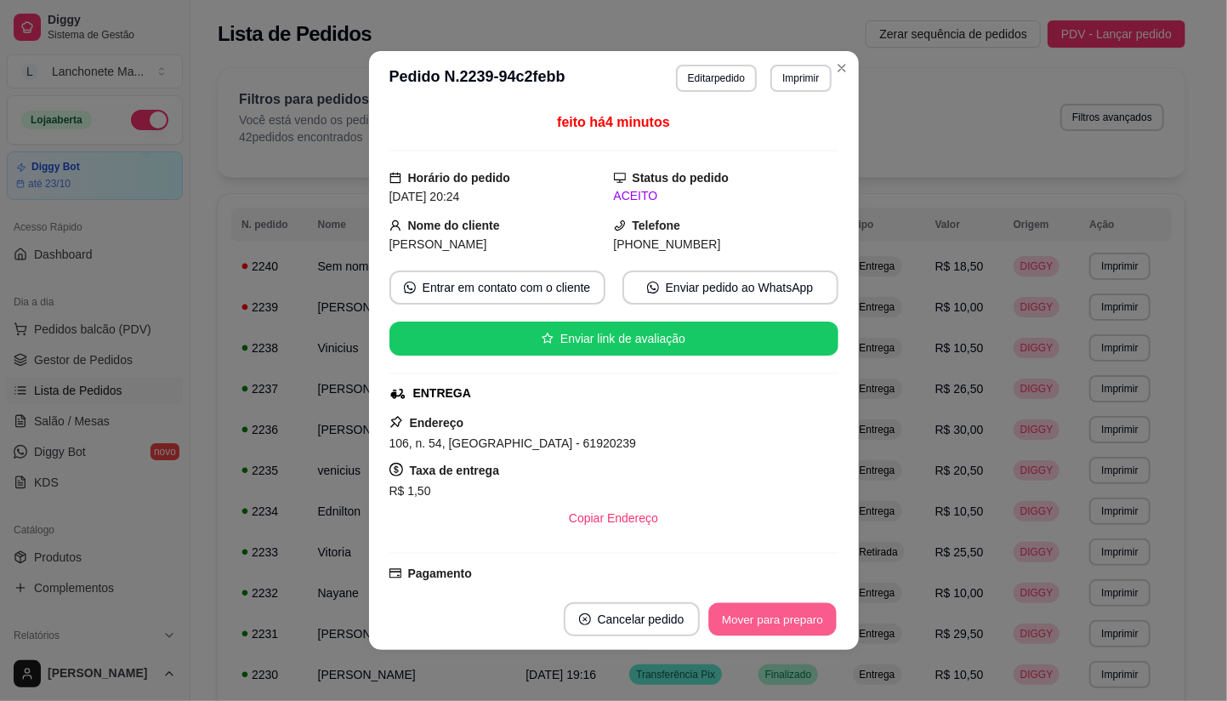
click at [818, 622] on button "Mover para preparo" at bounding box center [772, 619] width 128 height 33
click at [821, 623] on button "Mover para preparo" at bounding box center [773, 619] width 132 height 34
click at [821, 623] on div "Mover para preparo" at bounding box center [761, 619] width 156 height 34
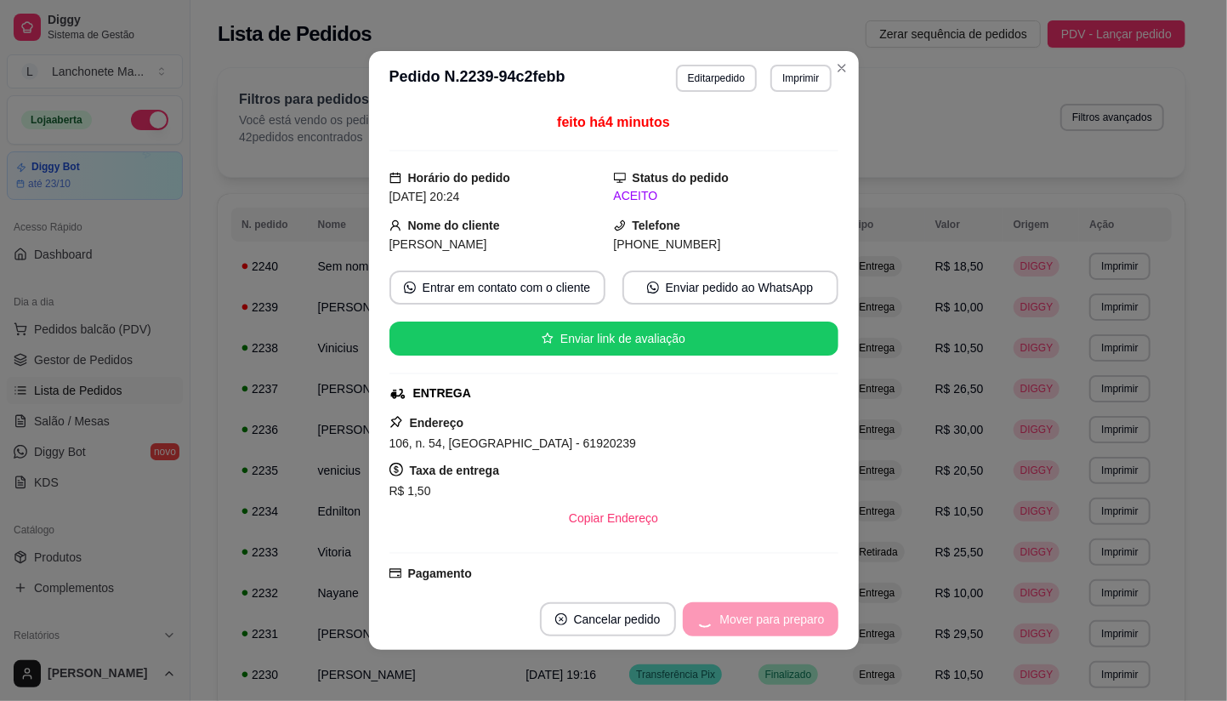
click at [821, 623] on div "Mover para preparo" at bounding box center [761, 619] width 156 height 34
click at [796, 622] on div "Mover para preparo" at bounding box center [761, 619] width 156 height 34
click at [794, 622] on button "Mover para entrega" at bounding box center [773, 619] width 128 height 33
click at [794, 622] on div "Mover para entrega" at bounding box center [760, 619] width 155 height 34
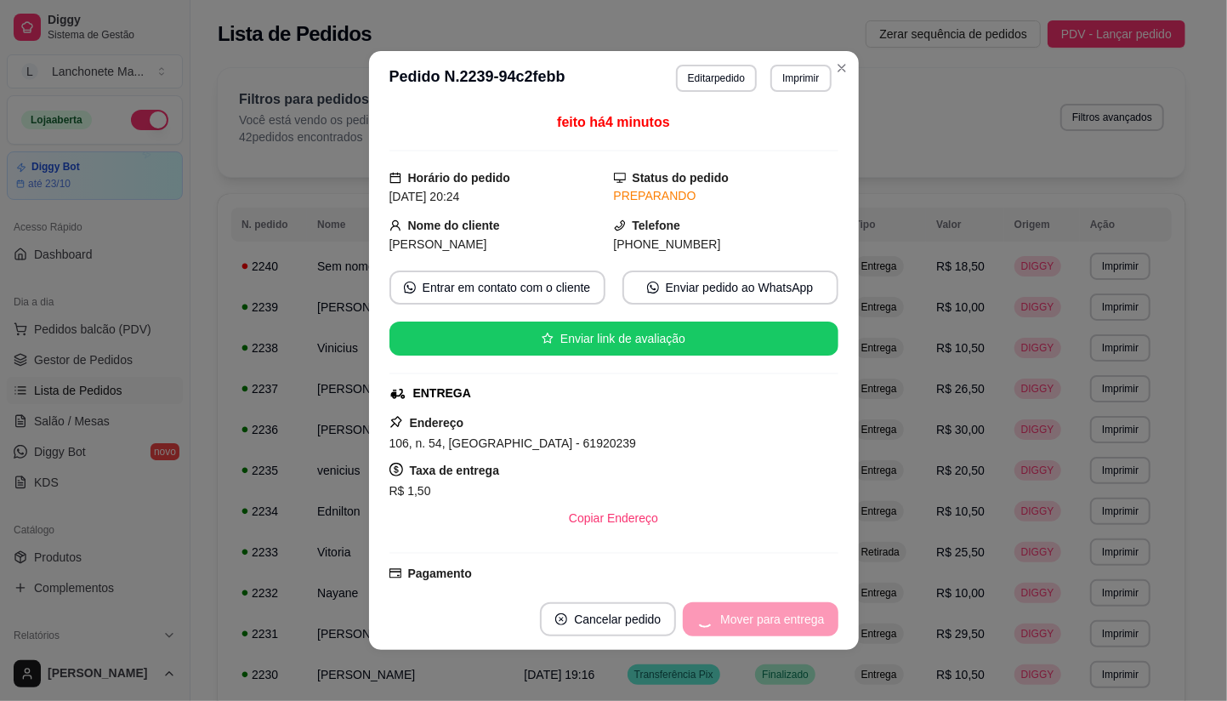
click at [794, 605] on div "Mover para entrega" at bounding box center [760, 619] width 155 height 34
click at [796, 623] on div "Mover para entrega" at bounding box center [760, 619] width 155 height 34
click at [797, 625] on div "Mover para entrega" at bounding box center [760, 619] width 155 height 34
click at [801, 621] on button "Mover para finalizado" at bounding box center [767, 619] width 141 height 34
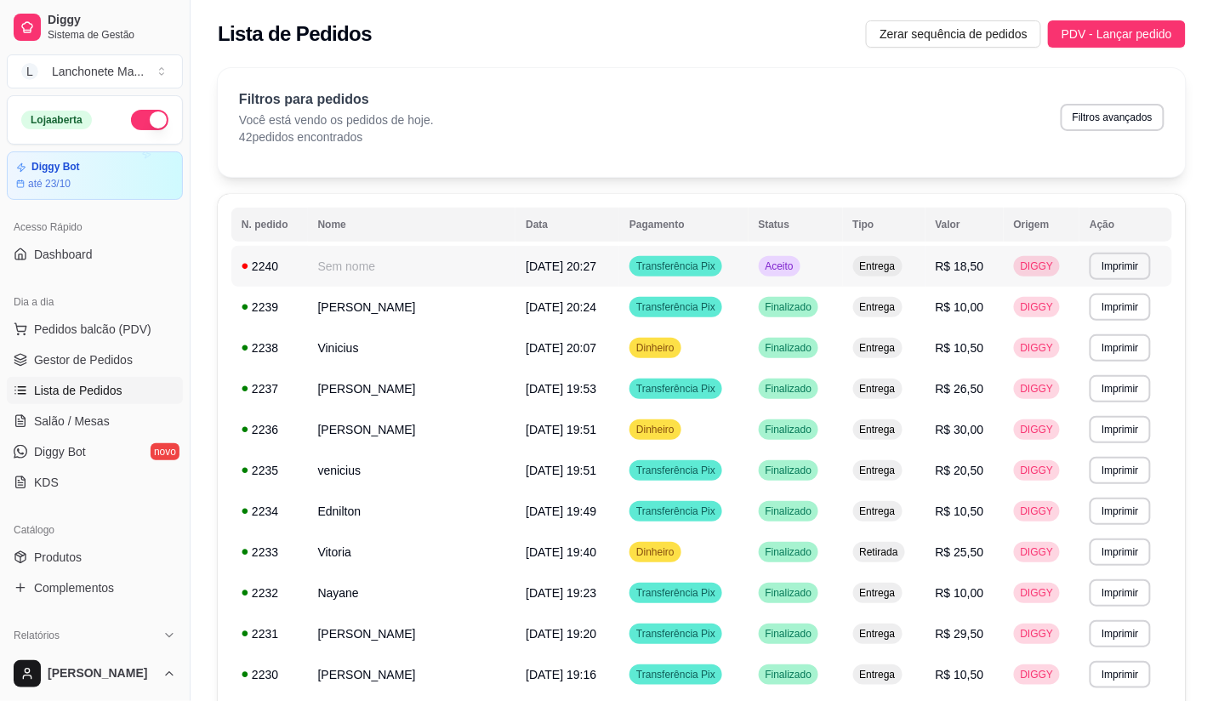
click at [821, 258] on td "Aceito" at bounding box center [795, 266] width 94 height 41
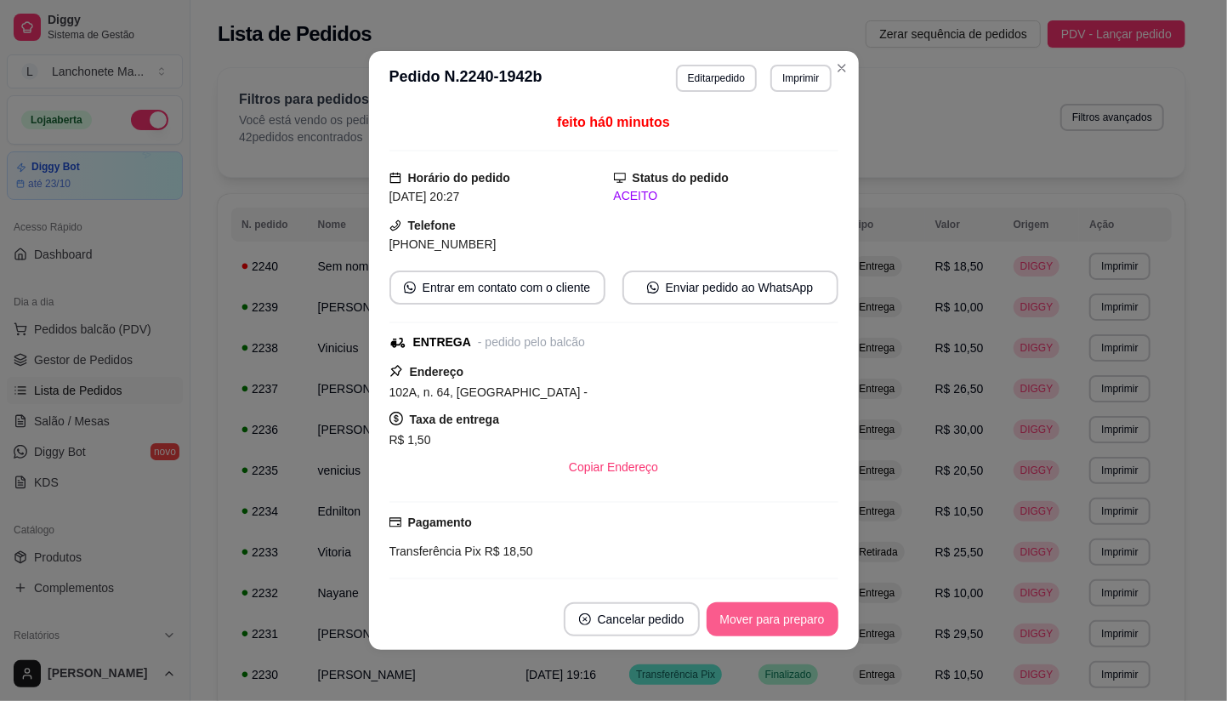
click at [813, 627] on button "Mover para preparo" at bounding box center [773, 619] width 132 height 34
click at [815, 627] on button "Mover para entrega" at bounding box center [773, 619] width 128 height 33
click at [815, 627] on div "Mover para entrega" at bounding box center [760, 619] width 155 height 34
click at [816, 626] on div "Mover para entrega" at bounding box center [760, 619] width 155 height 34
click at [816, 626] on button "Mover para finalizado" at bounding box center [767, 619] width 137 height 33
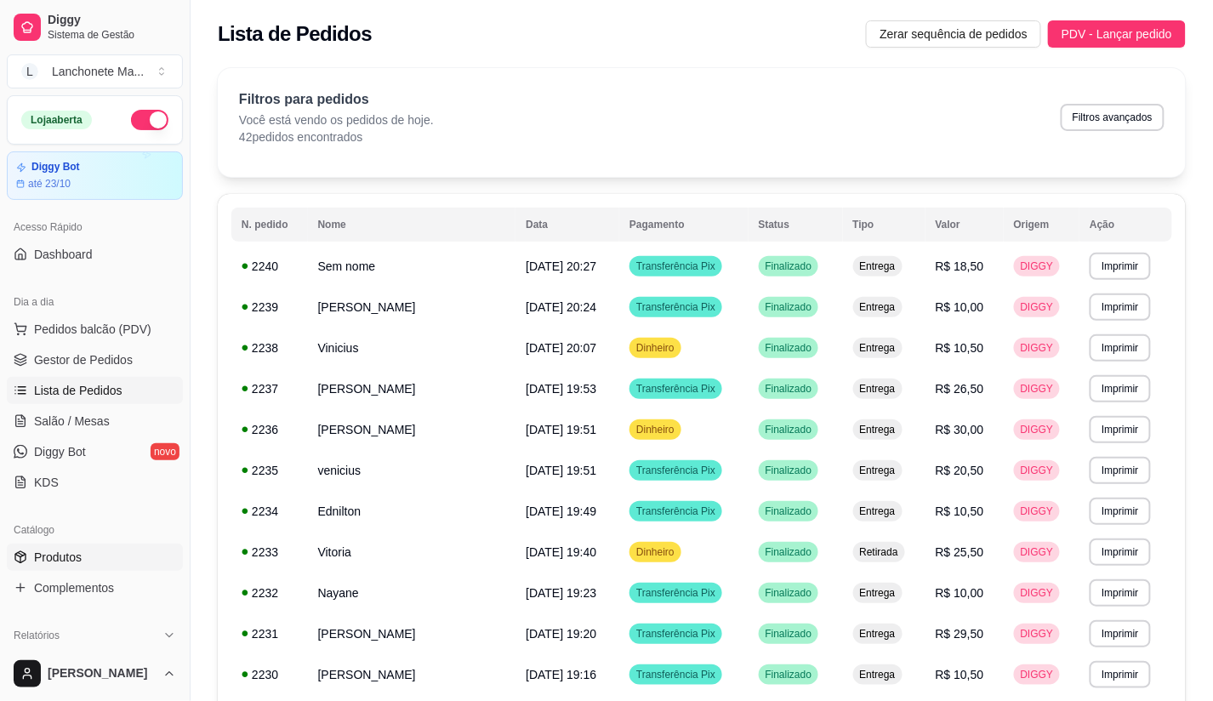
click at [48, 553] on span "Produtos" at bounding box center [58, 556] width 48 height 17
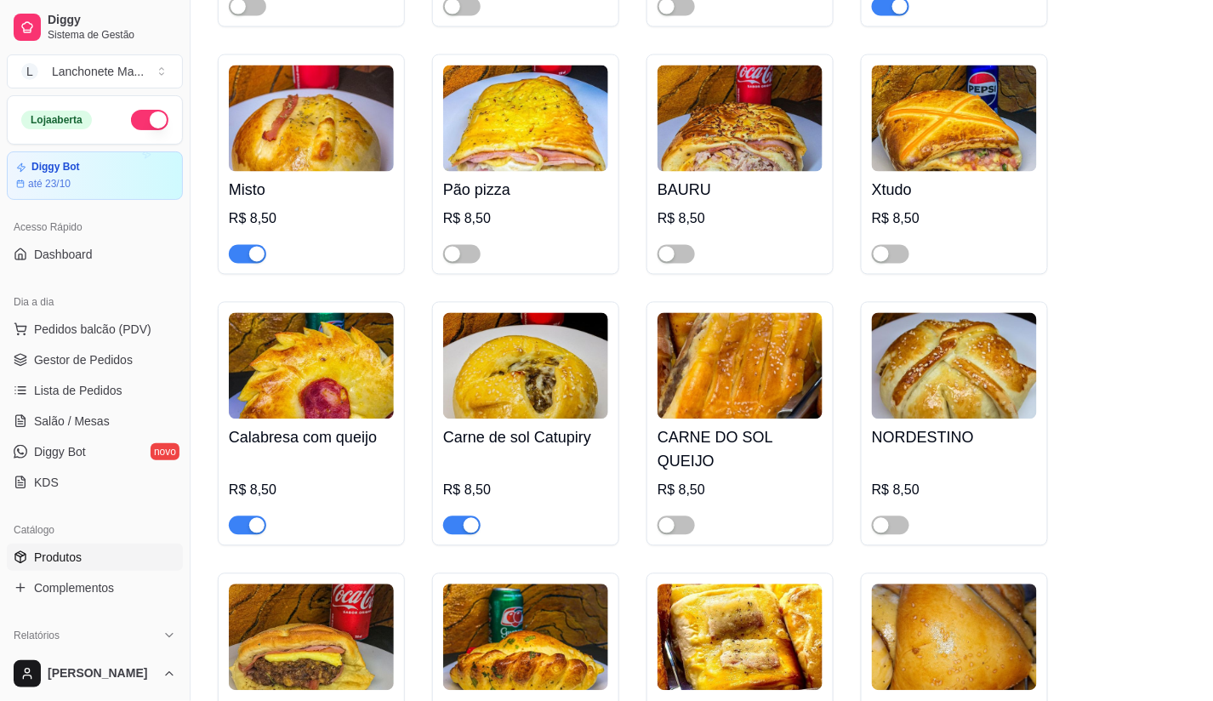
scroll to position [809, 0]
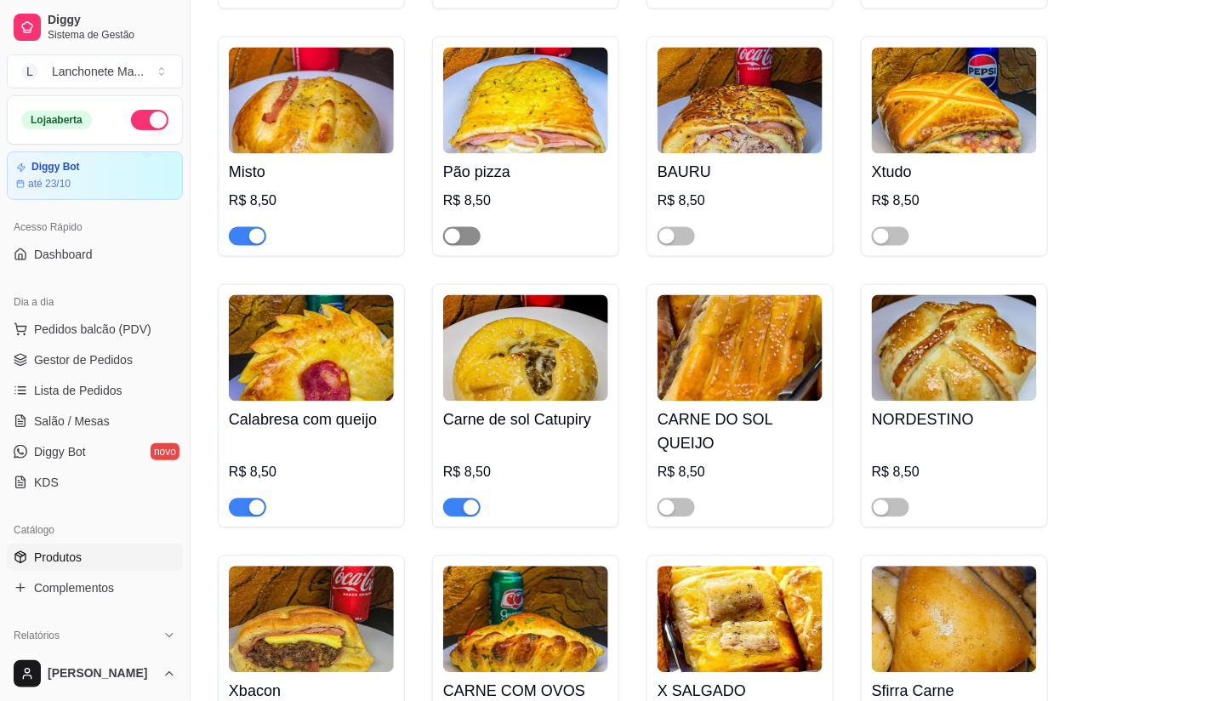
click at [452, 234] on div "button" at bounding box center [452, 236] width 15 height 15
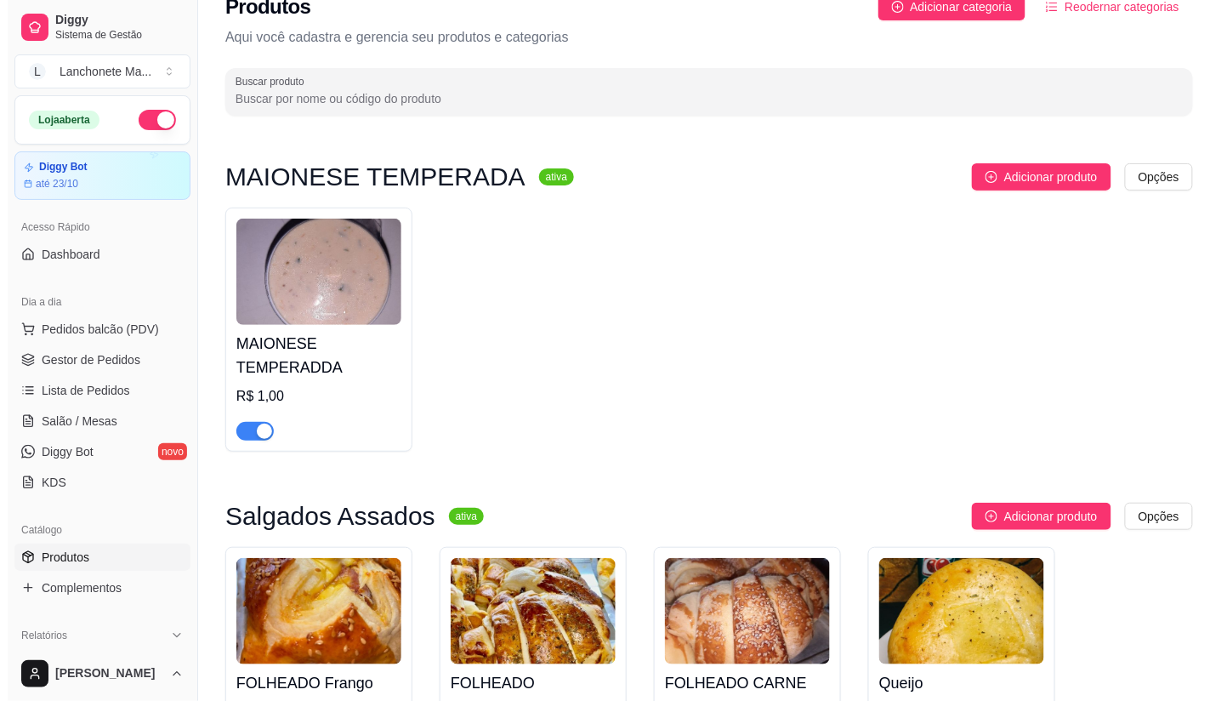
scroll to position [0, 0]
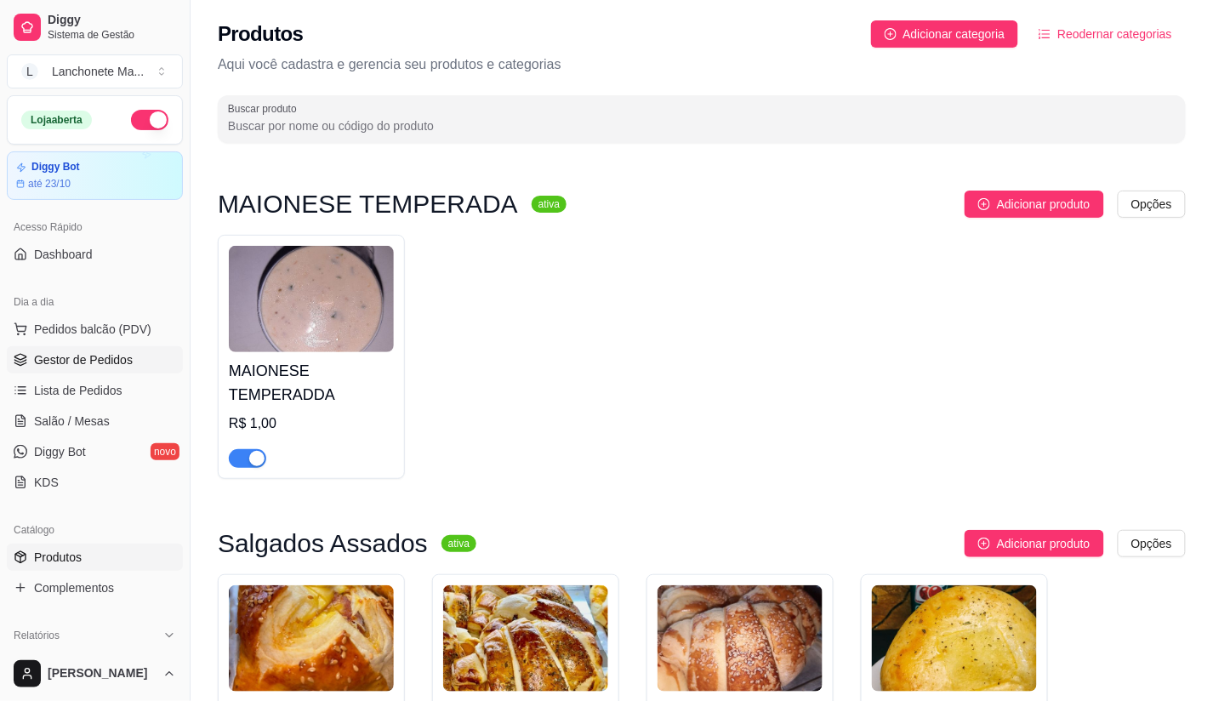
click at [71, 363] on span "Gestor de Pedidos" at bounding box center [83, 359] width 99 height 17
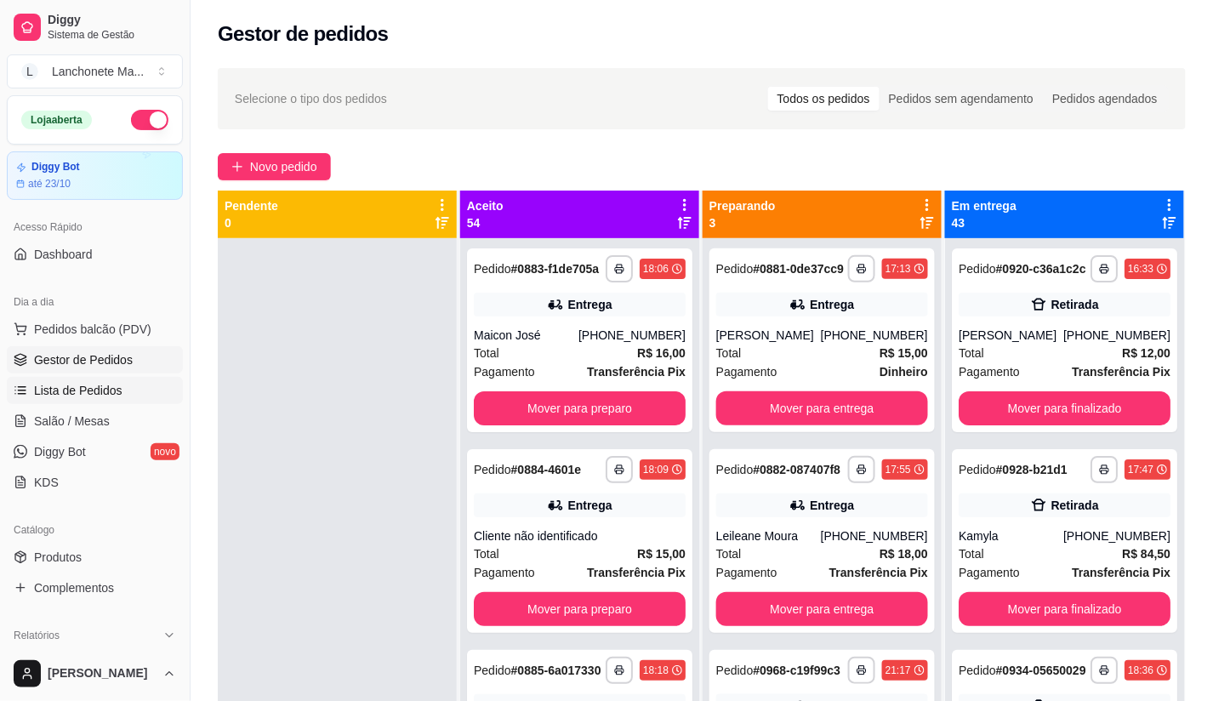
click at [30, 395] on link "Lista de Pedidos" at bounding box center [95, 390] width 176 height 27
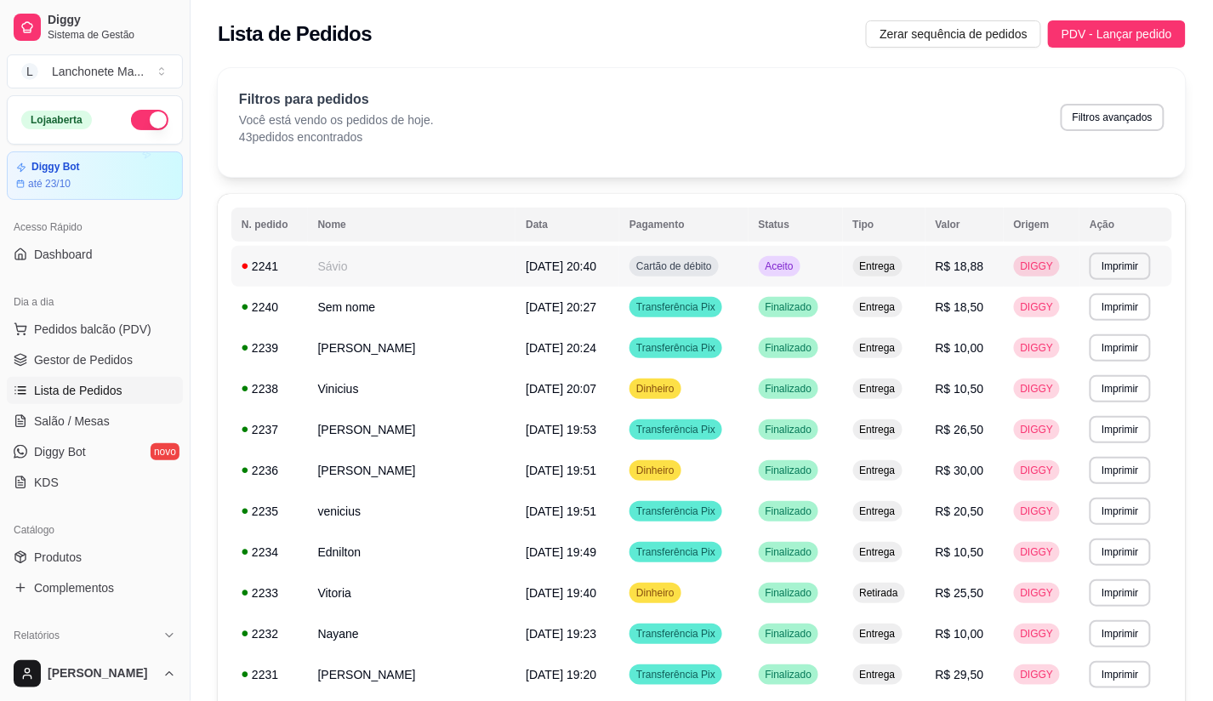
click at [820, 261] on td "Aceito" at bounding box center [795, 266] width 94 height 41
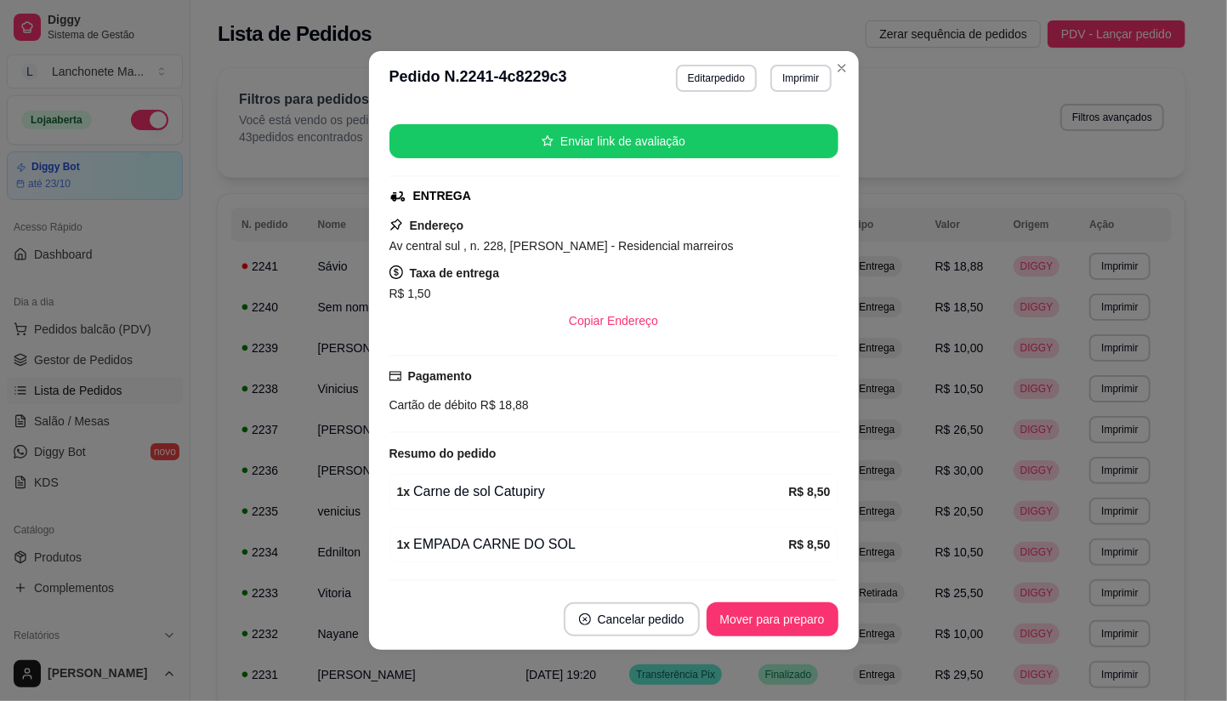
scroll to position [247, 0]
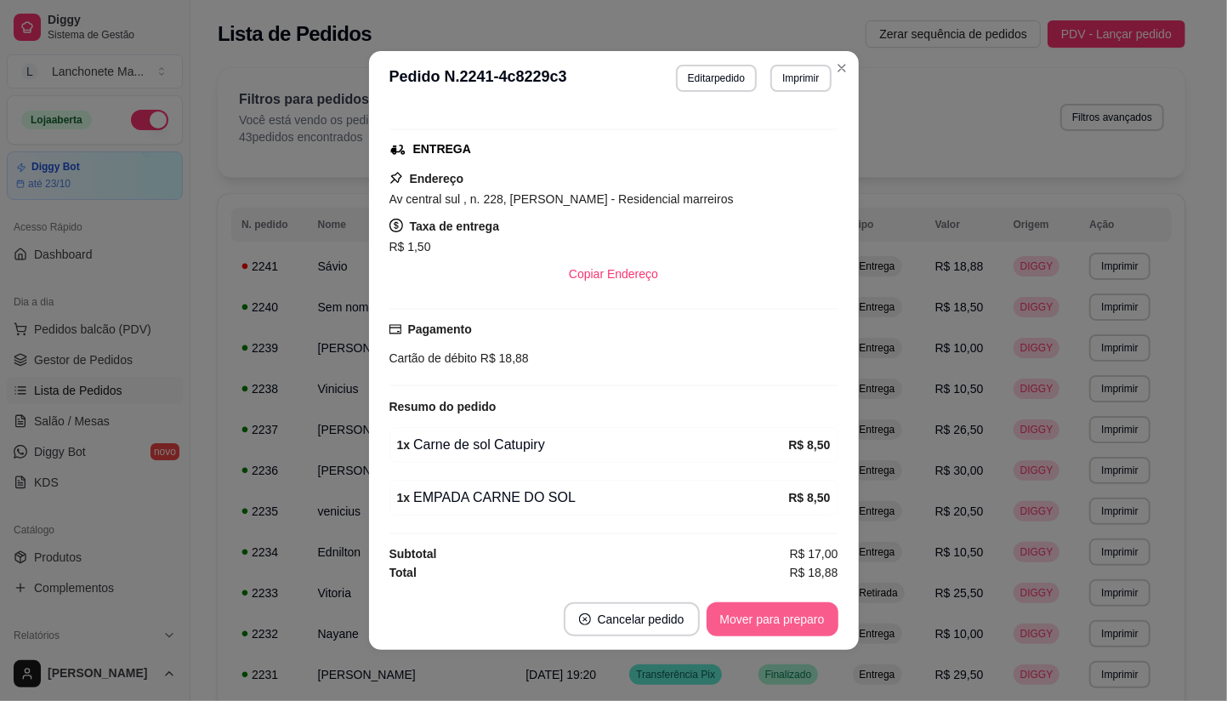
click at [770, 622] on button "Mover para preparo" at bounding box center [773, 619] width 132 height 34
click at [769, 625] on button "Mover para finalizado" at bounding box center [767, 619] width 141 height 34
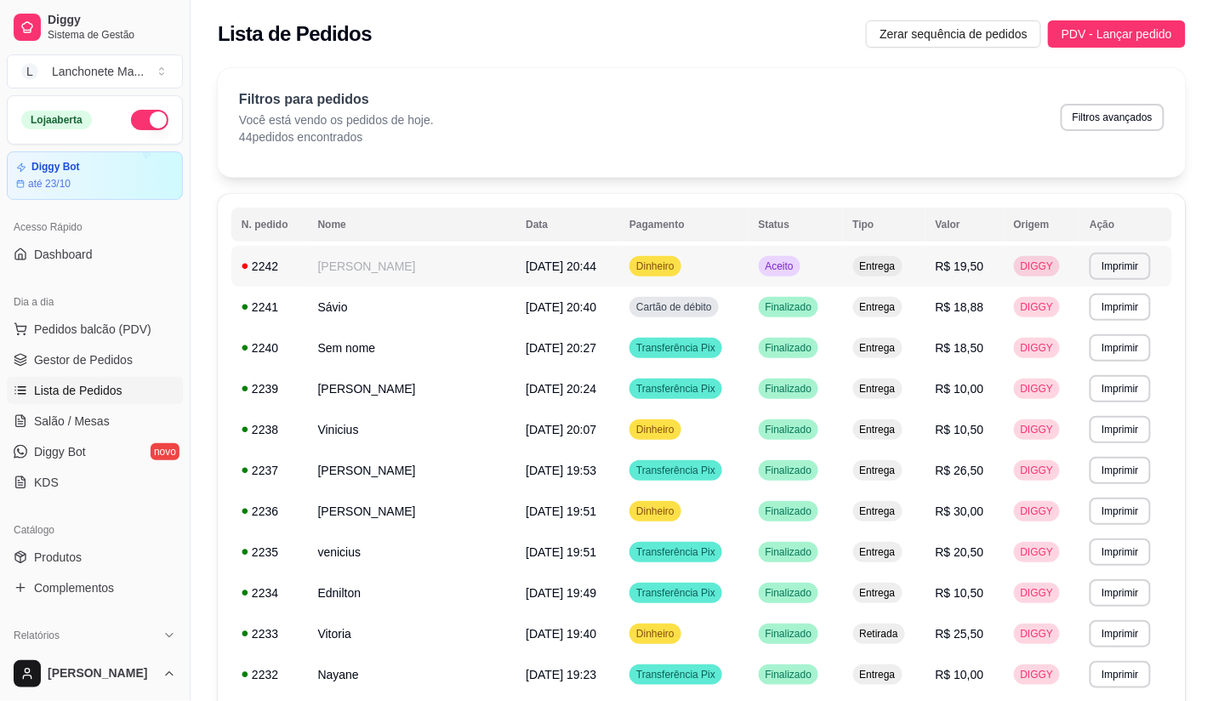
click at [817, 262] on td "Aceito" at bounding box center [795, 266] width 94 height 41
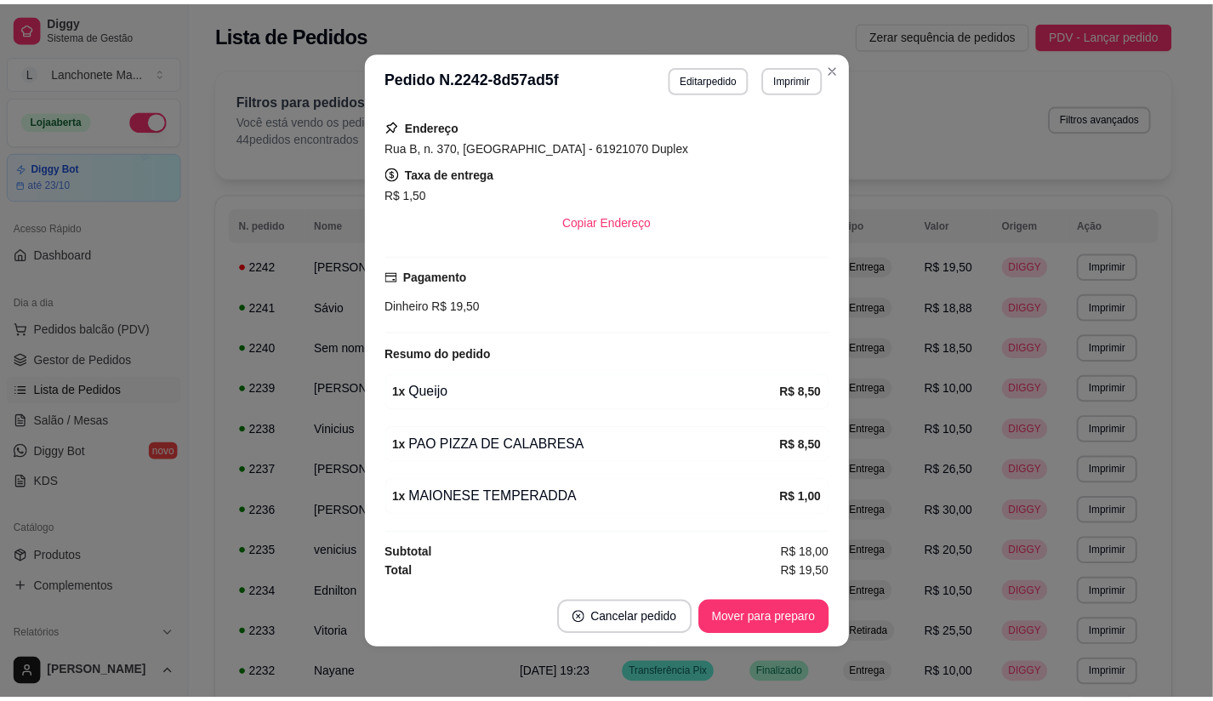
scroll to position [3, 0]
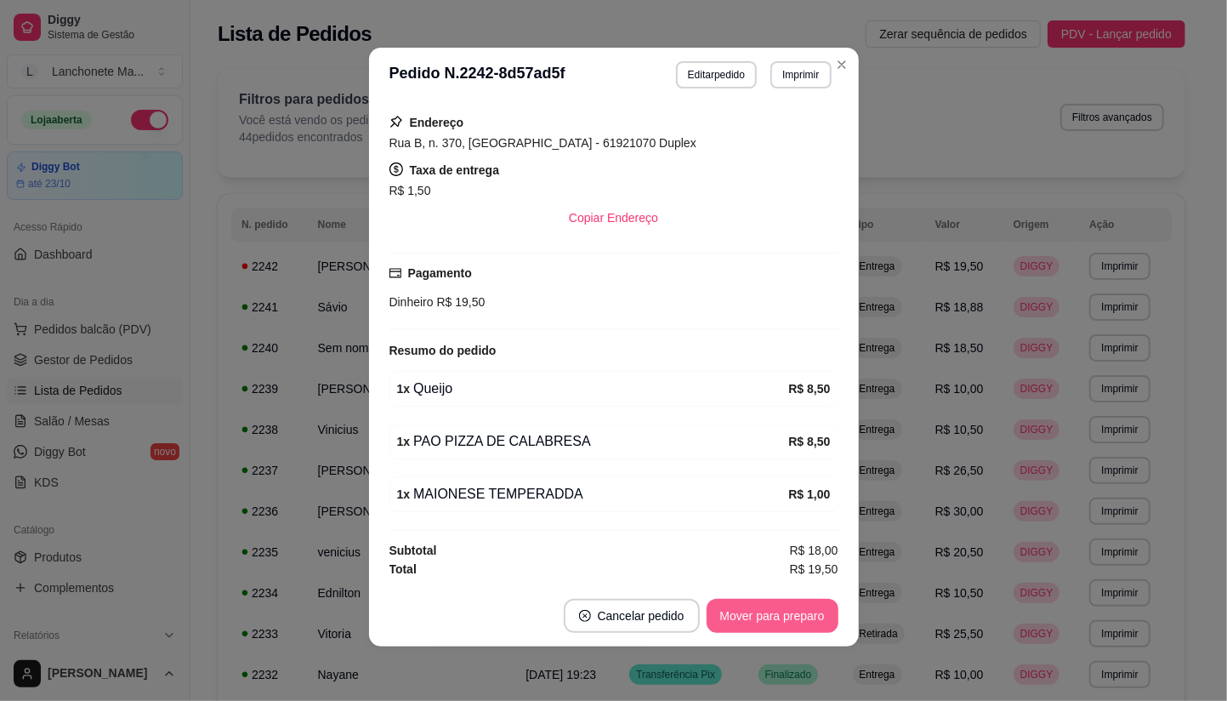
click at [753, 624] on button "Mover para preparo" at bounding box center [773, 616] width 132 height 34
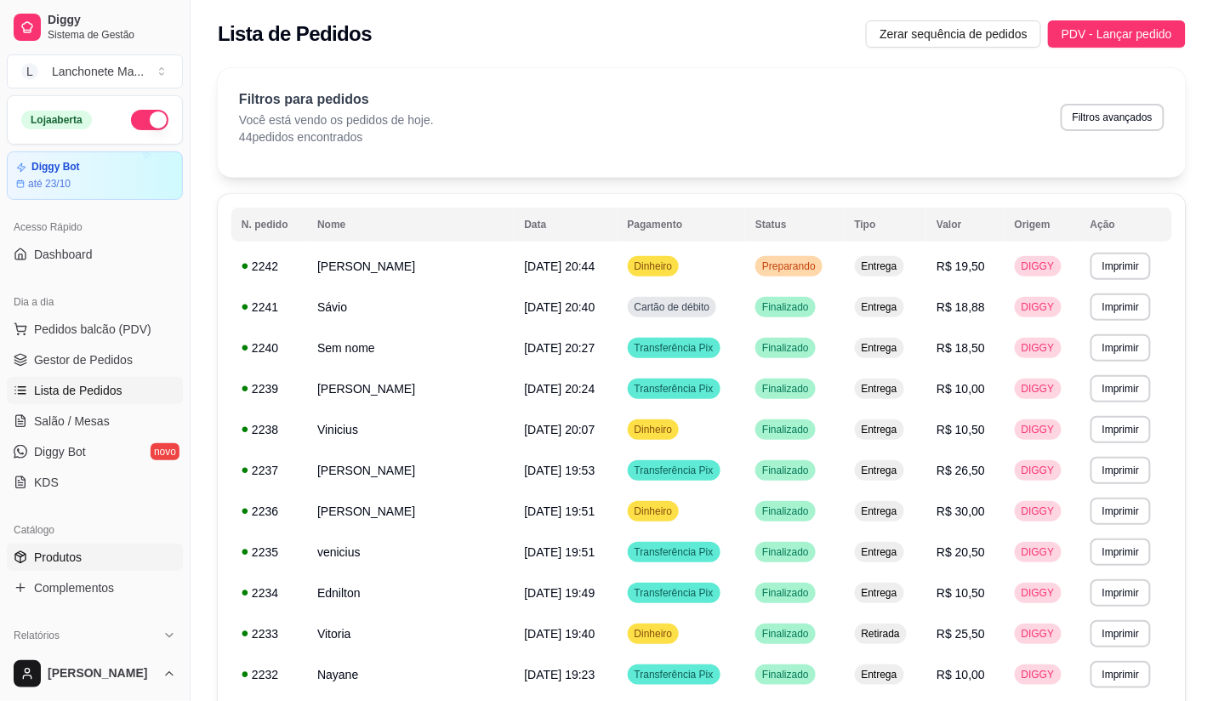
click at [60, 556] on span "Produtos" at bounding box center [58, 556] width 48 height 17
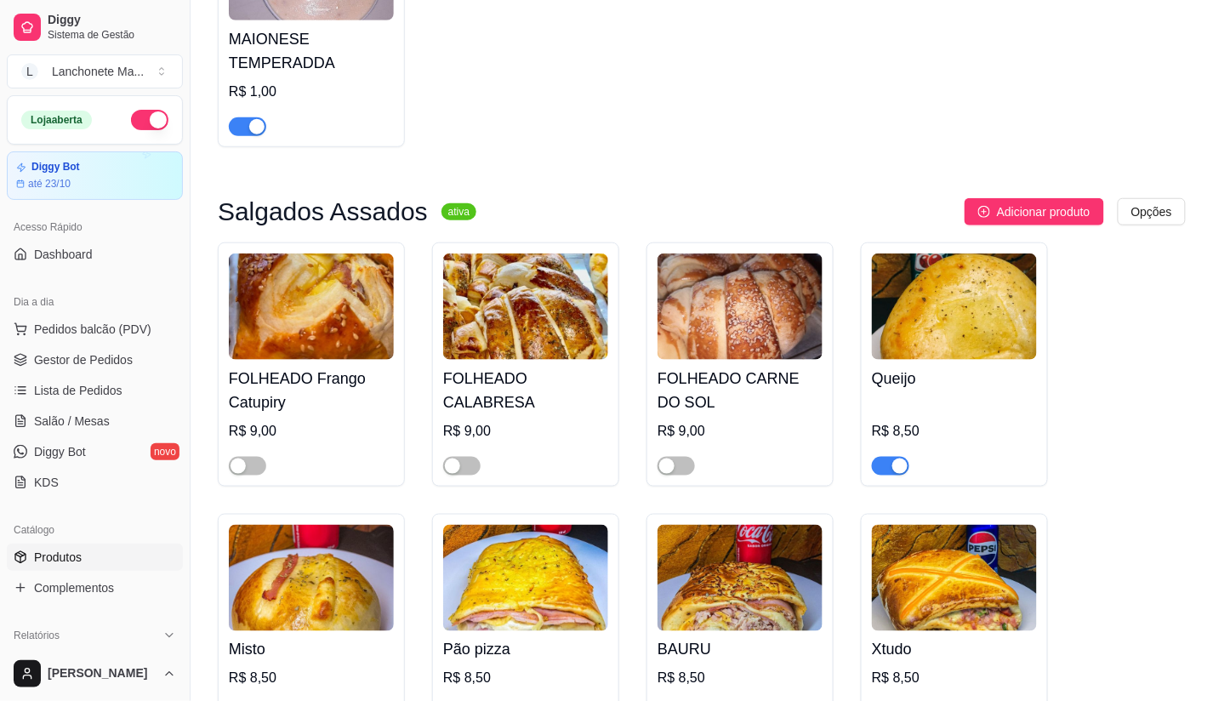
scroll to position [378, 0]
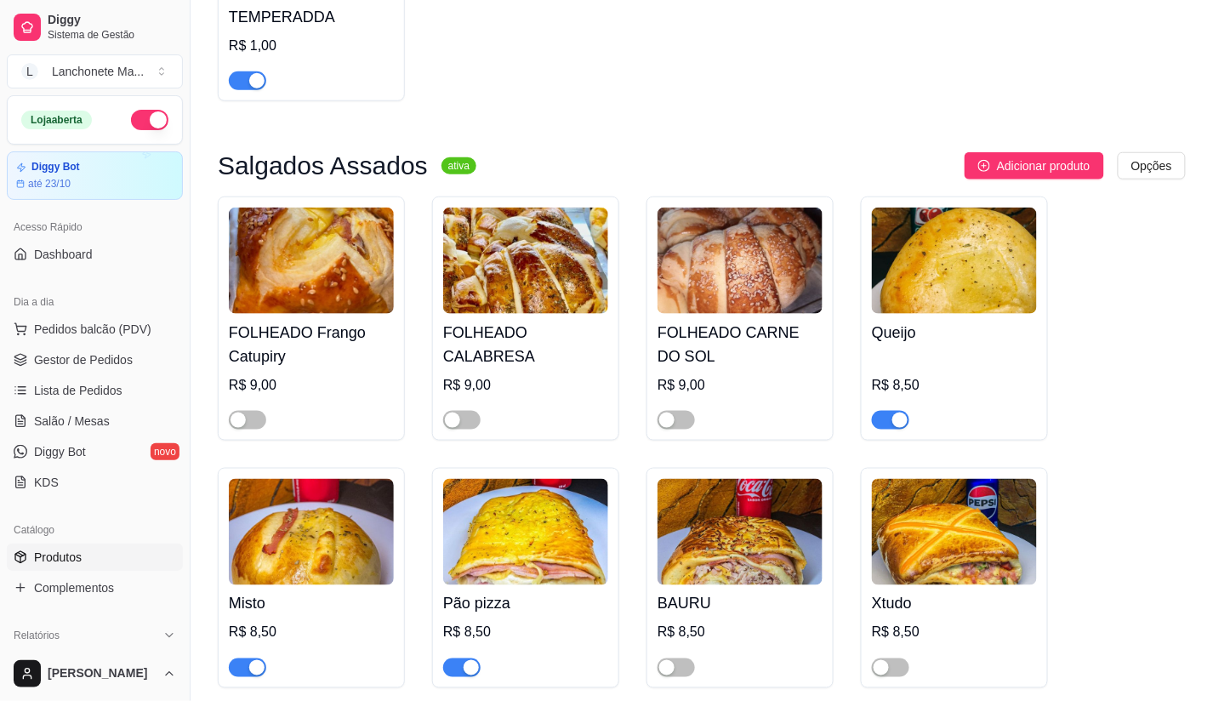
click at [894, 422] on div "button" at bounding box center [899, 419] width 15 height 15
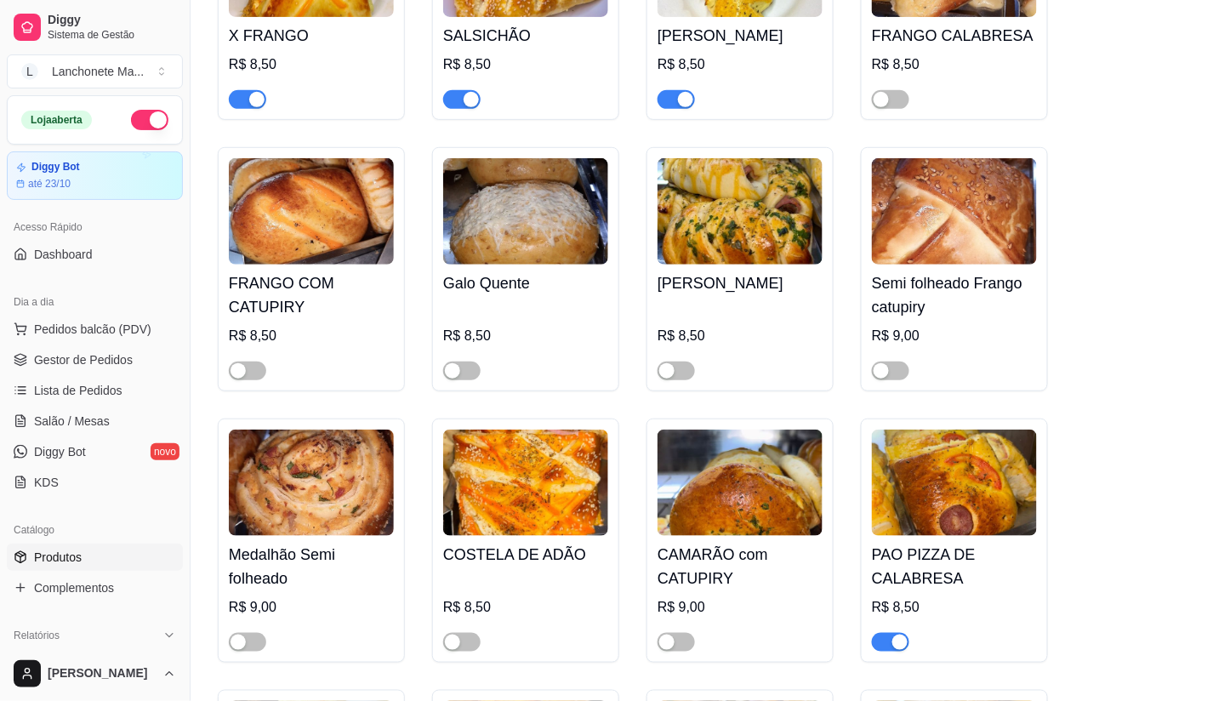
scroll to position [1984, 0]
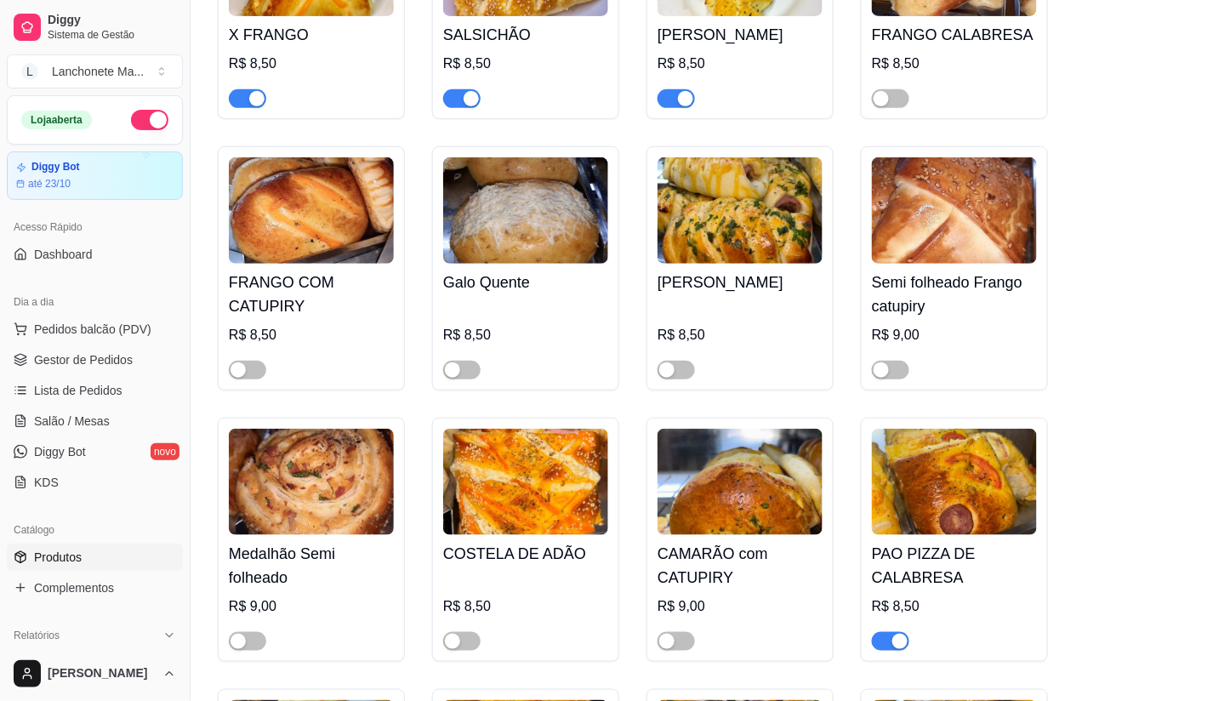
click at [895, 633] on div "button" at bounding box center [899, 640] width 15 height 15
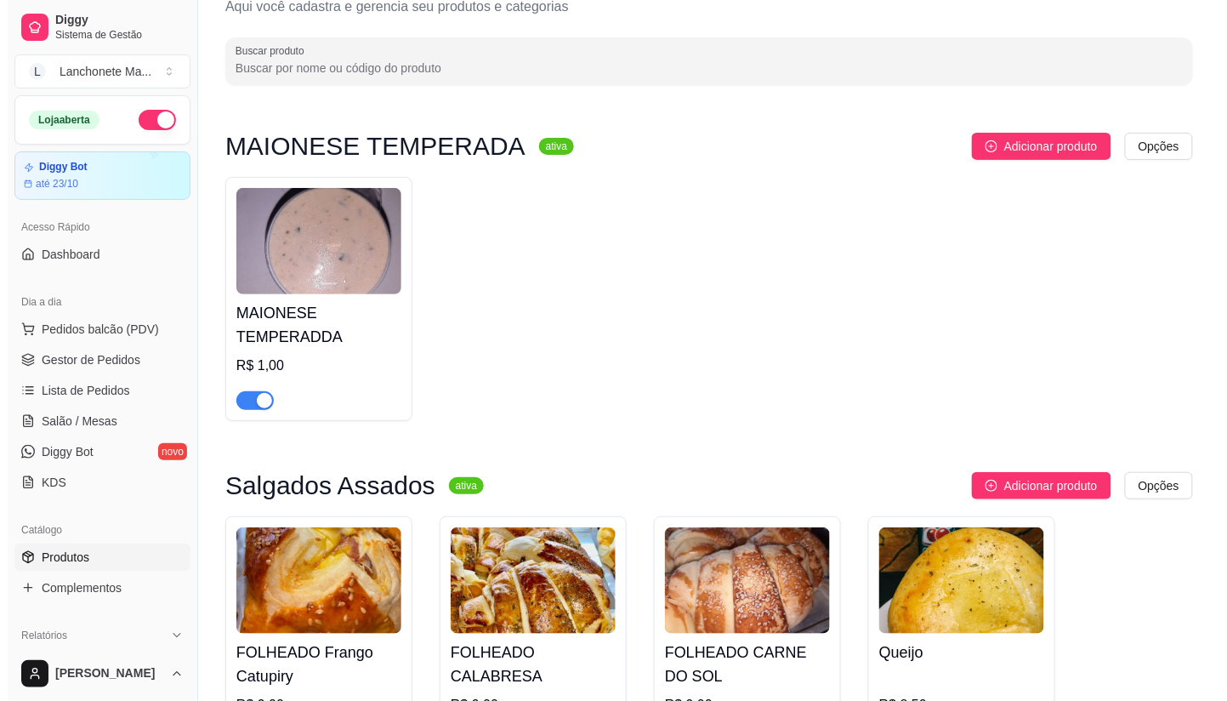
scroll to position [0, 0]
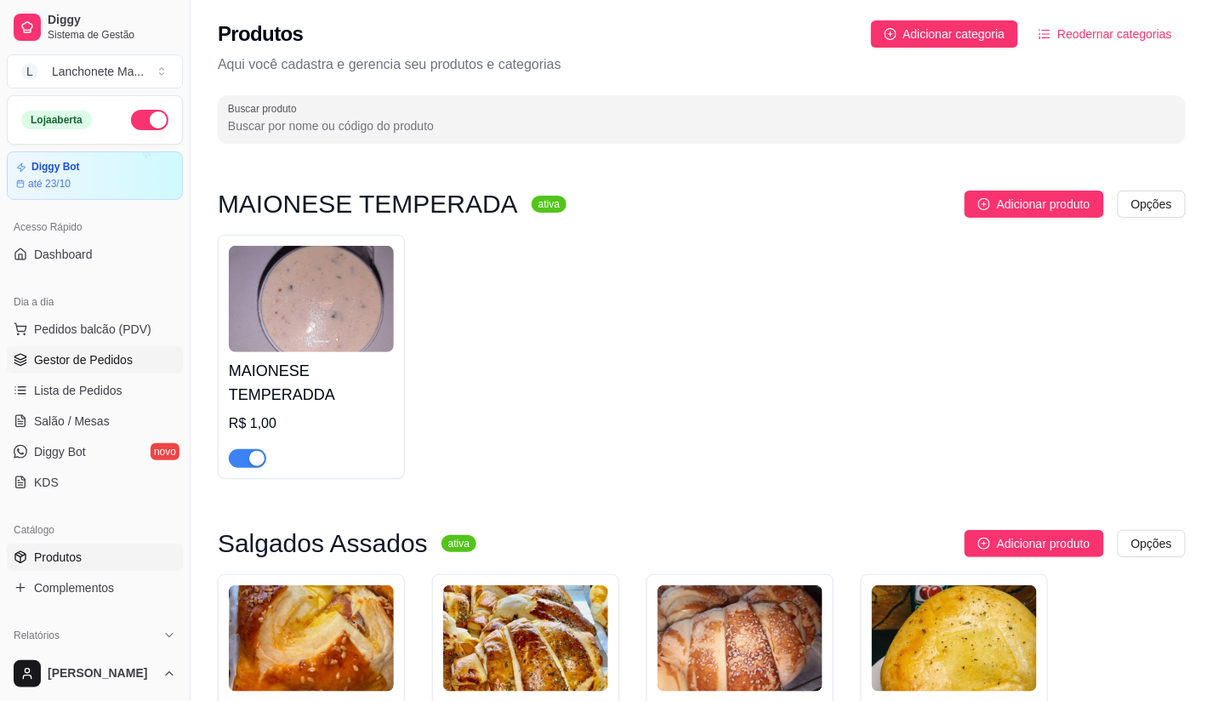
click at [81, 360] on span "Gestor de Pedidos" at bounding box center [83, 359] width 99 height 17
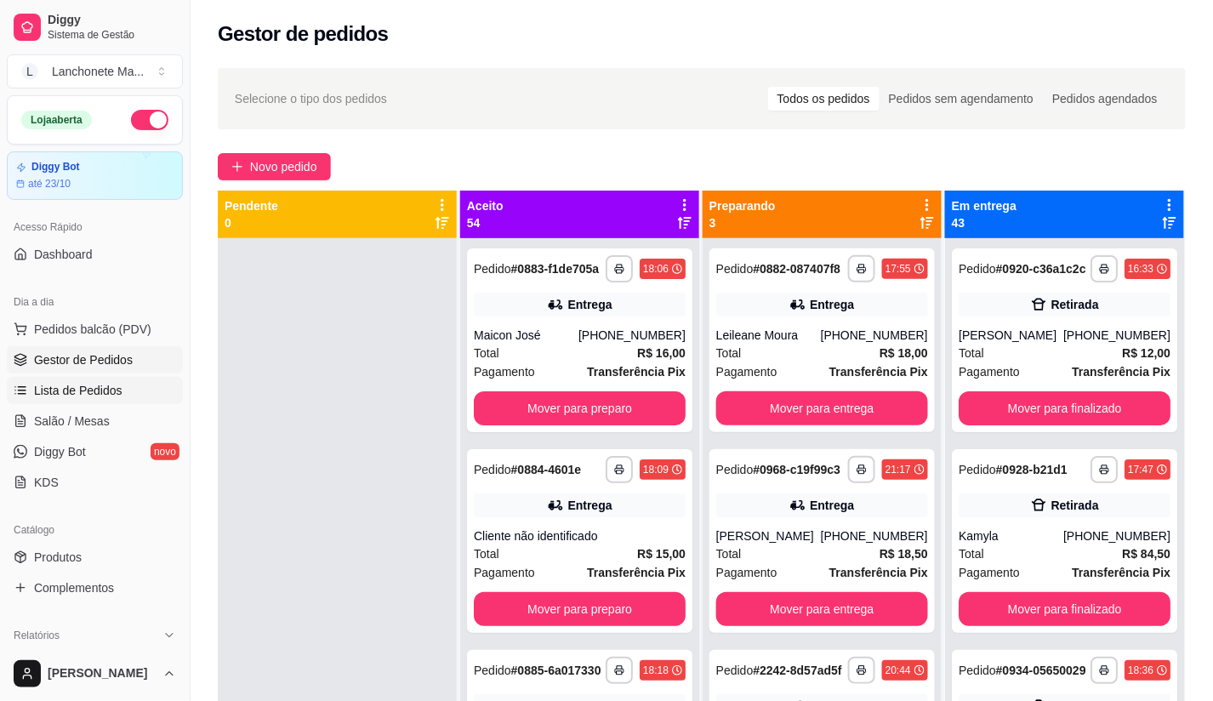
click at [54, 377] on link "Lista de Pedidos" at bounding box center [95, 390] width 176 height 27
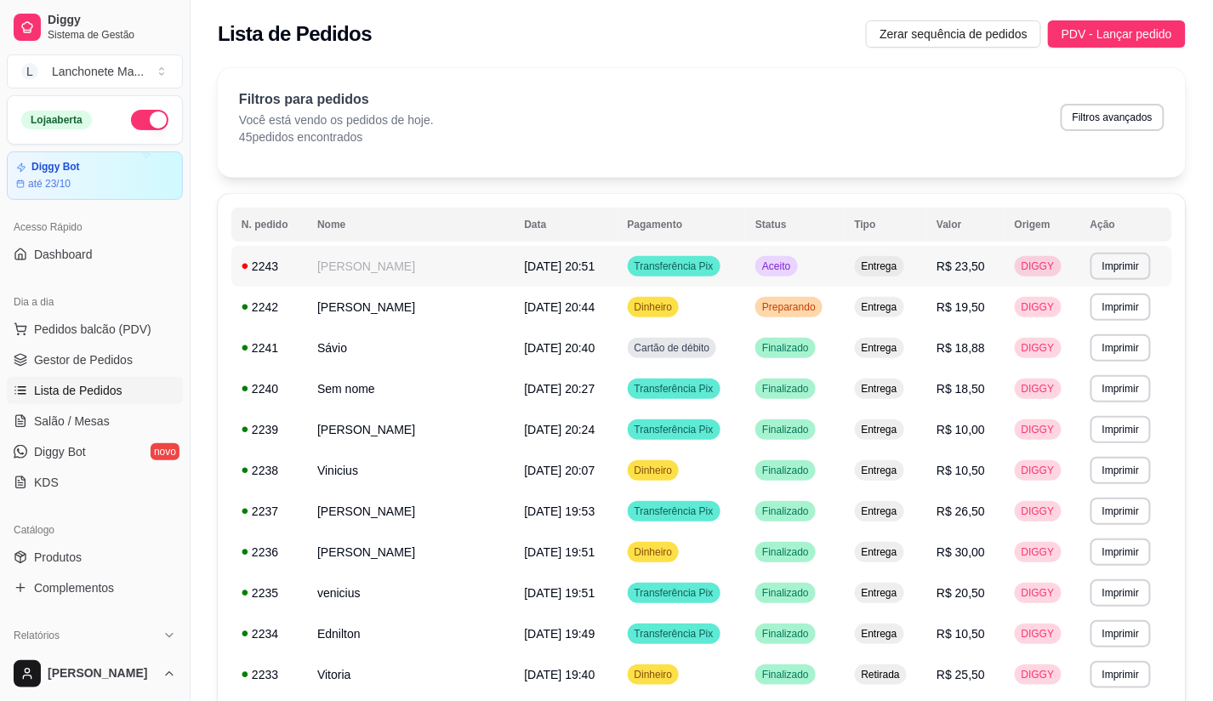
click at [795, 258] on div "Aceito" at bounding box center [776, 266] width 42 height 20
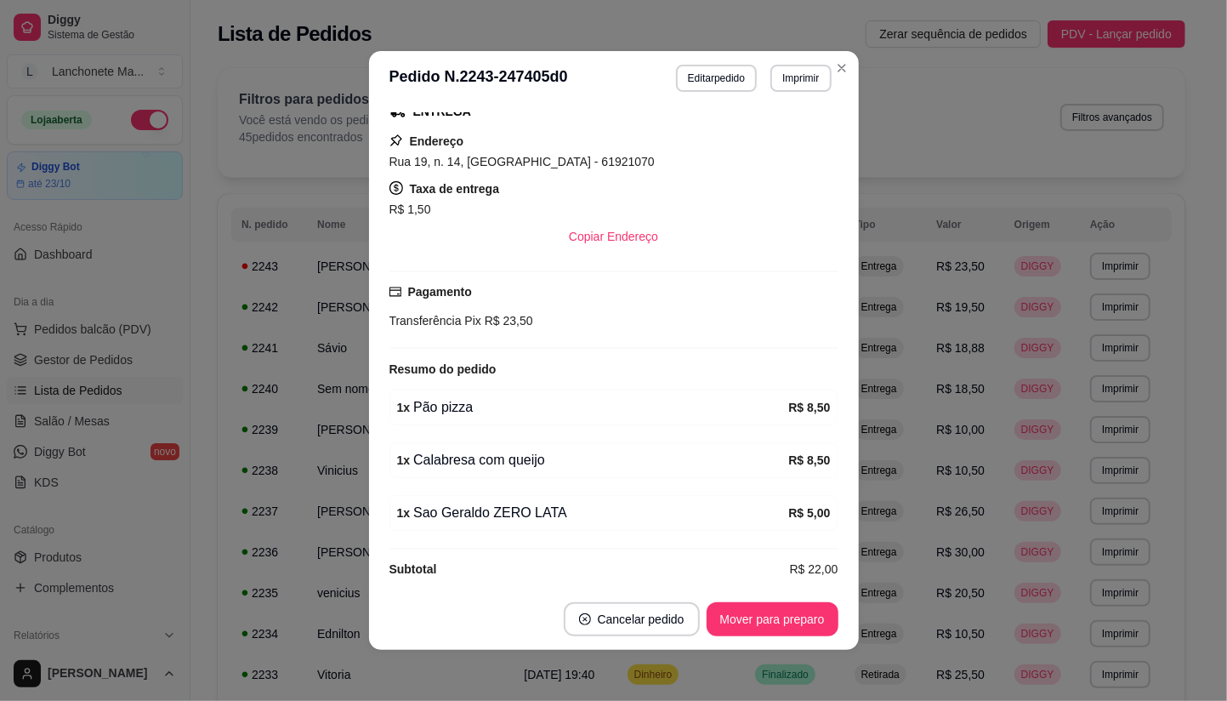
scroll to position [283, 0]
click at [754, 616] on button "Mover para preparo" at bounding box center [772, 619] width 128 height 33
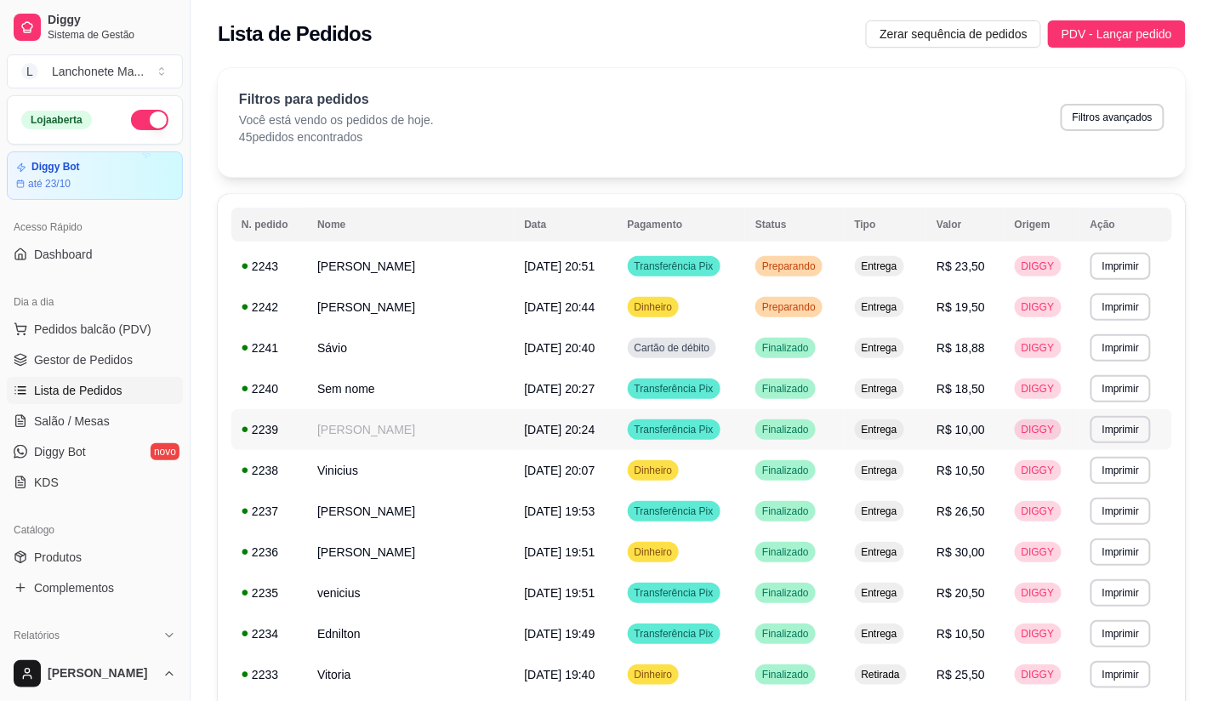
click at [778, 446] on td "Finalizado" at bounding box center [794, 429] width 99 height 41
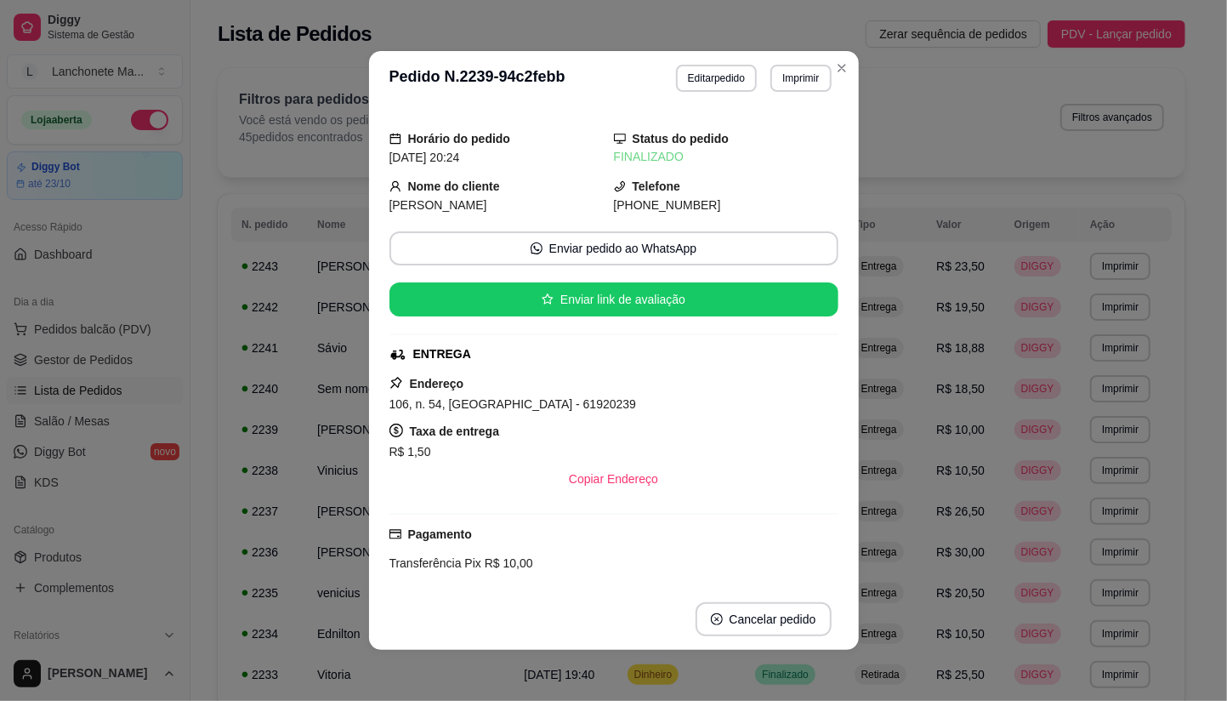
click at [823, 52] on header "**********" at bounding box center [614, 78] width 490 height 54
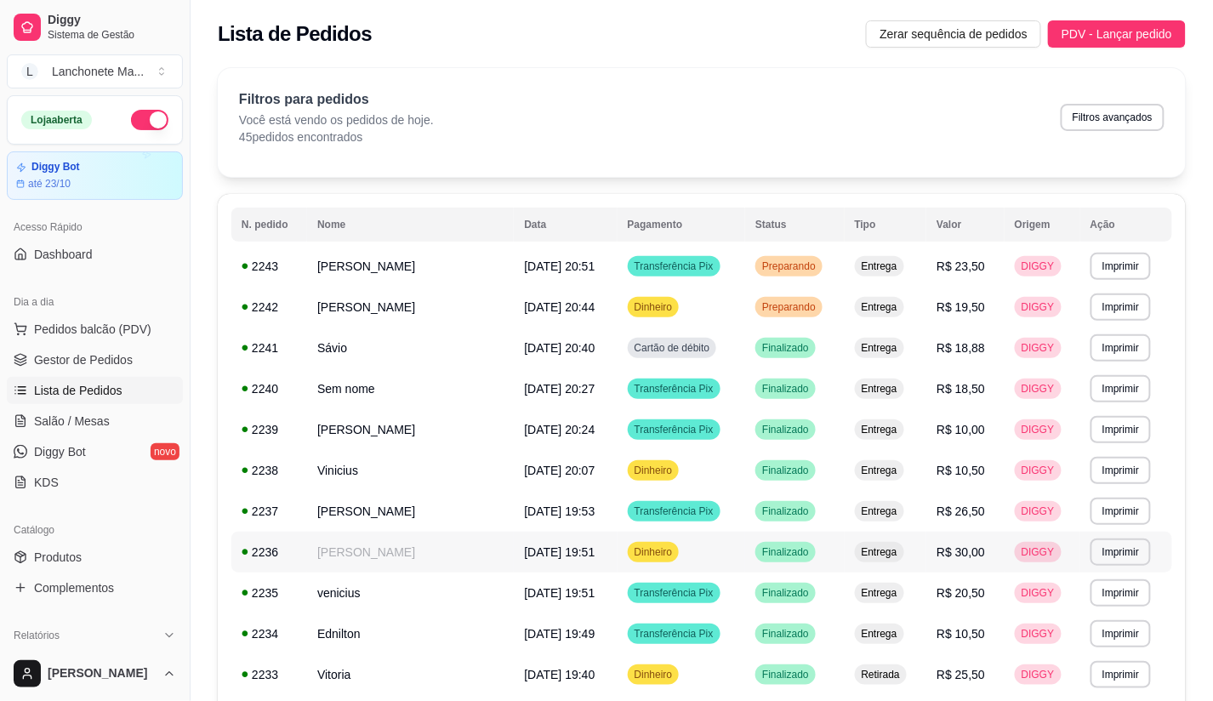
click at [740, 545] on td "Dinheiro" at bounding box center [681, 551] width 128 height 41
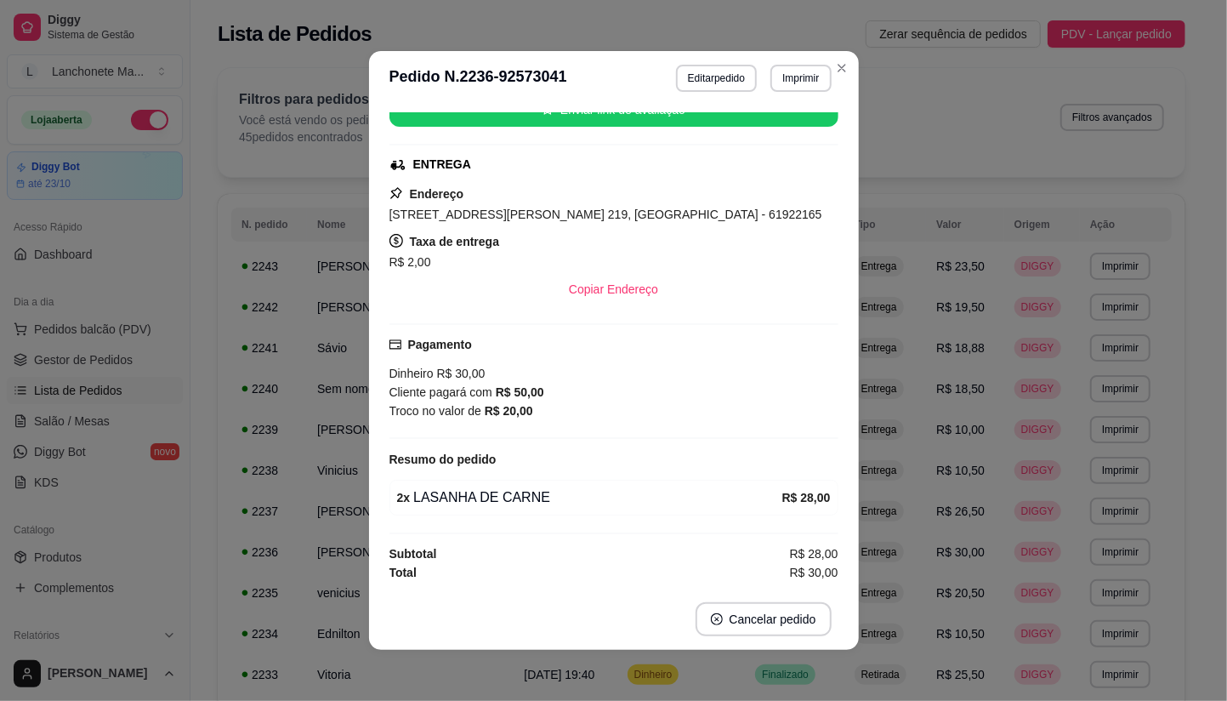
scroll to position [3, 0]
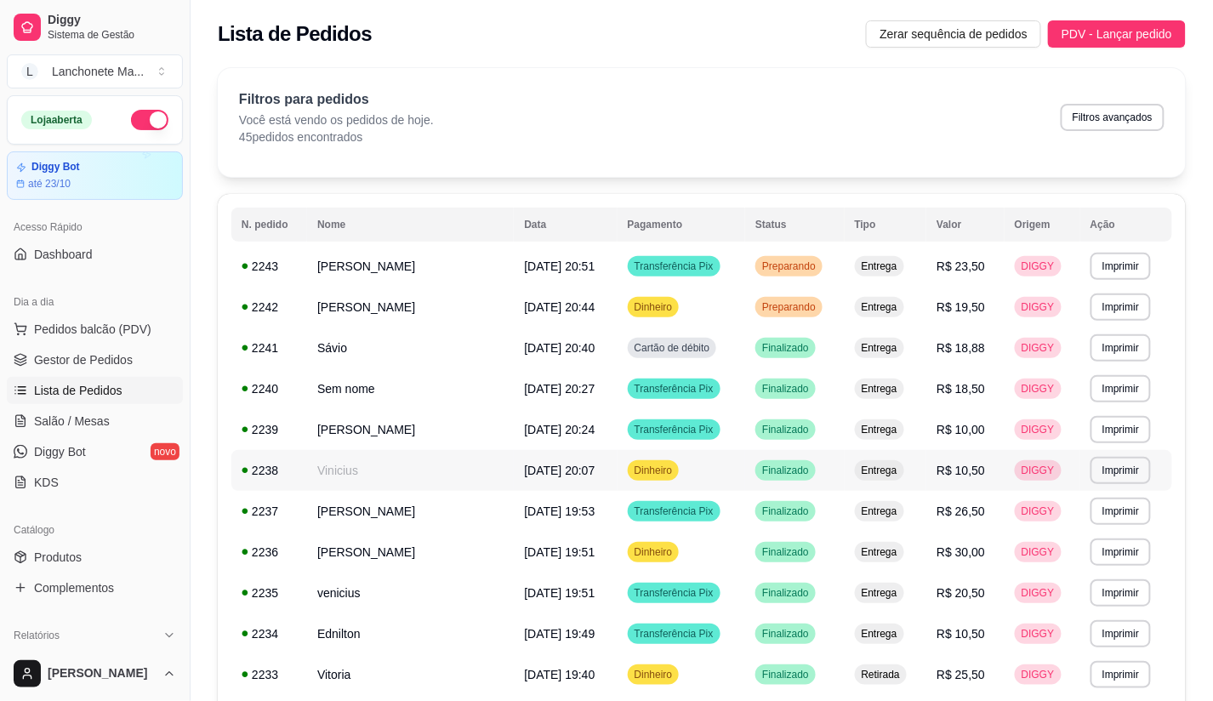
click at [765, 474] on td "Finalizado" at bounding box center [794, 470] width 99 height 41
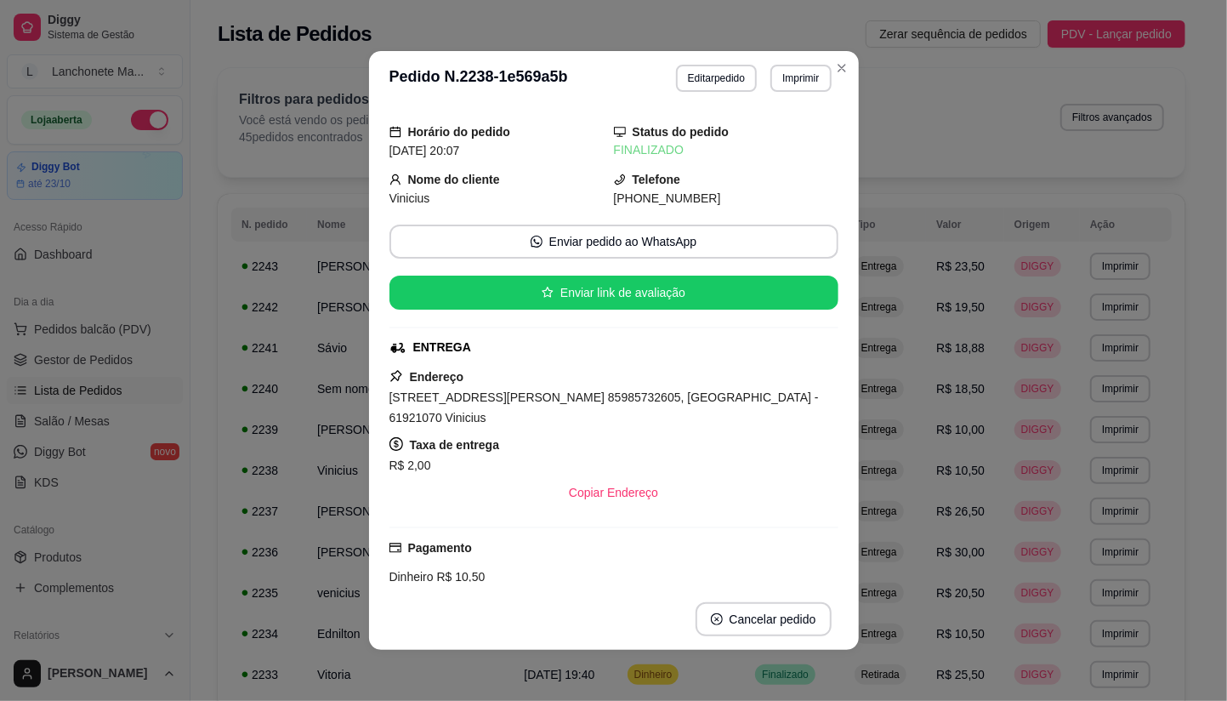
scroll to position [0, 0]
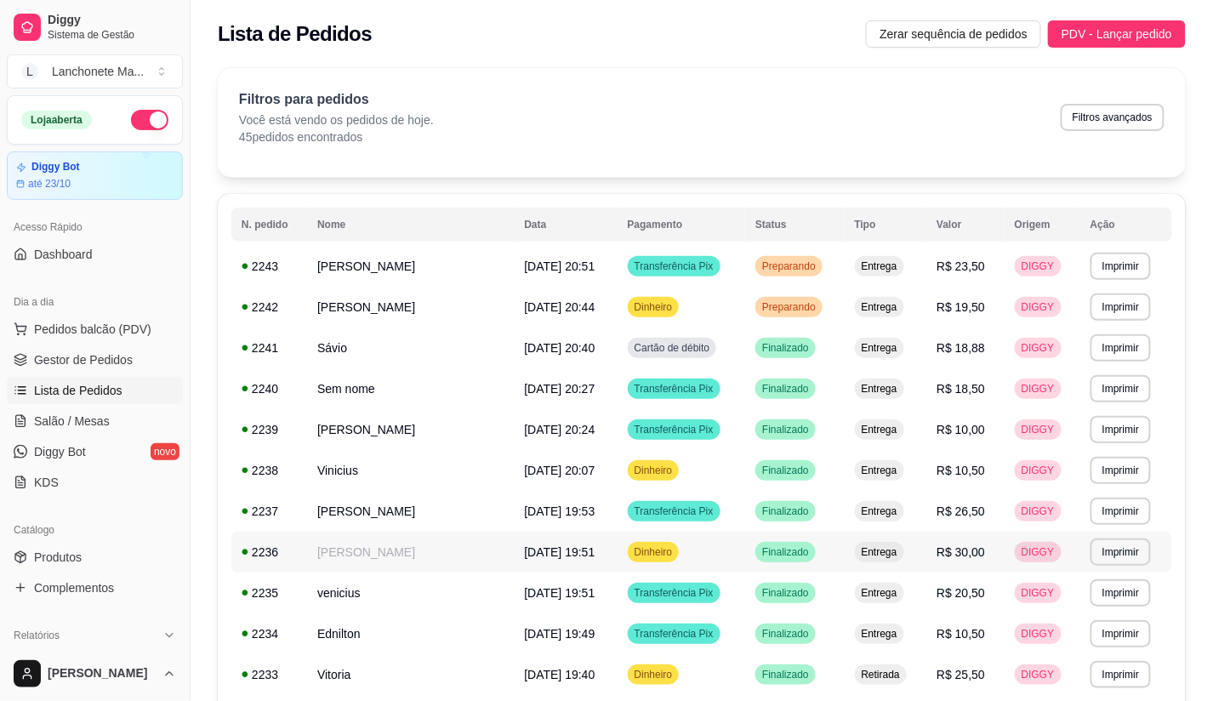
click at [746, 549] on td "Dinheiro" at bounding box center [681, 551] width 128 height 41
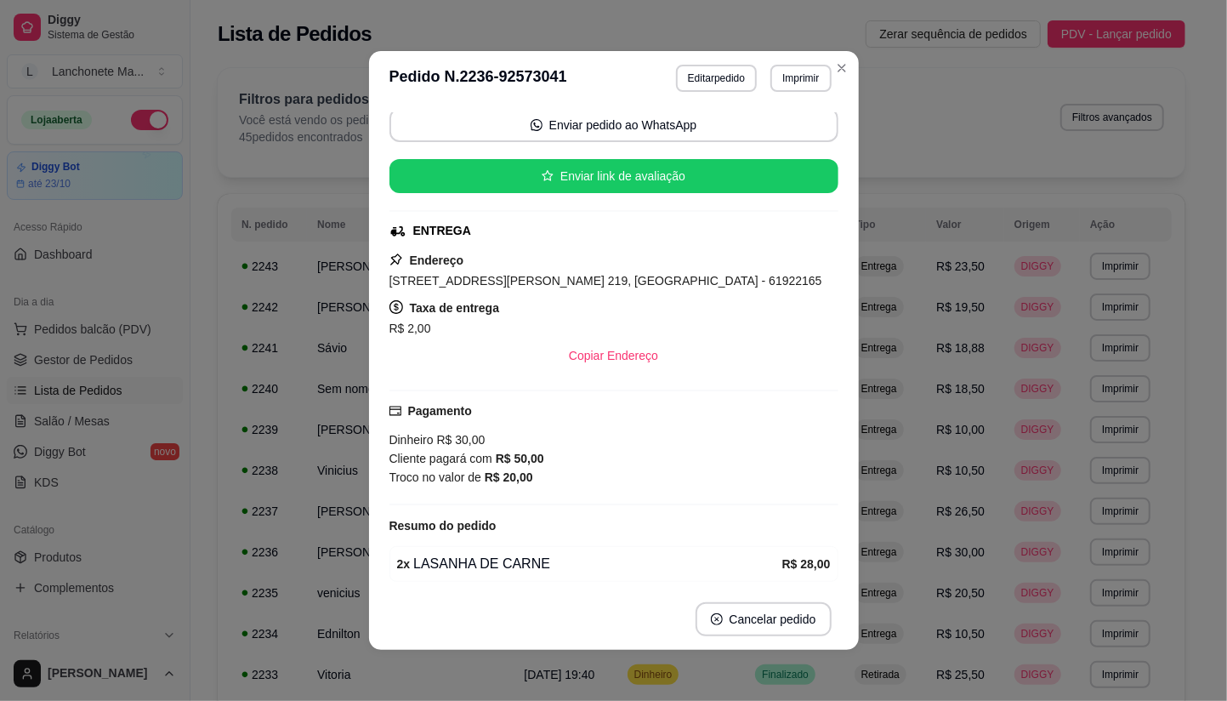
scroll to position [97, 0]
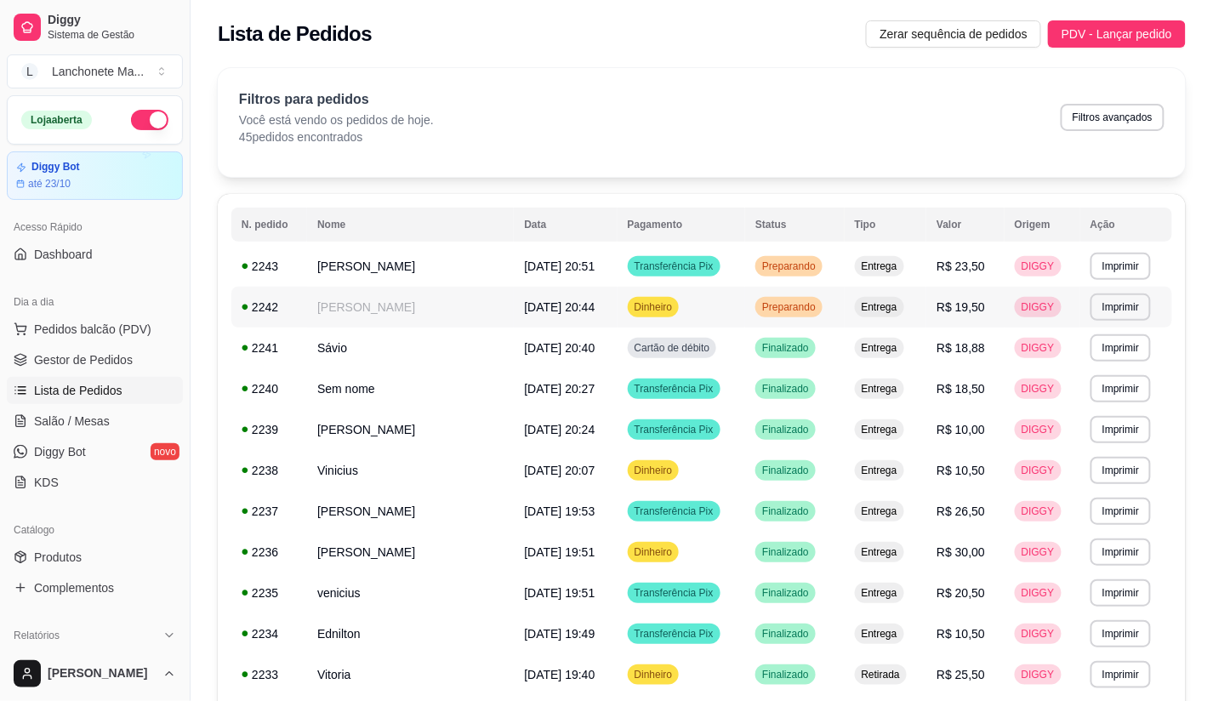
click at [746, 317] on td "Dinheiro" at bounding box center [681, 307] width 128 height 41
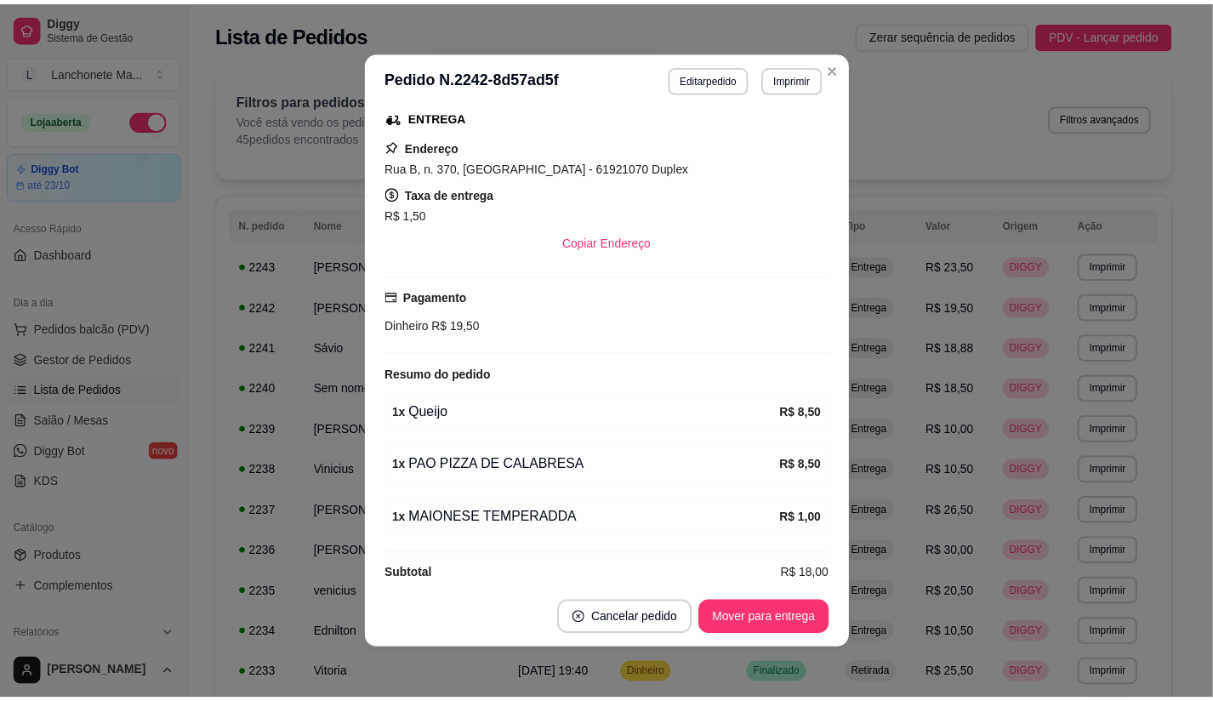
scroll to position [299, 0]
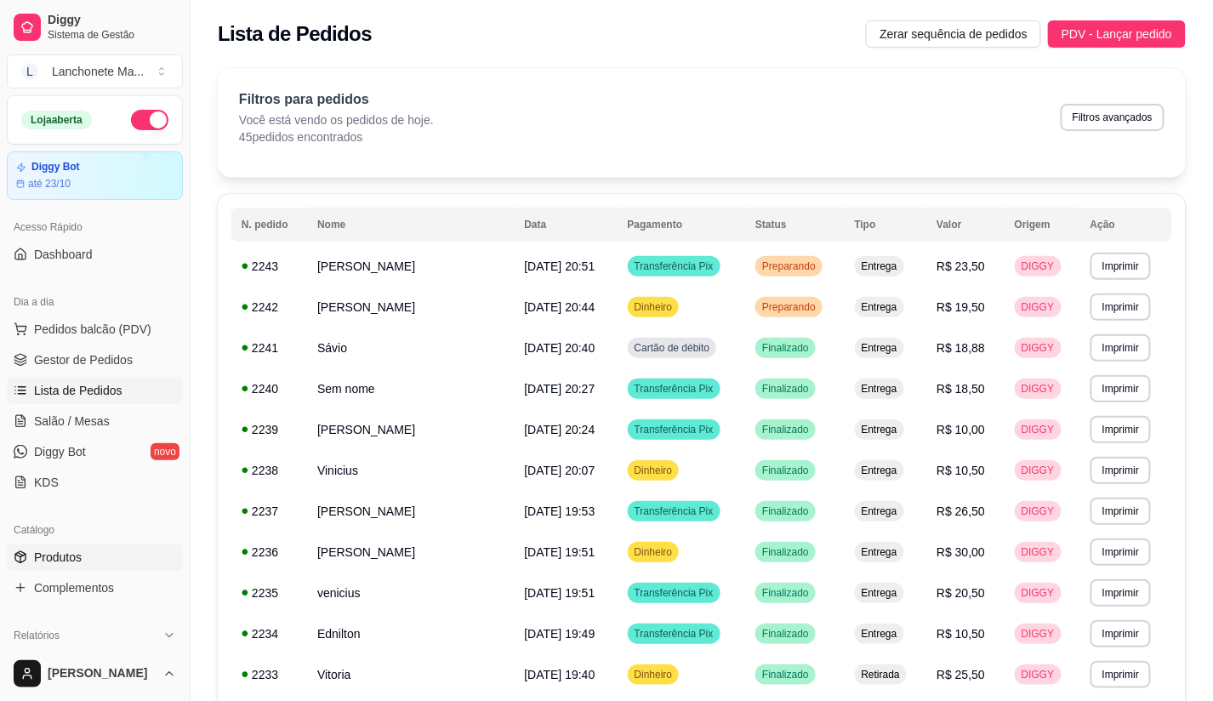
click at [65, 543] on div "Catálogo Produtos Complementos" at bounding box center [95, 558] width 190 height 99
click at [65, 548] on link "Produtos" at bounding box center [95, 556] width 176 height 27
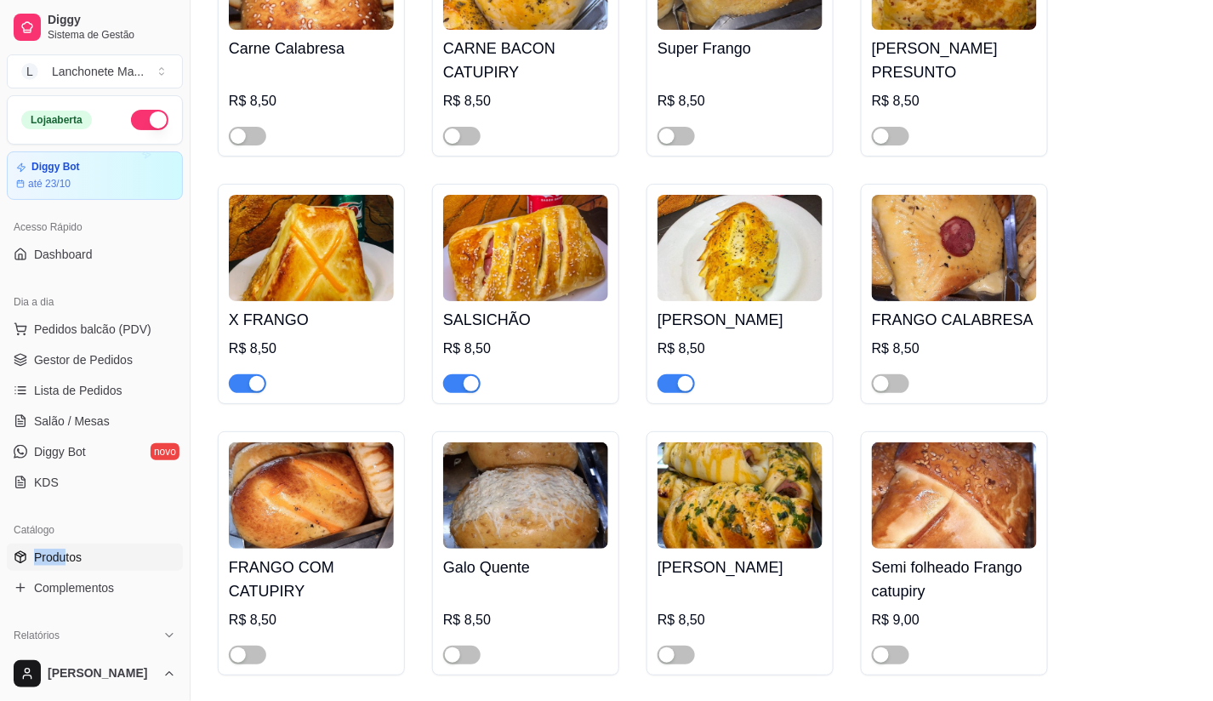
scroll to position [1701, 0]
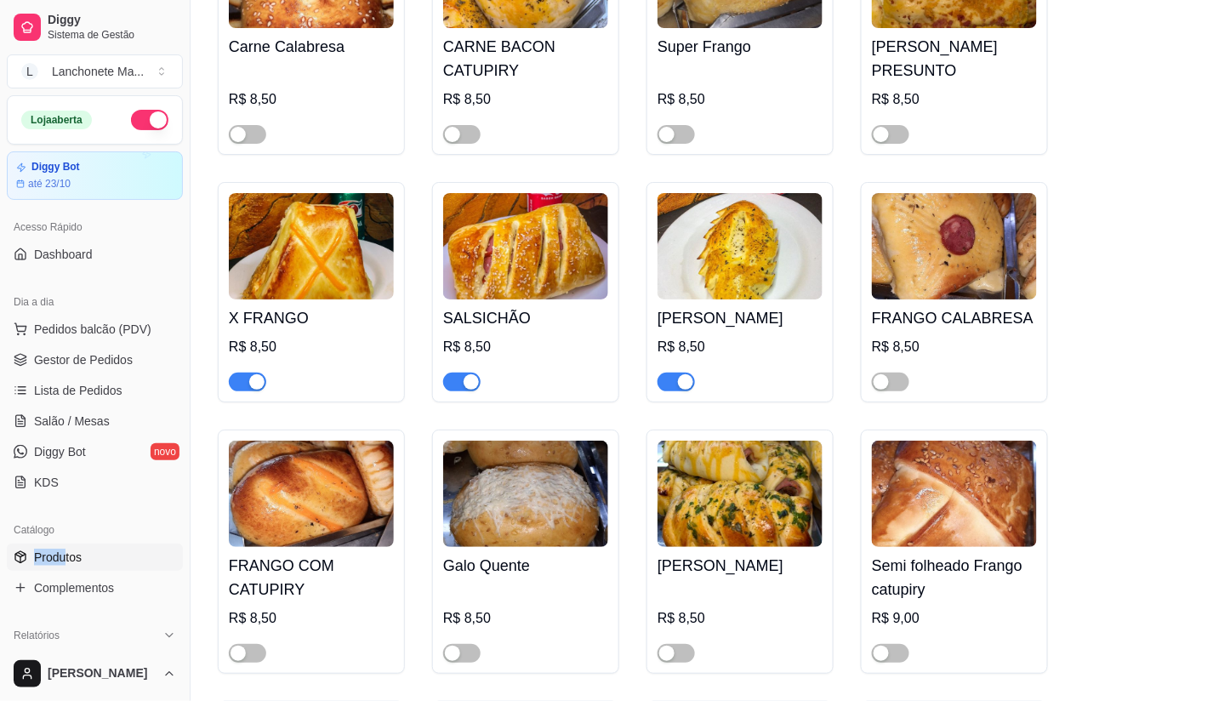
click at [680, 374] on div "button" at bounding box center [685, 381] width 15 height 15
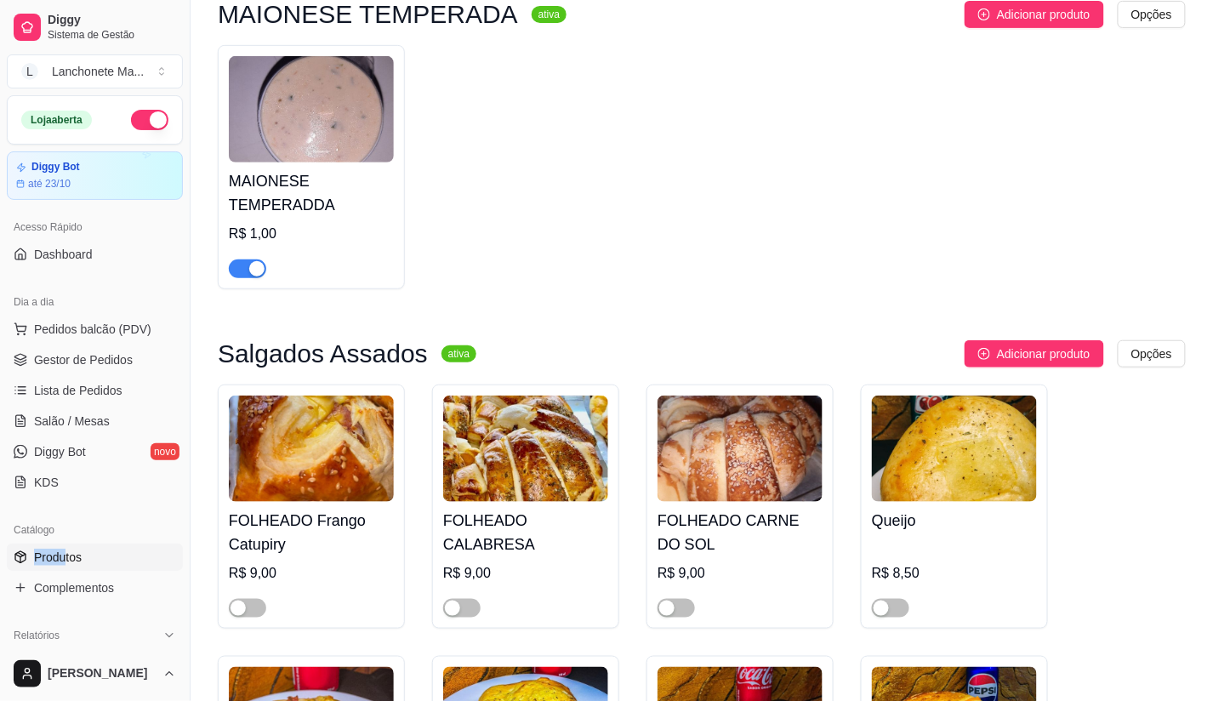
scroll to position [189, 0]
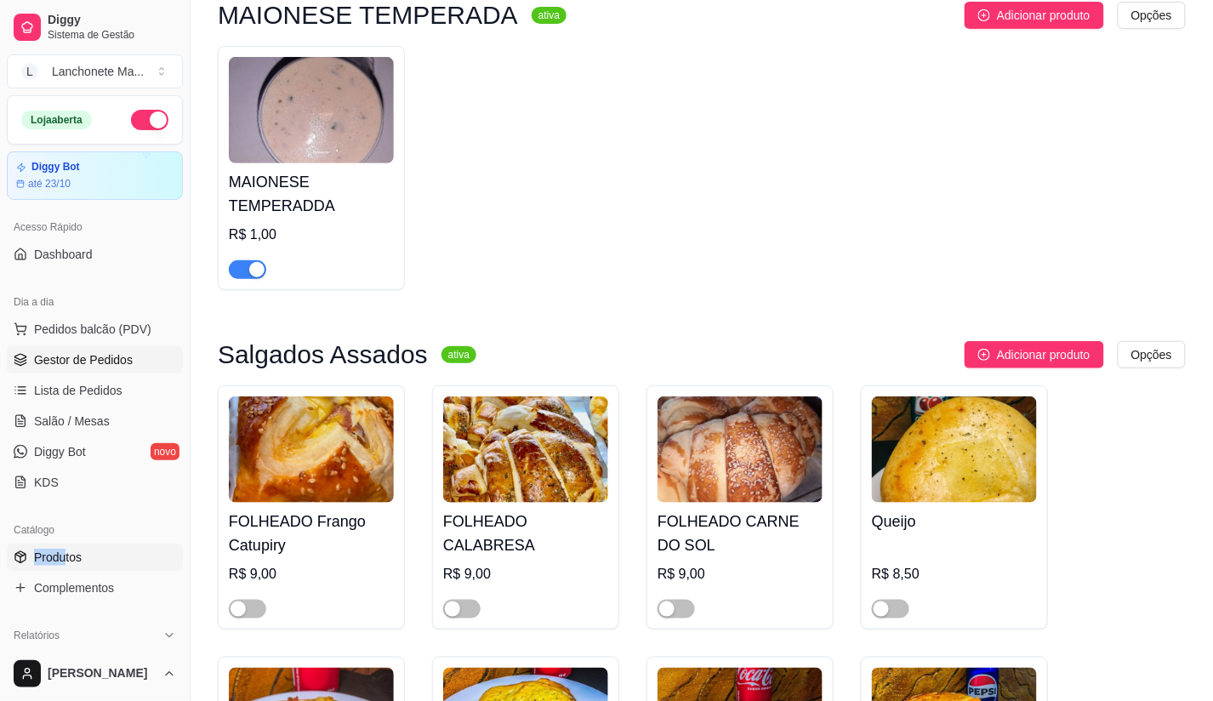
click at [48, 366] on span "Gestor de Pedidos" at bounding box center [83, 359] width 99 height 17
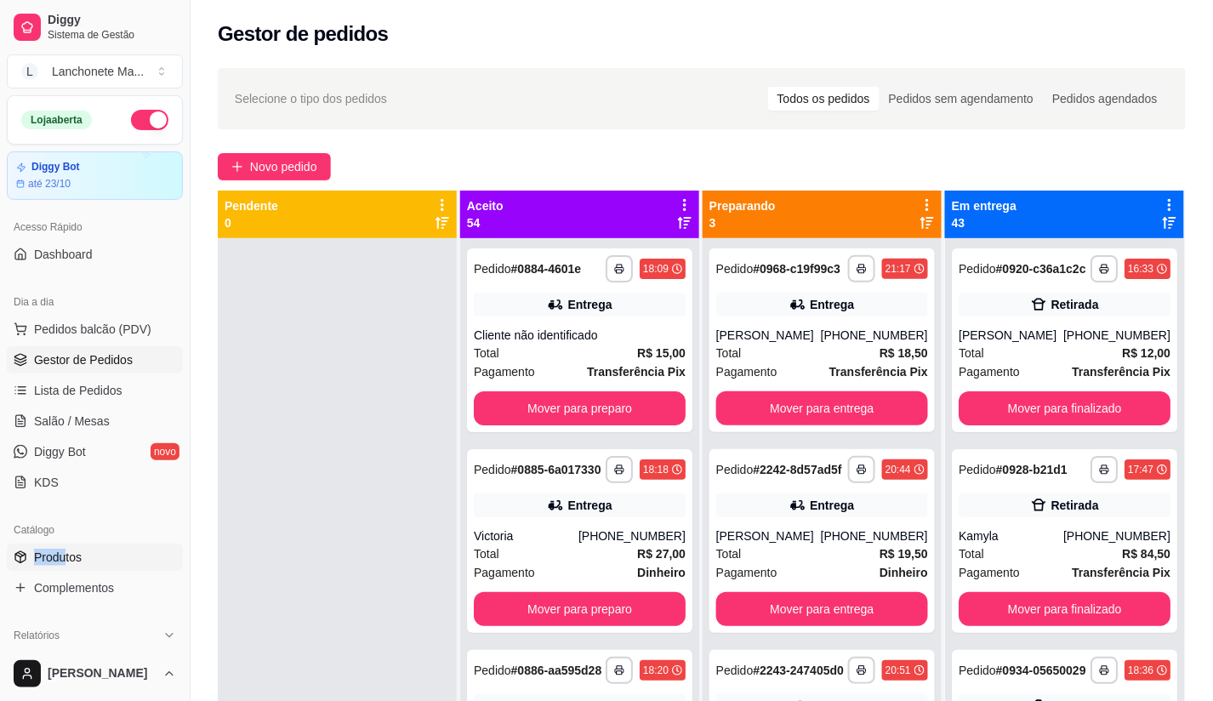
click at [80, 549] on span "Produtos" at bounding box center [58, 556] width 48 height 17
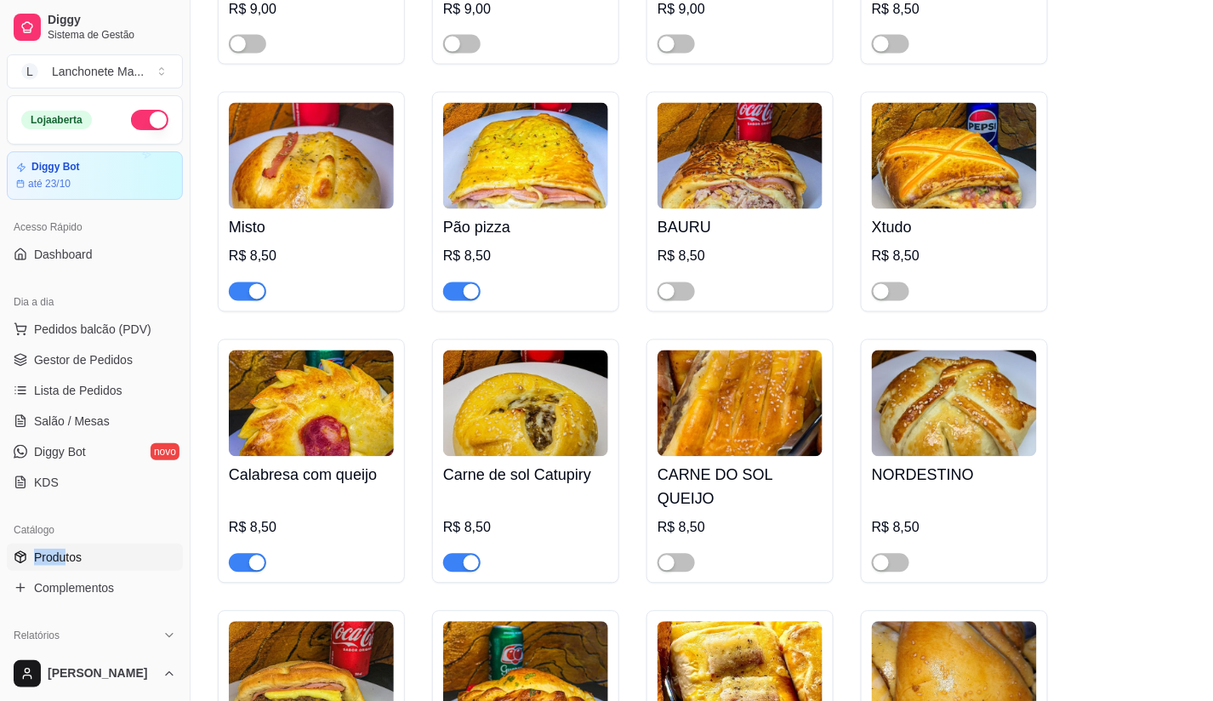
scroll to position [755, 0]
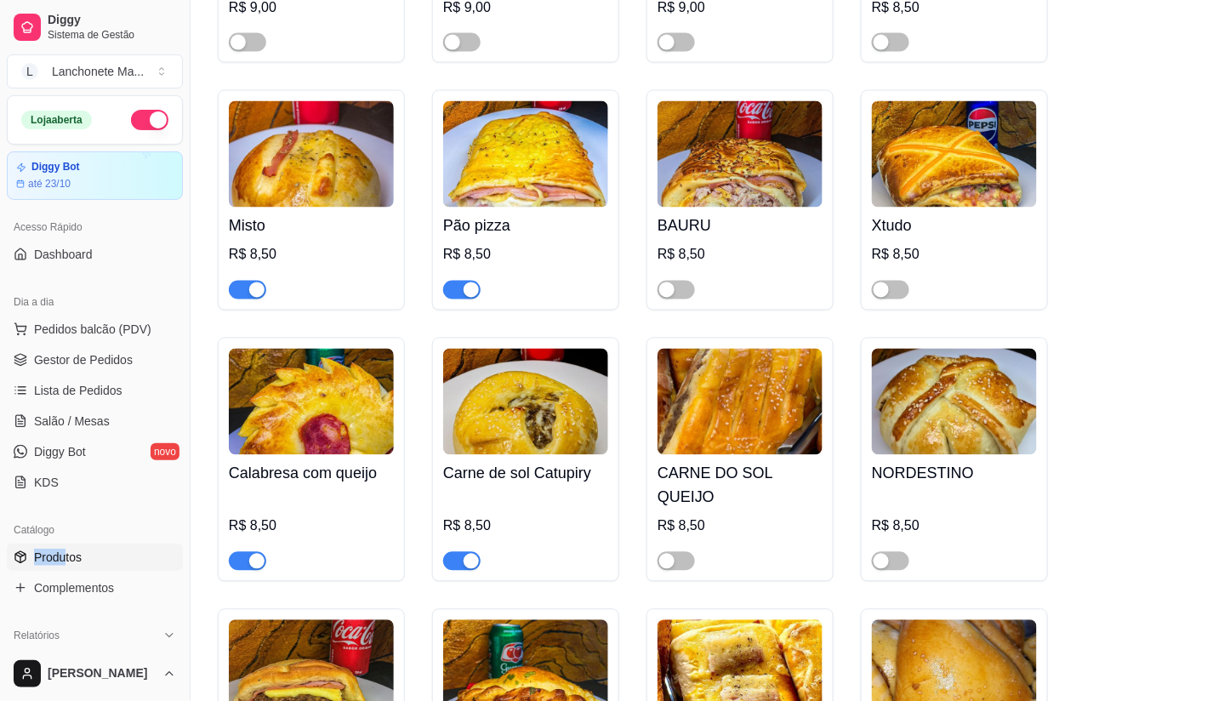
click at [471, 289] on div "button" at bounding box center [470, 289] width 15 height 15
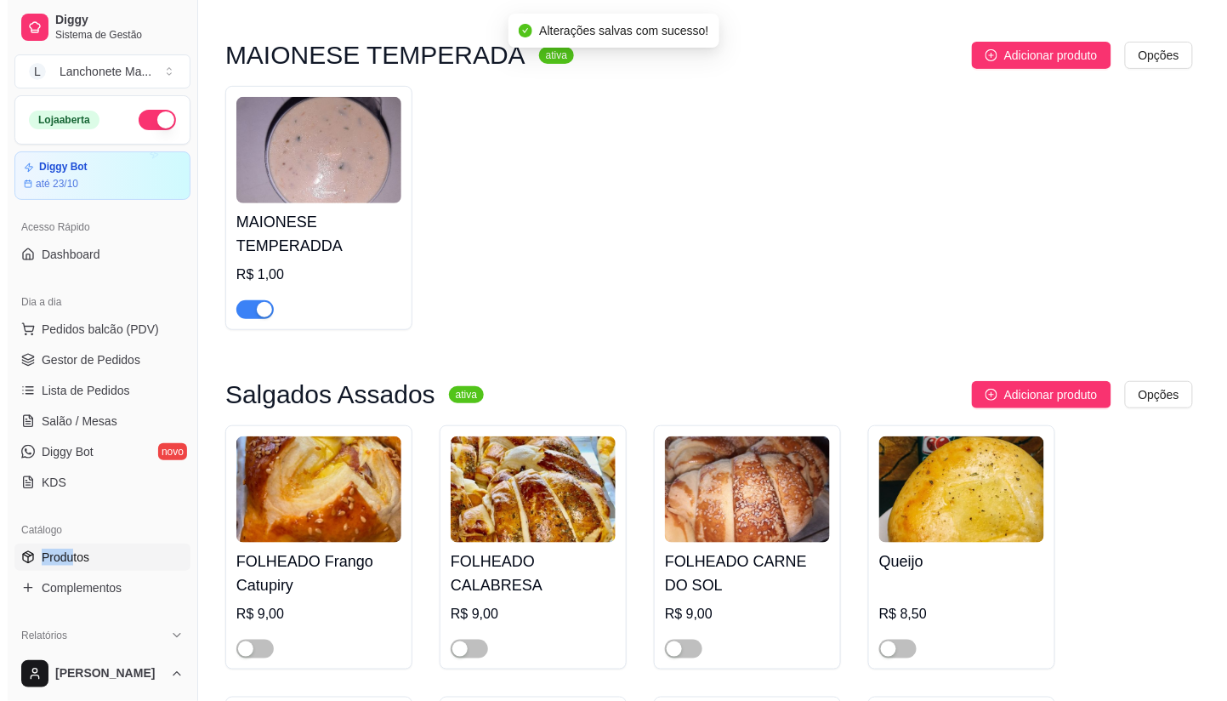
scroll to position [0, 0]
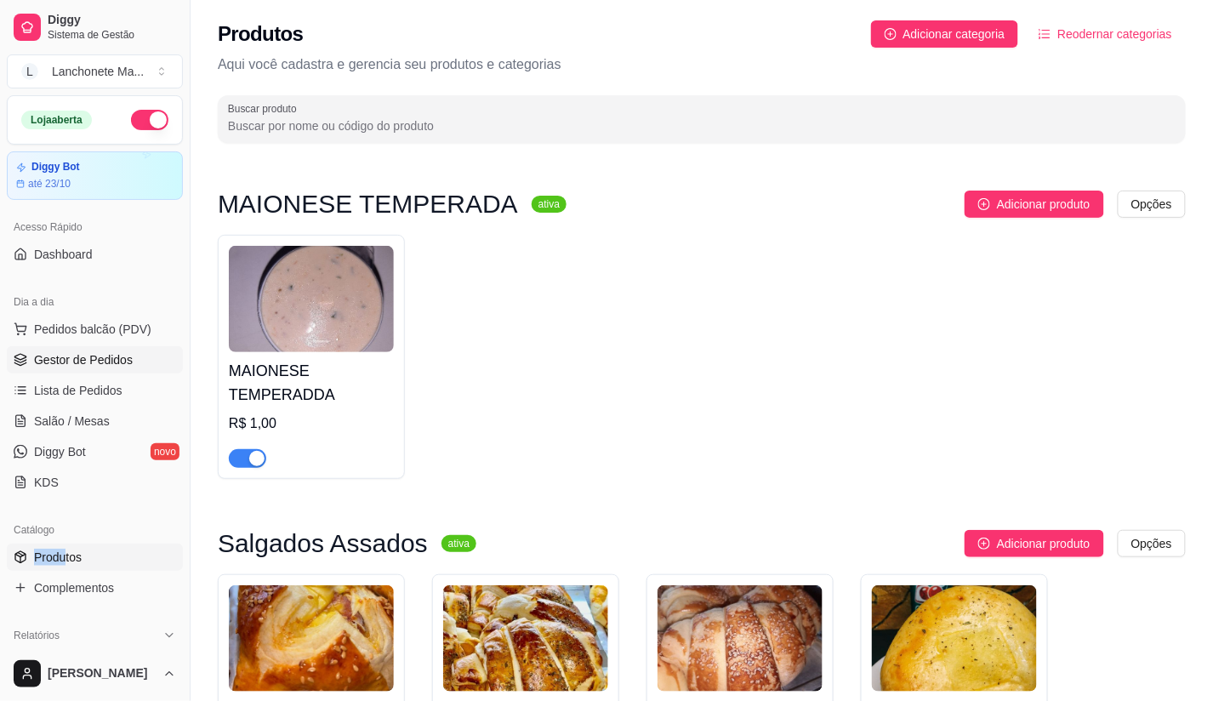
click at [31, 393] on link "Lista de Pedidos" at bounding box center [95, 390] width 176 height 27
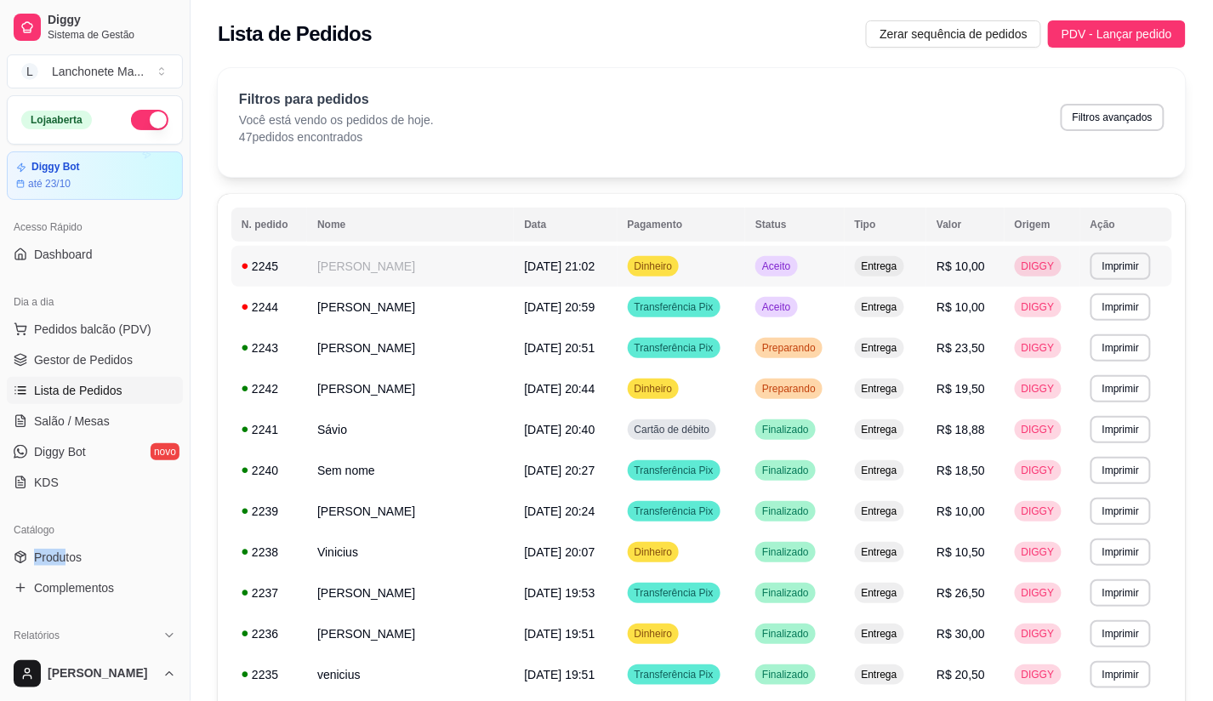
click at [888, 270] on span "Entrega" at bounding box center [879, 266] width 43 height 14
click at [809, 384] on span "Preparando" at bounding box center [788, 389] width 60 height 14
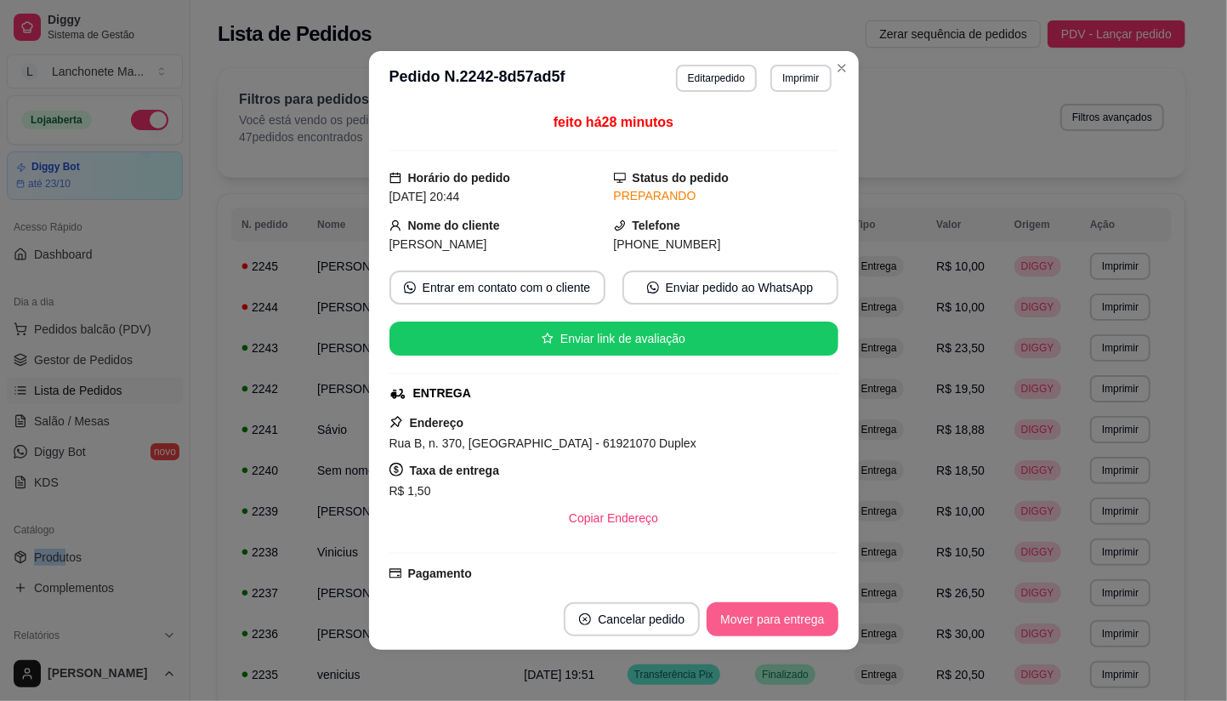
click at [767, 626] on button "Mover para entrega" at bounding box center [772, 619] width 131 height 34
click at [767, 626] on div "Mover para entrega" at bounding box center [760, 619] width 155 height 34
click at [768, 626] on div "Mover para entrega" at bounding box center [760, 619] width 155 height 34
click at [768, 626] on div "Mover para finalizado" at bounding box center [755, 619] width 165 height 34
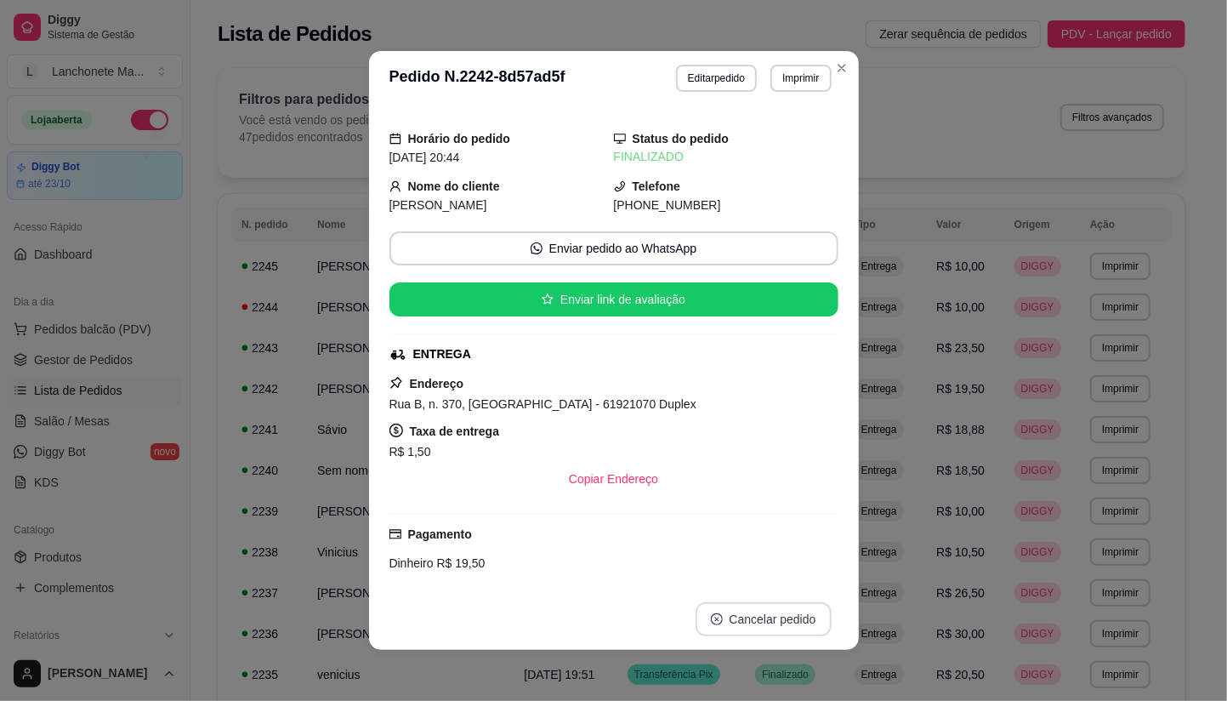
click at [769, 588] on div "Horário do pedido [DATE] 20:44 Status do pedido FINALIZADO Nome do cliente [PER…" at bounding box center [614, 346] width 490 height 483
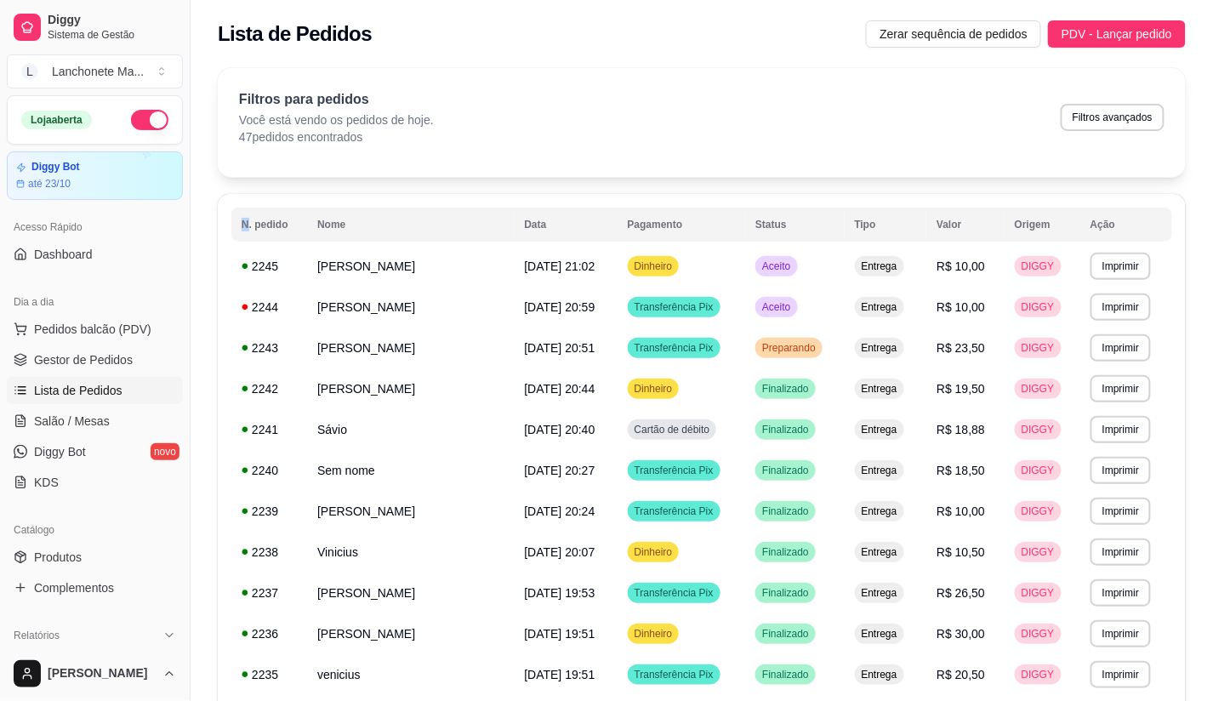
click at [786, 368] on td "Finalizado" at bounding box center [794, 388] width 99 height 41
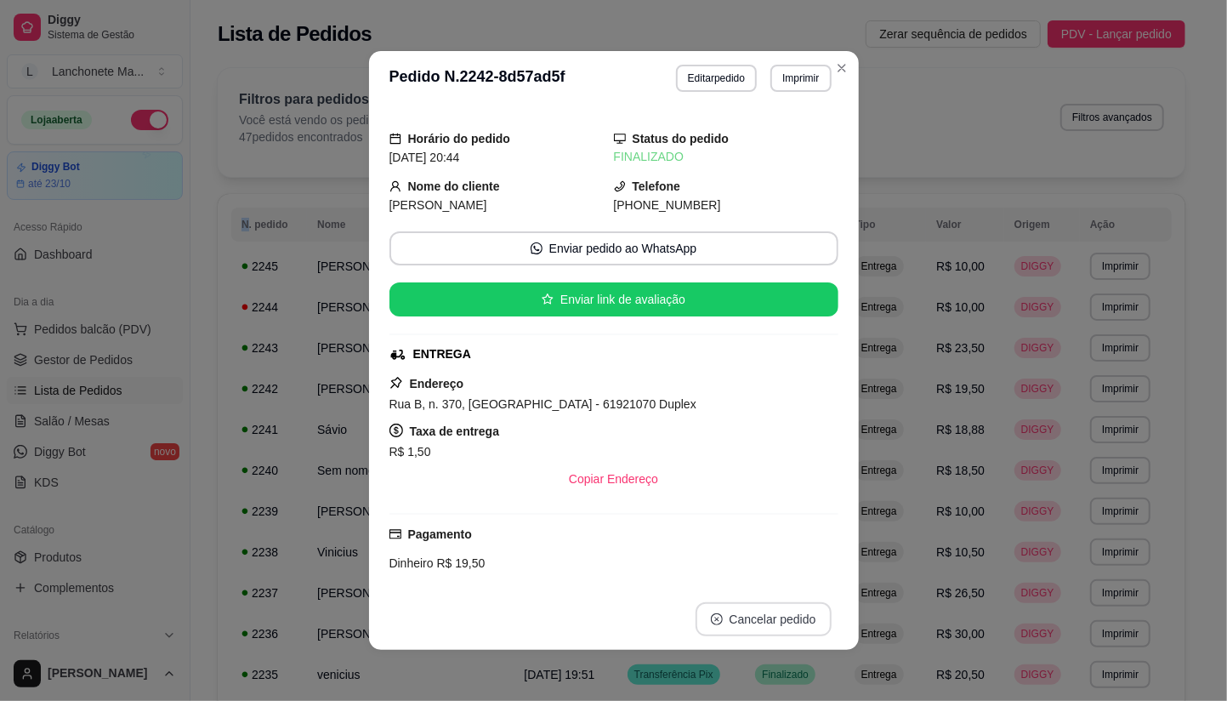
click at [819, 631] on button "Cancelar pedido" at bounding box center [764, 619] width 136 height 34
click at [835, 71] on icon "Close" at bounding box center [842, 68] width 14 height 14
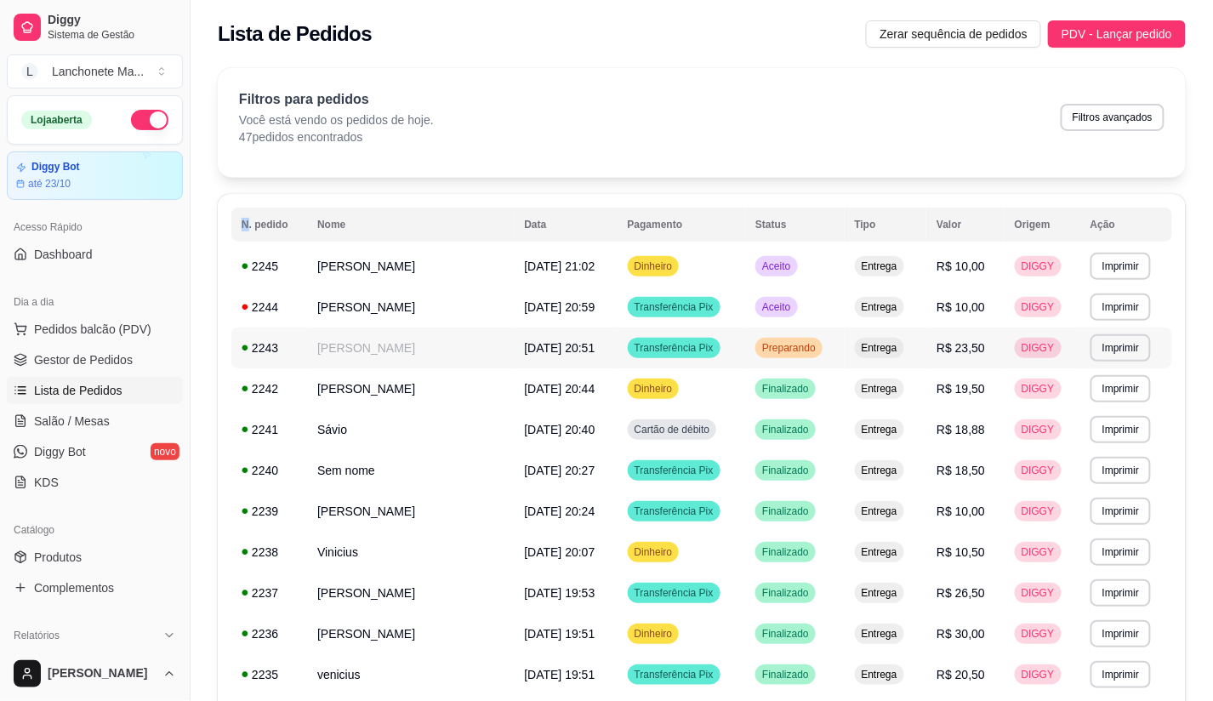
click at [770, 350] on div "Preparando" at bounding box center [788, 348] width 67 height 20
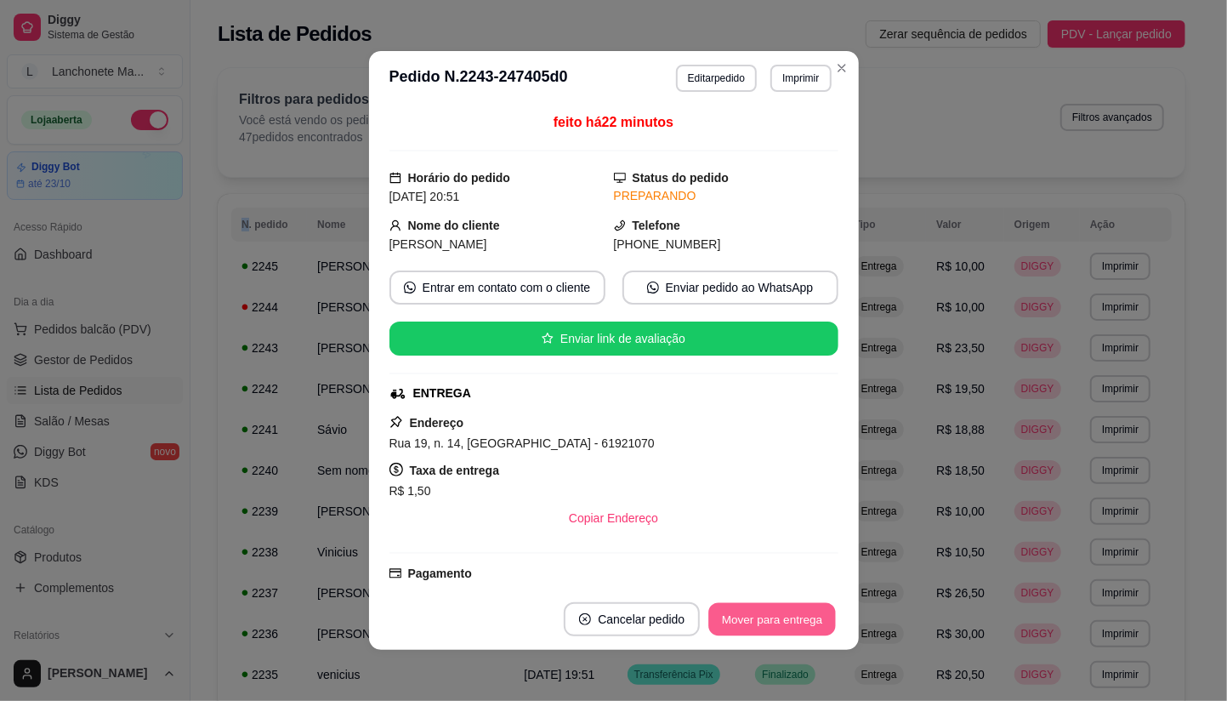
click at [767, 616] on button "Mover para entrega" at bounding box center [773, 619] width 128 height 33
click at [767, 616] on div "Mover para entrega" at bounding box center [772, 619] width 131 height 34
click at [767, 616] on div "Mover para entrega" at bounding box center [760, 619] width 155 height 34
click at [767, 616] on button "Mover para finalizado" at bounding box center [767, 619] width 141 height 34
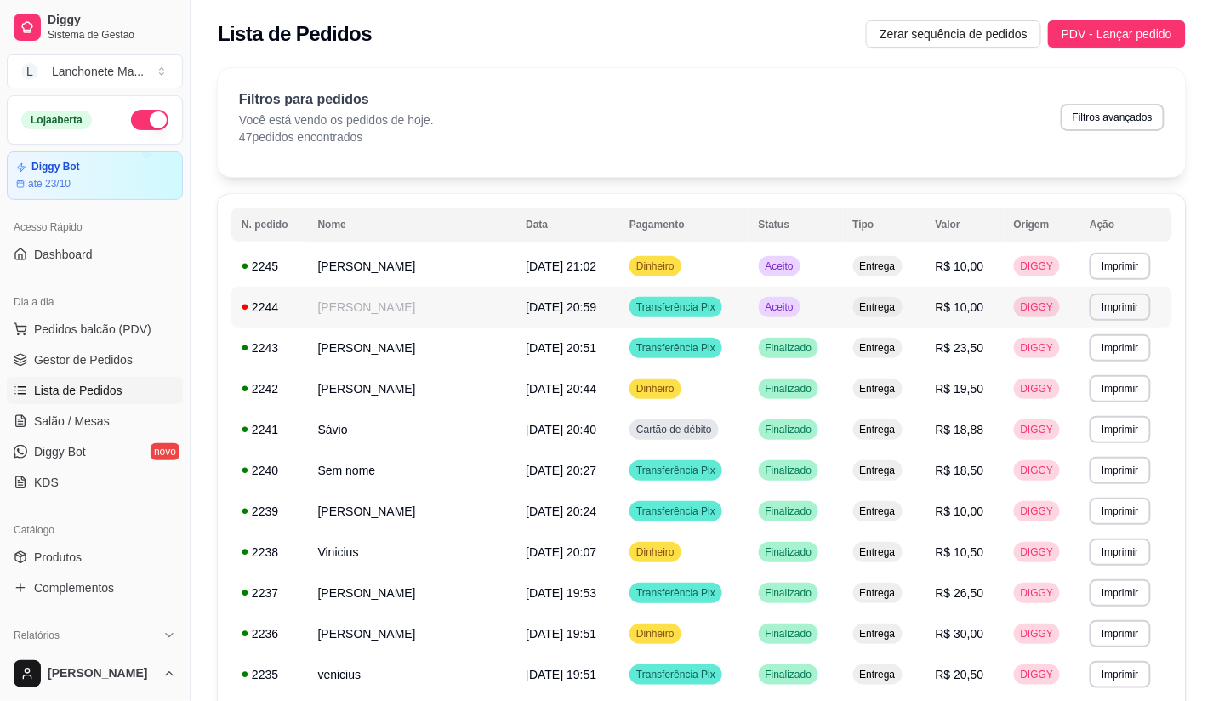
click at [801, 293] on td "Aceito" at bounding box center [795, 307] width 94 height 41
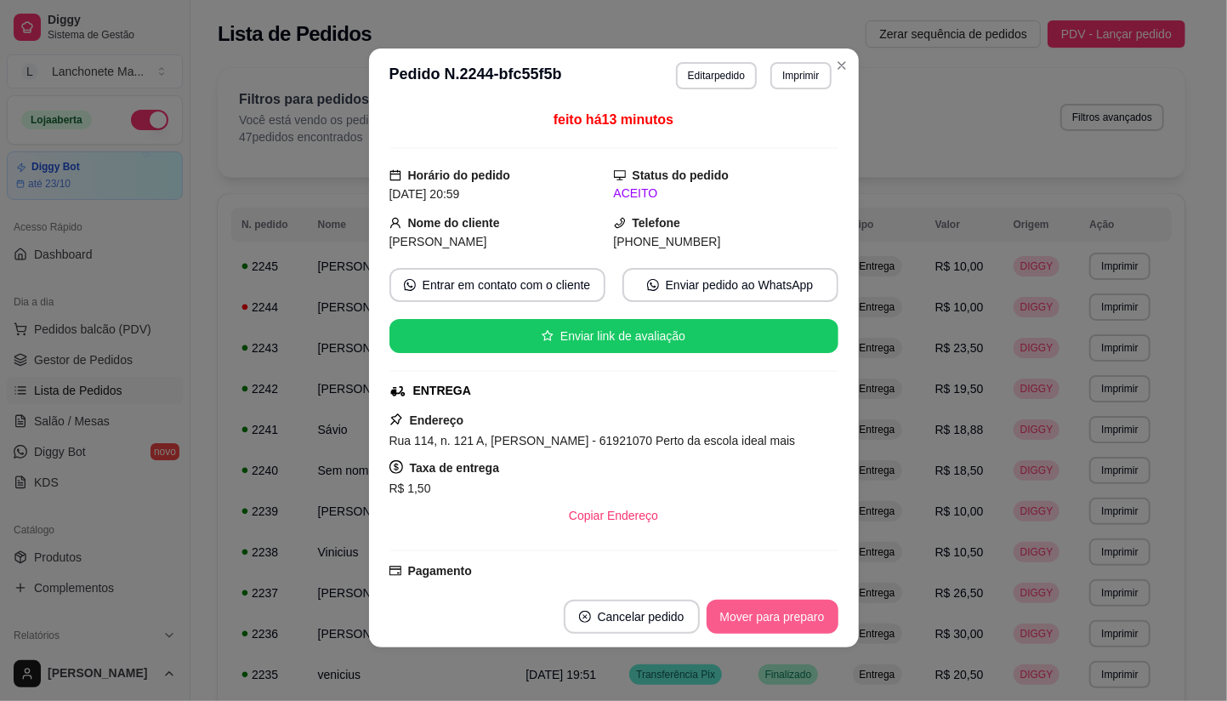
scroll to position [3, 0]
click at [746, 609] on button "Mover para preparo" at bounding box center [773, 616] width 132 height 34
click at [744, 609] on button "Mover para entrega" at bounding box center [773, 615] width 128 height 33
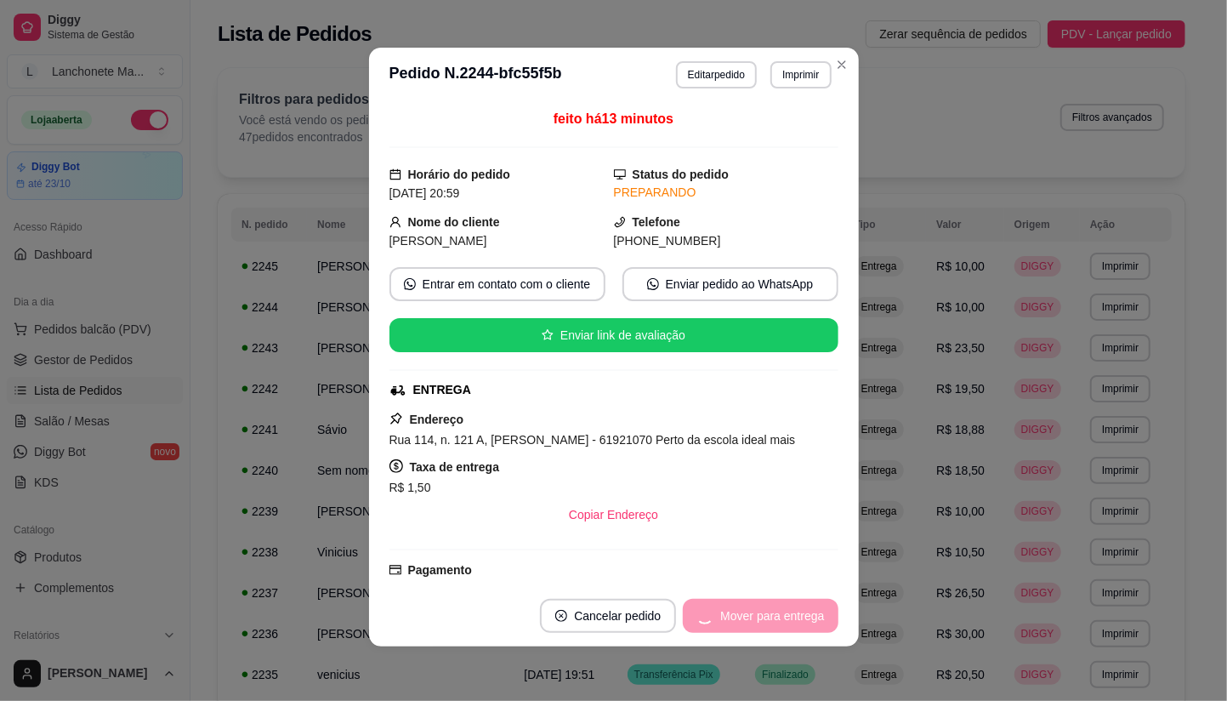
click at [744, 609] on div "Mover para entrega" at bounding box center [760, 616] width 155 height 34
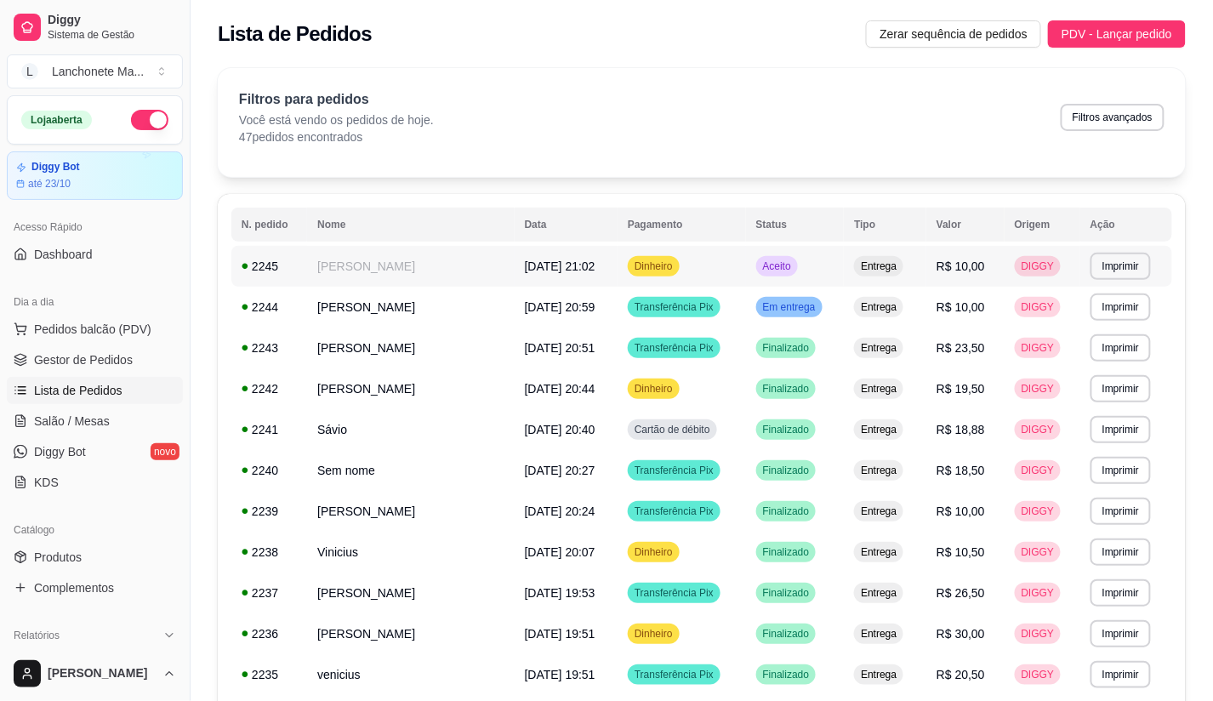
click at [817, 258] on td "Aceito" at bounding box center [795, 266] width 99 height 41
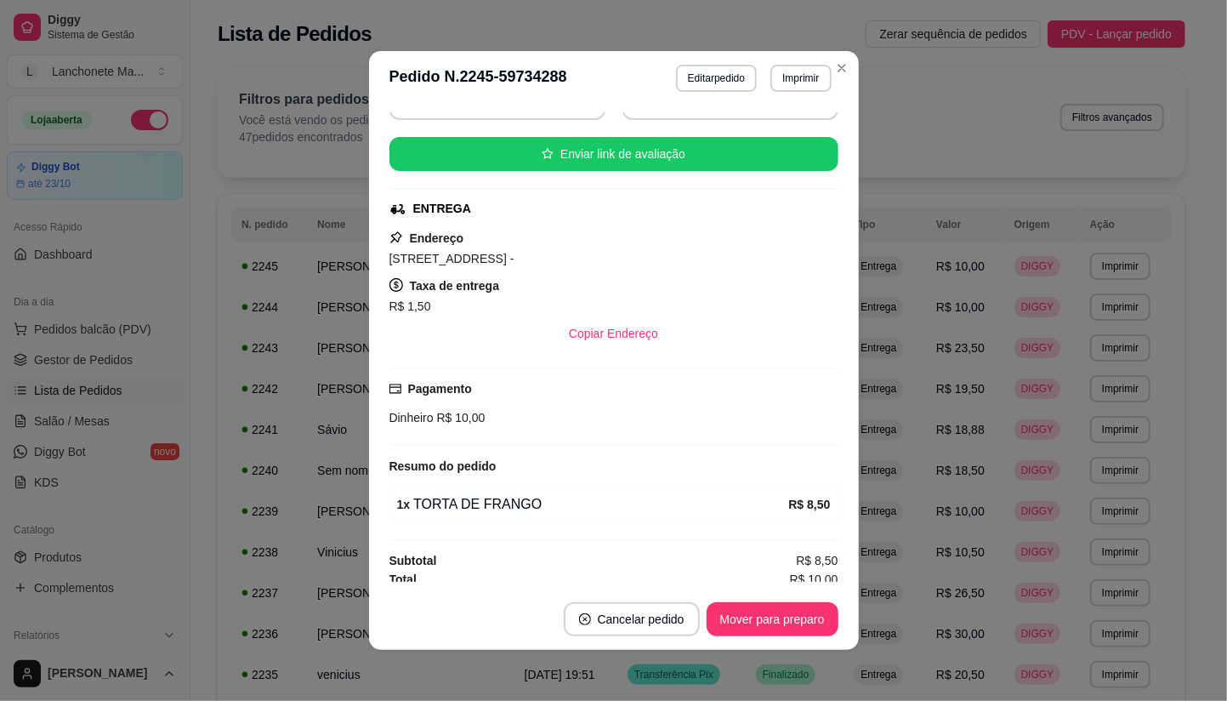
scroll to position [193, 0]
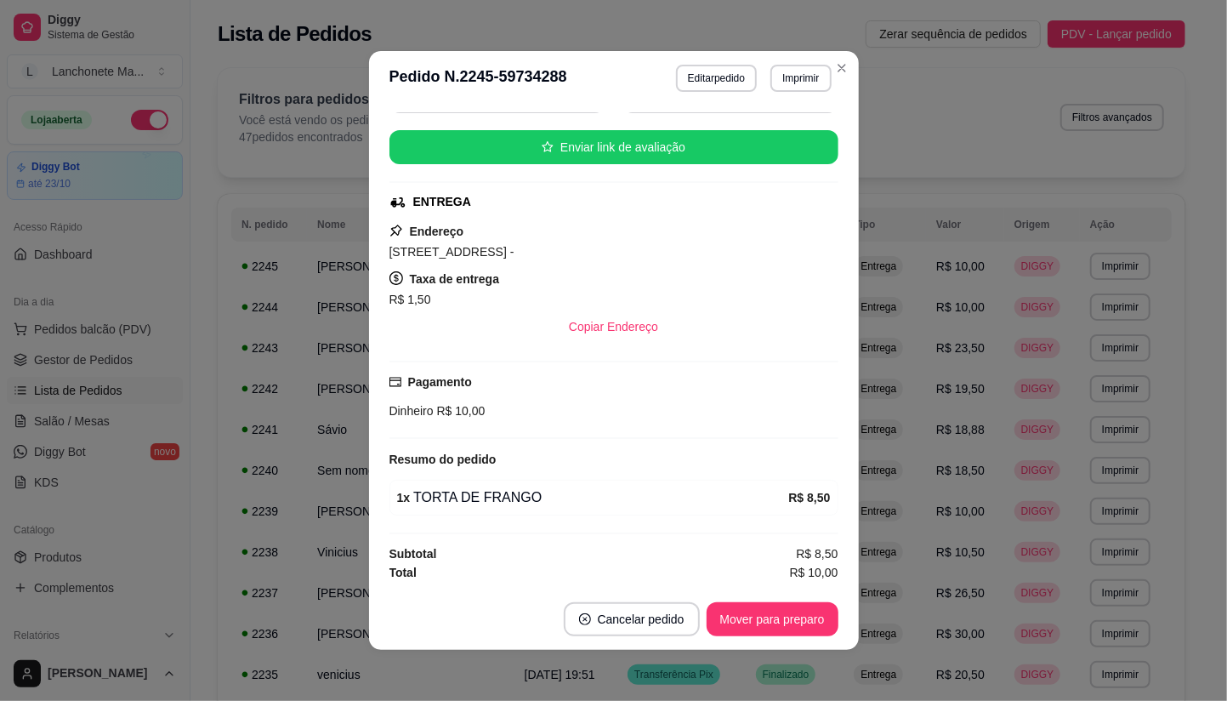
click at [776, 597] on footer "Cancelar pedido Mover para preparo" at bounding box center [614, 618] width 490 height 61
click at [778, 602] on button "Mover para preparo" at bounding box center [773, 619] width 132 height 34
click at [779, 610] on div "Mover para preparo" at bounding box center [761, 619] width 156 height 34
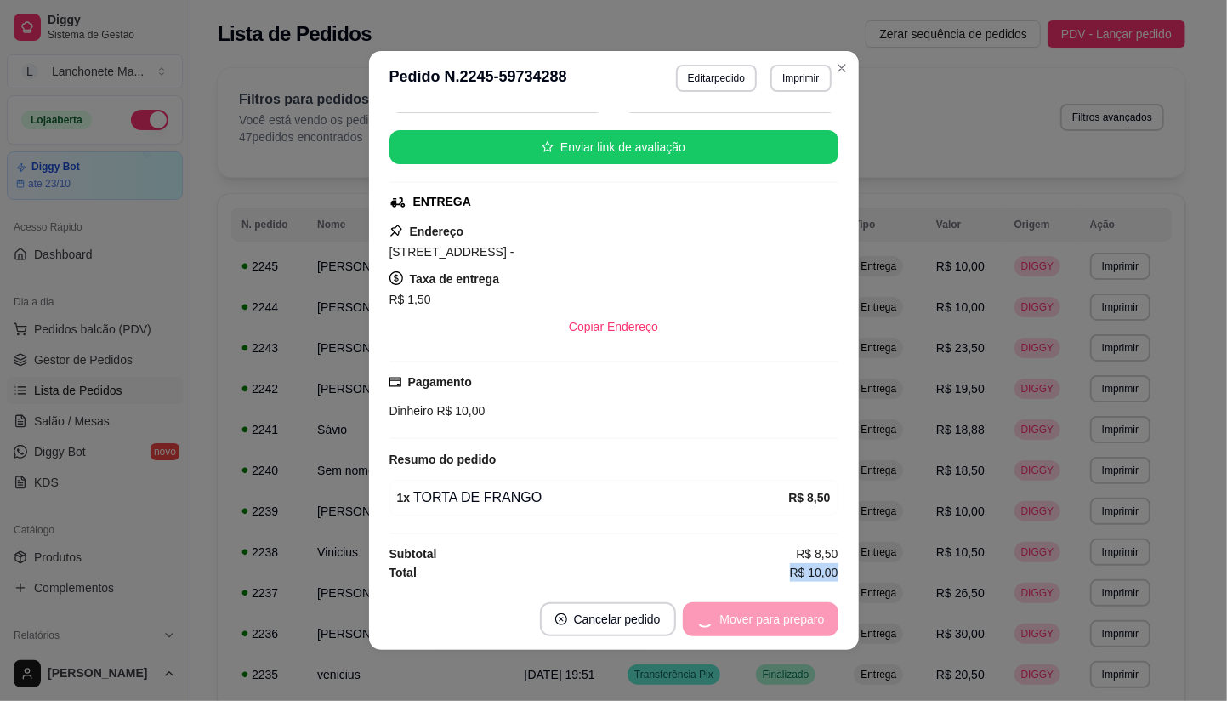
click at [780, 616] on div "Mover para preparo" at bounding box center [761, 619] width 156 height 34
click at [782, 619] on div "Mover para preparo" at bounding box center [761, 619] width 156 height 34
click at [786, 629] on div "Mover para entrega" at bounding box center [772, 619] width 131 height 34
click at [787, 629] on div "Mover para entrega" at bounding box center [760, 619] width 155 height 34
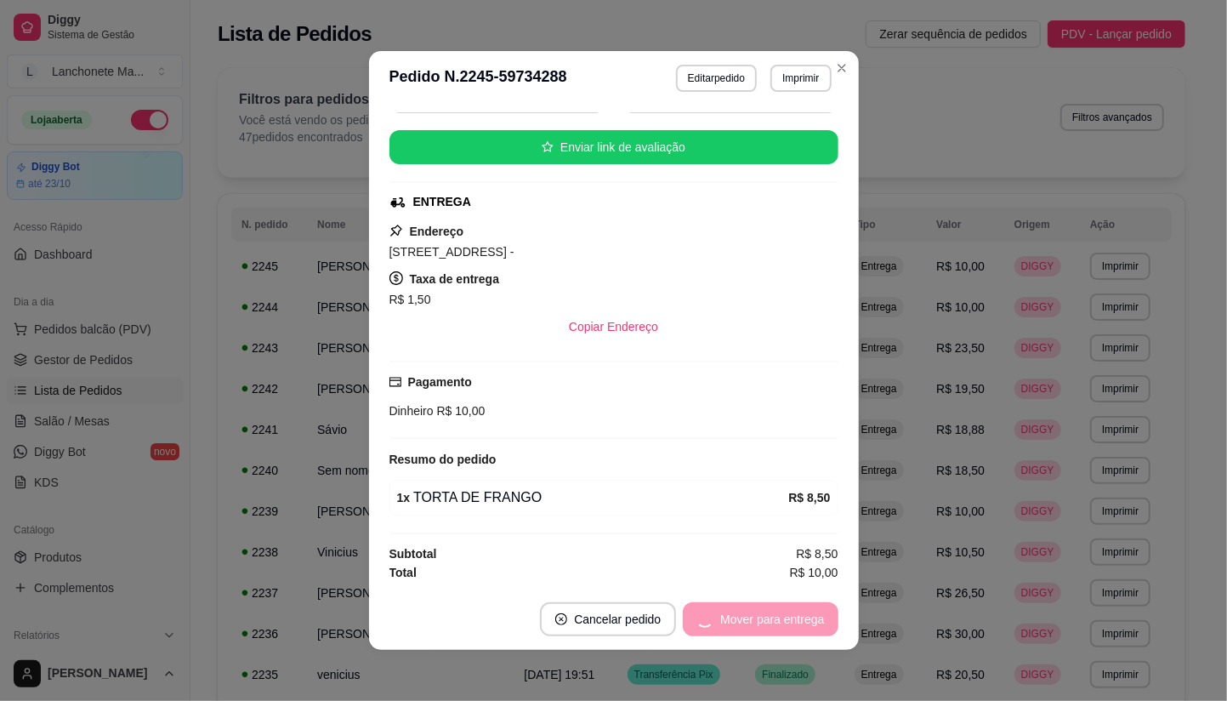
click at [787, 629] on div "Mover para entrega" at bounding box center [760, 619] width 155 height 34
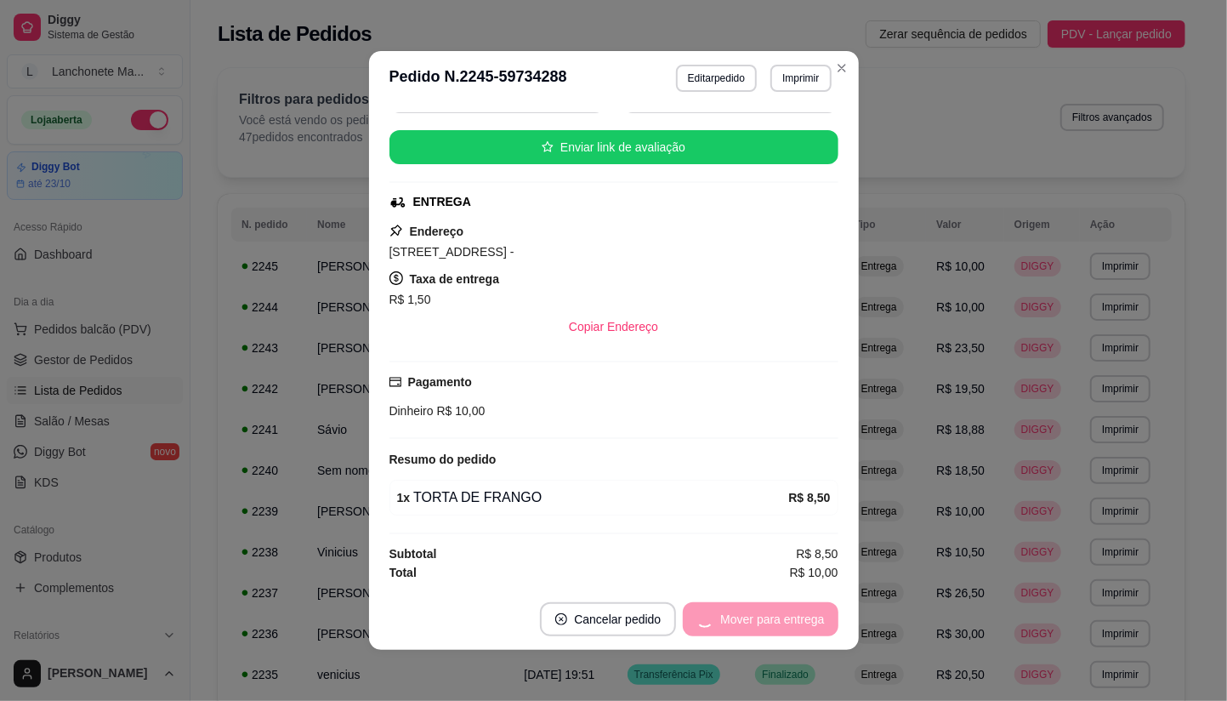
click at [787, 629] on div "Mover para entrega" at bounding box center [760, 619] width 155 height 34
click at [787, 629] on button "Mover para finalizado" at bounding box center [767, 619] width 137 height 33
click at [787, 629] on div "Mover para finalizado" at bounding box center [767, 619] width 141 height 34
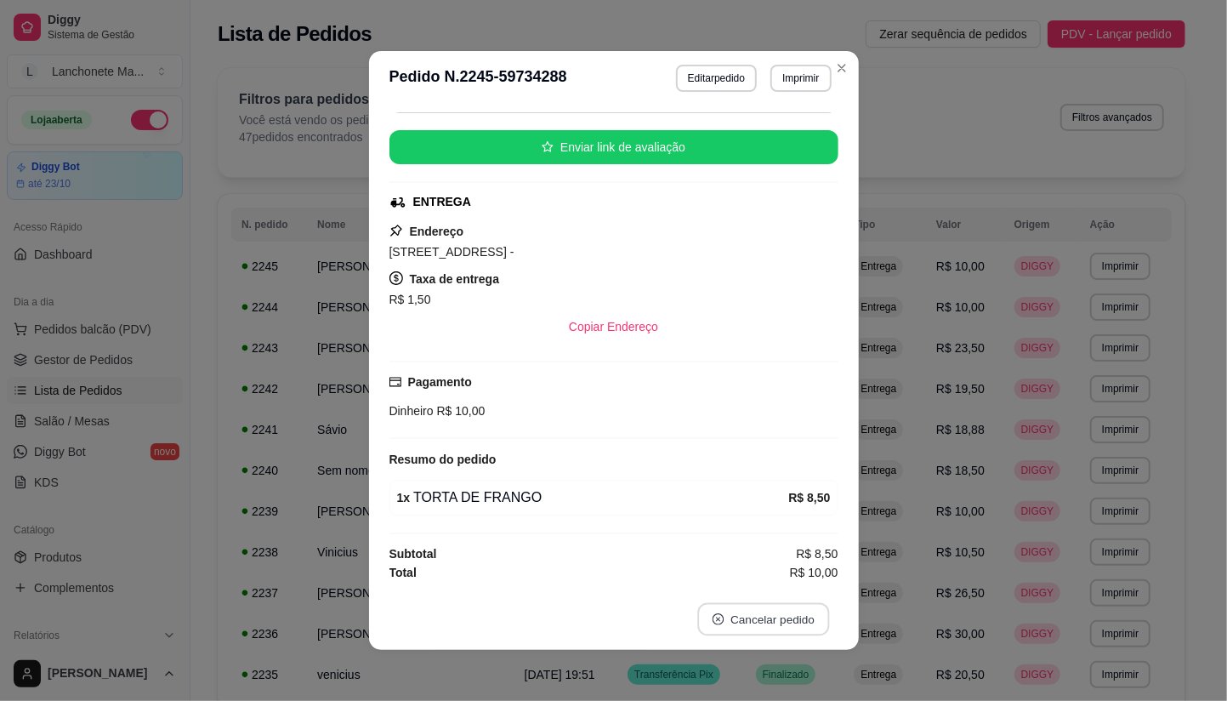
click at [787, 629] on button "Cancelar pedido" at bounding box center [763, 619] width 132 height 33
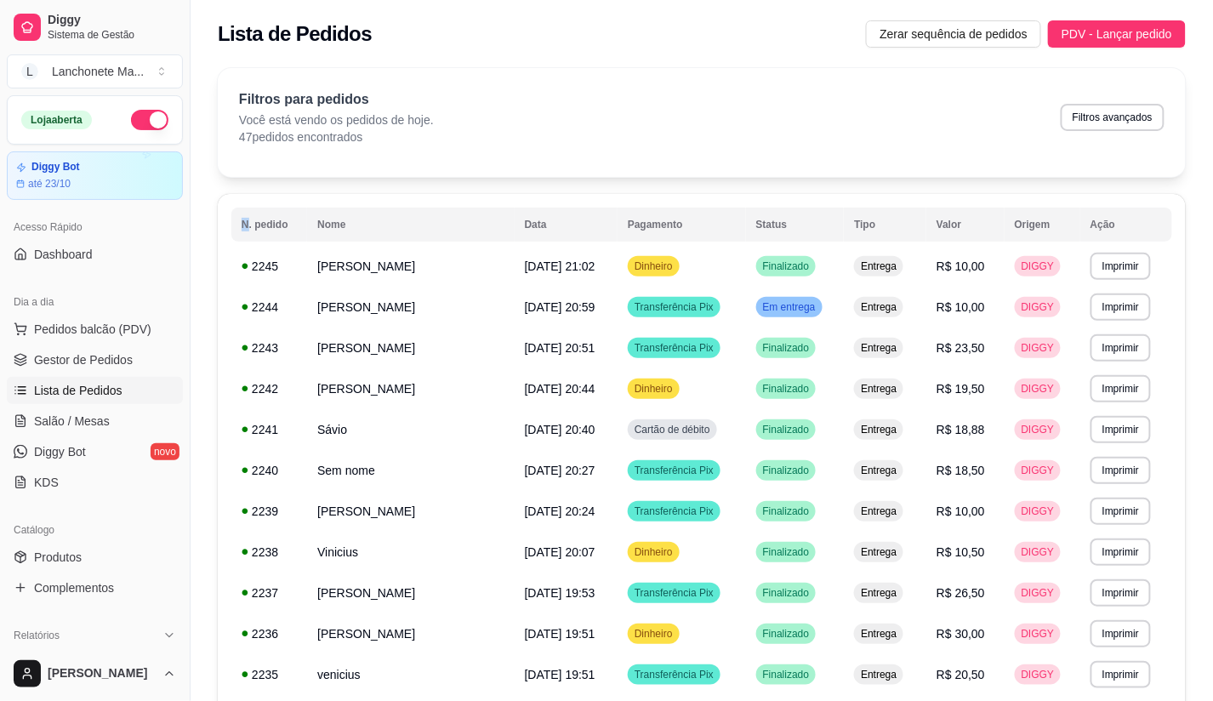
click at [798, 310] on span "Em entrega" at bounding box center [789, 307] width 60 height 14
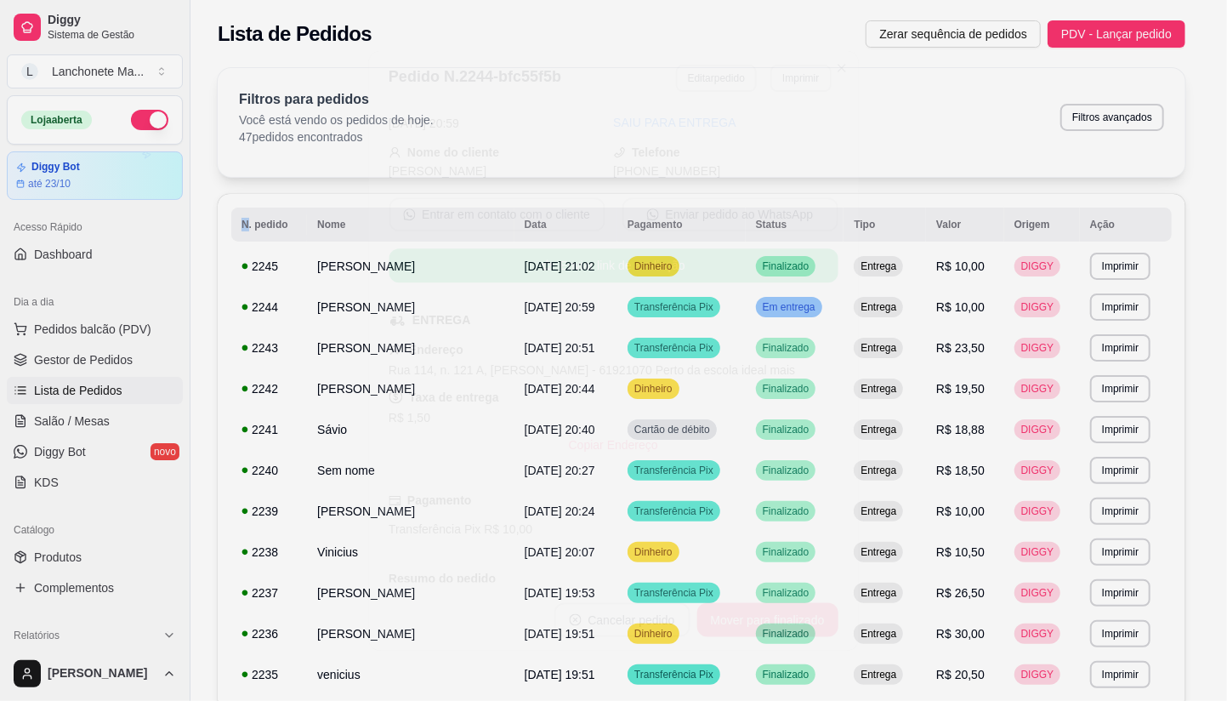
scroll to position [193, 0]
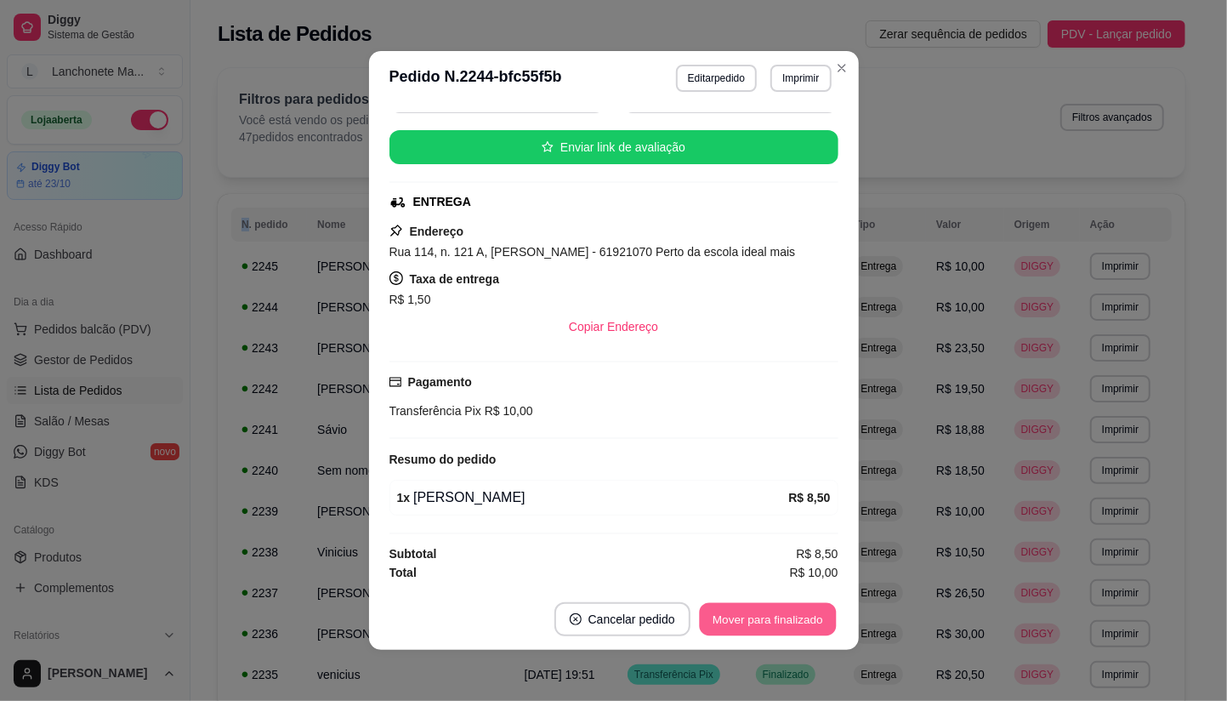
click at [810, 624] on button "Mover para finalizado" at bounding box center [767, 619] width 137 height 33
click at [810, 624] on div "Mover para finalizado" at bounding box center [755, 619] width 165 height 34
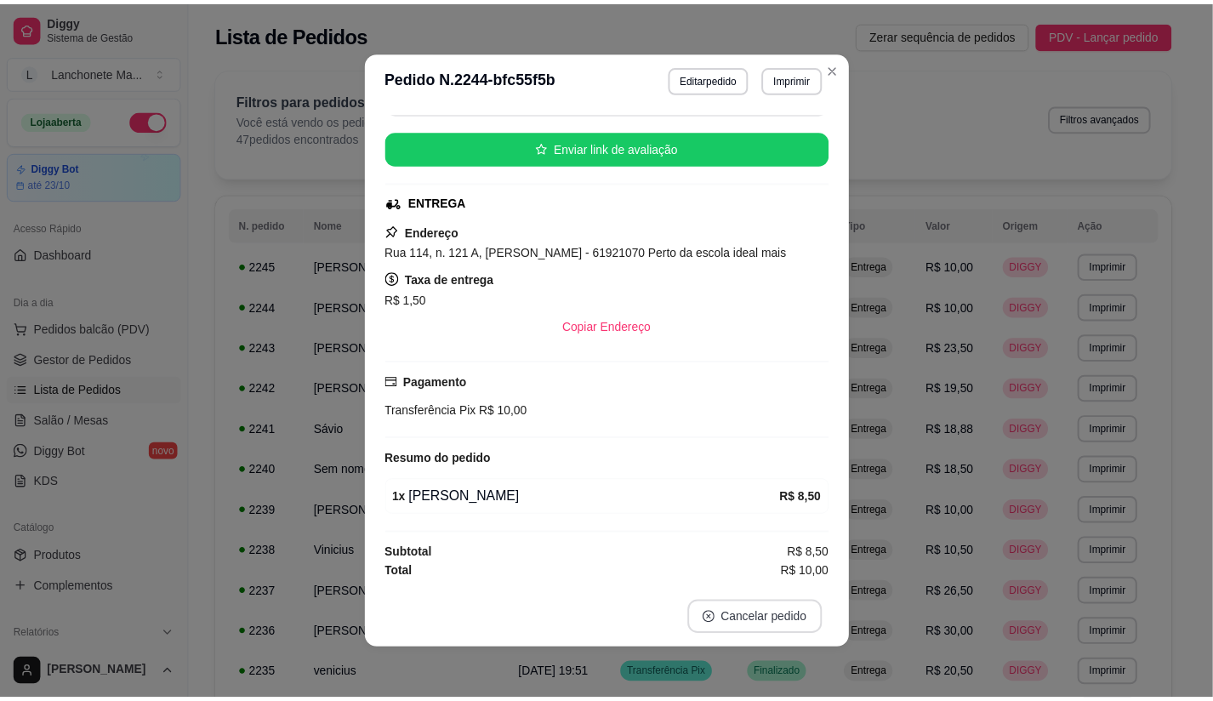
scroll to position [154, 0]
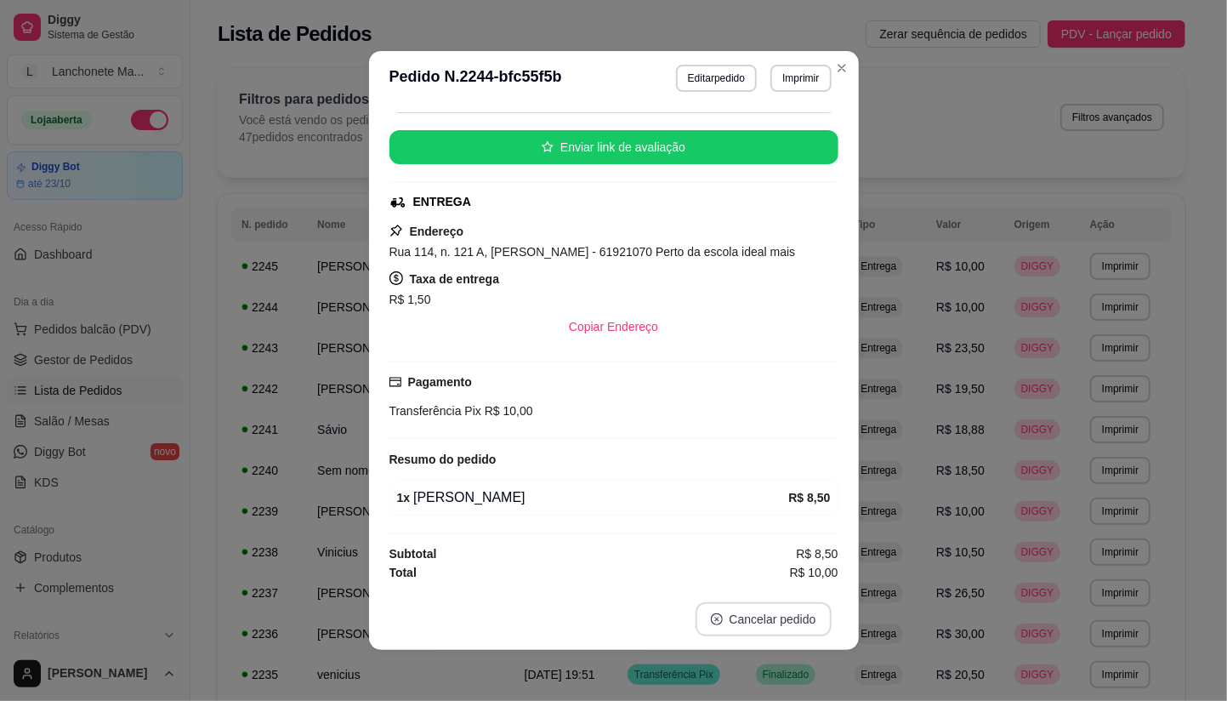
click at [810, 624] on button "Cancelar pedido" at bounding box center [764, 619] width 136 height 34
click at [810, 624] on button "Cancelar pedido" at bounding box center [763, 619] width 132 height 33
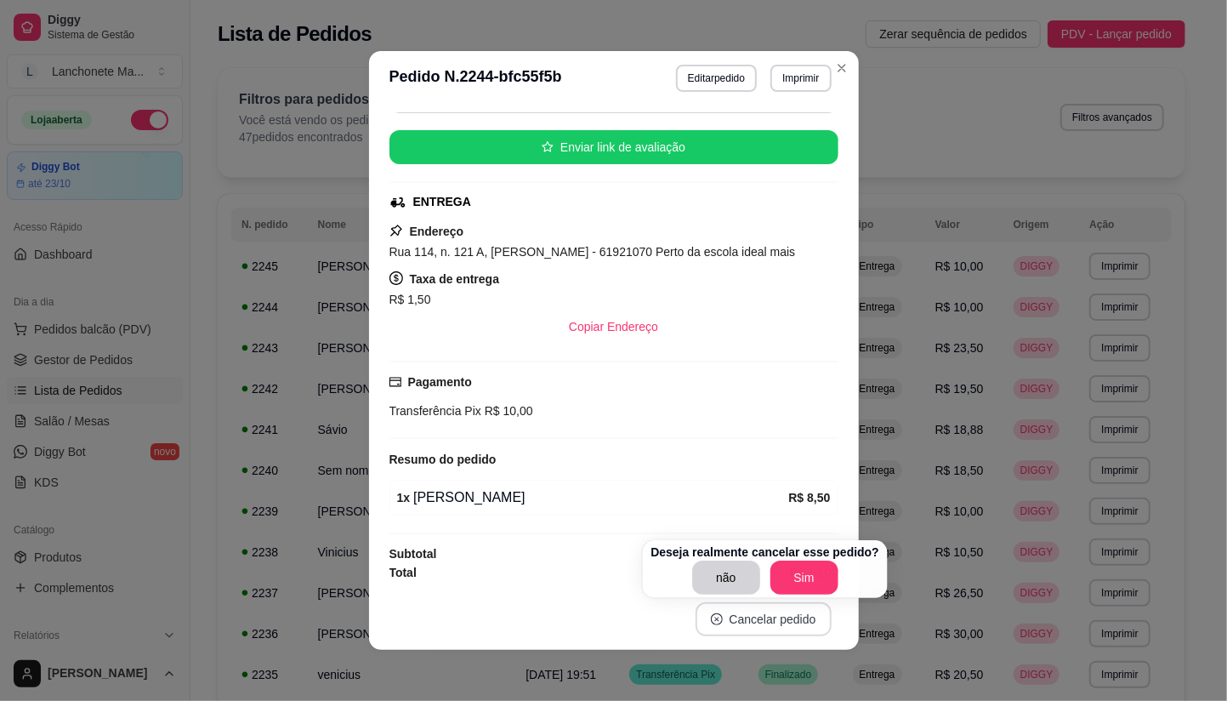
click at [810, 624] on button "Cancelar pedido" at bounding box center [764, 619] width 136 height 34
click at [810, 624] on button "Cancelar pedido" at bounding box center [763, 619] width 132 height 33
click at [810, 624] on button "Cancelar pedido" at bounding box center [764, 619] width 136 height 34
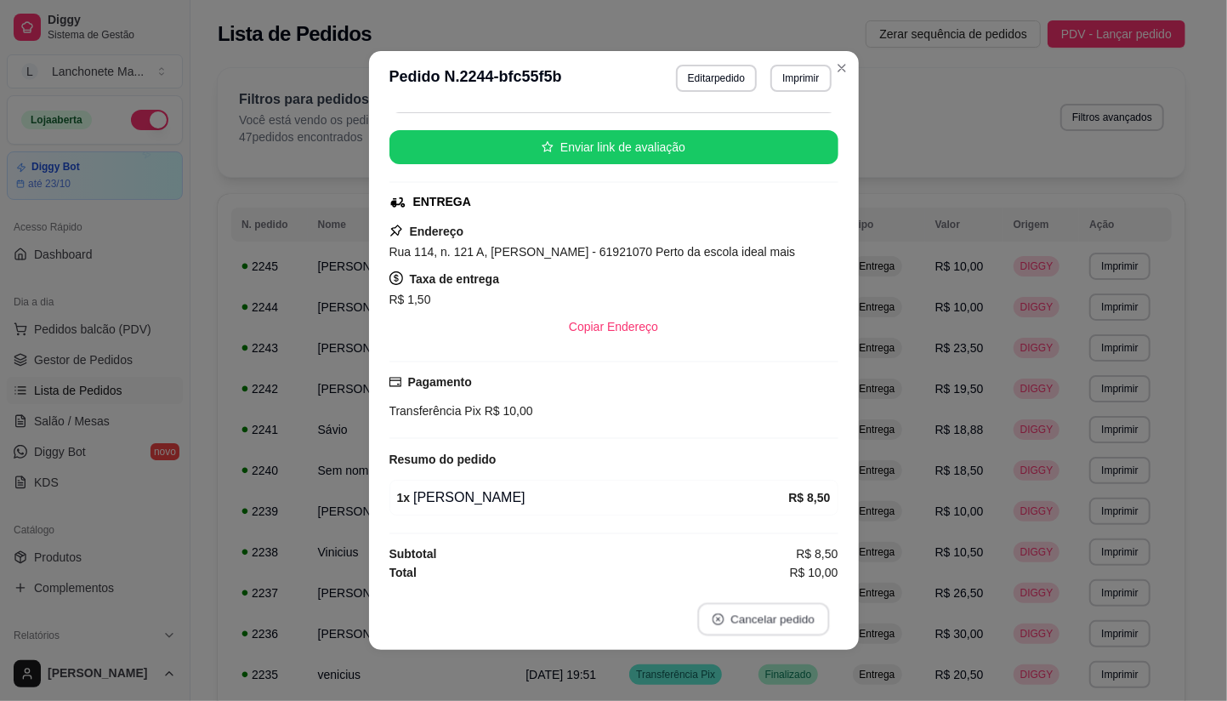
click at [810, 624] on button "Cancelar pedido" at bounding box center [763, 619] width 132 height 33
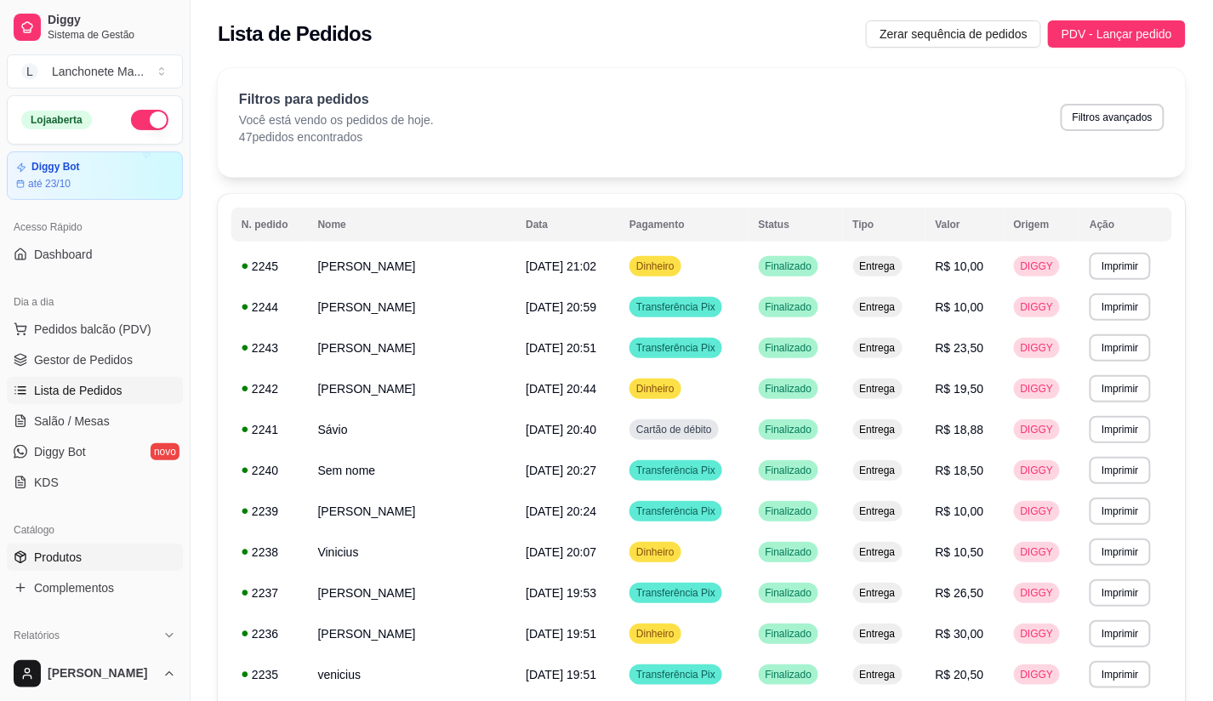
click at [46, 551] on span "Produtos" at bounding box center [58, 556] width 48 height 17
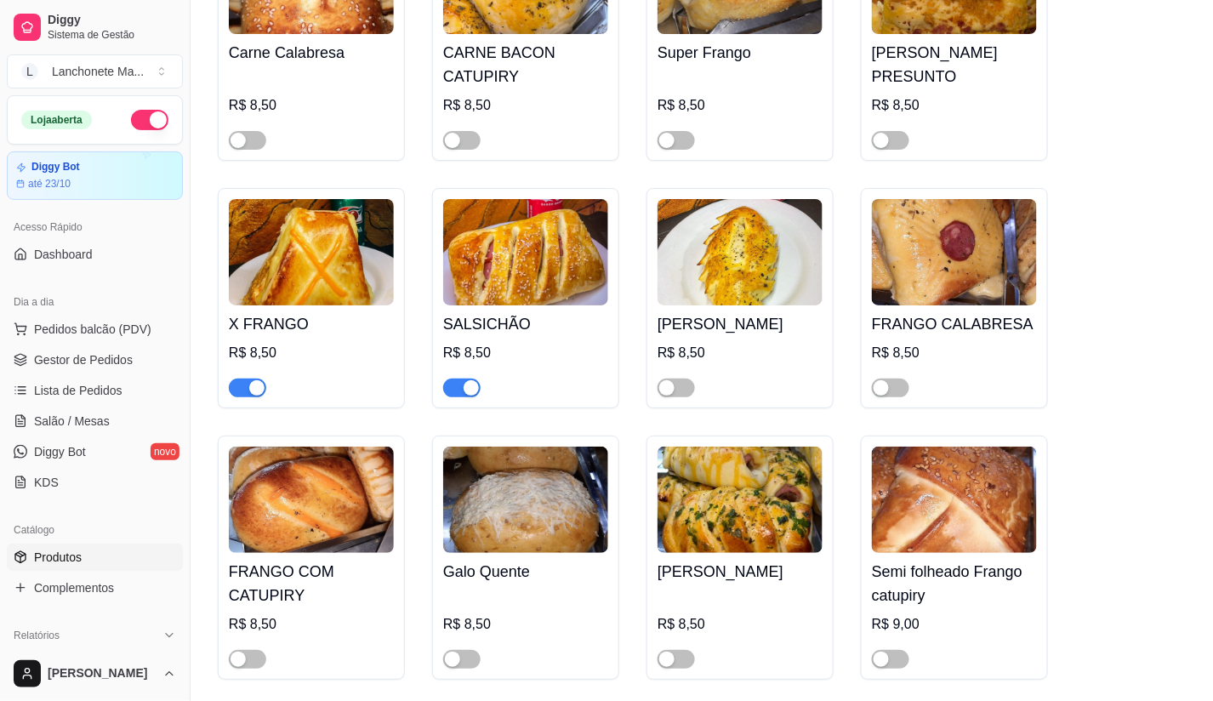
scroll to position [1701, 0]
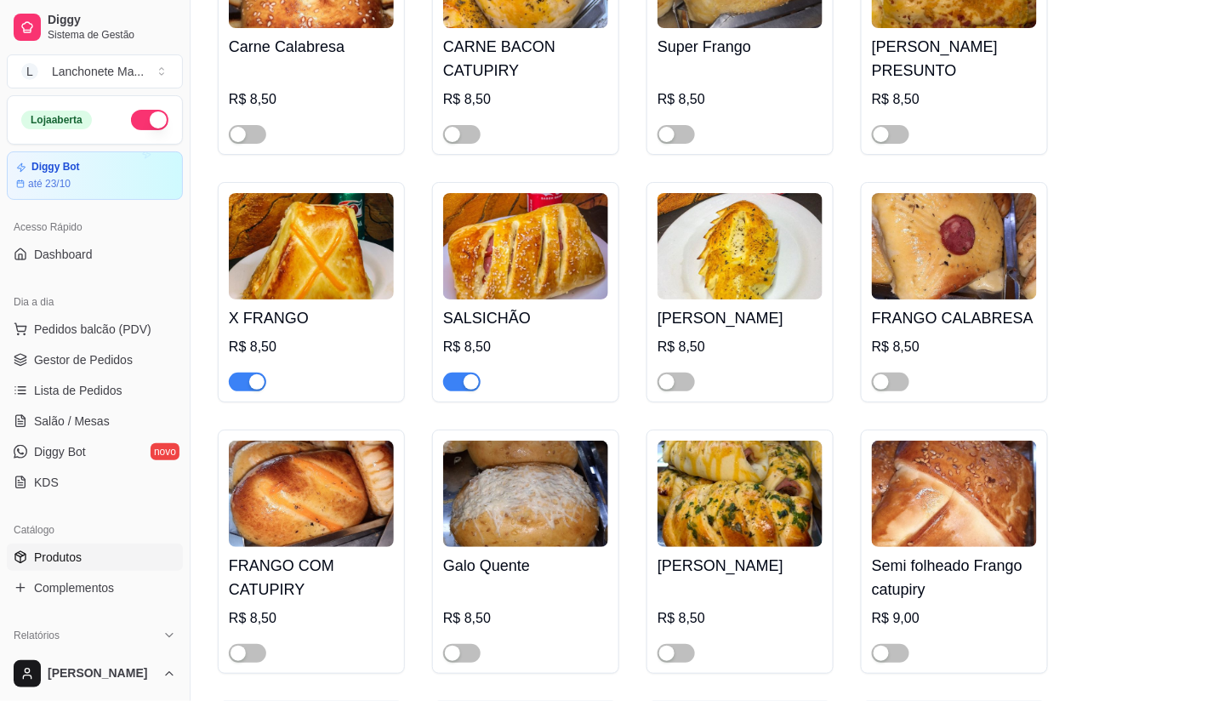
click at [243, 372] on span "button" at bounding box center [247, 381] width 37 height 19
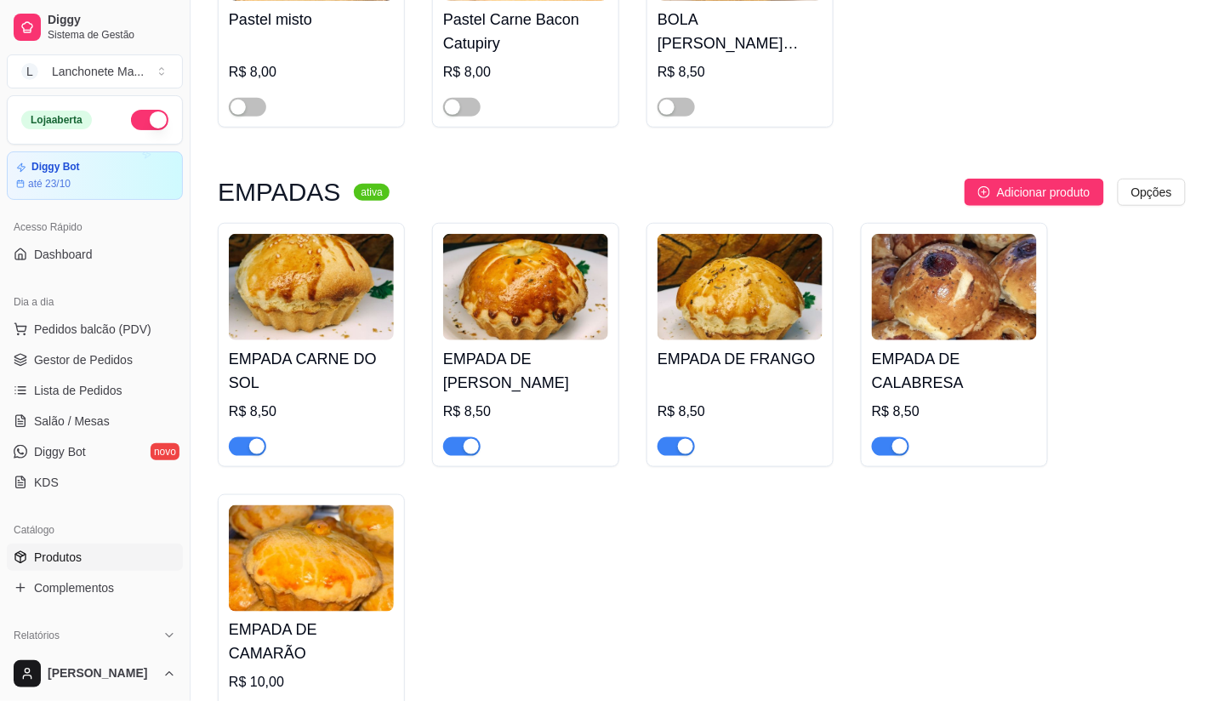
scroll to position [3968, 0]
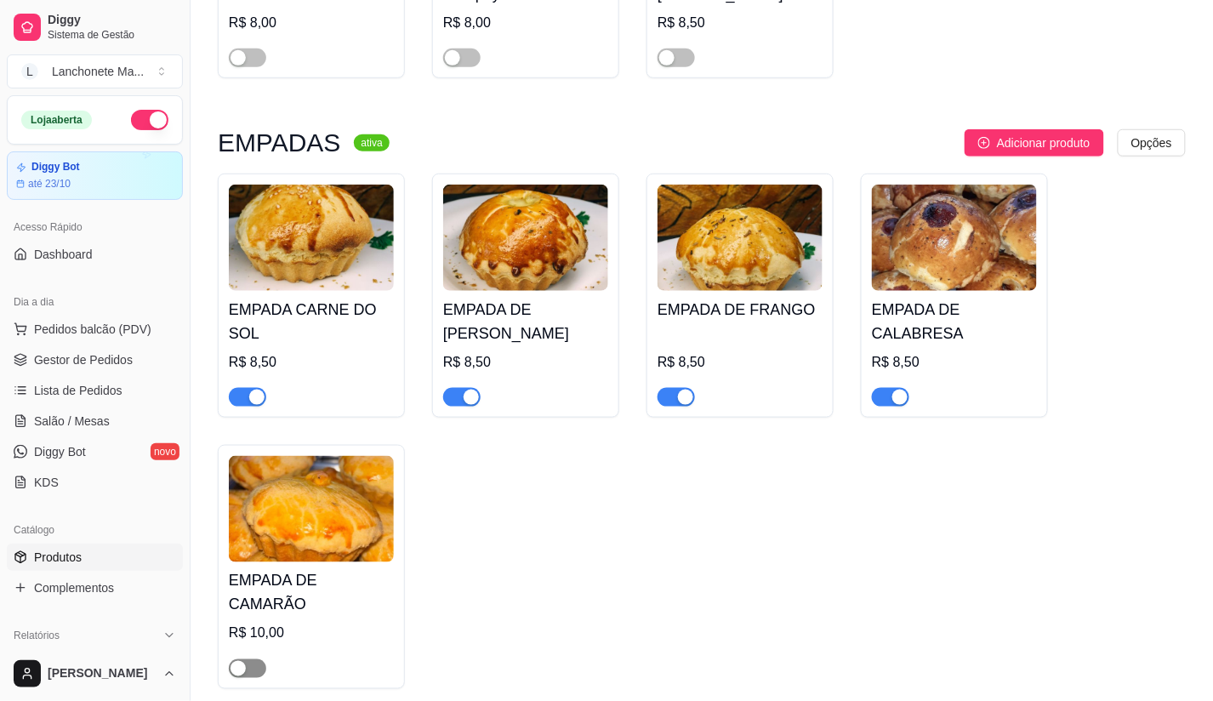
click at [250, 659] on span "button" at bounding box center [247, 668] width 37 height 19
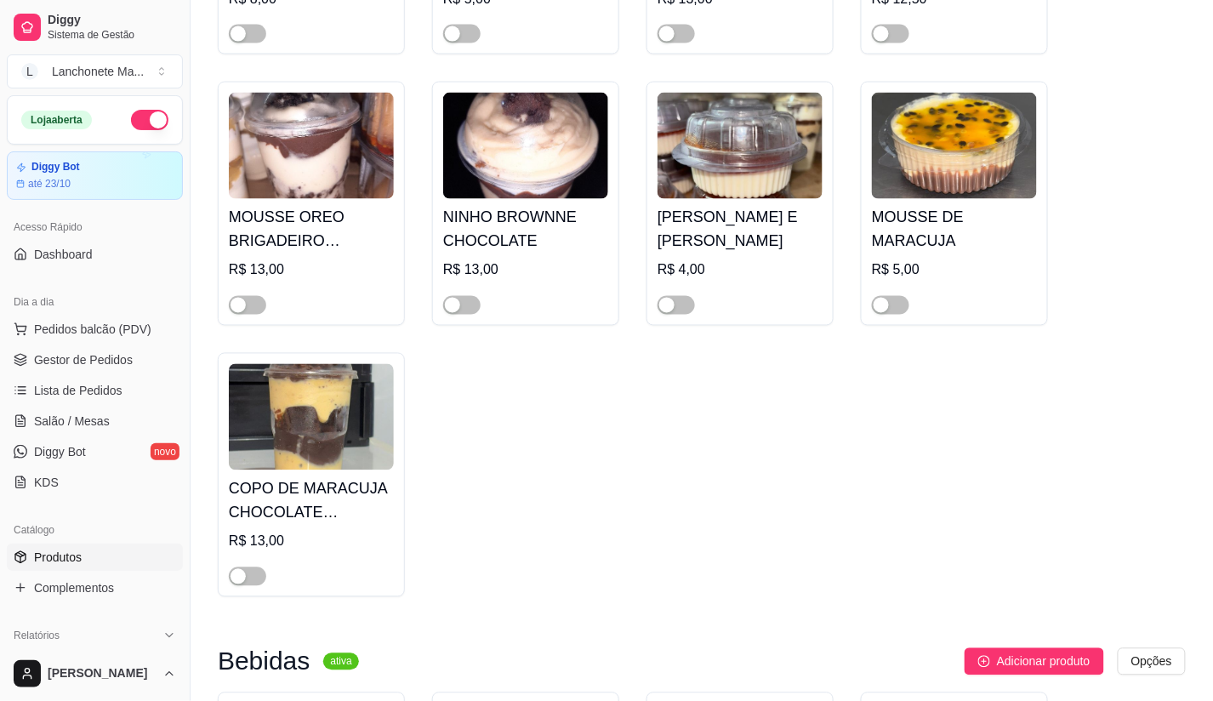
scroll to position [6141, 0]
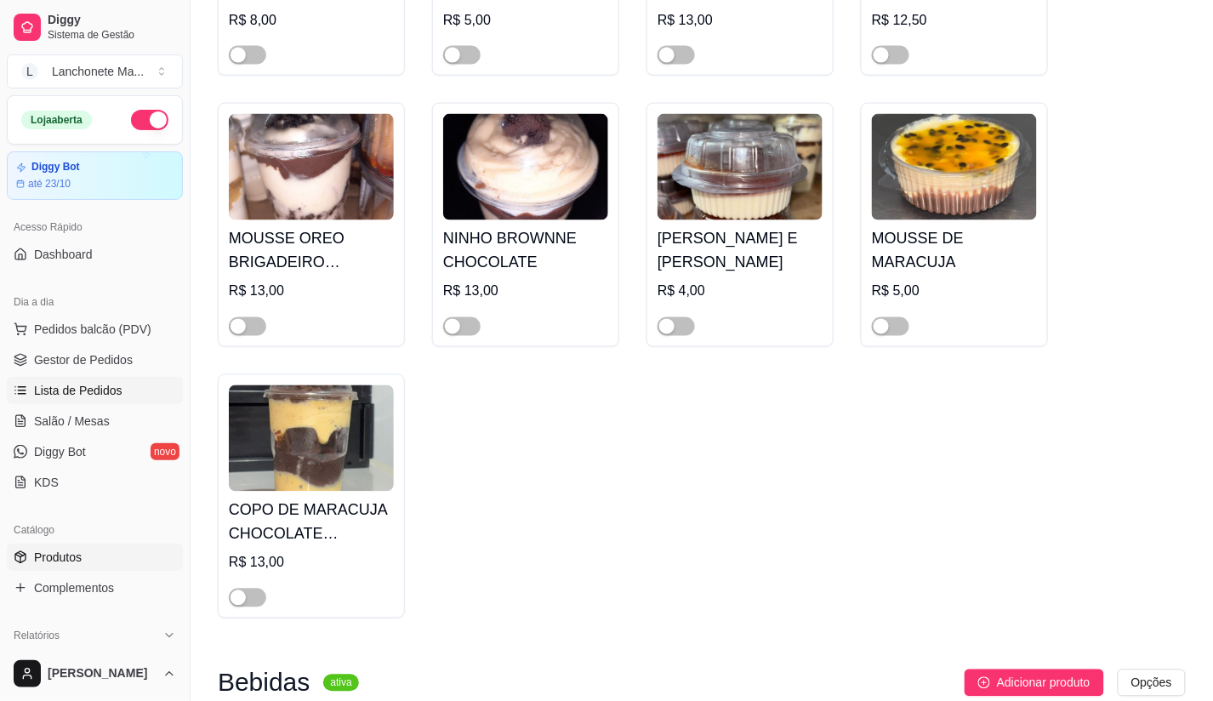
click at [46, 380] on link "Lista de Pedidos" at bounding box center [95, 390] width 176 height 27
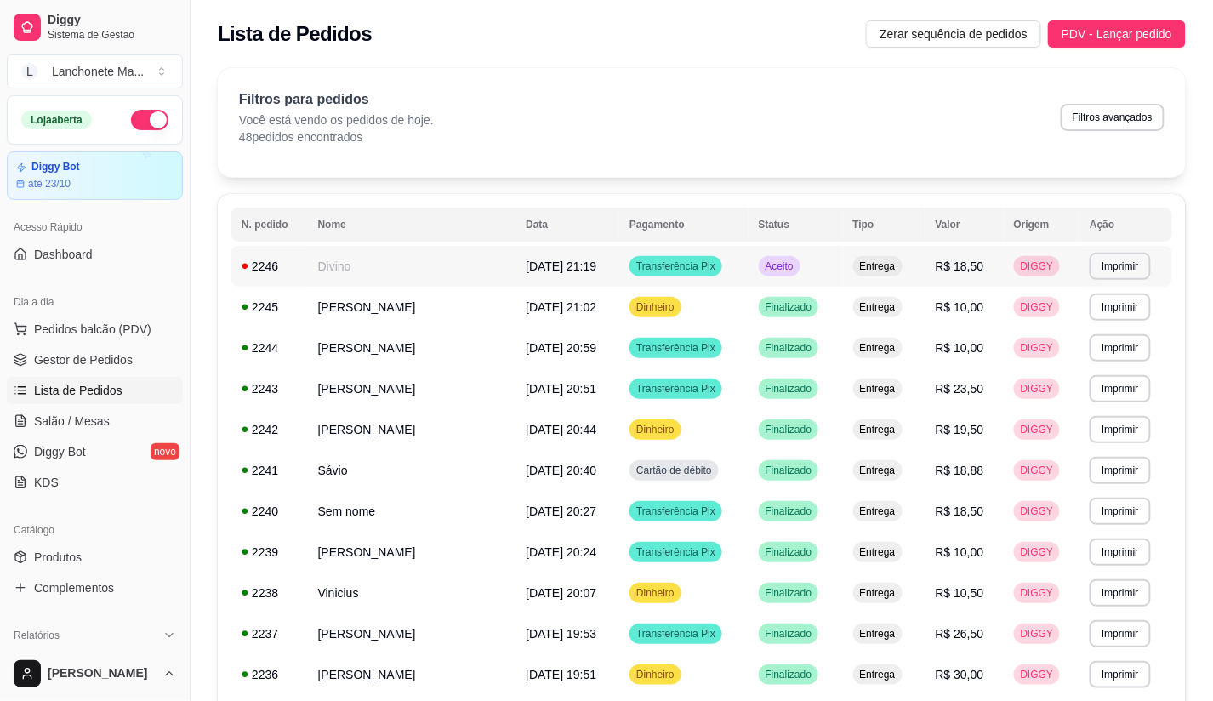
click at [786, 259] on span "Aceito" at bounding box center [779, 266] width 35 height 14
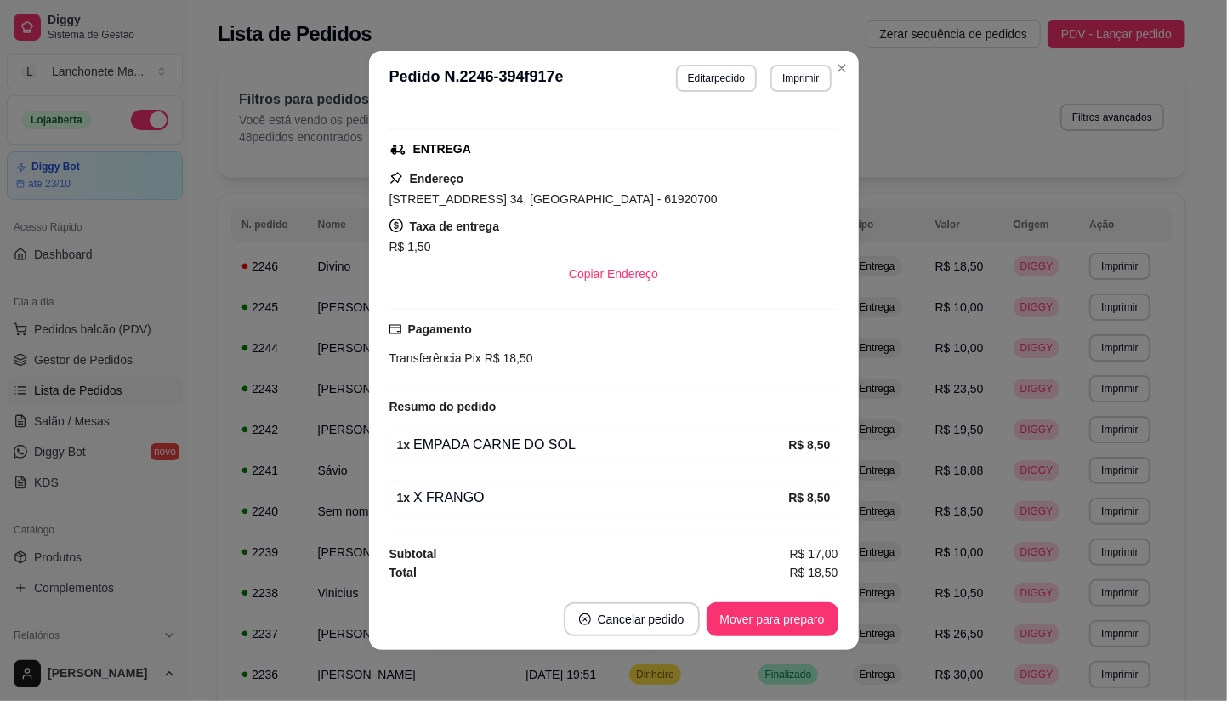
scroll to position [3, 0]
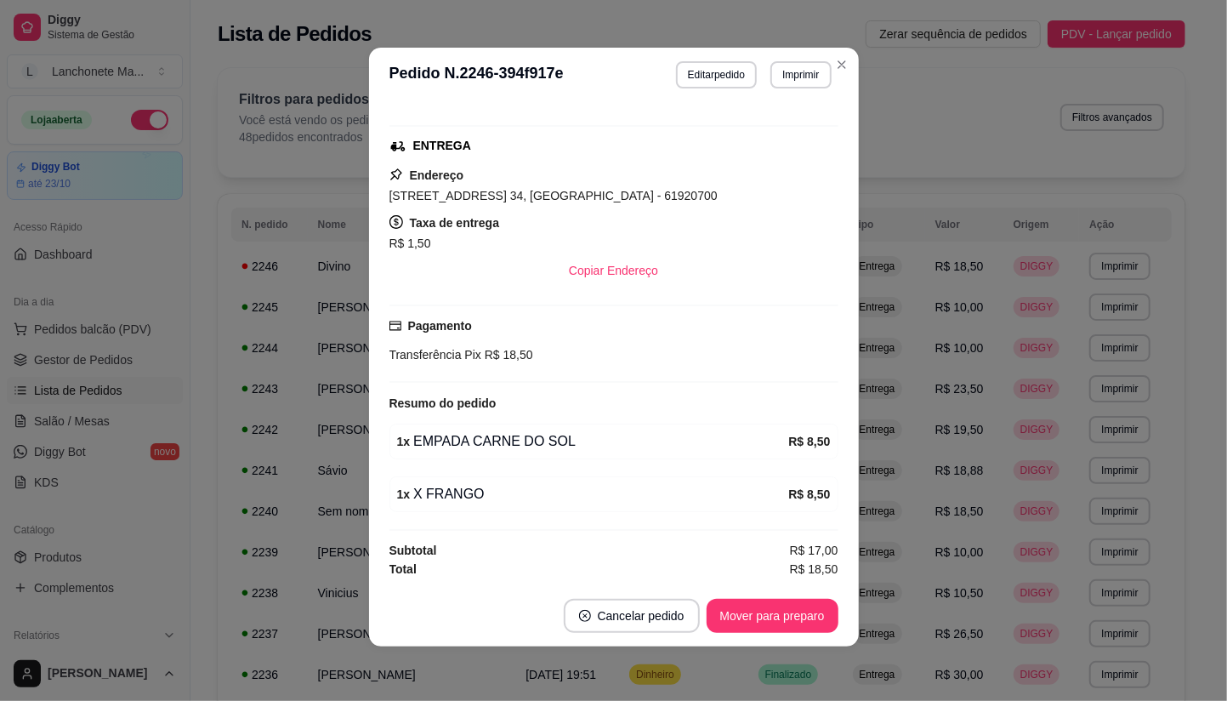
click at [844, 48] on header "**********" at bounding box center [614, 75] width 490 height 54
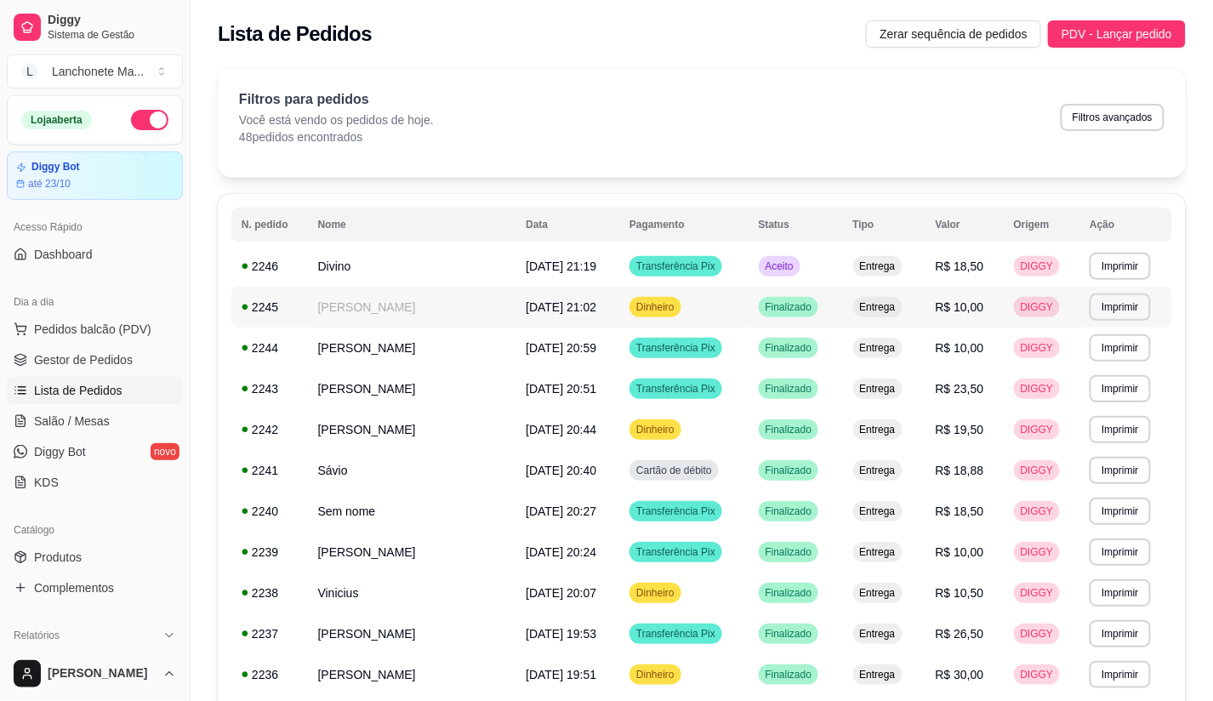
click at [703, 313] on td "Dinheiro" at bounding box center [683, 307] width 128 height 41
click at [777, 282] on td "Aceito" at bounding box center [795, 266] width 94 height 41
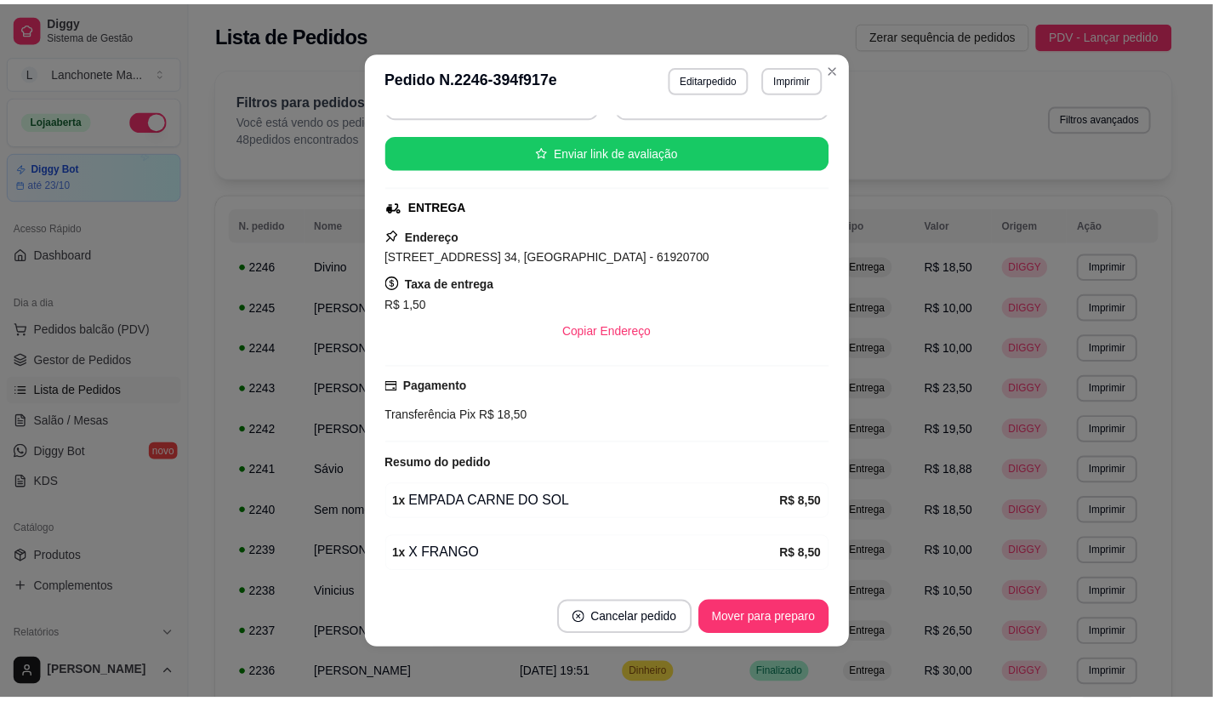
scroll to position [247, 0]
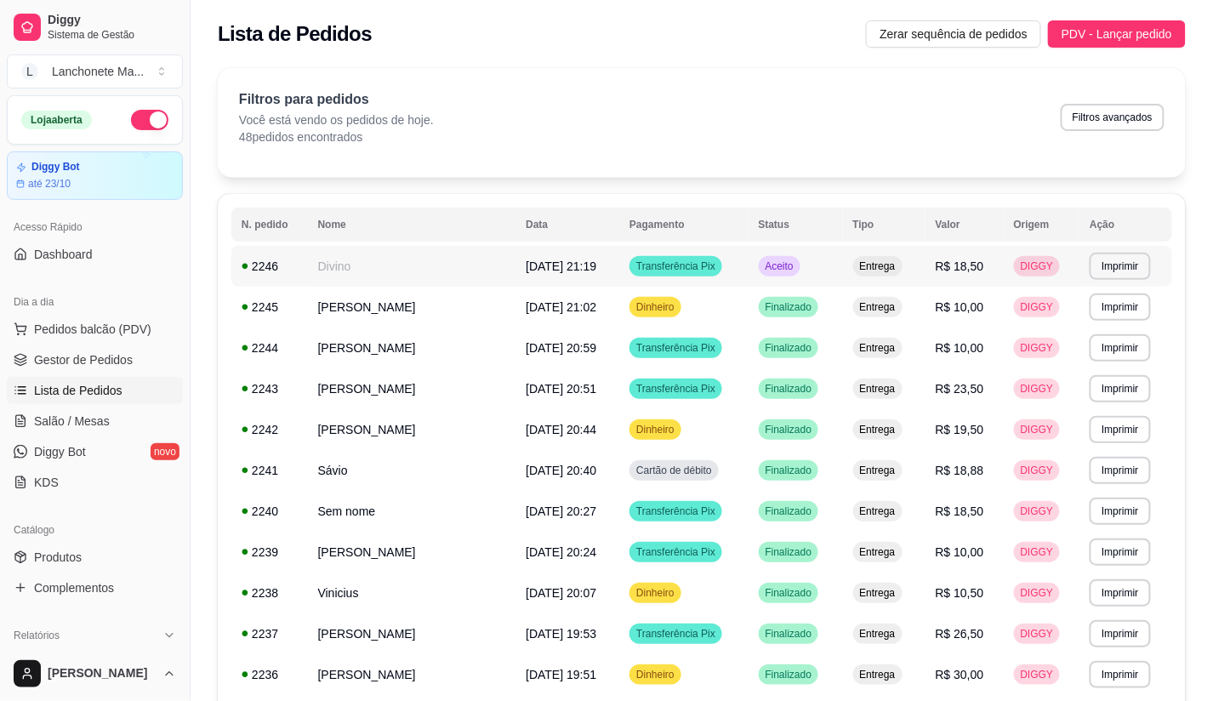
click at [862, 258] on td "Entrega" at bounding box center [884, 266] width 82 height 41
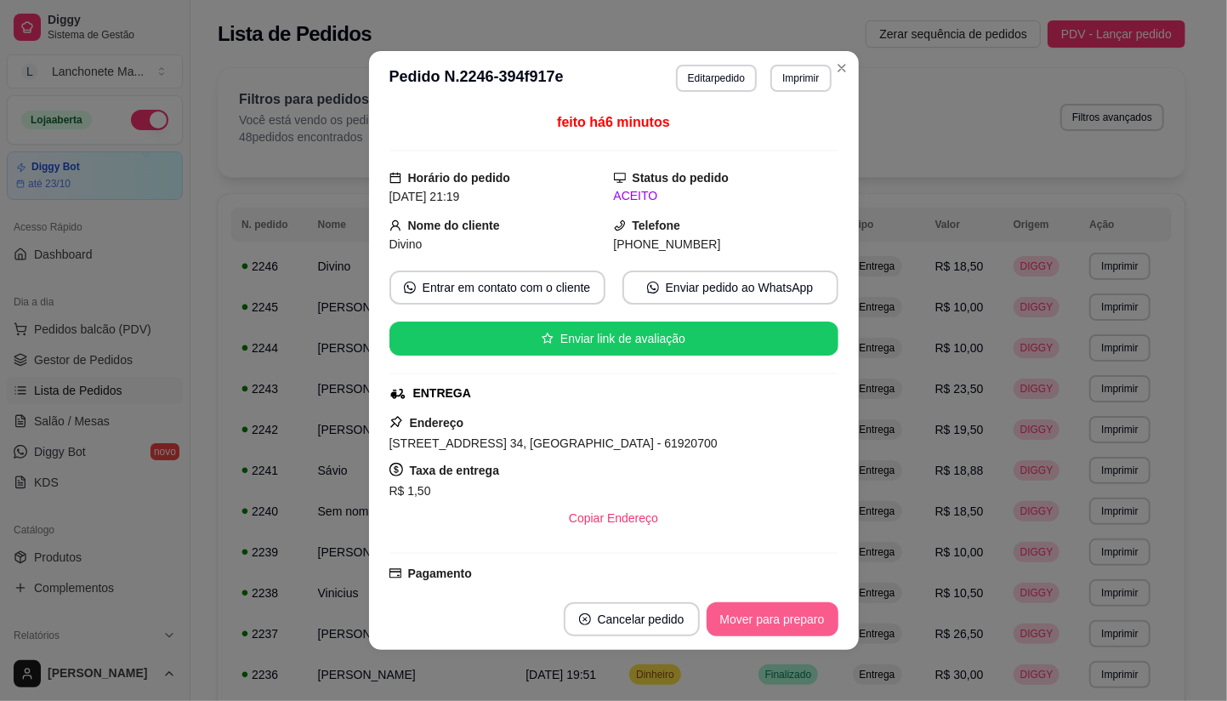
click at [774, 617] on button "Mover para preparo" at bounding box center [773, 619] width 132 height 34
click at [772, 617] on button "Mover para entrega" at bounding box center [772, 619] width 131 height 34
click at [775, 616] on div "Mover para entrega" at bounding box center [760, 619] width 155 height 34
click at [776, 608] on div "Mover para entrega" at bounding box center [760, 619] width 155 height 34
click at [789, 608] on div "Mover para finalizado" at bounding box center [767, 619] width 141 height 34
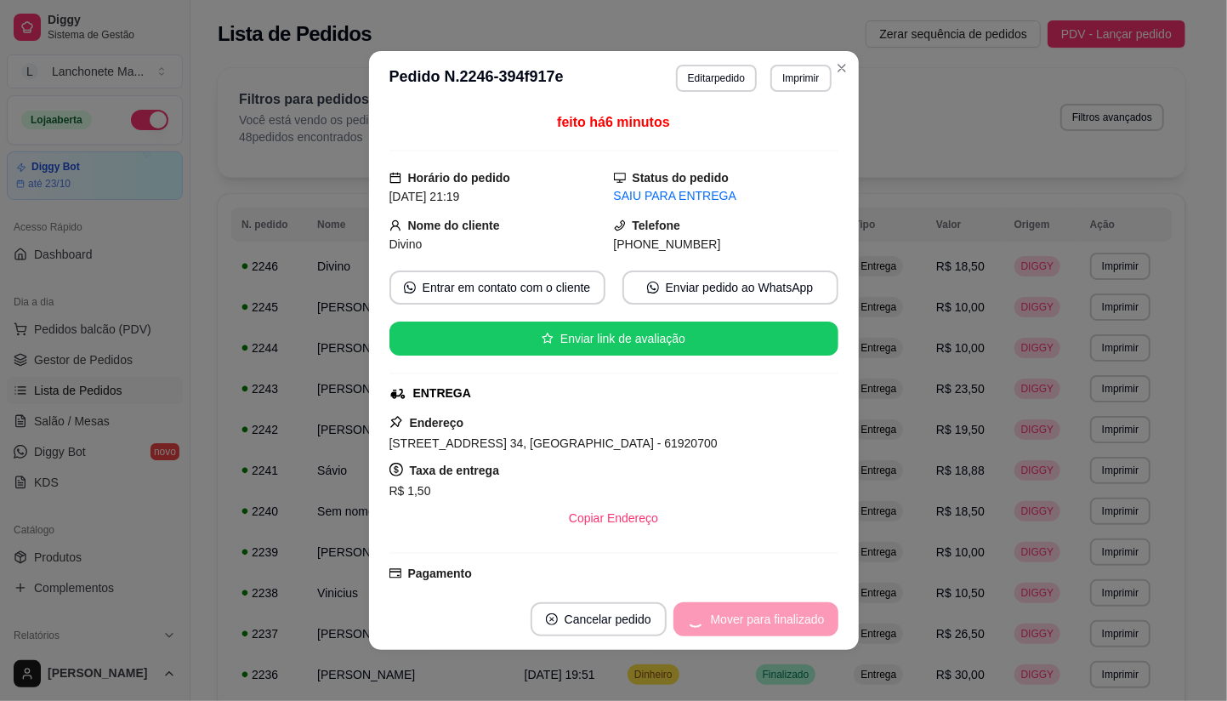
click at [793, 606] on div "Mover para finalizado" at bounding box center [755, 619] width 165 height 34
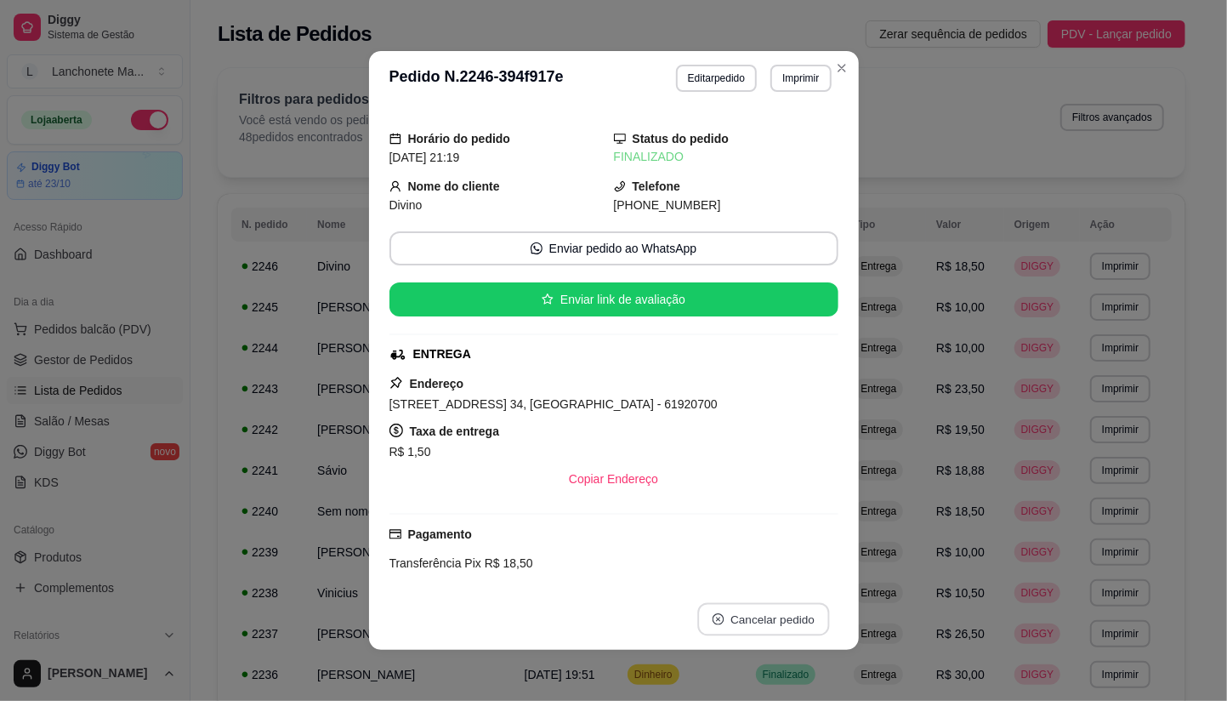
click at [793, 605] on button "Cancelar pedido" at bounding box center [763, 619] width 132 height 33
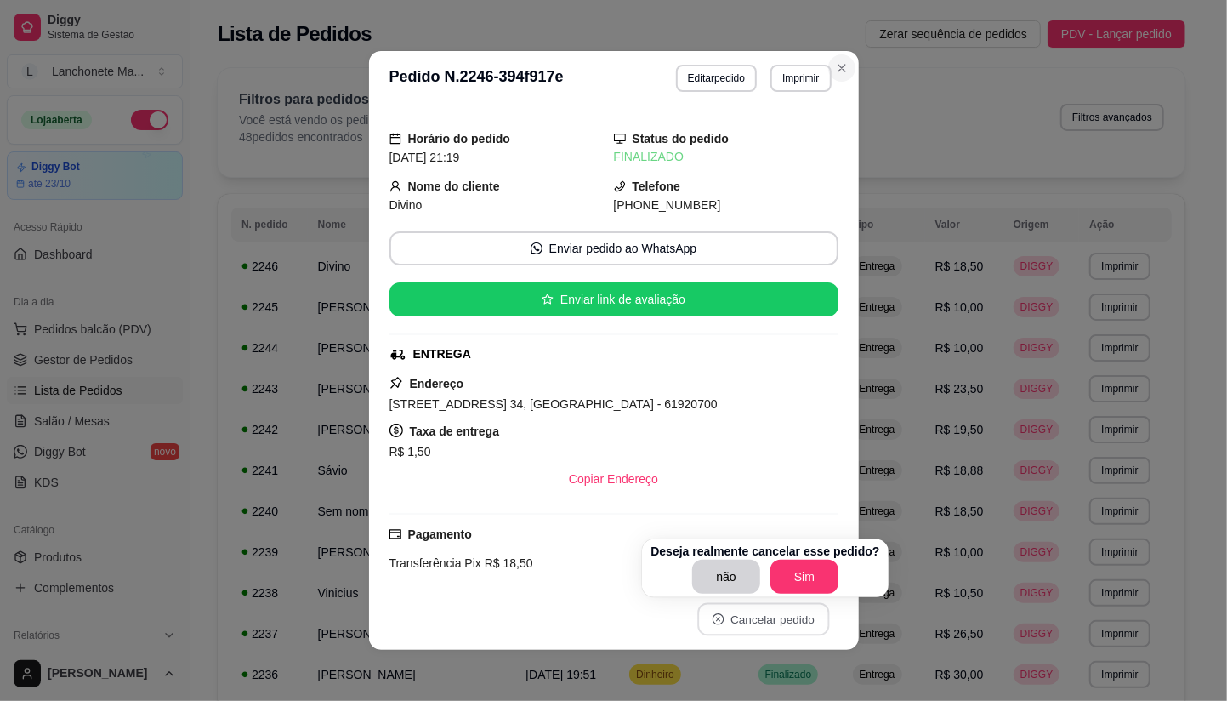
click at [843, 65] on button "Close" at bounding box center [841, 67] width 27 height 27
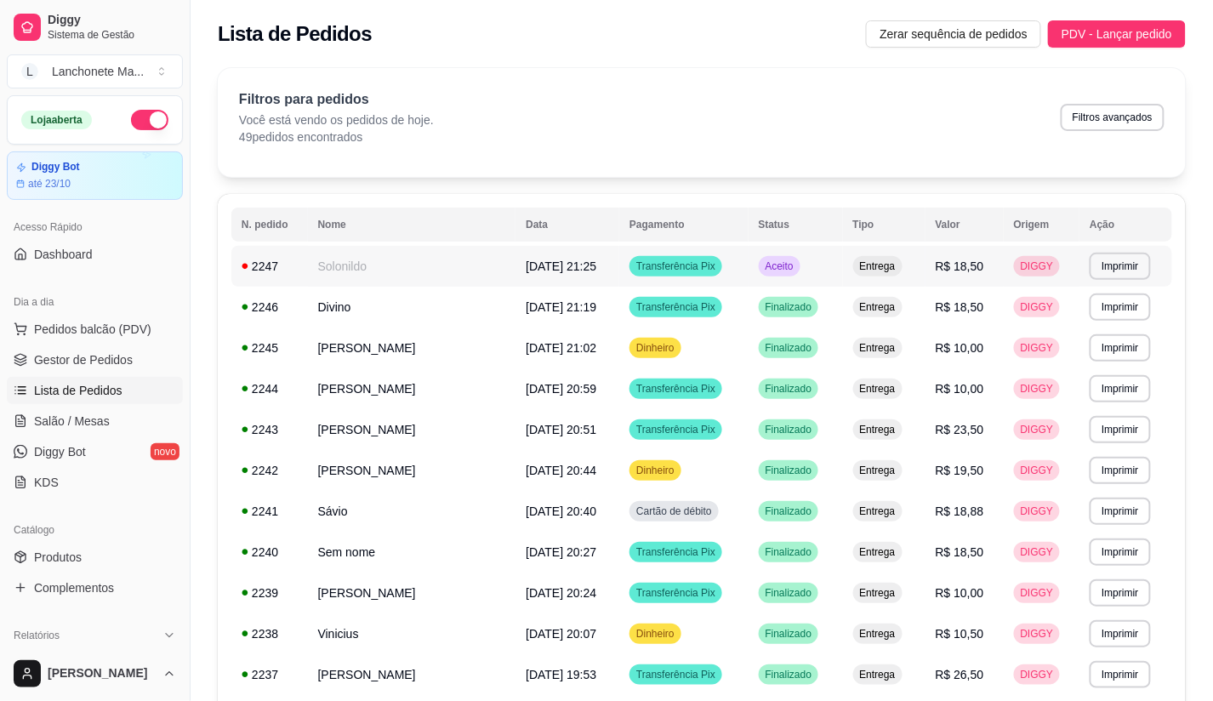
click at [821, 264] on td "Aceito" at bounding box center [795, 266] width 94 height 41
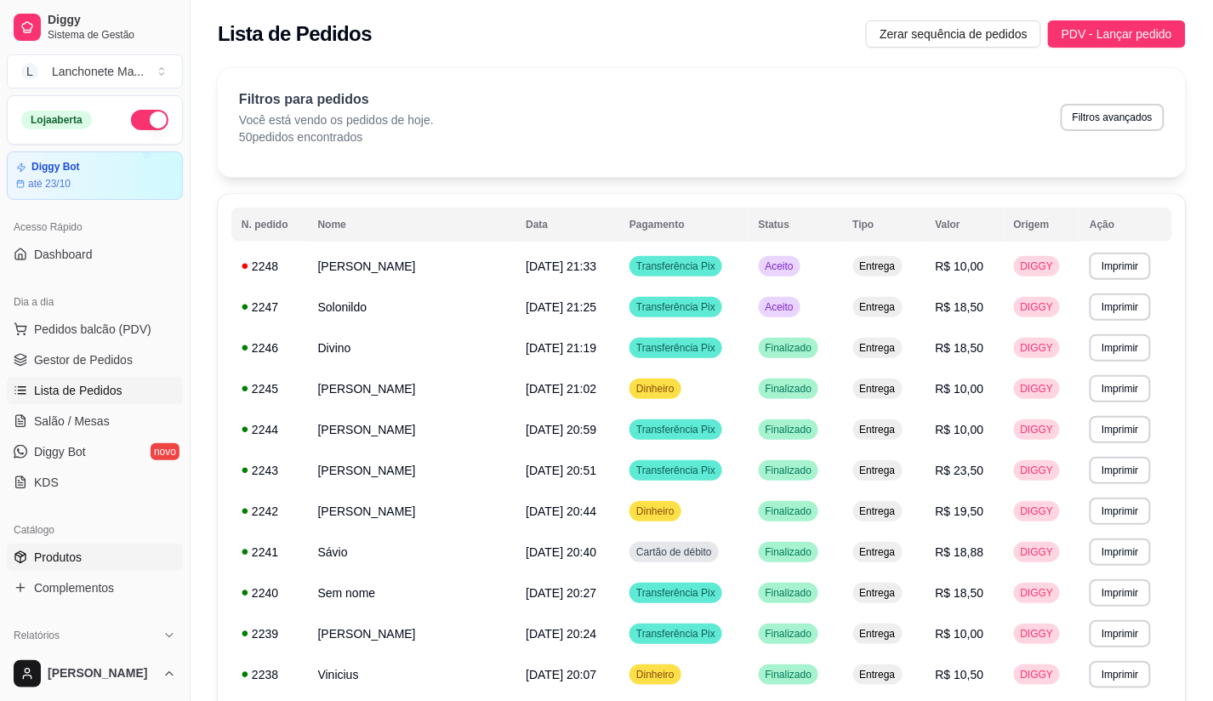
click at [71, 553] on span "Produtos" at bounding box center [58, 556] width 48 height 17
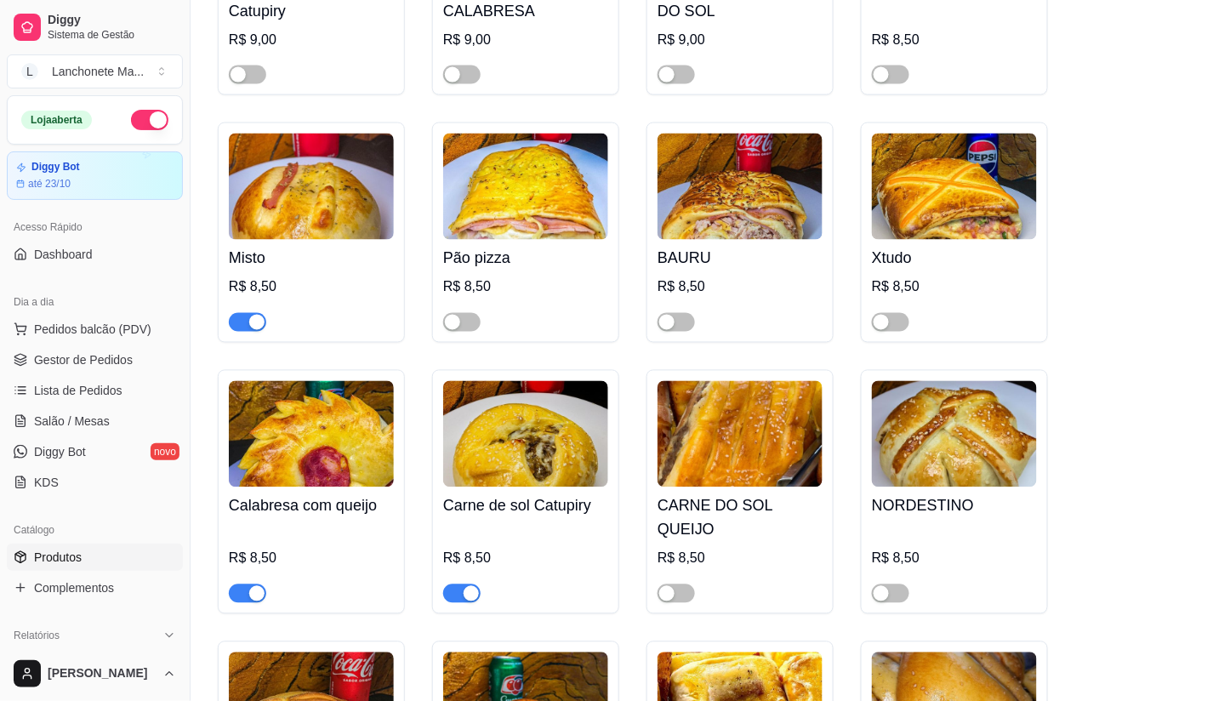
scroll to position [850, 0]
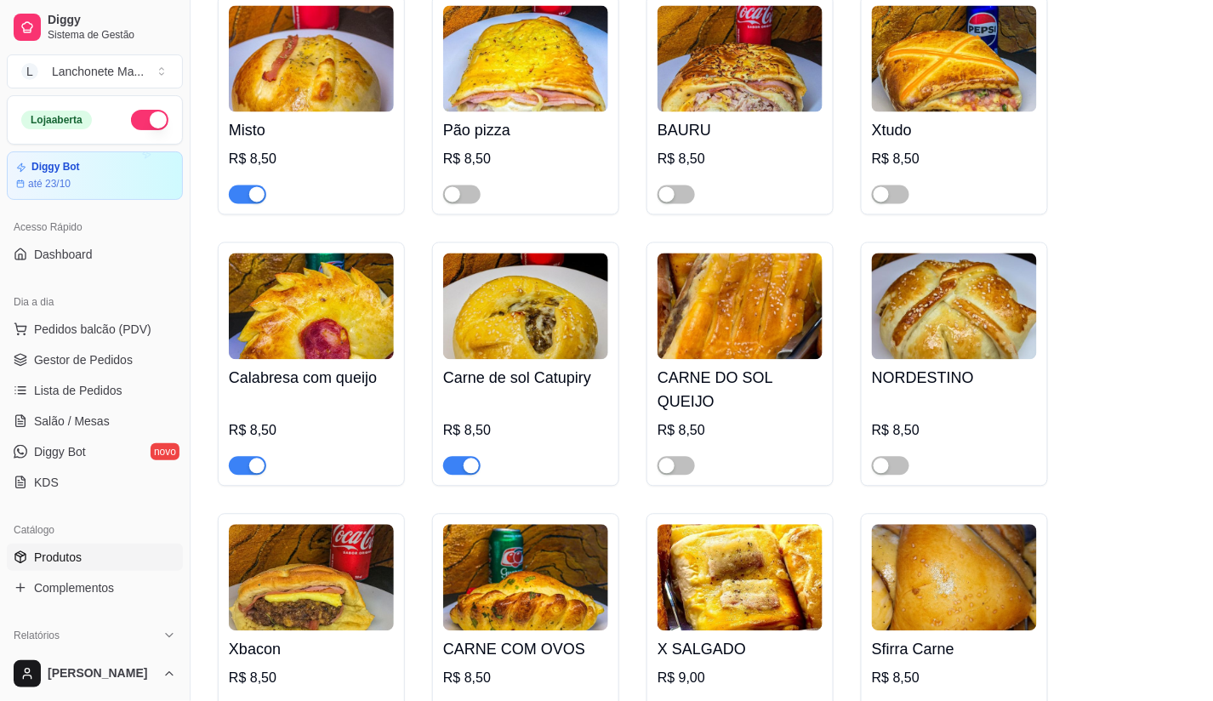
click at [243, 457] on span "button" at bounding box center [247, 466] width 37 height 19
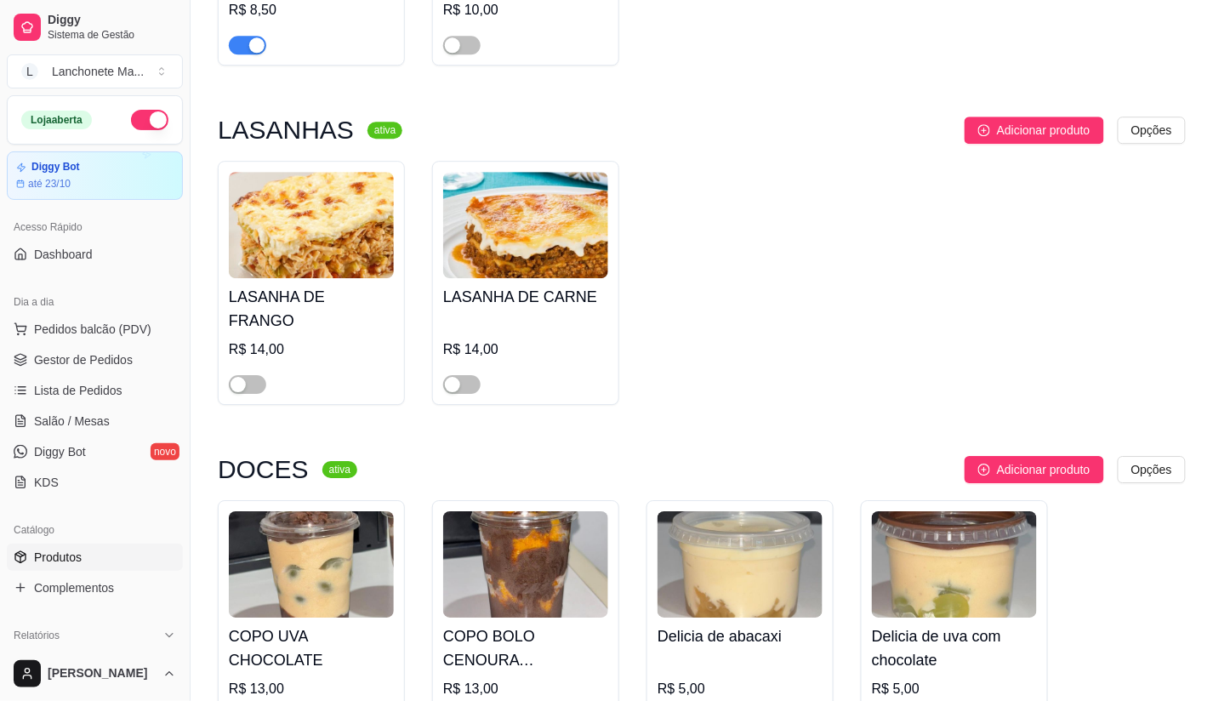
scroll to position [5102, 0]
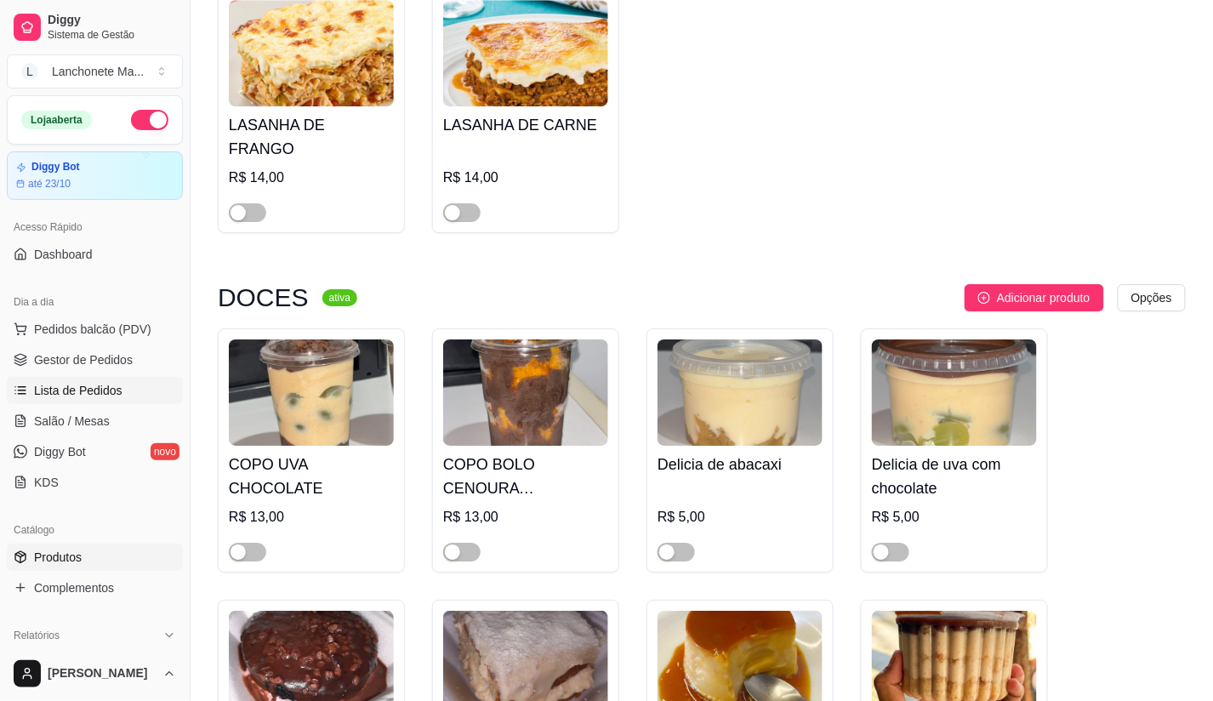
click at [73, 383] on span "Lista de Pedidos" at bounding box center [78, 390] width 88 height 17
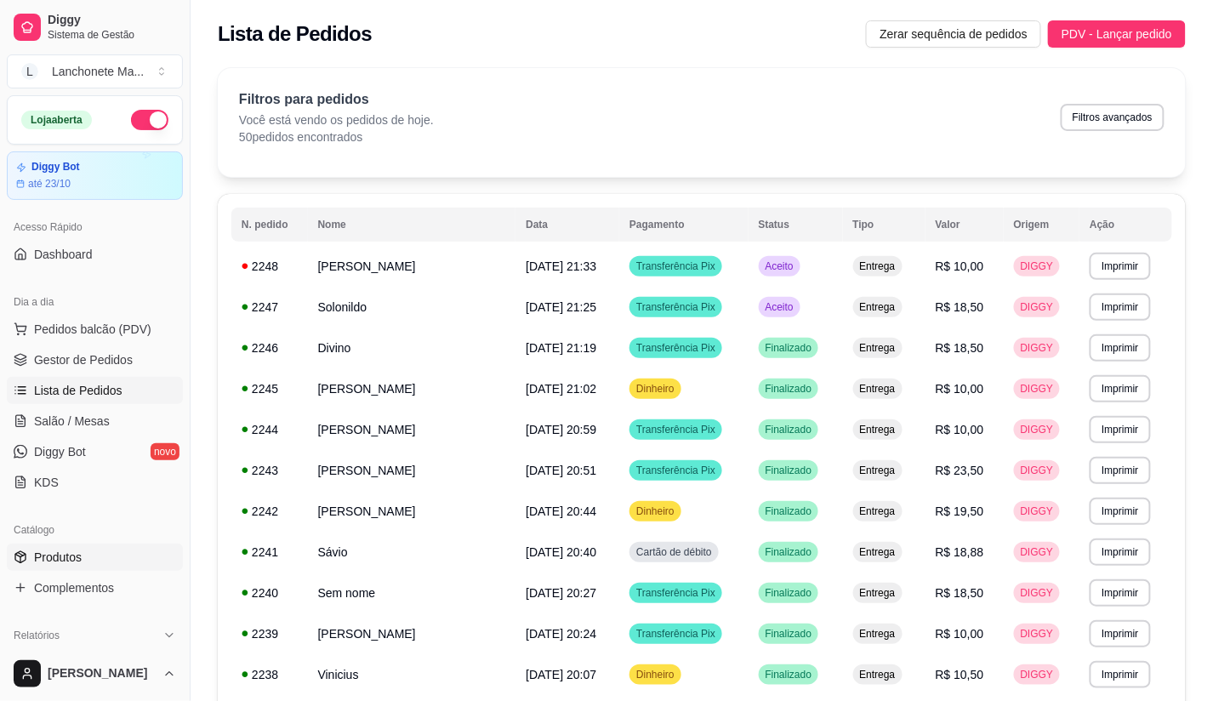
click at [23, 559] on icon at bounding box center [21, 557] width 14 height 14
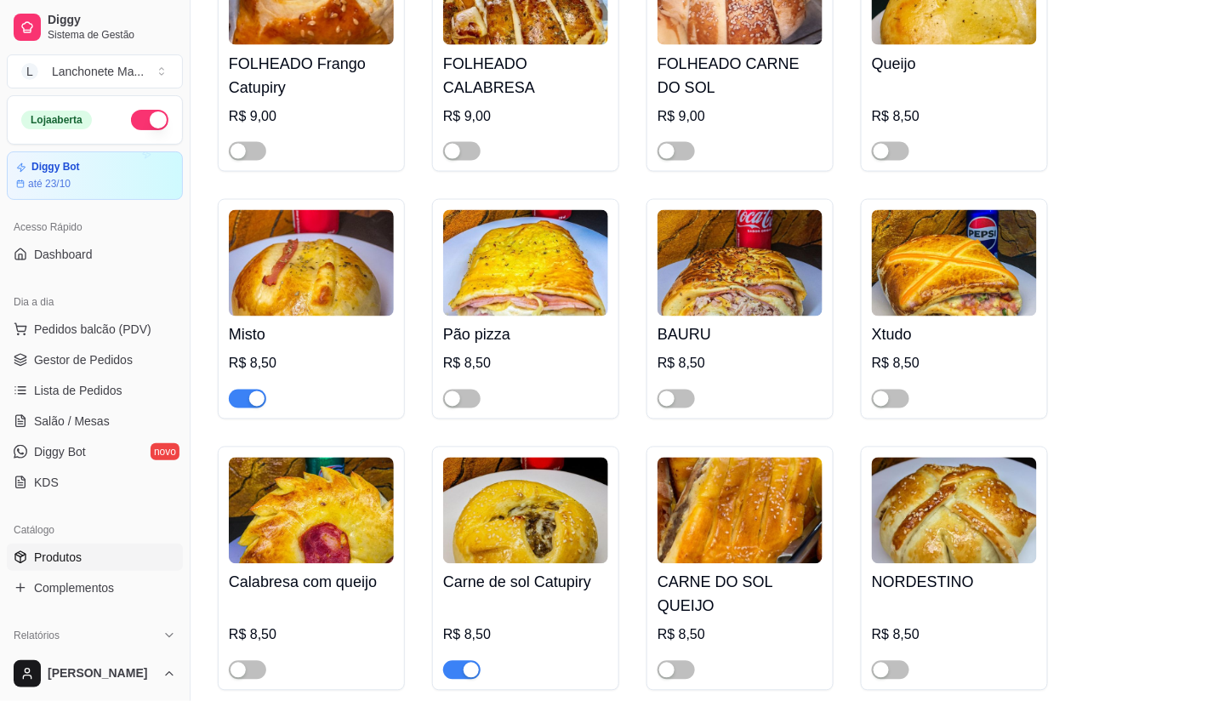
scroll to position [661, 0]
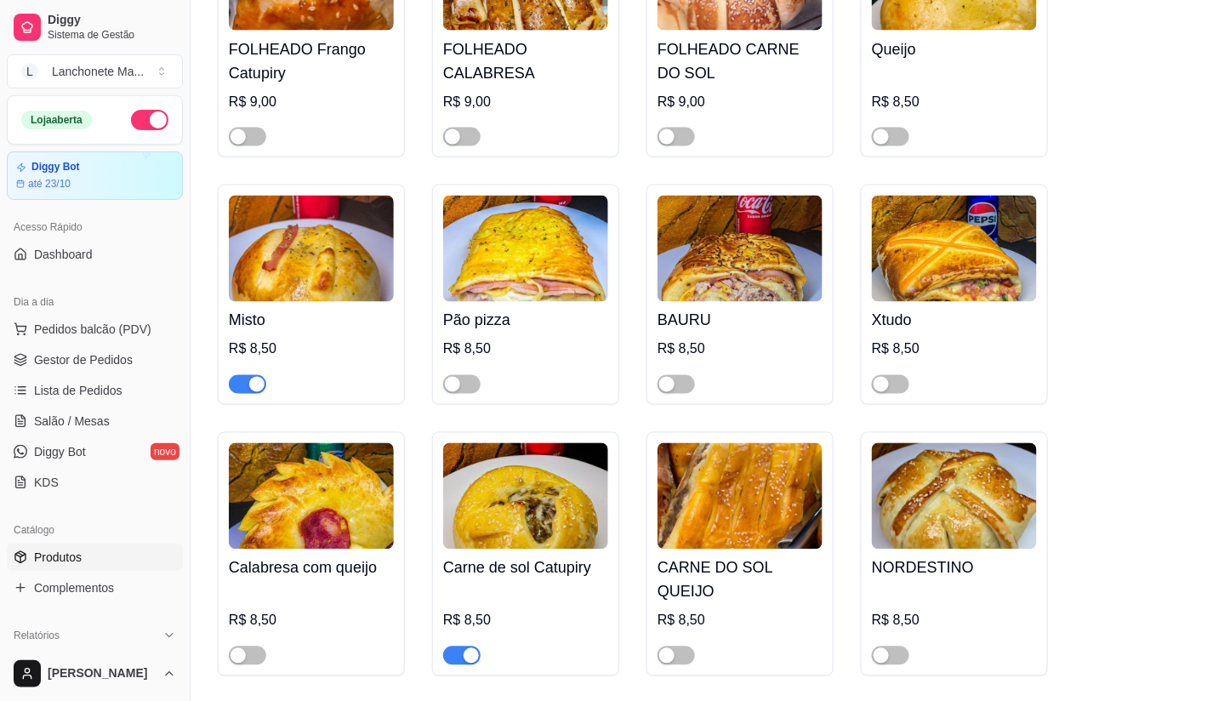
click at [249, 386] on div "button" at bounding box center [256, 384] width 15 height 15
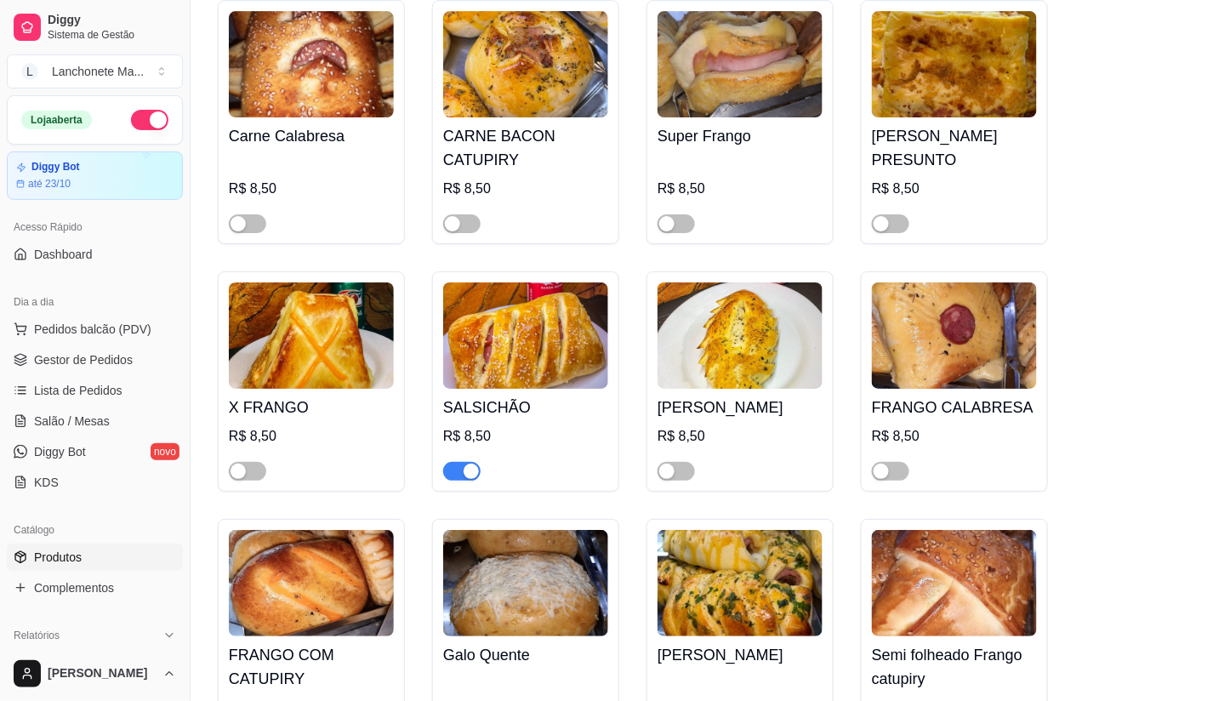
scroll to position [1417, 0]
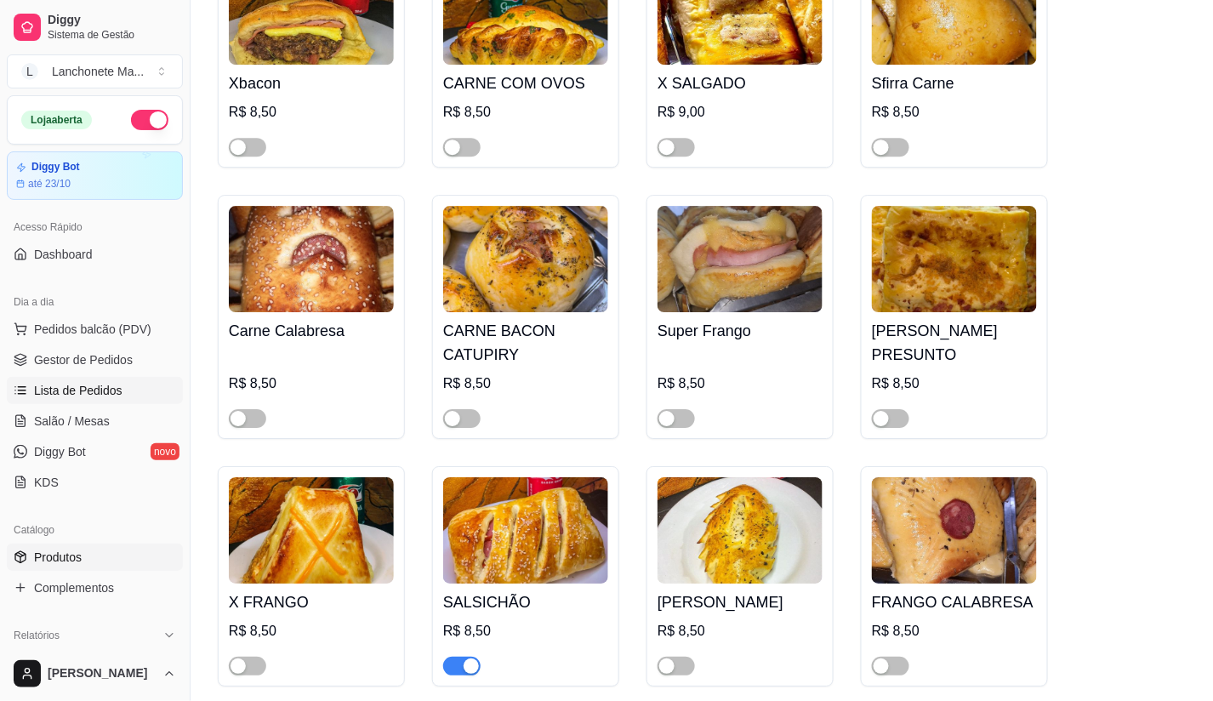
click at [72, 396] on span "Lista de Pedidos" at bounding box center [78, 390] width 88 height 17
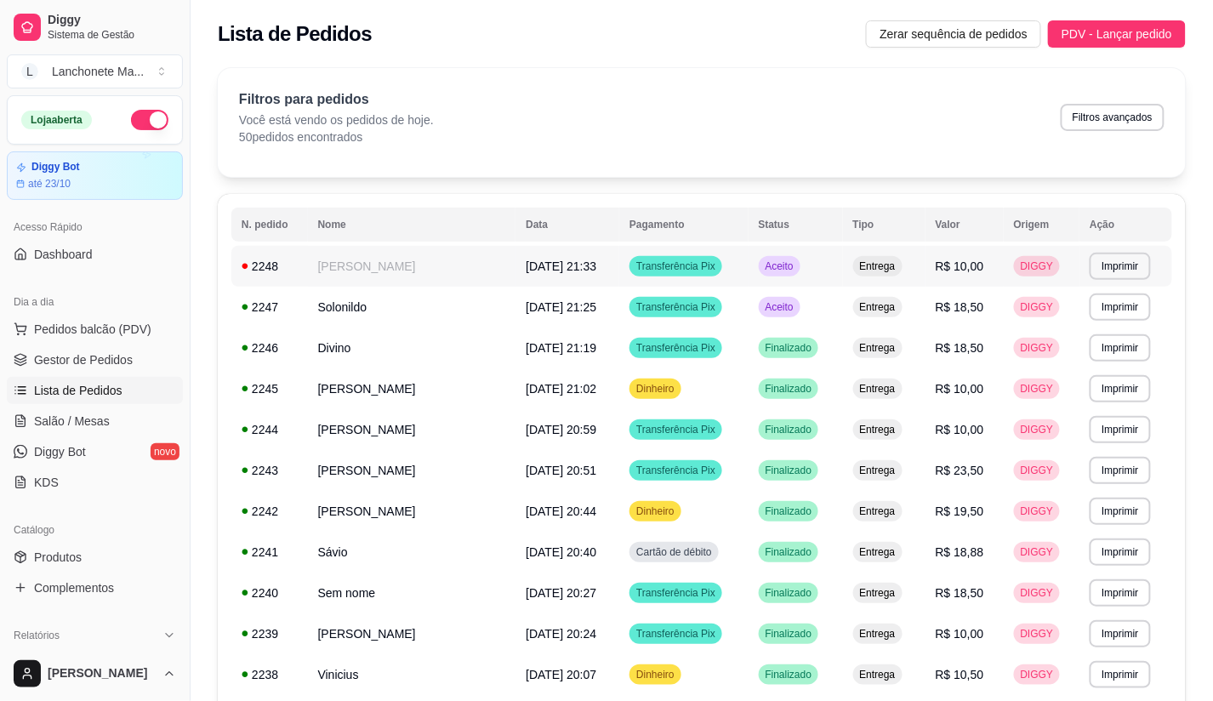
click at [829, 279] on td "Aceito" at bounding box center [795, 266] width 94 height 41
click at [788, 309] on span "Aceito" at bounding box center [779, 307] width 35 height 14
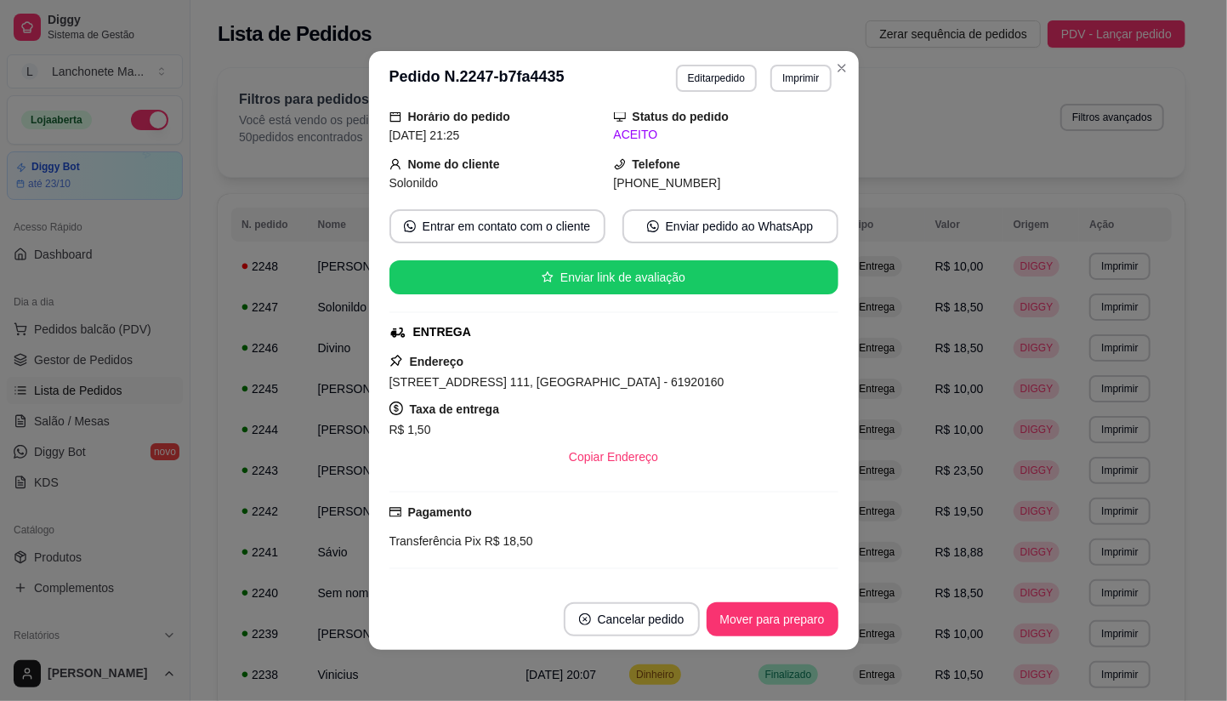
scroll to position [247, 0]
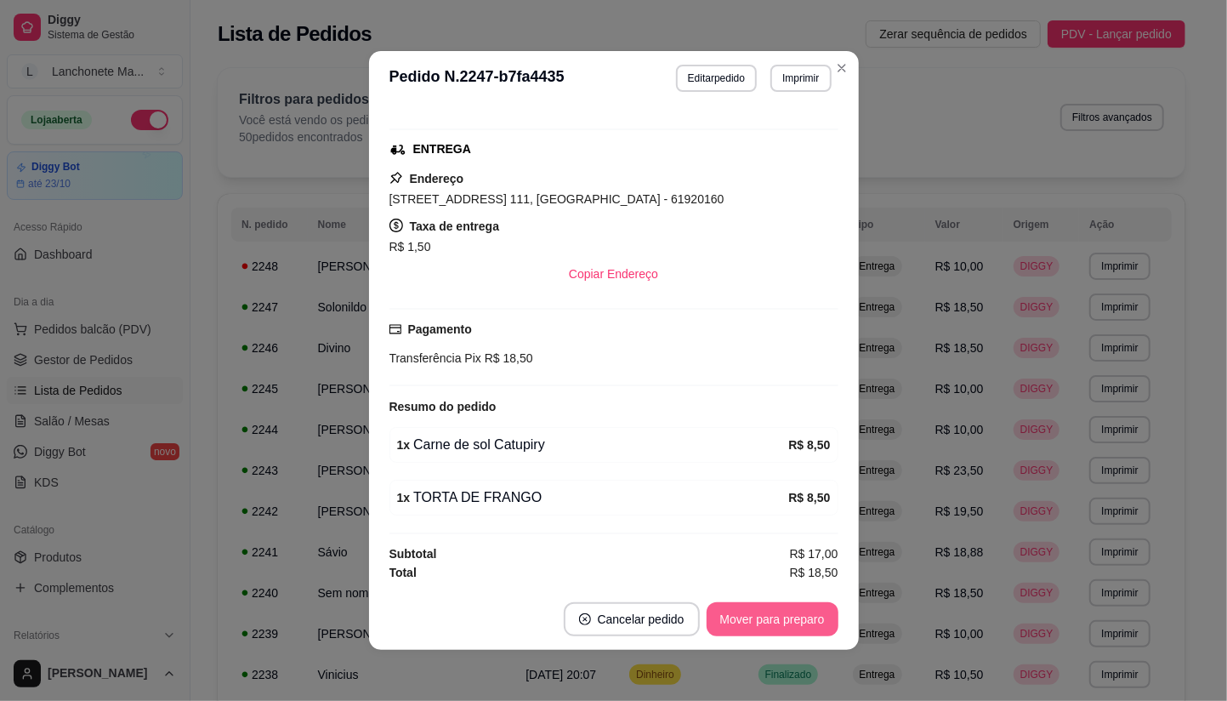
click at [707, 619] on button "Mover para preparo" at bounding box center [773, 619] width 132 height 34
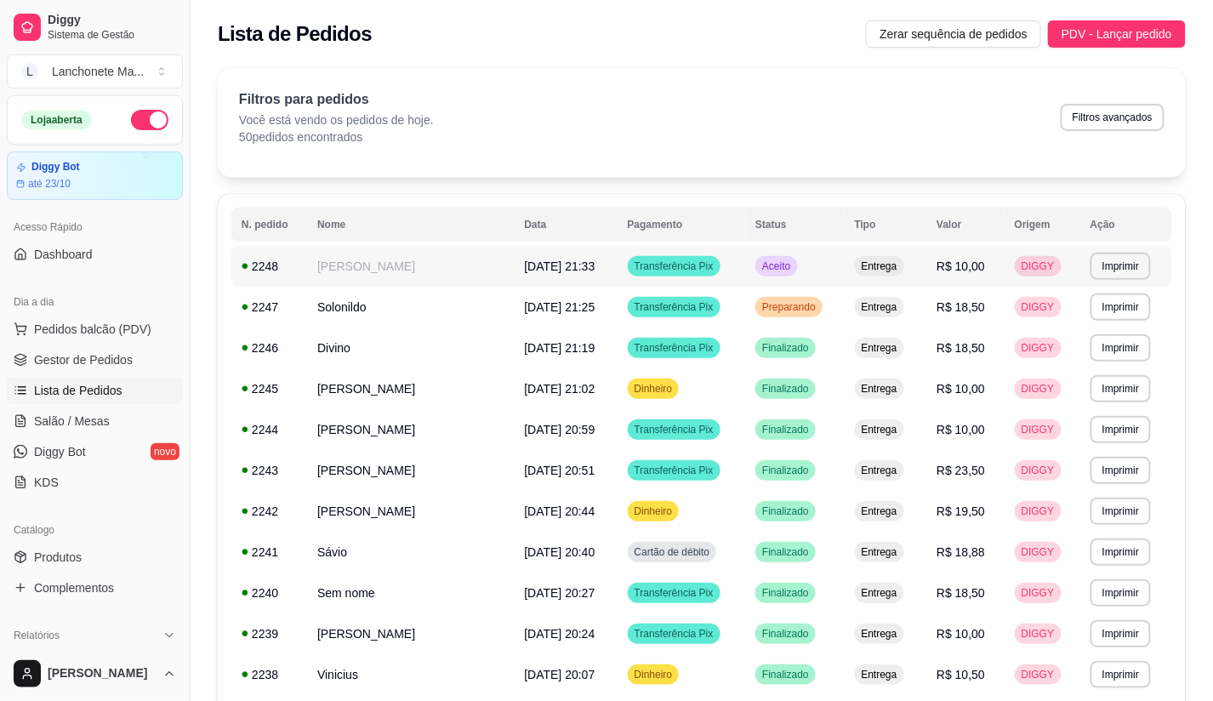
click at [793, 269] on span "Aceito" at bounding box center [775, 266] width 35 height 14
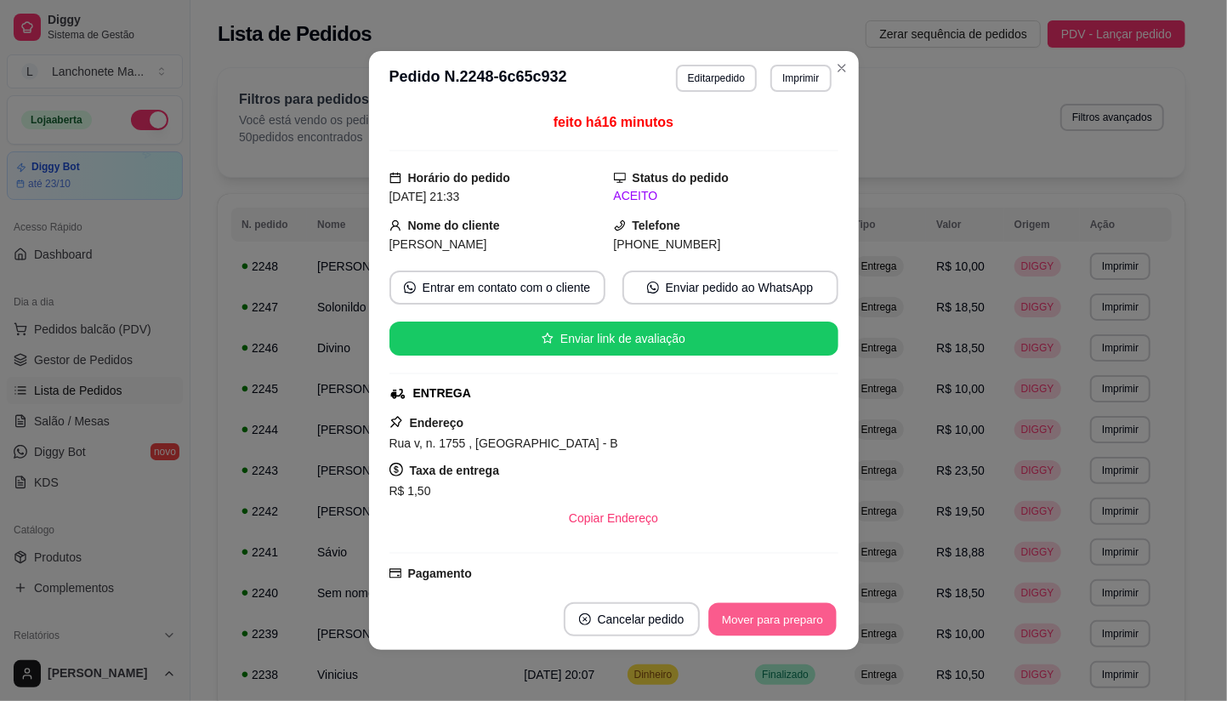
click at [782, 609] on button "Mover para preparo" at bounding box center [772, 619] width 128 height 33
click at [782, 609] on button "Mover para entrega" at bounding box center [772, 619] width 131 height 34
click at [782, 609] on button "Mover para finalizado" at bounding box center [767, 619] width 137 height 33
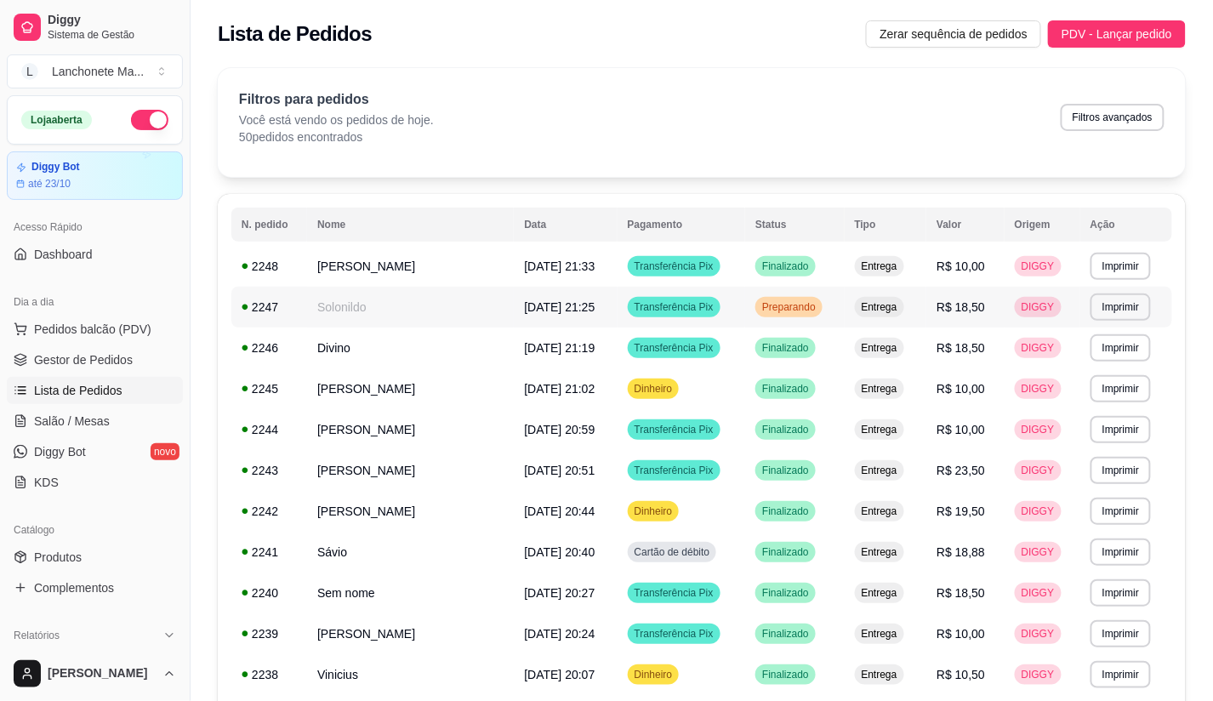
click at [794, 295] on td "Preparando" at bounding box center [794, 307] width 99 height 41
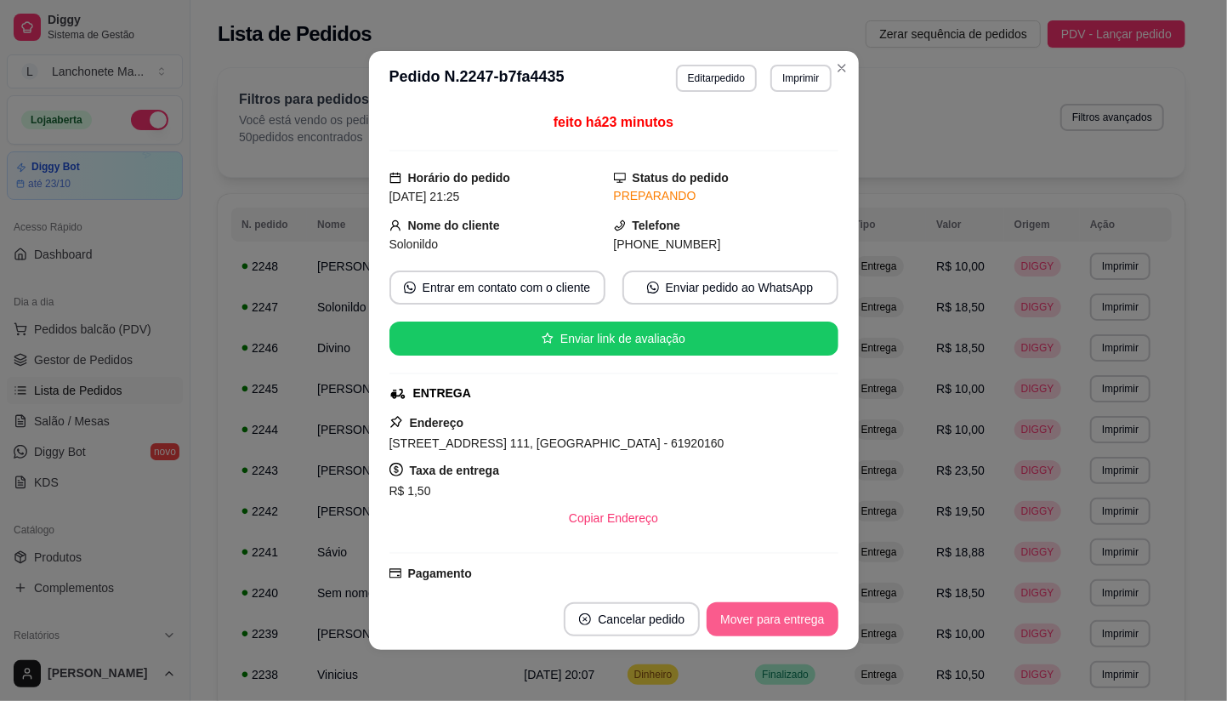
click at [803, 632] on button "Mover para entrega" at bounding box center [772, 619] width 131 height 34
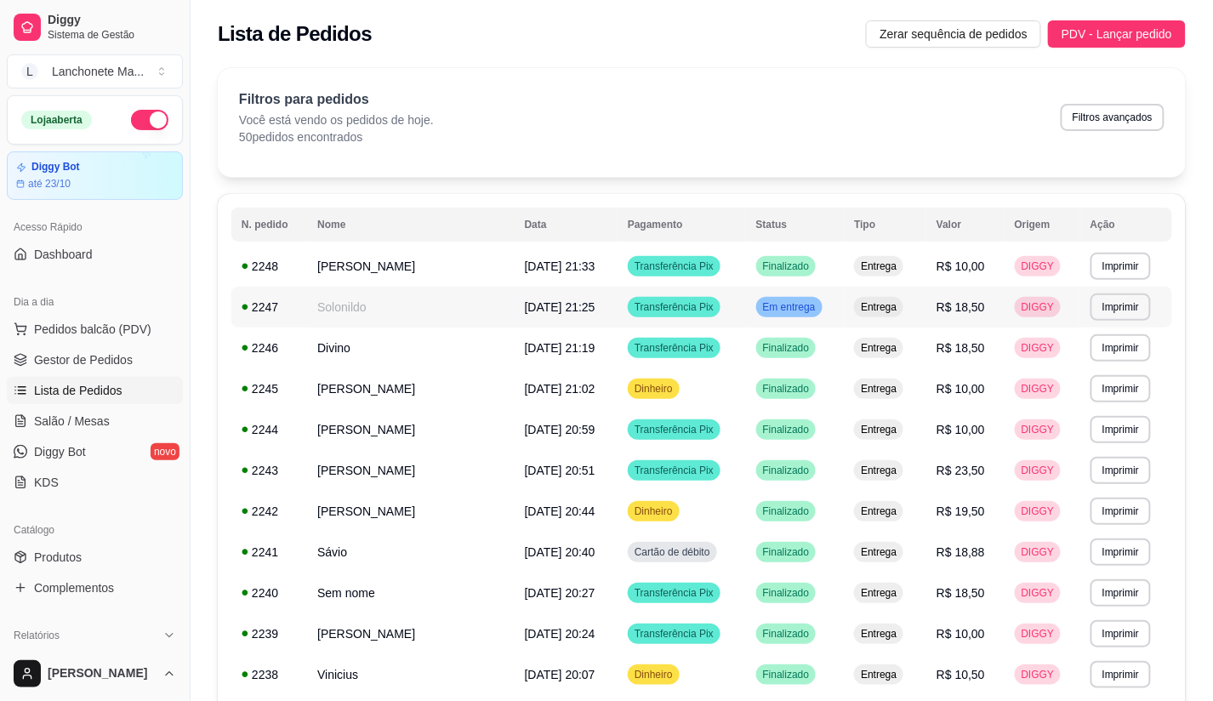
click at [804, 304] on span "Em entrega" at bounding box center [789, 307] width 60 height 14
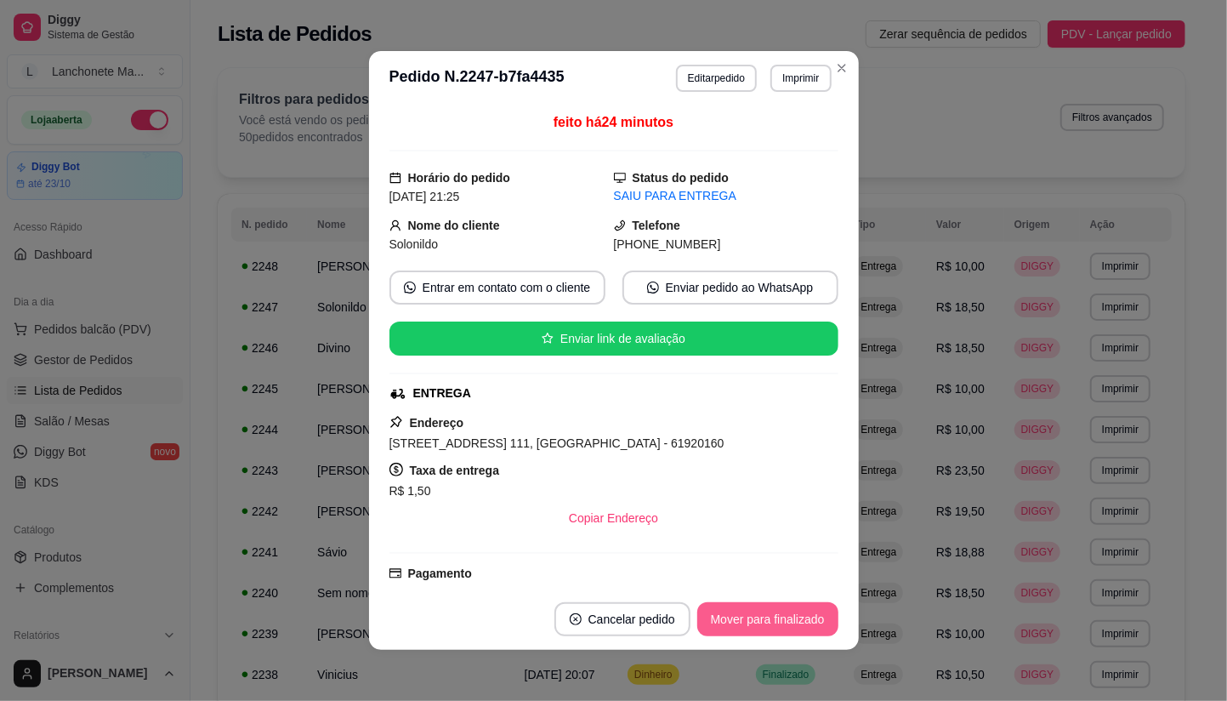
click at [786, 629] on button "Mover para finalizado" at bounding box center [767, 619] width 141 height 34
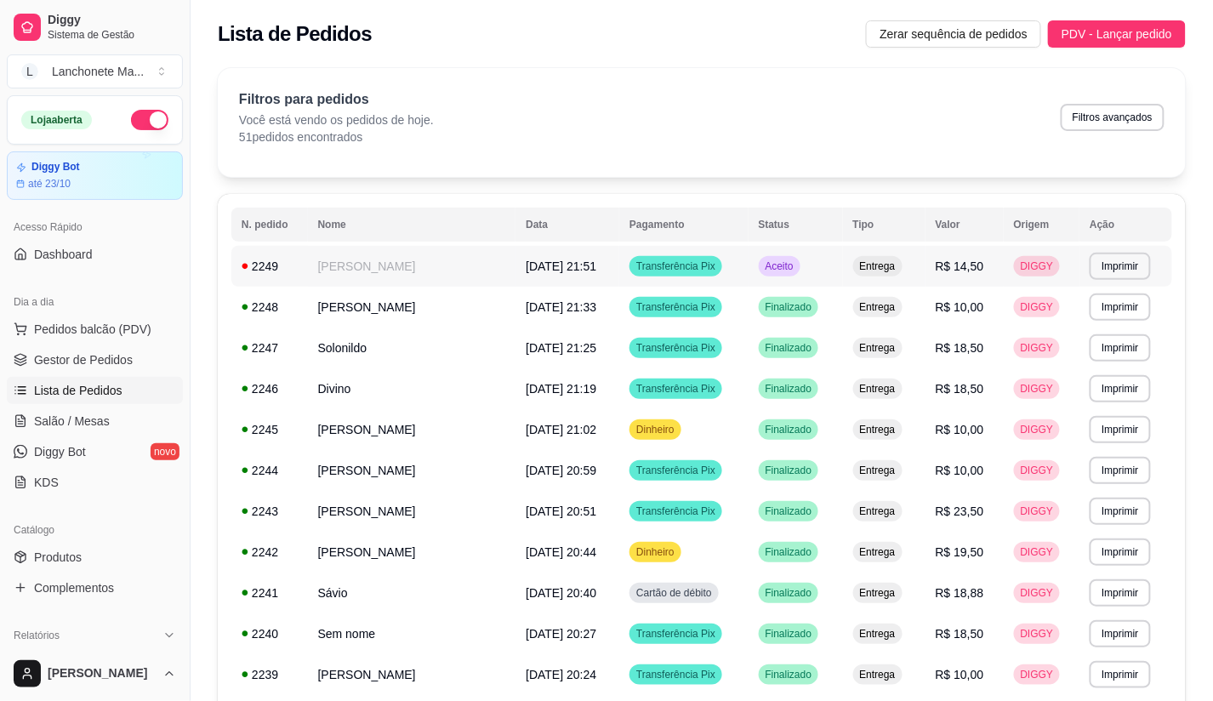
click at [800, 264] on div "Aceito" at bounding box center [779, 266] width 42 height 20
click at [60, 352] on span "Gestor de Pedidos" at bounding box center [83, 359] width 99 height 17
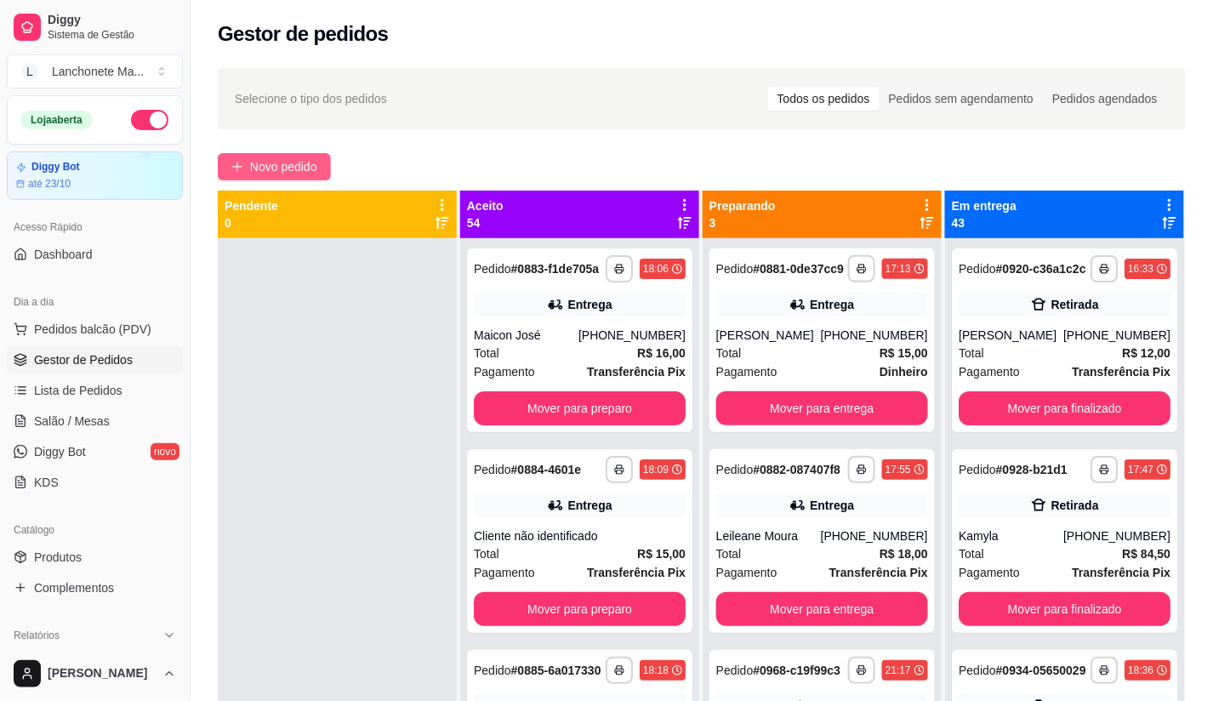
click at [298, 165] on span "Novo pedido" at bounding box center [283, 166] width 67 height 19
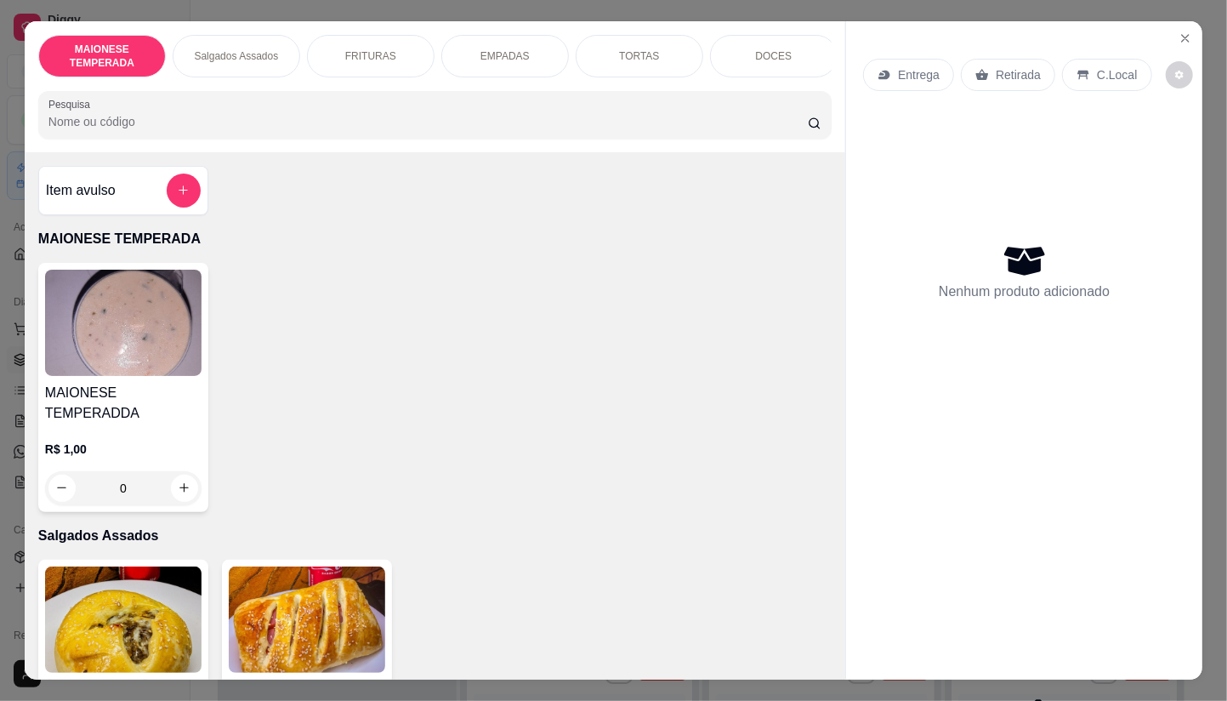
click at [915, 66] on p "Entrega" at bounding box center [919, 74] width 42 height 17
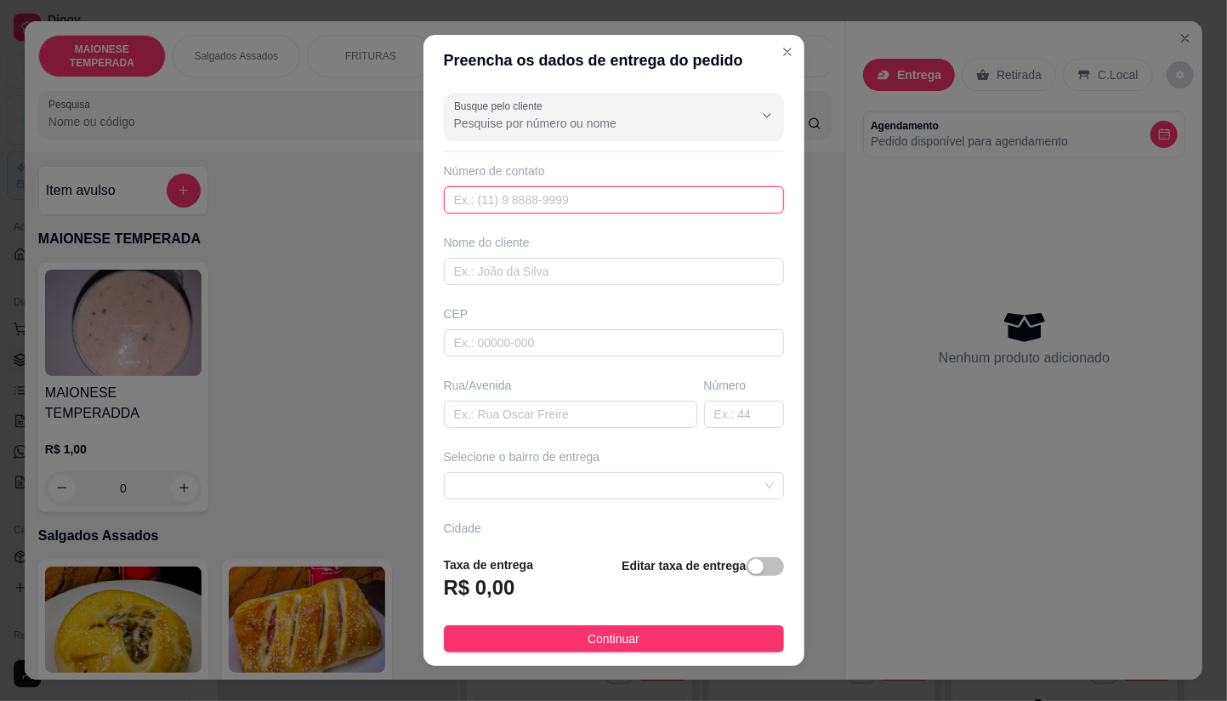
click at [513, 196] on input "text" at bounding box center [614, 199] width 340 height 27
type input "[PHONE_NUMBER]"
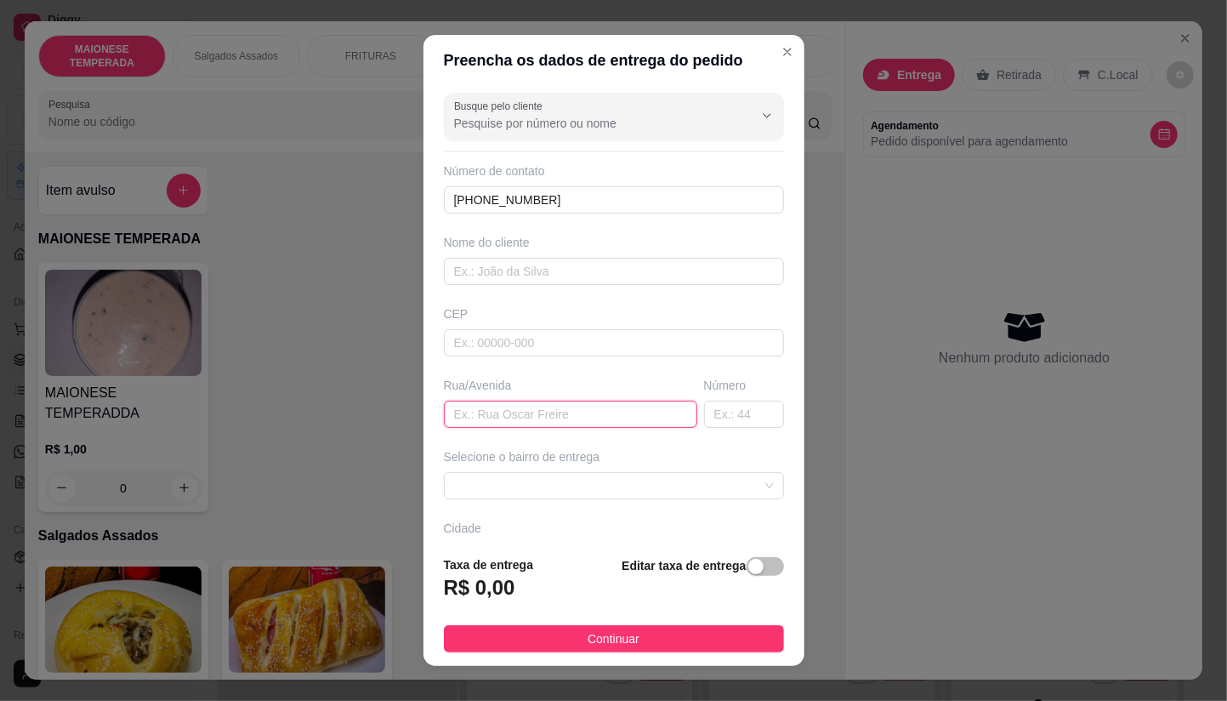
click at [515, 421] on input "text" at bounding box center [570, 414] width 253 height 27
type input "11"
click at [696, 429] on div "Busque pelo cliente Número de contato [PHONE_NUMBER] Nome do cliente CEP Rua/[G…" at bounding box center [613, 314] width 381 height 456
click at [704, 412] on input "text" at bounding box center [744, 414] width 80 height 27
drag, startPoint x: 640, startPoint y: 480, endPoint x: 622, endPoint y: 463, distance: 24.1
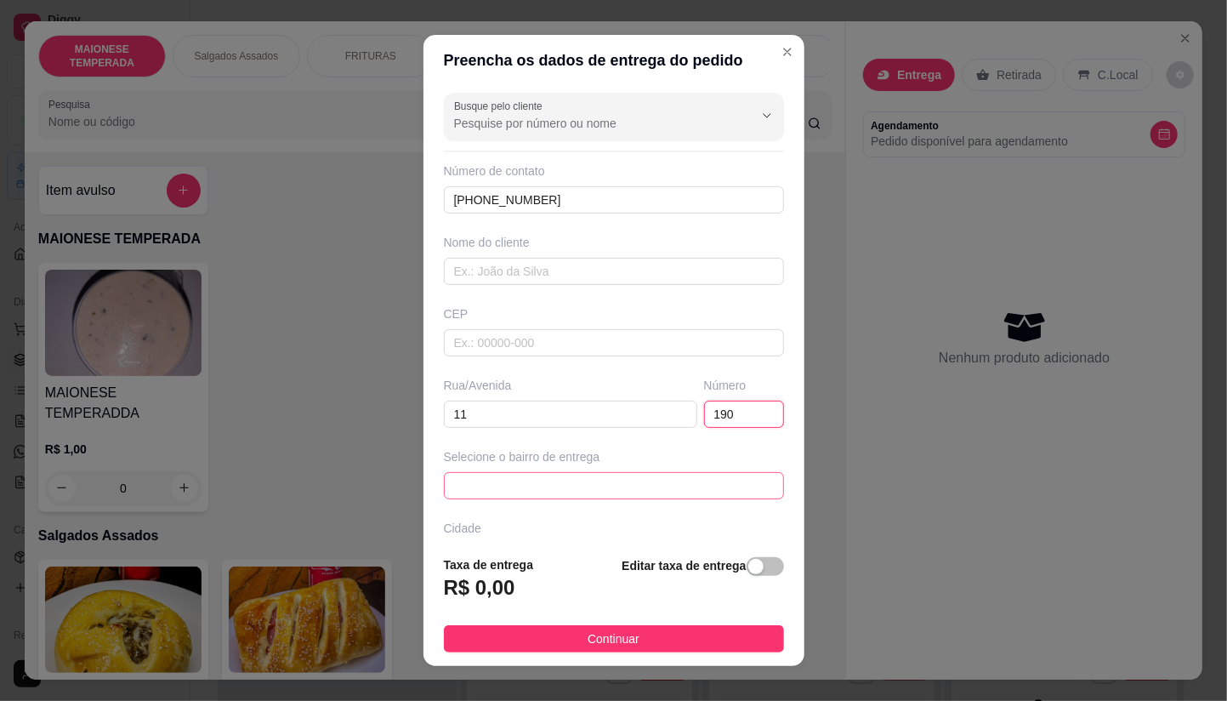
click at [640, 481] on span at bounding box center [614, 486] width 320 height 26
type input "190"
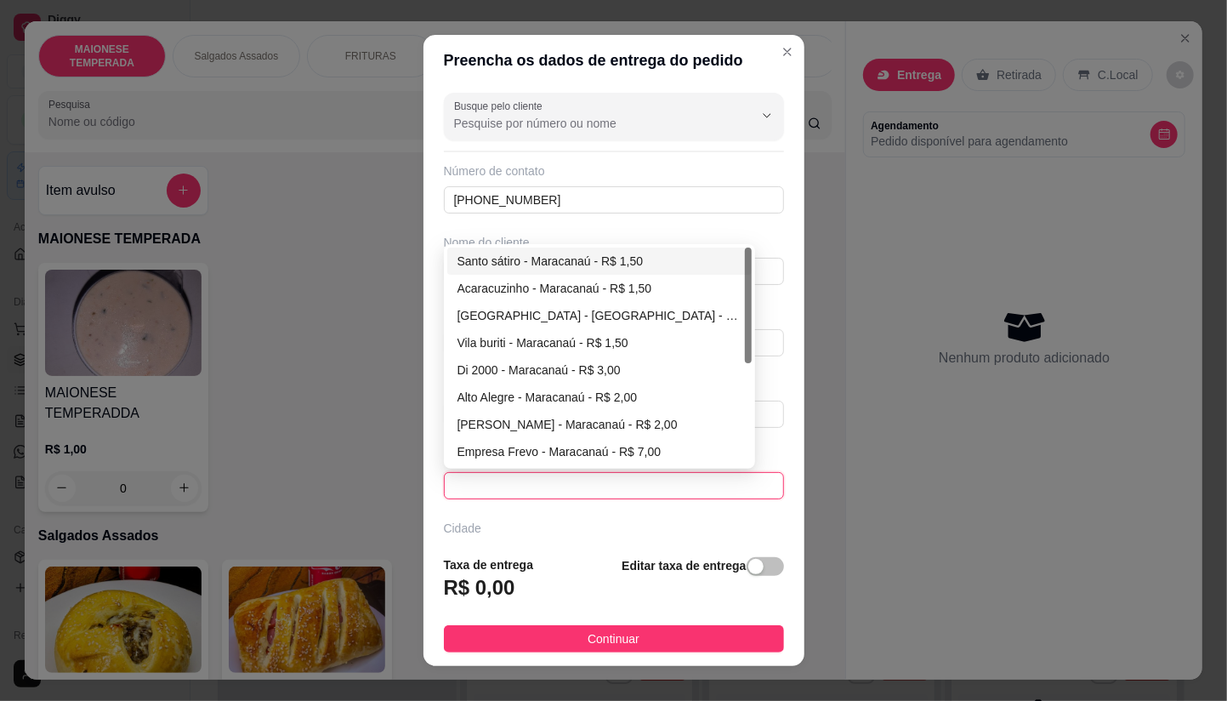
click at [529, 257] on div "Santo sátiro - Maracanaú - R$ 1,50" at bounding box center [599, 261] width 285 height 19
type input "Maracanaú"
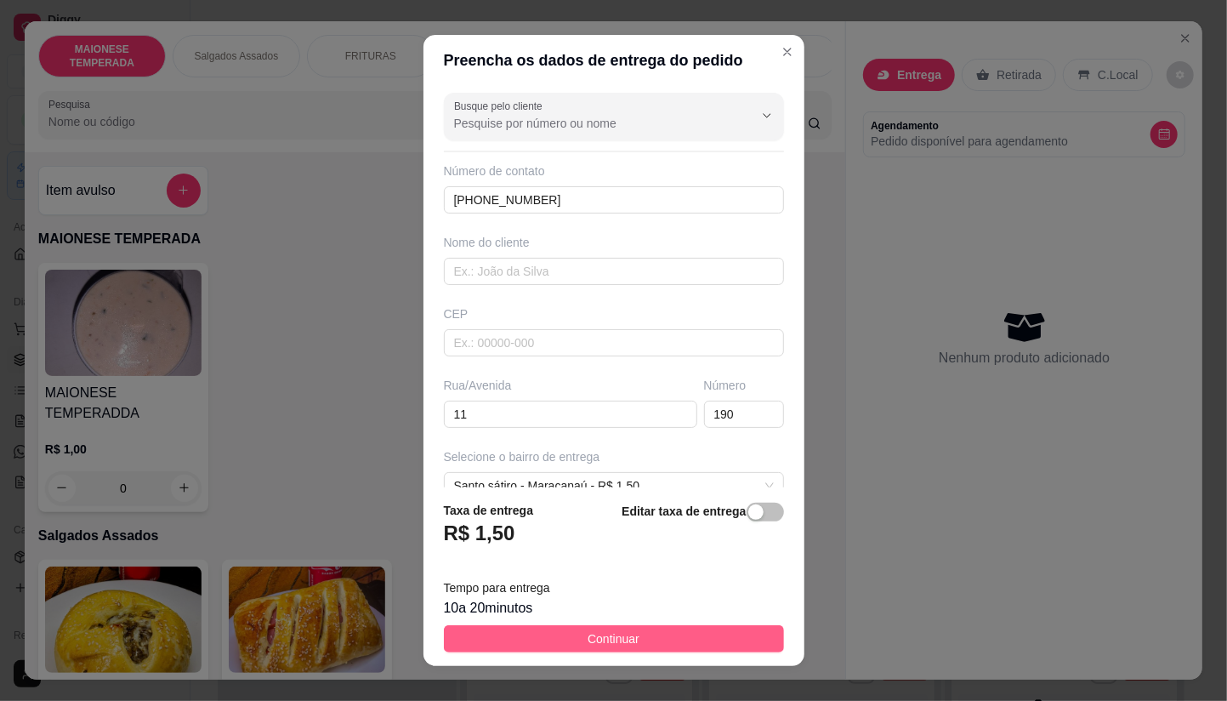
click at [640, 630] on button "Continuar" at bounding box center [614, 638] width 340 height 27
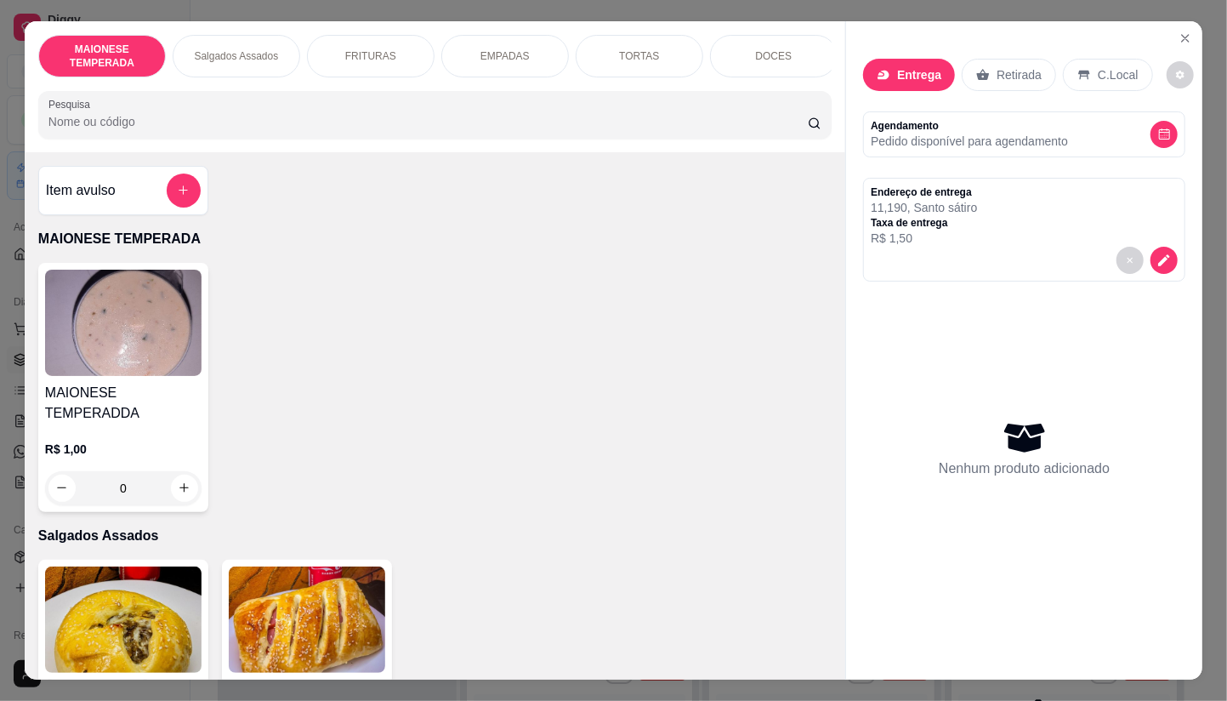
scroll to position [189, 0]
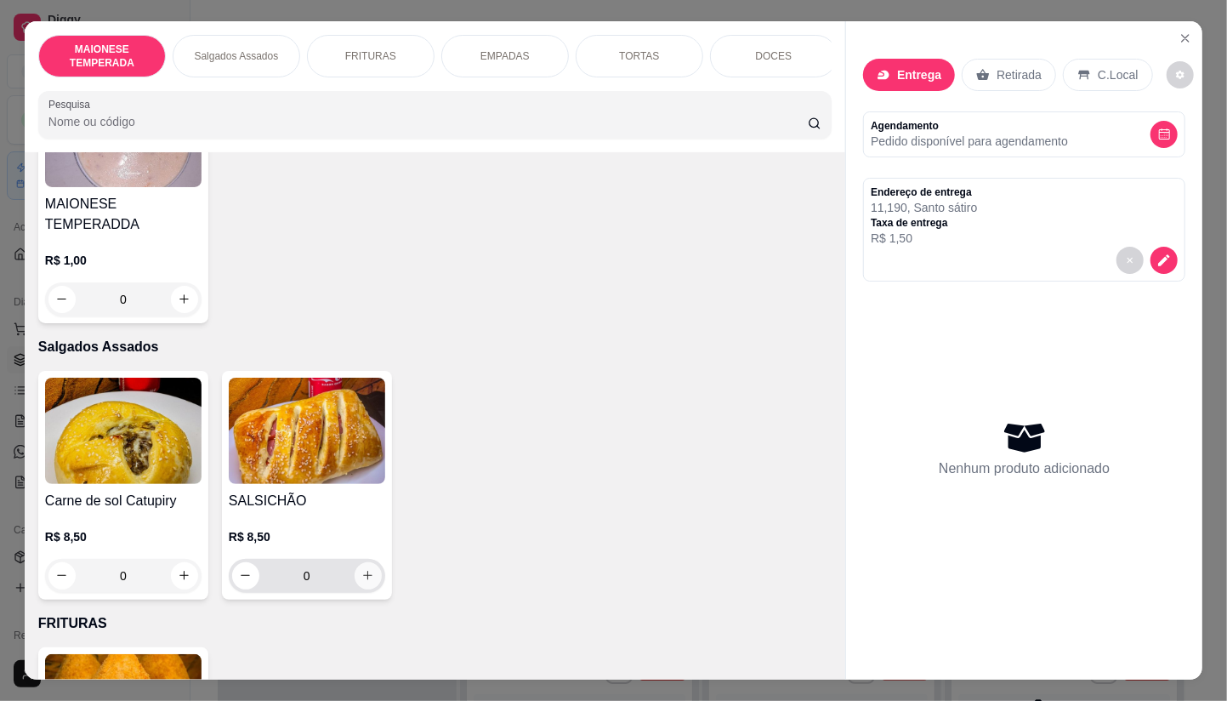
click at [366, 569] on icon "increase-product-quantity" at bounding box center [367, 575] width 13 height 13
type input "1"
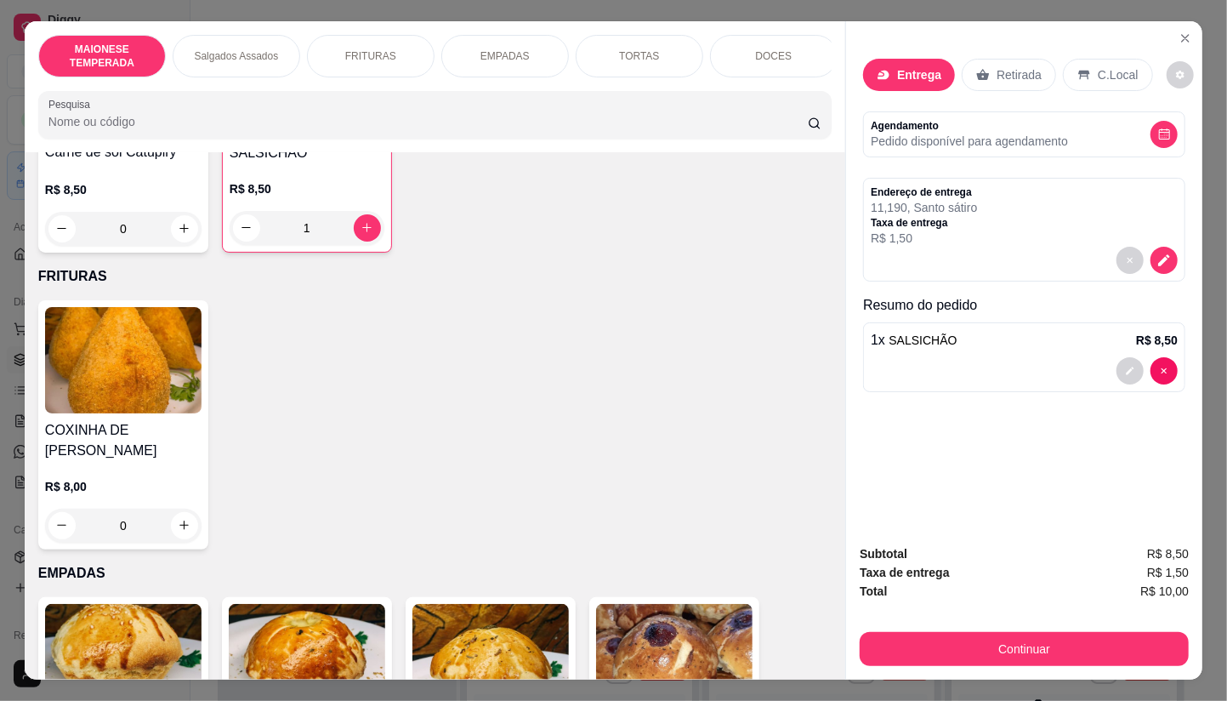
scroll to position [566, 0]
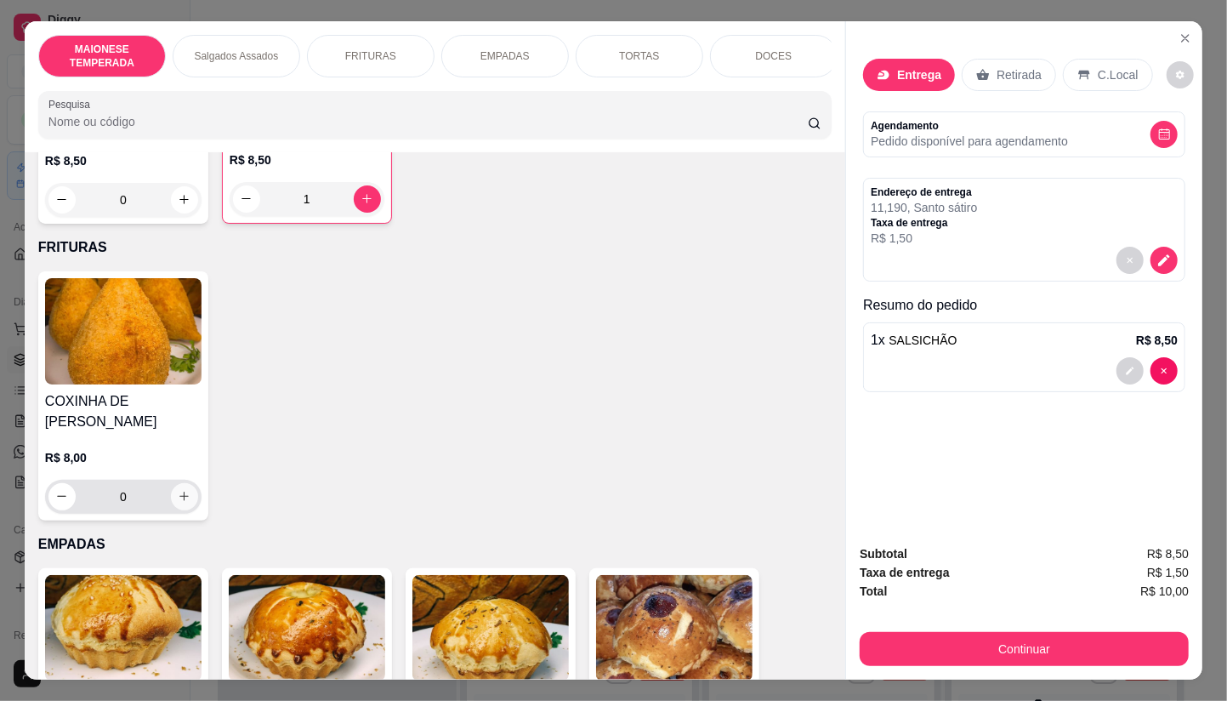
click at [180, 483] on button "increase-product-quantity" at bounding box center [184, 496] width 27 height 27
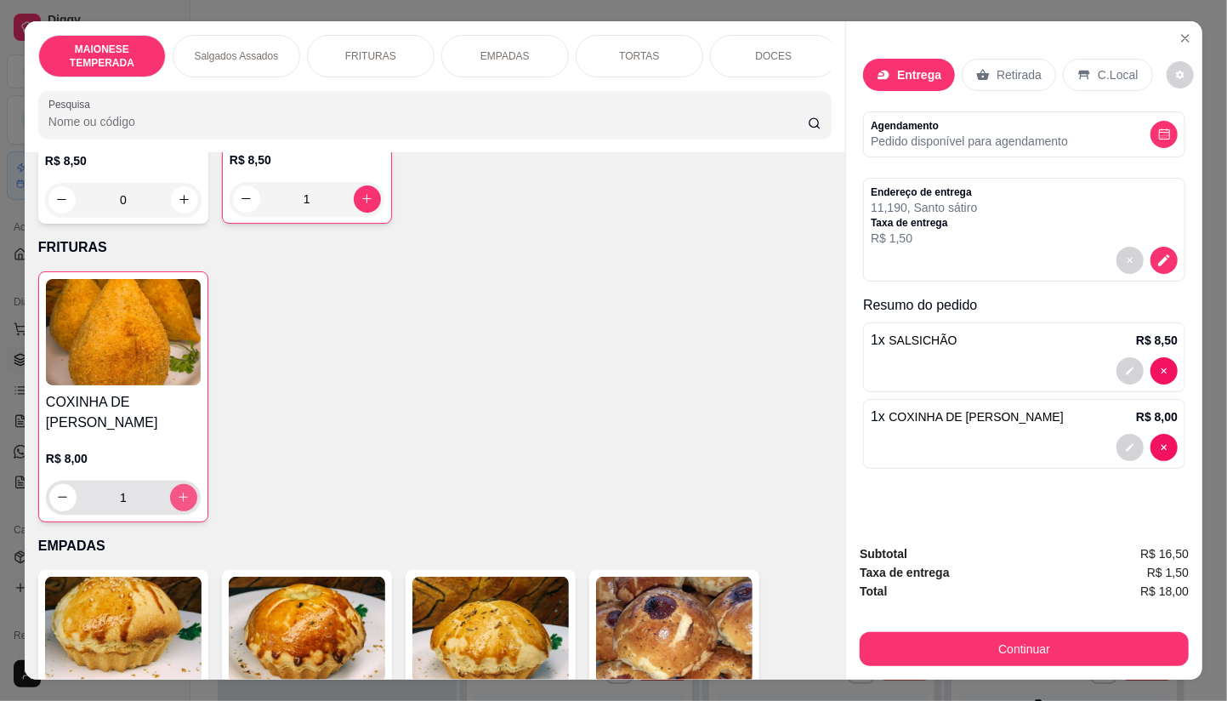
type input "1"
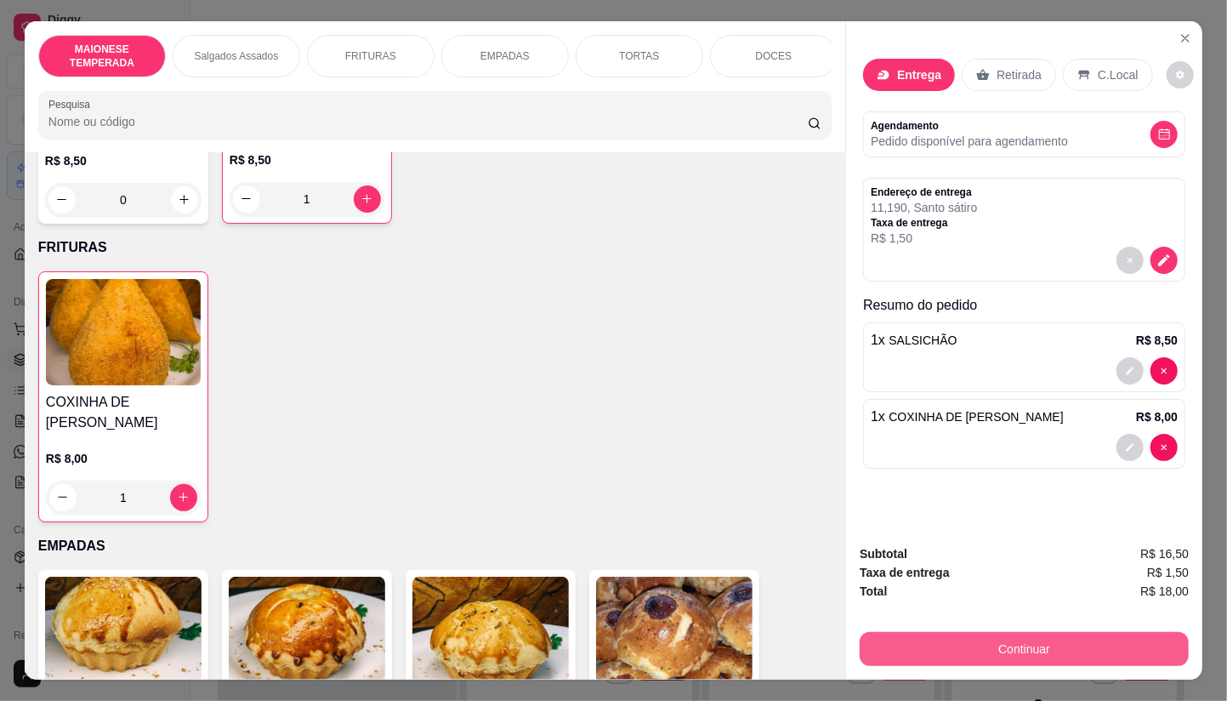
click at [1004, 647] on button "Continuar" at bounding box center [1024, 649] width 329 height 34
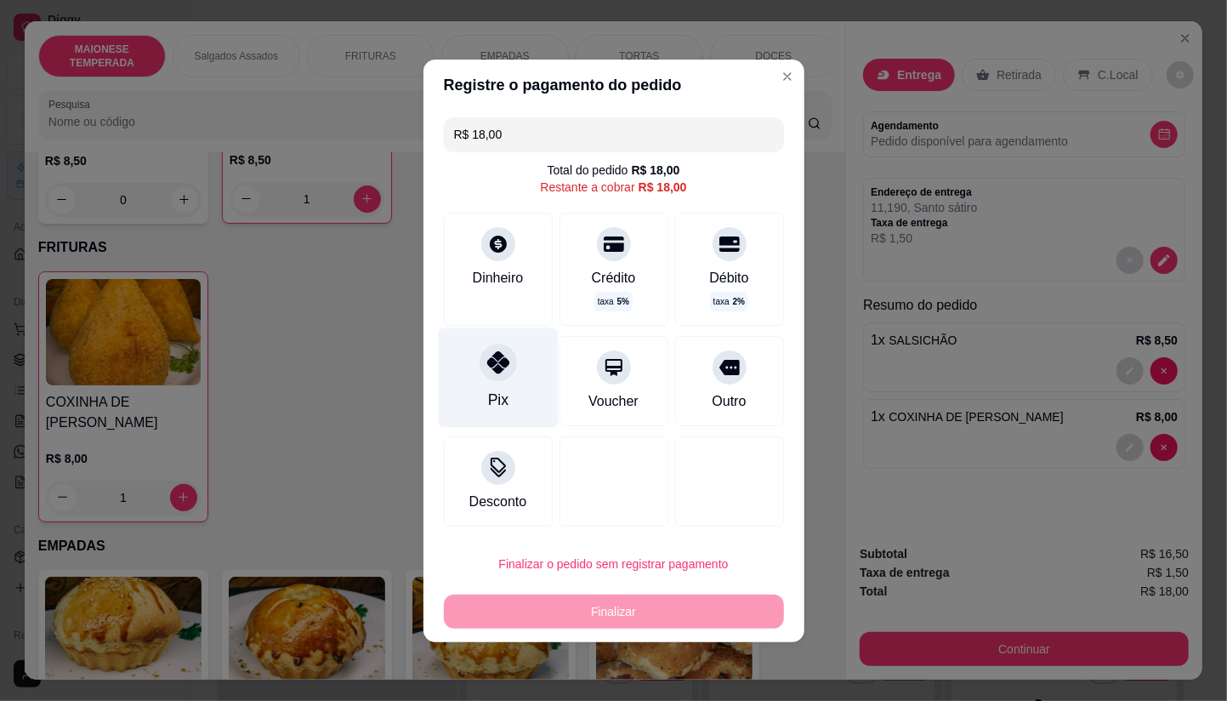
click at [469, 369] on div "Pix" at bounding box center [498, 376] width 120 height 99
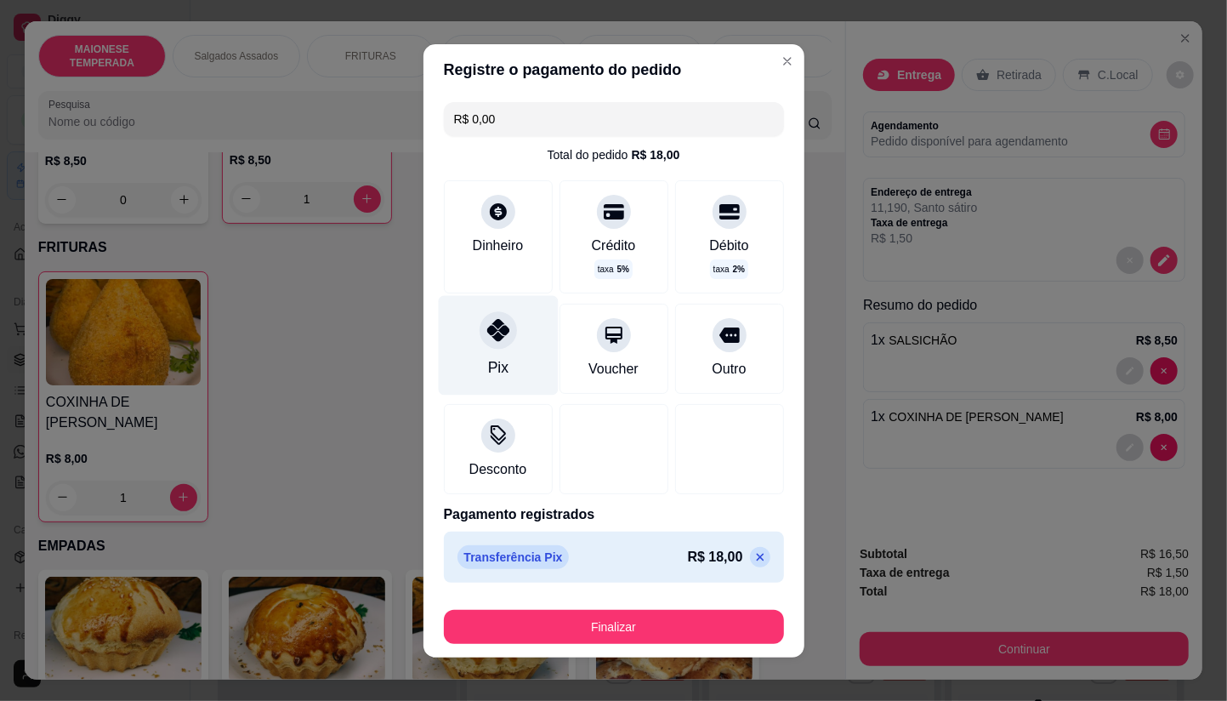
type input "R$ 0,00"
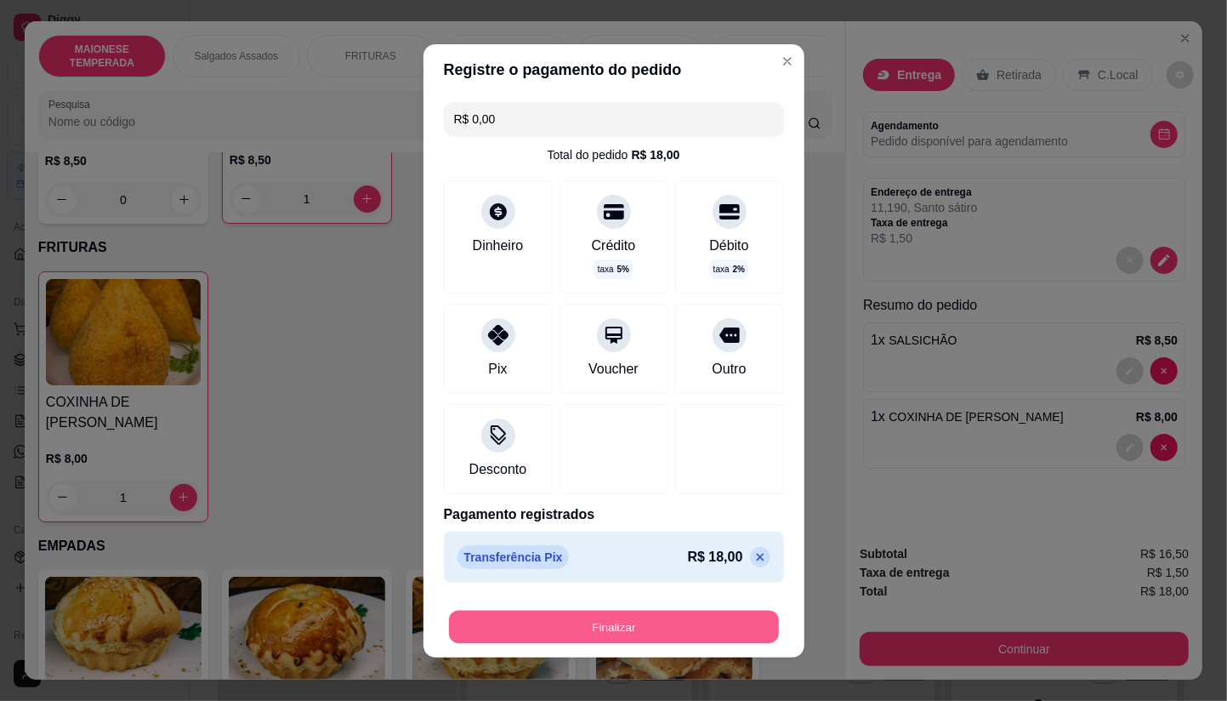
click at [675, 622] on button "Finalizar" at bounding box center [614, 626] width 330 height 33
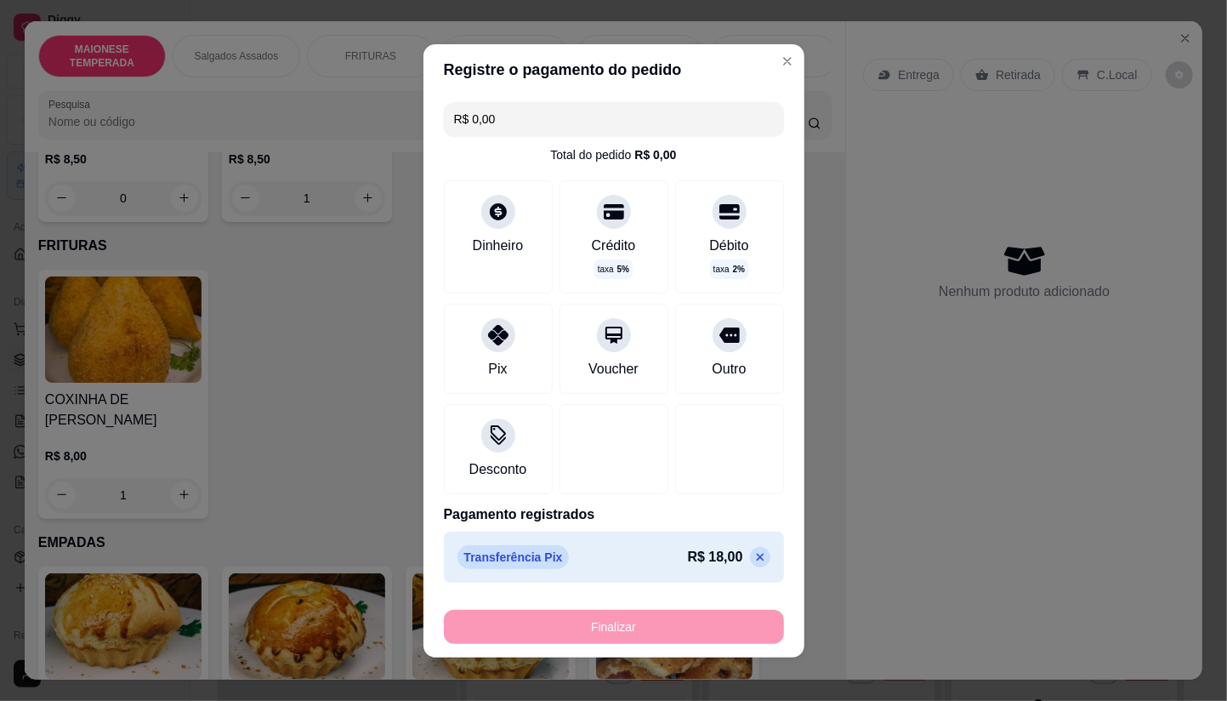
type input "0"
type input "-R$ 18,00"
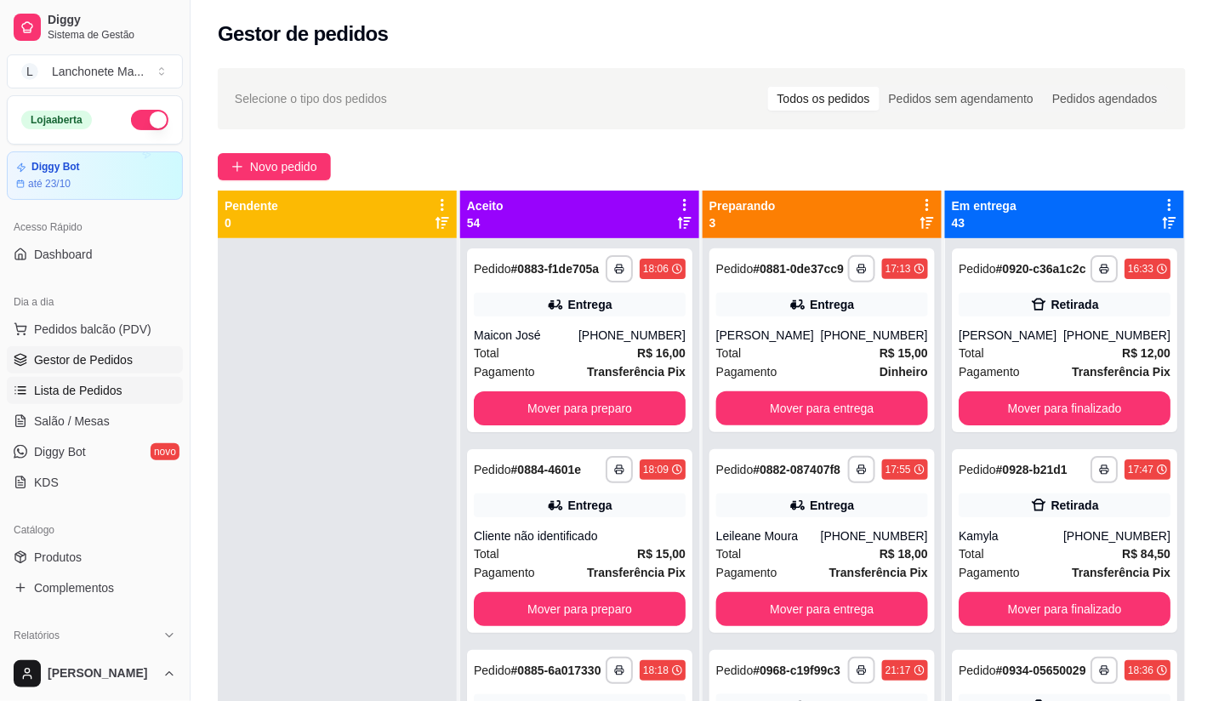
click at [77, 395] on span "Lista de Pedidos" at bounding box center [78, 390] width 88 height 17
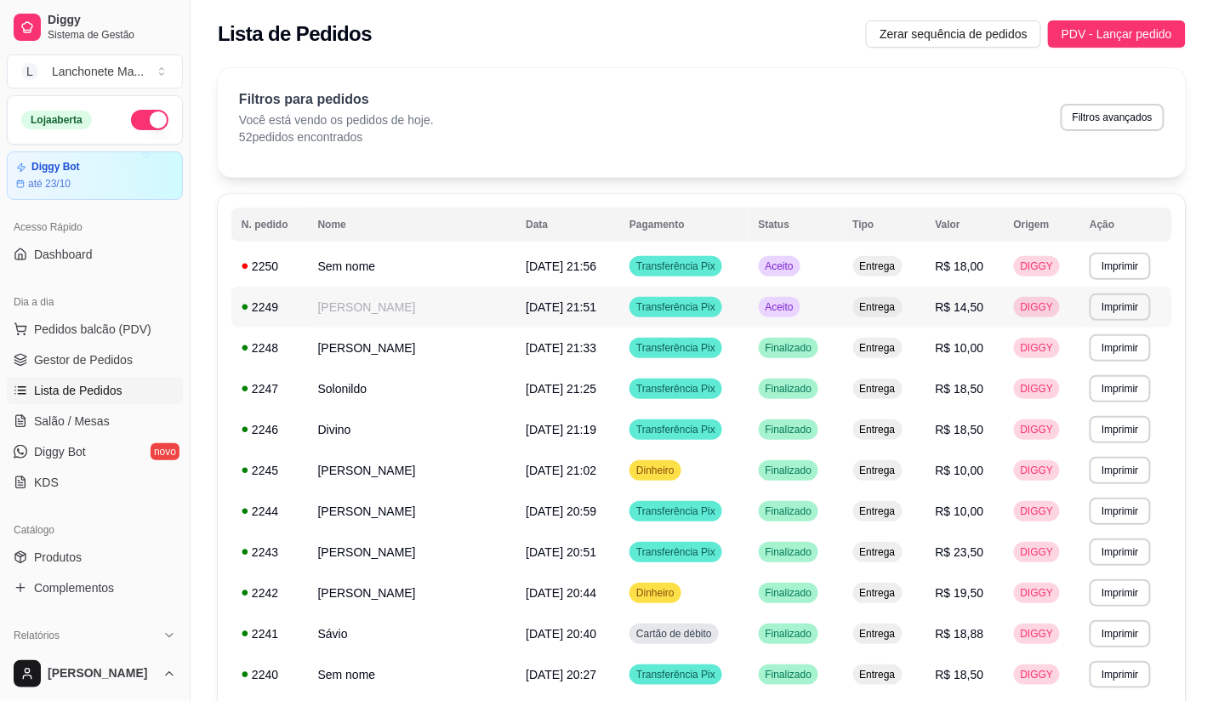
click at [797, 302] on span "Aceito" at bounding box center [779, 307] width 35 height 14
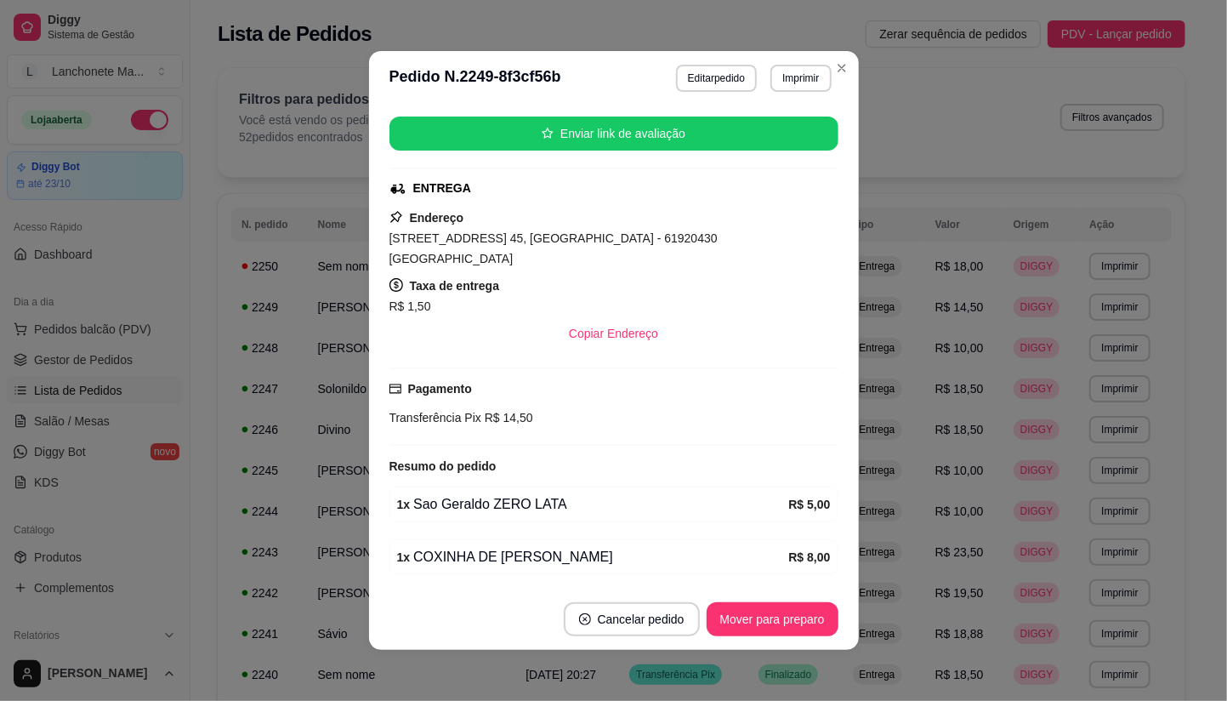
scroll to position [247, 0]
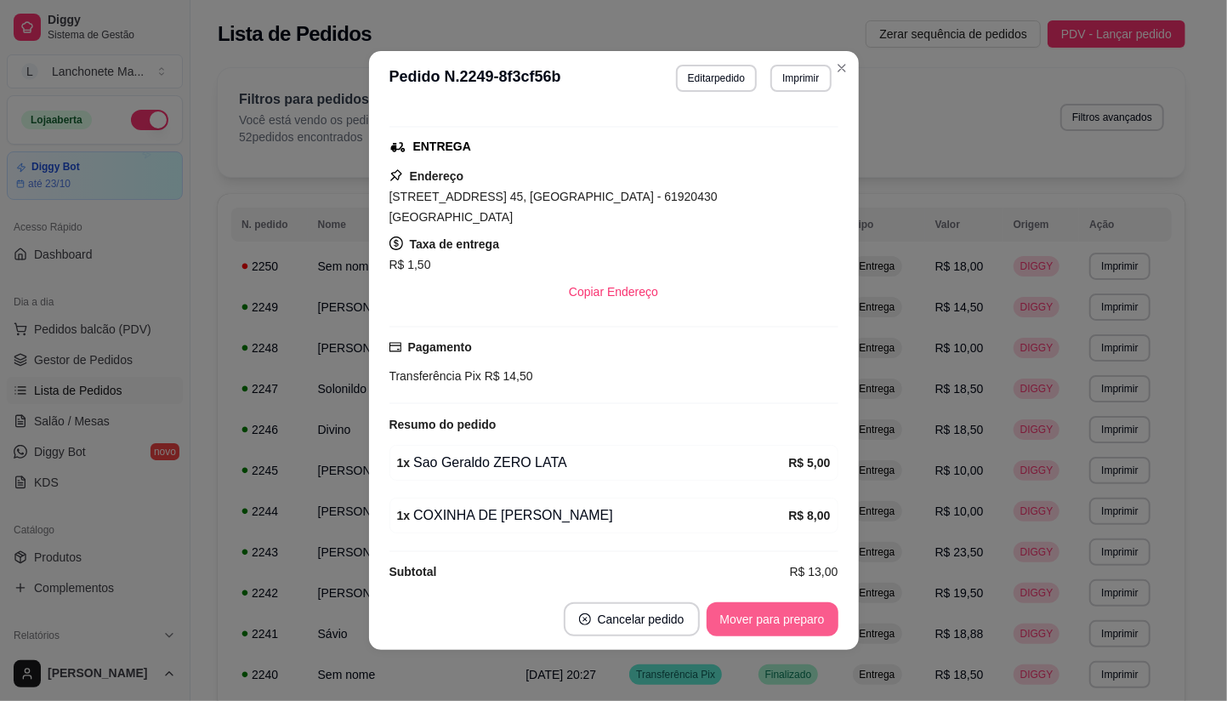
click at [791, 629] on button "Mover para preparo" at bounding box center [773, 619] width 132 height 34
click at [791, 629] on button "Mover para entrega" at bounding box center [772, 619] width 131 height 34
click at [791, 629] on button "Mover para finalizado" at bounding box center [767, 619] width 137 height 33
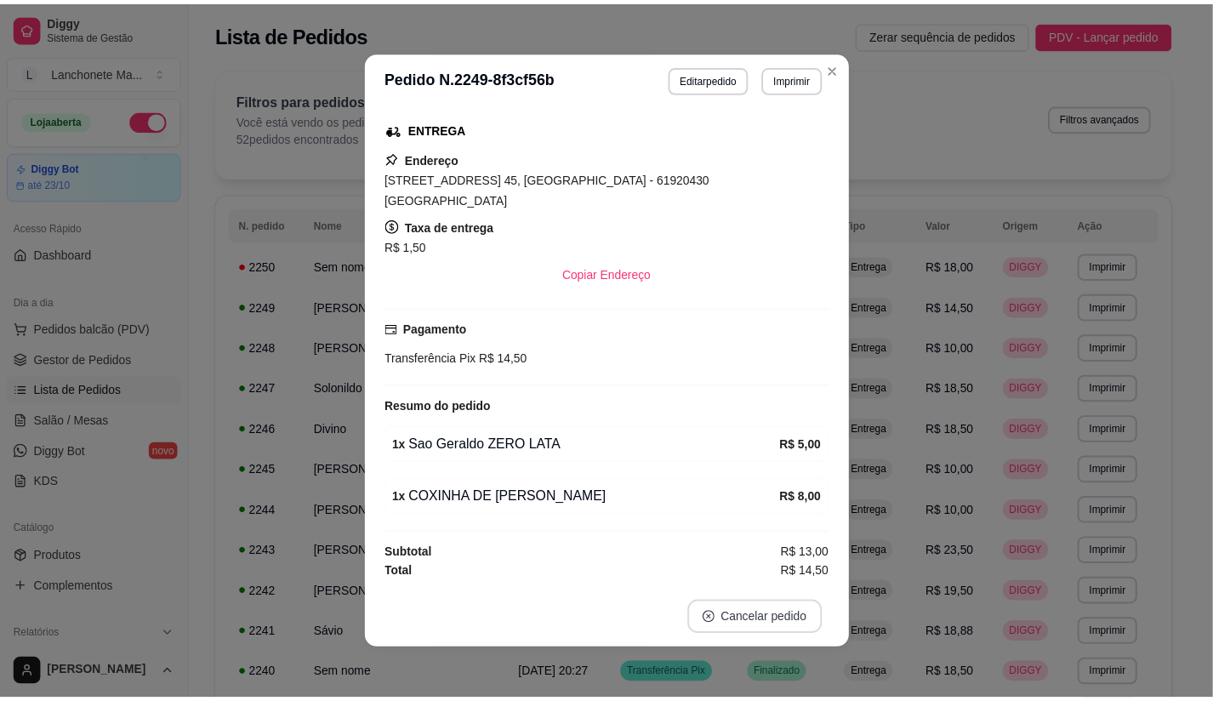
scroll to position [207, 0]
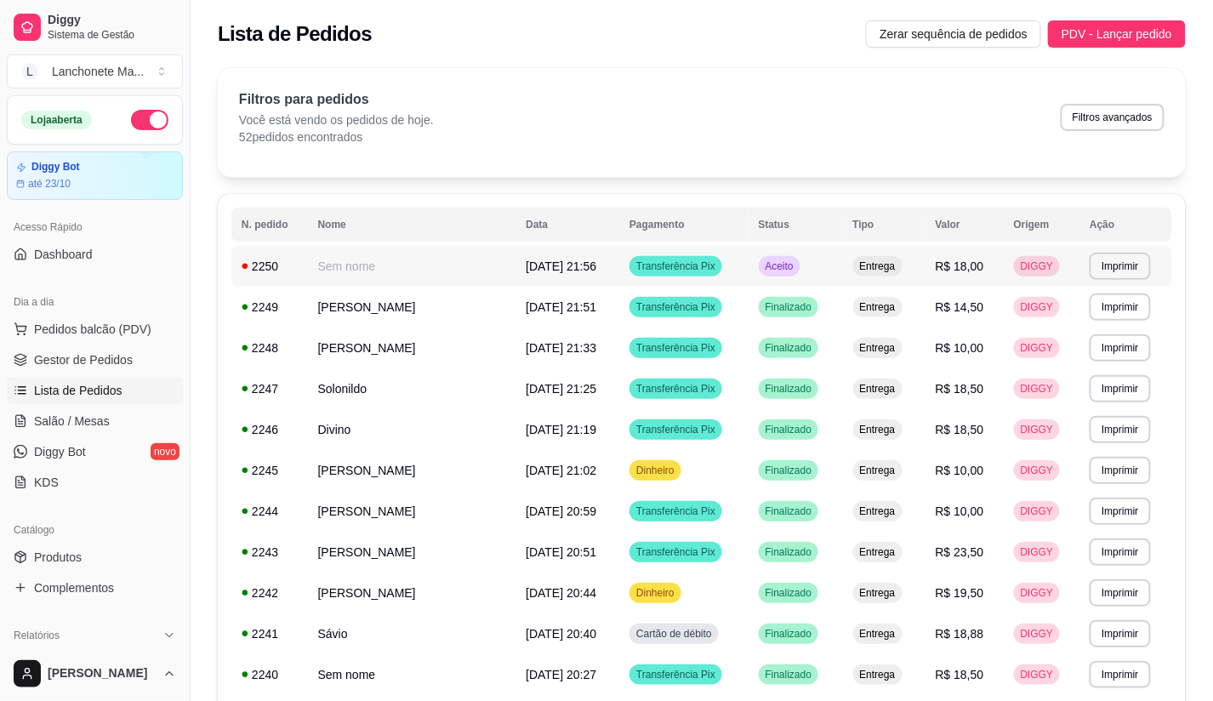
click at [797, 272] on span "Aceito" at bounding box center [779, 266] width 35 height 14
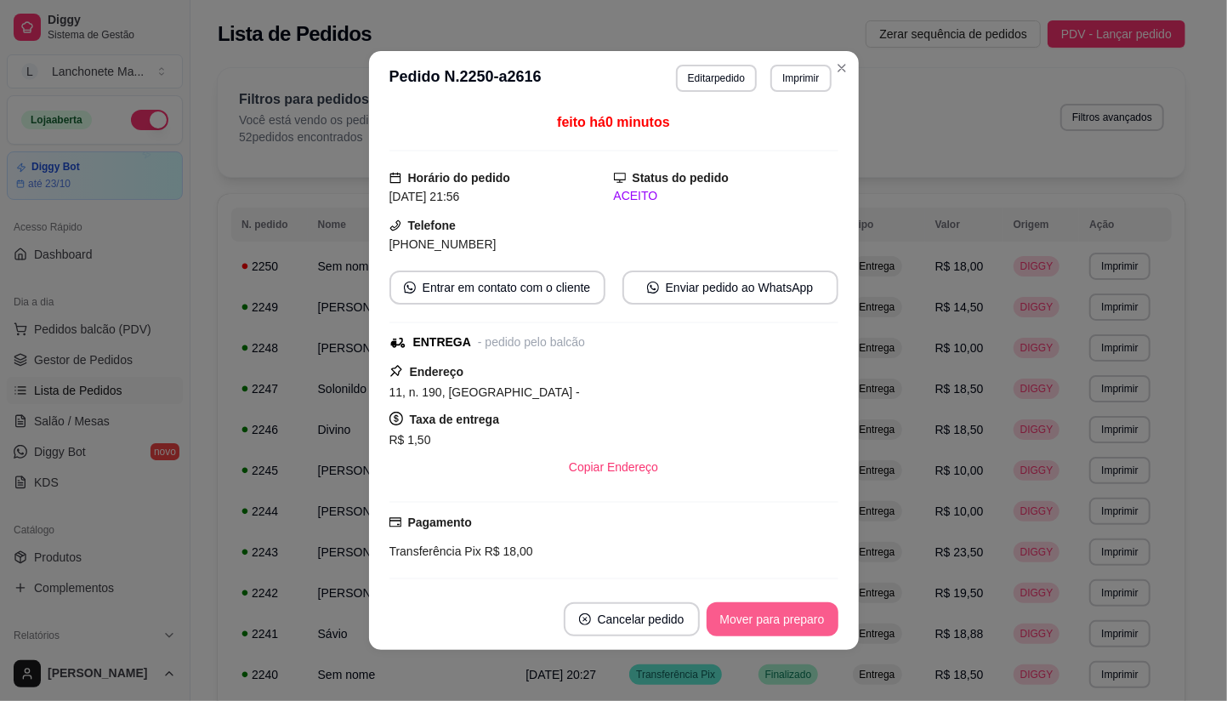
click at [813, 617] on button "Mover para preparo" at bounding box center [773, 619] width 132 height 34
click at [813, 617] on button "Mover para entrega" at bounding box center [772, 619] width 131 height 34
click at [812, 617] on button "Mover para finalizado" at bounding box center [767, 619] width 141 height 34
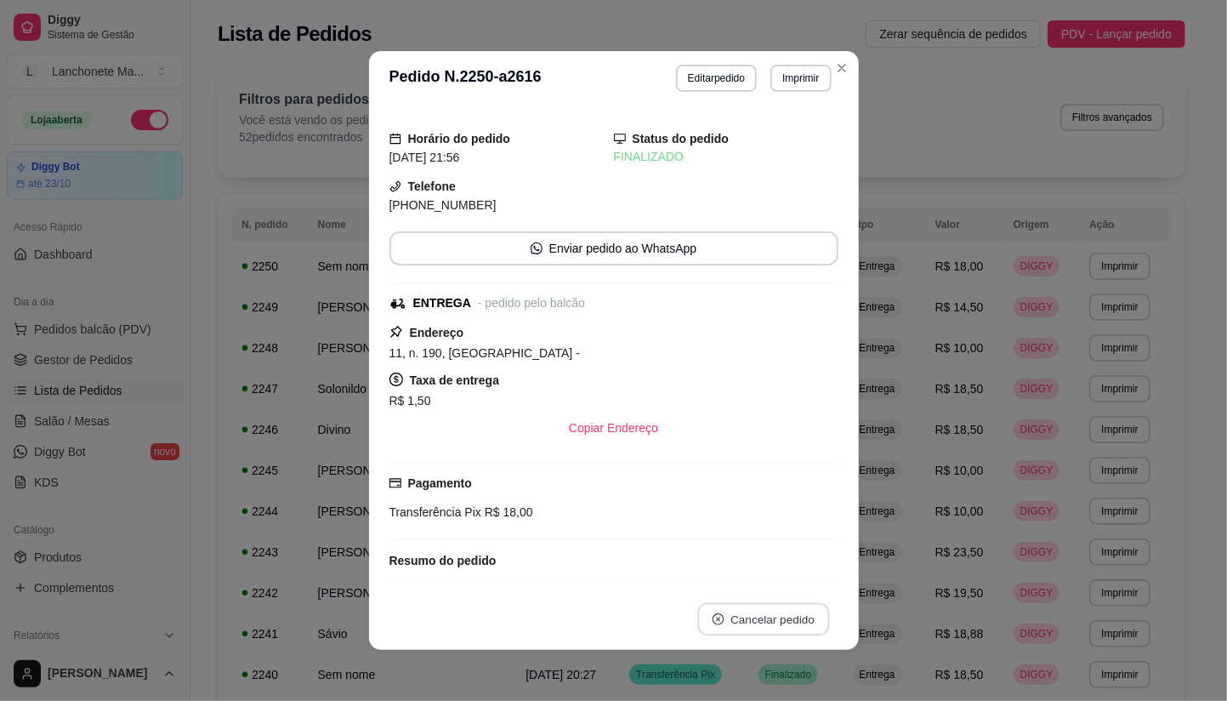
click at [812, 617] on button "Cancelar pedido" at bounding box center [763, 619] width 132 height 33
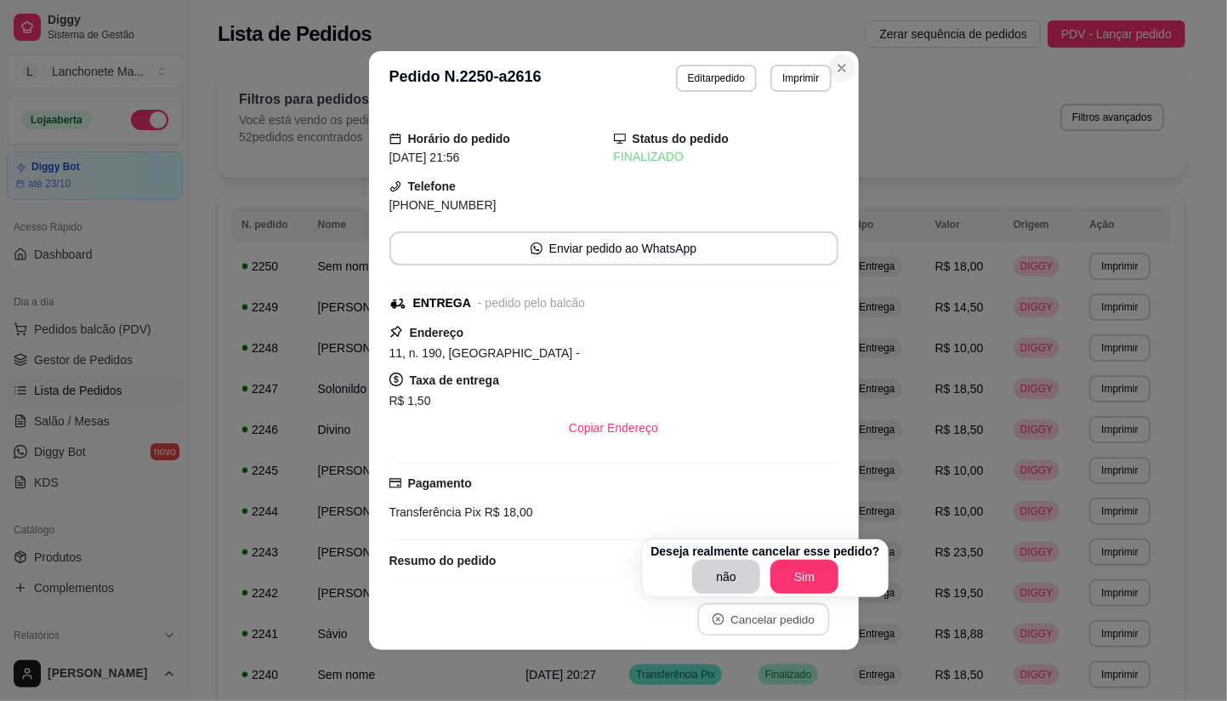
click at [837, 61] on icon "Close" at bounding box center [842, 68] width 14 height 14
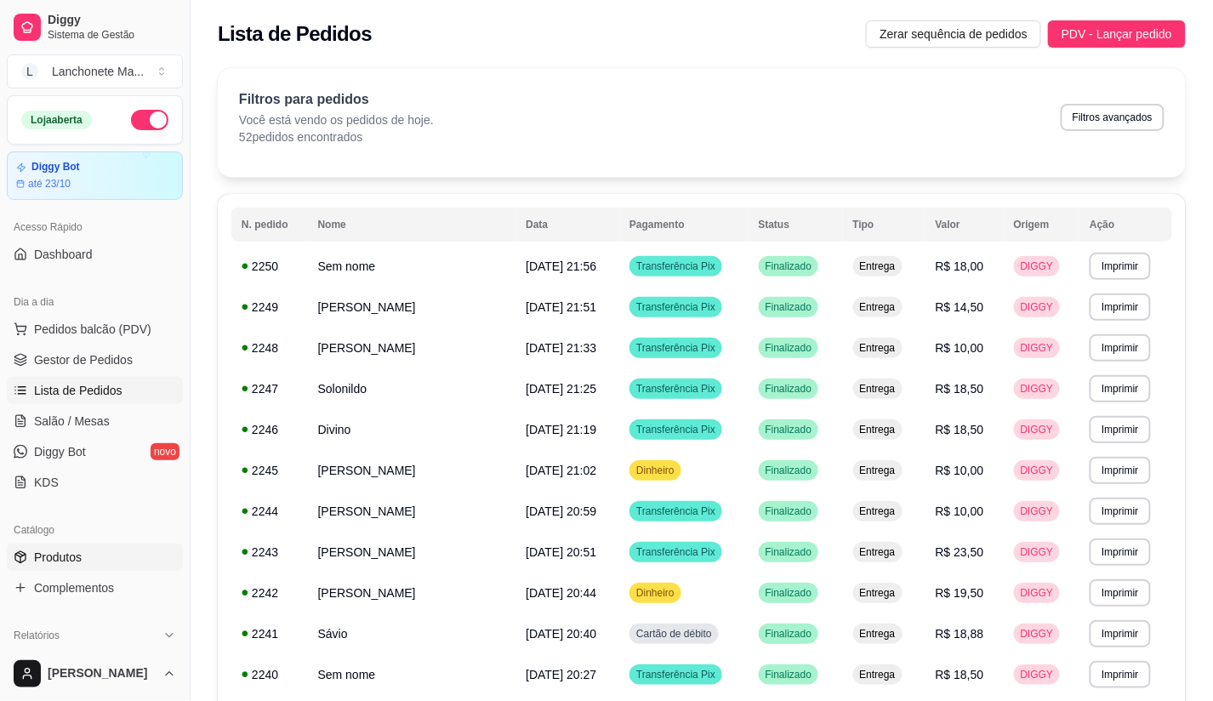
click at [65, 549] on span "Produtos" at bounding box center [58, 556] width 48 height 17
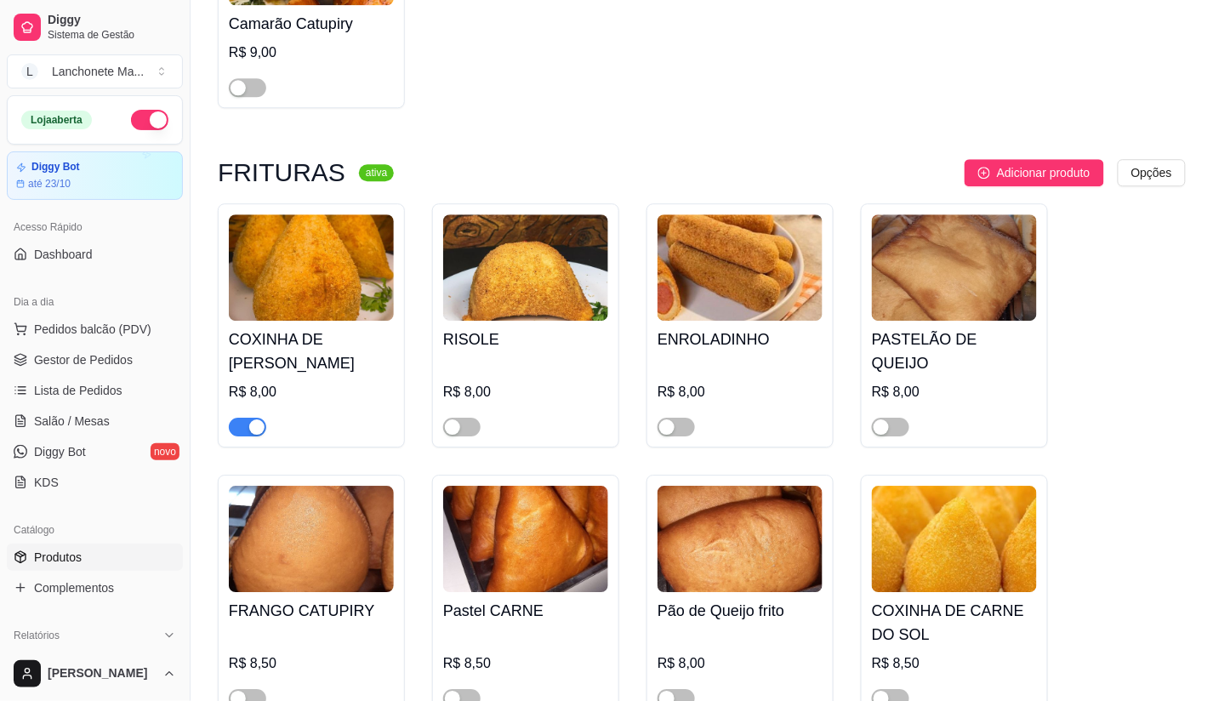
scroll to position [3117, 0]
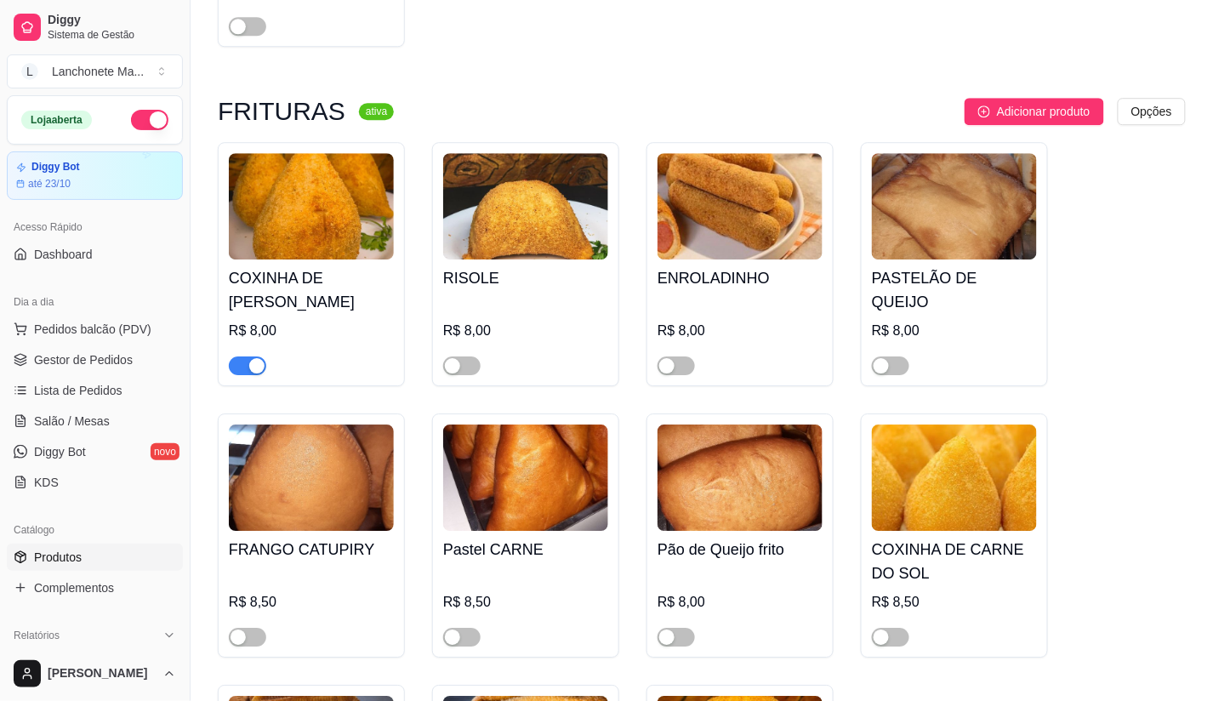
click at [247, 356] on span "button" at bounding box center [247, 365] width 37 height 19
click at [60, 394] on span "Lista de Pedidos" at bounding box center [78, 390] width 88 height 17
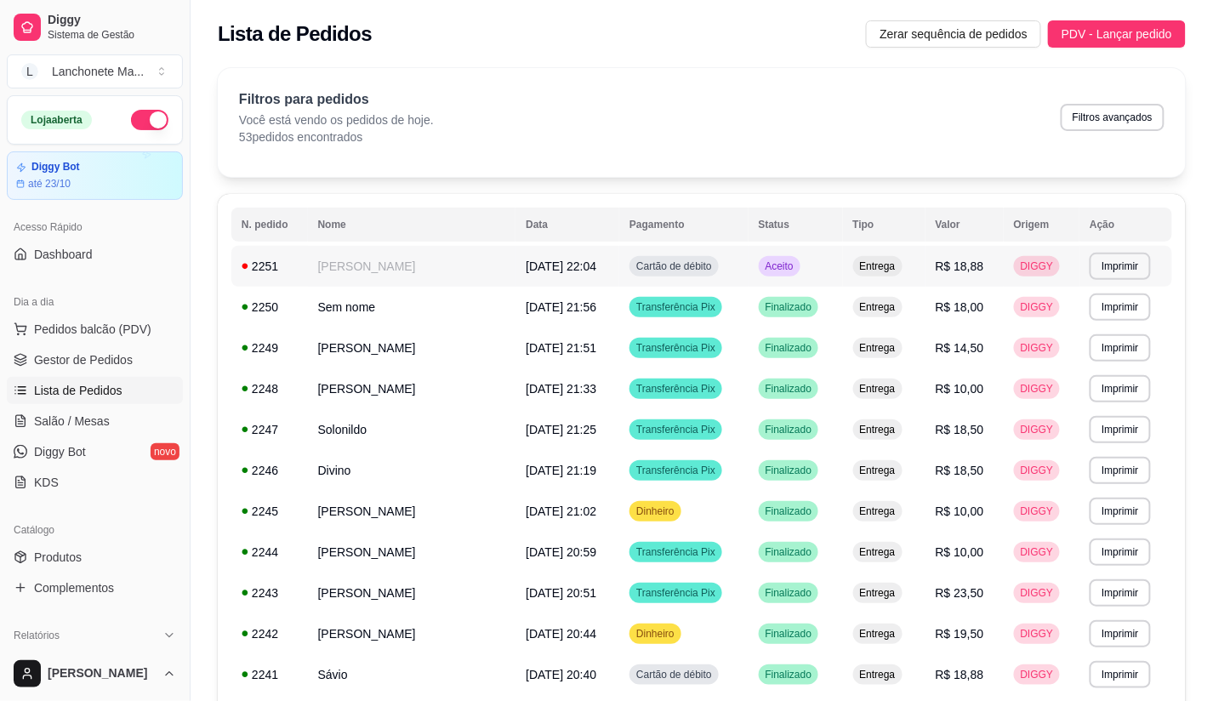
click at [767, 265] on td "Aceito" at bounding box center [795, 266] width 94 height 41
click at [797, 268] on span "Aceito" at bounding box center [779, 266] width 35 height 14
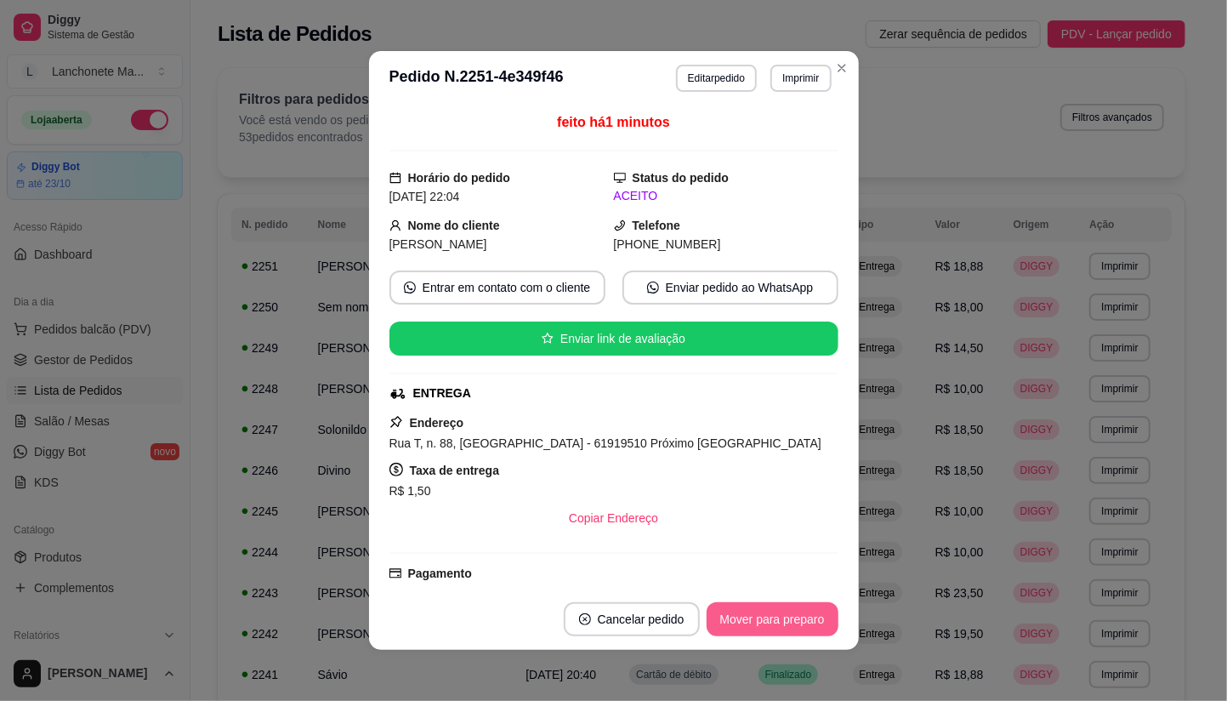
click at [772, 613] on button "Mover para preparo" at bounding box center [773, 619] width 132 height 34
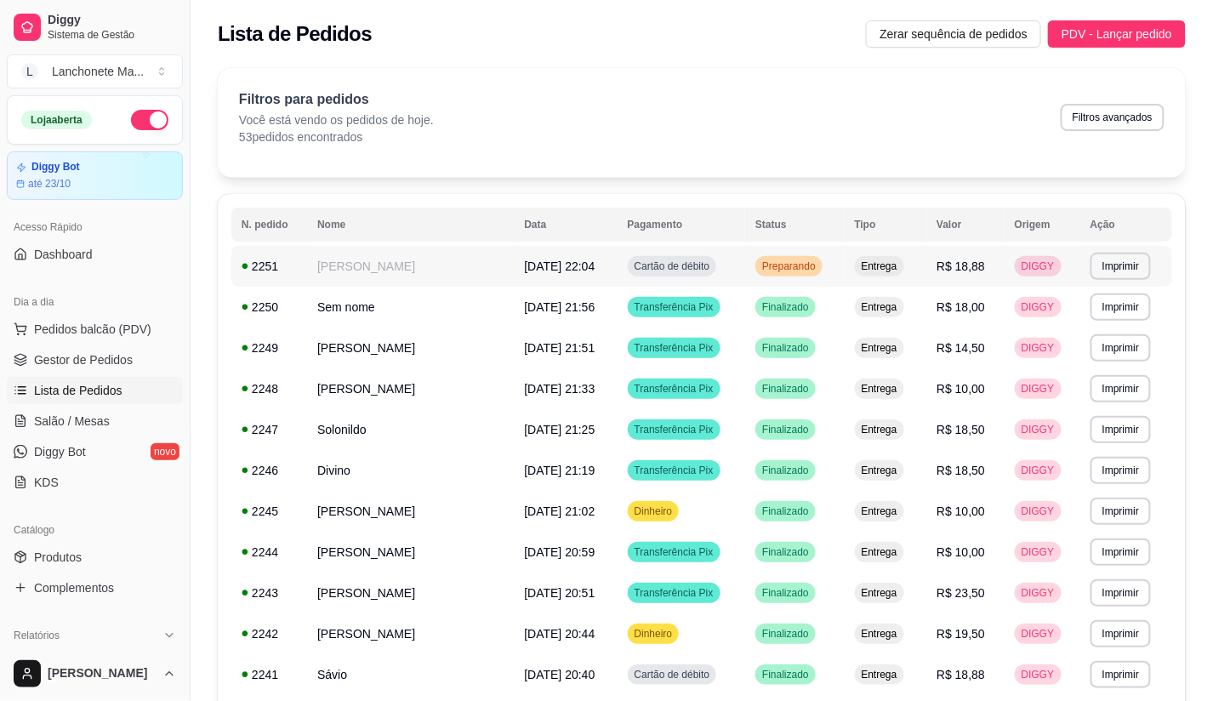
click at [805, 275] on div "Preparando" at bounding box center [788, 266] width 67 height 20
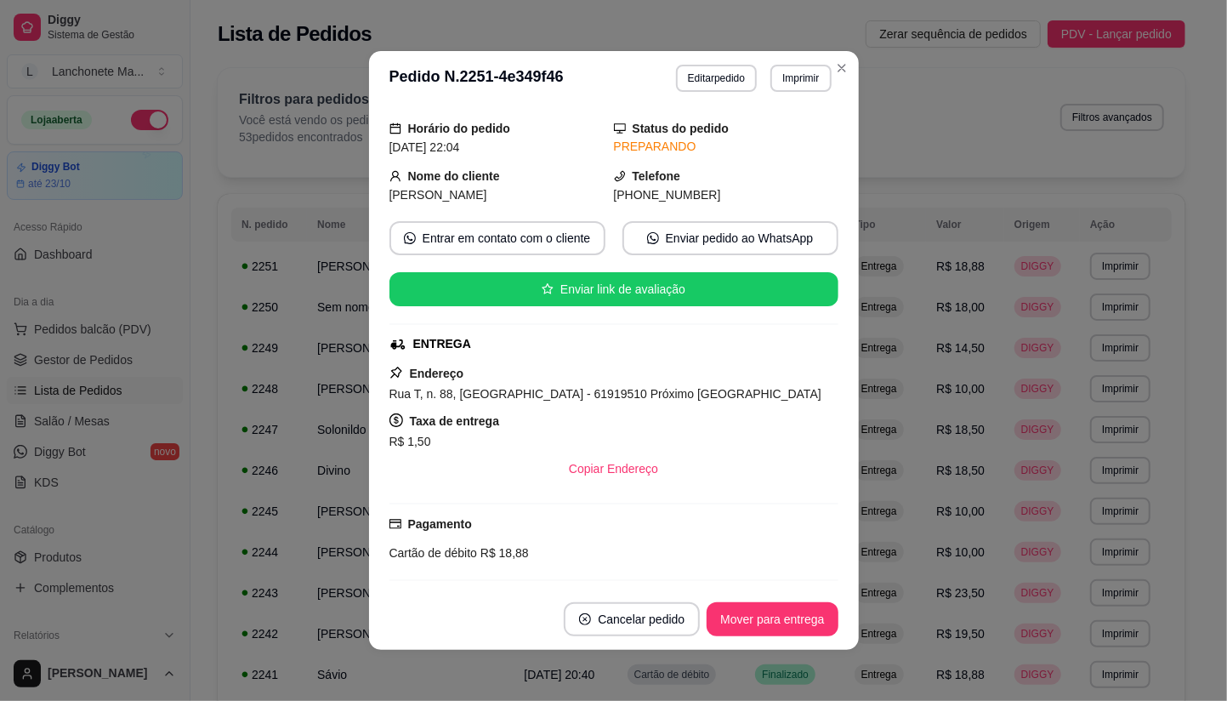
scroll to position [193, 0]
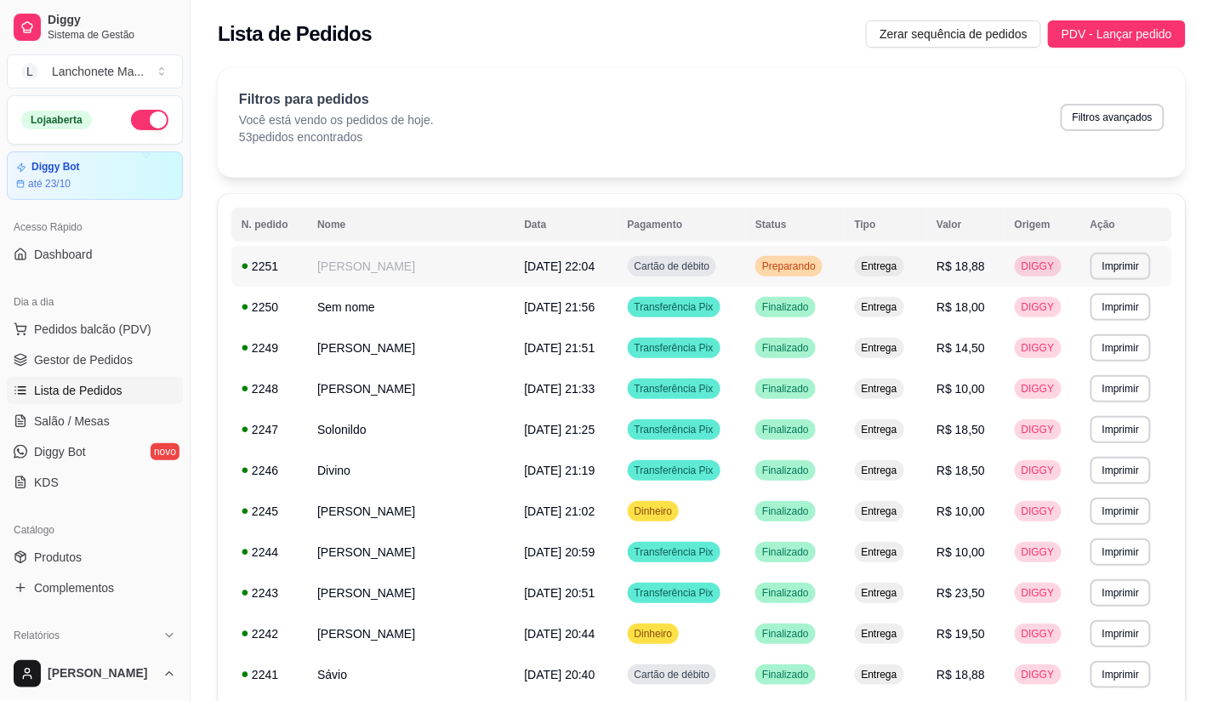
click at [774, 264] on span "Preparando" at bounding box center [788, 266] width 60 height 14
click at [776, 266] on span "Preparando" at bounding box center [788, 266] width 60 height 14
click at [808, 249] on td "Preparando" at bounding box center [794, 266] width 99 height 41
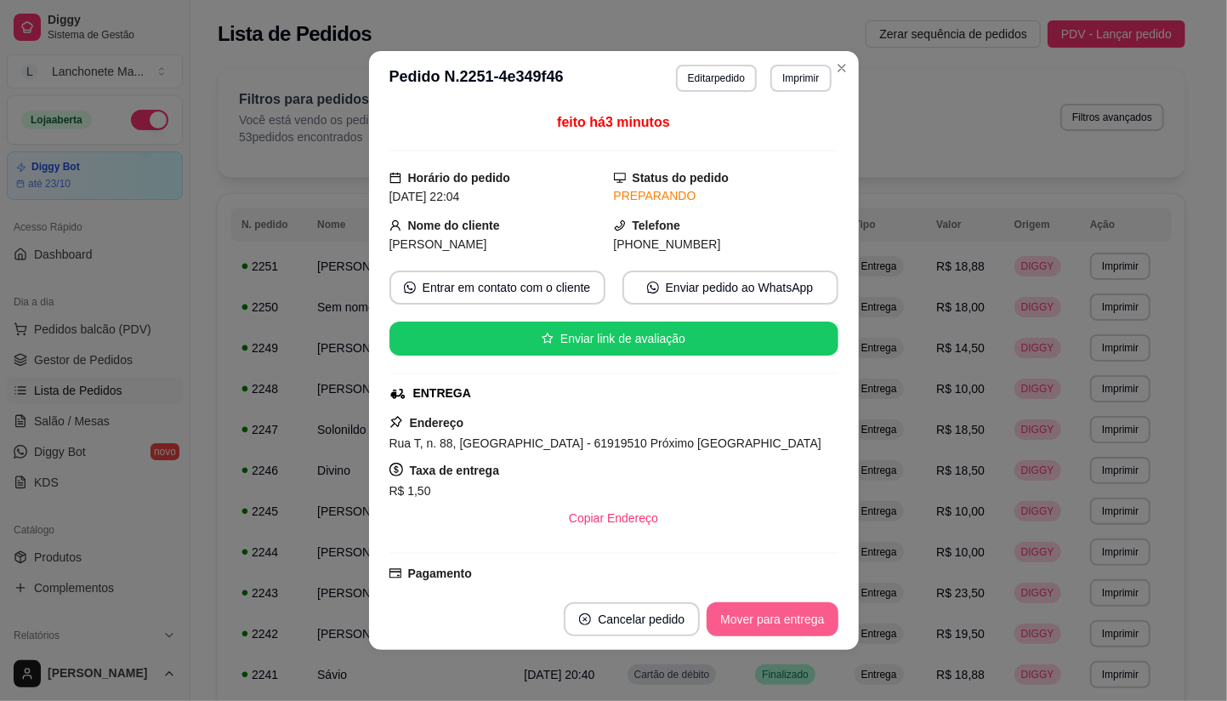
click at [795, 635] on button "Mover para entrega" at bounding box center [772, 619] width 131 height 34
click at [795, 635] on div "Mover para entrega" at bounding box center [760, 619] width 155 height 34
click at [795, 635] on button "Mover para finalizado" at bounding box center [767, 619] width 141 height 34
click at [795, 636] on footer "Cancelar pedido Mover para finalizado" at bounding box center [614, 618] width 490 height 61
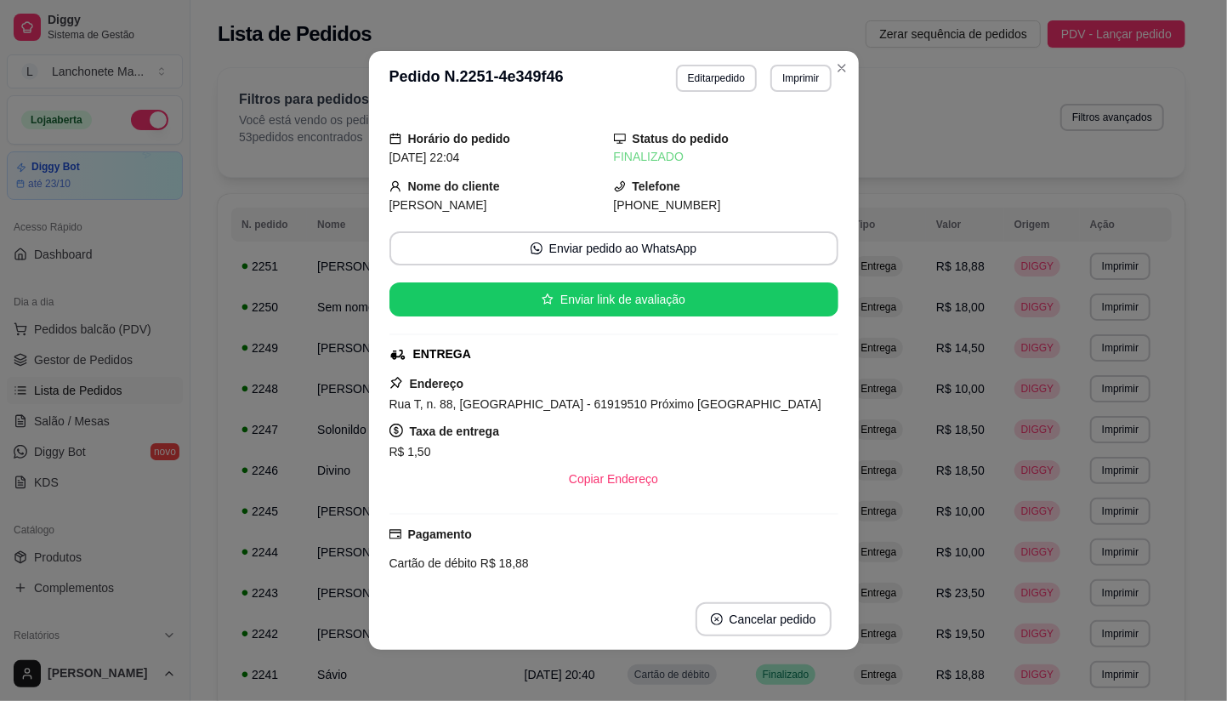
click at [795, 636] on footer "Cancelar pedido" at bounding box center [614, 618] width 490 height 61
click at [823, 75] on section "**********" at bounding box center [614, 350] width 490 height 599
click at [828, 75] on button "Close" at bounding box center [841, 67] width 27 height 27
click at [823, 72] on section "**********" at bounding box center [614, 350] width 490 height 599
click at [837, 66] on icon "Close" at bounding box center [842, 68] width 14 height 14
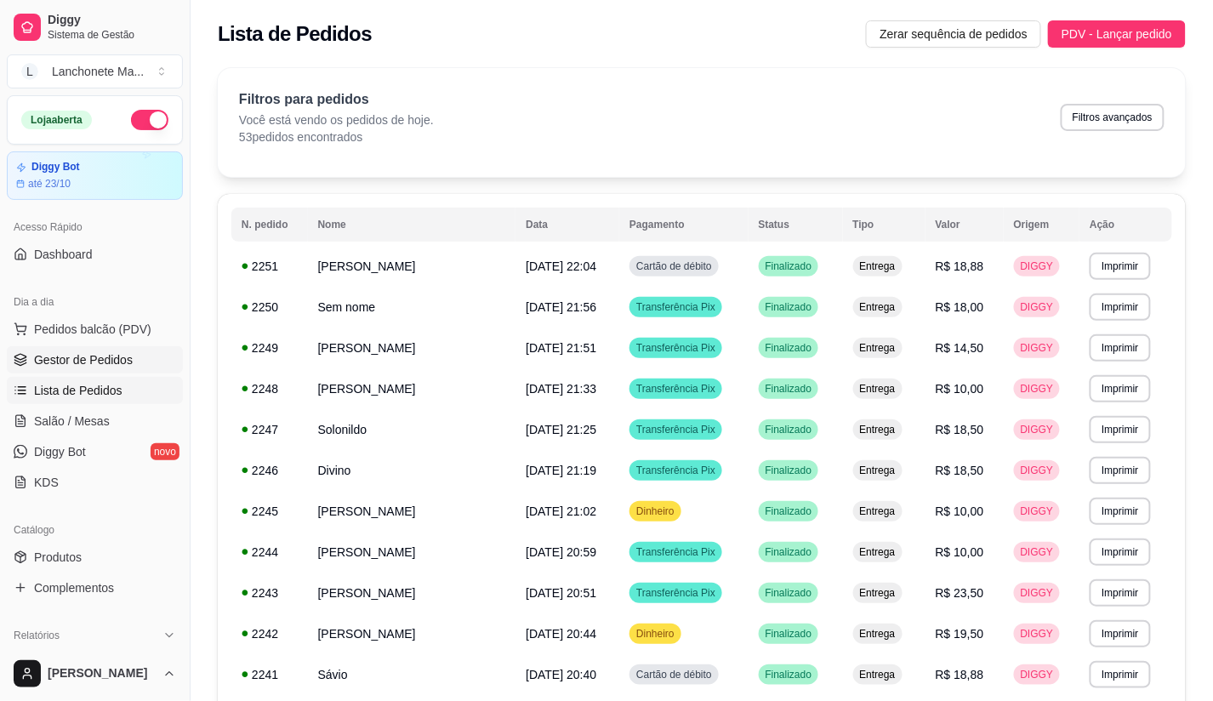
click at [115, 354] on span "Gestor de Pedidos" at bounding box center [83, 359] width 99 height 17
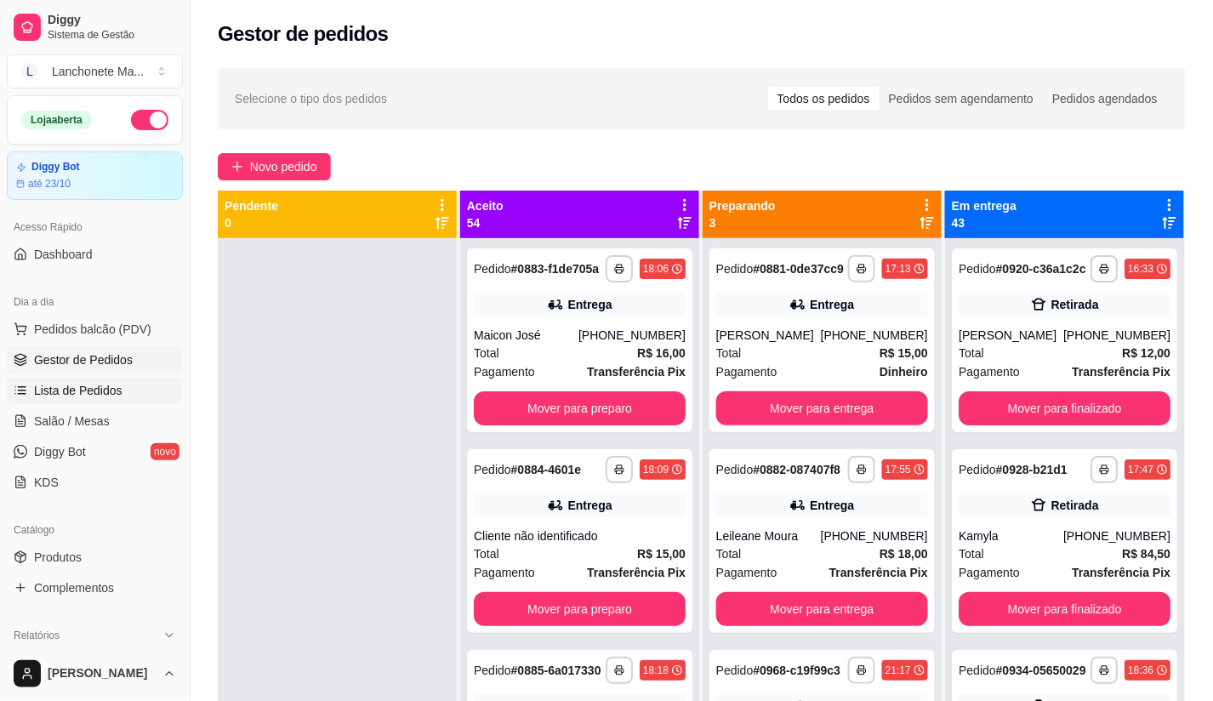
click at [87, 383] on span "Lista de Pedidos" at bounding box center [78, 390] width 88 height 17
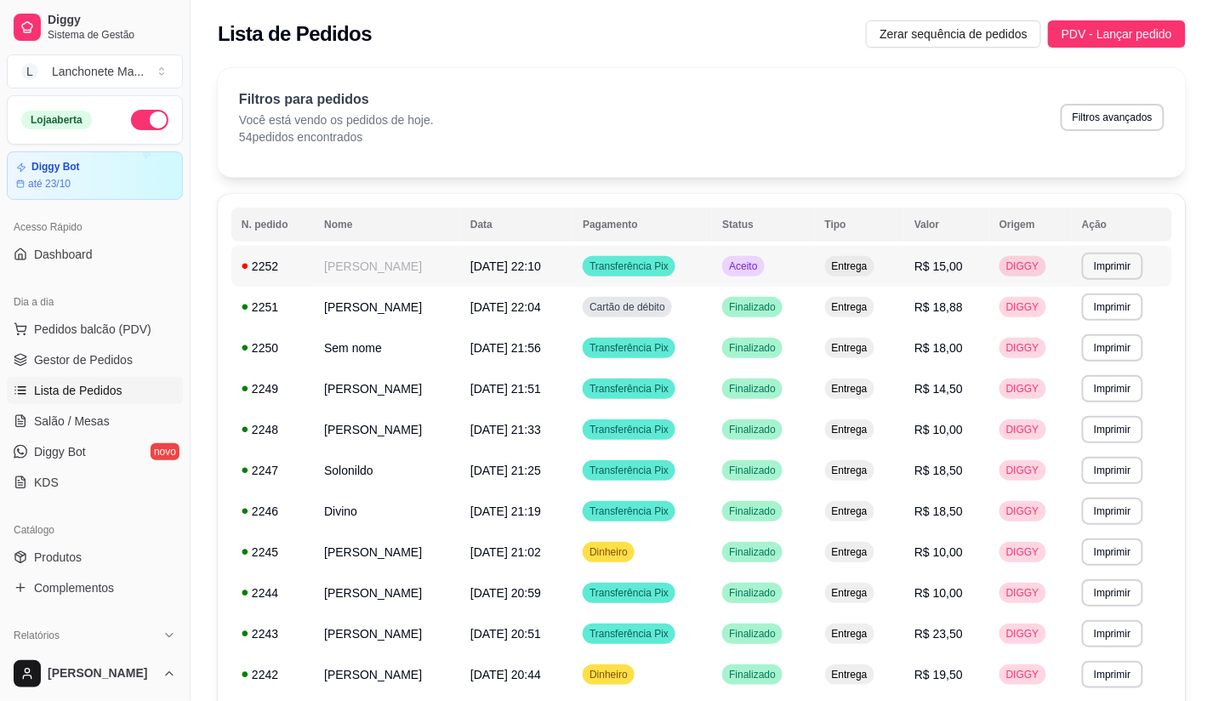
click at [769, 264] on td "Aceito" at bounding box center [763, 266] width 102 height 41
click at [814, 262] on td "Aceito" at bounding box center [763, 266] width 102 height 41
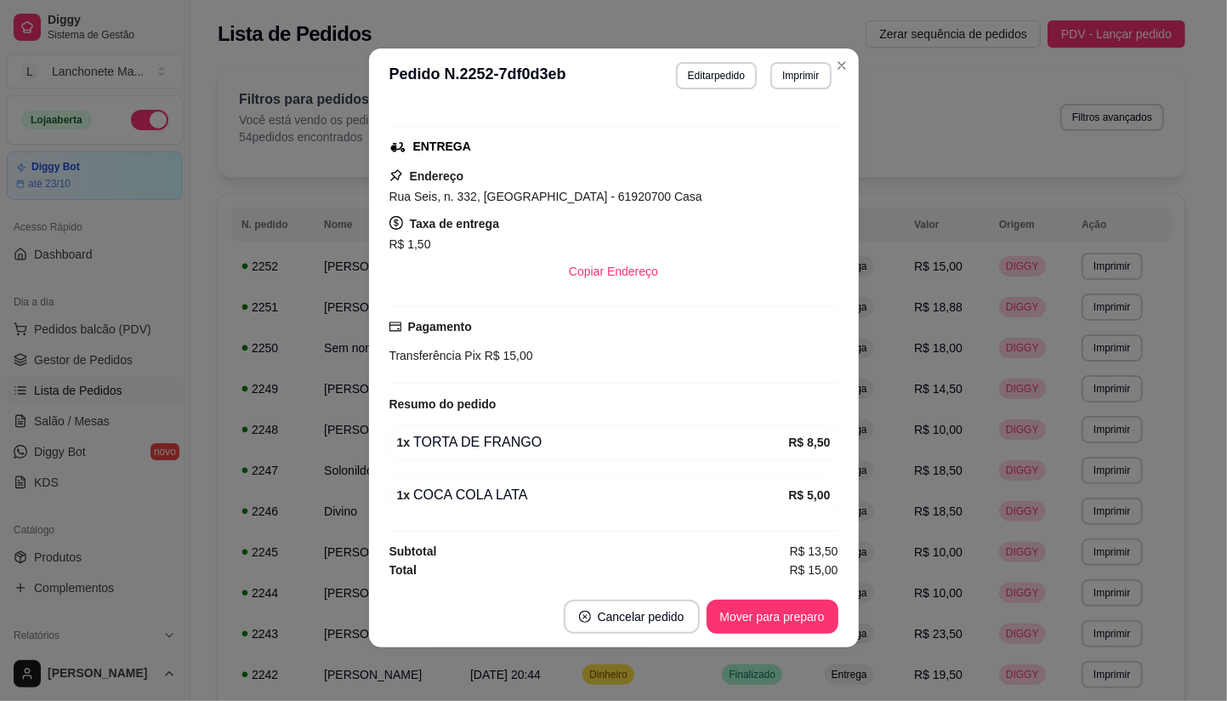
scroll to position [3, 0]
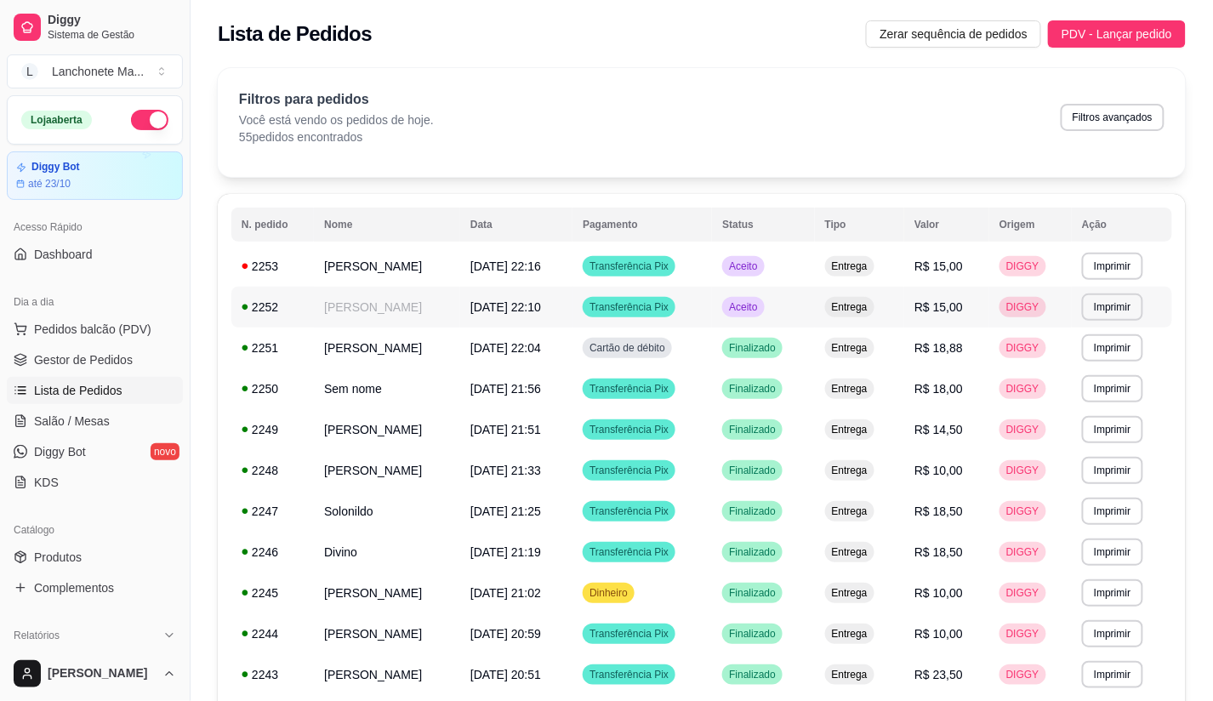
click at [760, 300] on span "Aceito" at bounding box center [742, 307] width 35 height 14
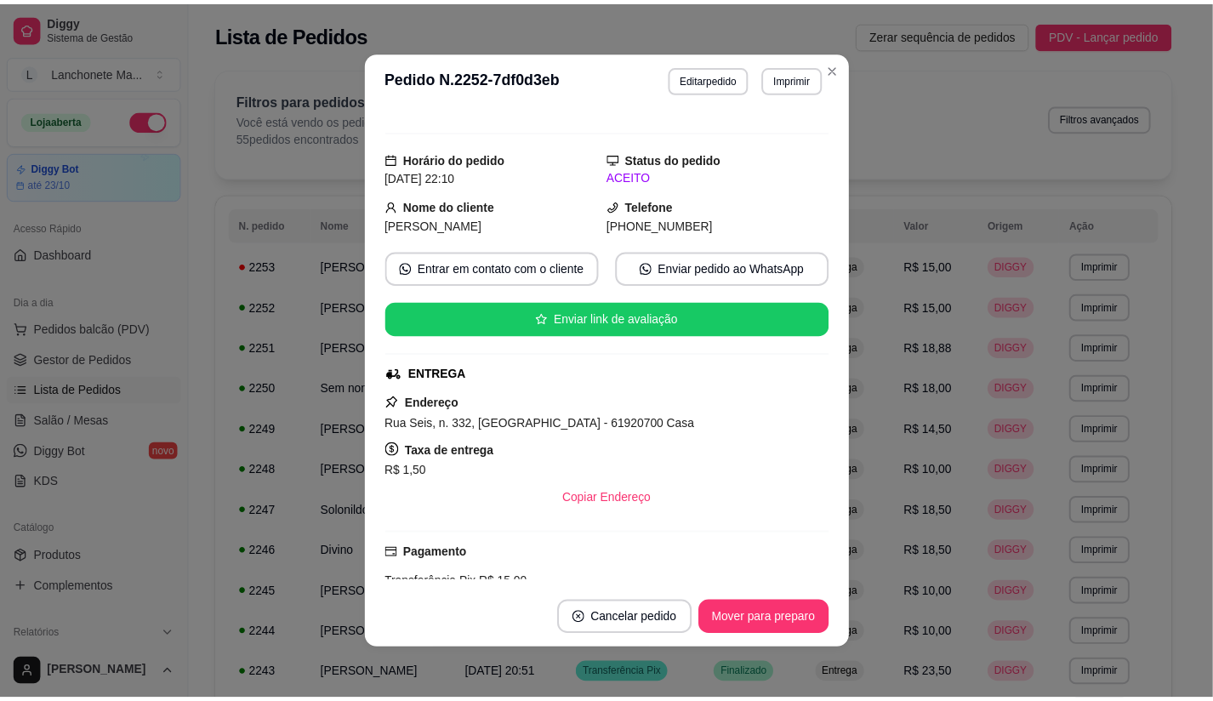
scroll to position [0, 0]
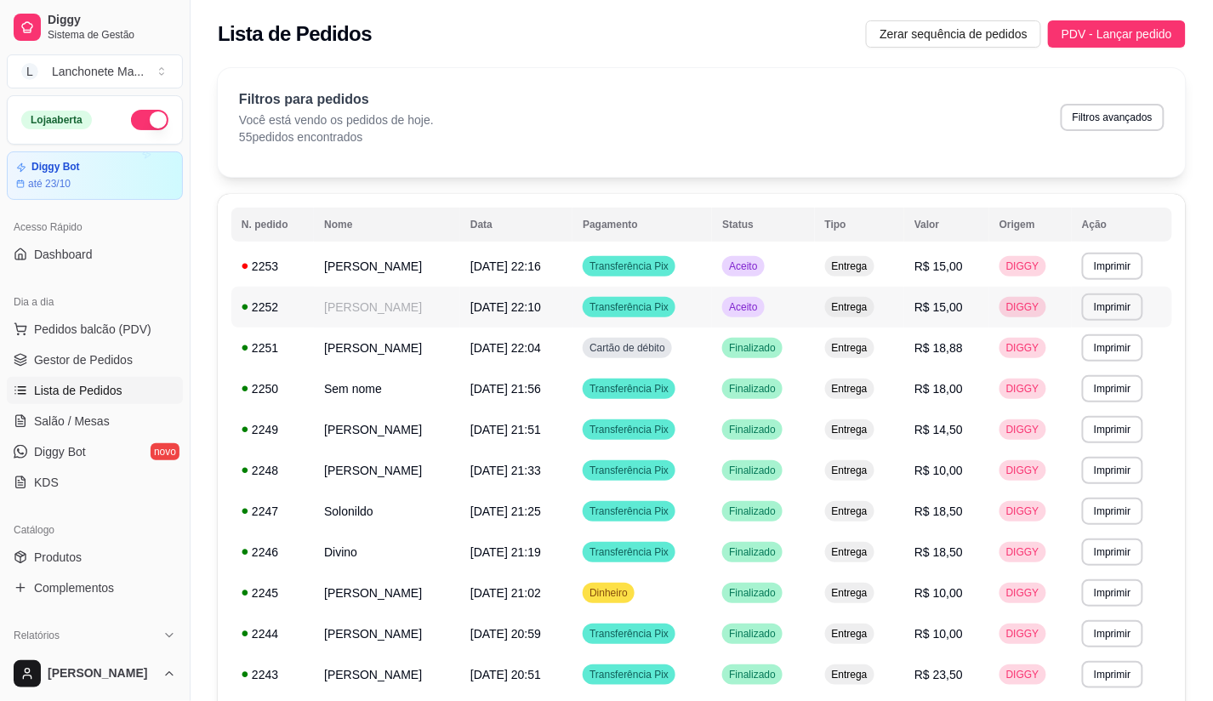
click at [760, 307] on span "Aceito" at bounding box center [742, 307] width 35 height 14
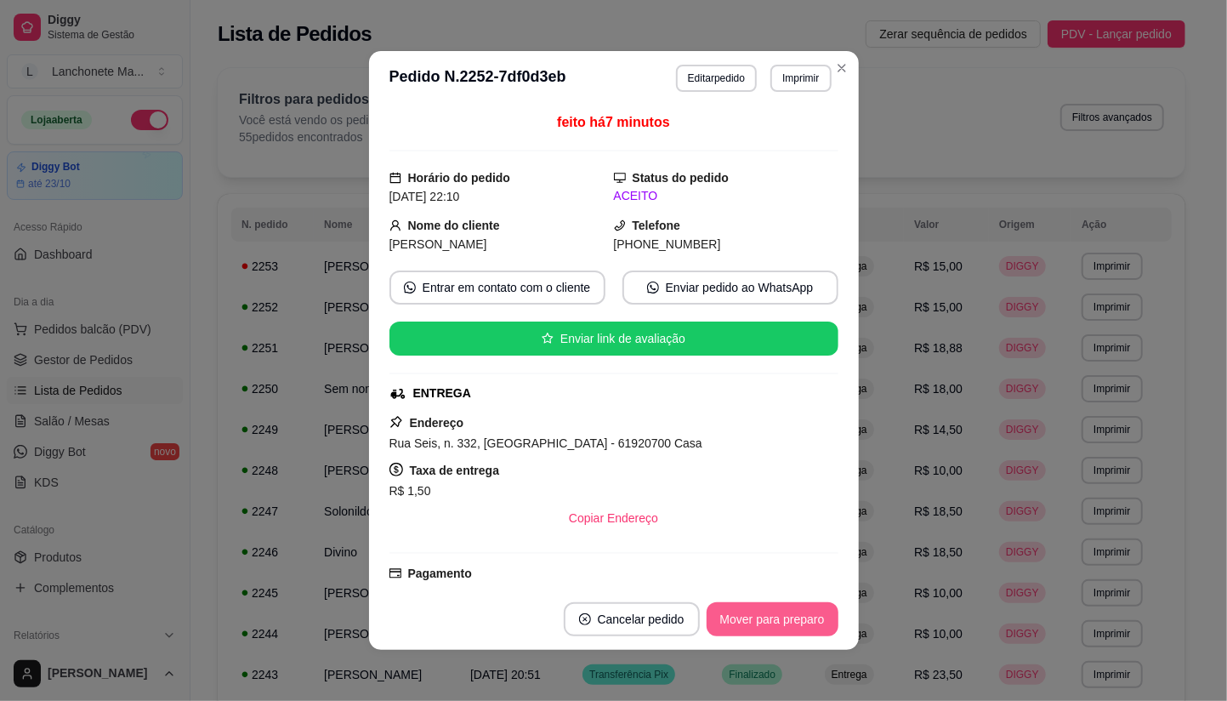
click at [762, 610] on button "Mover para preparo" at bounding box center [773, 619] width 132 height 34
click at [762, 612] on div "Mover para preparo" at bounding box center [761, 619] width 156 height 34
click at [762, 614] on button "Mover para entrega" at bounding box center [772, 619] width 131 height 34
click at [762, 614] on div "Mover para entrega" at bounding box center [772, 619] width 131 height 34
click at [762, 614] on div "Mover para entrega" at bounding box center [760, 619] width 155 height 34
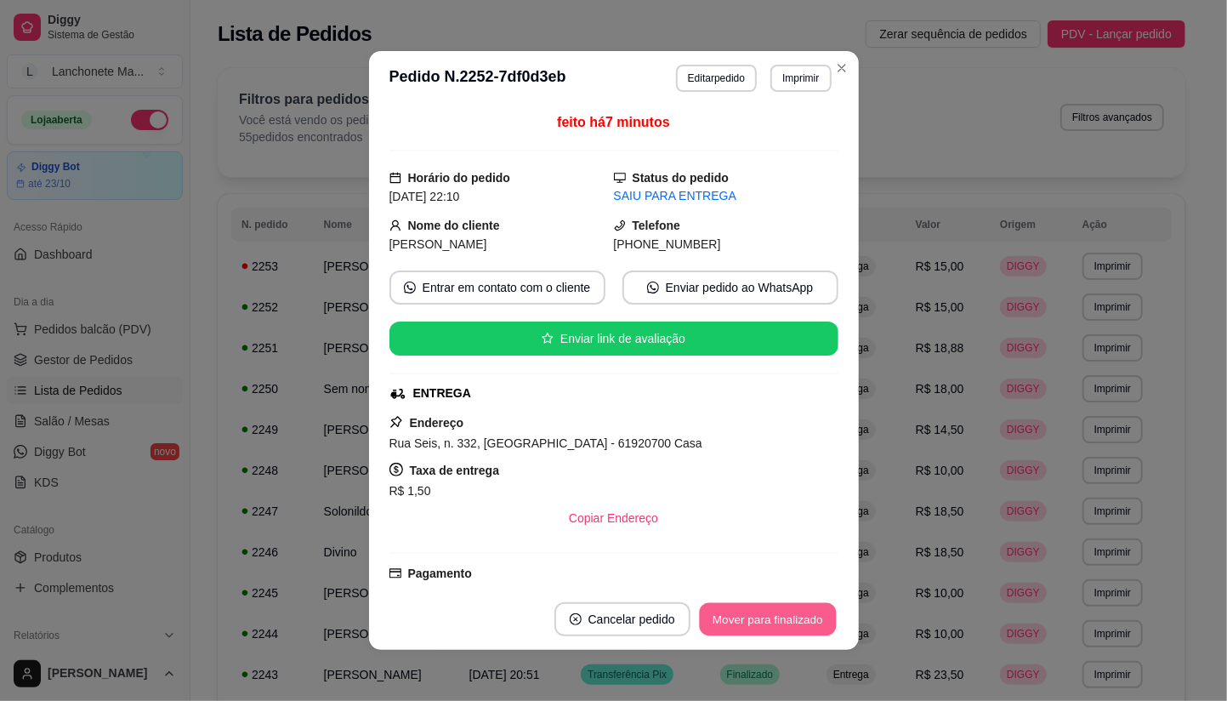
click at [762, 616] on button "Mover para finalizado" at bounding box center [767, 619] width 137 height 33
click at [762, 621] on div "Mover para finalizado" at bounding box center [755, 619] width 165 height 34
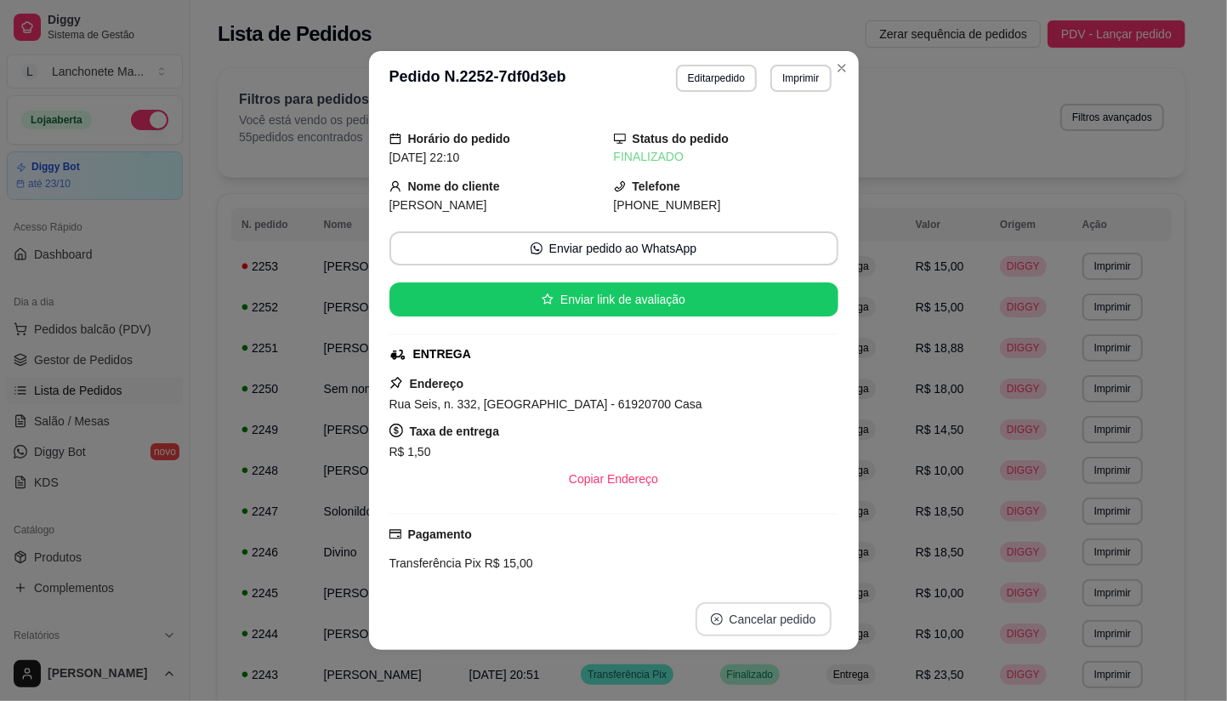
click at [762, 621] on button "Cancelar pedido" at bounding box center [764, 619] width 136 height 34
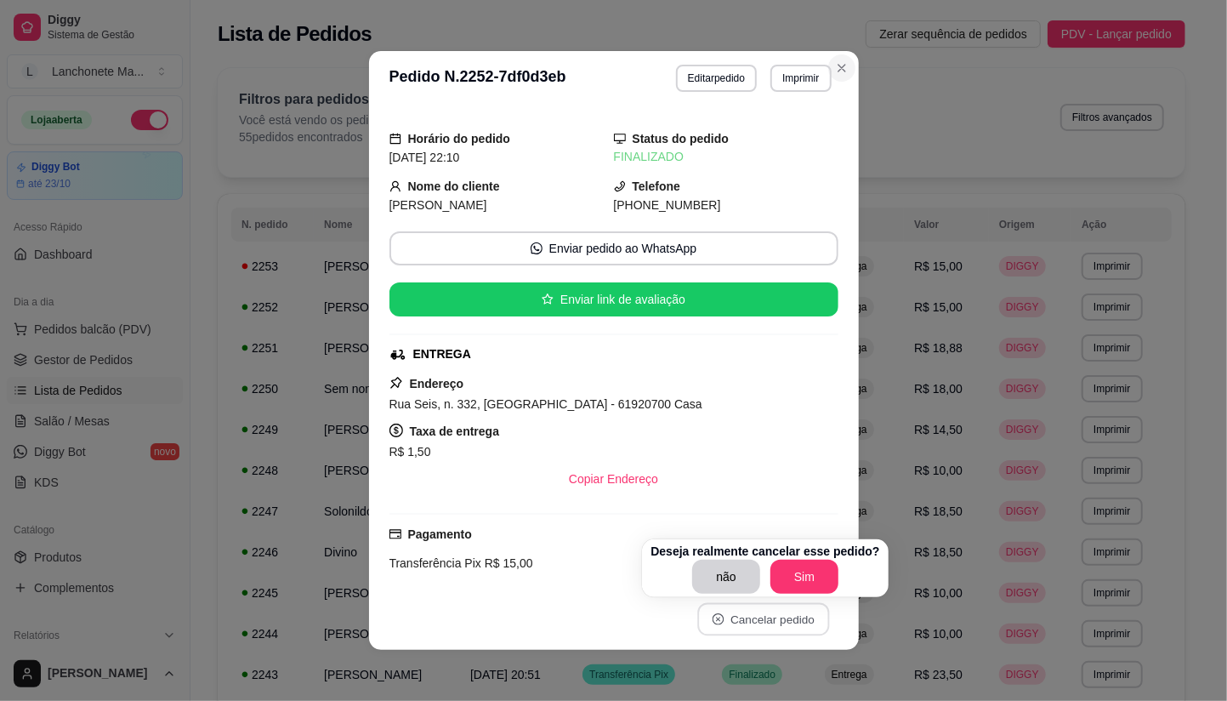
click at [842, 65] on button "Close" at bounding box center [841, 67] width 27 height 27
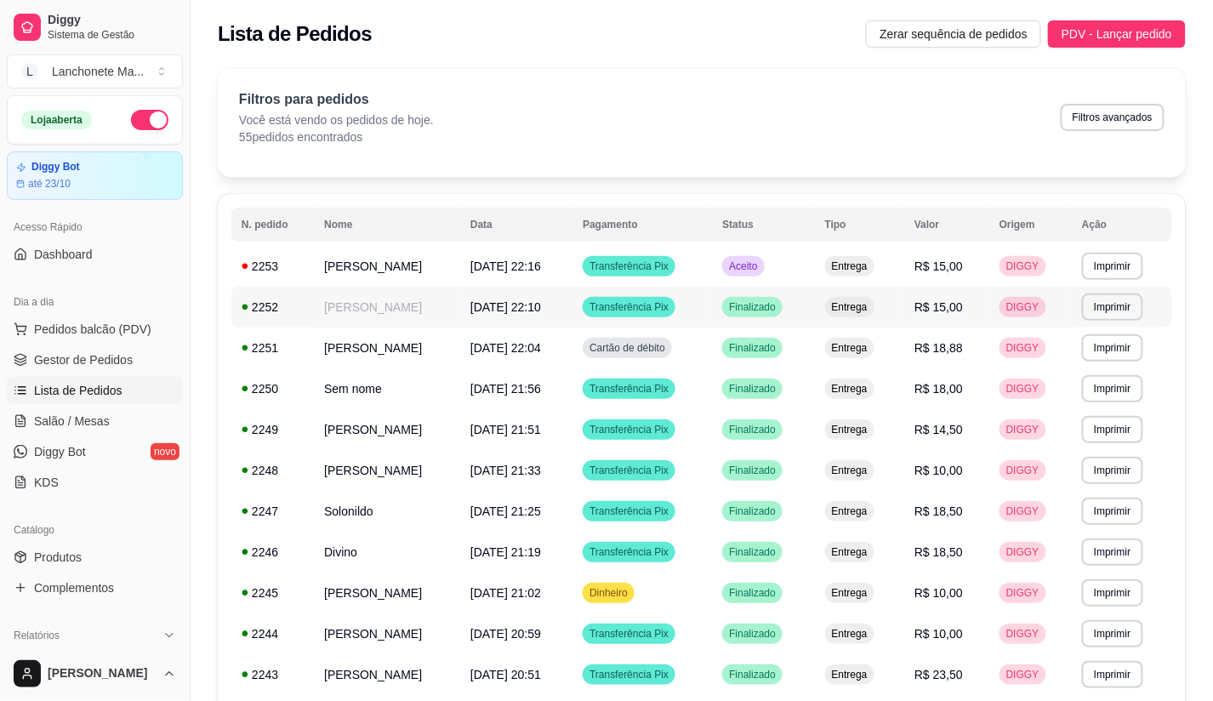
click at [764, 276] on div "Aceito" at bounding box center [743, 266] width 42 height 20
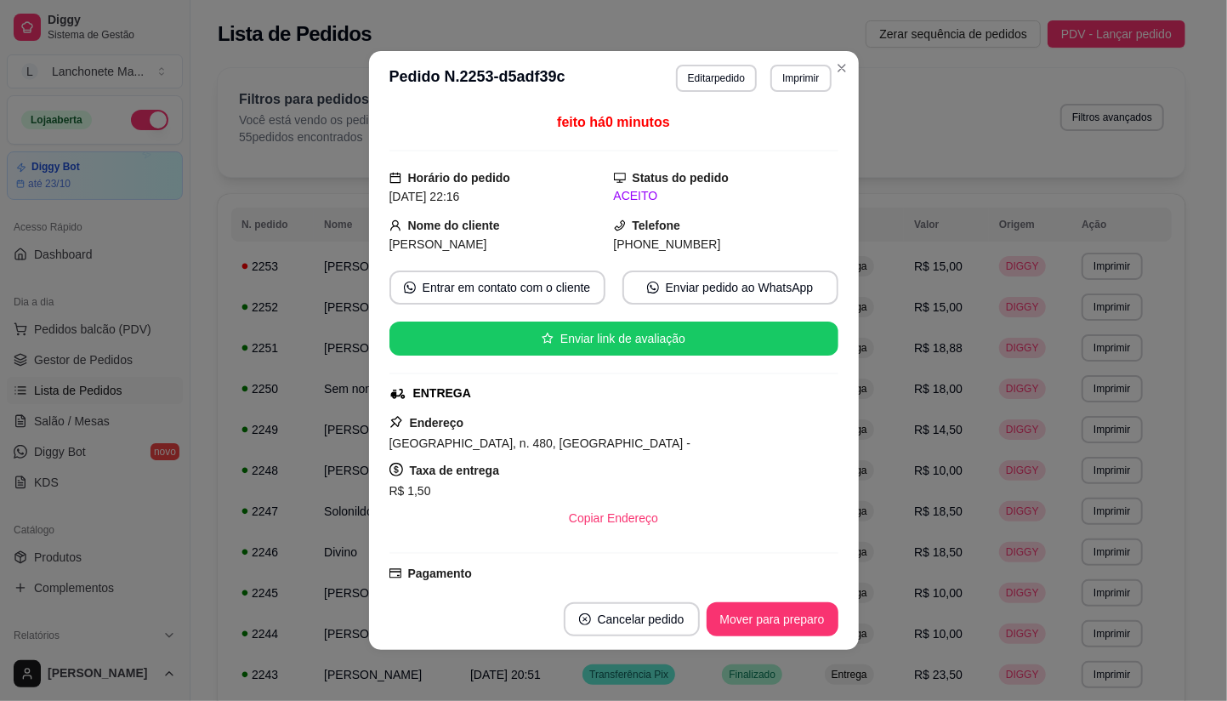
click at [770, 609] on button "Mover para preparo" at bounding box center [773, 619] width 132 height 34
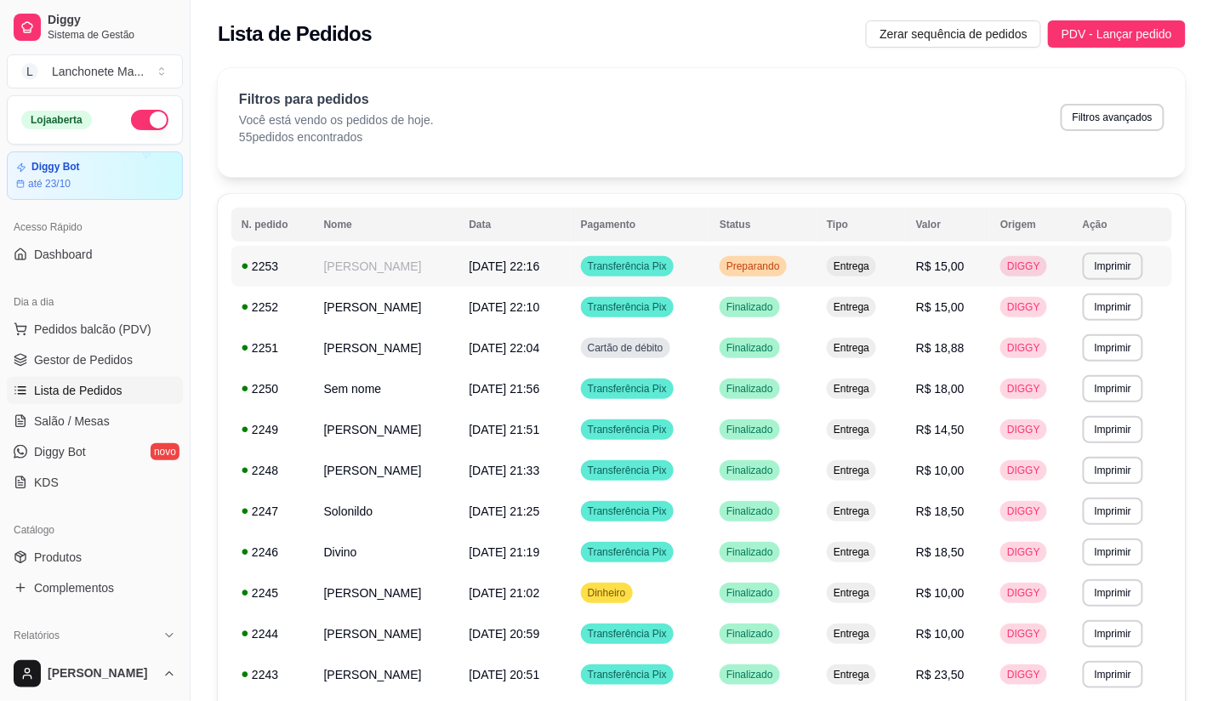
click at [783, 267] on span "Preparando" at bounding box center [753, 266] width 60 height 14
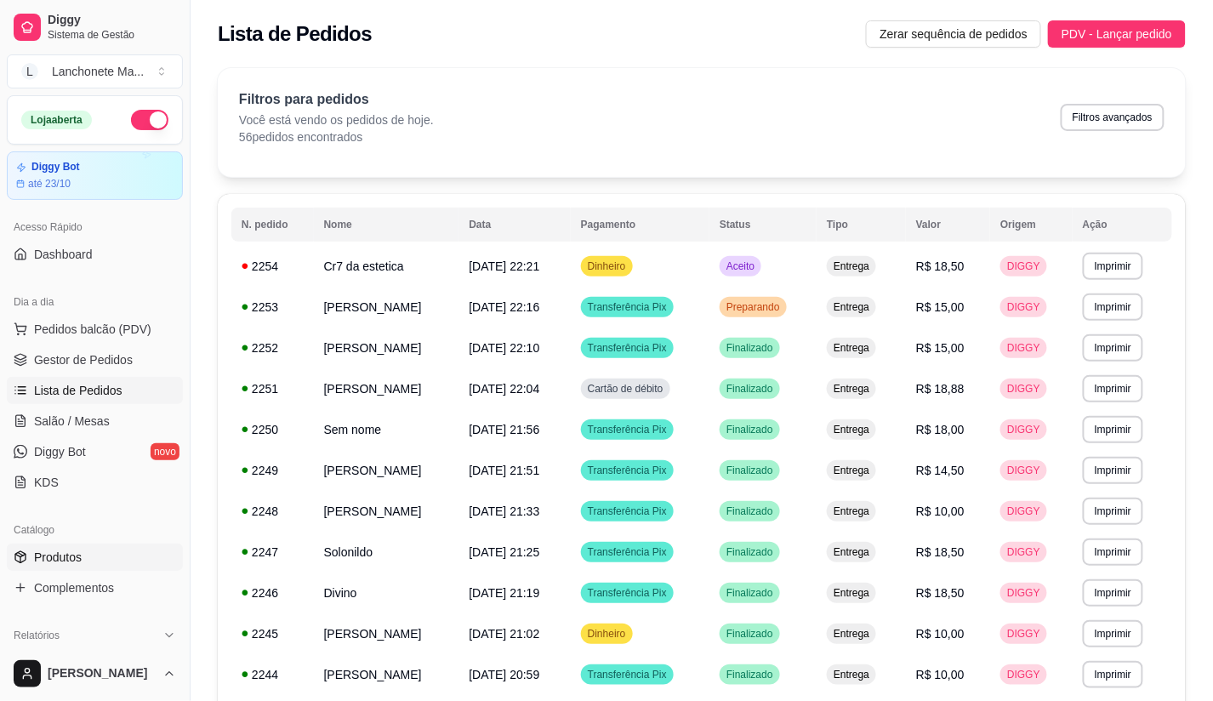
click at [62, 554] on span "Produtos" at bounding box center [58, 556] width 48 height 17
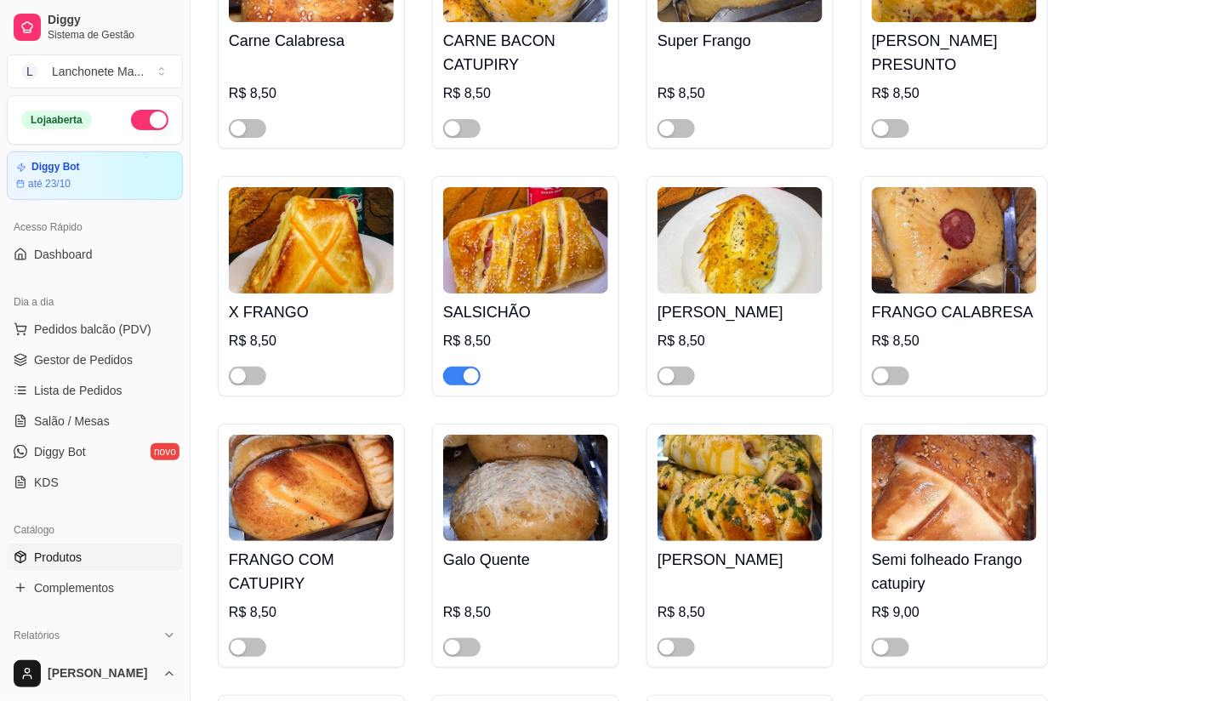
scroll to position [1701, 0]
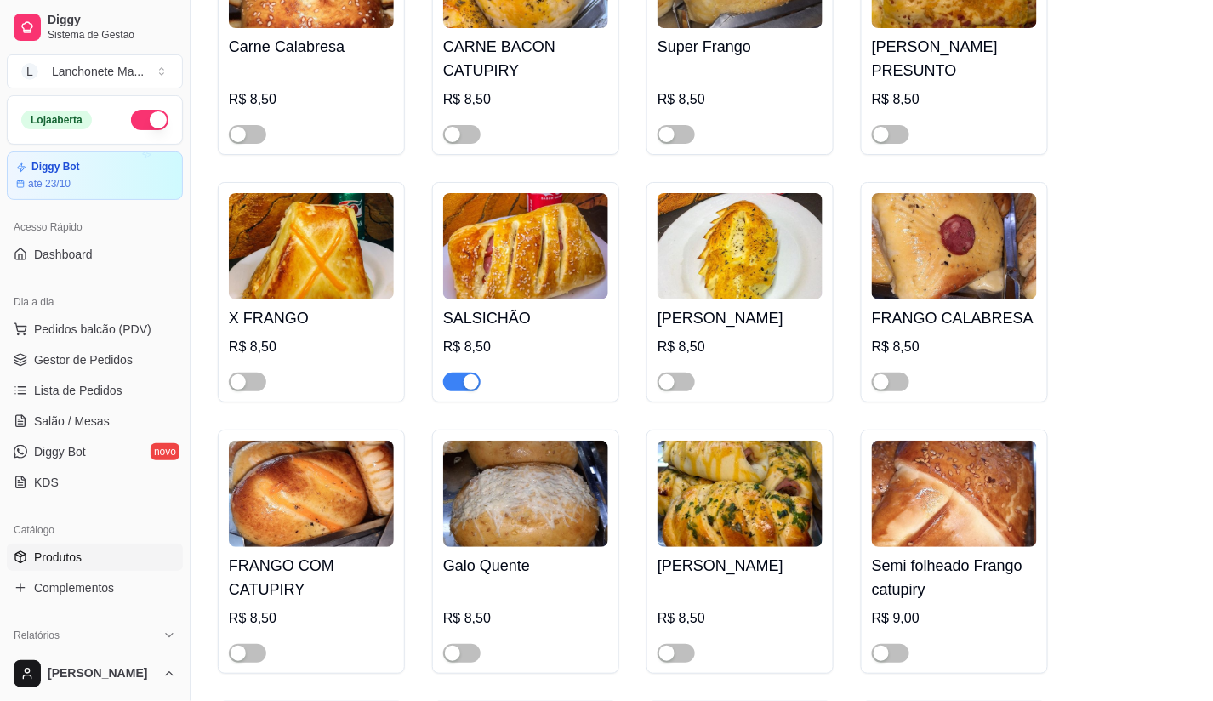
click at [456, 372] on span "button" at bounding box center [461, 381] width 37 height 19
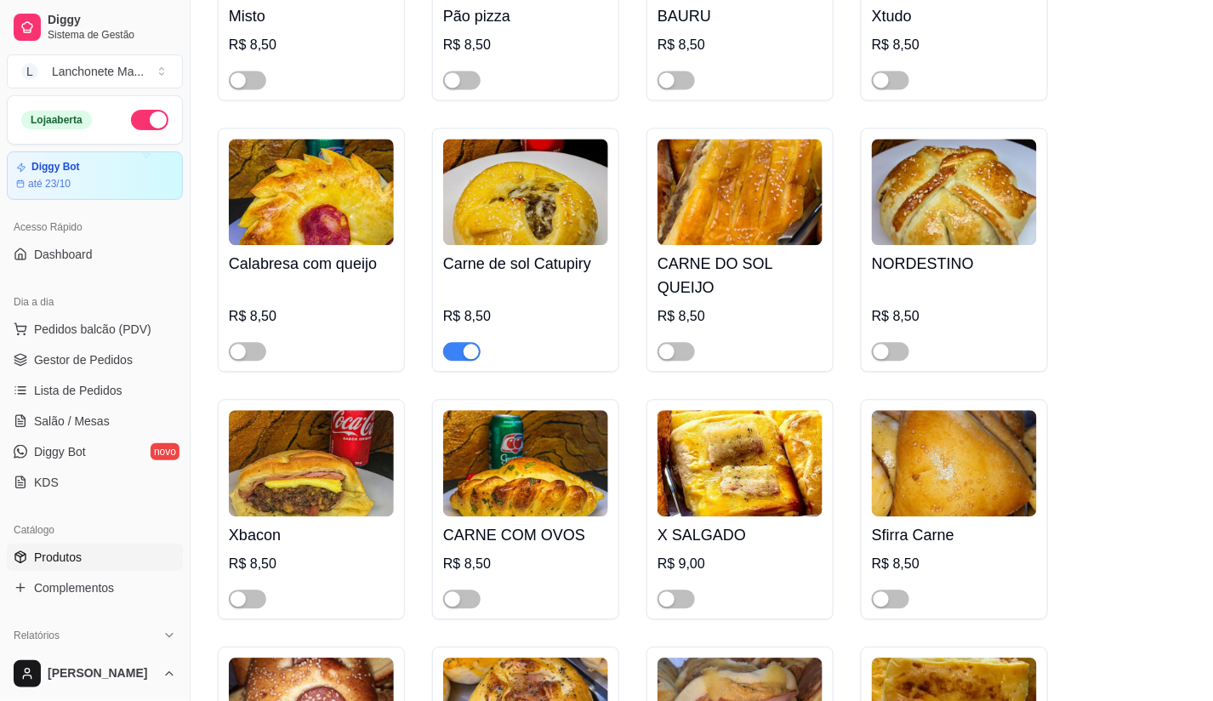
scroll to position [945, 0]
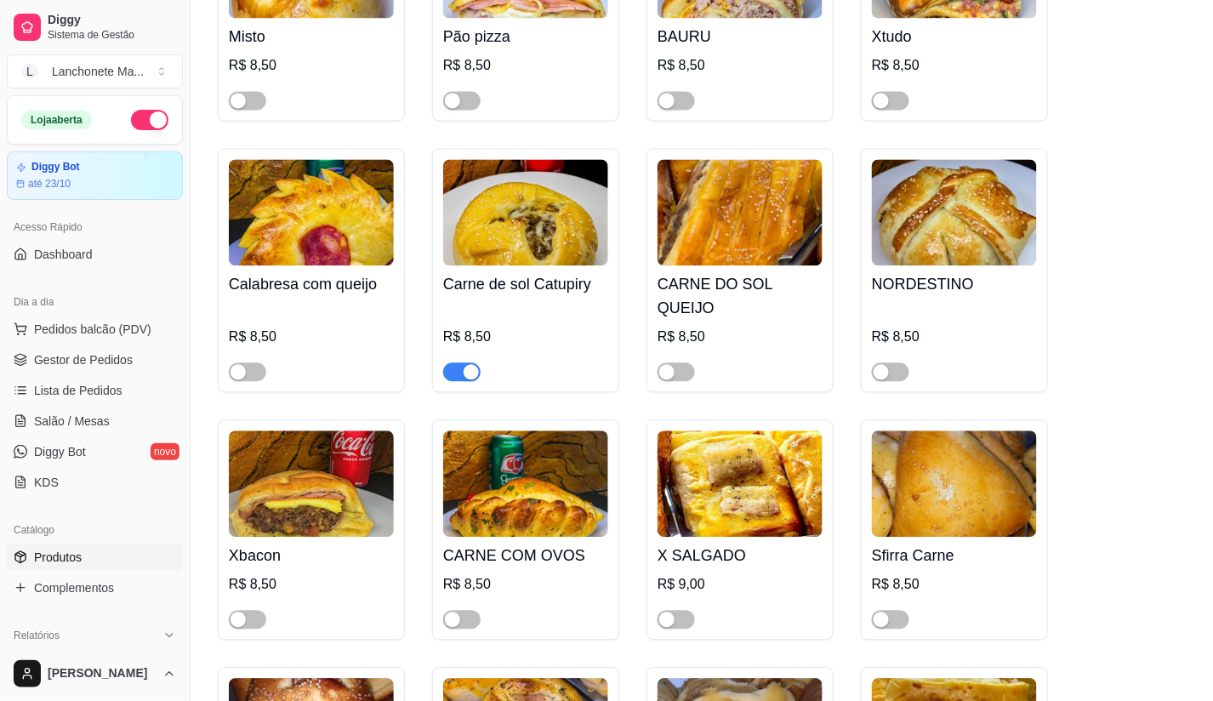
click at [456, 362] on span "button" at bounding box center [461, 371] width 37 height 19
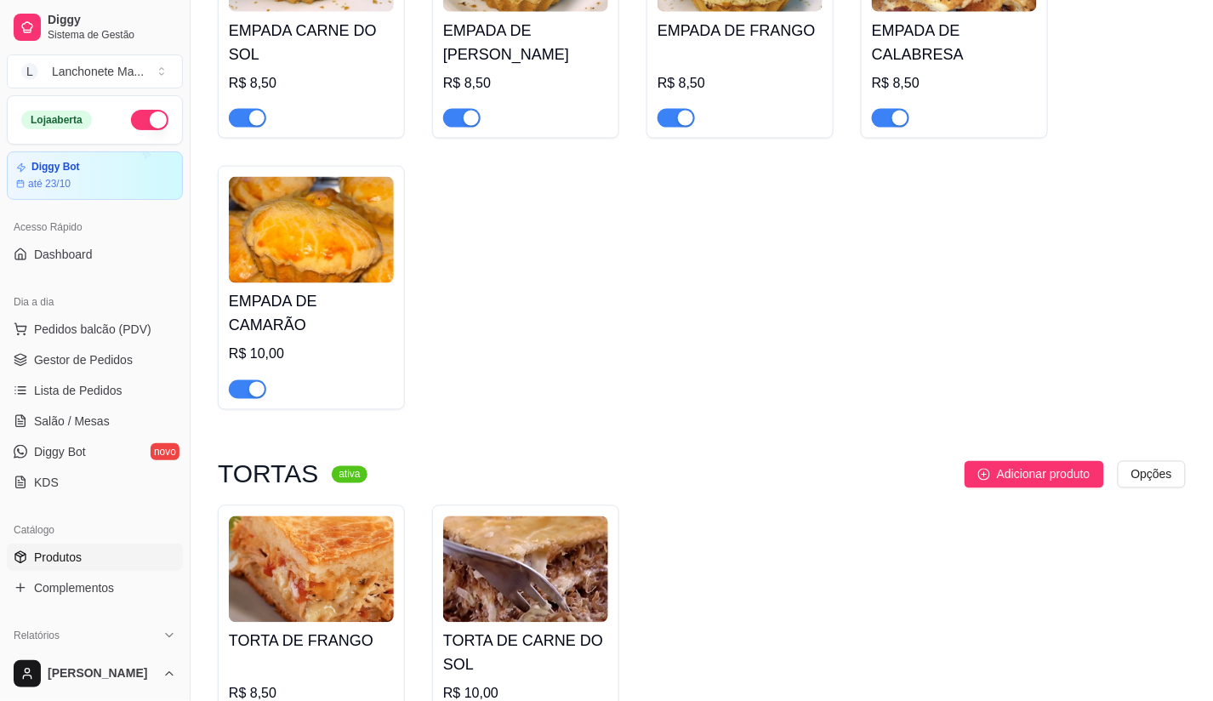
scroll to position [4252, 0]
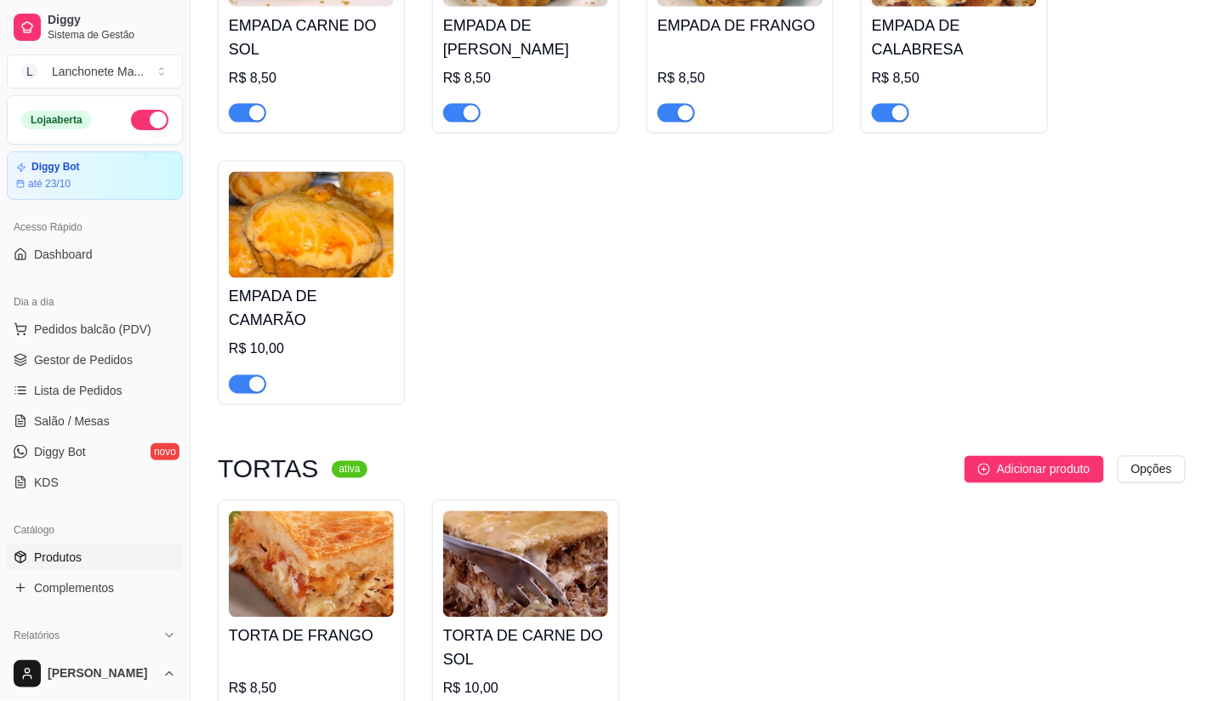
click at [460, 104] on span "button" at bounding box center [461, 113] width 37 height 19
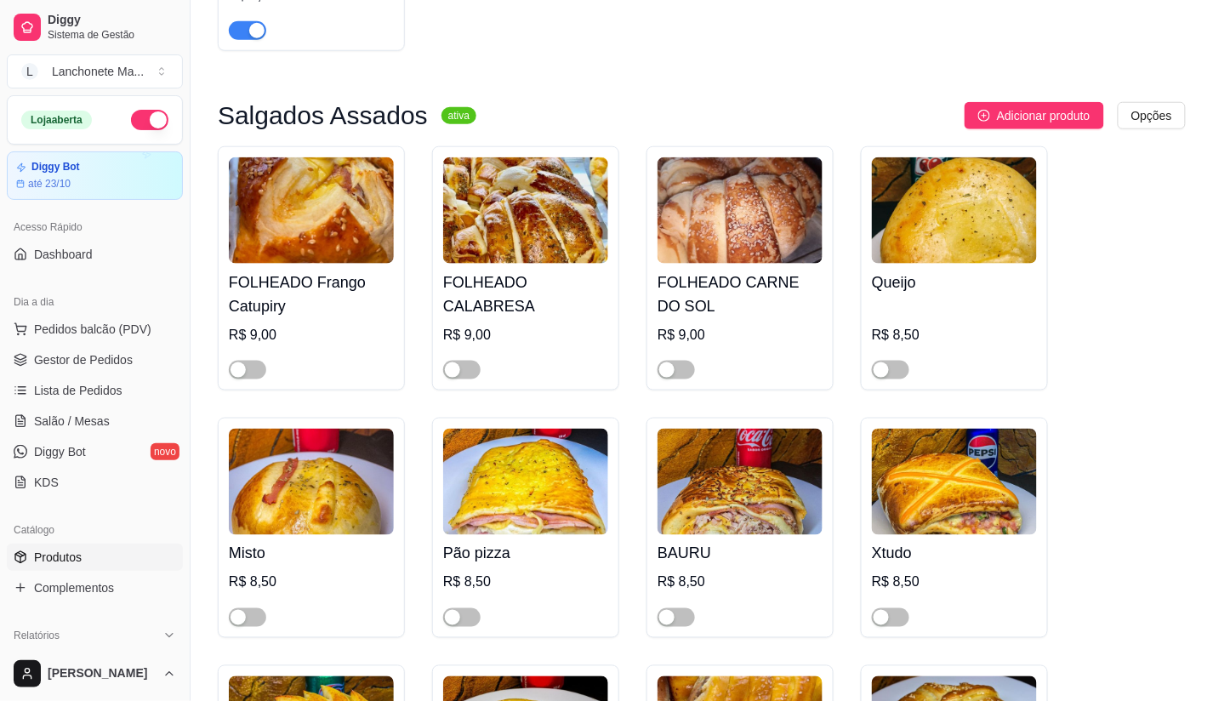
scroll to position [472, 0]
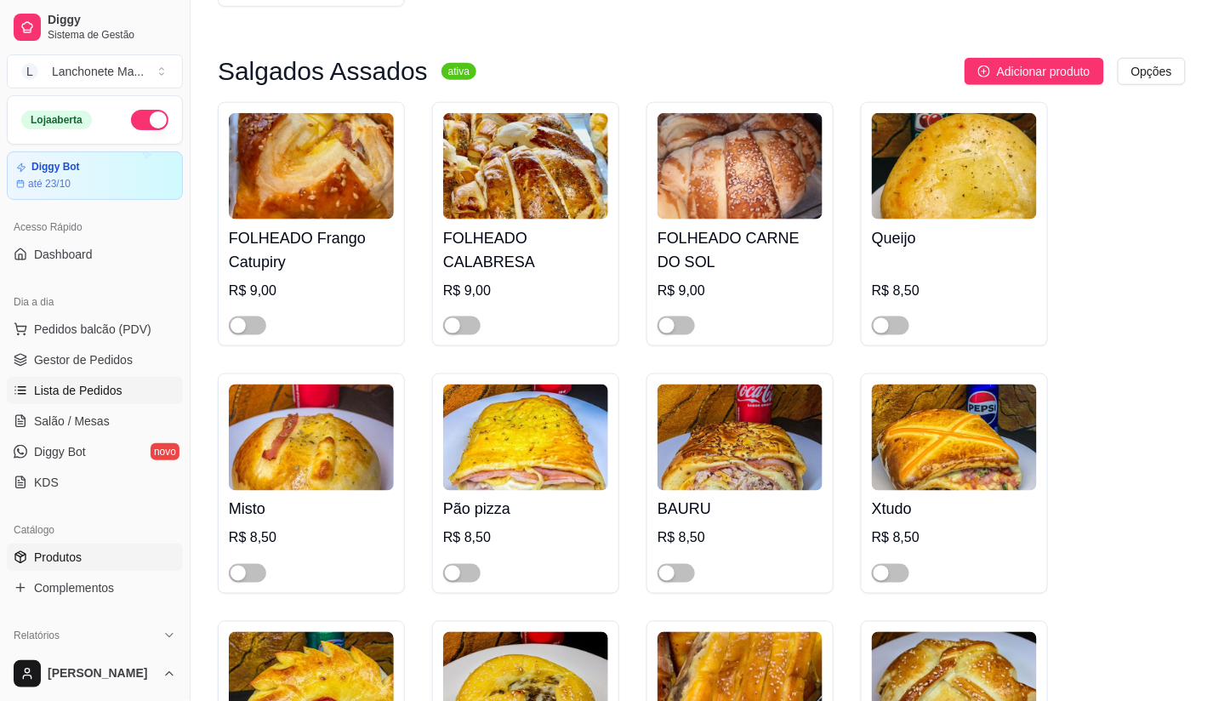
click at [55, 383] on span "Lista de Pedidos" at bounding box center [78, 390] width 88 height 17
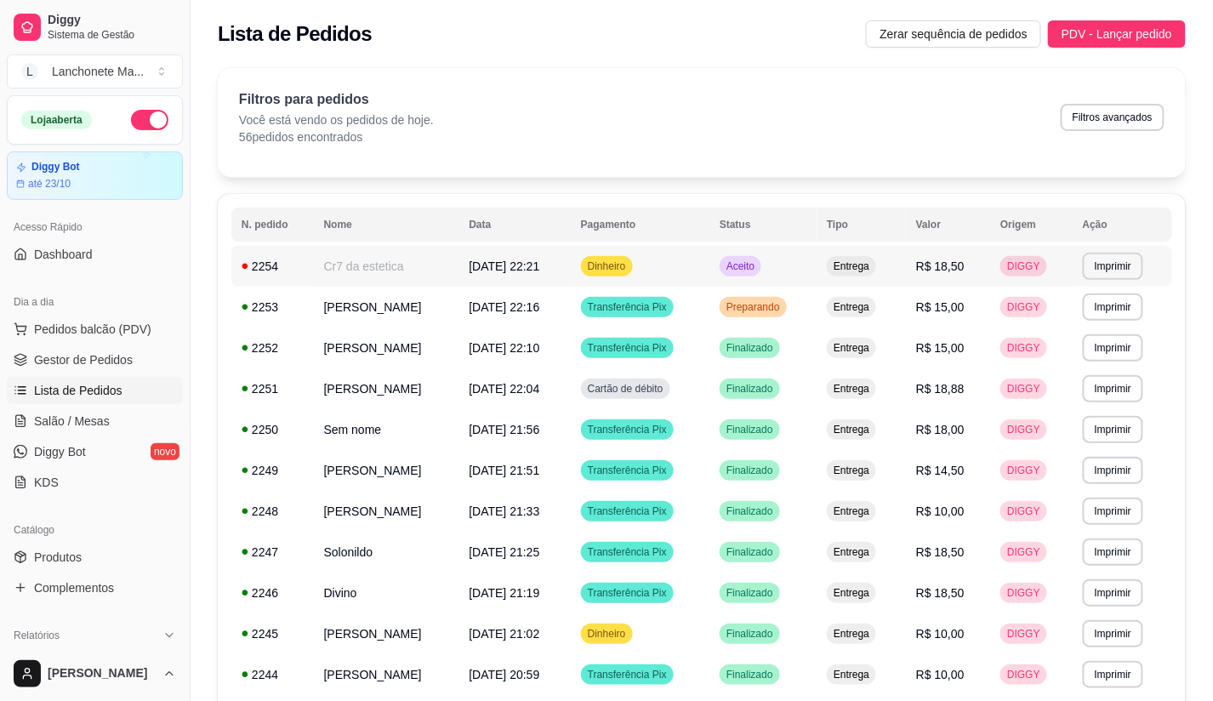
click at [709, 262] on td "Dinheiro" at bounding box center [640, 266] width 139 height 41
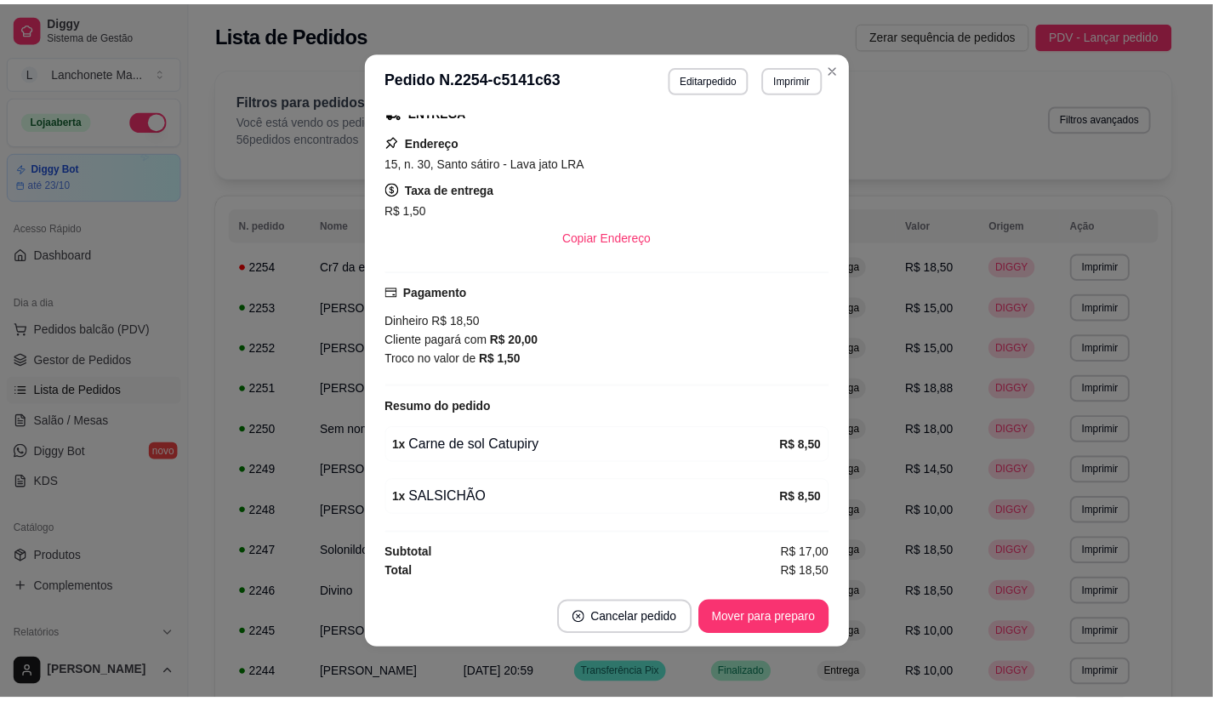
scroll to position [3, 0]
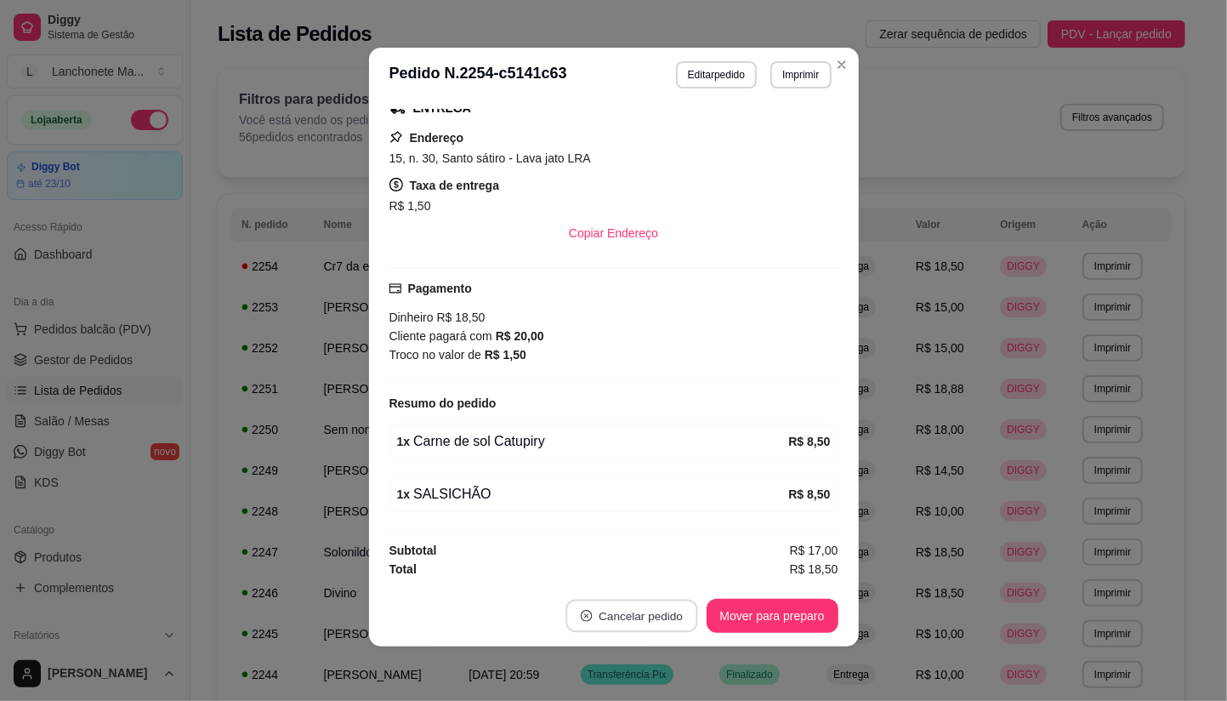
click at [662, 612] on button "Cancelar pedido" at bounding box center [631, 615] width 132 height 33
click at [662, 563] on button "Sim" at bounding box center [672, 573] width 66 height 33
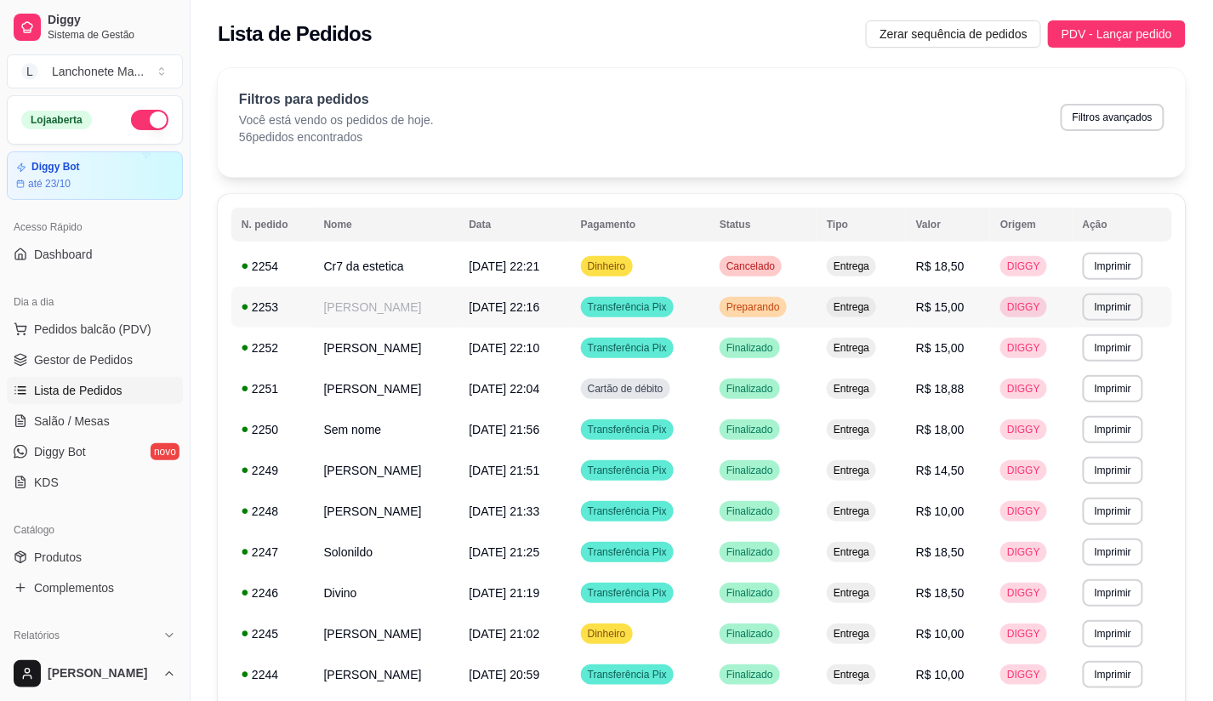
click at [812, 317] on td "Preparando" at bounding box center [762, 307] width 107 height 41
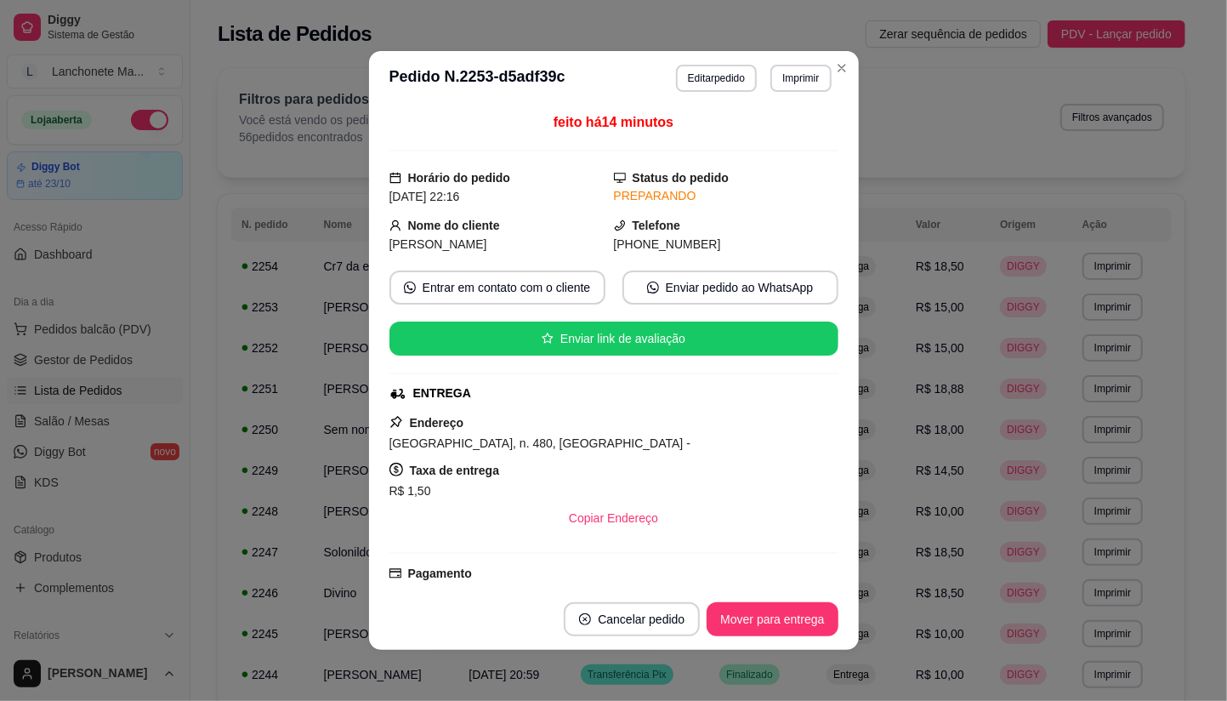
click at [797, 571] on div "Pagamento Transferência Pix R$ 15,00" at bounding box center [613, 588] width 449 height 48
click at [799, 624] on button "Mover para entrega" at bounding box center [772, 619] width 131 height 34
click at [799, 624] on button "Mover para finalizado" at bounding box center [767, 619] width 141 height 34
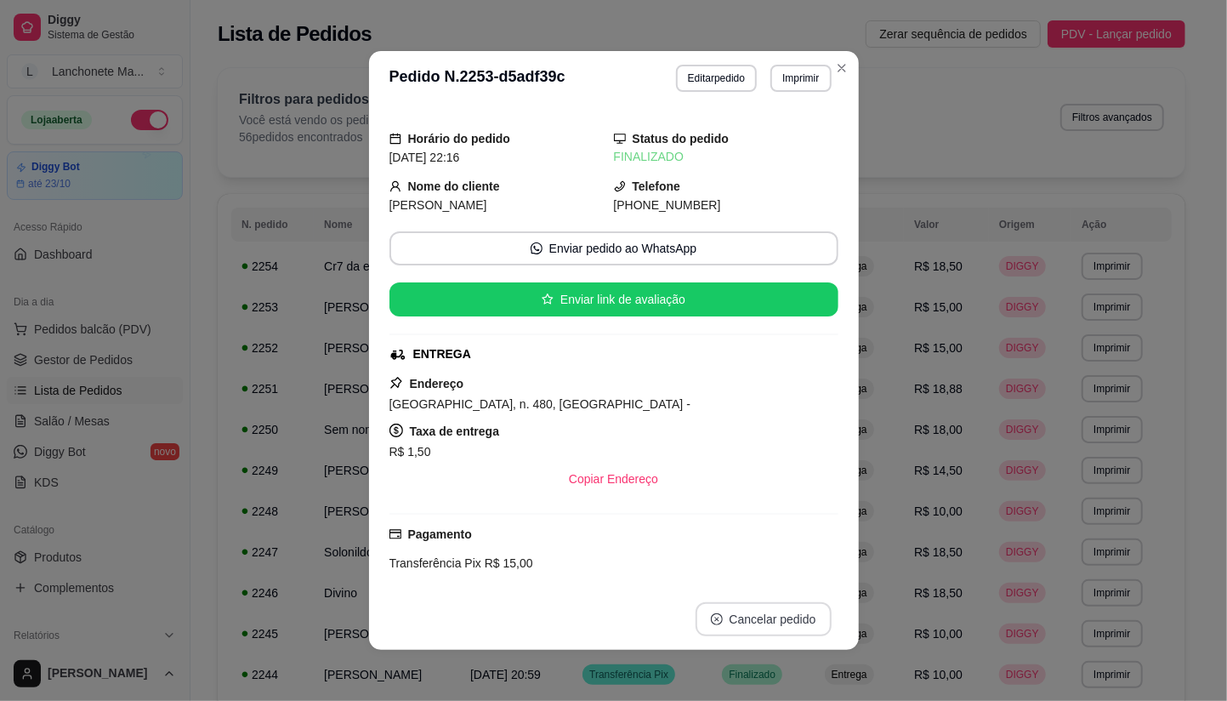
click at [799, 624] on button "Cancelar pedido" at bounding box center [764, 619] width 136 height 34
click at [799, 624] on button "Cancelar pedido" at bounding box center [763, 619] width 132 height 33
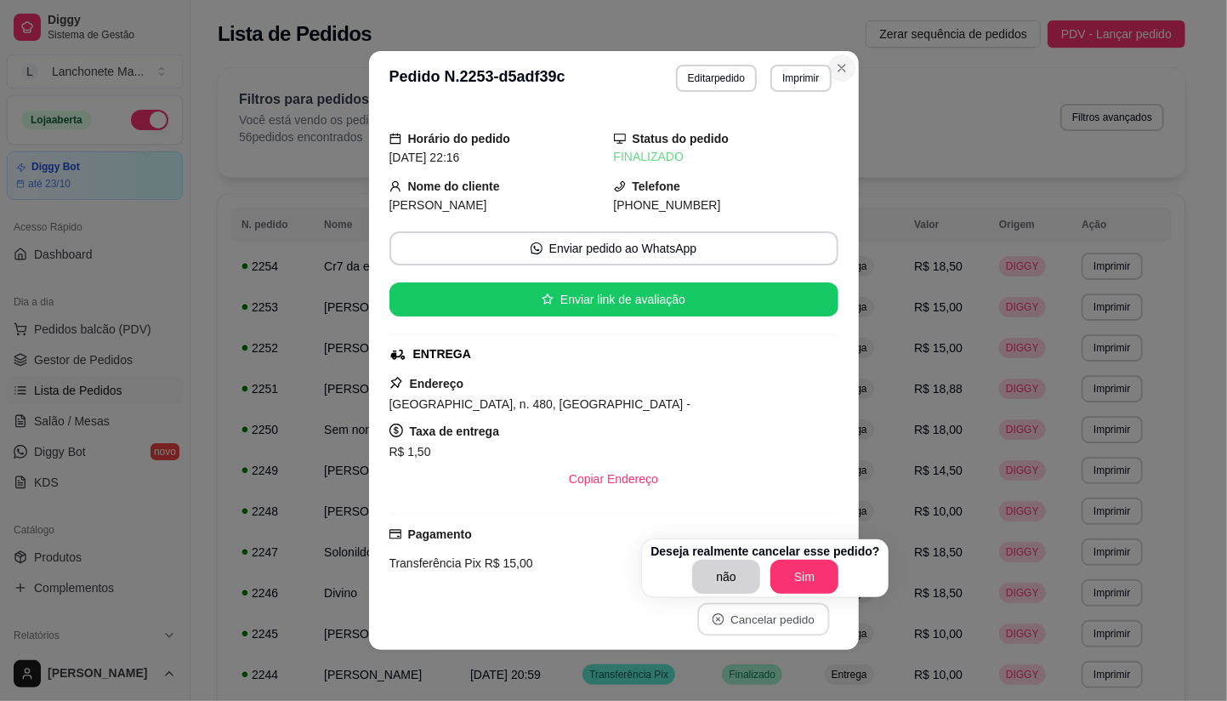
click at [846, 66] on button "Close" at bounding box center [841, 67] width 27 height 27
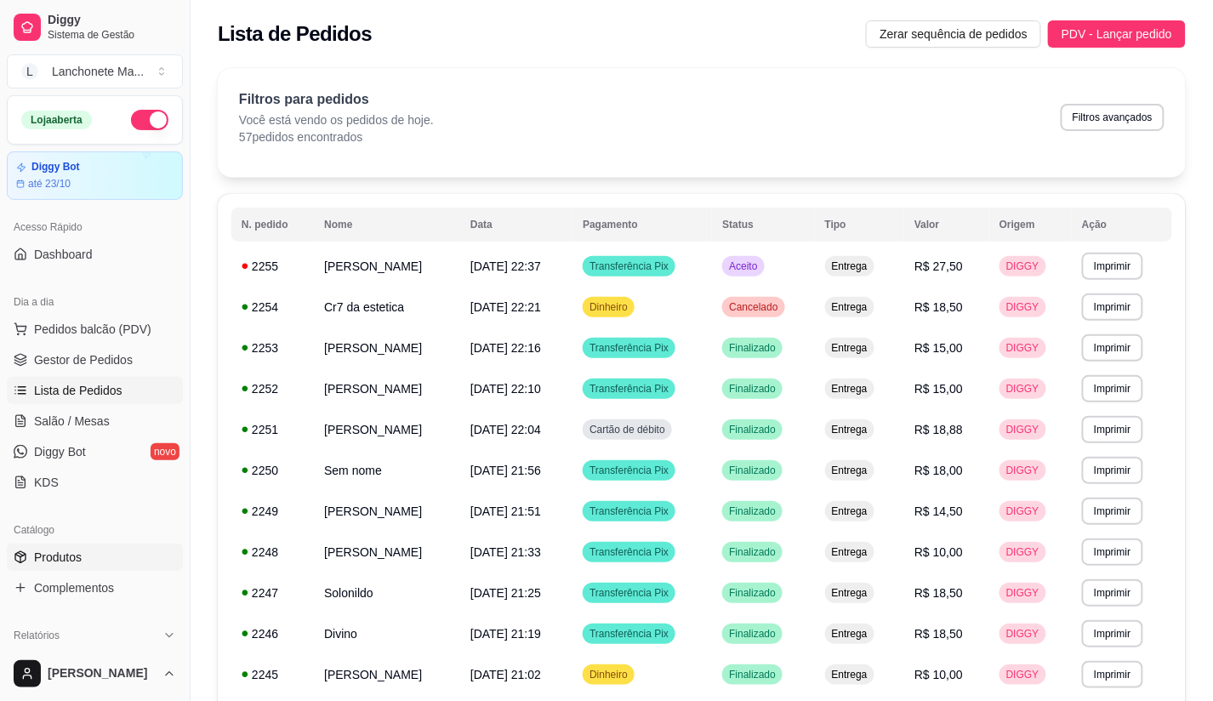
click at [60, 561] on span "Produtos" at bounding box center [58, 556] width 48 height 17
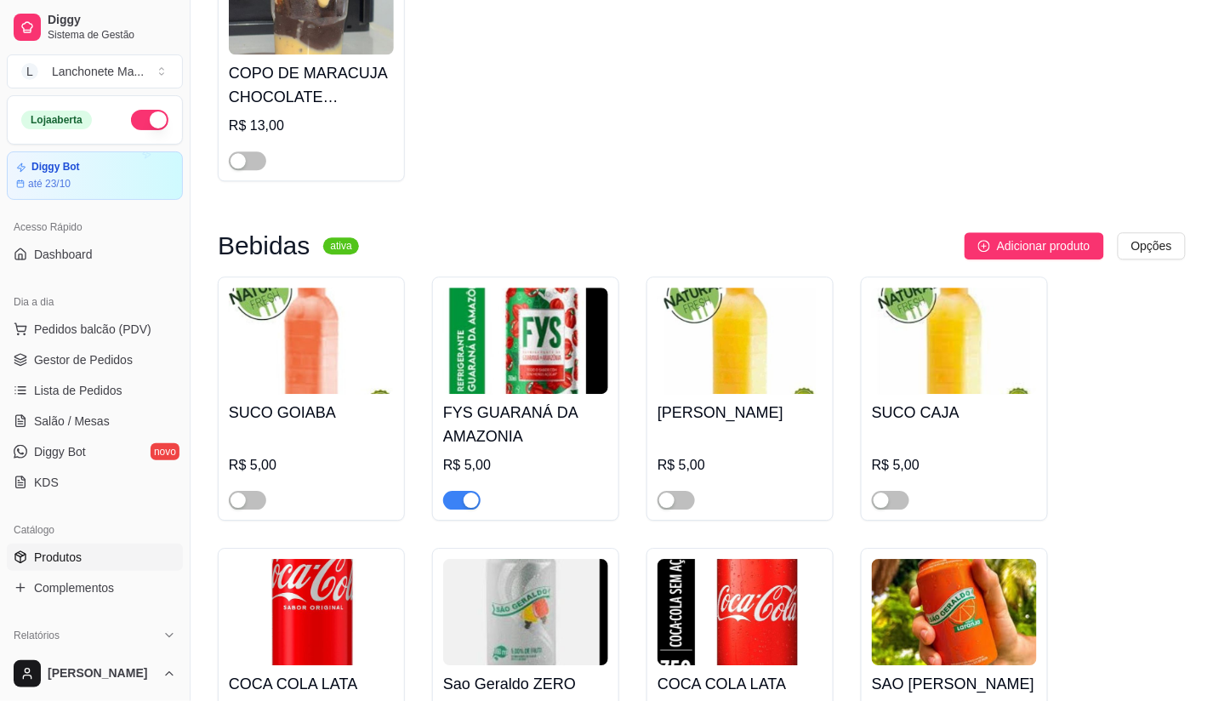
scroll to position [6613, 0]
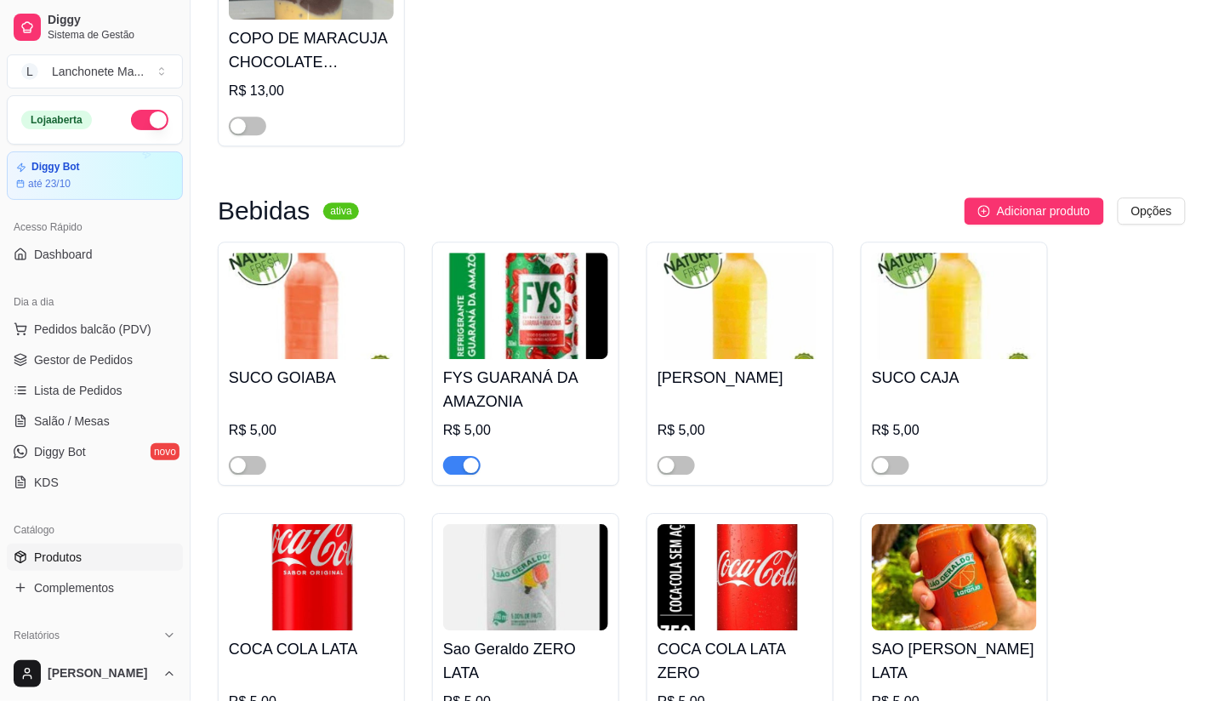
click at [457, 456] on span "button" at bounding box center [461, 465] width 37 height 19
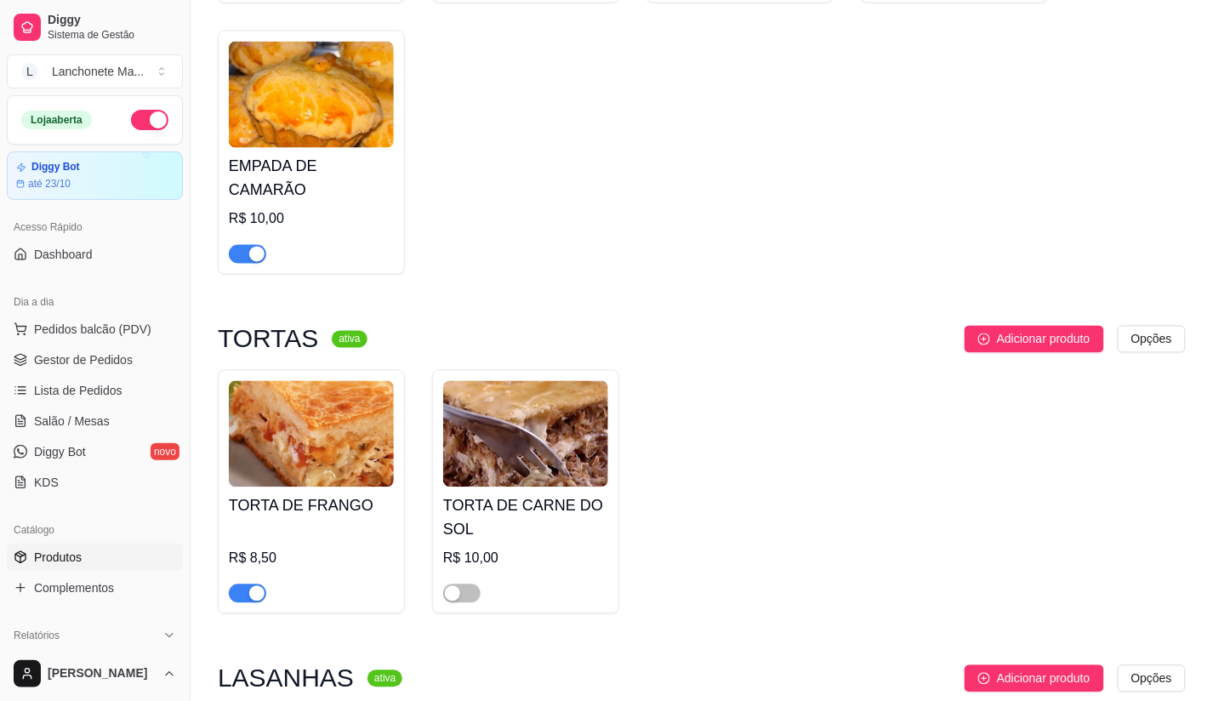
scroll to position [4371, 0]
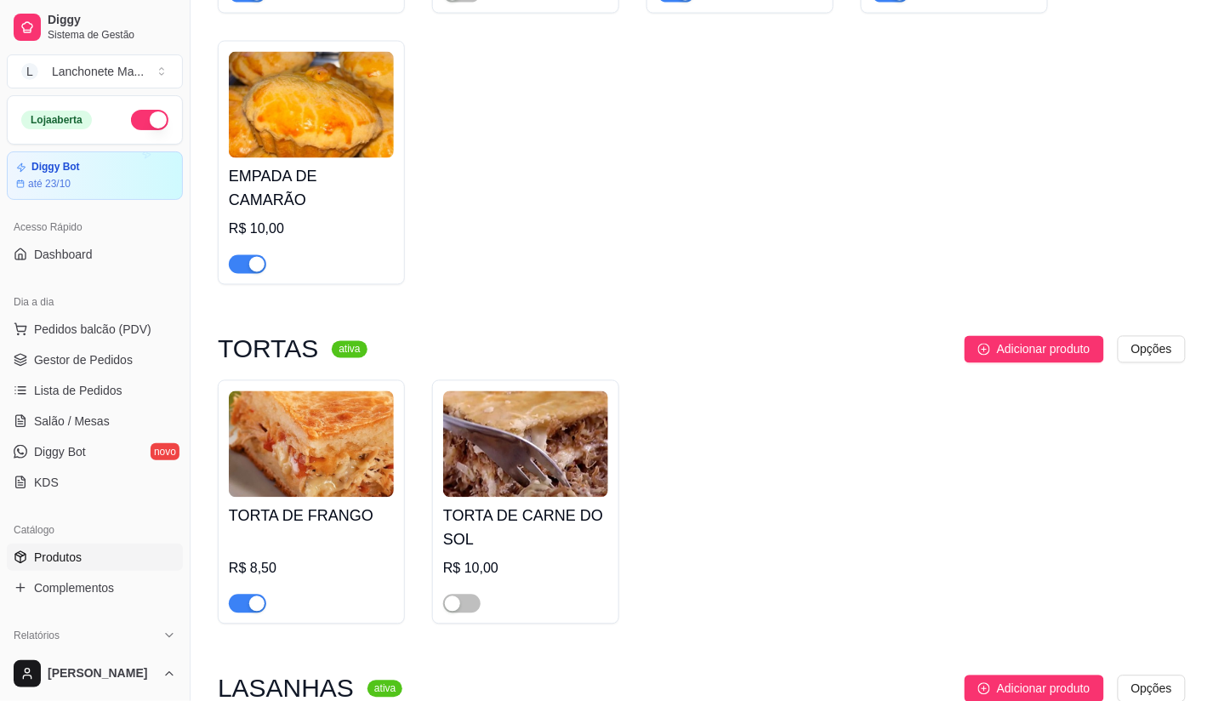
click at [238, 594] on span "button" at bounding box center [247, 603] width 37 height 19
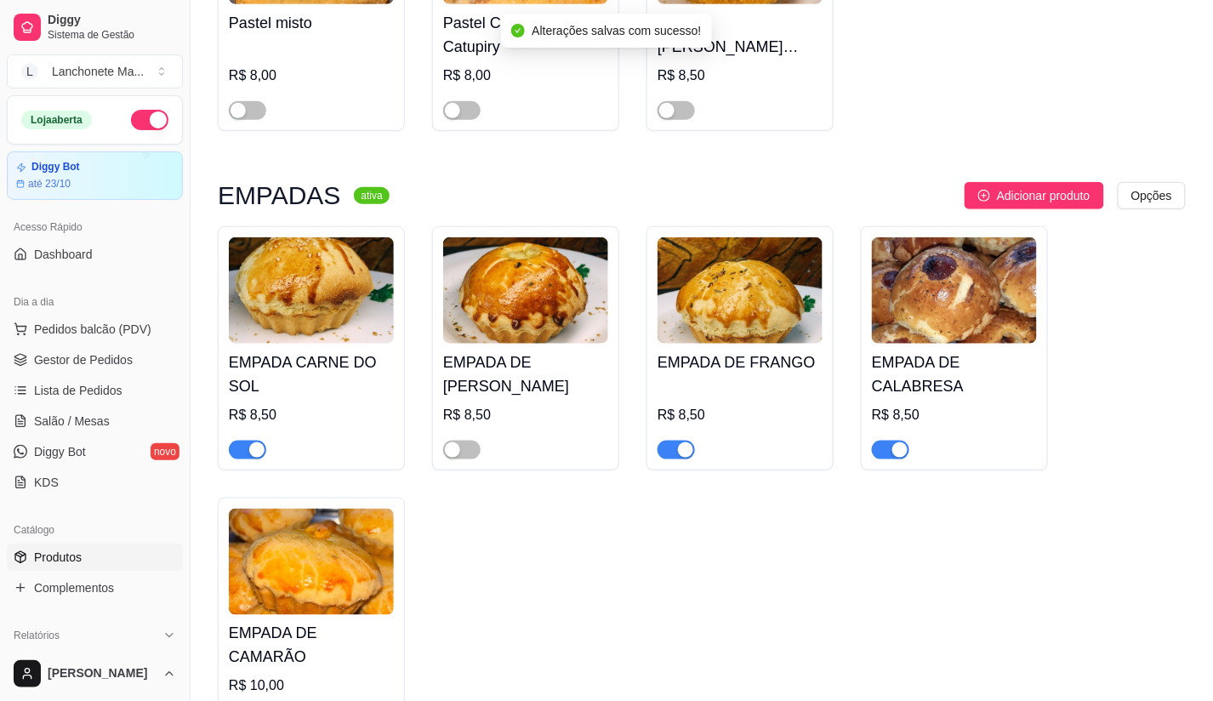
scroll to position [3899, 0]
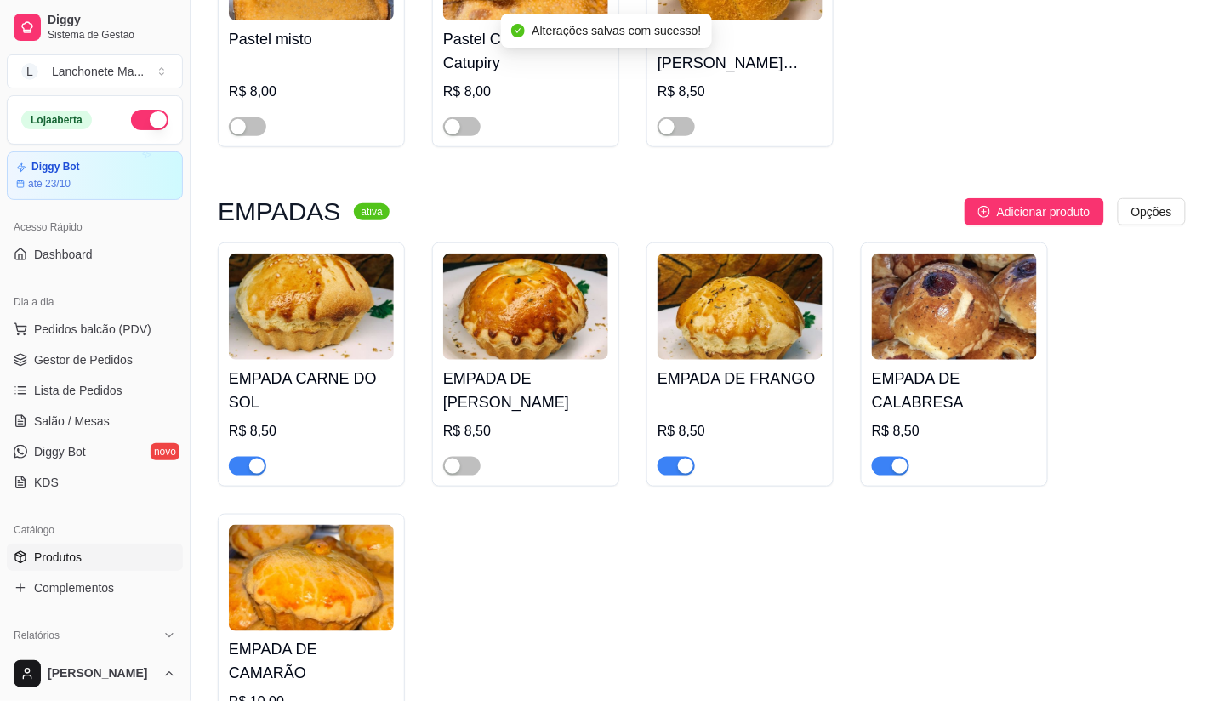
click at [244, 457] on span "button" at bounding box center [247, 466] width 37 height 19
click at [674, 457] on span "button" at bounding box center [675, 466] width 37 height 19
click at [896, 458] on div "button" at bounding box center [899, 465] width 15 height 15
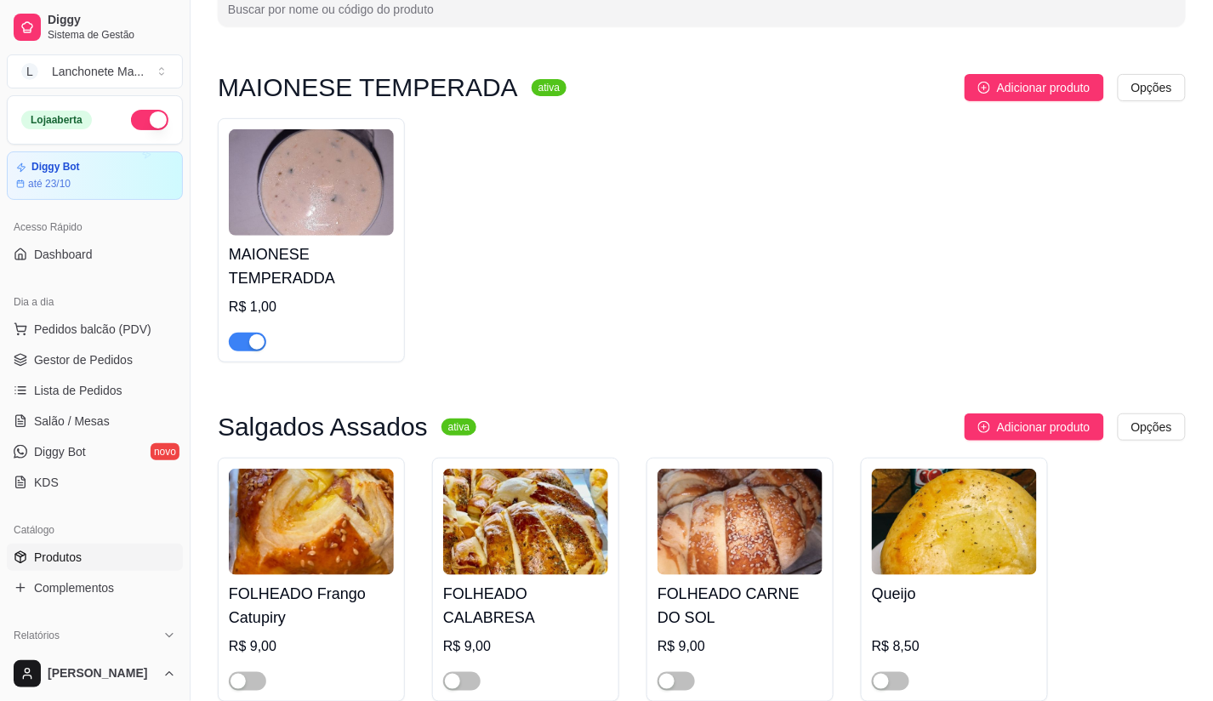
scroll to position [0, 0]
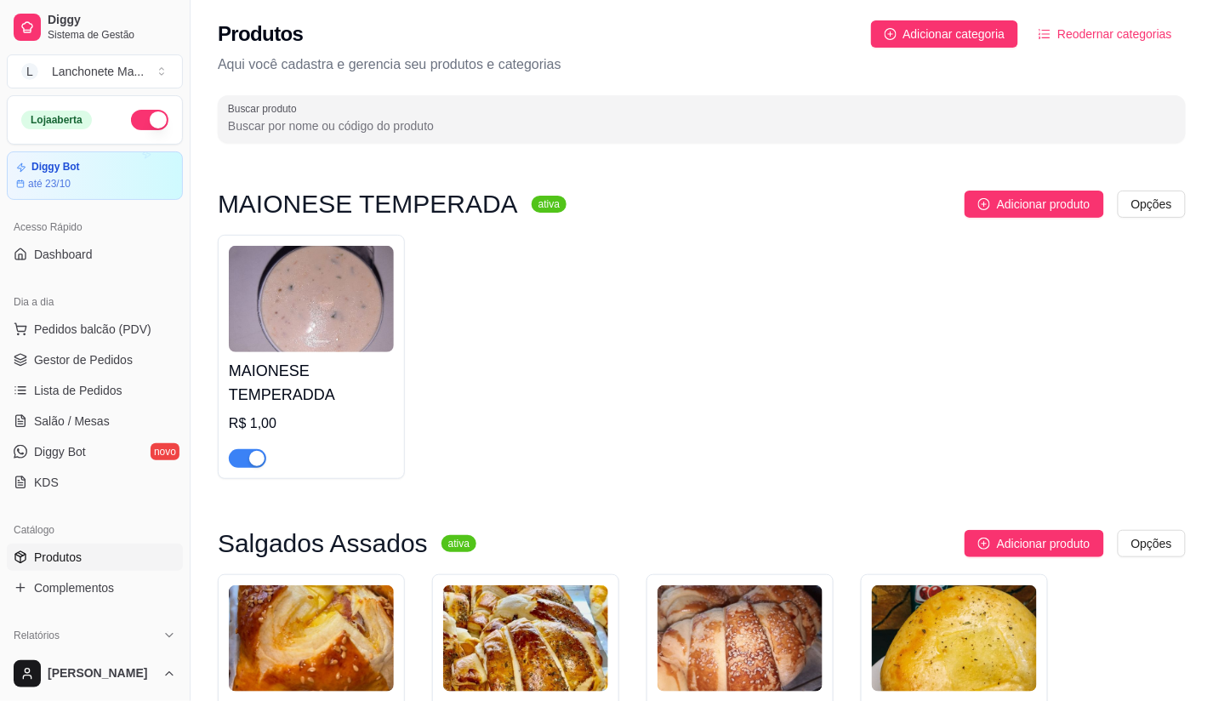
click at [131, 125] on button "button" at bounding box center [149, 120] width 37 height 20
